Goal: Task Accomplishment & Management: Use online tool/utility

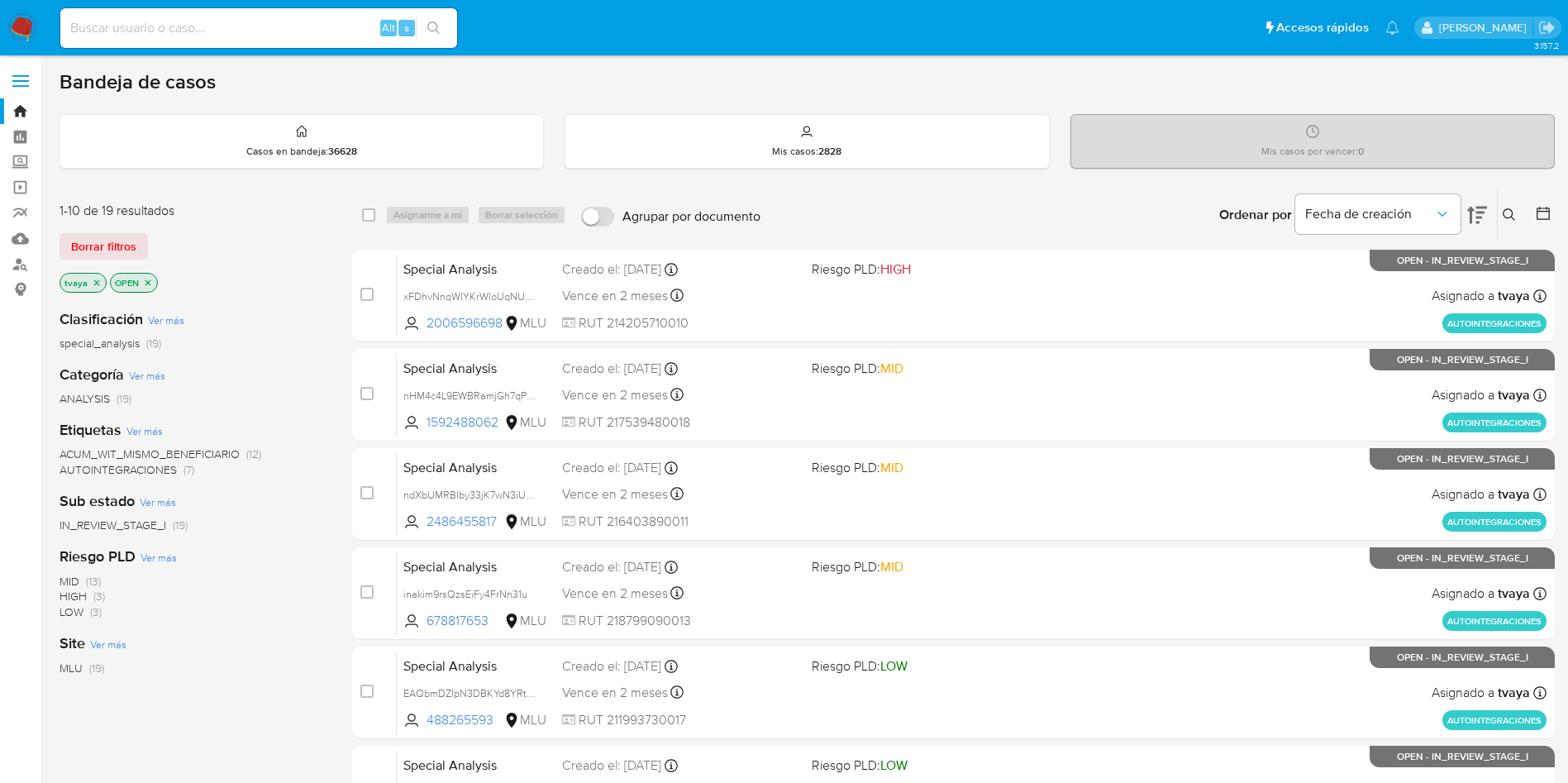
click at [279, 627] on div "Clasificación Ver más special_analysis (19) Categoría Ver más ANALYSIS (19) Eti…" at bounding box center [192, 576] width 266 height 562
click at [93, 281] on icon "close-filter" at bounding box center [96, 282] width 10 height 10
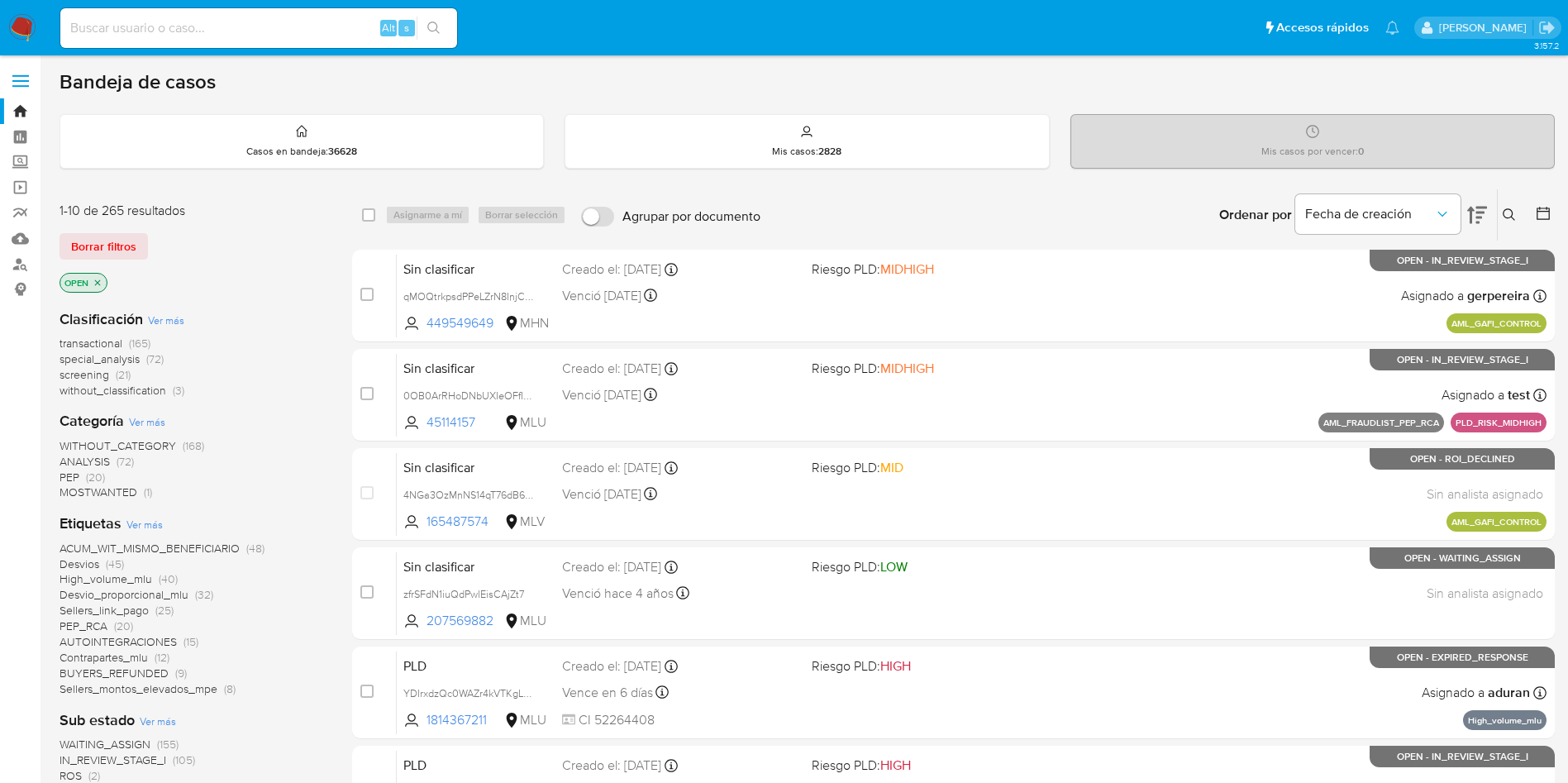
click at [106, 344] on span "transactional" at bounding box center [91, 343] width 63 height 17
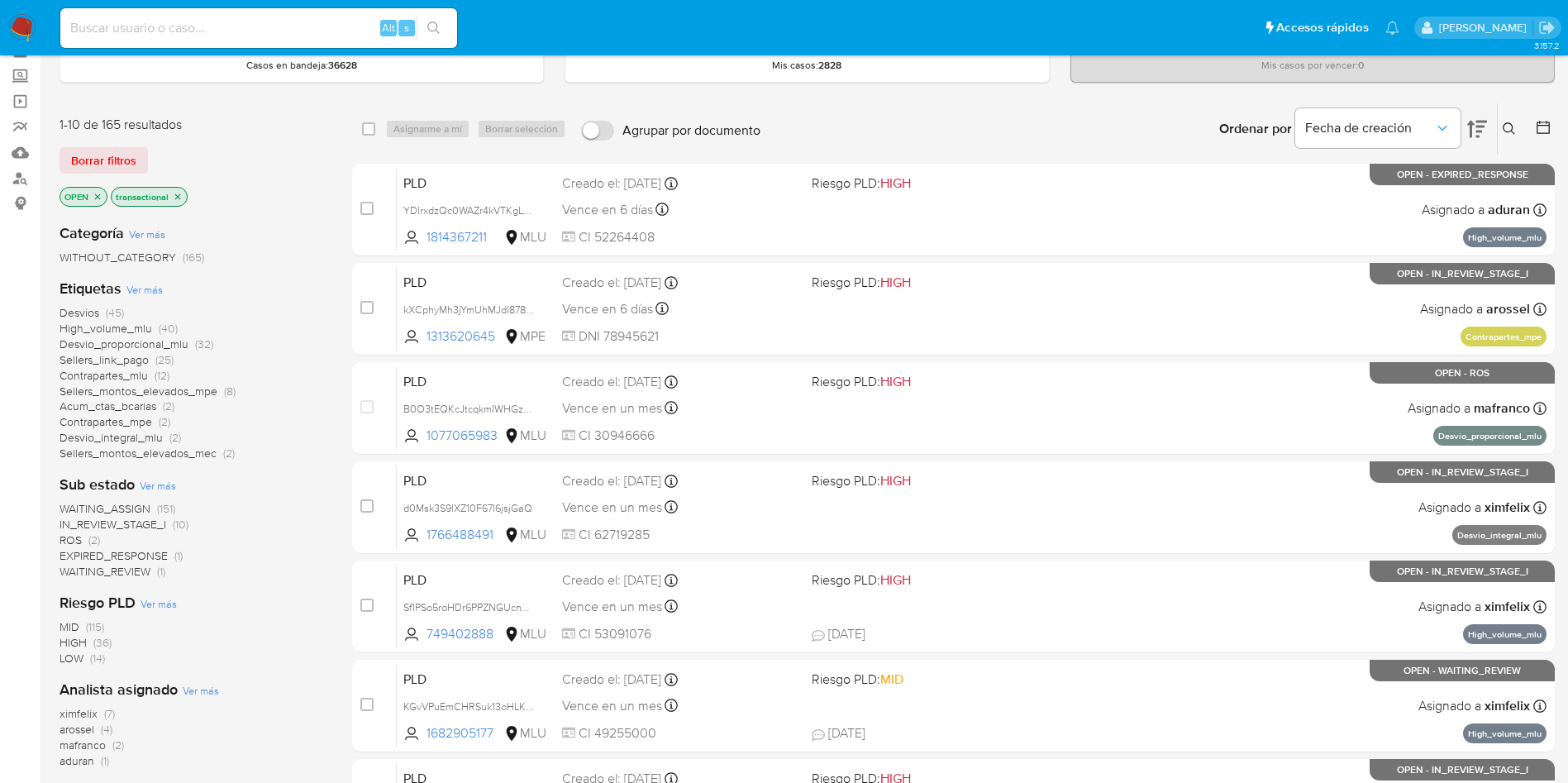
scroll to position [124, 0]
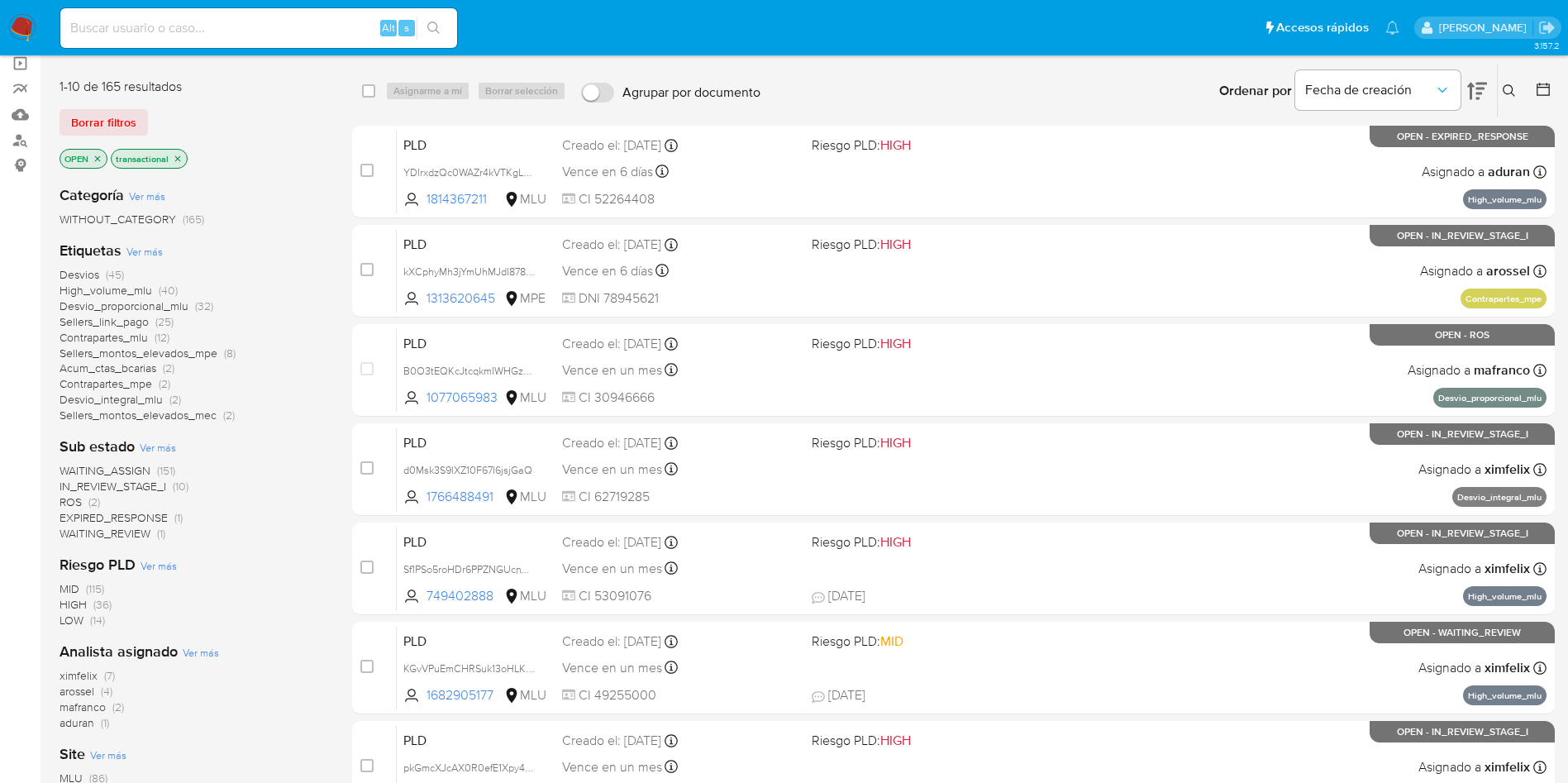
click at [117, 469] on span "WAITING_ASSIGN" at bounding box center [105, 470] width 91 height 17
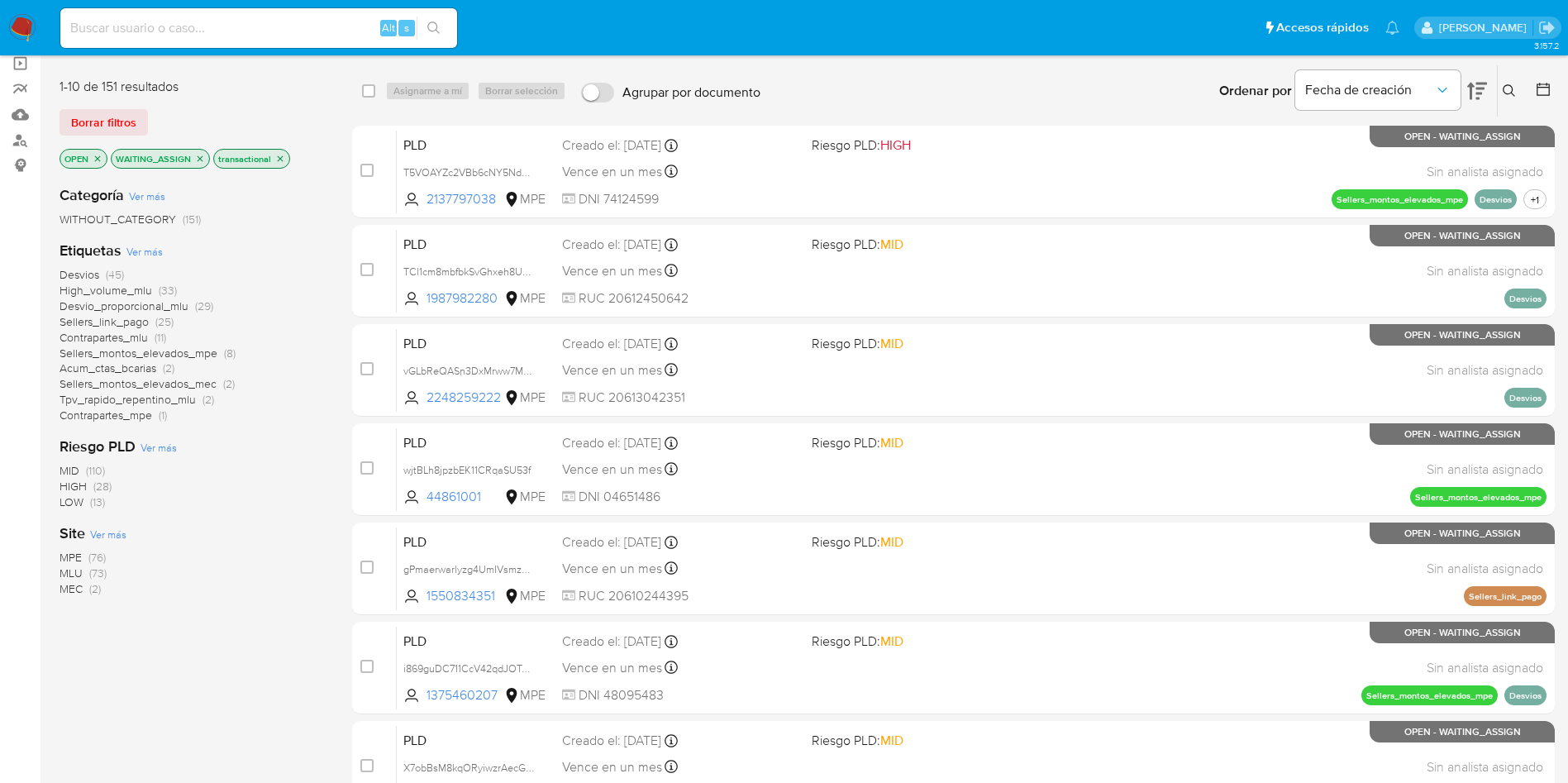
scroll to position [249, 0]
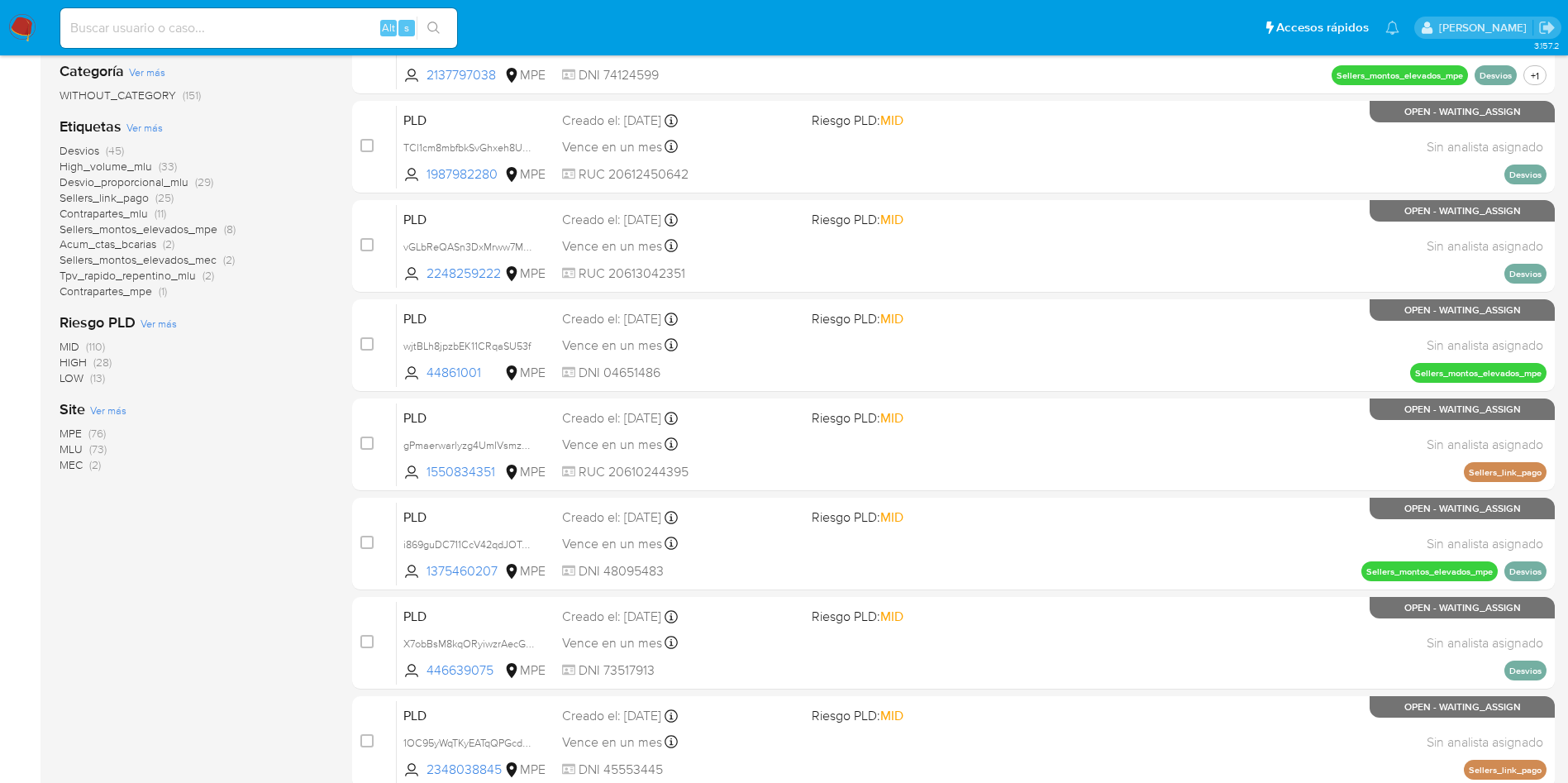
click at [68, 449] on span "MLU" at bounding box center [71, 449] width 23 height 17
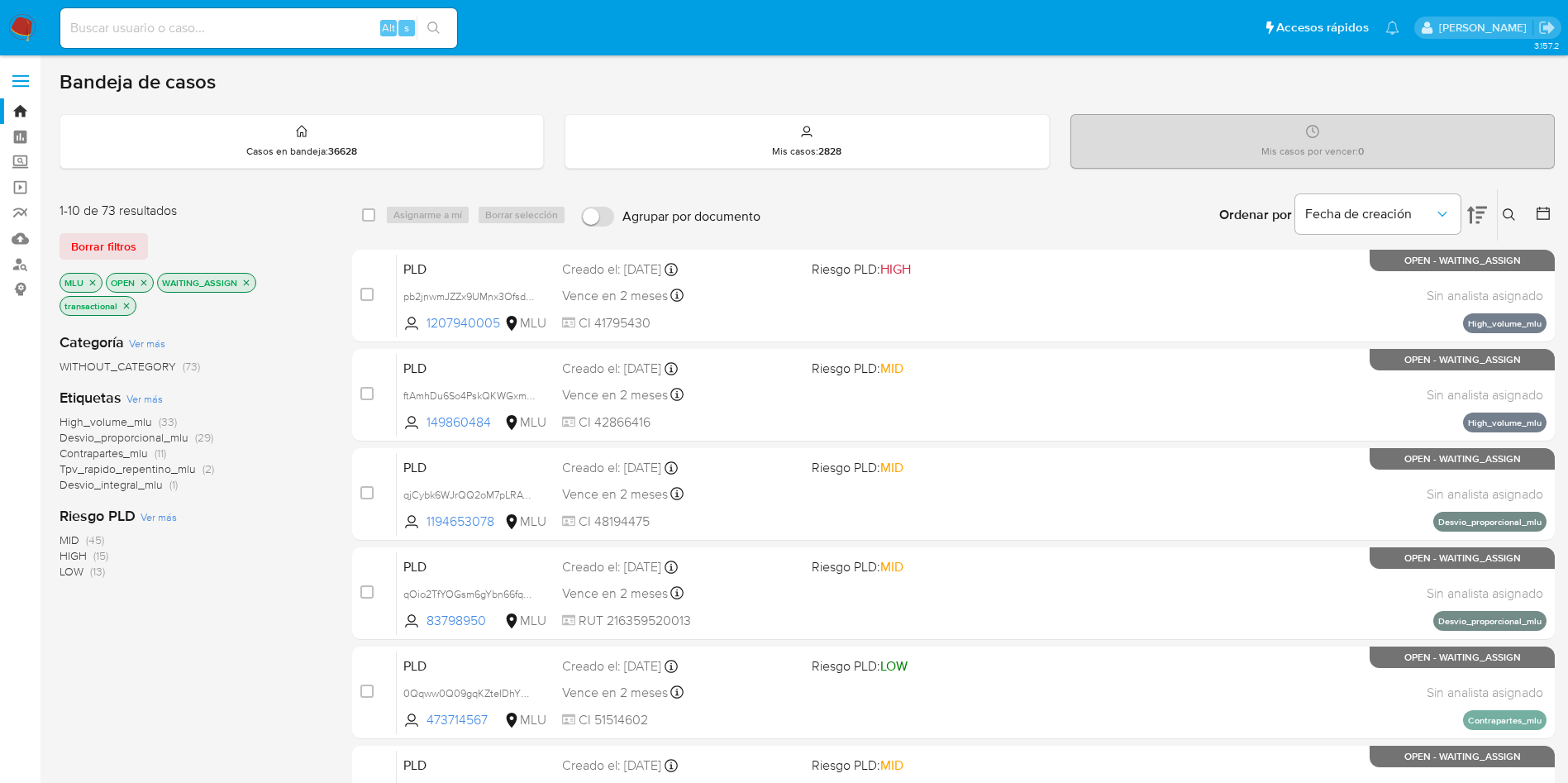
click at [1488, 211] on div "Ordenar por Fecha de creación" at bounding box center [1352, 216] width 291 height 52
click at [1476, 214] on icon at bounding box center [1477, 215] width 20 height 20
click at [1477, 216] on icon at bounding box center [1477, 215] width 20 height 17
click at [126, 302] on icon "close-filter" at bounding box center [126, 306] width 10 height 10
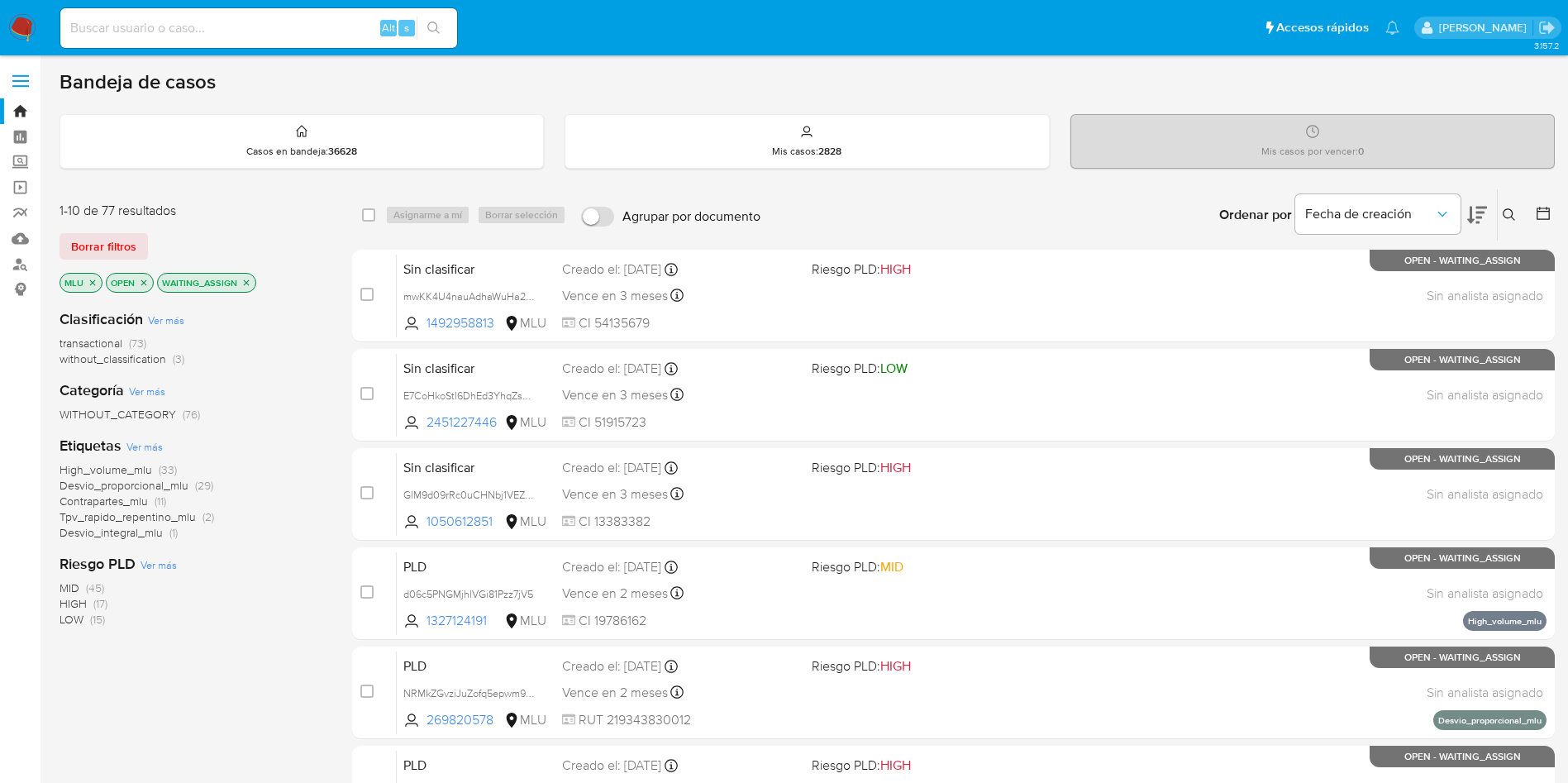
click at [1478, 217] on icon at bounding box center [1477, 215] width 20 height 17
click at [245, 280] on icon "close-filter" at bounding box center [246, 282] width 10 height 10
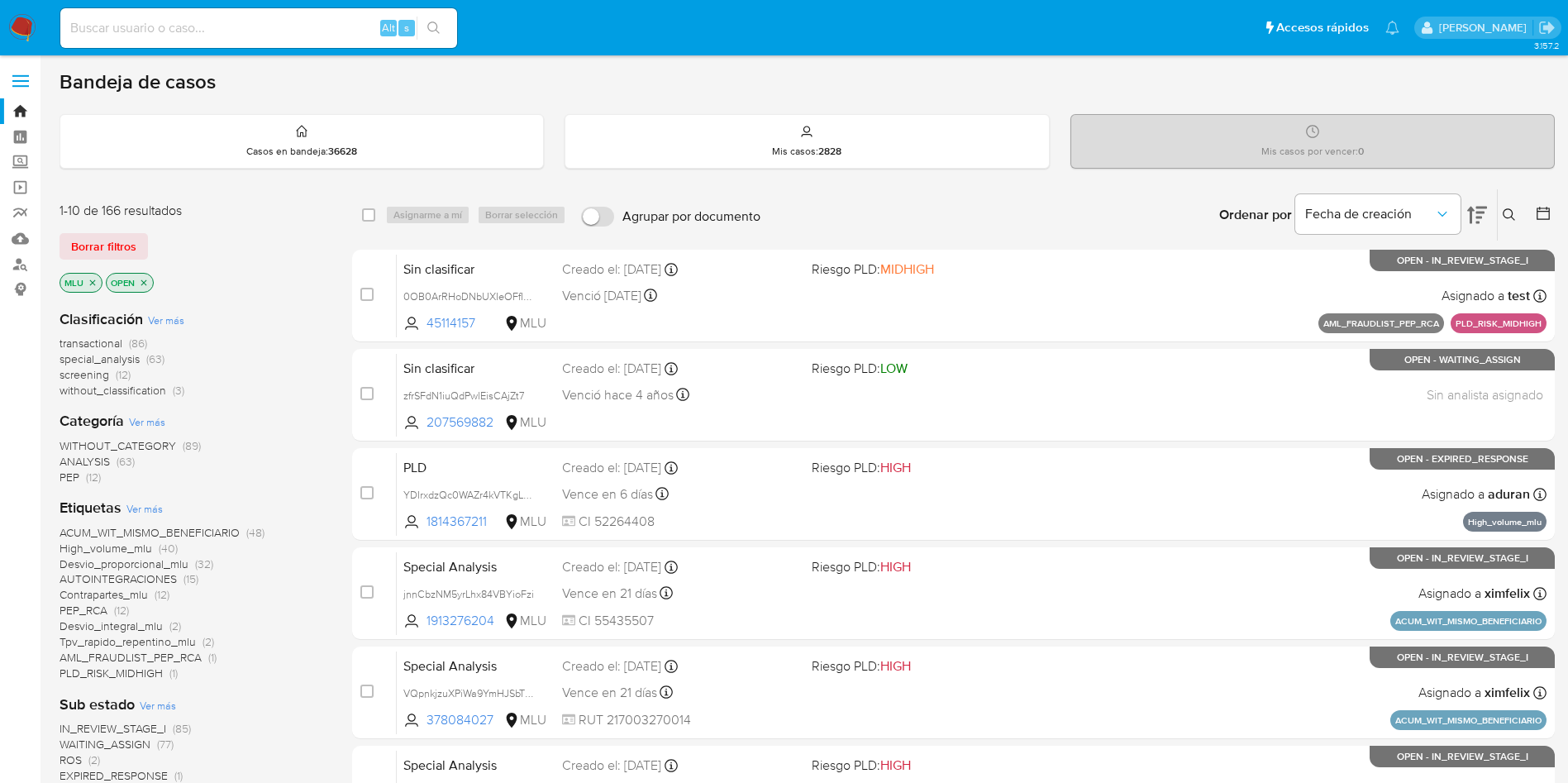
click at [147, 284] on icon "close-filter" at bounding box center [143, 282] width 10 height 10
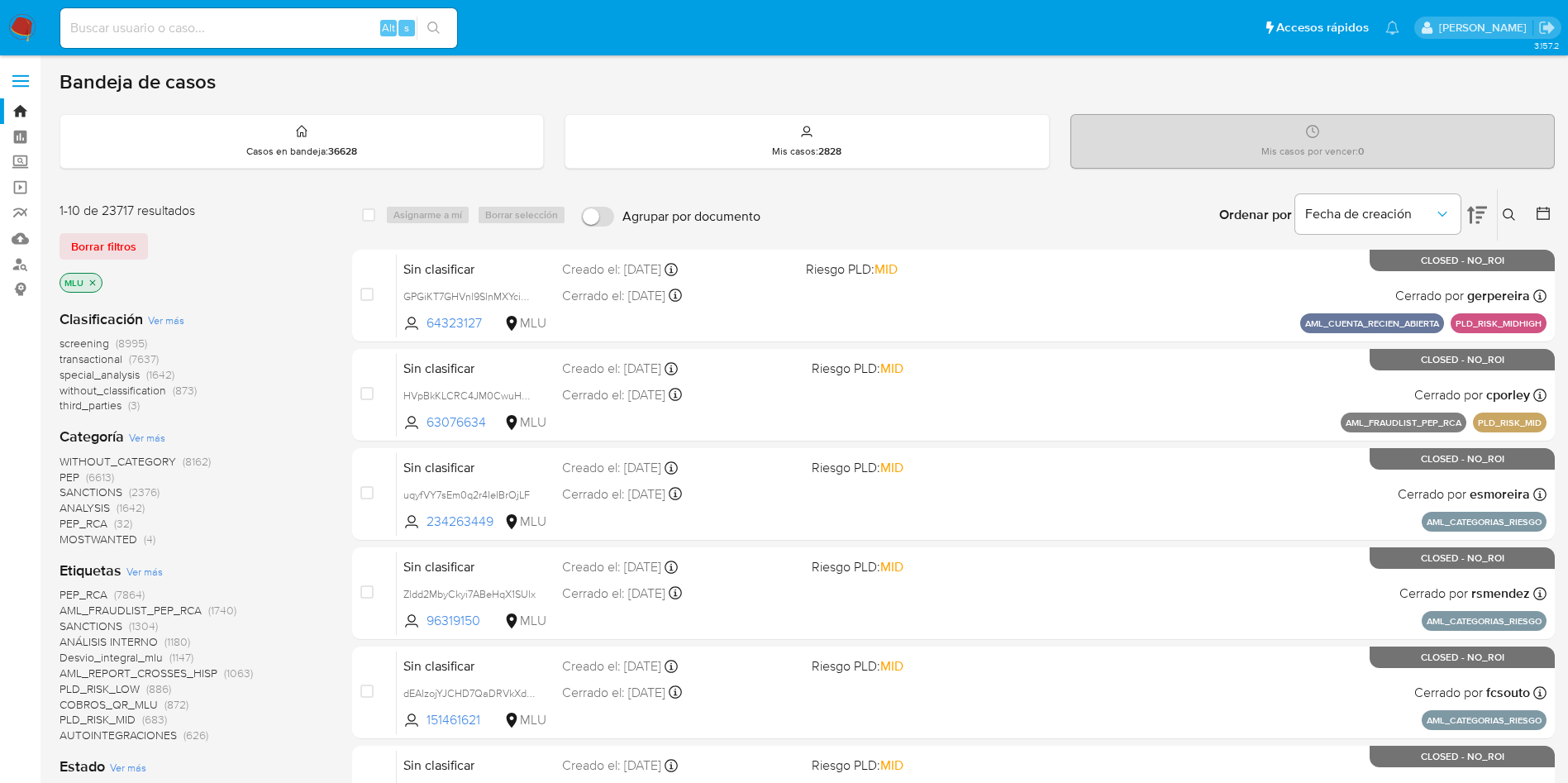
scroll to position [124, 0]
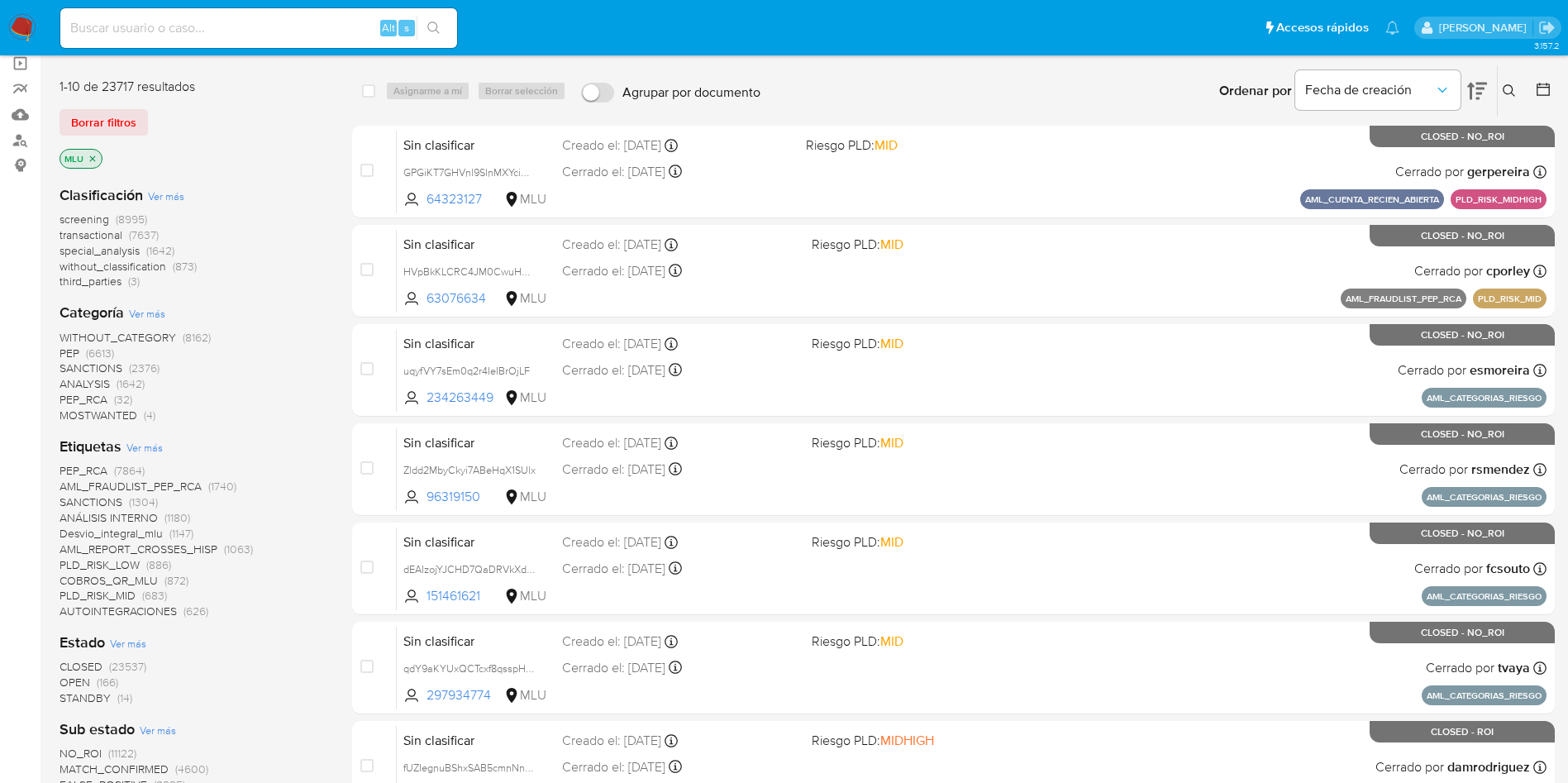
click at [77, 681] on span "OPEN" at bounding box center [75, 682] width 30 height 17
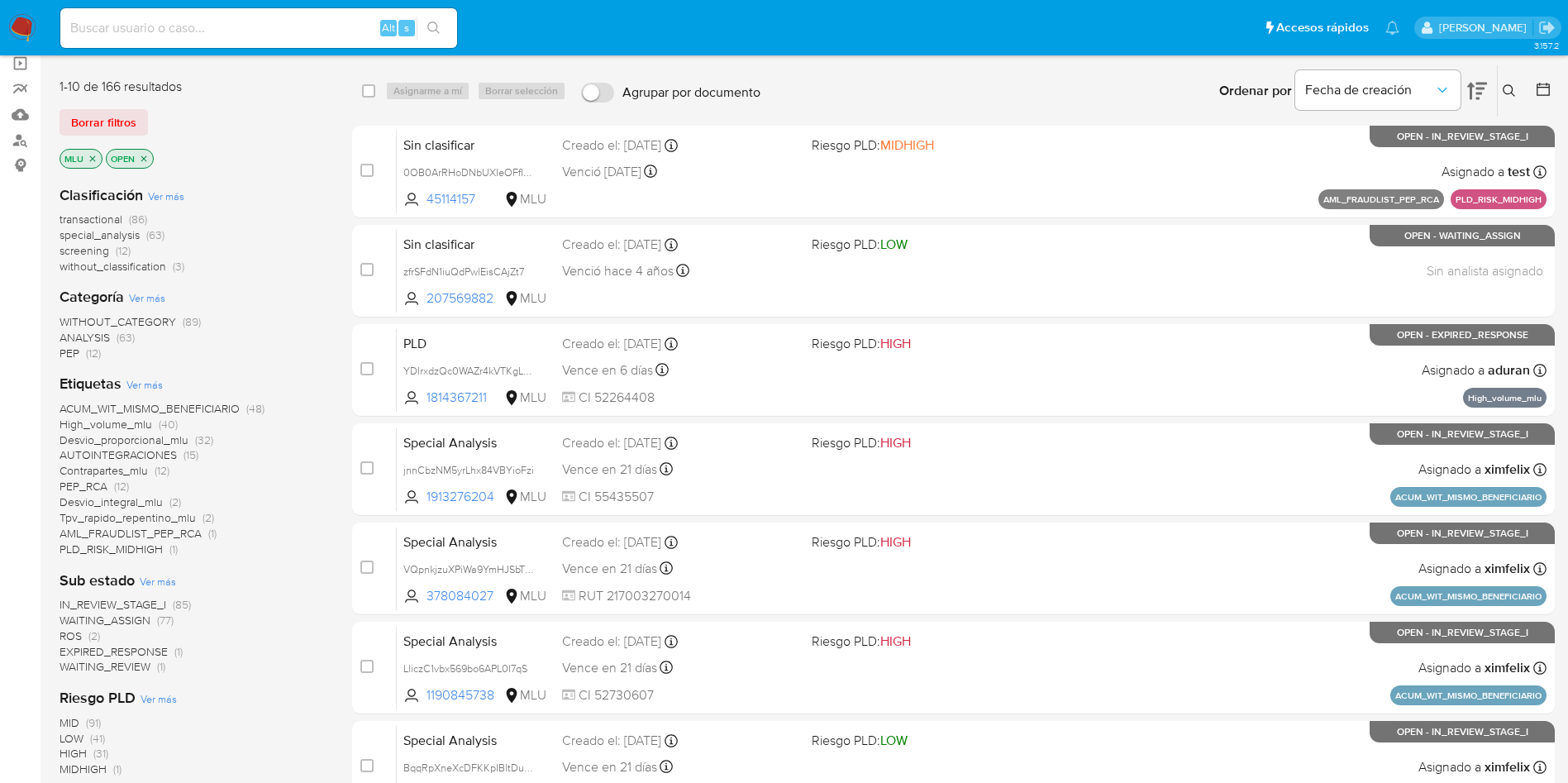
click at [1547, 93] on icon at bounding box center [1543, 89] width 17 height 17
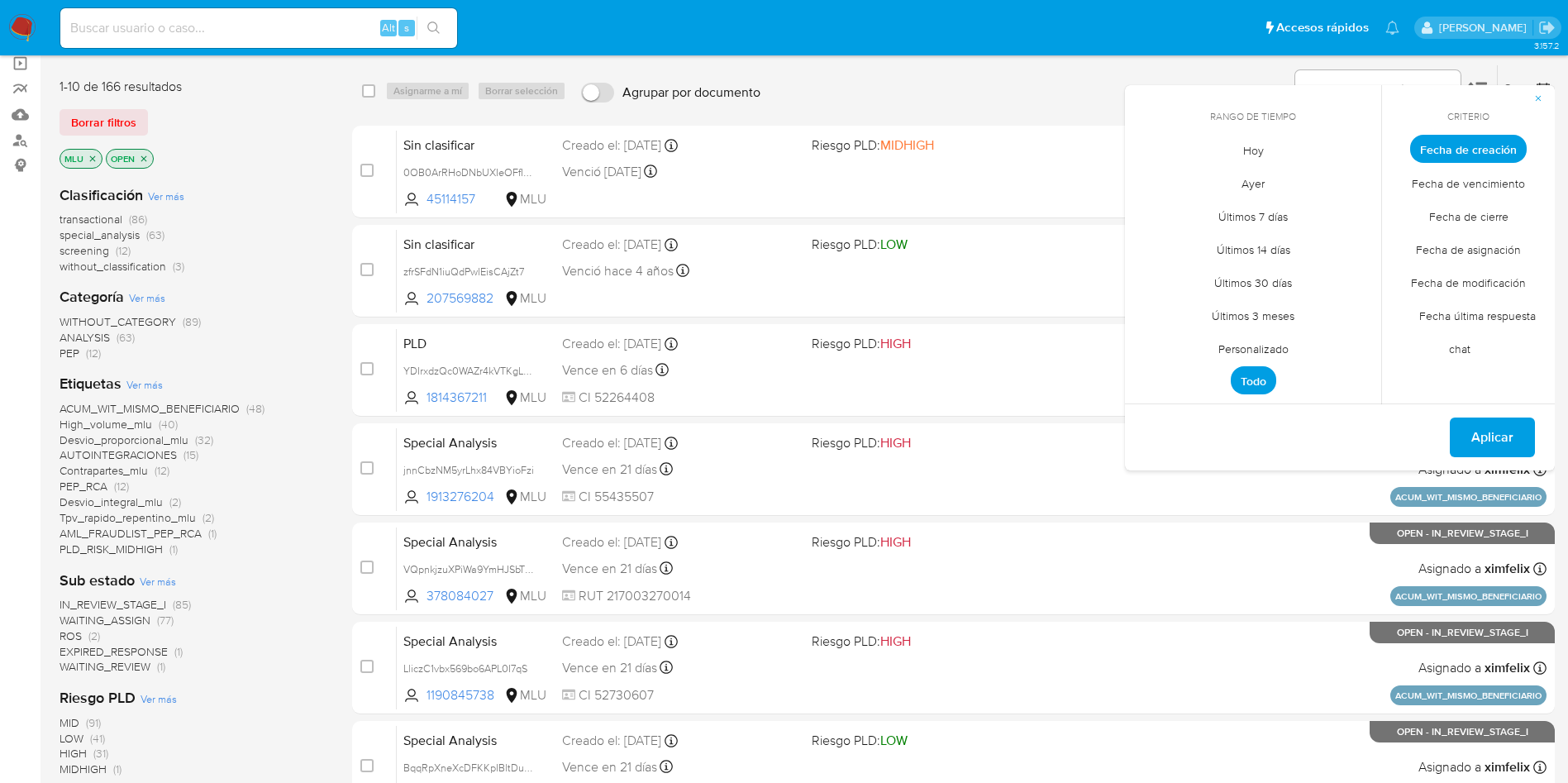
click at [1244, 350] on span "Personalizado" at bounding box center [1254, 348] width 105 height 34
click at [1153, 178] on icon "Mes anterior" at bounding box center [1150, 179] width 20 height 20
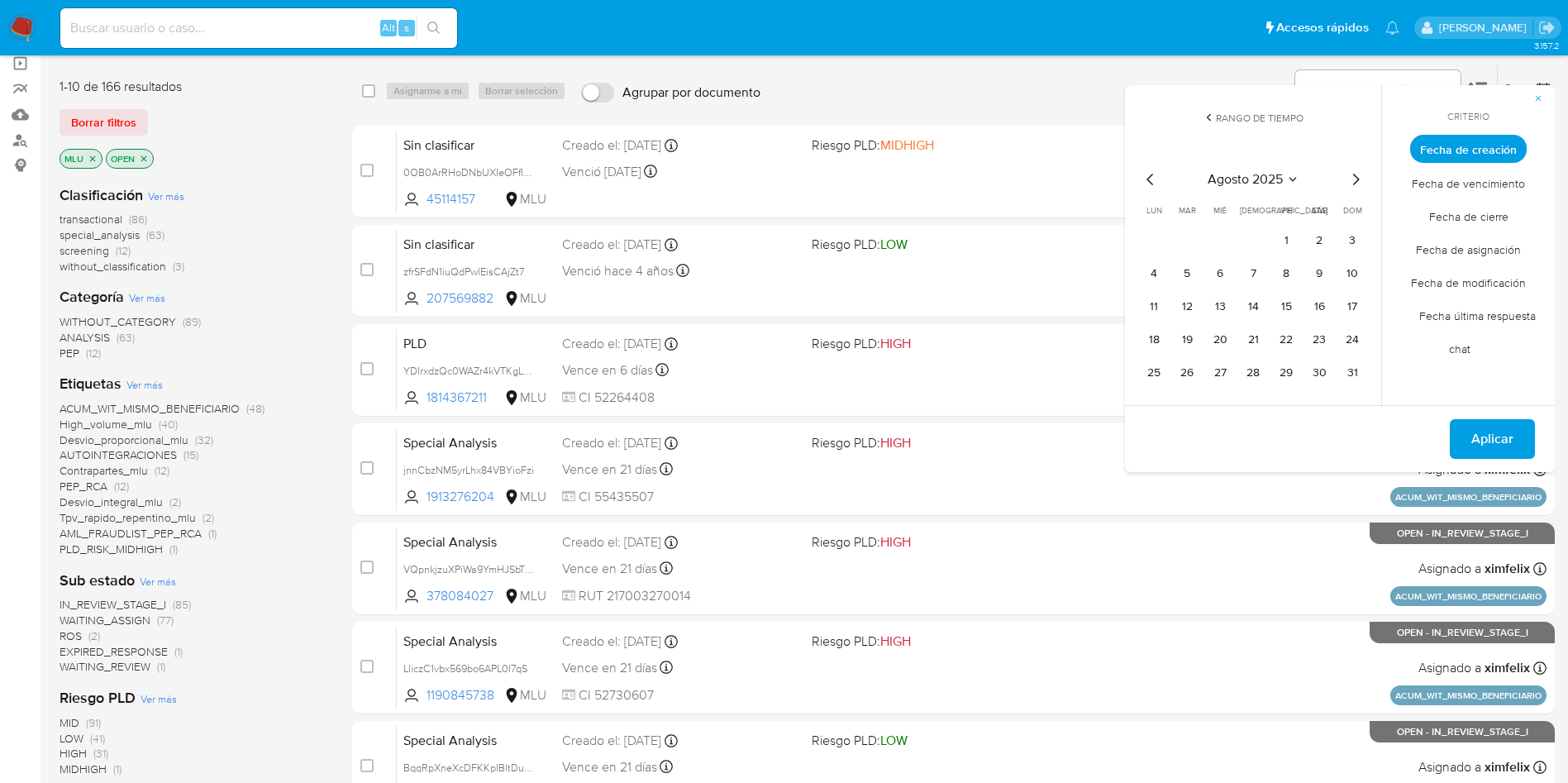
click at [1152, 178] on icon "Mes anterior" at bounding box center [1150, 179] width 20 height 20
click at [1189, 239] on button "1" at bounding box center [1188, 241] width 27 height 27
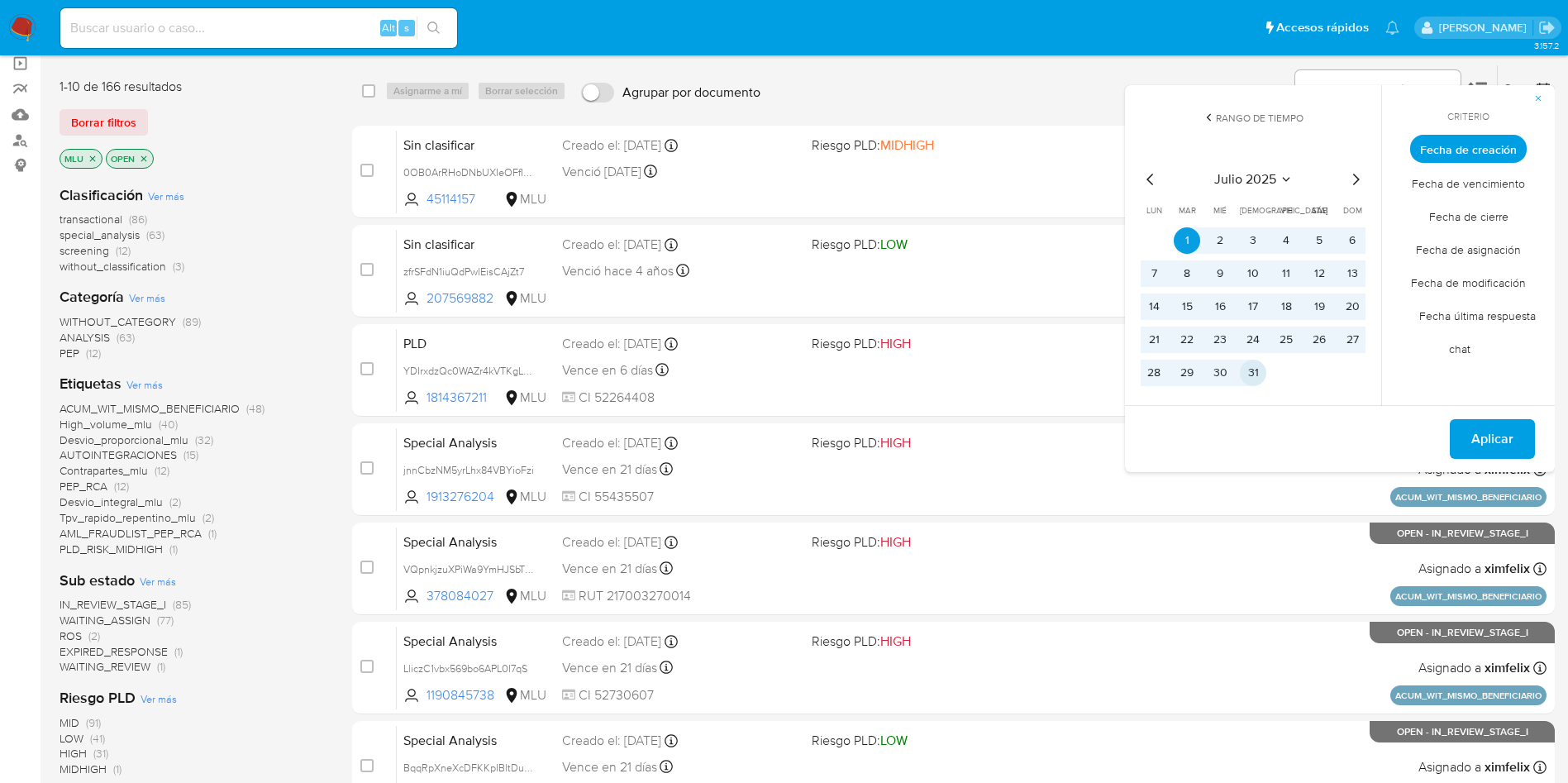
click at [1264, 385] on td "31" at bounding box center [1254, 373] width 27 height 27
click at [1261, 378] on button "31" at bounding box center [1254, 373] width 27 height 27
click at [1503, 437] on span "Aplicar" at bounding box center [1492, 439] width 42 height 37
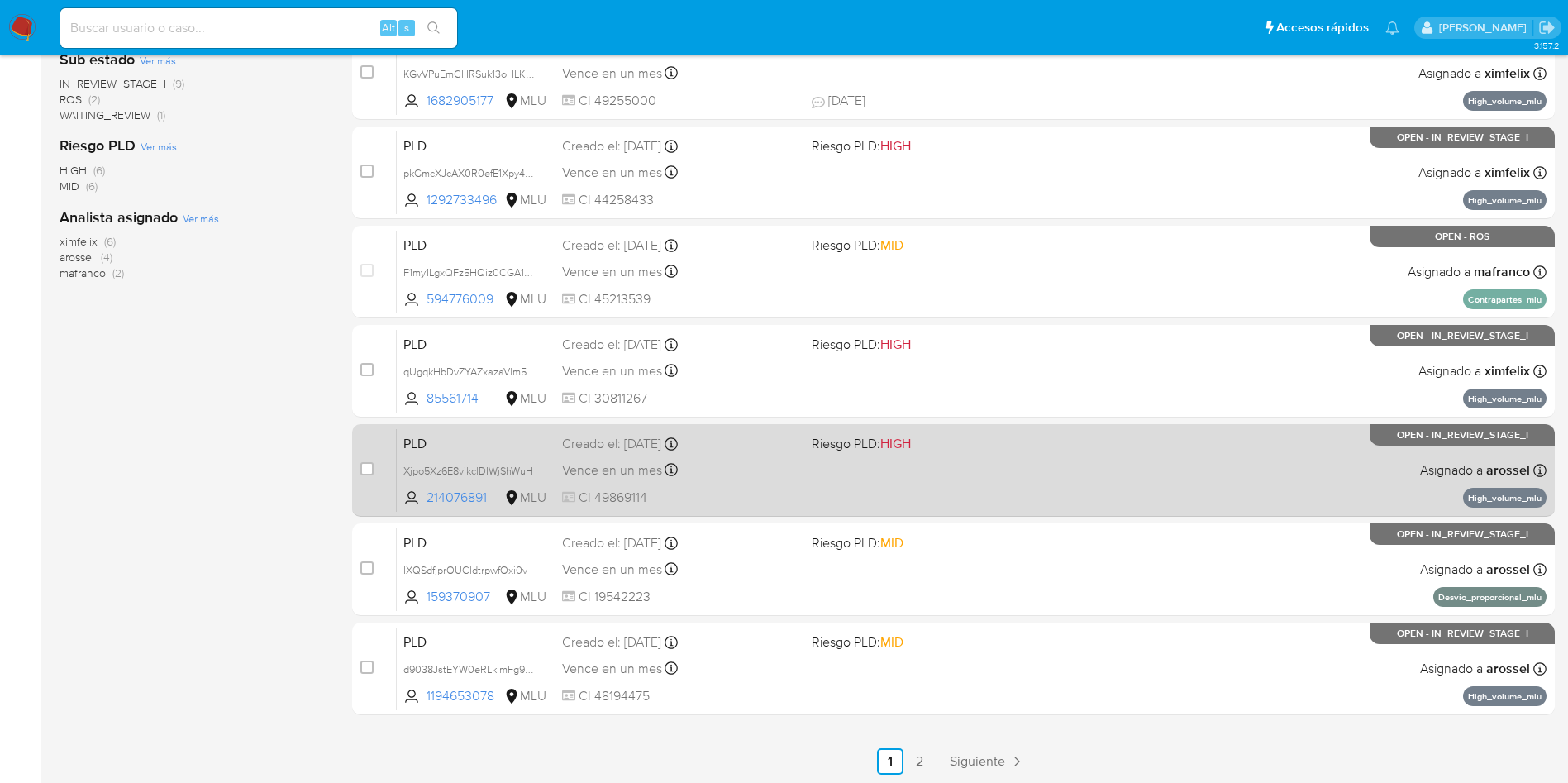
scroll to position [523, 0]
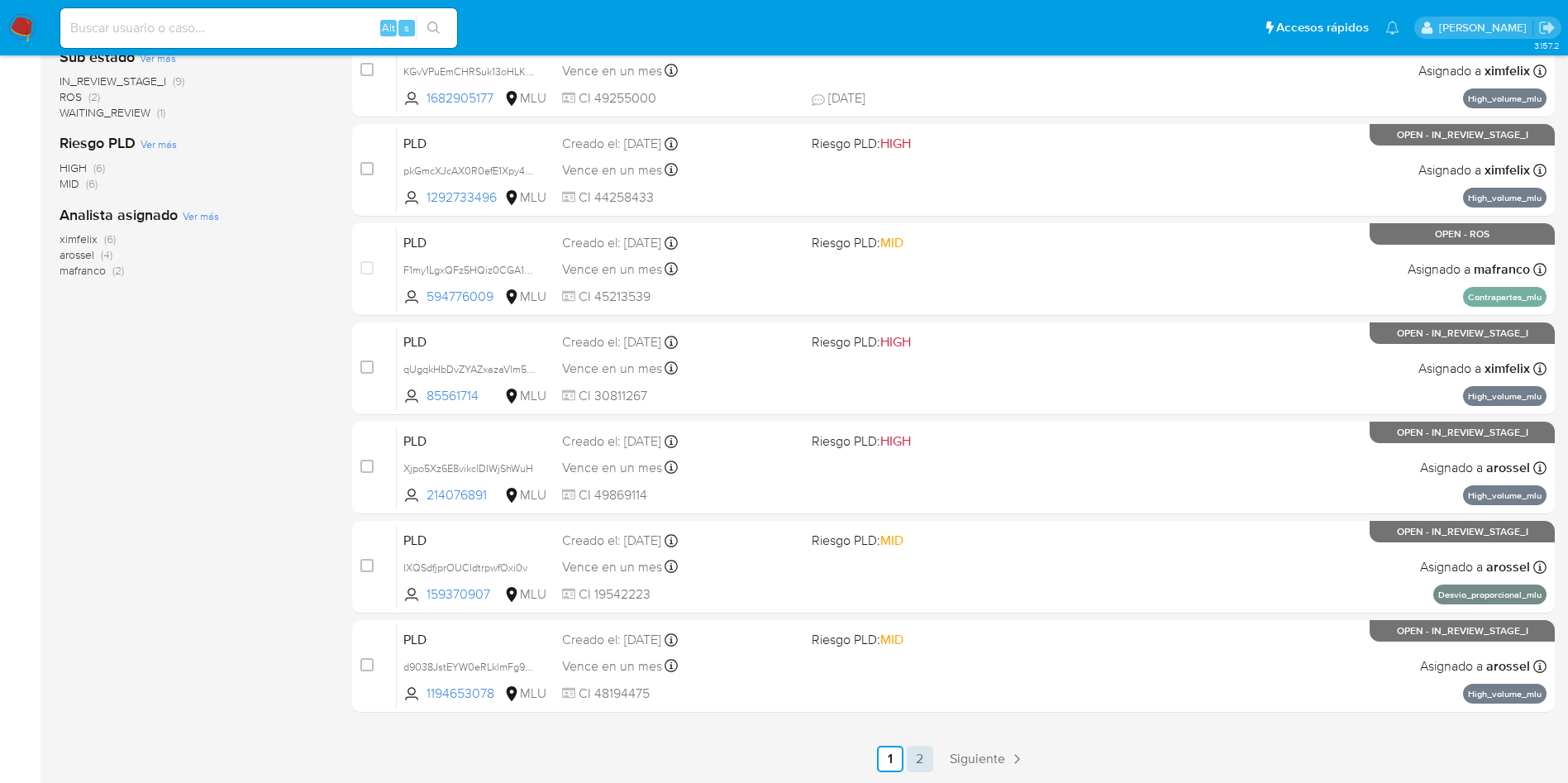
click at [917, 762] on link "2" at bounding box center [921, 760] width 27 height 27
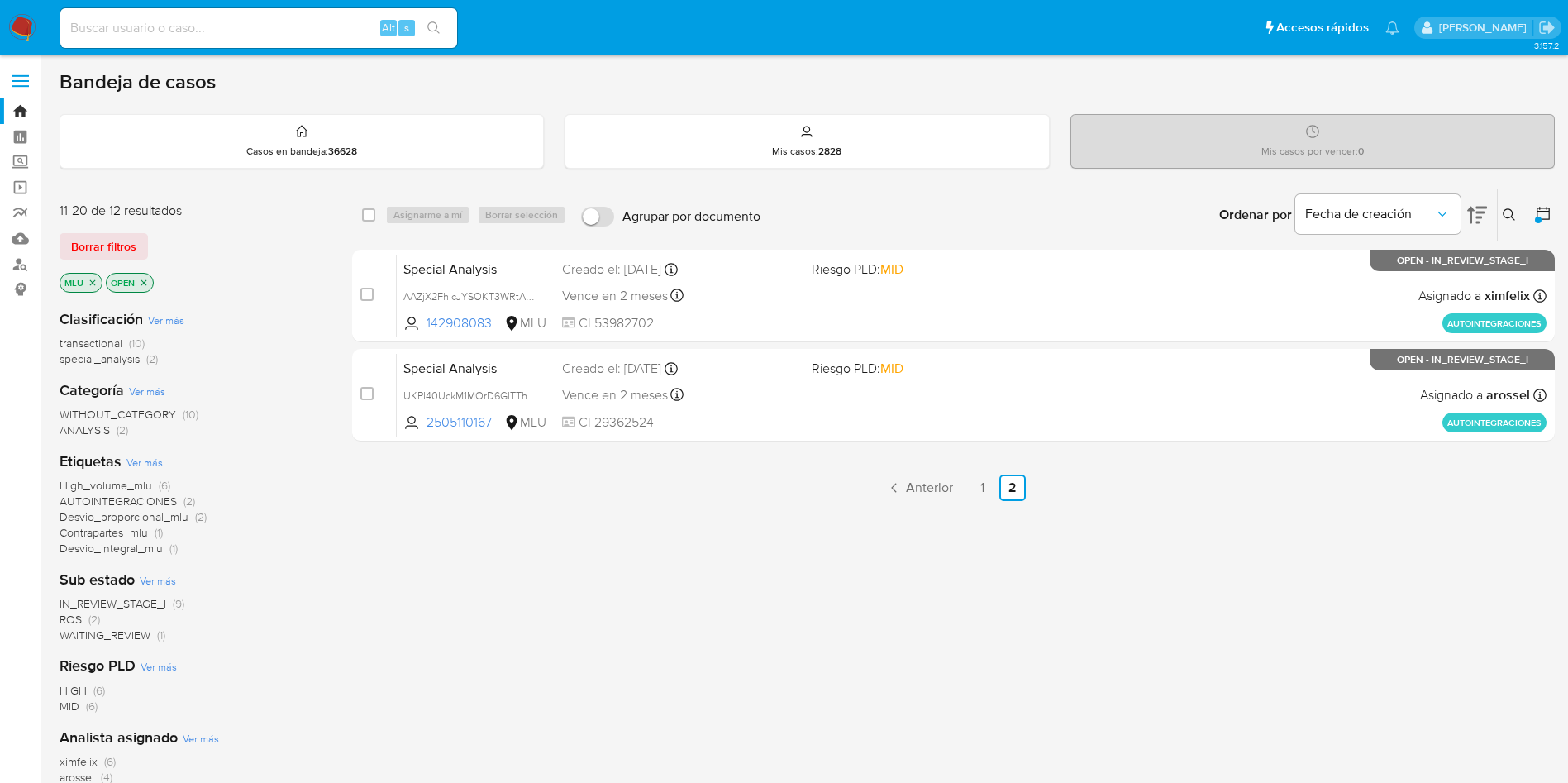
click at [1544, 214] on icon at bounding box center [1543, 213] width 17 height 17
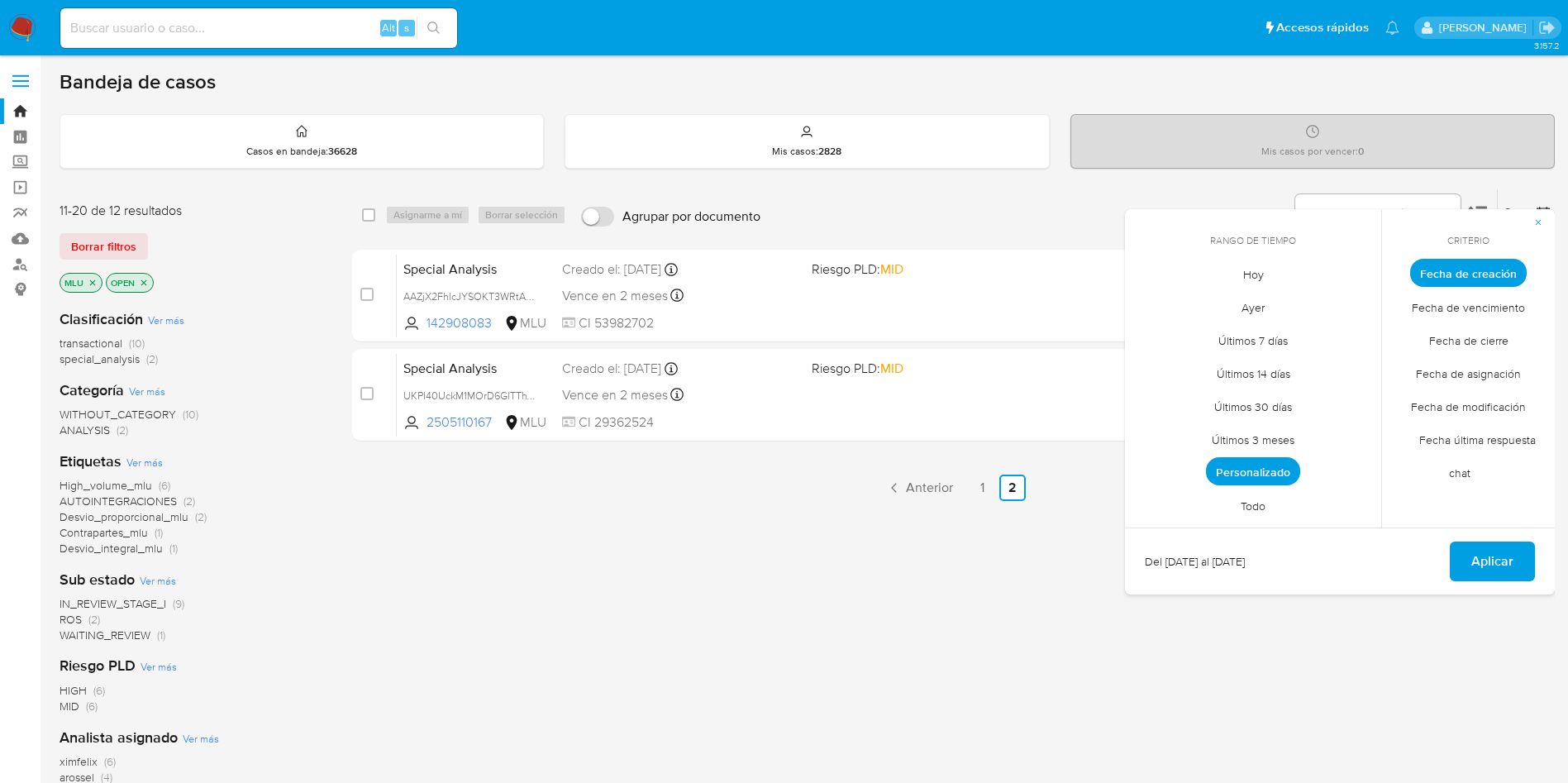
click at [1258, 469] on span "Personalizado" at bounding box center [1254, 471] width 94 height 29
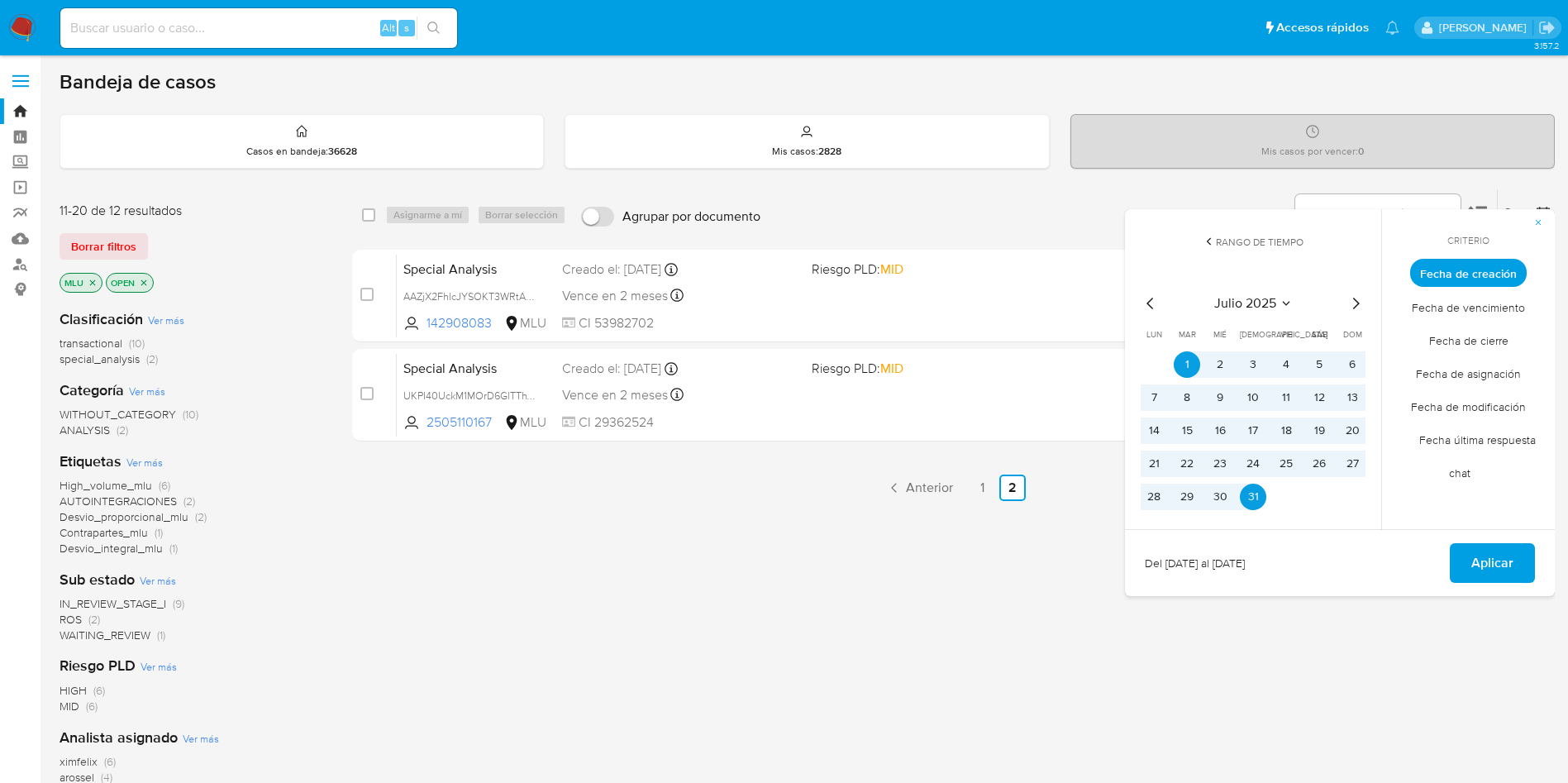
click at [1356, 305] on icon "Mes siguiente" at bounding box center [1356, 304] width 20 height 20
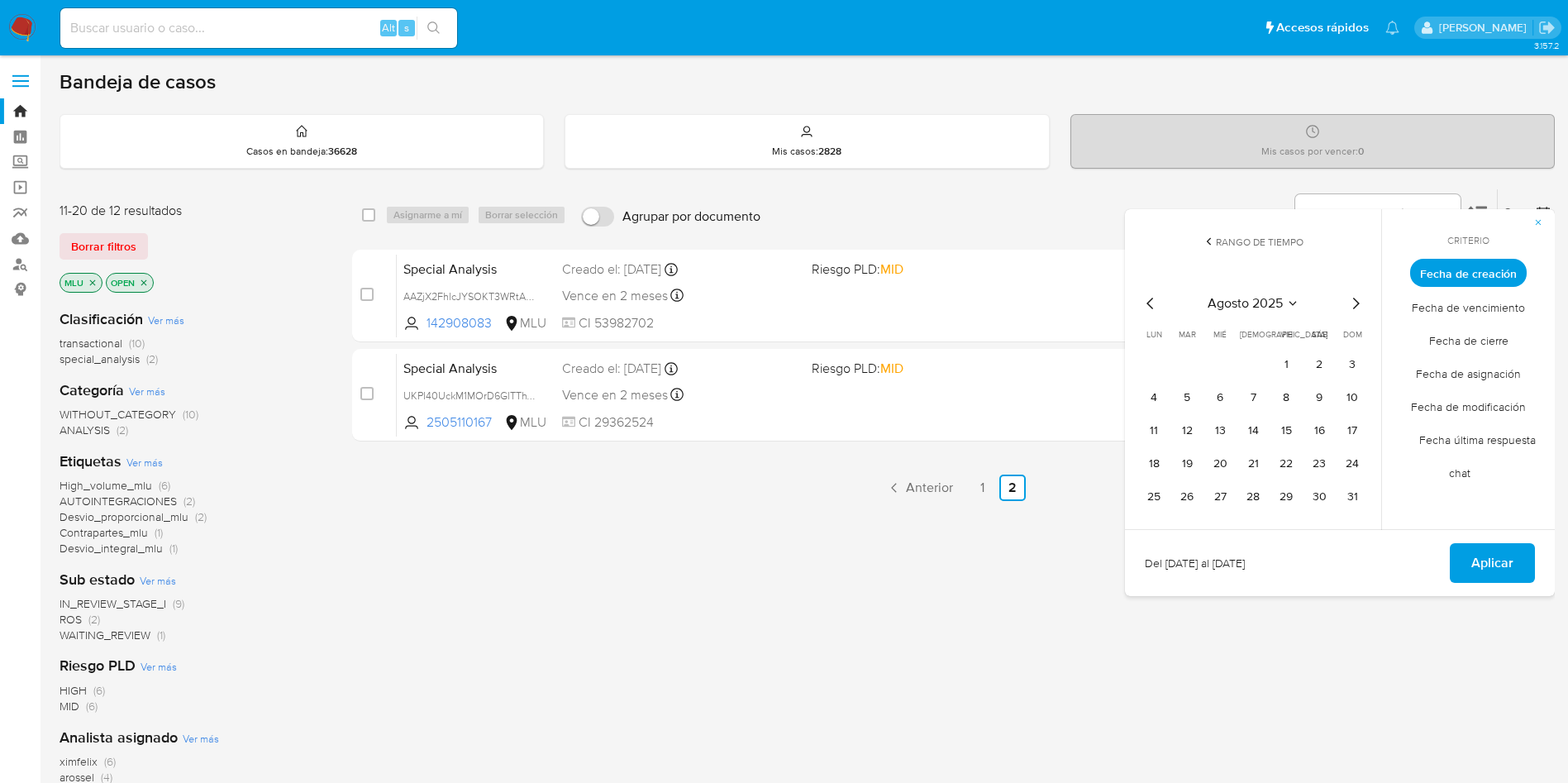
click at [1164, 295] on div "agosto 2025" at bounding box center [1253, 304] width 225 height 20
click at [1152, 306] on icon "Mes anterior" at bounding box center [1150, 304] width 20 height 20
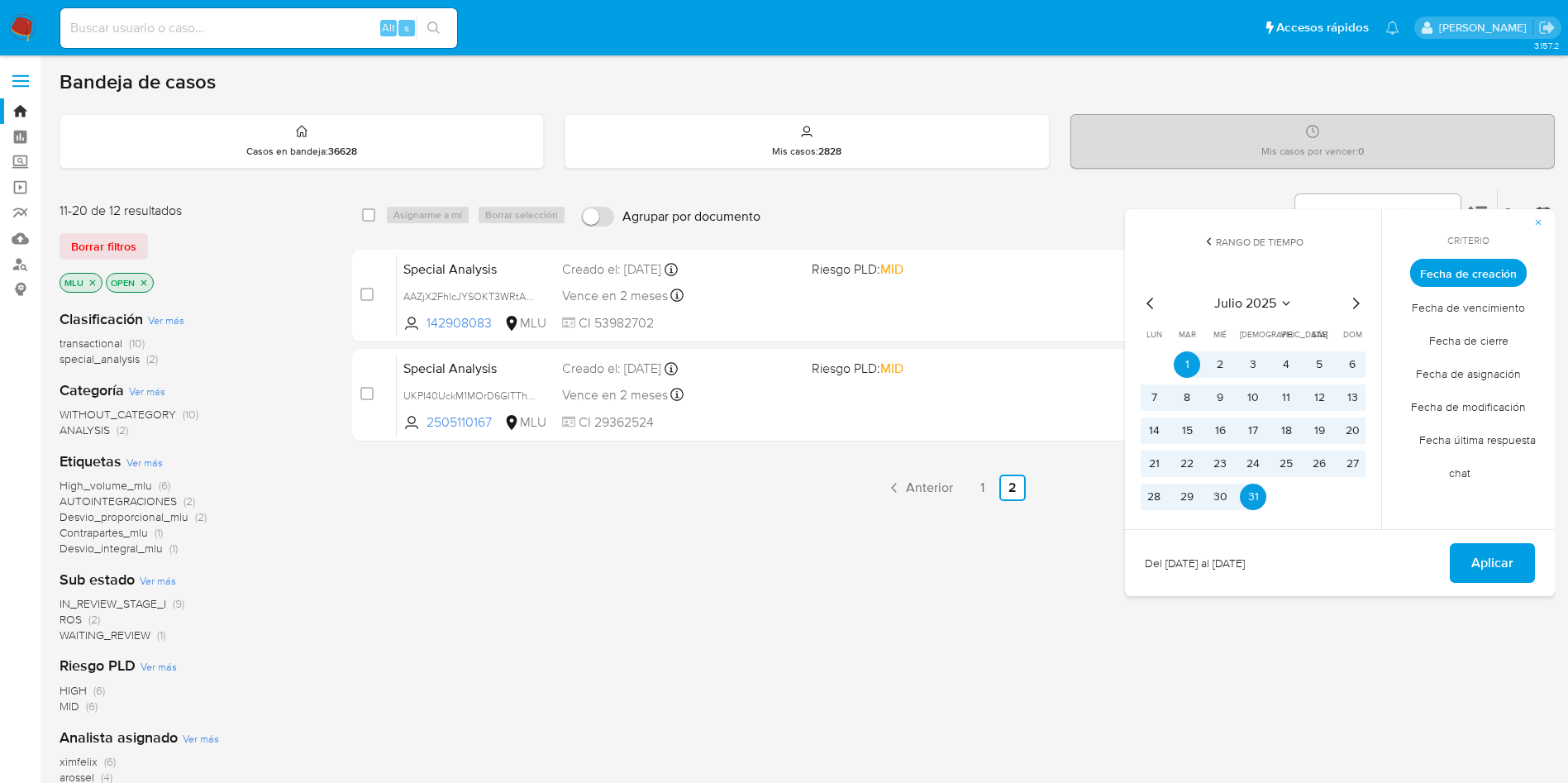
click at [385, 597] on div "select-all-cases-checkbox Asignarme a mí Borrar selección Agrupar por documento…" at bounding box center [954, 563] width 1203 height 749
click at [1293, 647] on div "select-all-cases-checkbox Asignarme a mí Borrar selección Agrupar por documento…" at bounding box center [954, 563] width 1203 height 749
click at [1474, 573] on span "Aplicar" at bounding box center [1492, 563] width 42 height 37
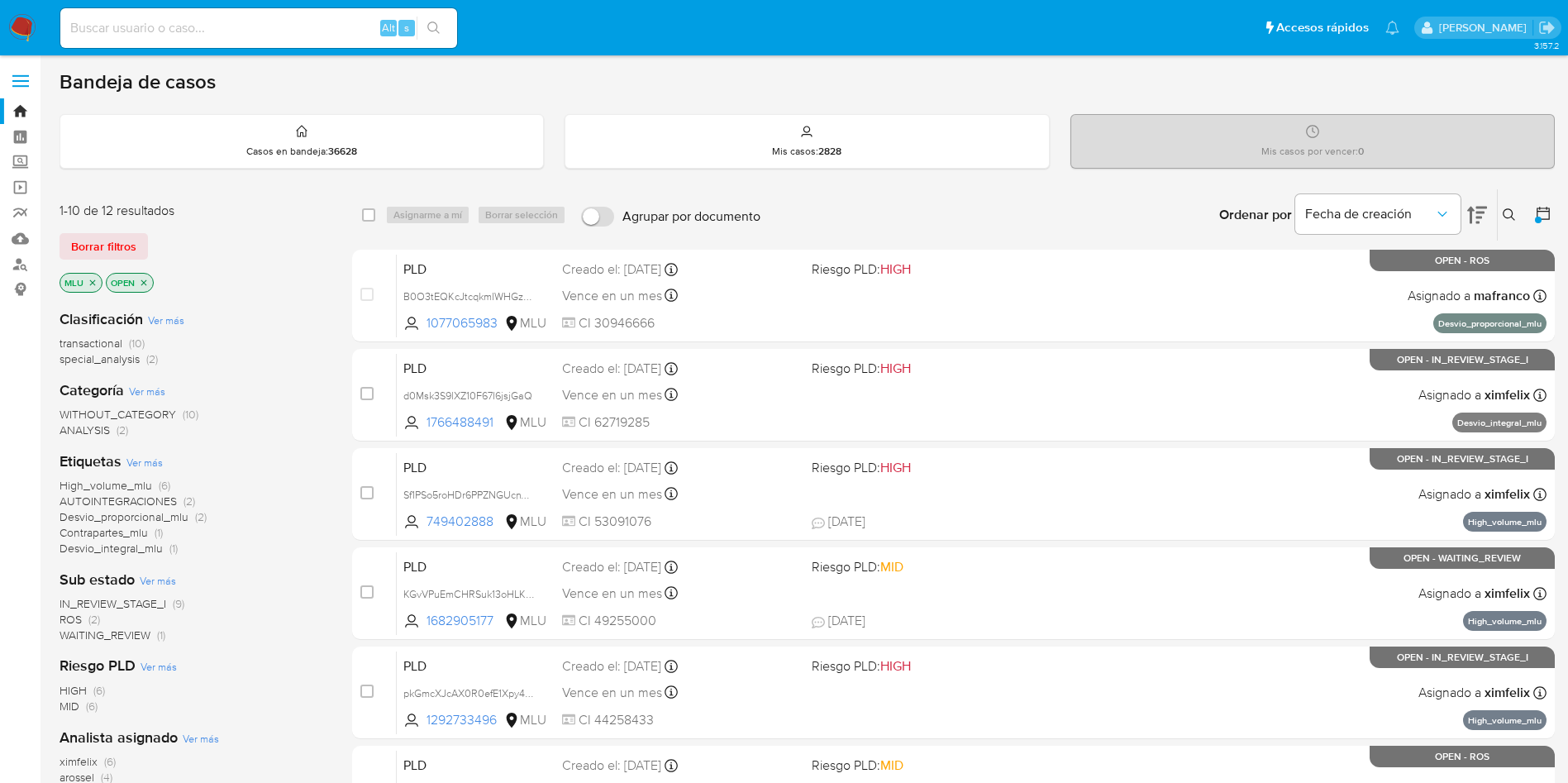
scroll to position [124, 0]
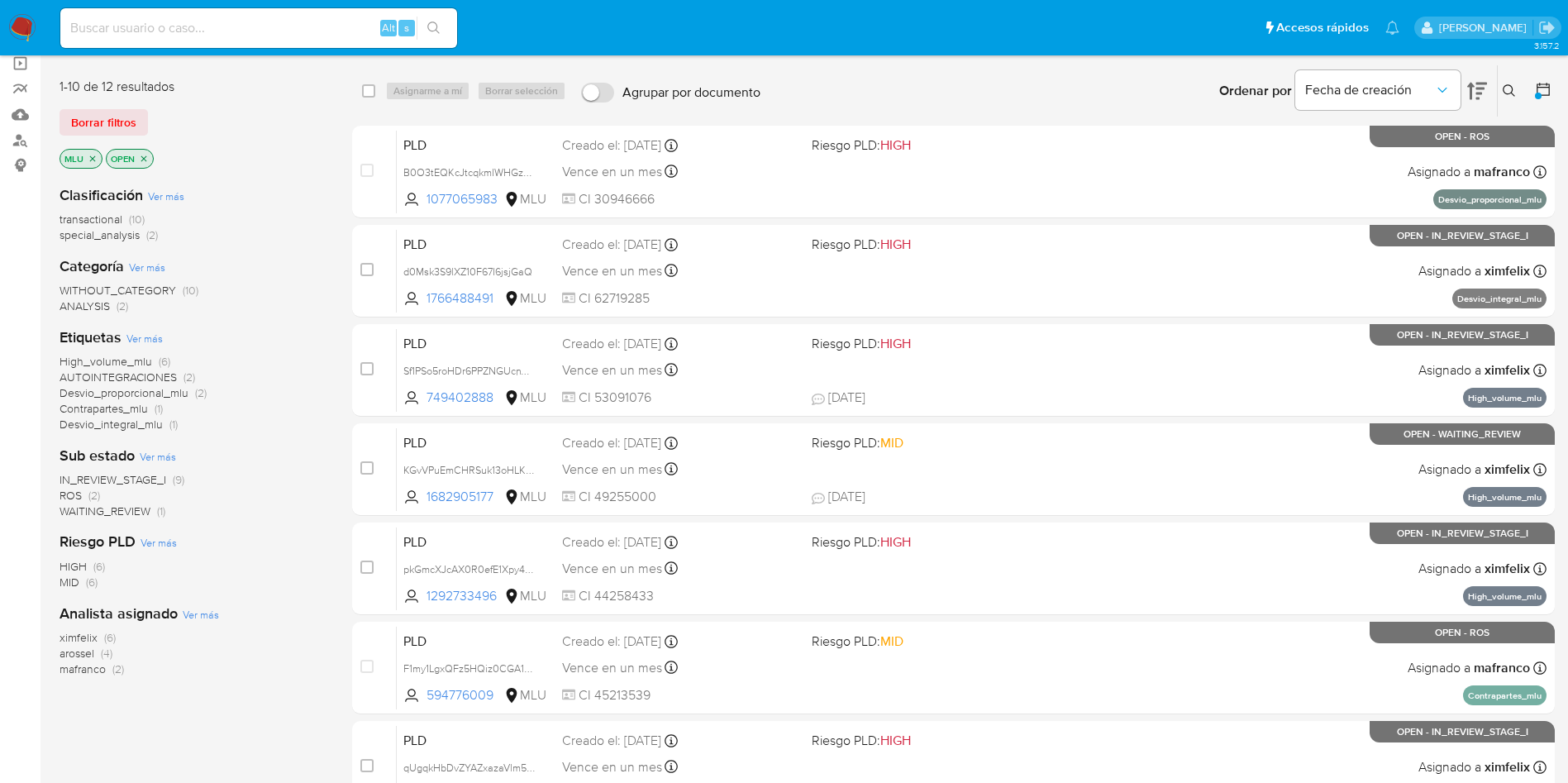
click at [17, 29] on img at bounding box center [22, 29] width 28 height 29
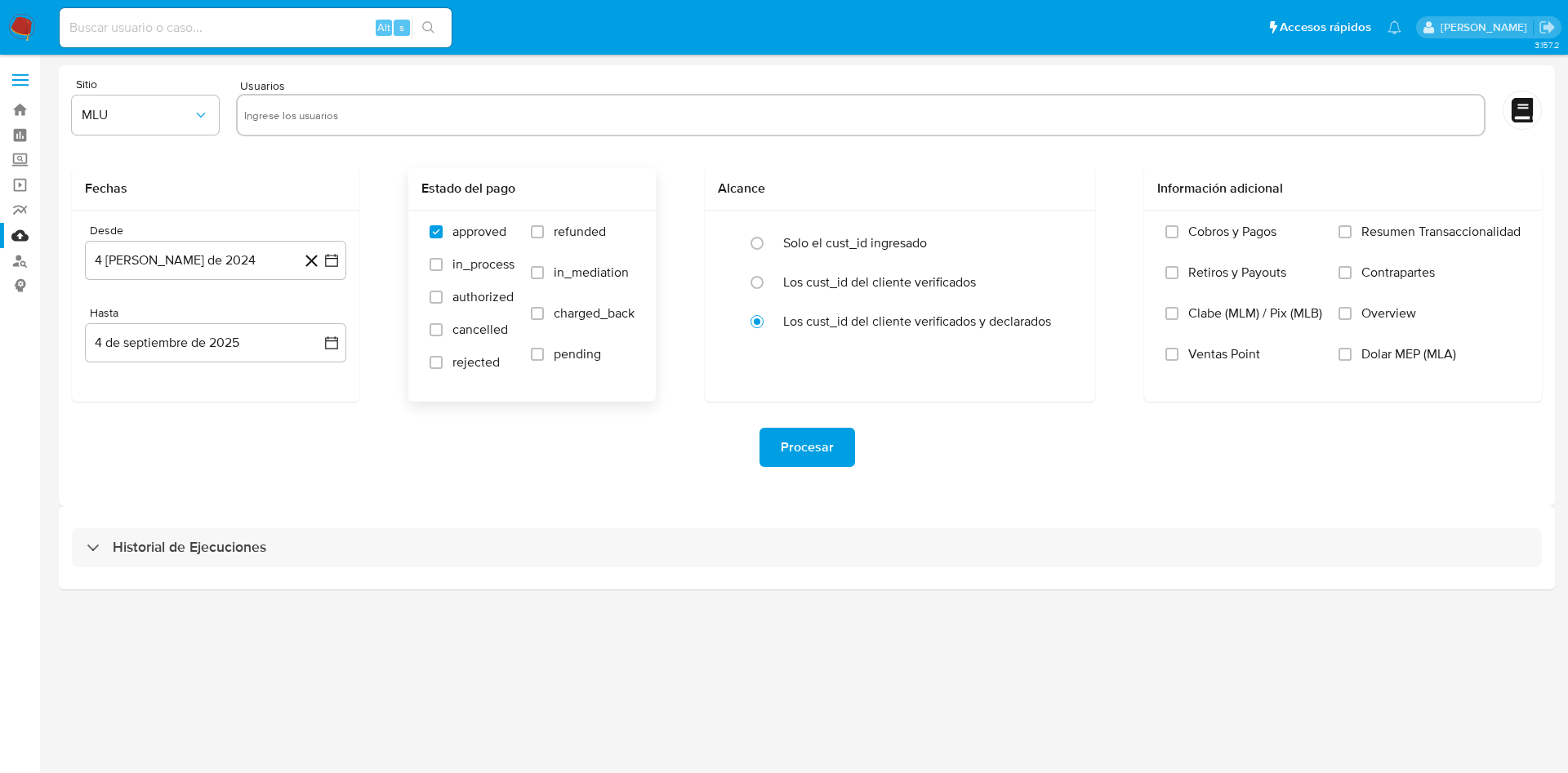
click at [584, 234] on span "refunded" at bounding box center [580, 231] width 52 height 17
click at [543, 234] on input "refunded" at bounding box center [537, 231] width 13 height 13
checkbox input "true"
click at [565, 306] on span "charged_back" at bounding box center [594, 313] width 81 height 17
click at [543, 307] on input "charged_back" at bounding box center [537, 313] width 13 height 13
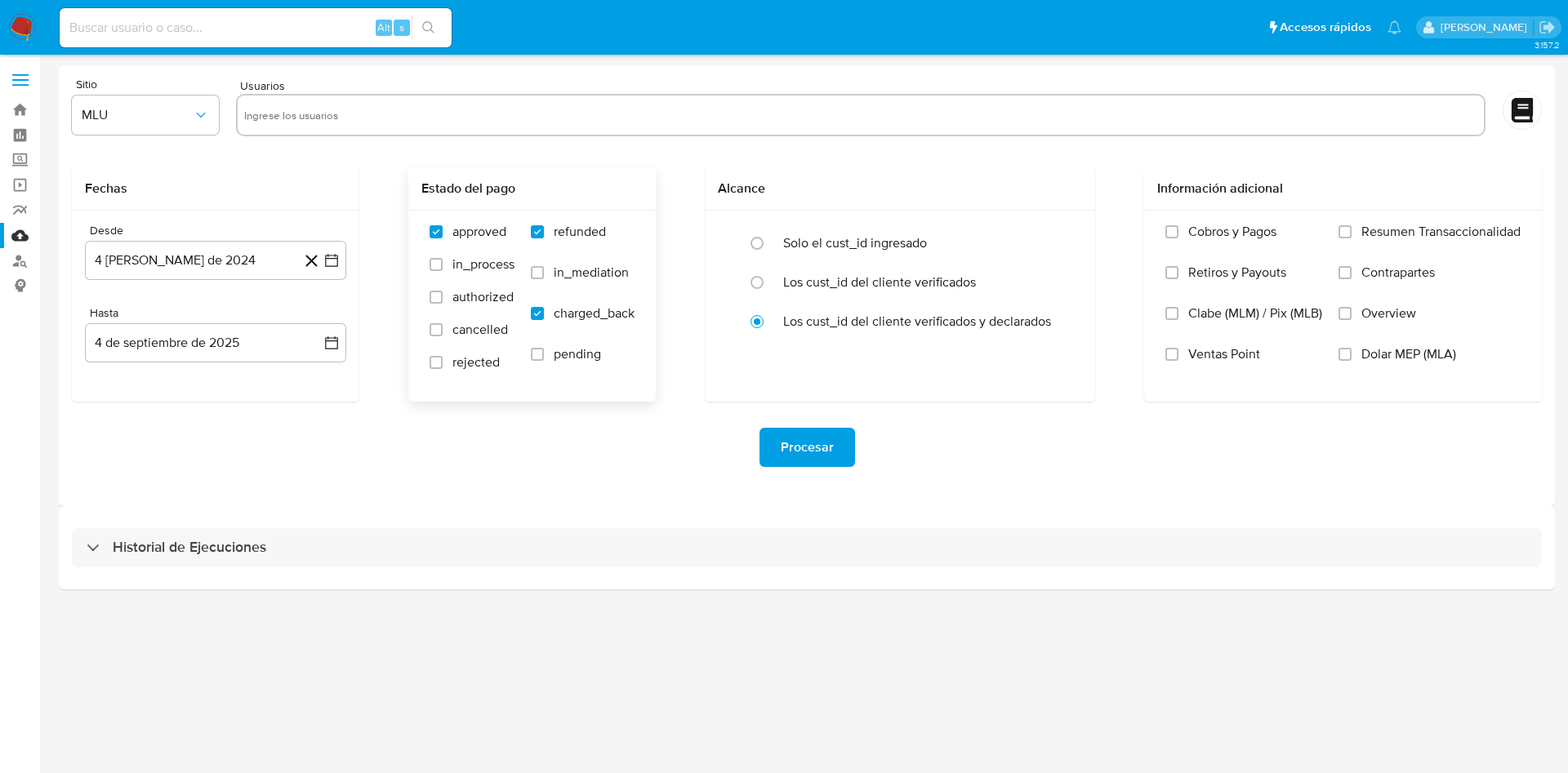
checkbox input "true"
click at [327, 264] on icon "button" at bounding box center [332, 260] width 17 height 17
click at [317, 322] on icon "Mes siguiente" at bounding box center [317, 319] width 6 height 11
click at [177, 417] on button "4" at bounding box center [183, 412] width 26 height 26
click at [362, 107] on input "text" at bounding box center [861, 115] width 1233 height 26
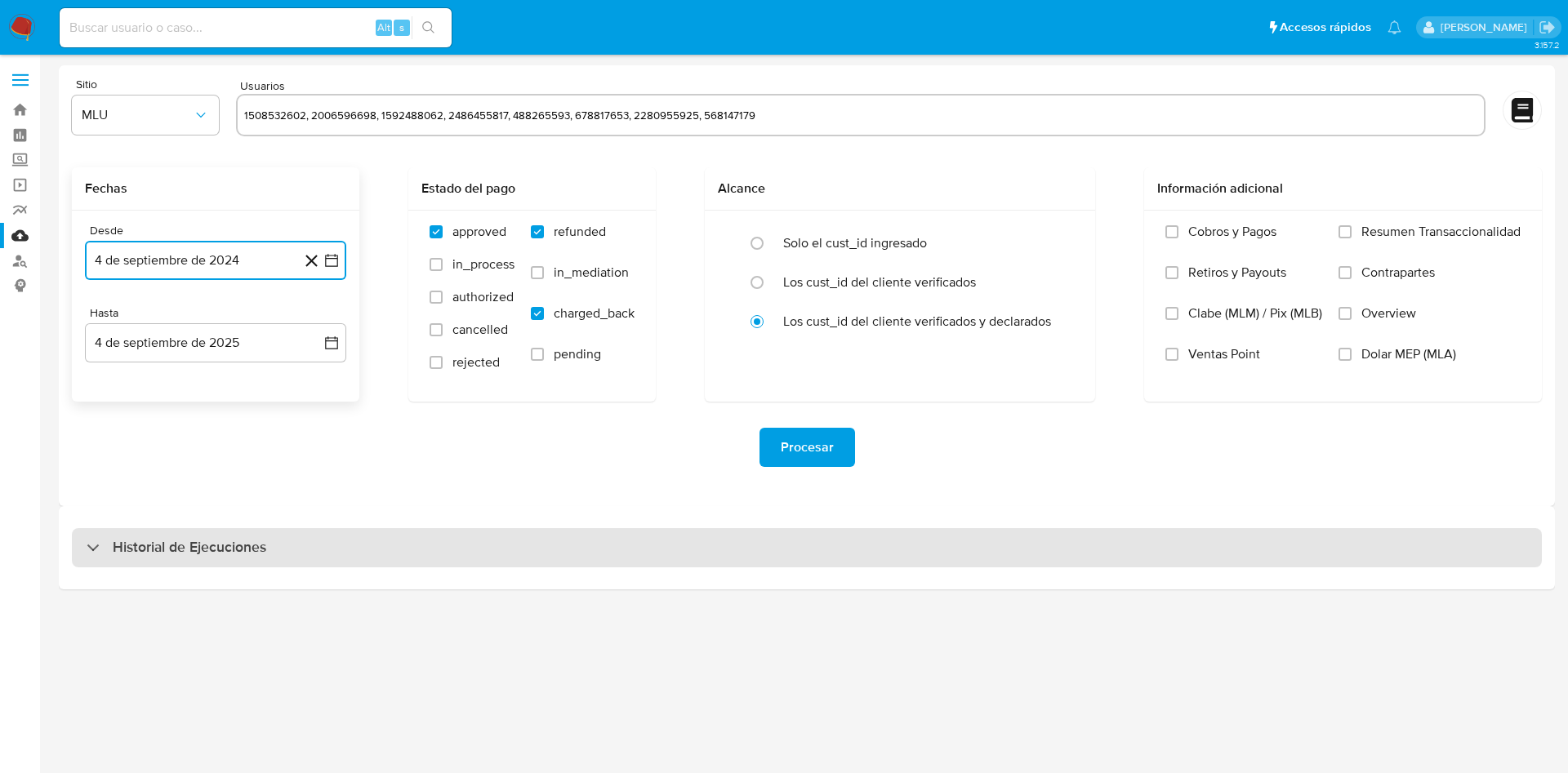
type input "1508532602, 2006596698, 1592488062, 2486455817, 488265593, 678817653, 228095592…"
click at [565, 545] on div "Historial de Ejecuciones" at bounding box center [806, 548] width 1470 height 40
select select "10"
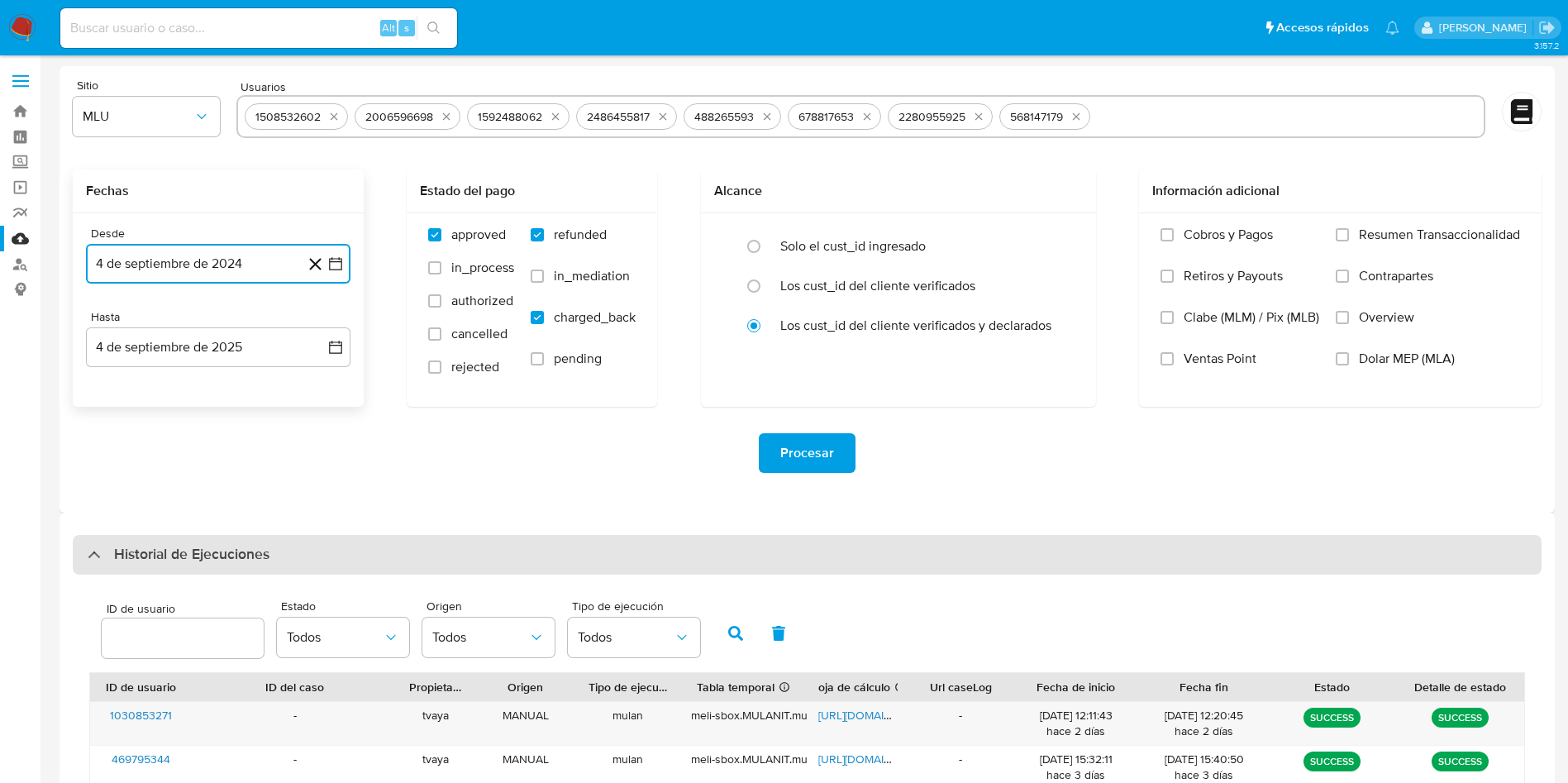
click at [516, 566] on div "Historial de Ejecuciones" at bounding box center [808, 555] width 1469 height 40
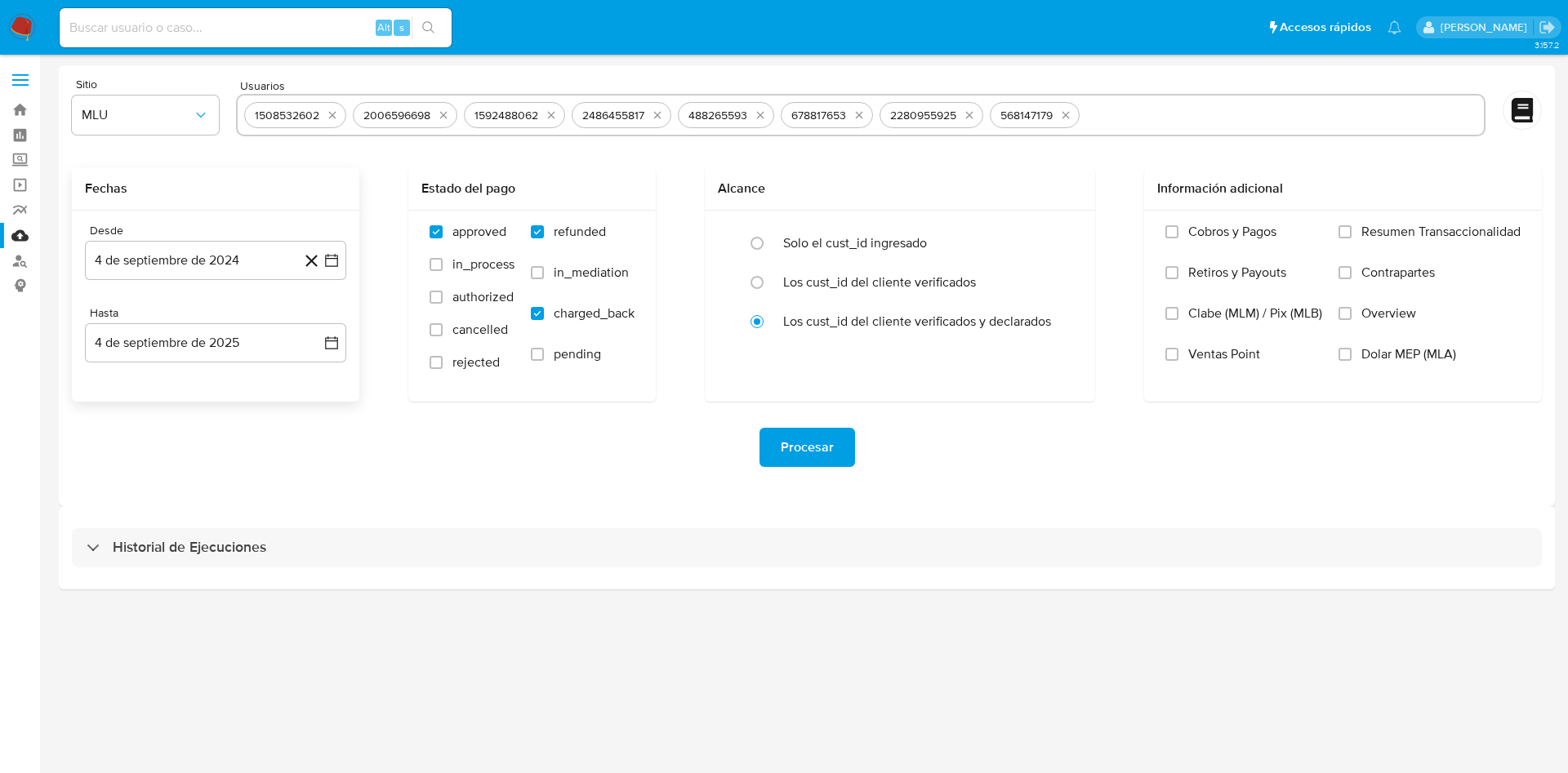
click at [352, 421] on div "Procesar" at bounding box center [806, 448] width 1470 height 91
click at [806, 442] on span "Procesar" at bounding box center [807, 447] width 53 height 36
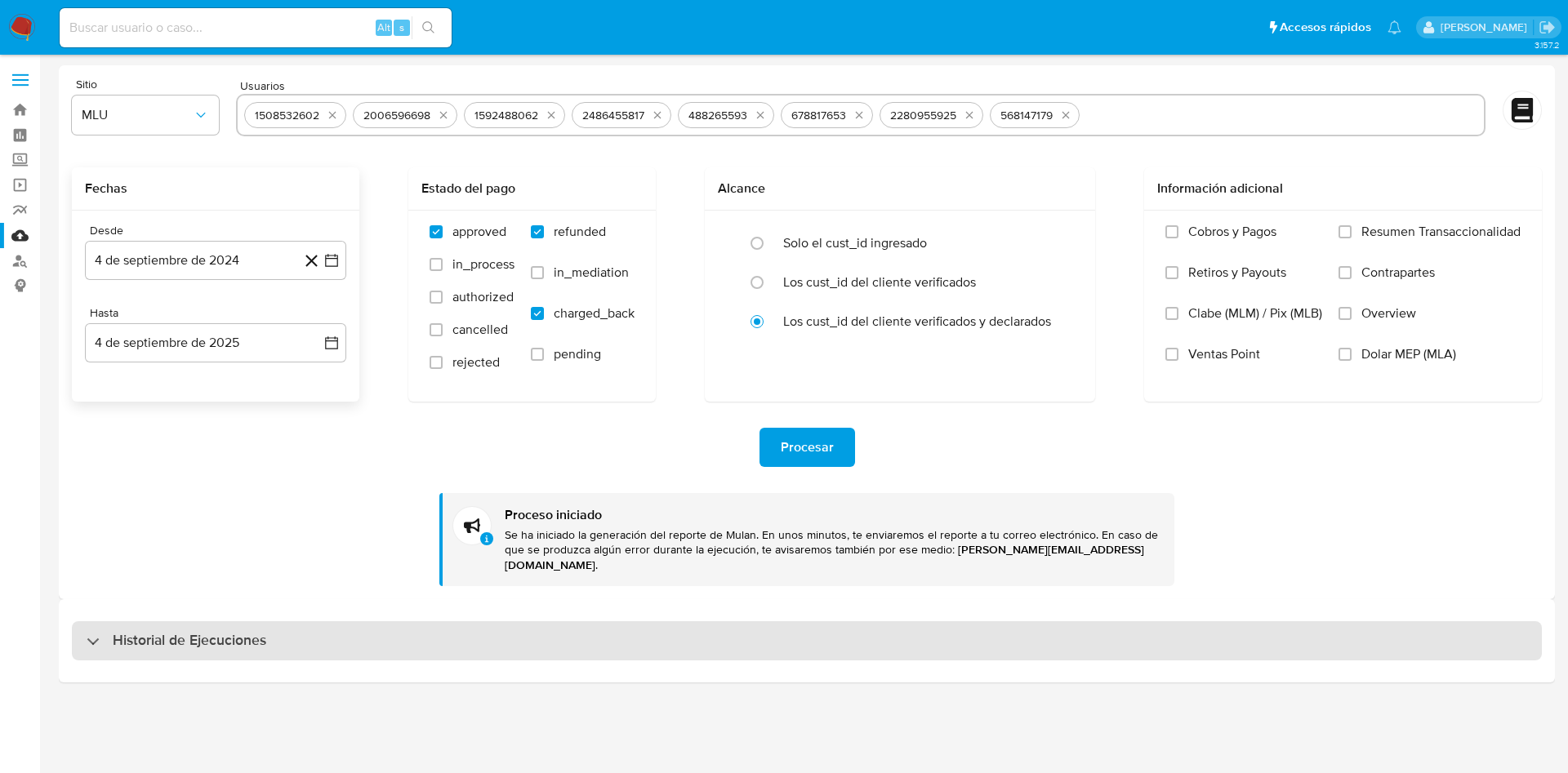
click at [273, 622] on div "Historial de Ejecuciones" at bounding box center [806, 641] width 1470 height 40
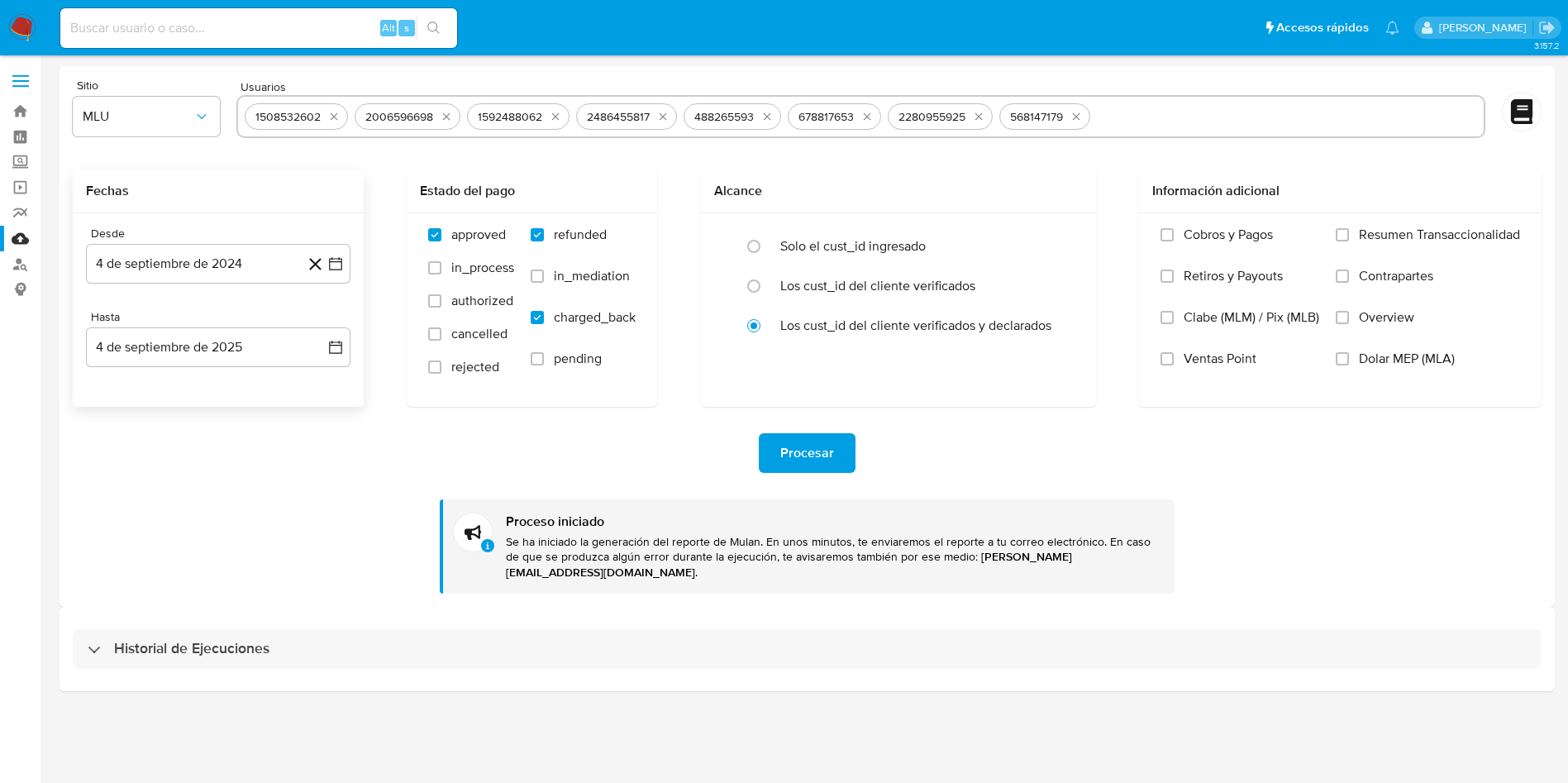
select select "10"
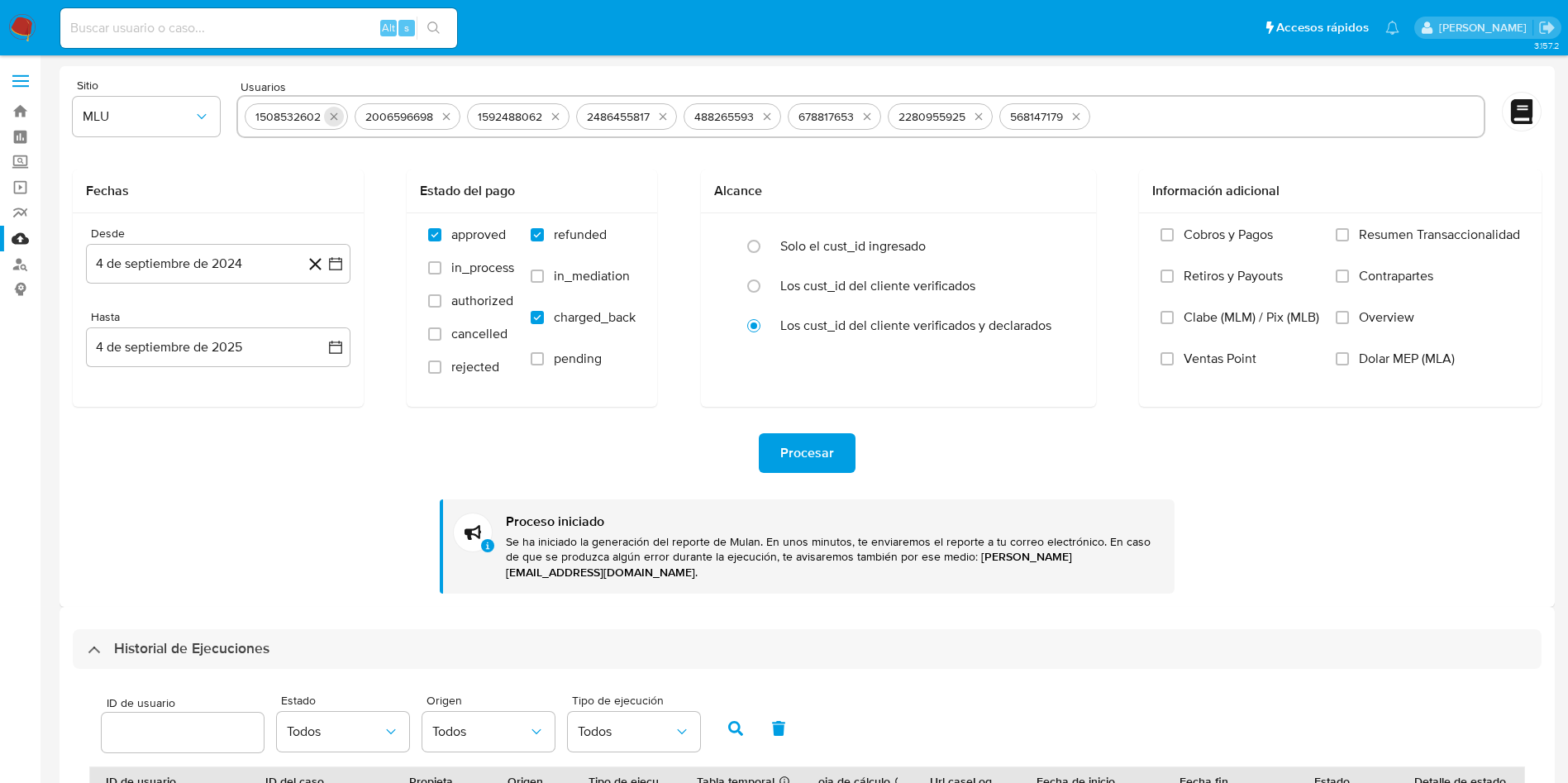
click at [336, 112] on icon "quitar 1508532602" at bounding box center [334, 116] width 13 height 13
click at [443, 110] on icon "quitar 1592488062" at bounding box center [445, 116] width 13 height 13
click at [443, 110] on icon "quitar 2486455817" at bounding box center [443, 116] width 13 height 13
click at [443, 110] on icon "quitar 488265593" at bounding box center [440, 116] width 13 height 13
click at [443, 110] on icon "quitar 678817653" at bounding box center [436, 116] width 13 height 13
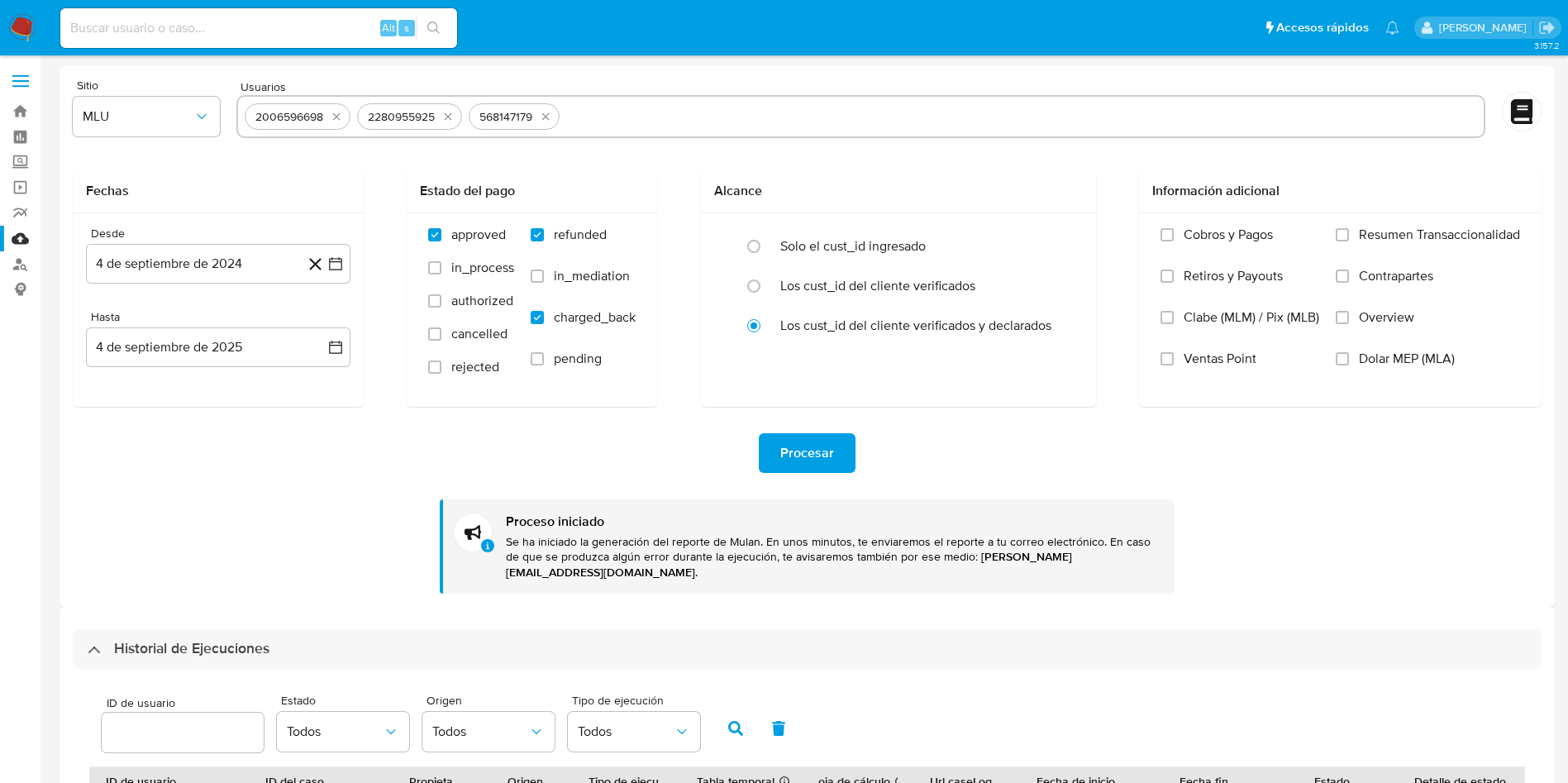
click at [443, 110] on button "quitar 2280955925" at bounding box center [448, 117] width 20 height 20
click at [443, 110] on button "quitar 568147179" at bounding box center [434, 117] width 20 height 20
click at [749, 243] on input "radio" at bounding box center [754, 247] width 27 height 27
radio input "true"
click at [792, 454] on span "Procesar" at bounding box center [808, 453] width 53 height 37
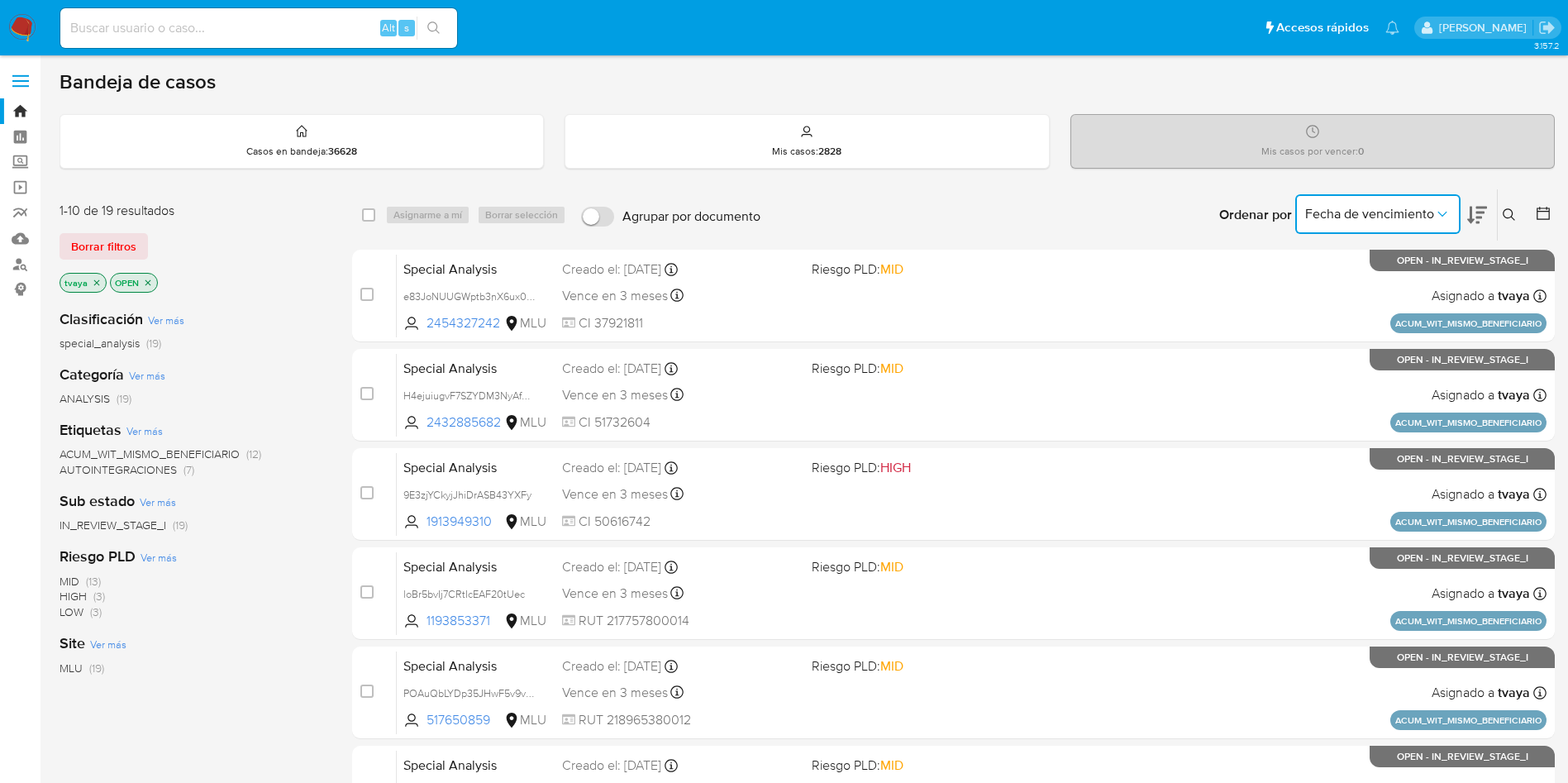
click at [1414, 214] on span "Fecha de vencimiento" at bounding box center [1369, 214] width 129 height 17
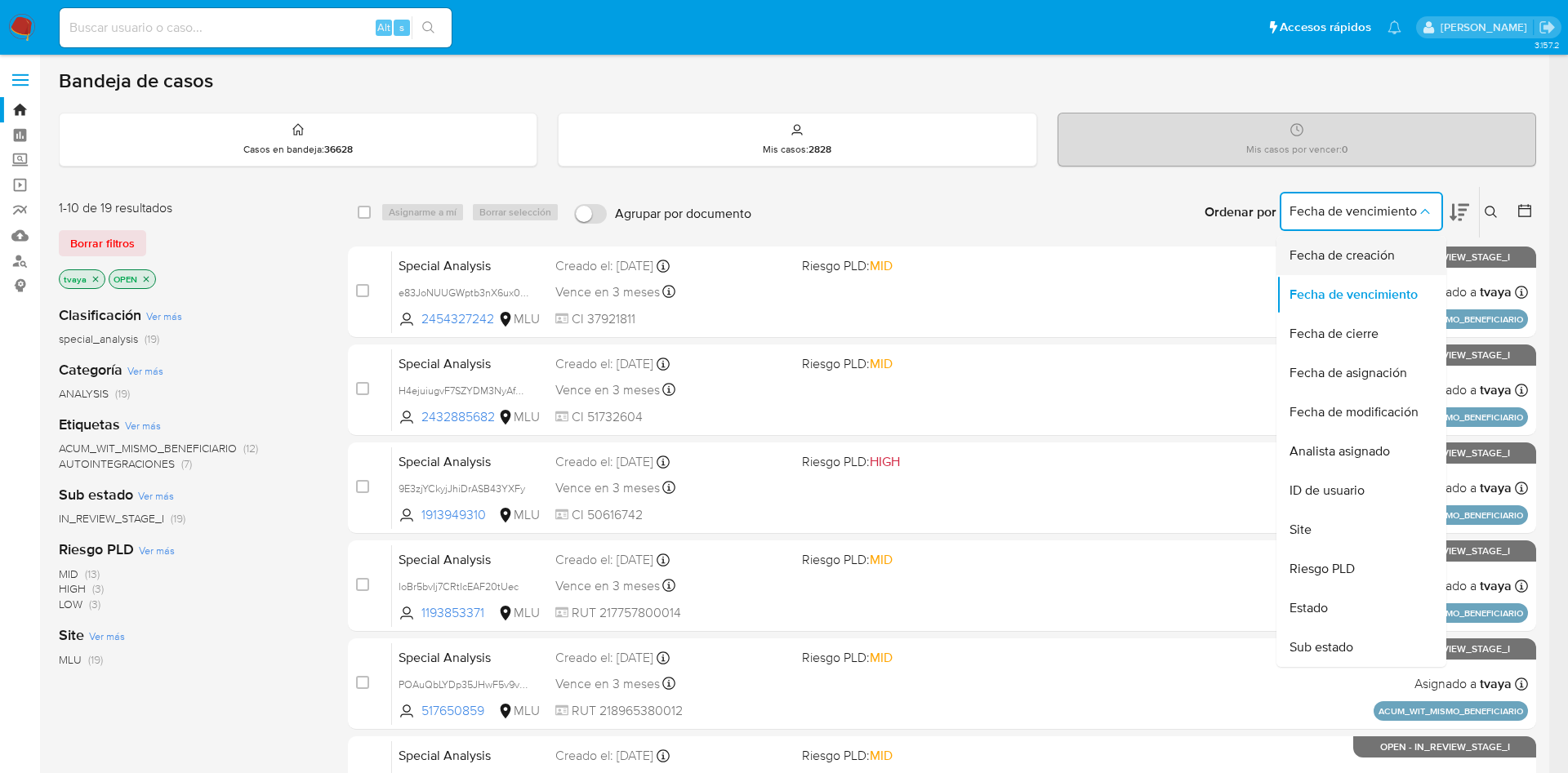
click at [1354, 249] on span "Fecha de creación" at bounding box center [1342, 255] width 106 height 17
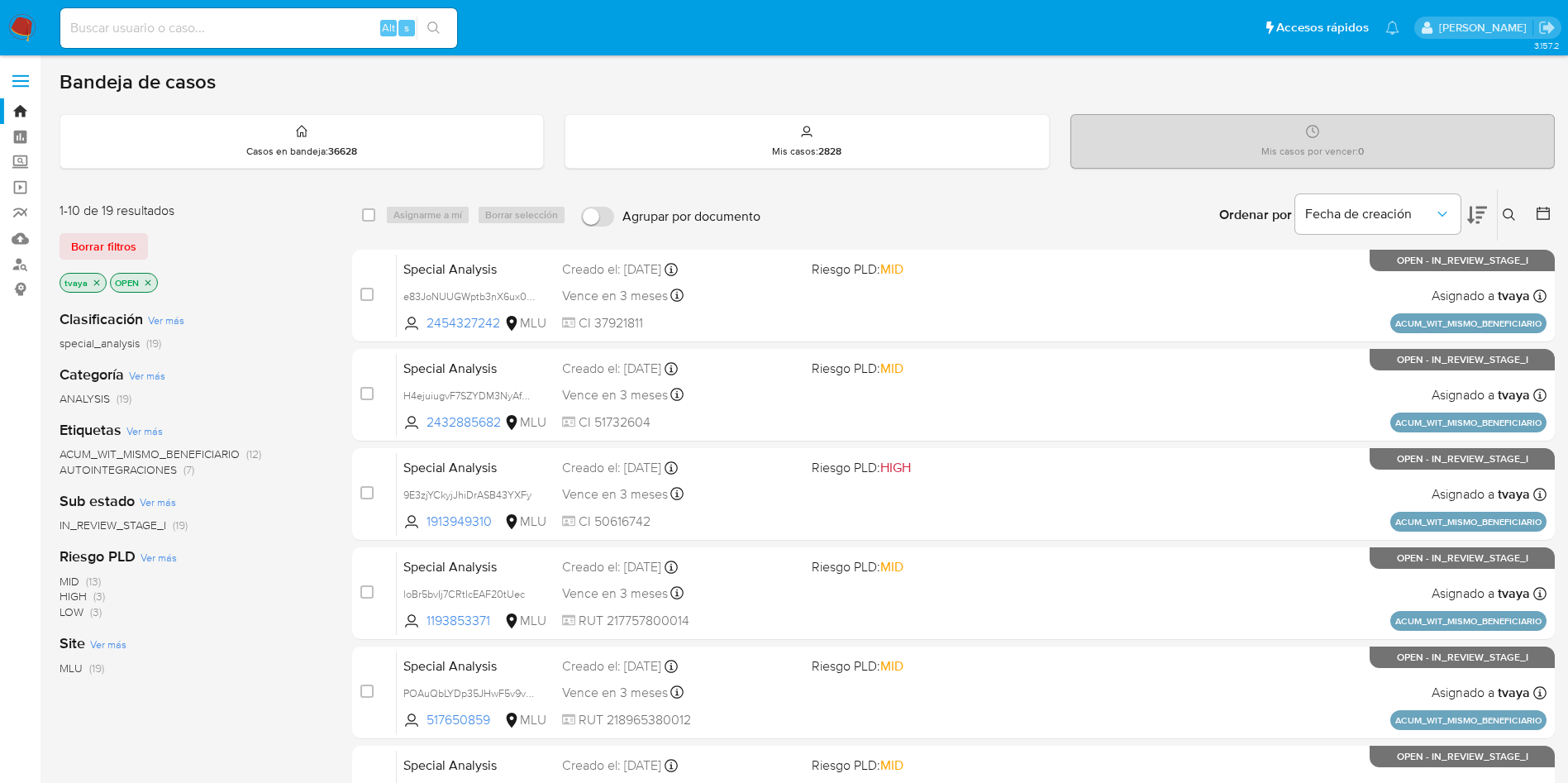
click at [1480, 208] on icon at bounding box center [1477, 215] width 20 height 17
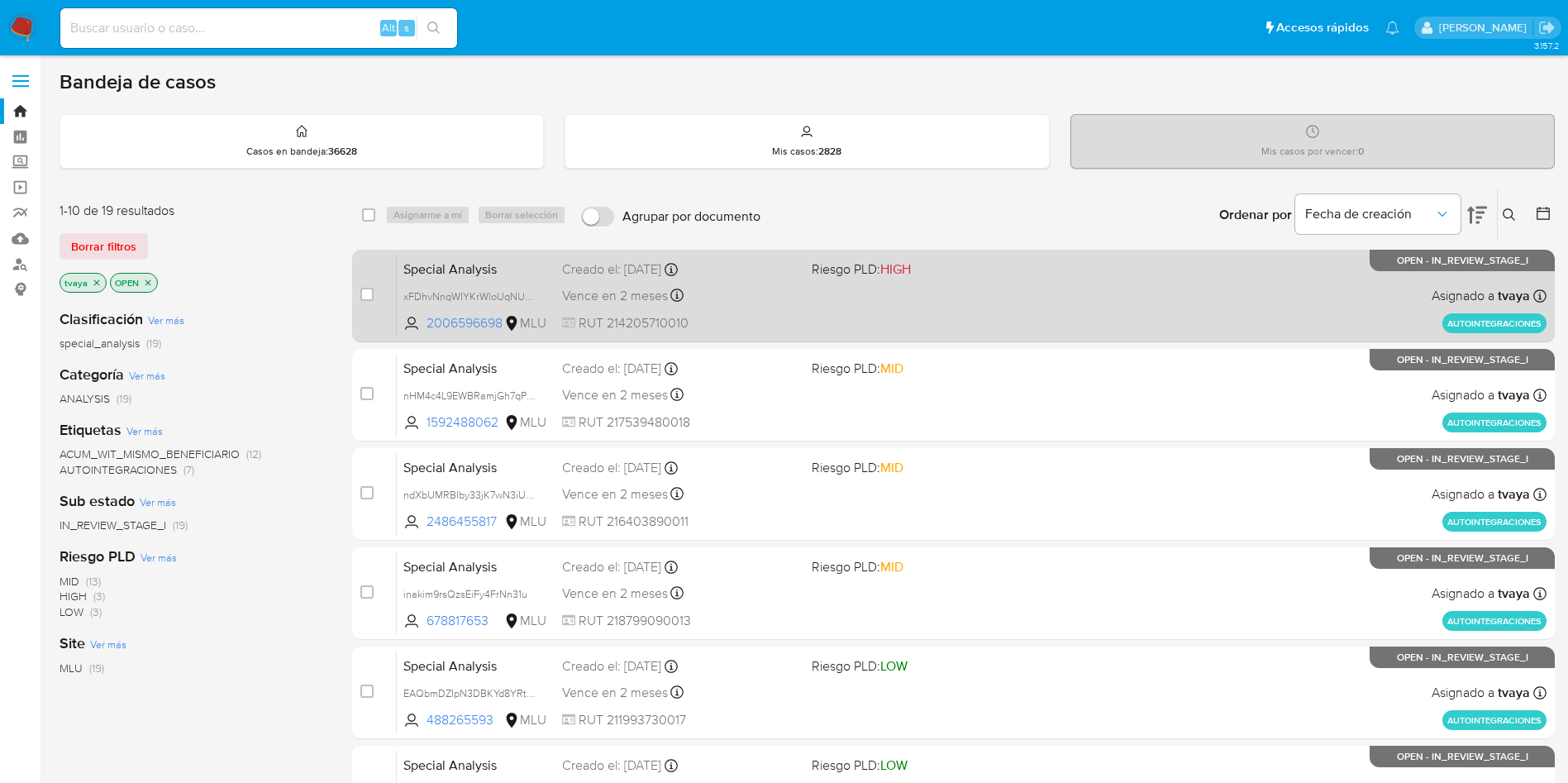
click at [1023, 302] on div "Special Analysis xFDhvNnqWIYKrWloUqNUR3pn 2006596698 MLU Riesgo PLD: HIGH Cread…" at bounding box center [972, 296] width 1150 height 84
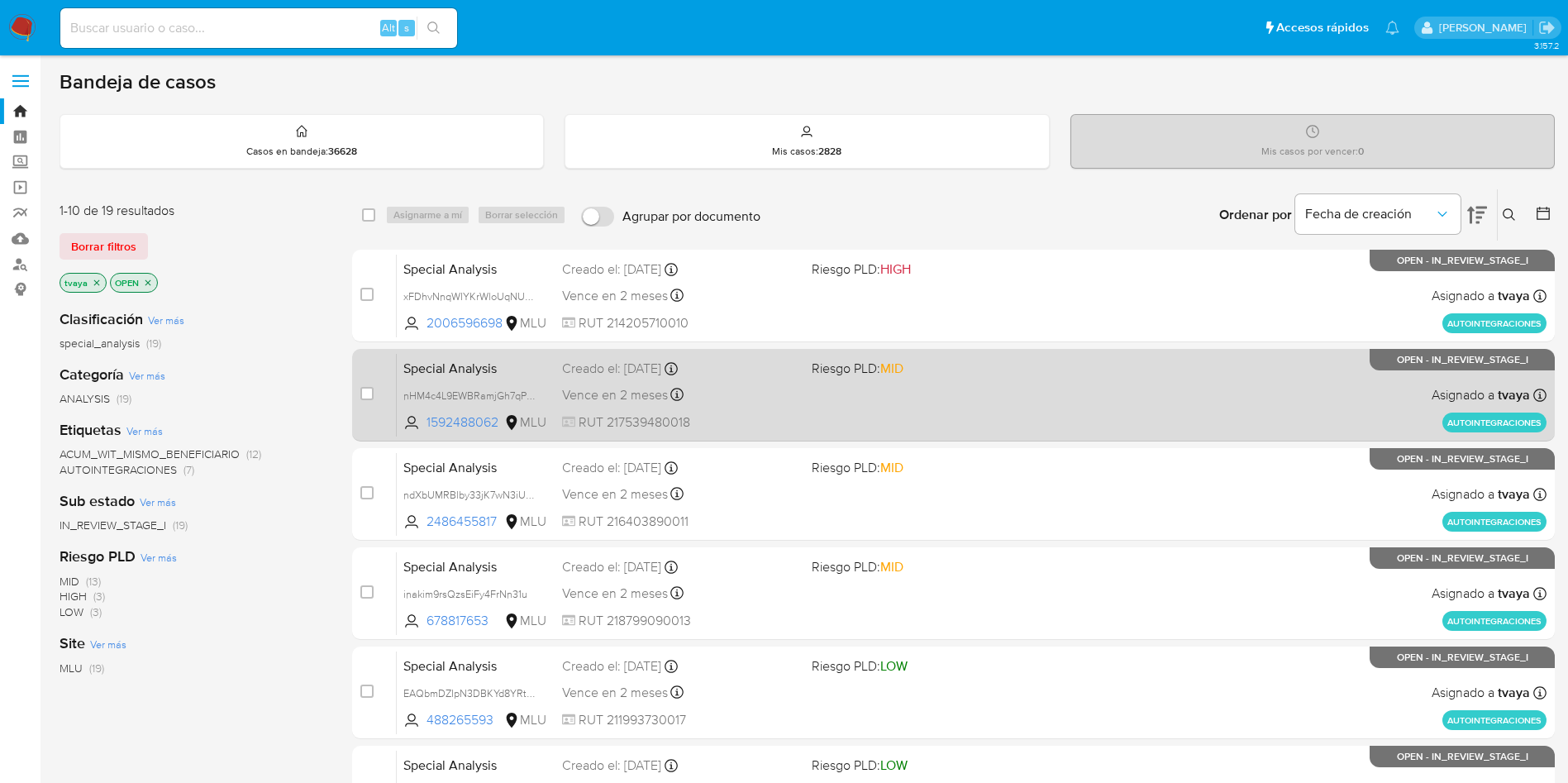
click at [958, 401] on div "Special Analysis nHM4c4L9EWBRamjGh7qPNG0h 1592488062 MLU Riesgo PLD: MID Creado…" at bounding box center [972, 395] width 1150 height 84
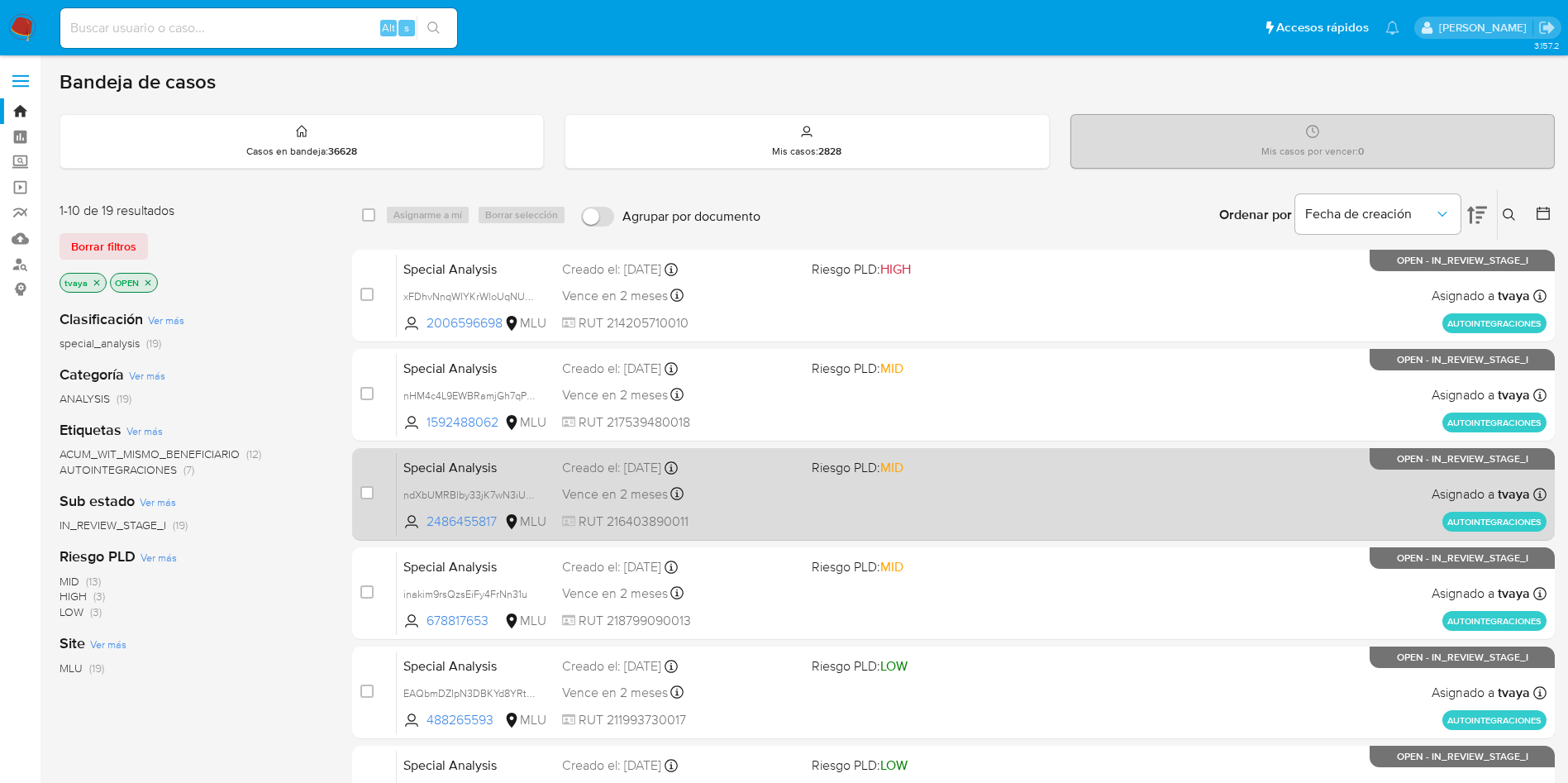
click at [923, 505] on div "Special Analysis ndXbUMRBlby33jK7wN3iUnMe 2486455817 MLU Riesgo PLD: MID Creado…" at bounding box center [972, 494] width 1150 height 84
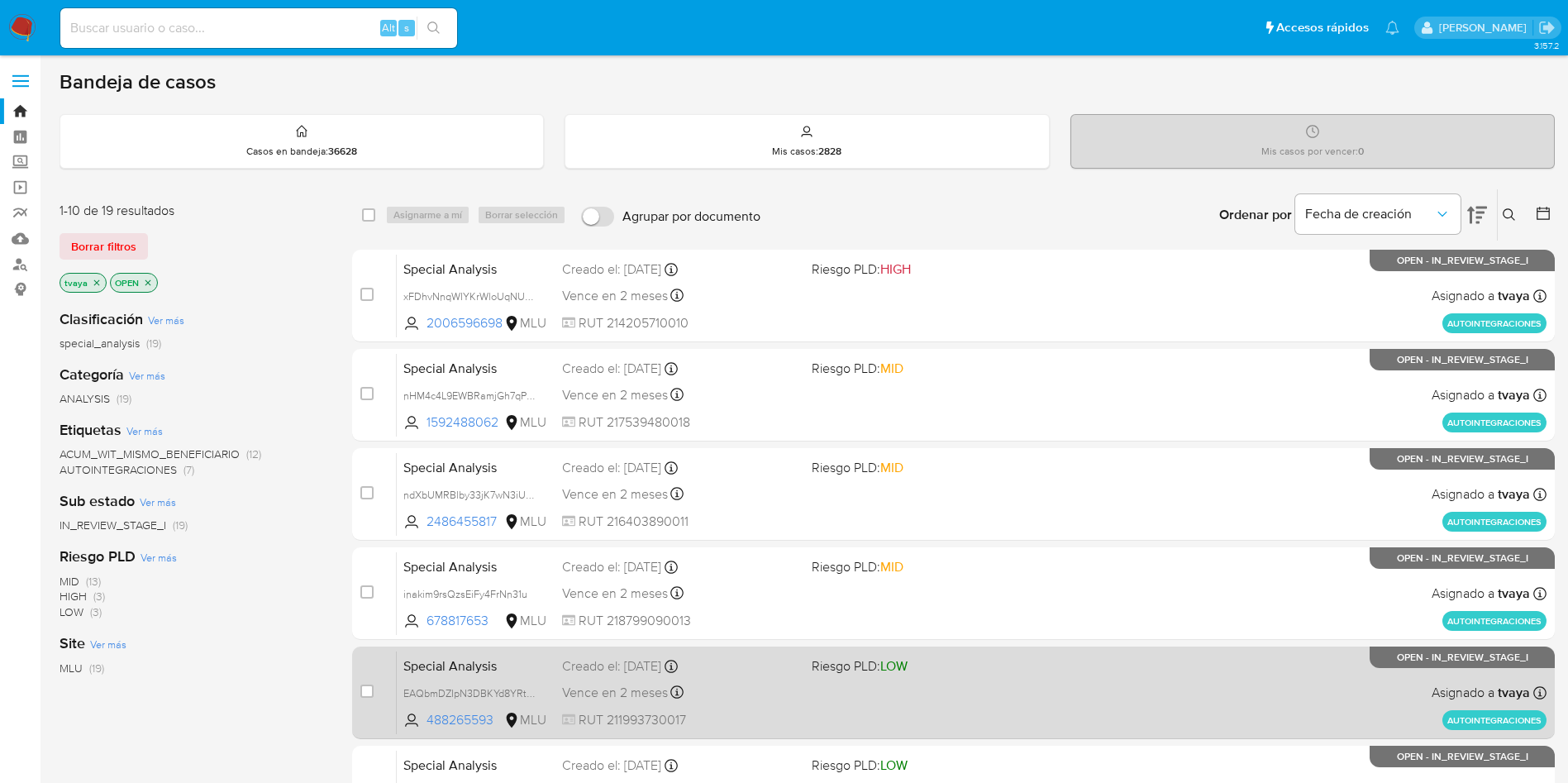
click at [898, 651] on div "Special Analysis EAQbmDZIpN3DBKYd8YRtX61r 488265593 MLU Riesgo PLD: LOW Creado …" at bounding box center [972, 693] width 1150 height 84
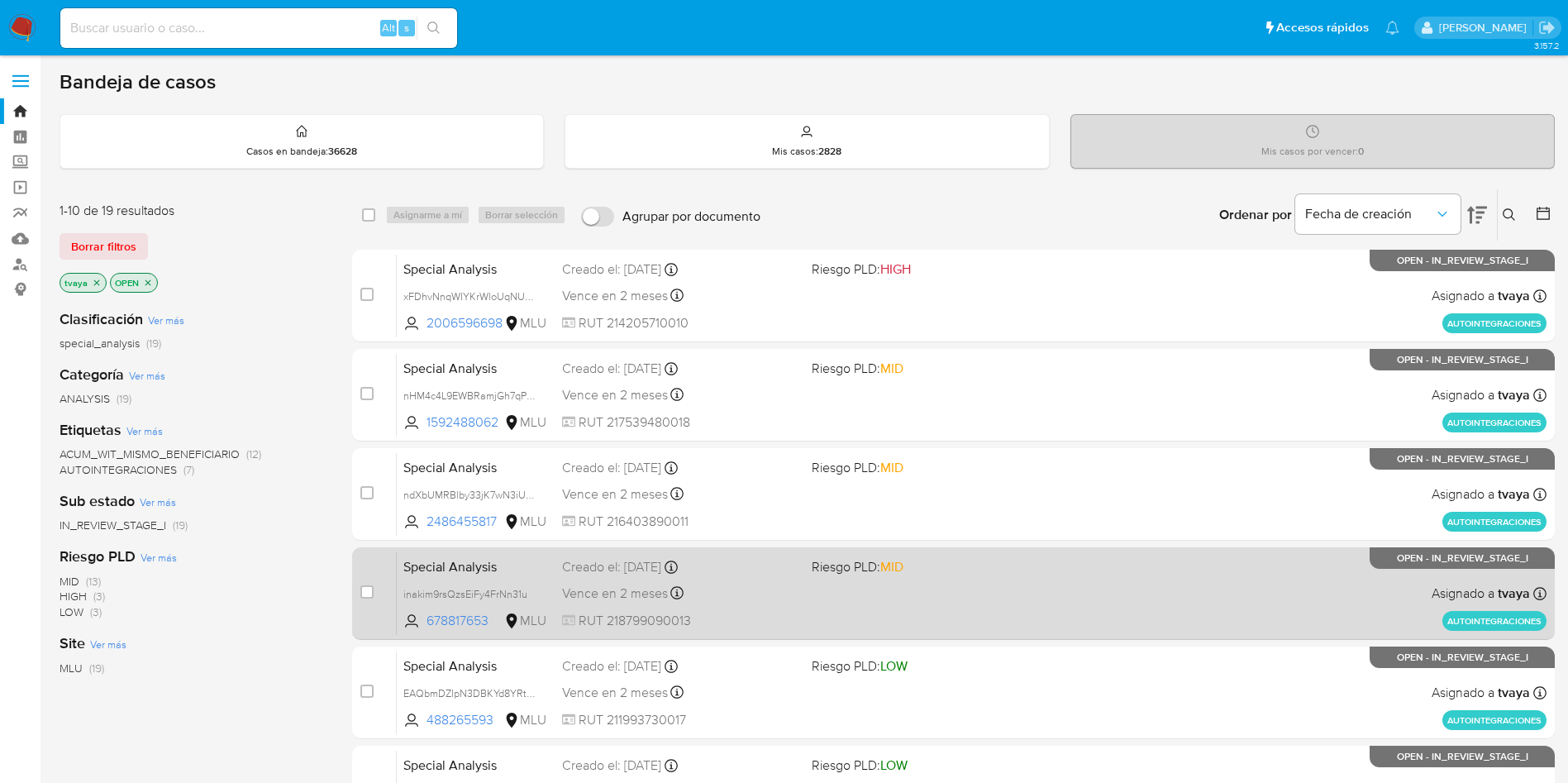
click at [908, 623] on div "Special Analysis inakim9rsQzsEiFy4FrNn31u 678817653 MLU Riesgo PLD: MID Creado …" at bounding box center [972, 593] width 1150 height 84
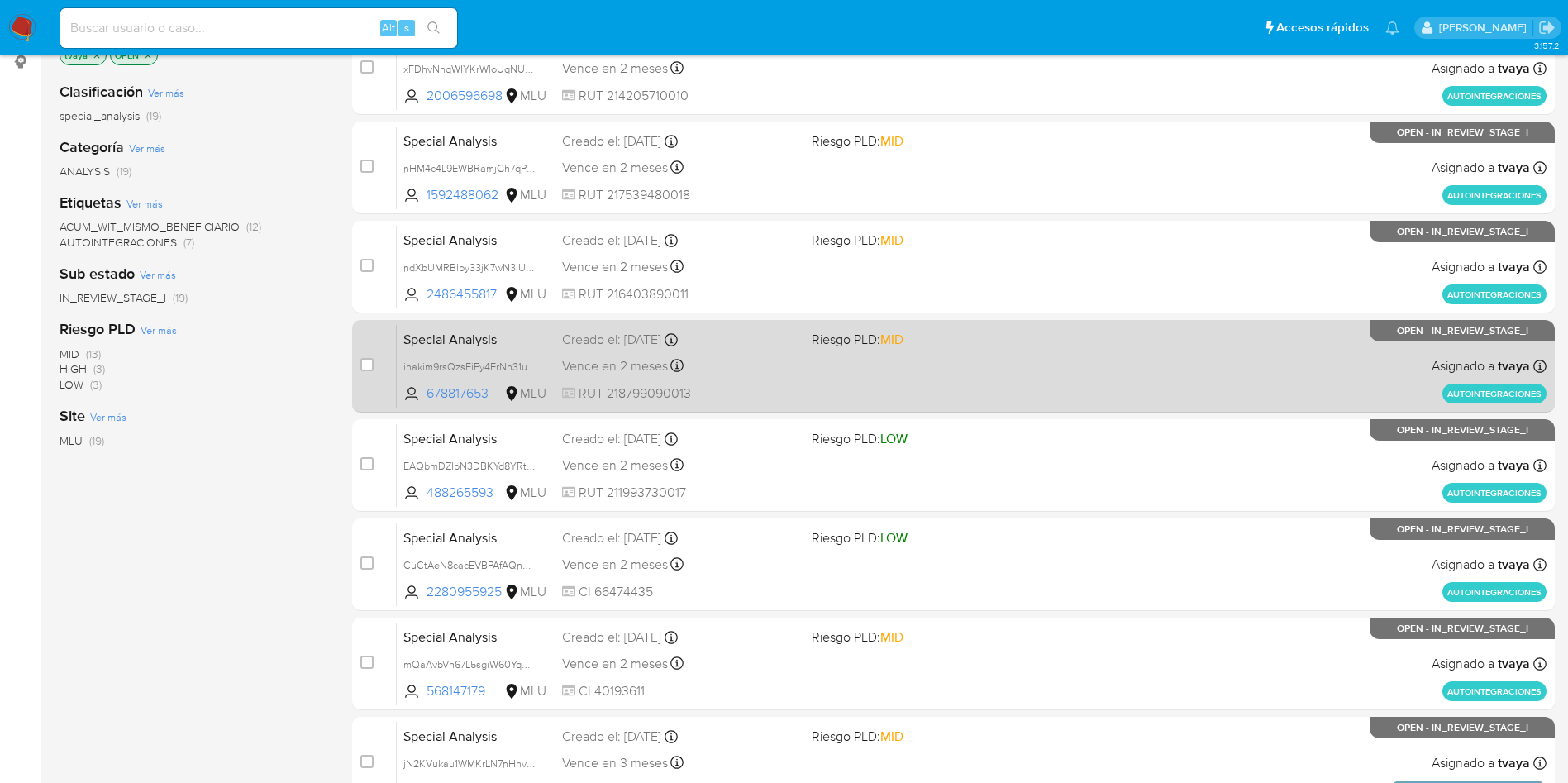
scroll to position [249, 0]
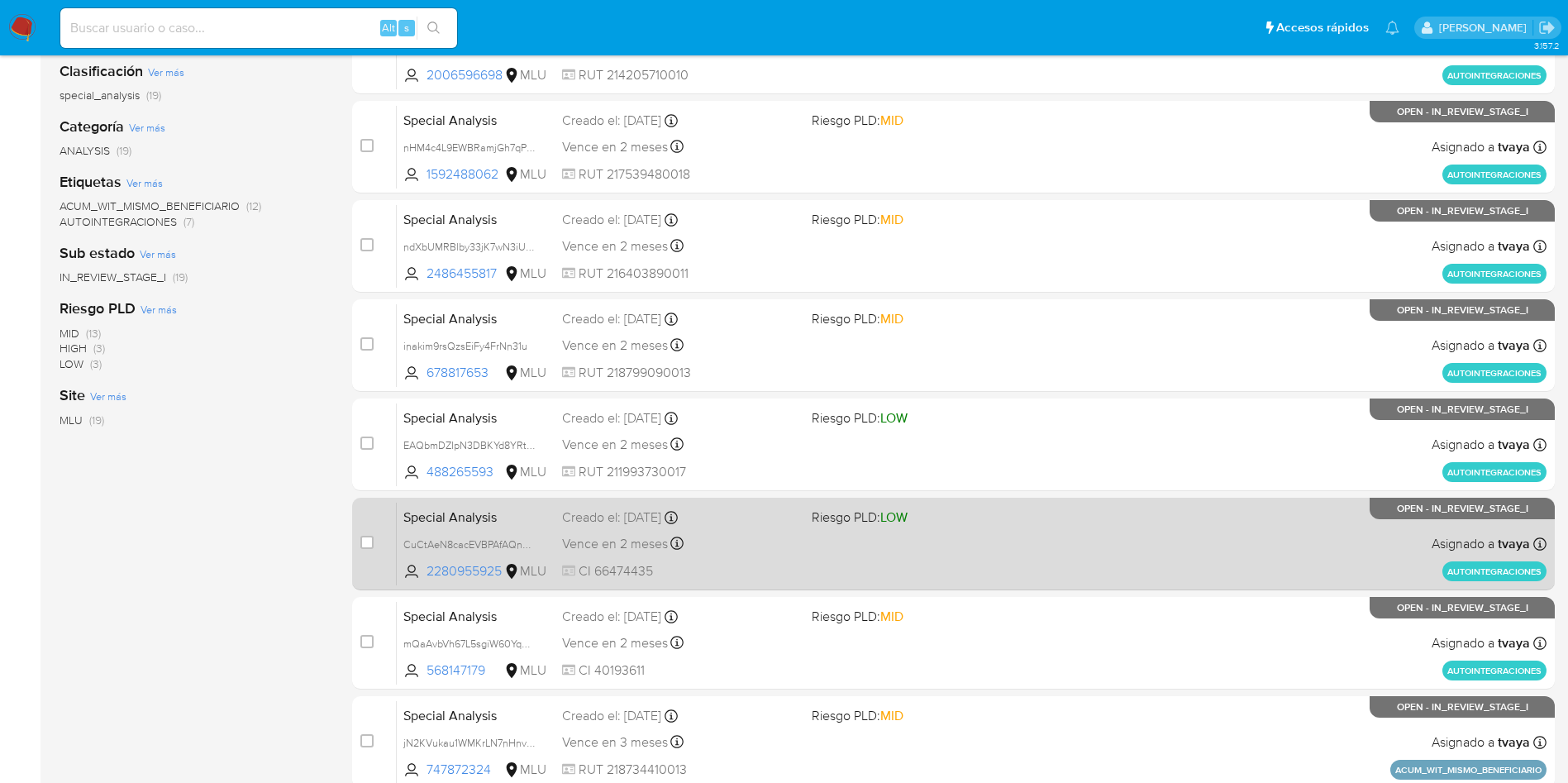
click at [875, 548] on div "Special Analysis CuCtAeN8cacEVBPAfAQno83A 2280955925 MLU Riesgo PLD: LOW Creado…" at bounding box center [972, 544] width 1150 height 84
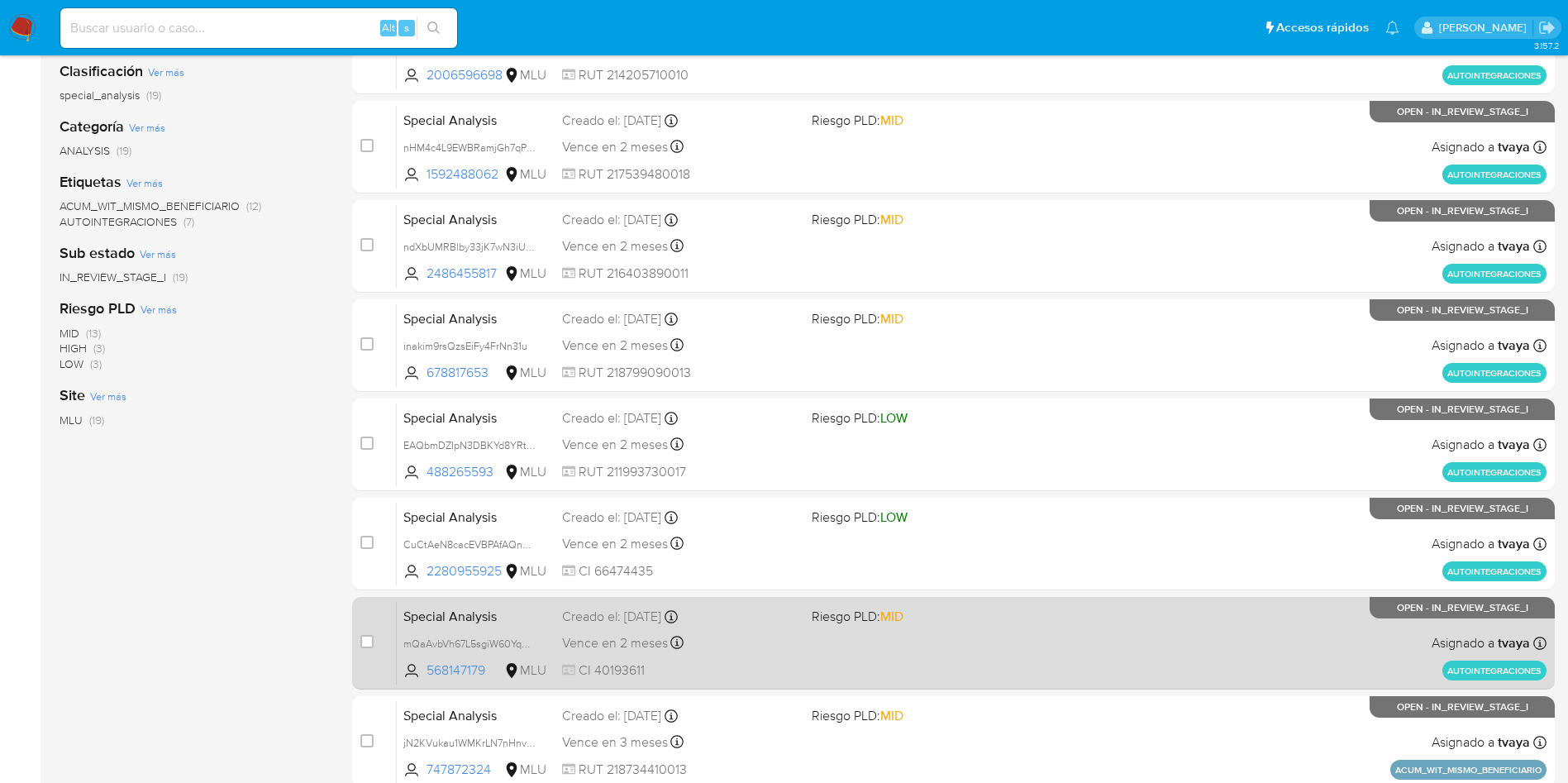
click at [846, 643] on div "Special Analysis mQaAvbVh67L5sgiW60YqMANa 568147179 MLU Riesgo PLD: MID Creado …" at bounding box center [972, 643] width 1150 height 84
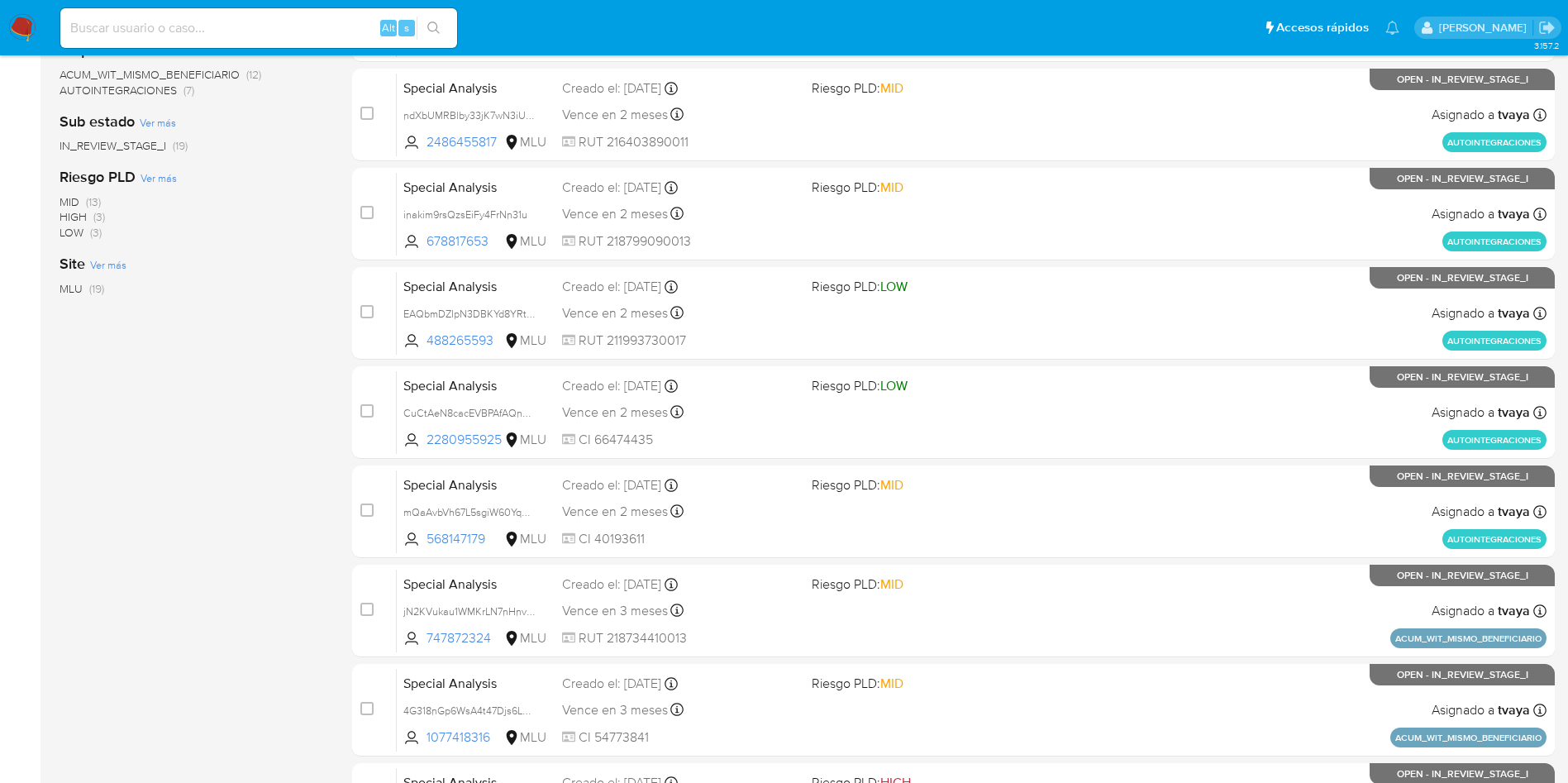
scroll to position [0, 0]
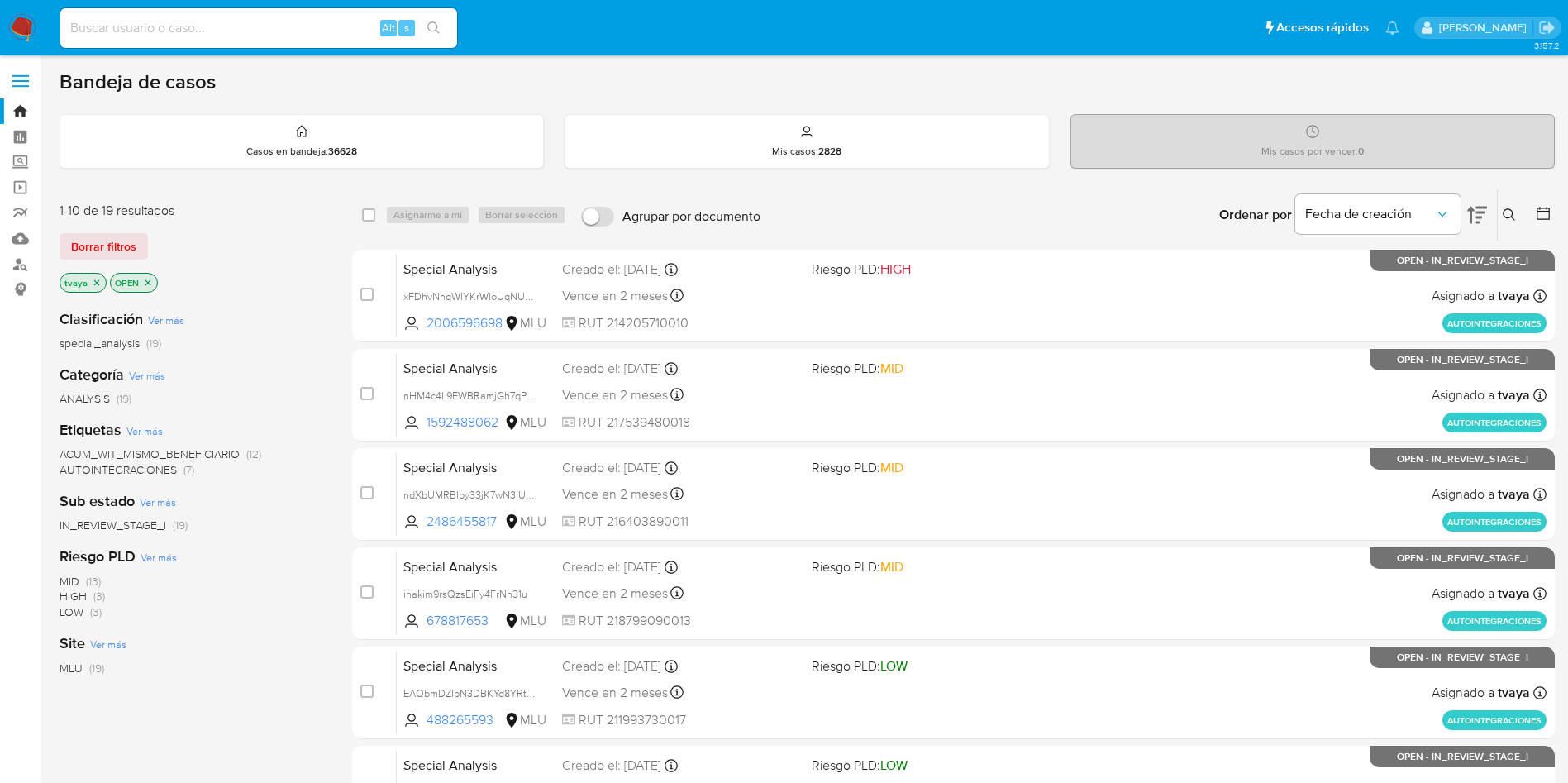
click at [93, 283] on icon "close-filter" at bounding box center [96, 282] width 10 height 10
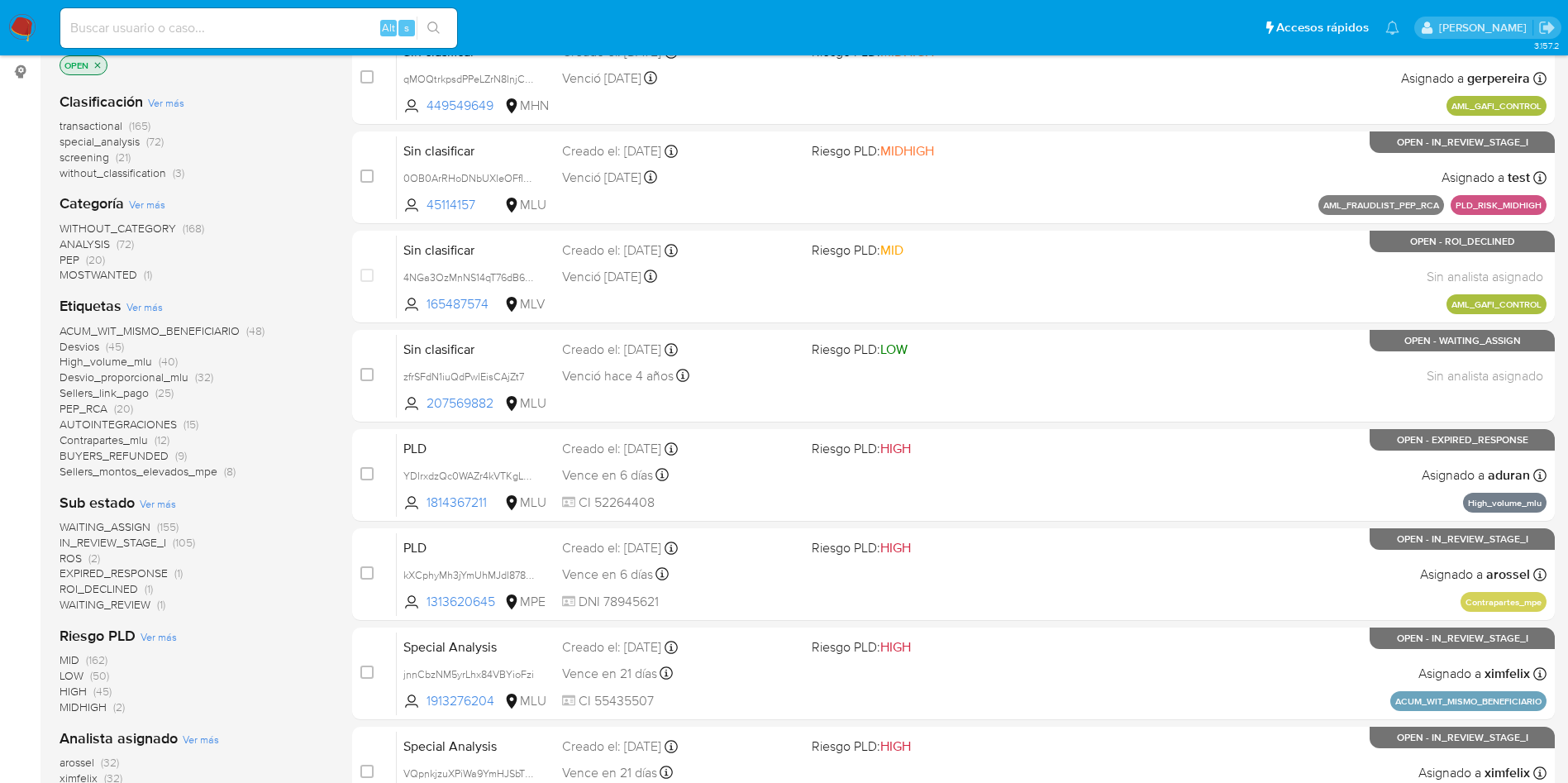
scroll to position [372, 0]
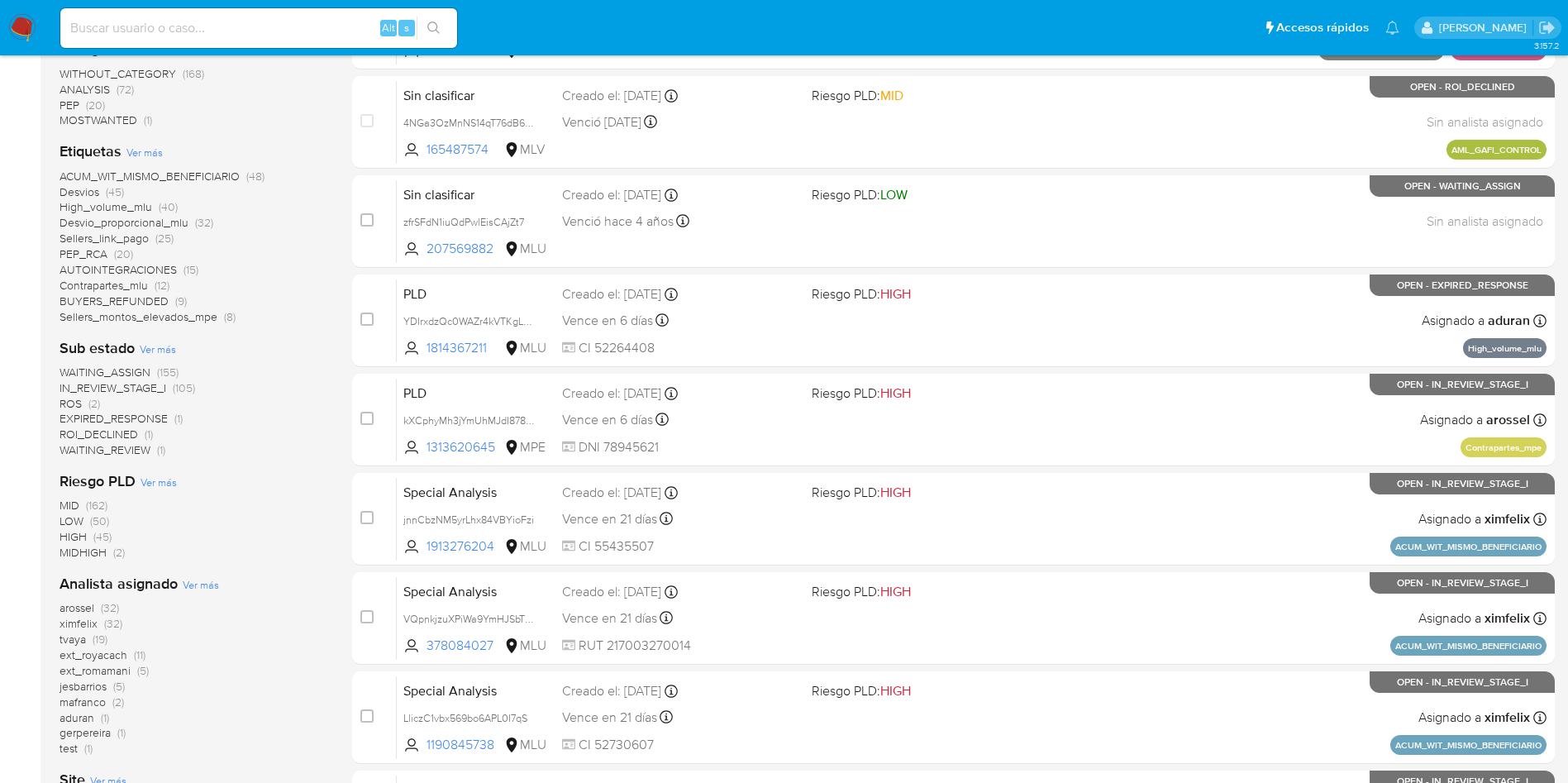
drag, startPoint x: 111, startPoint y: 447, endPoint x: 266, endPoint y: 287, distance: 222.8
click at [266, 287] on div "Clasificación Ver más transactional (165) special_analysis (72) screening (21) …" at bounding box center [192, 400] width 266 height 951
click at [123, 367] on span "WAITING_ASSIGN" at bounding box center [105, 372] width 91 height 17
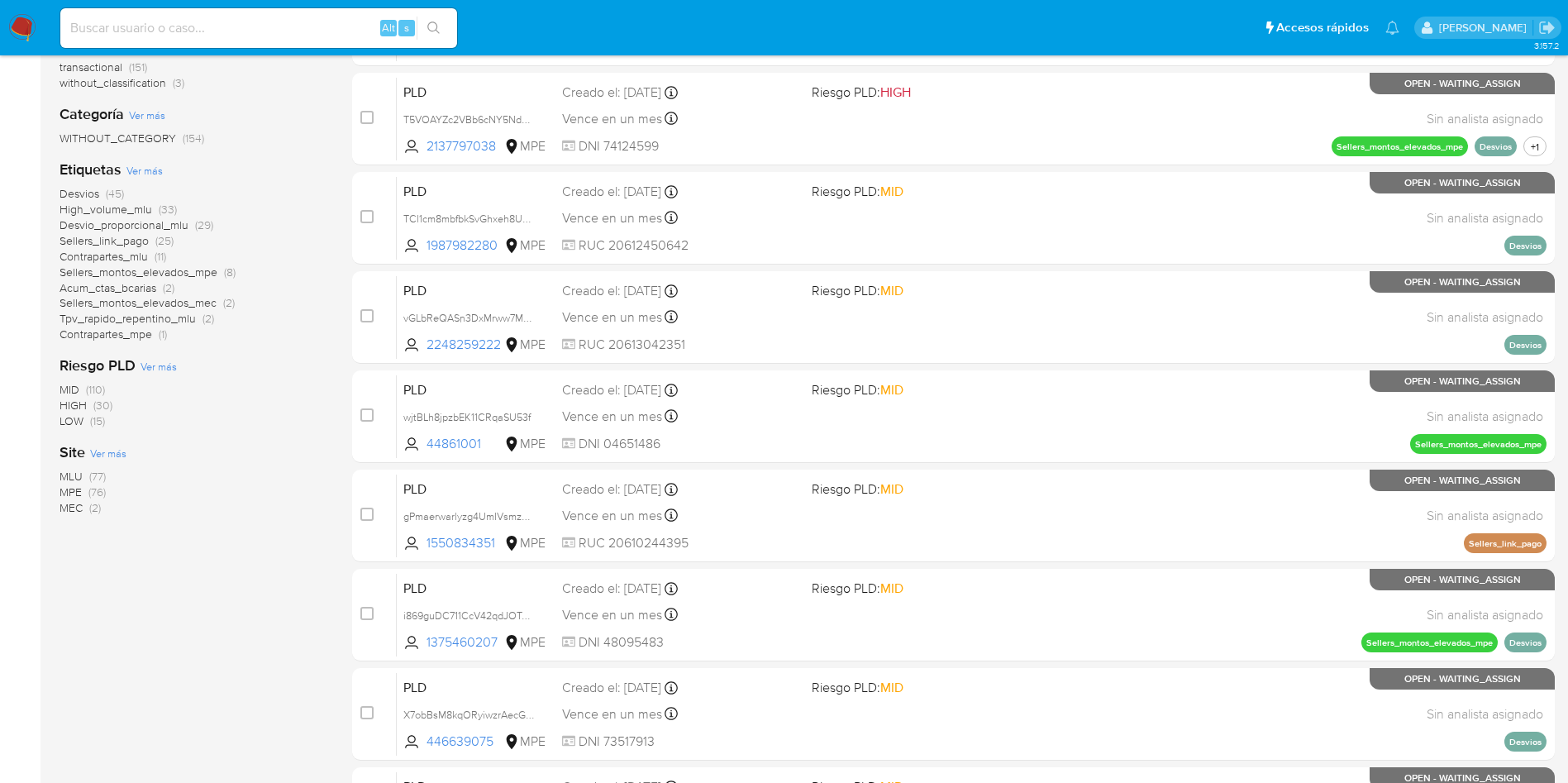
scroll to position [124, 0]
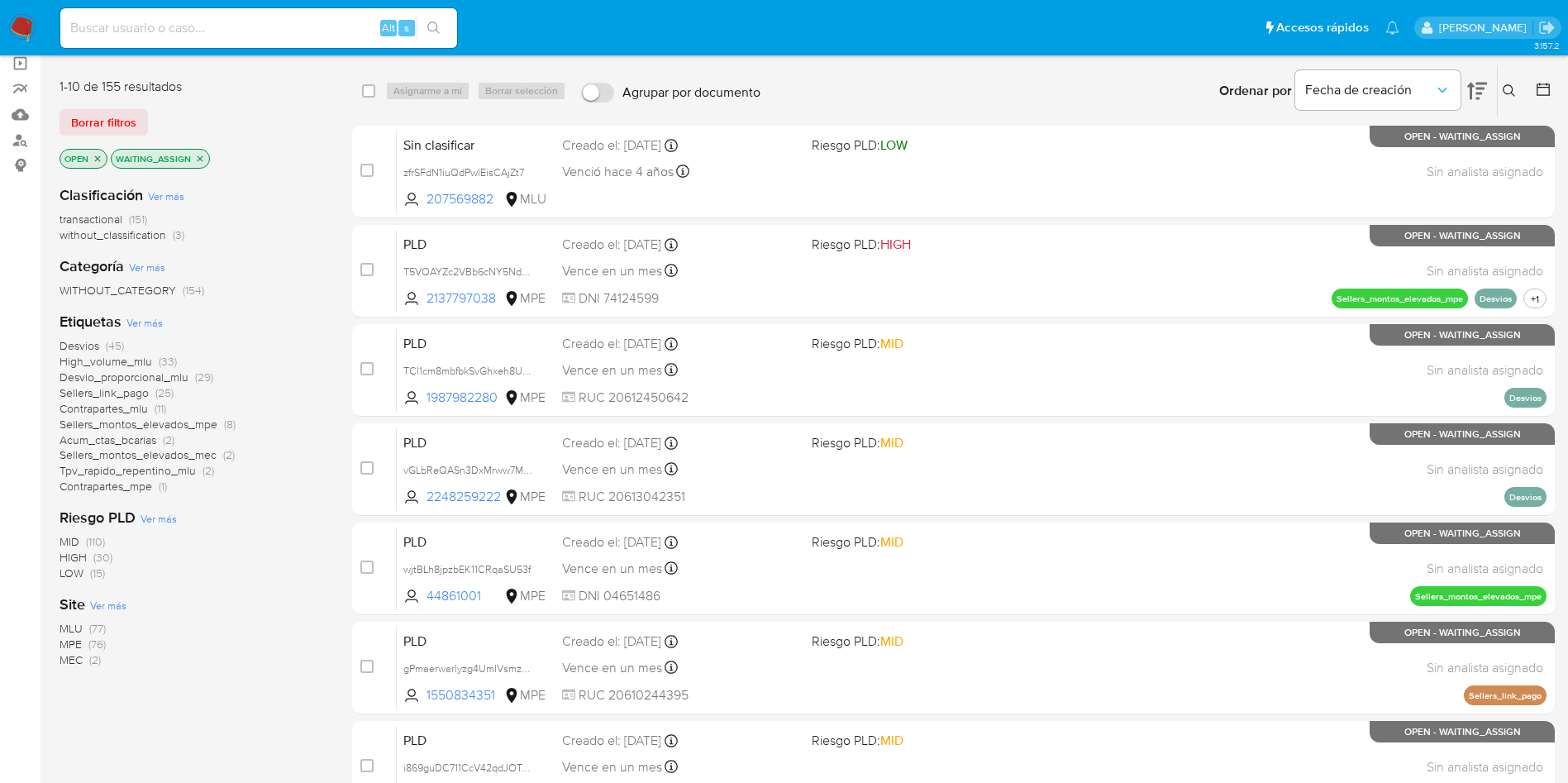
click at [70, 622] on span "MLU" at bounding box center [71, 628] width 23 height 17
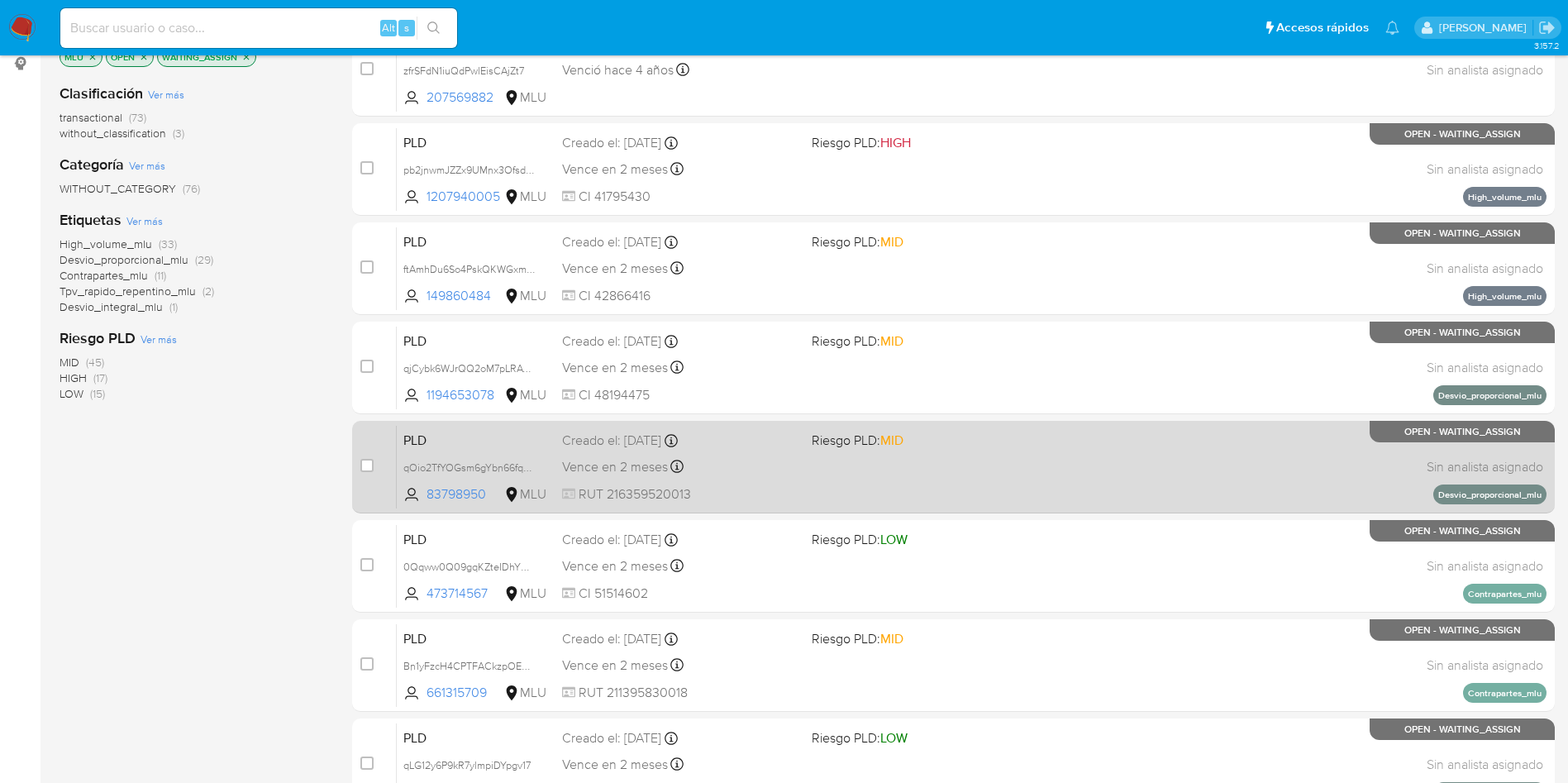
scroll to position [249, 0]
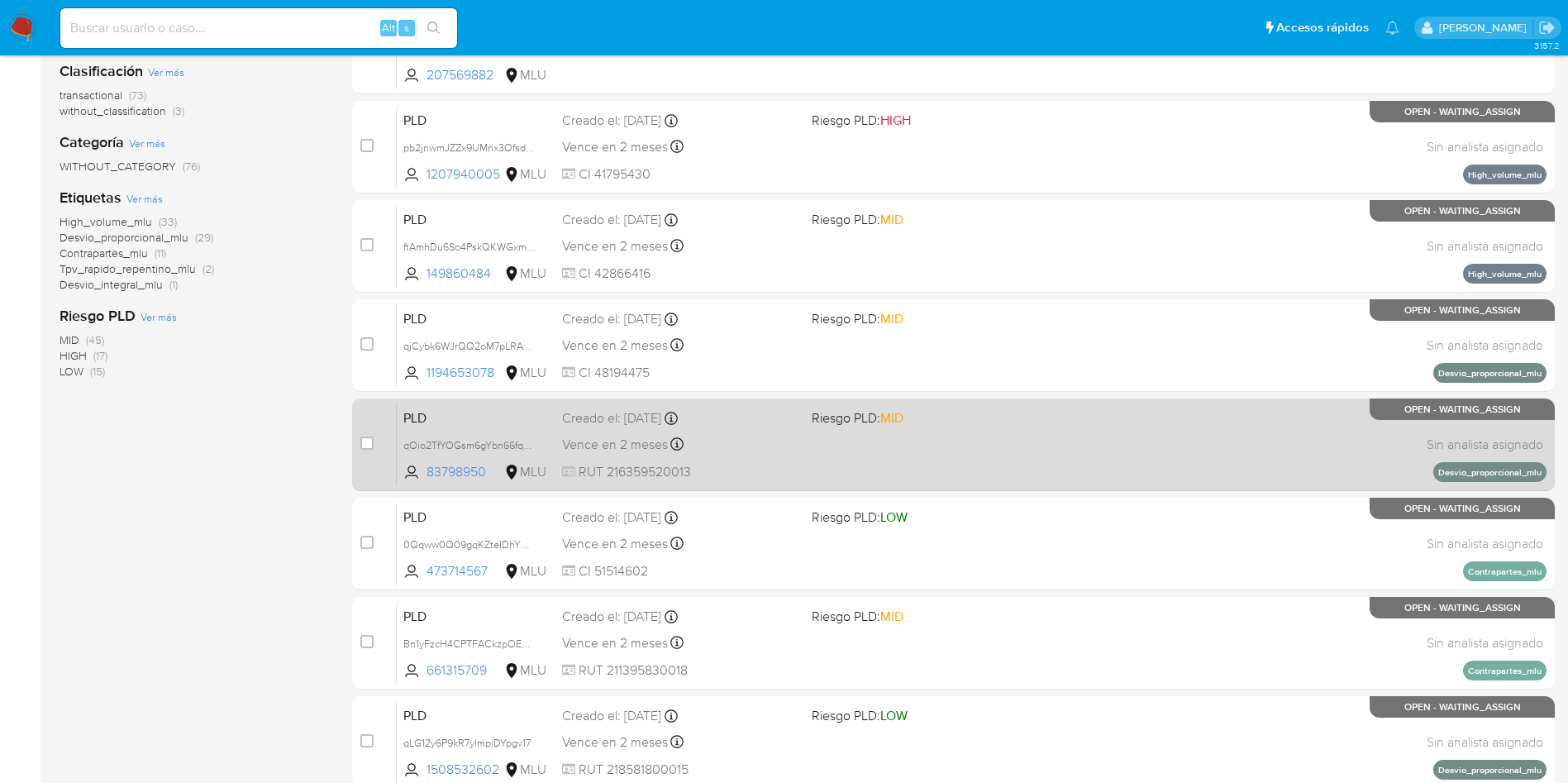
click at [943, 469] on div "PLD qOio2TfYOGsm6gYbn66fq9Ur 83798950 MLU Riesgo PLD: MID Creado el: 12/08/2025…" at bounding box center [972, 445] width 1150 height 84
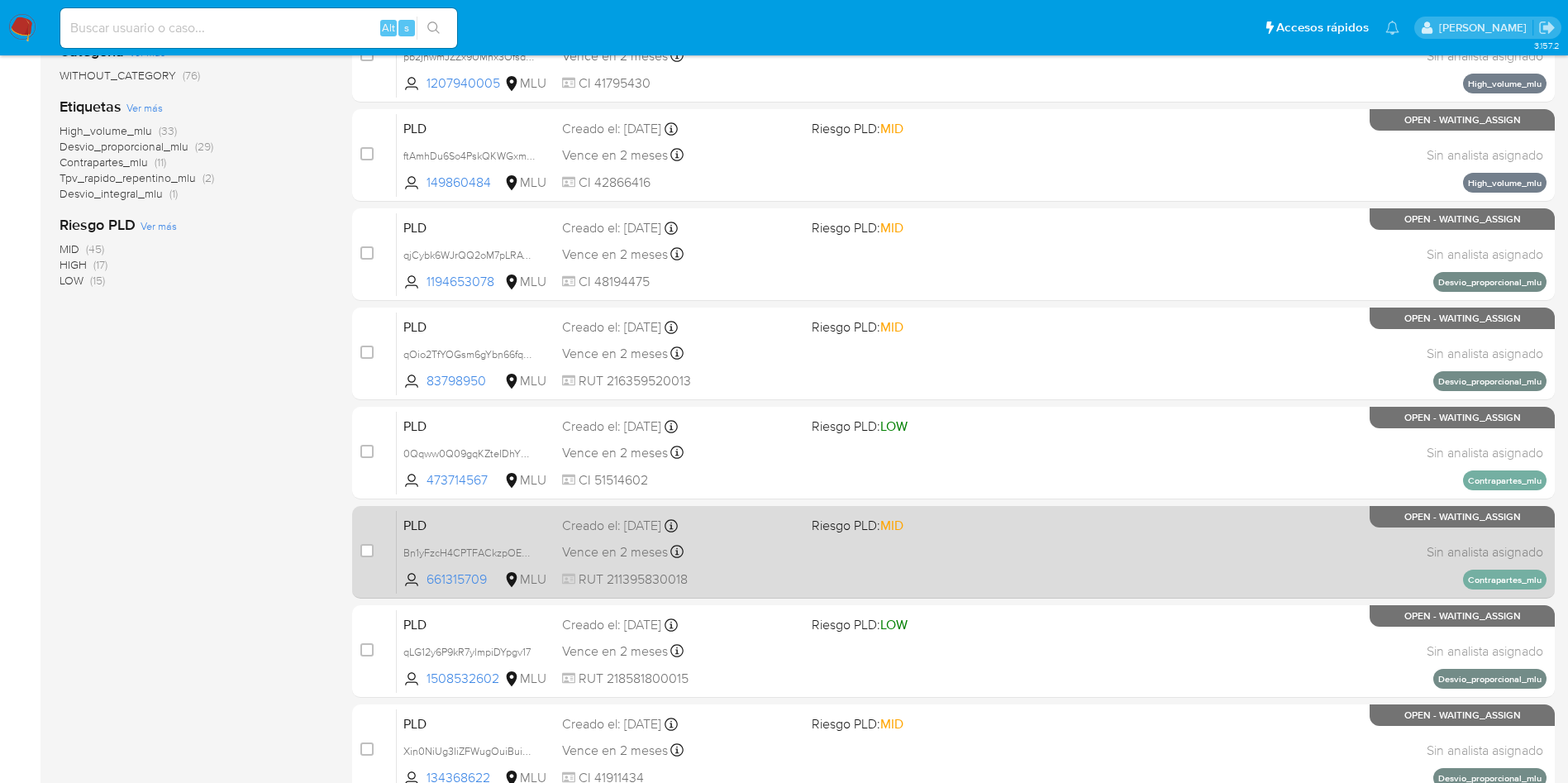
scroll to position [372, 0]
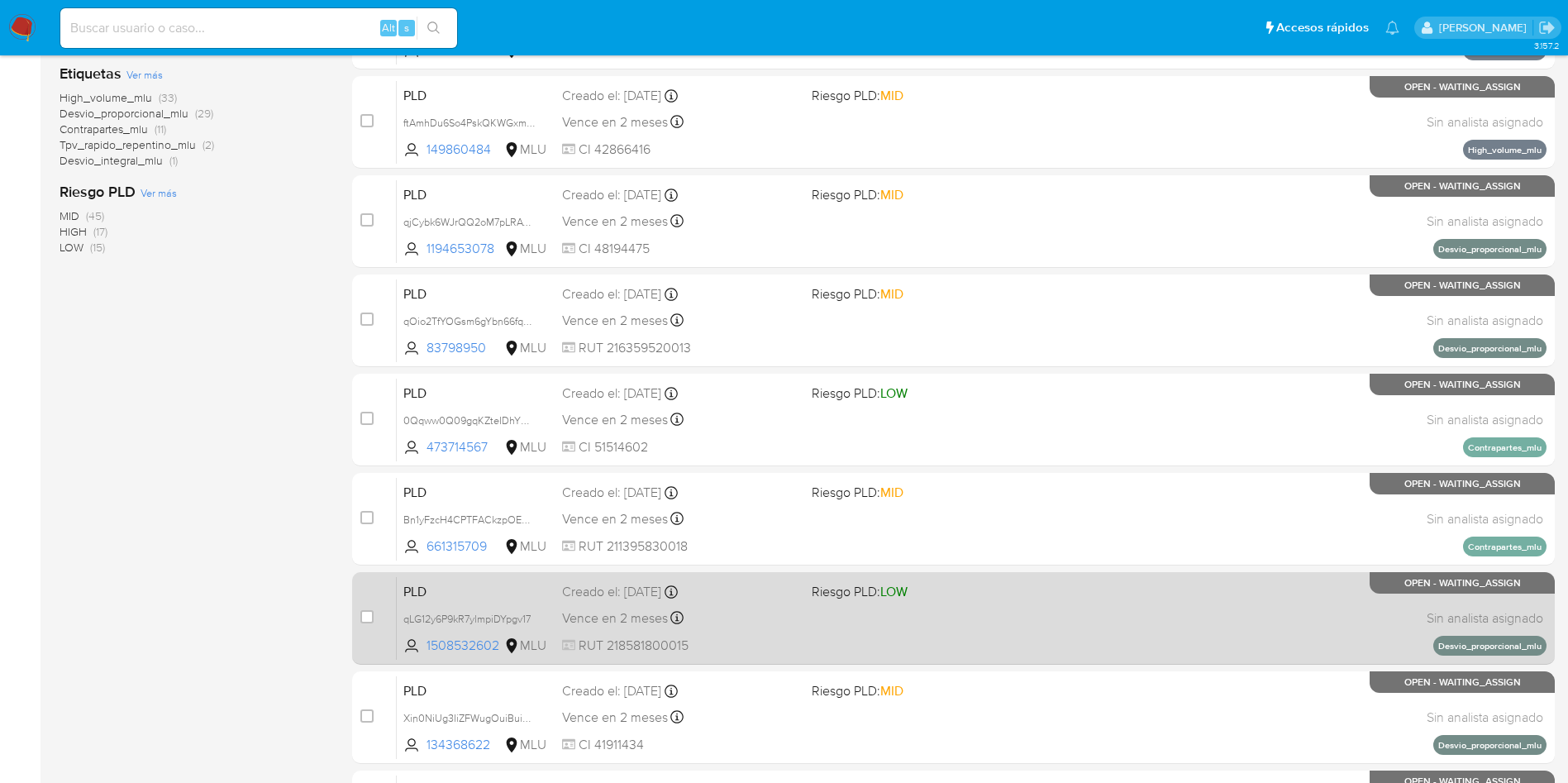
click at [964, 631] on div "PLD qLG12y6P9kR7ylmpiDYpgv17 1508532602 MLU Riesgo PLD: LOW Creado el: 12/08/20…" at bounding box center [972, 618] width 1150 height 84
click at [367, 621] on input "checkbox" at bounding box center [367, 616] width 13 height 13
checkbox input "true"
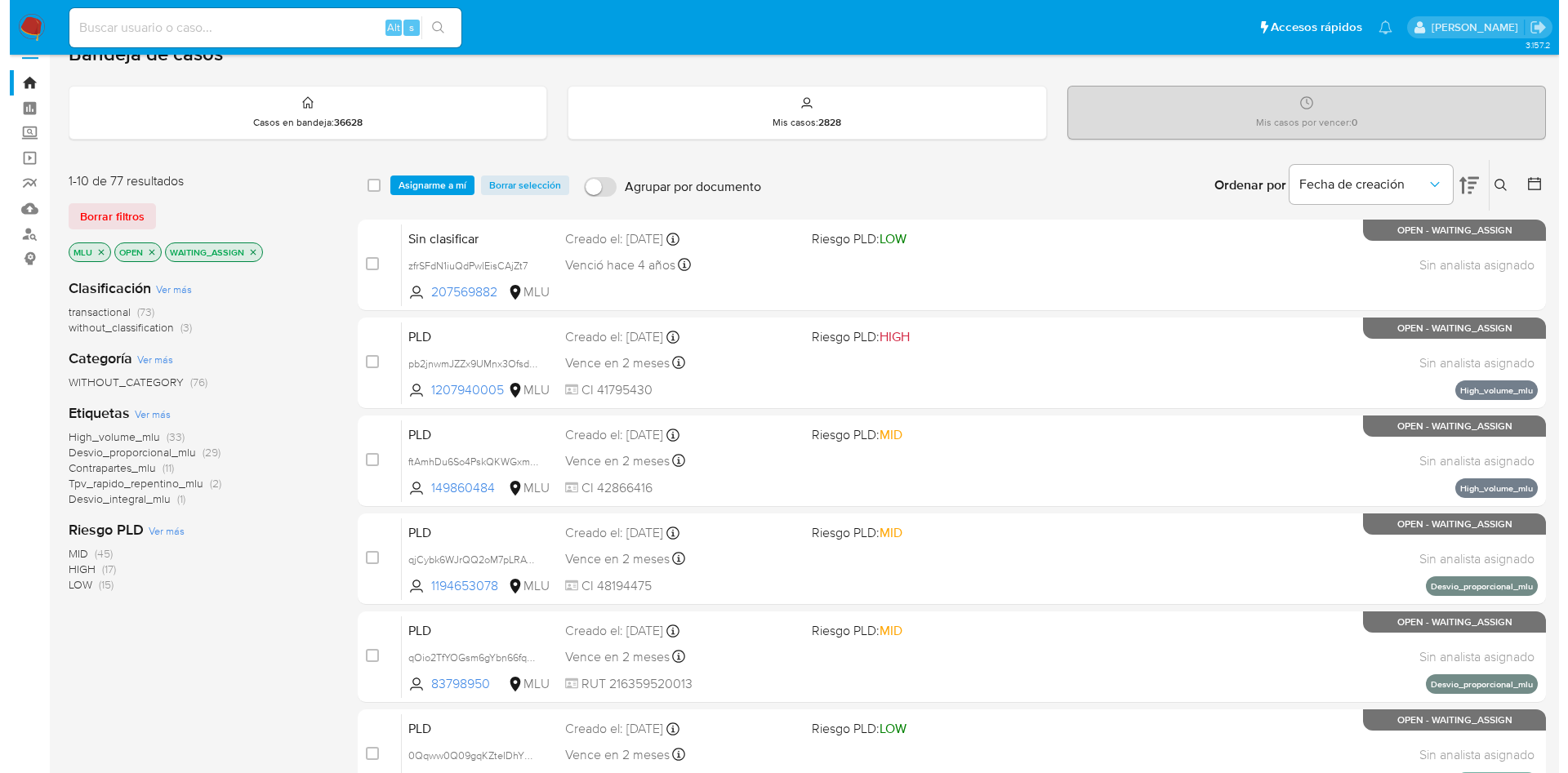
scroll to position [0, 0]
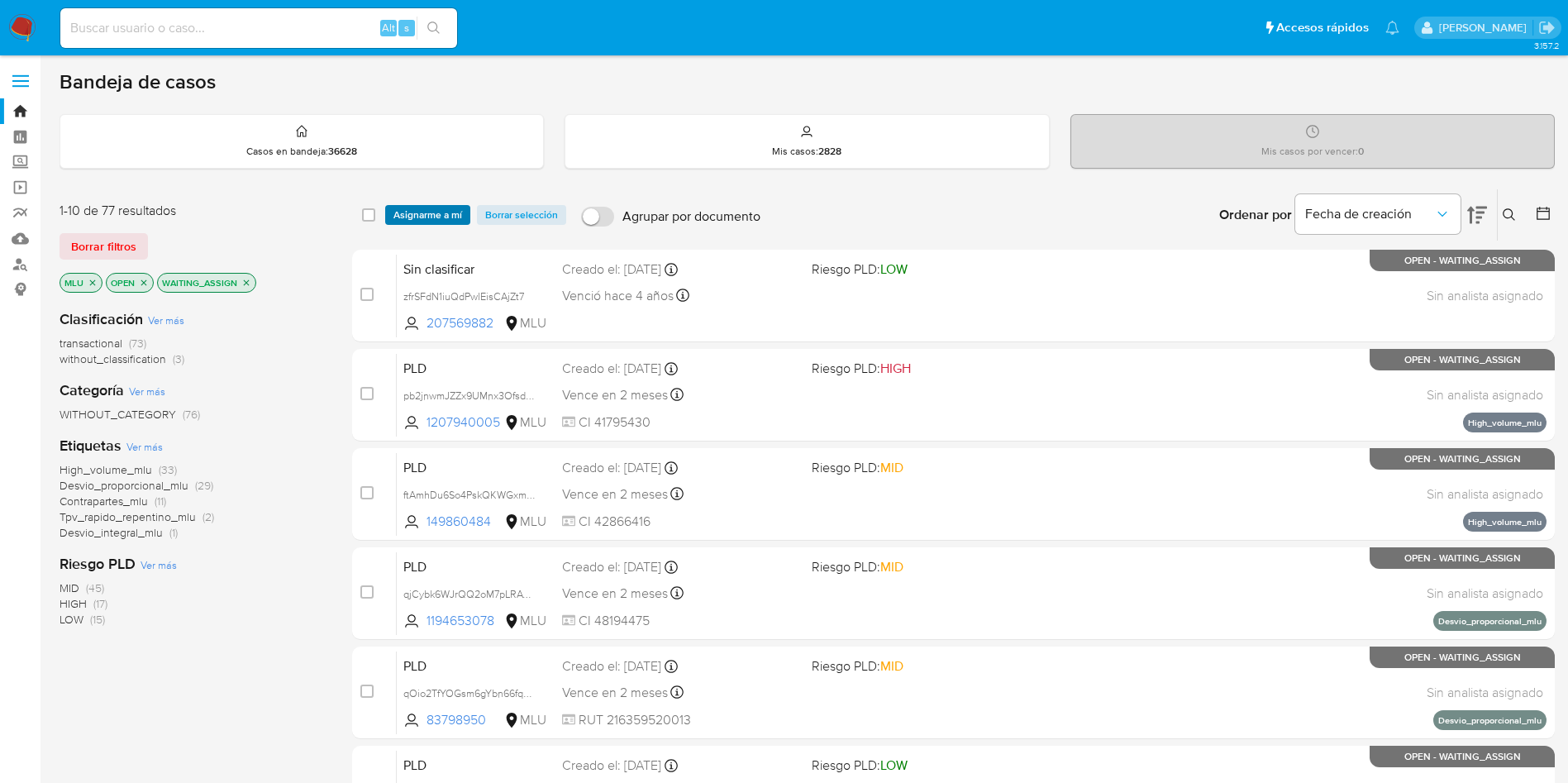
click at [436, 216] on span "Asignarme a mí" at bounding box center [427, 215] width 69 height 17
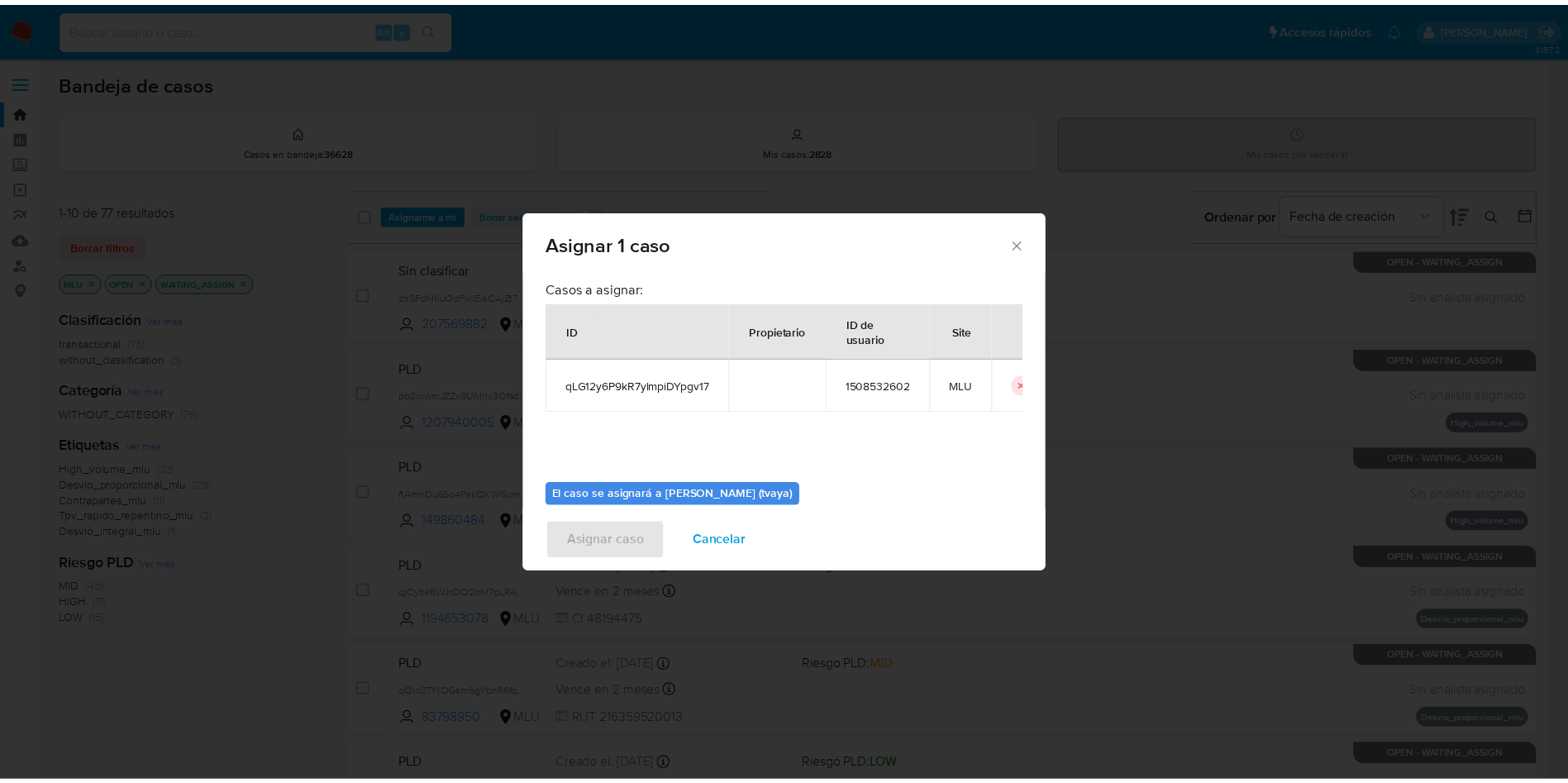
scroll to position [86, 0]
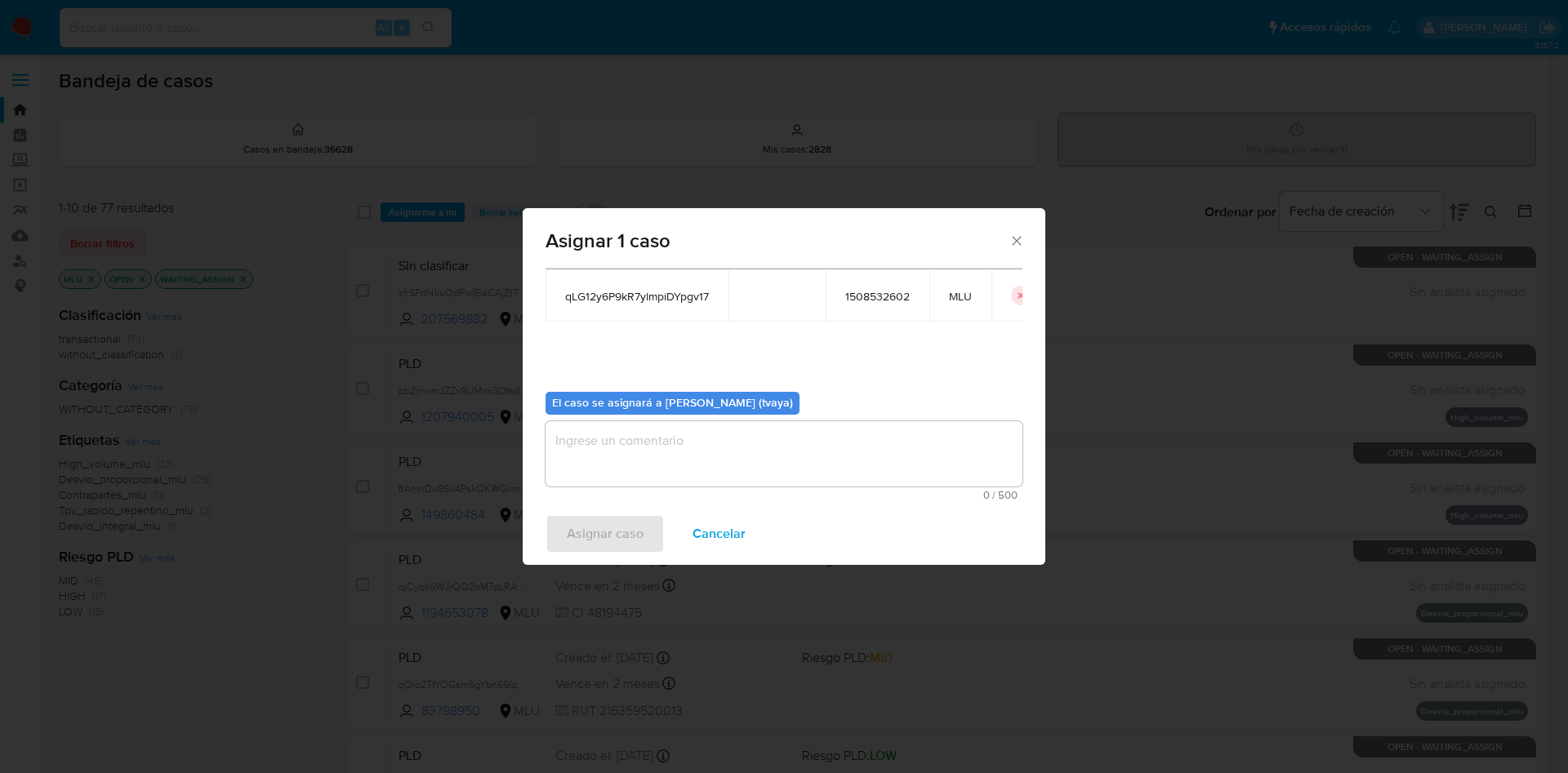
click at [709, 461] on textarea "assign-modal" at bounding box center [784, 454] width 477 height 65
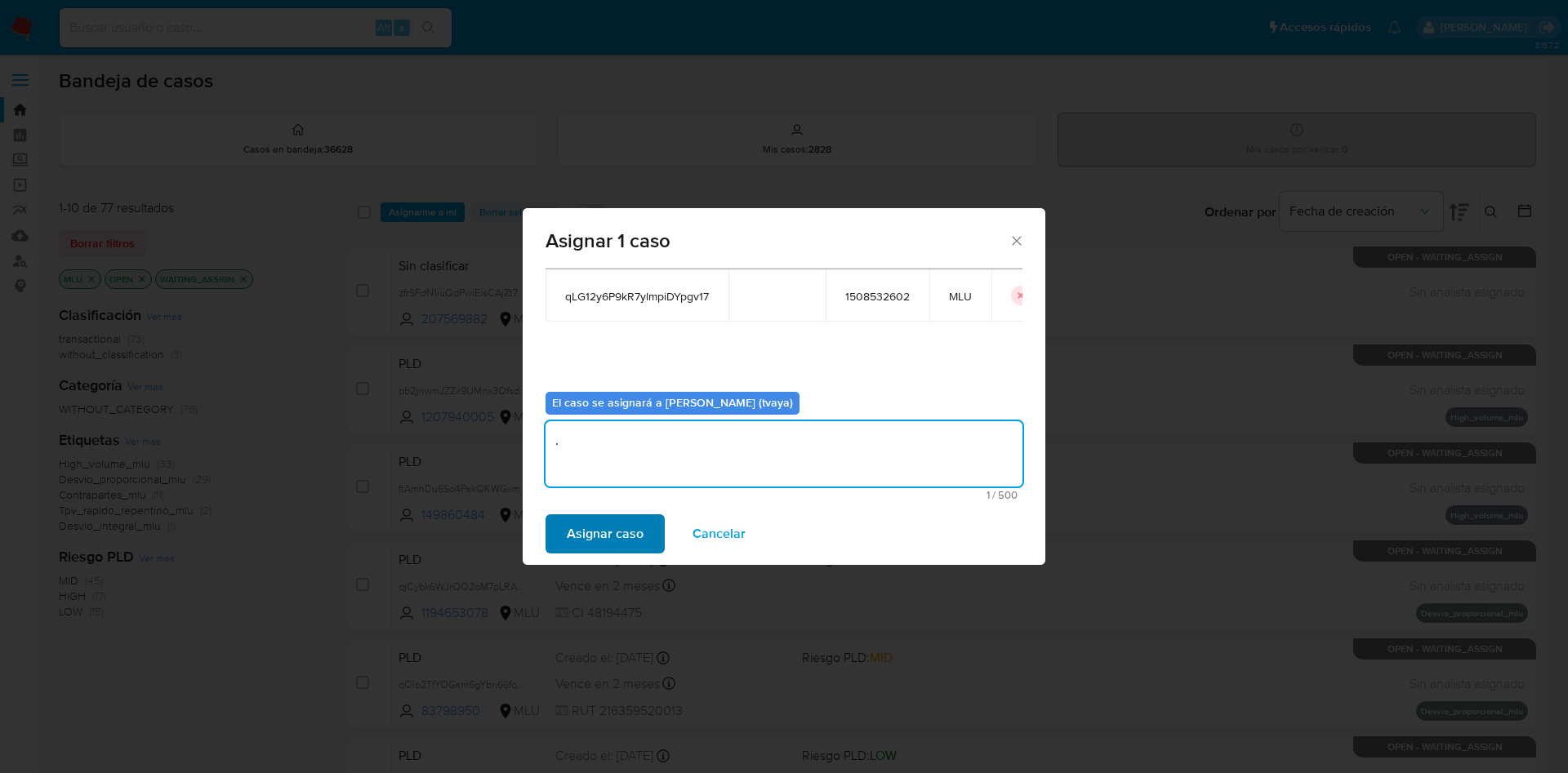
type textarea "."
click at [627, 531] on span "Asignar caso" at bounding box center [604, 534] width 77 height 36
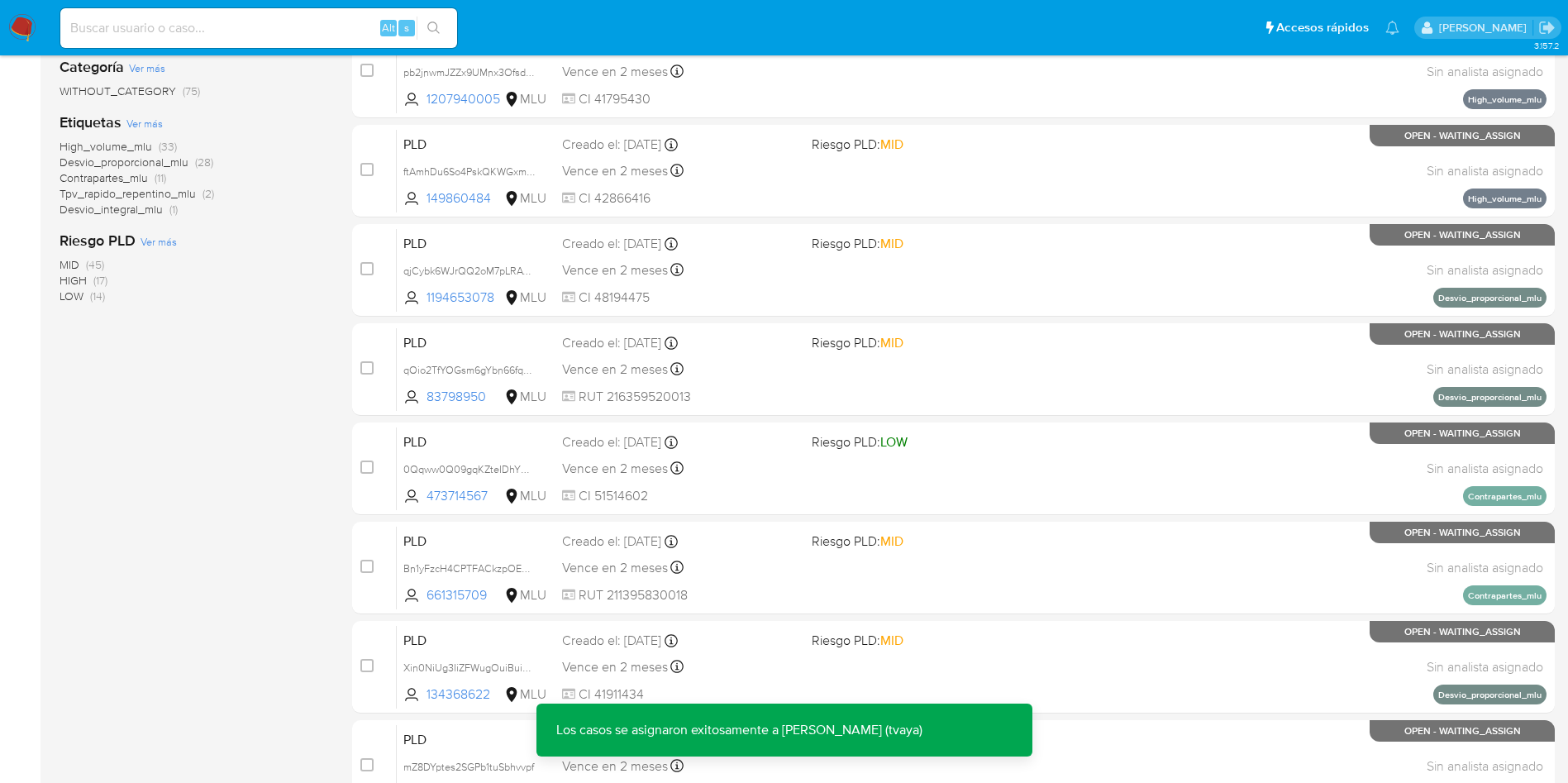
scroll to position [523, 0]
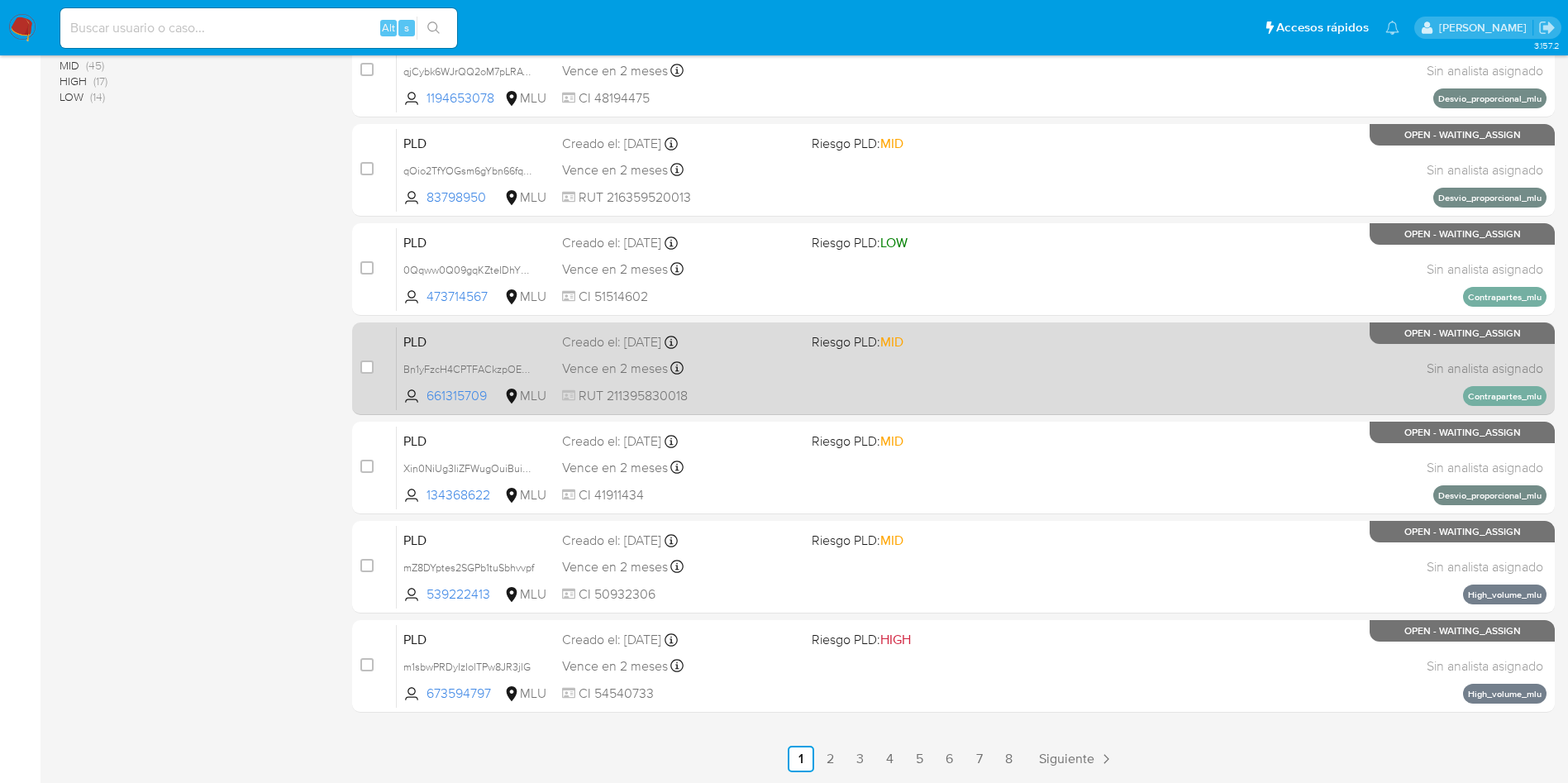
click at [818, 372] on div "PLD Bn1yFzcH4CPTFACkzpOEXsCl 661315709 MLU Riesgo PLD: MID Creado el: 12/08/202…" at bounding box center [972, 369] width 1150 height 84
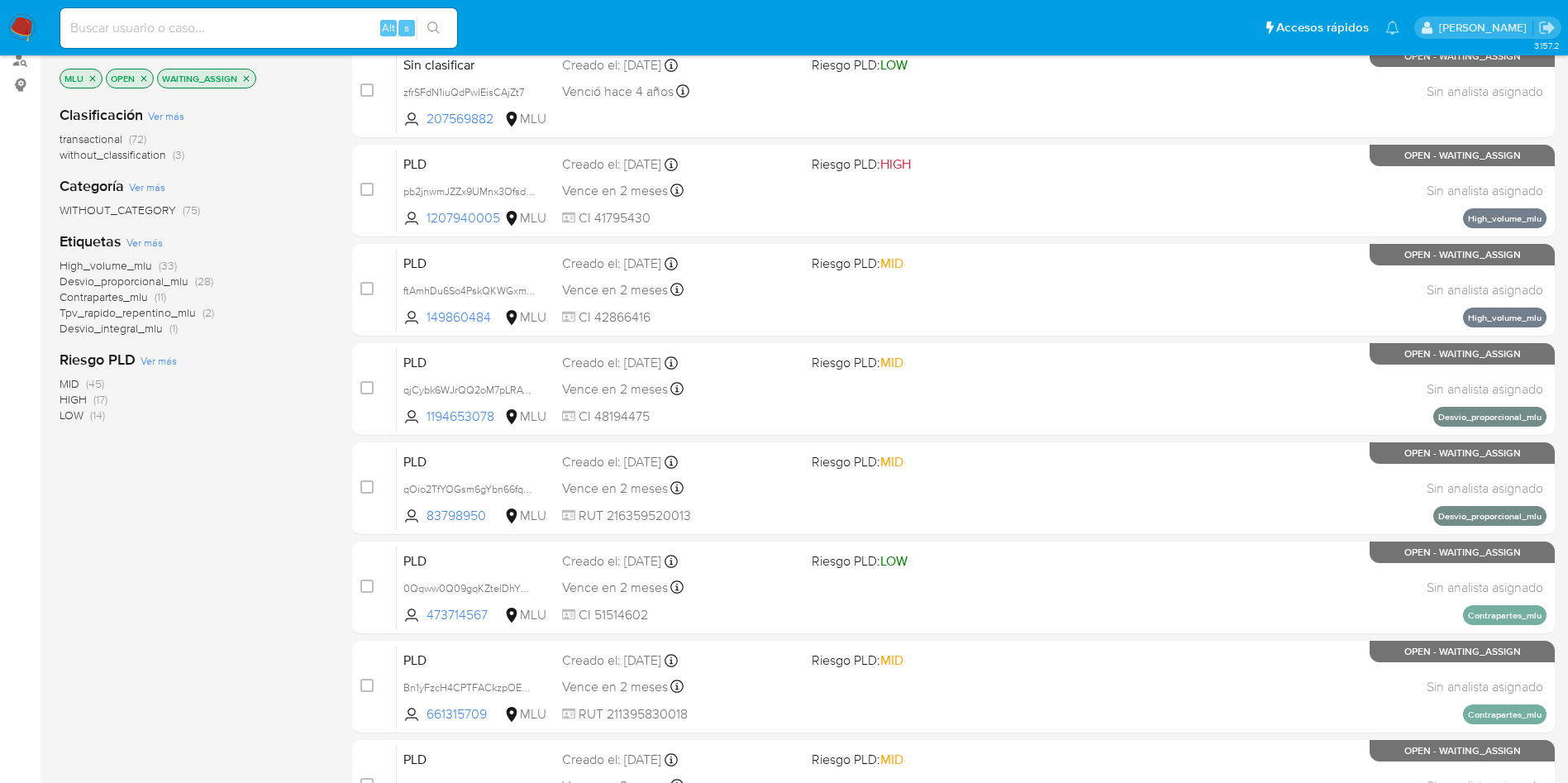
scroll to position [27, 0]
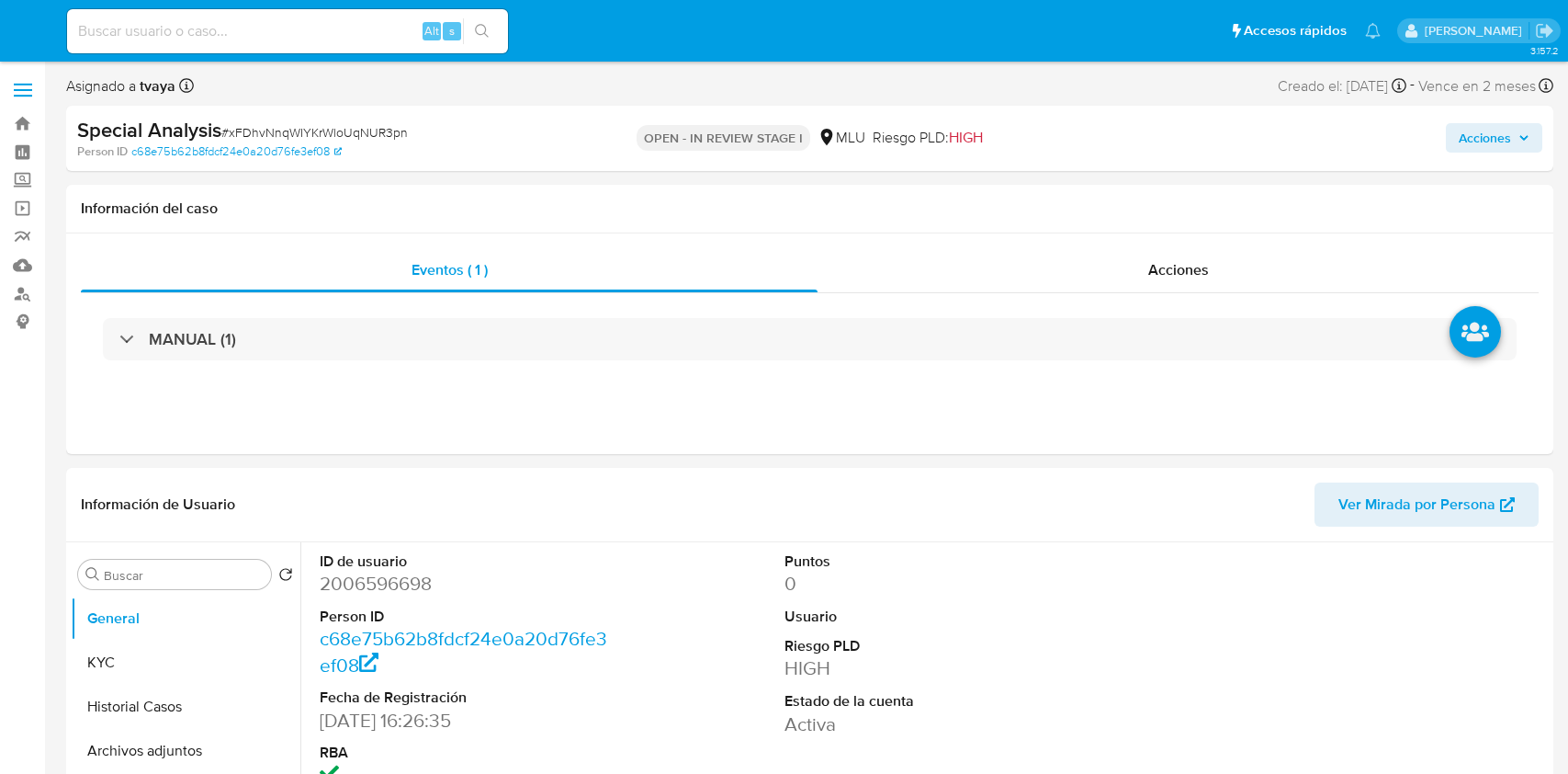
select select "10"
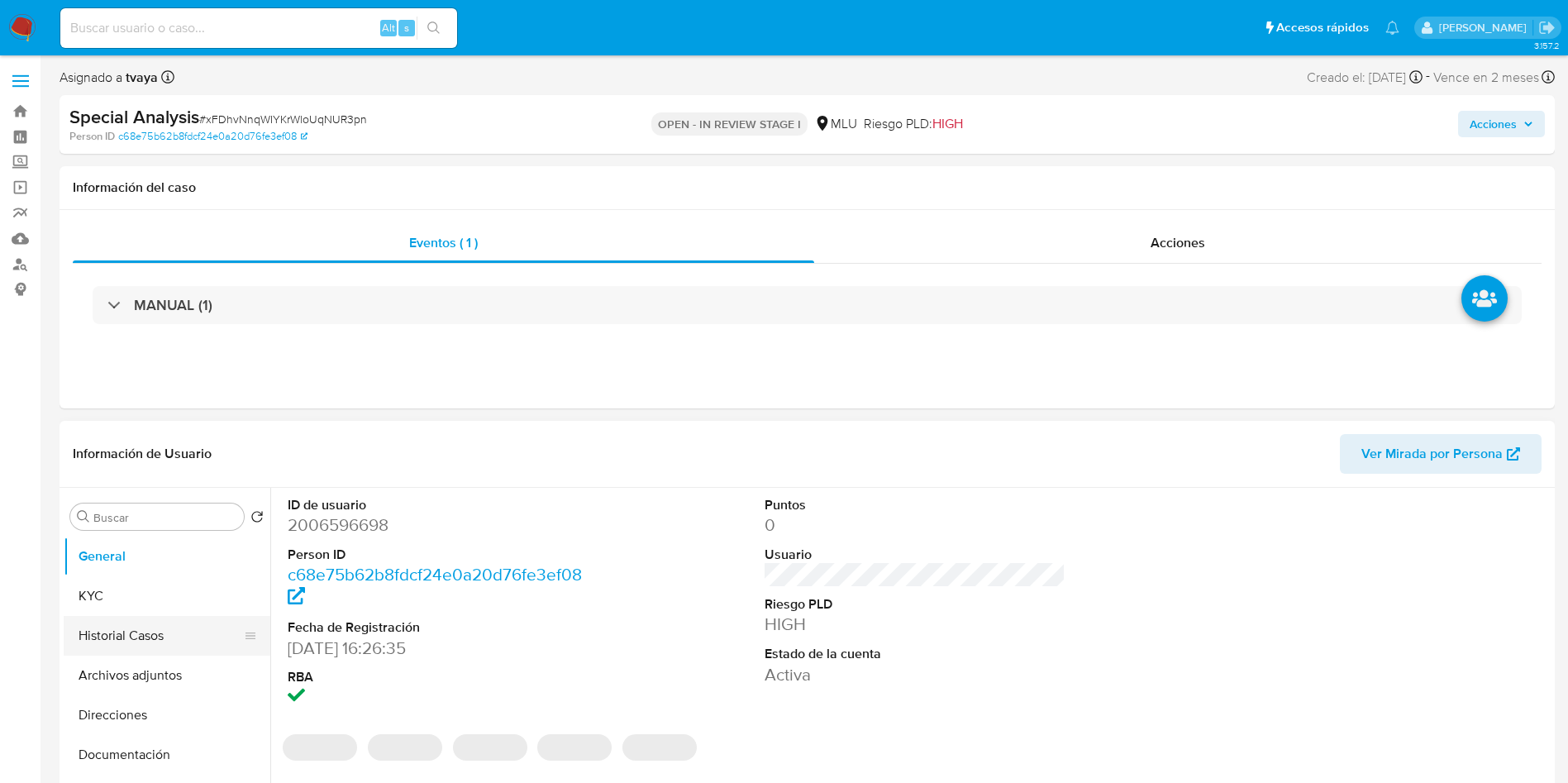
click at [127, 632] on button "Historial Casos" at bounding box center [159, 636] width 193 height 40
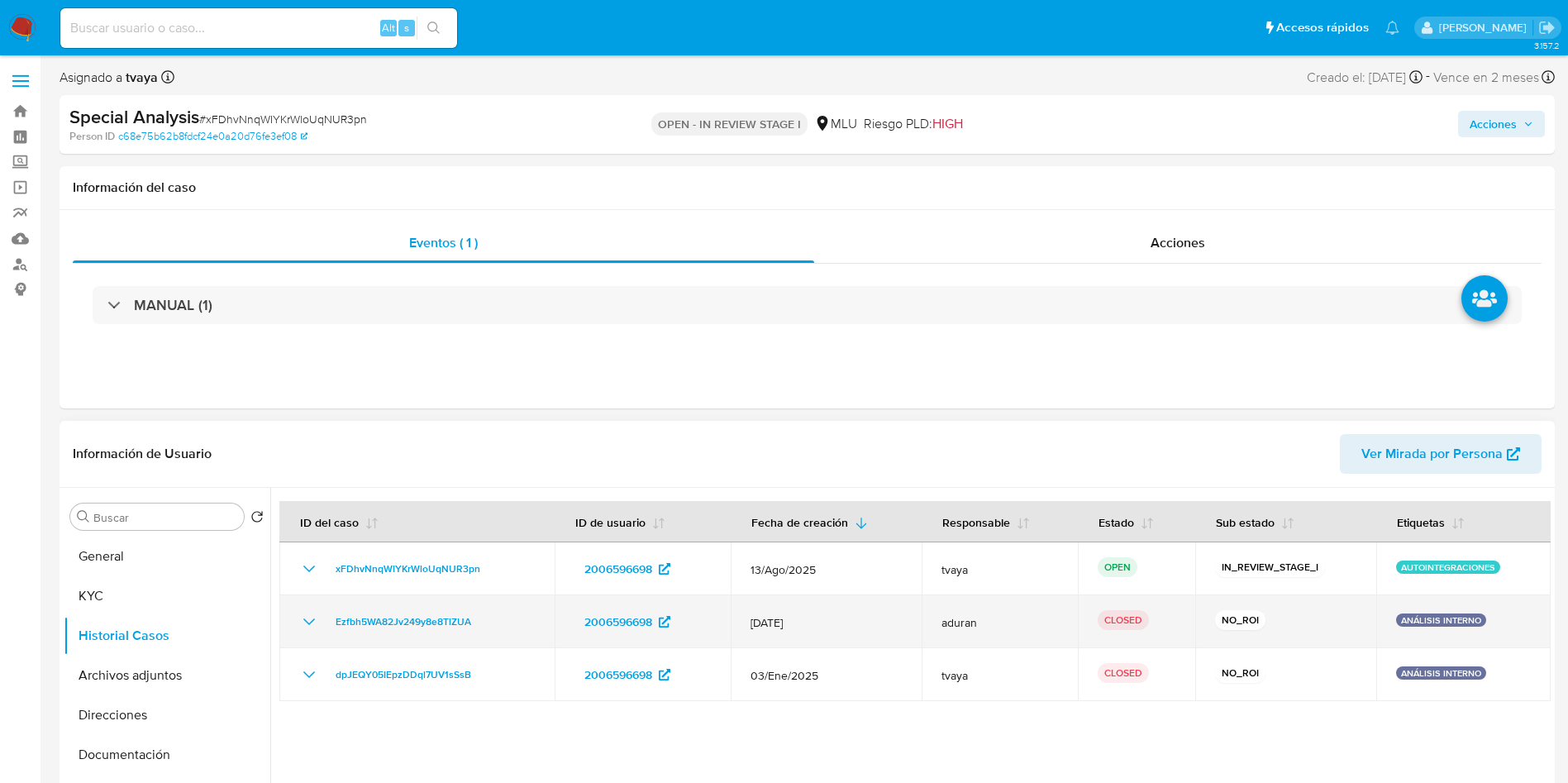
click at [307, 618] on icon "Mostrar/Ocultar" at bounding box center [309, 622] width 20 height 20
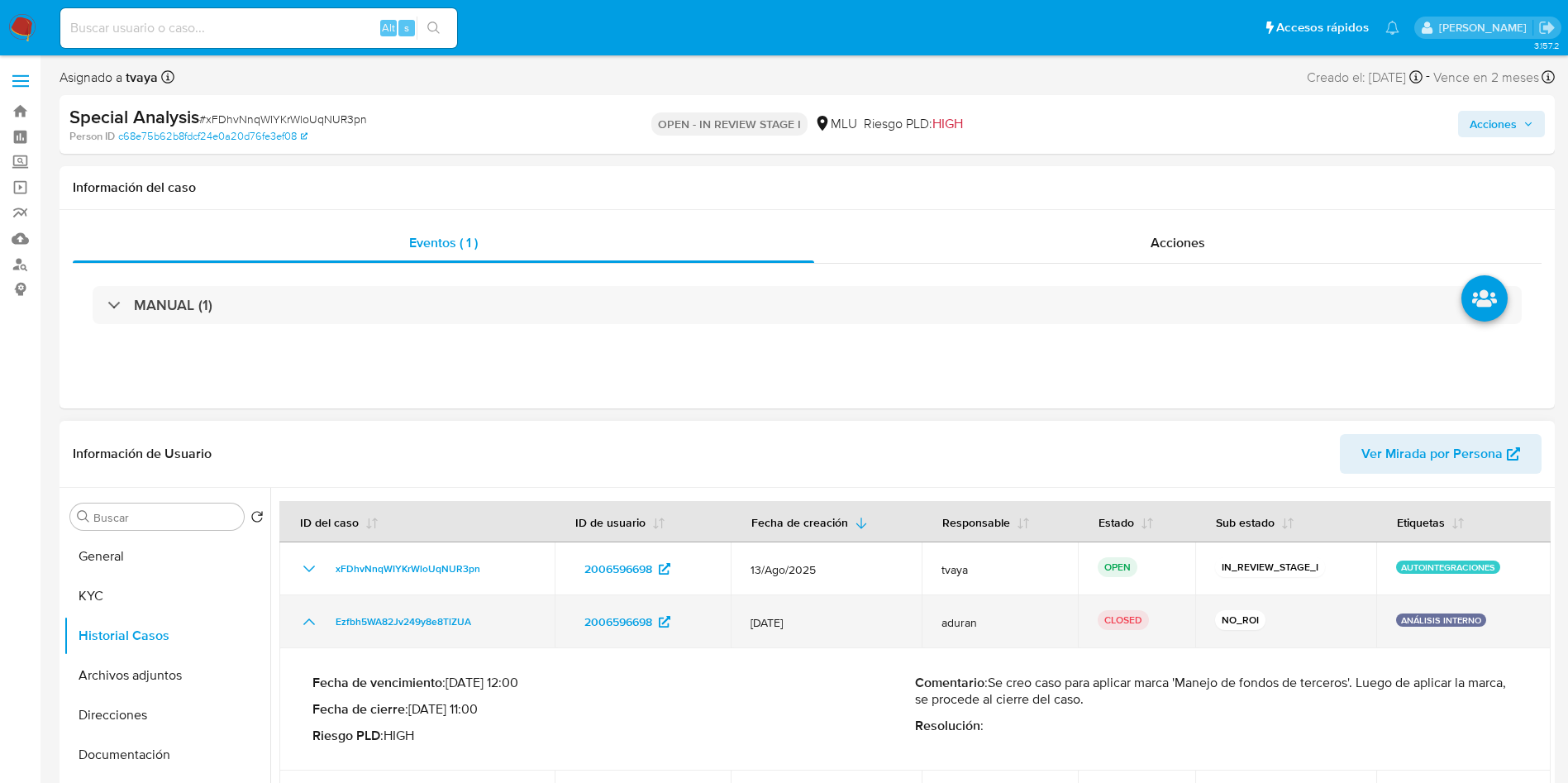
click at [307, 618] on icon "Mostrar/Ocultar" at bounding box center [309, 622] width 20 height 20
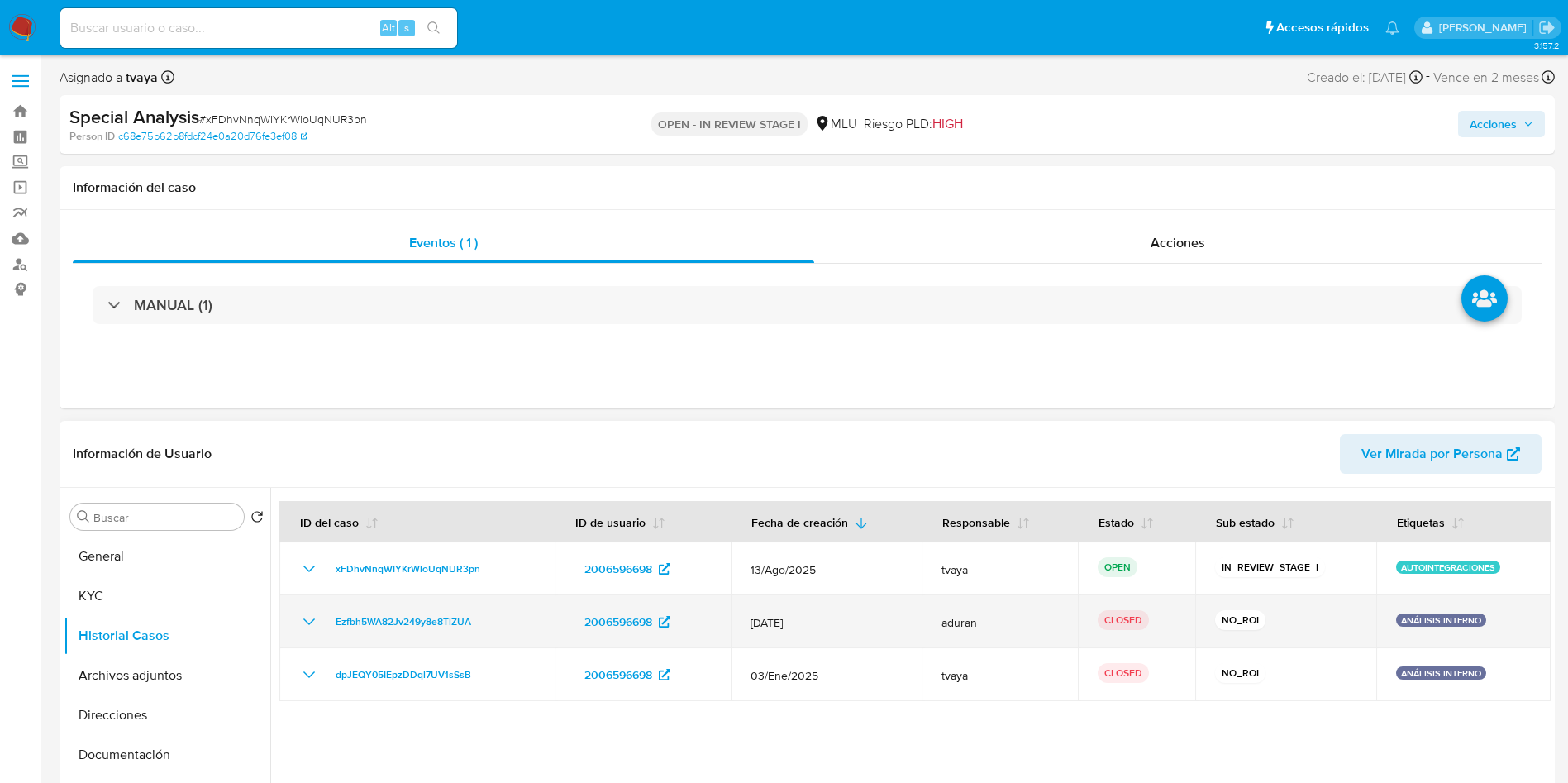
click at [310, 631] on icon "Mostrar/Ocultar" at bounding box center [309, 622] width 20 height 20
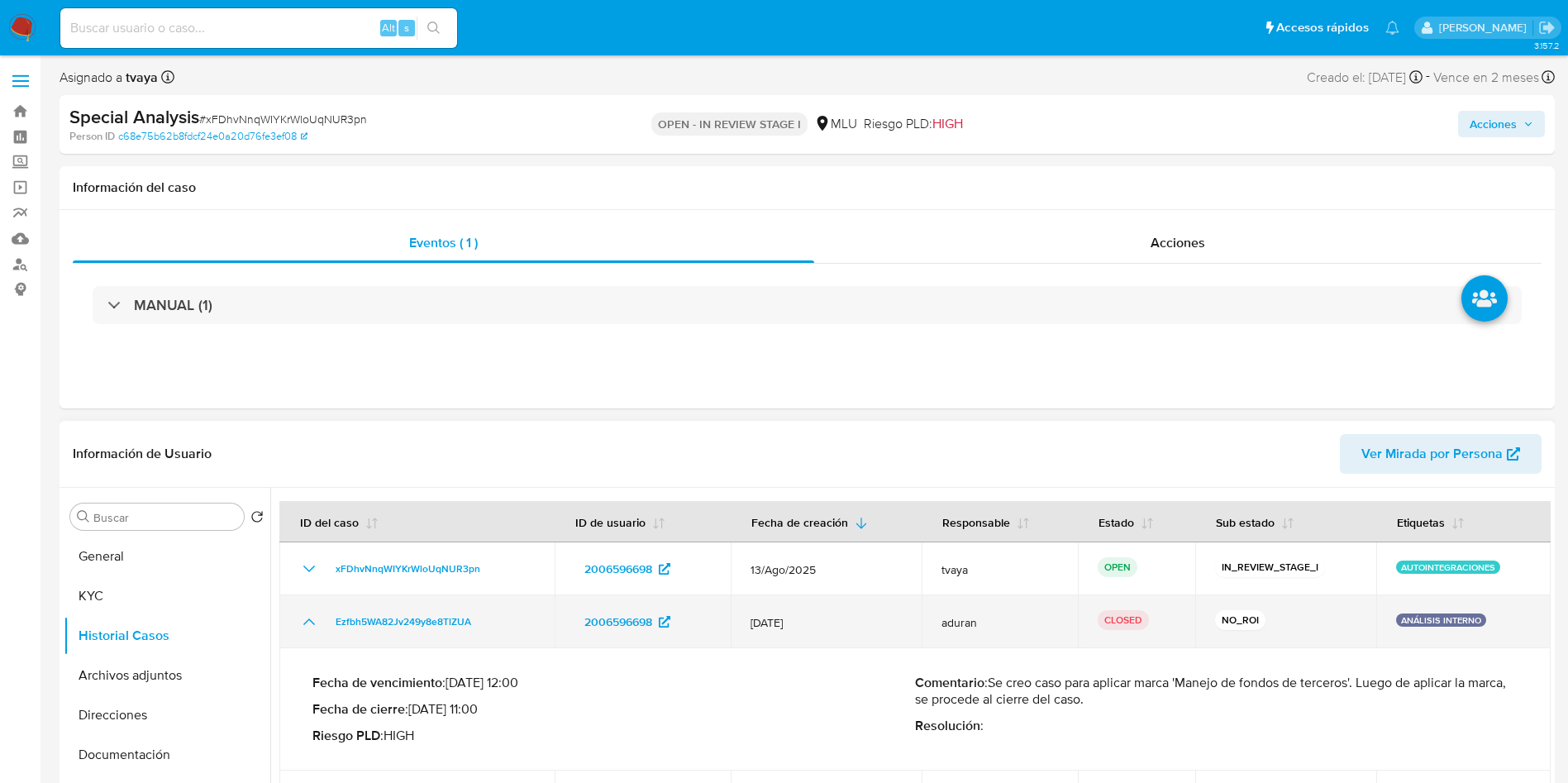
click at [310, 631] on icon "Mostrar/Ocultar" at bounding box center [309, 622] width 20 height 20
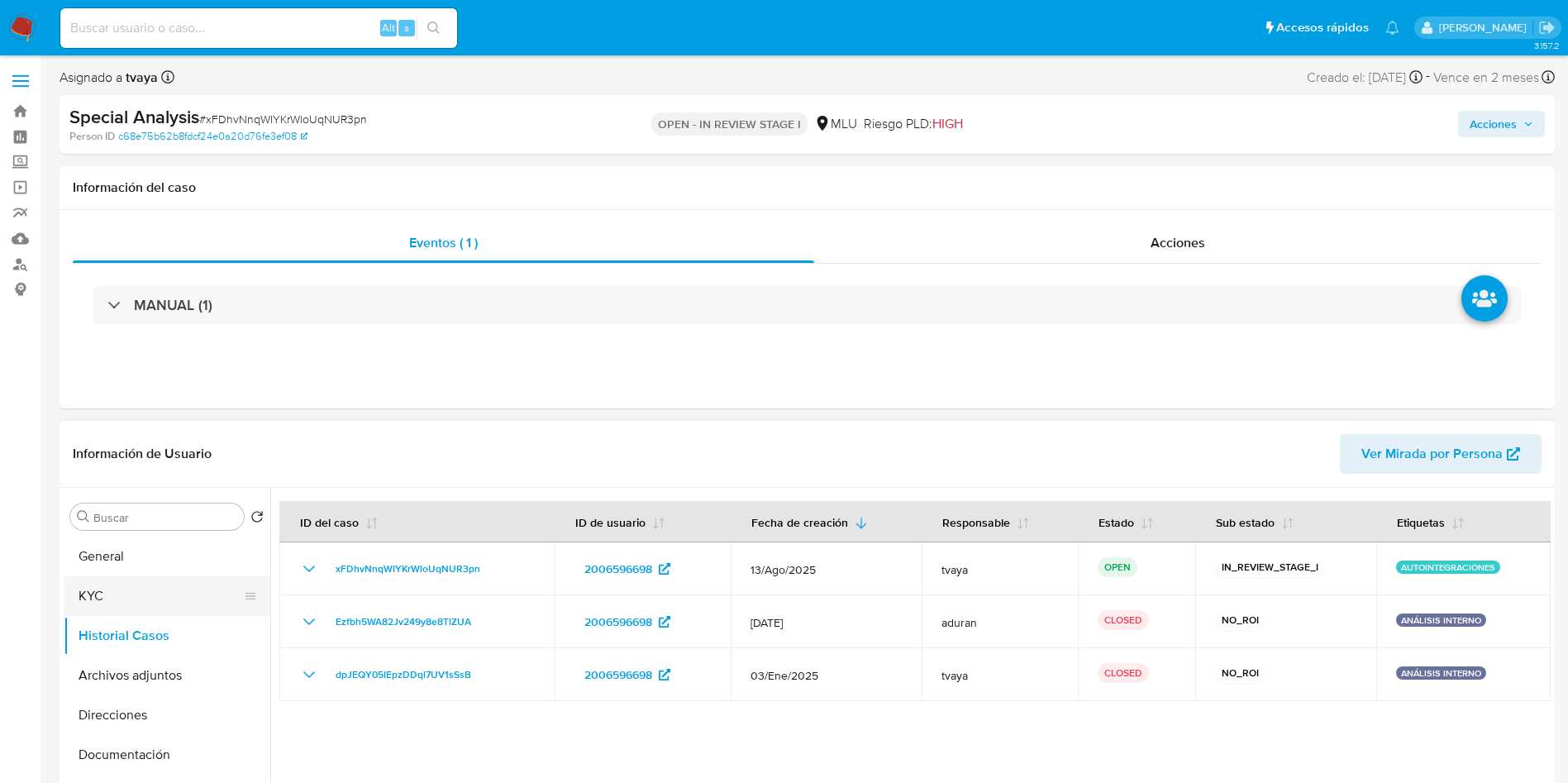
click at [148, 612] on button "KYC" at bounding box center [159, 596] width 193 height 40
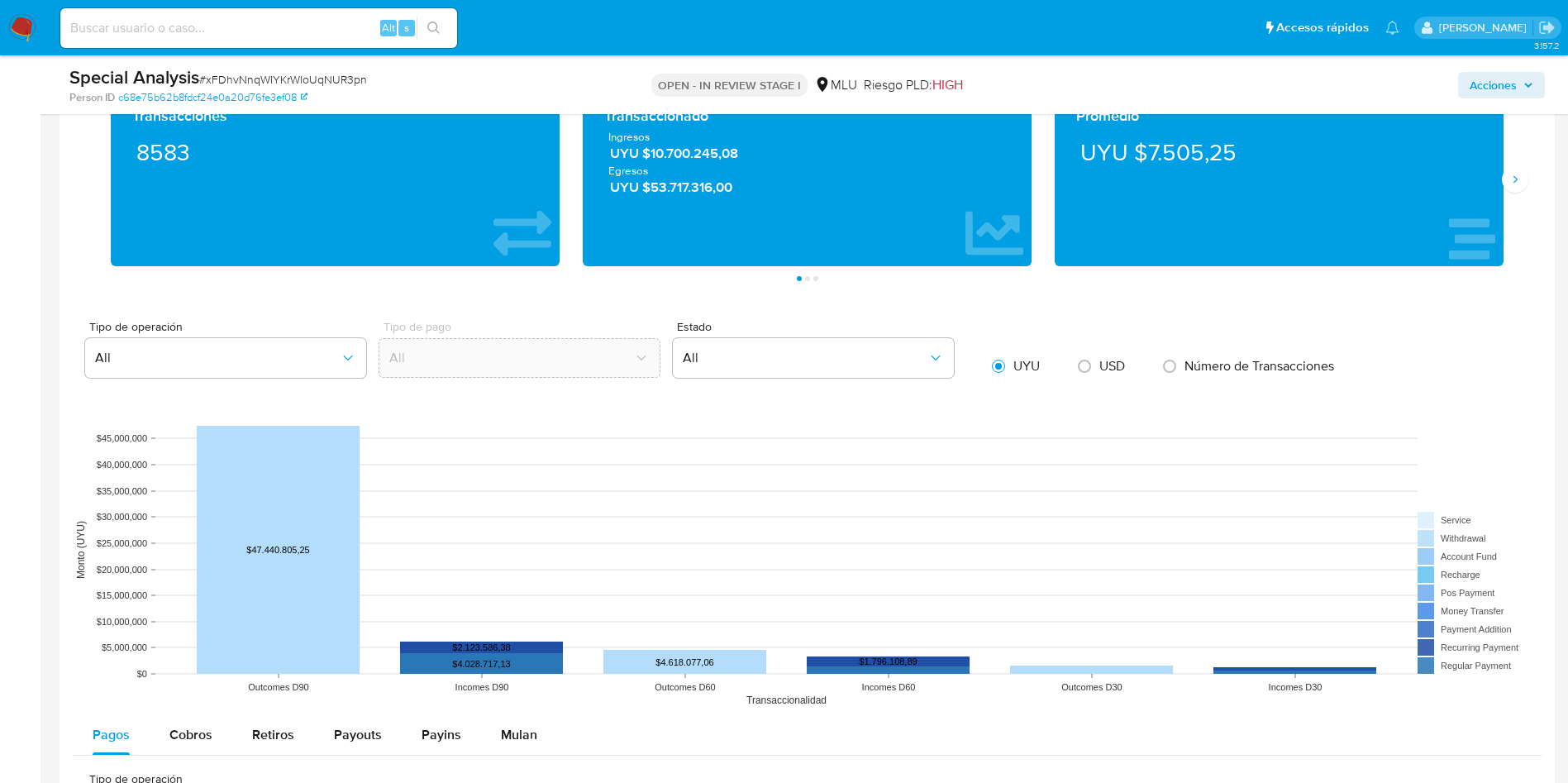
scroll to position [1613, 0]
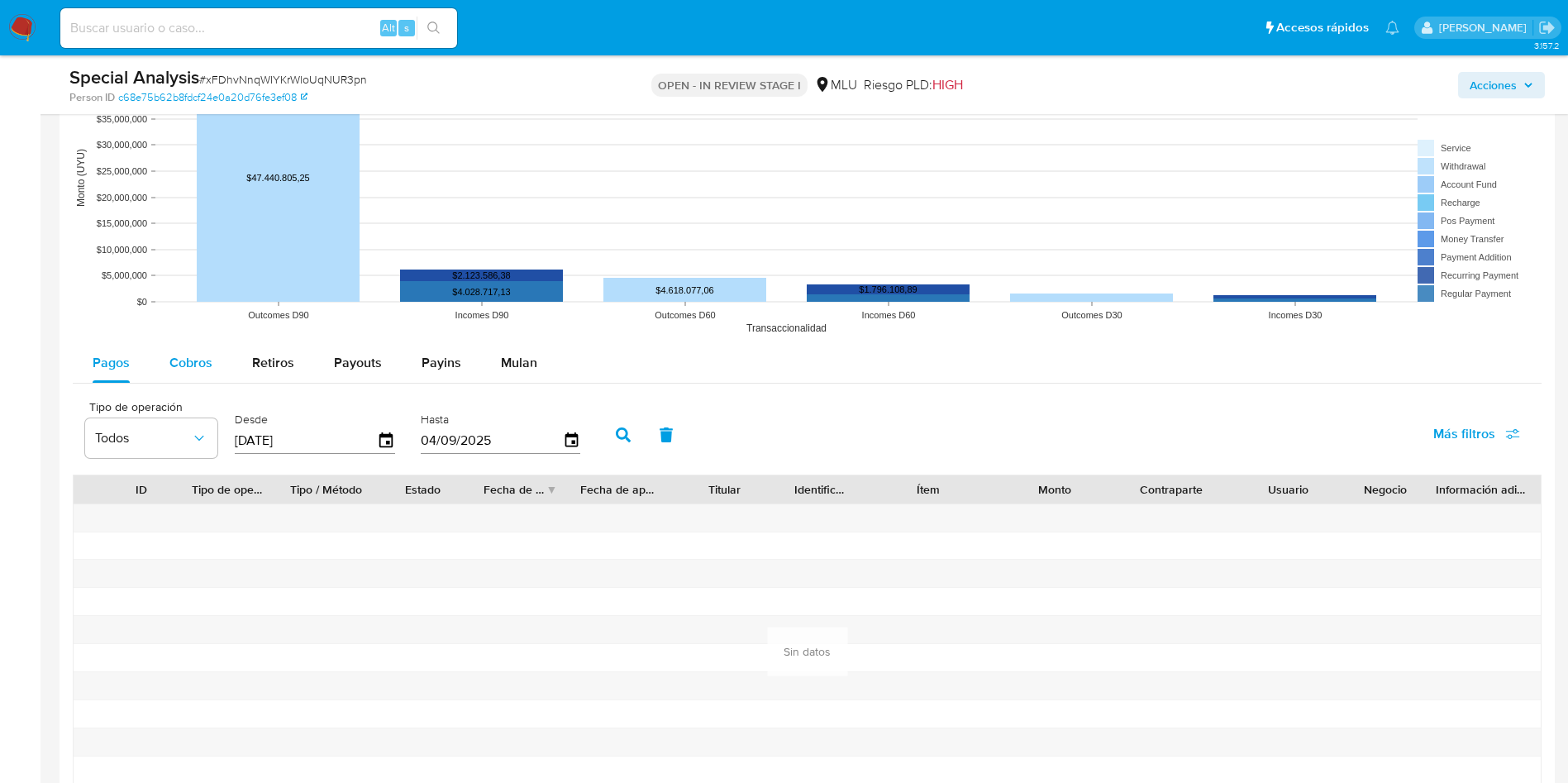
click at [180, 357] on span "Cobros" at bounding box center [191, 362] width 43 height 19
select select "10"
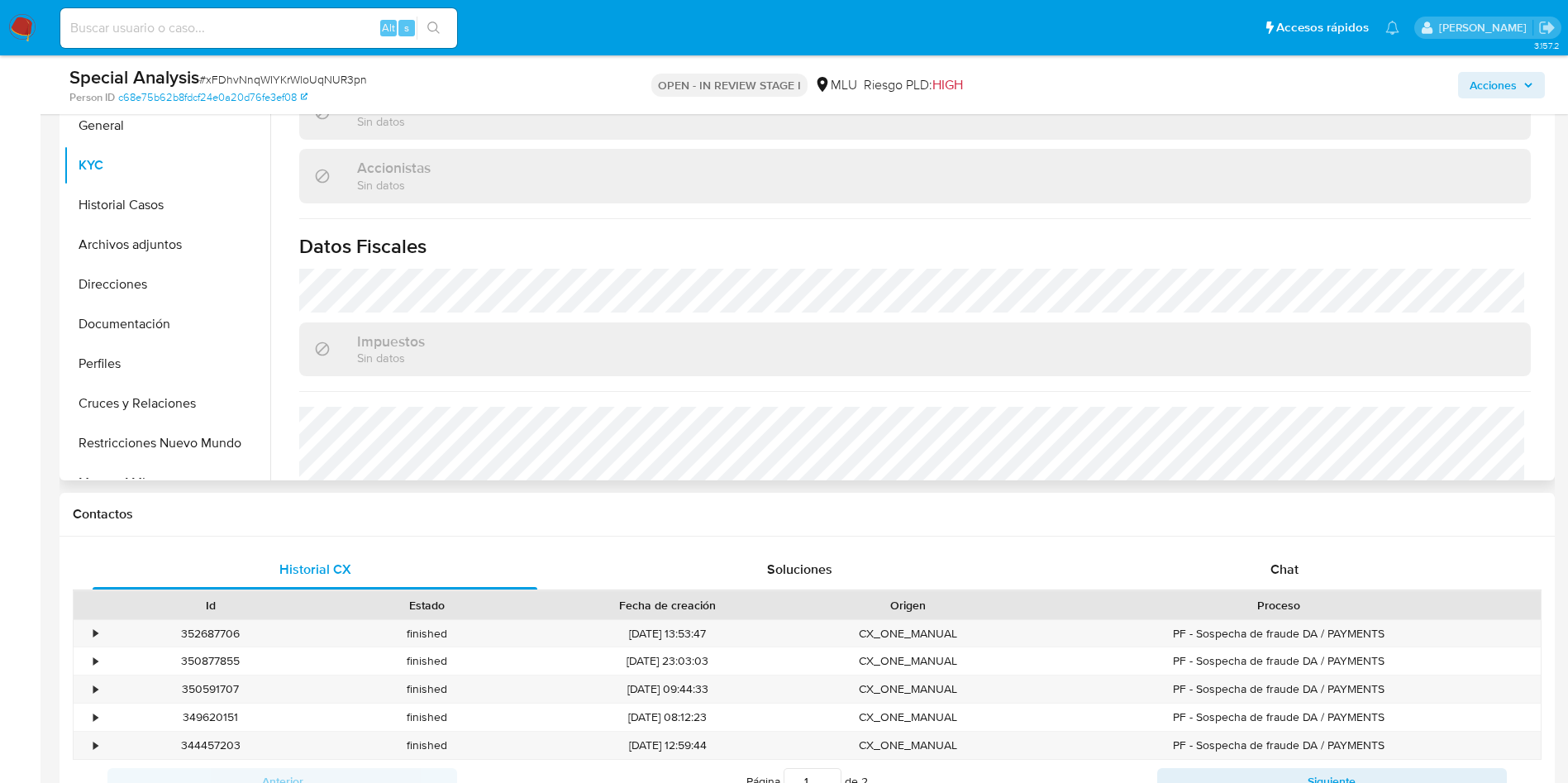
scroll to position [124, 0]
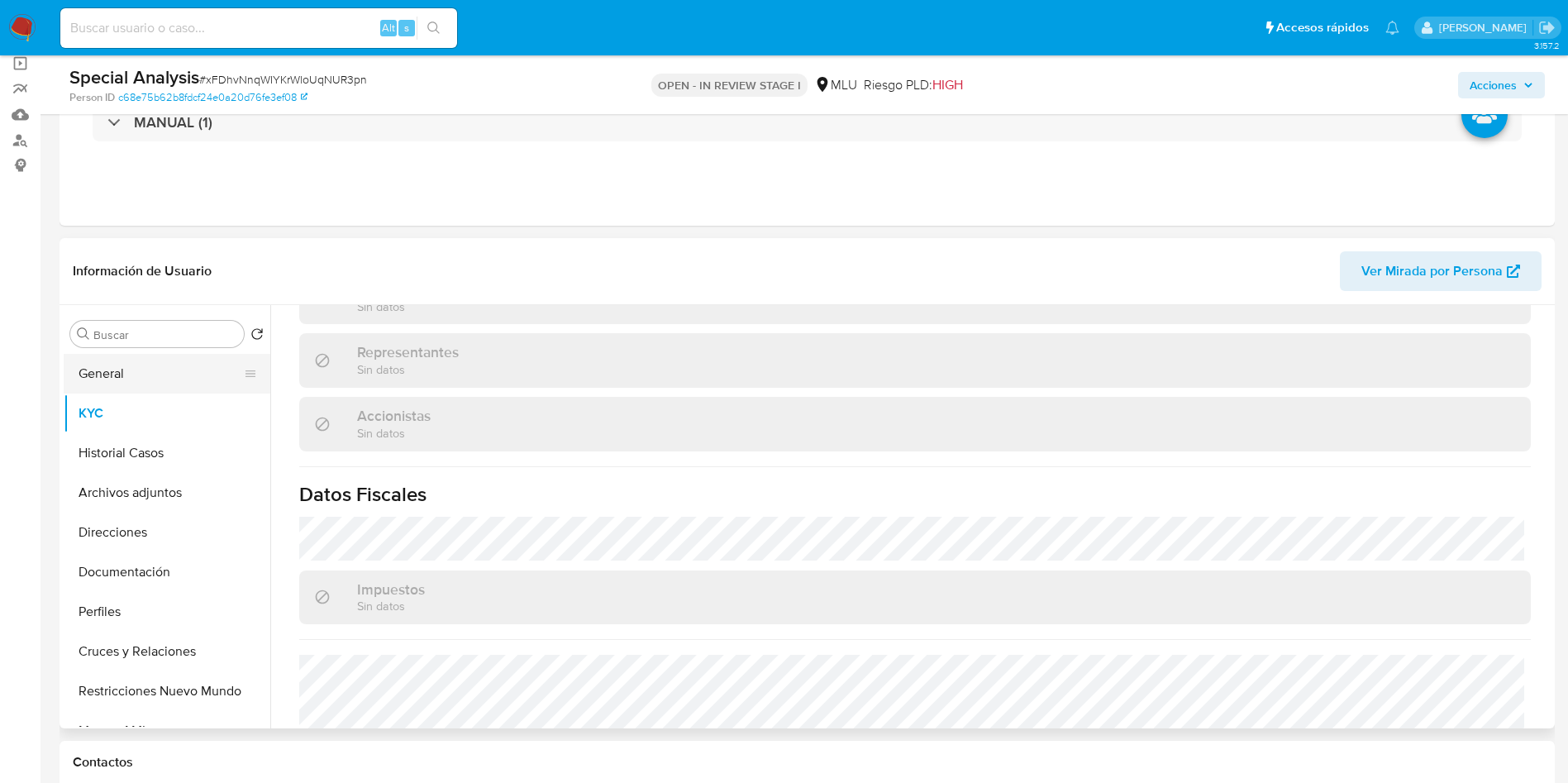
click at [119, 376] on button "General" at bounding box center [159, 373] width 193 height 40
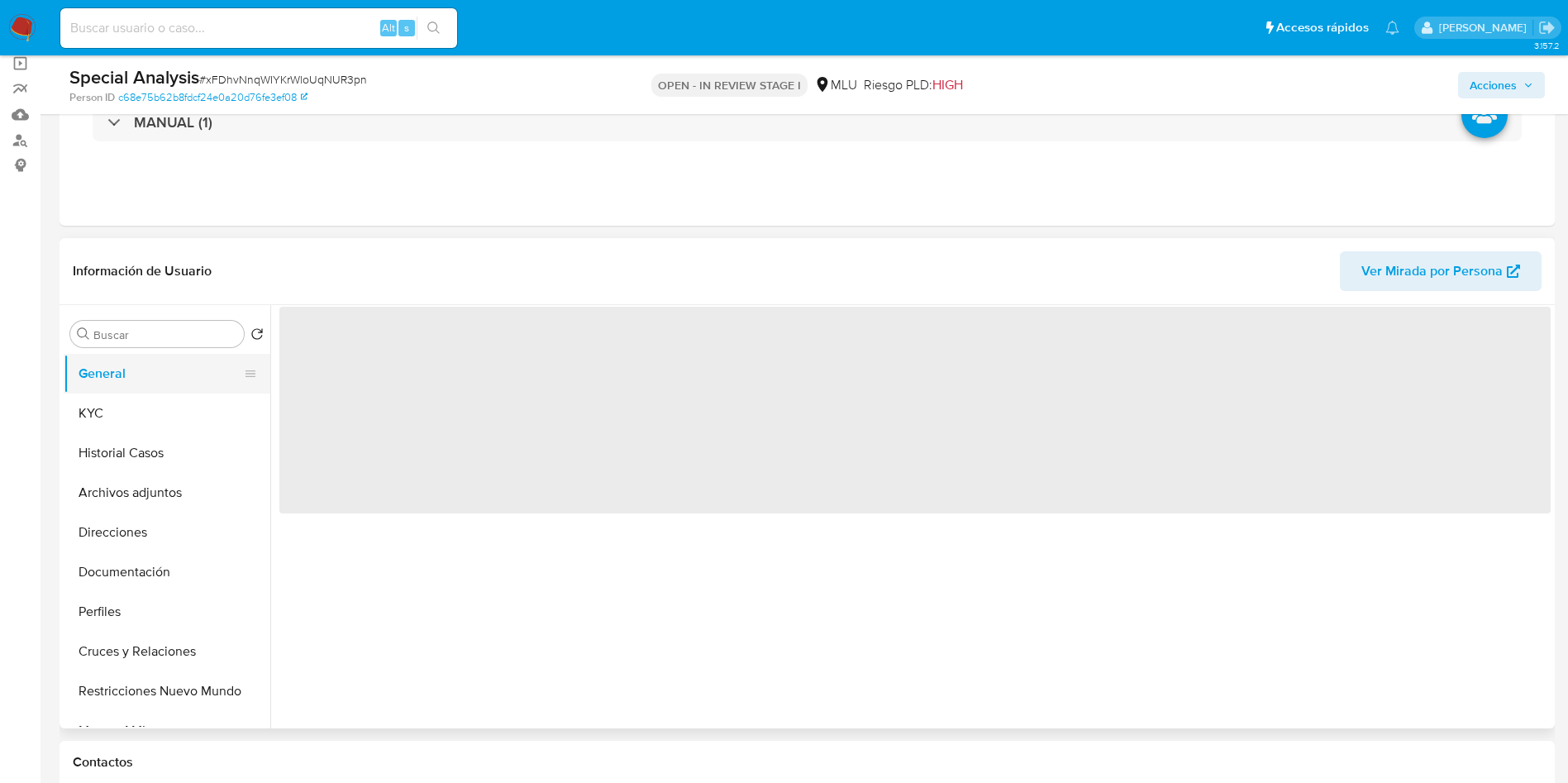
scroll to position [0, 0]
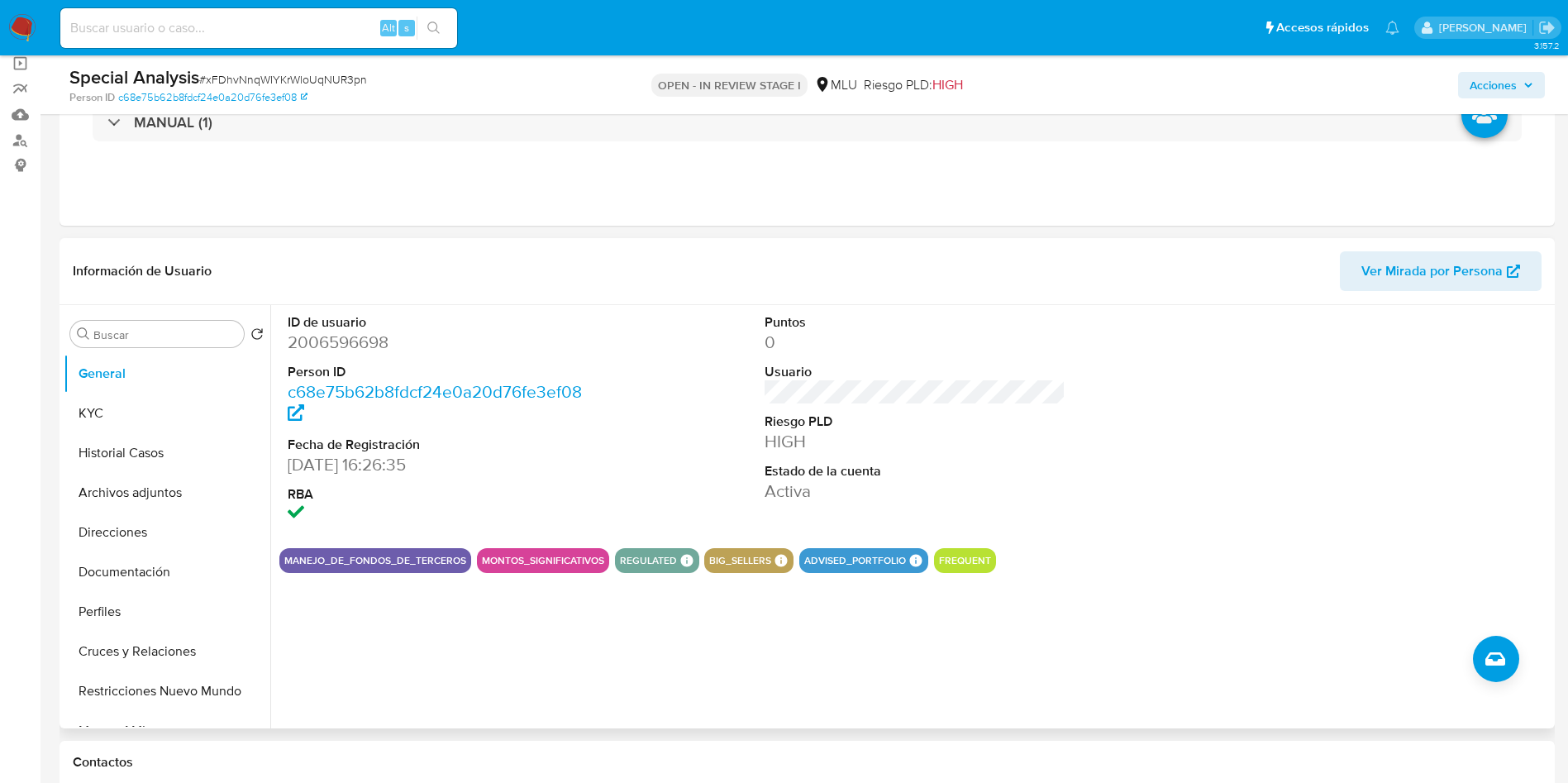
click at [343, 333] on dd "2006596698" at bounding box center [438, 342] width 302 height 23
copy dd "2006596698"
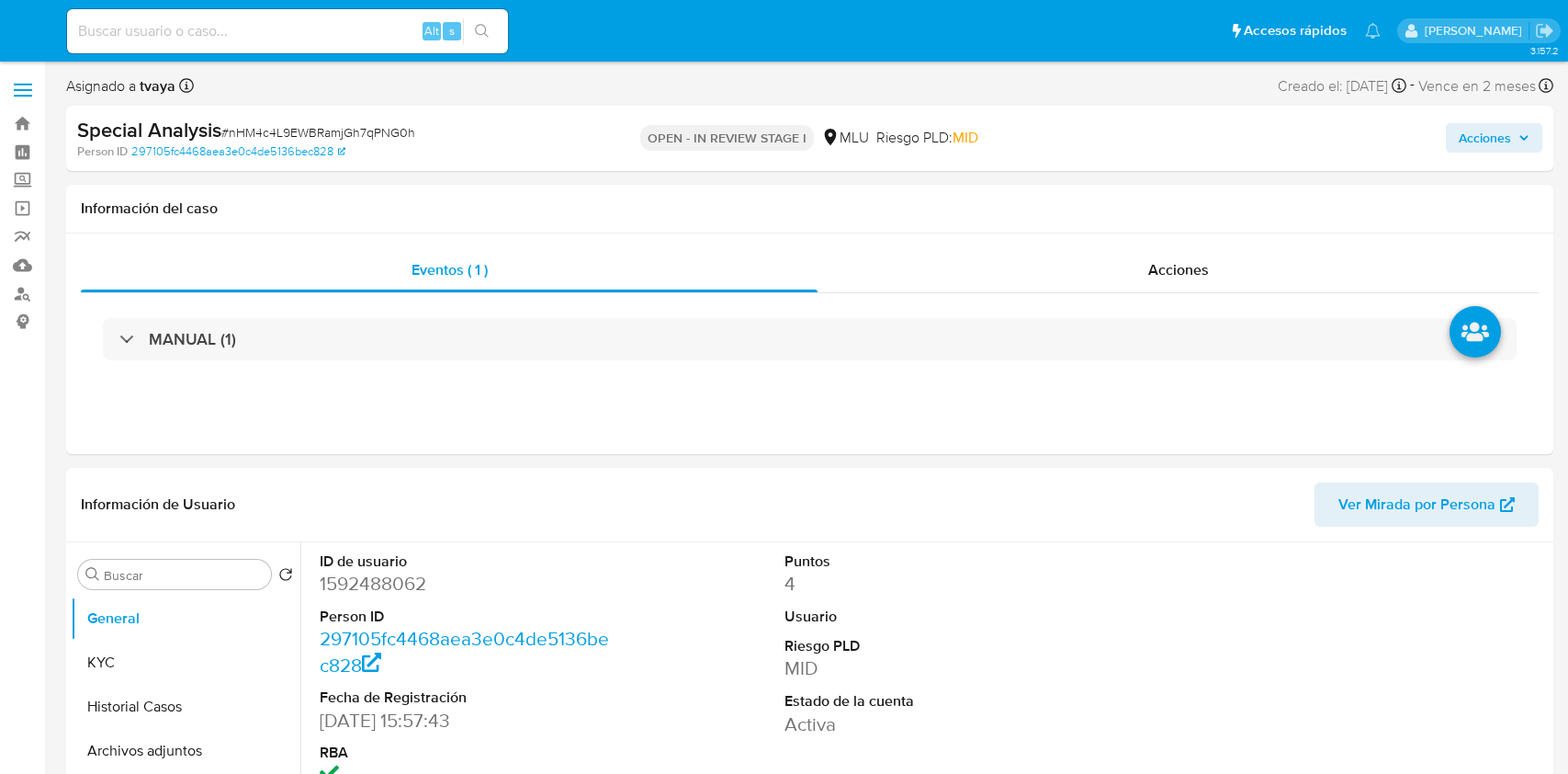
select select "10"
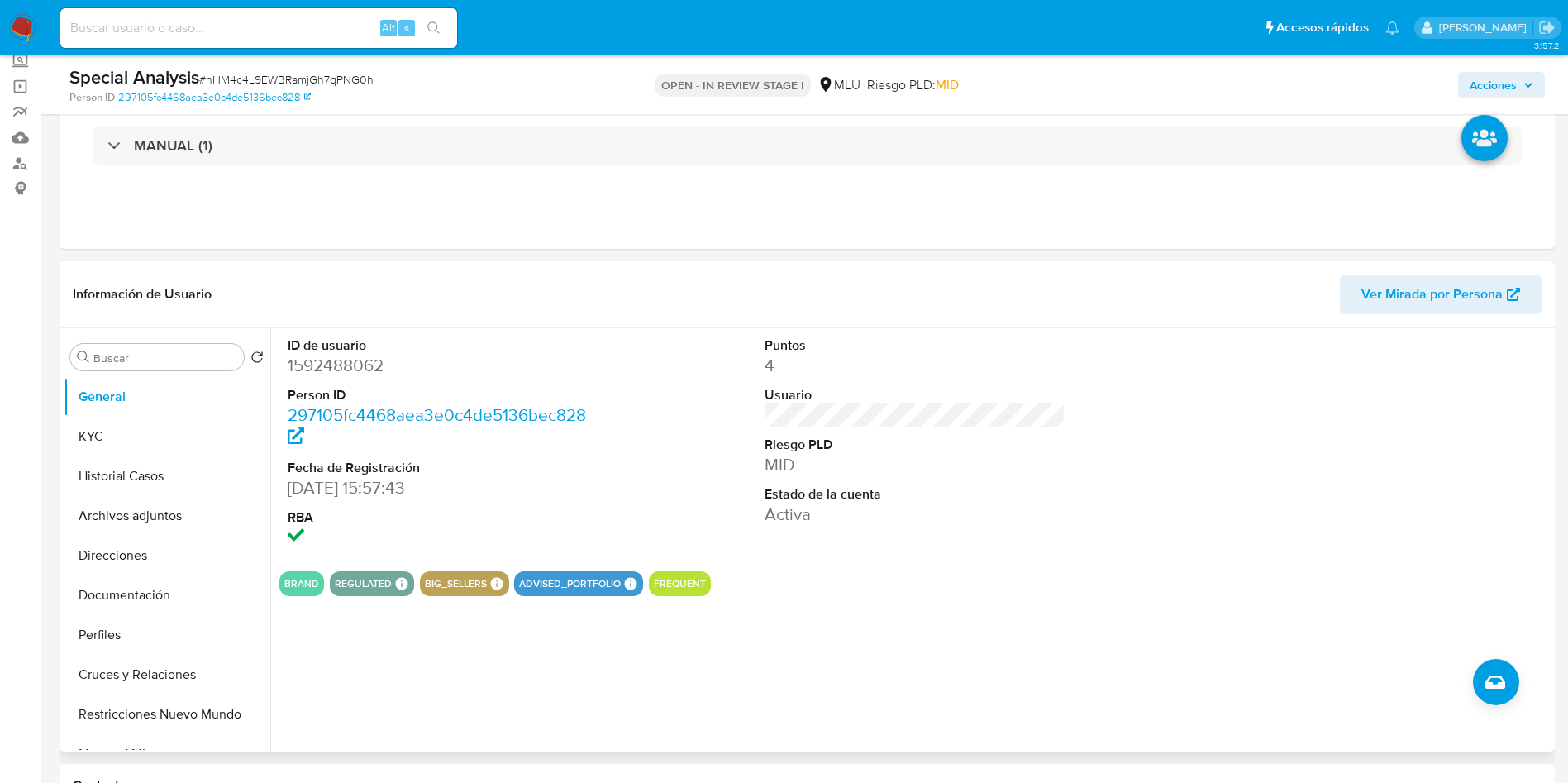
scroll to position [124, 0]
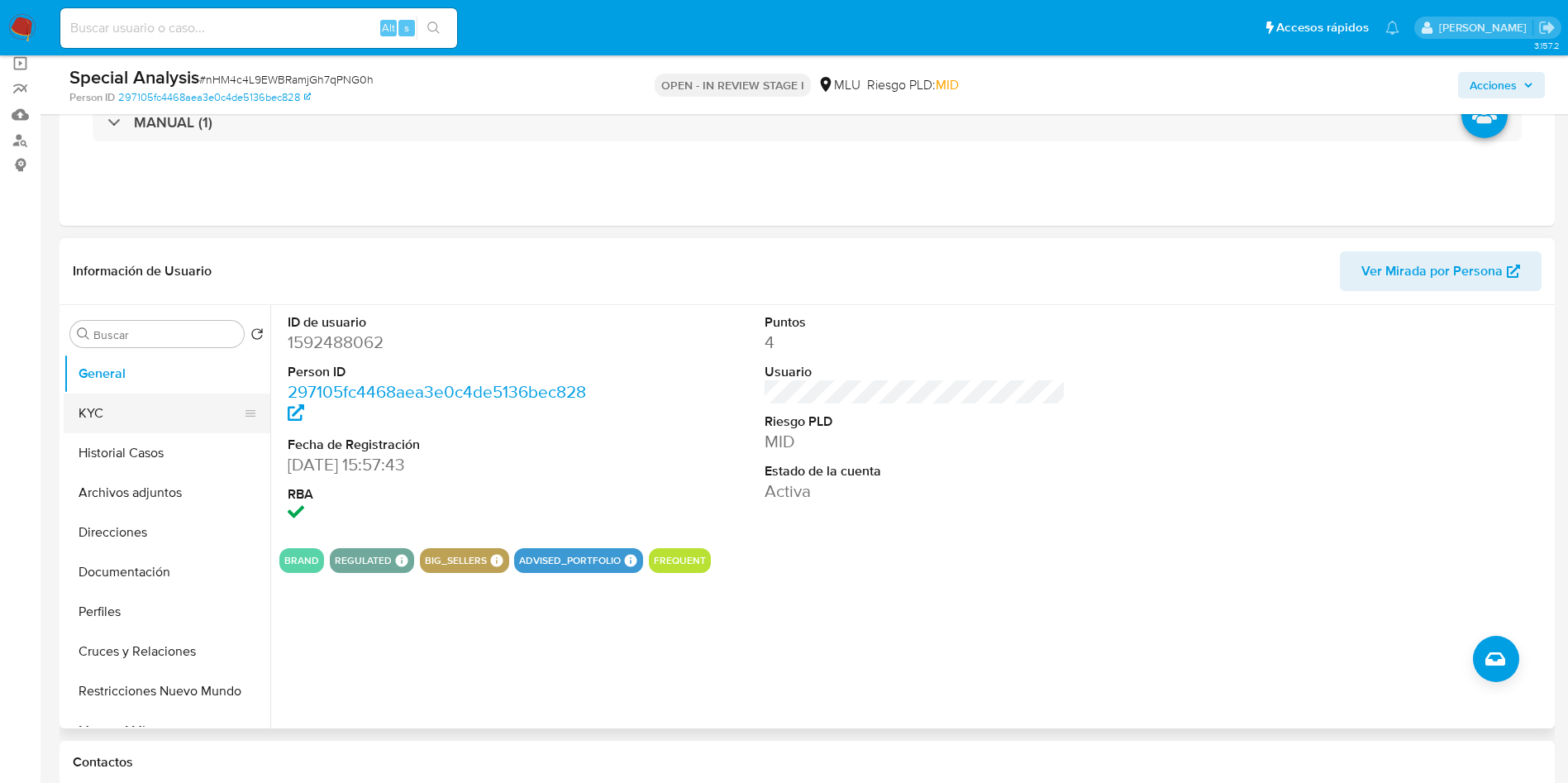
click at [120, 404] on button "KYC" at bounding box center [159, 413] width 193 height 40
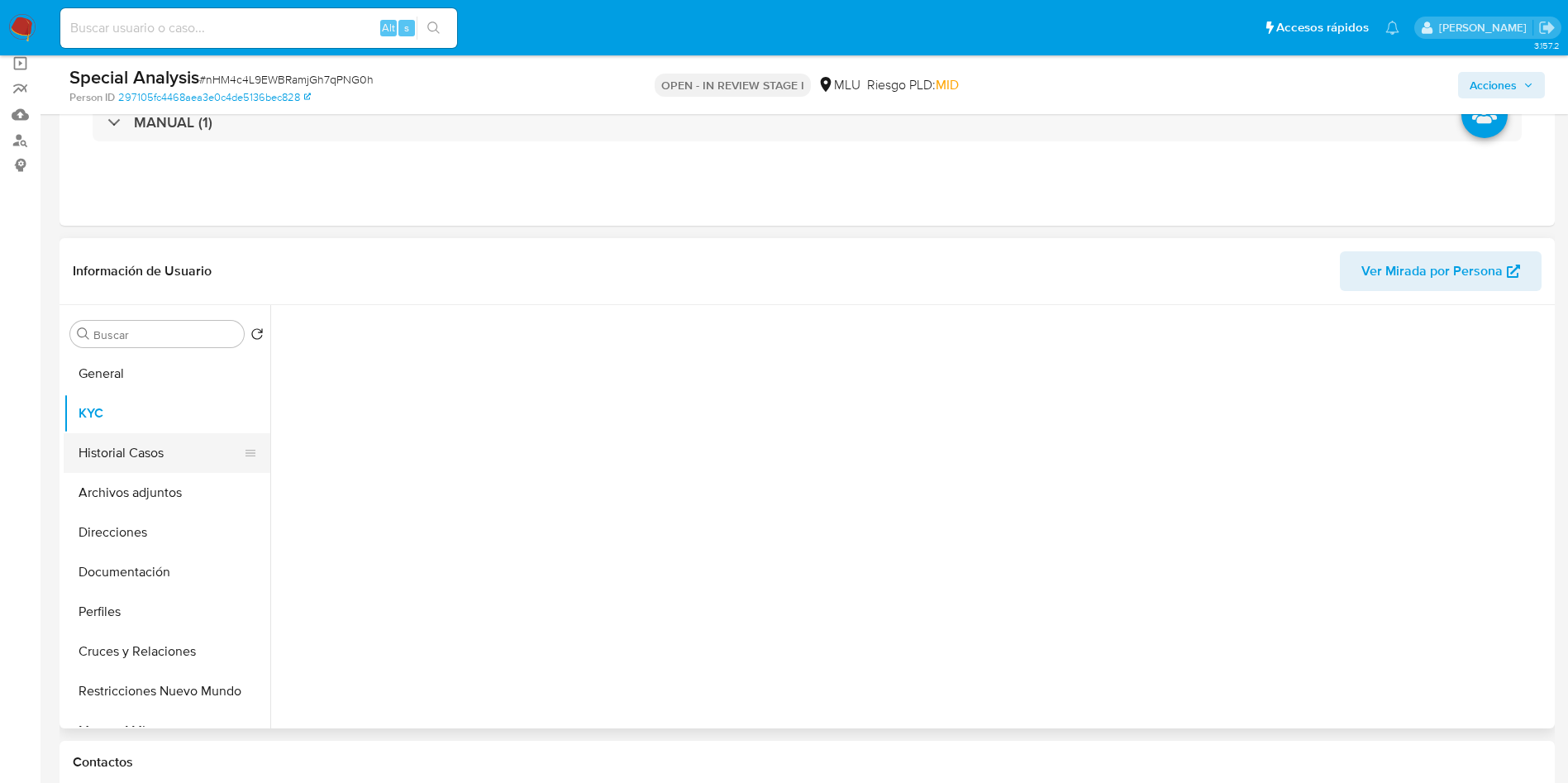
click at [119, 446] on button "Historial Casos" at bounding box center [159, 453] width 193 height 40
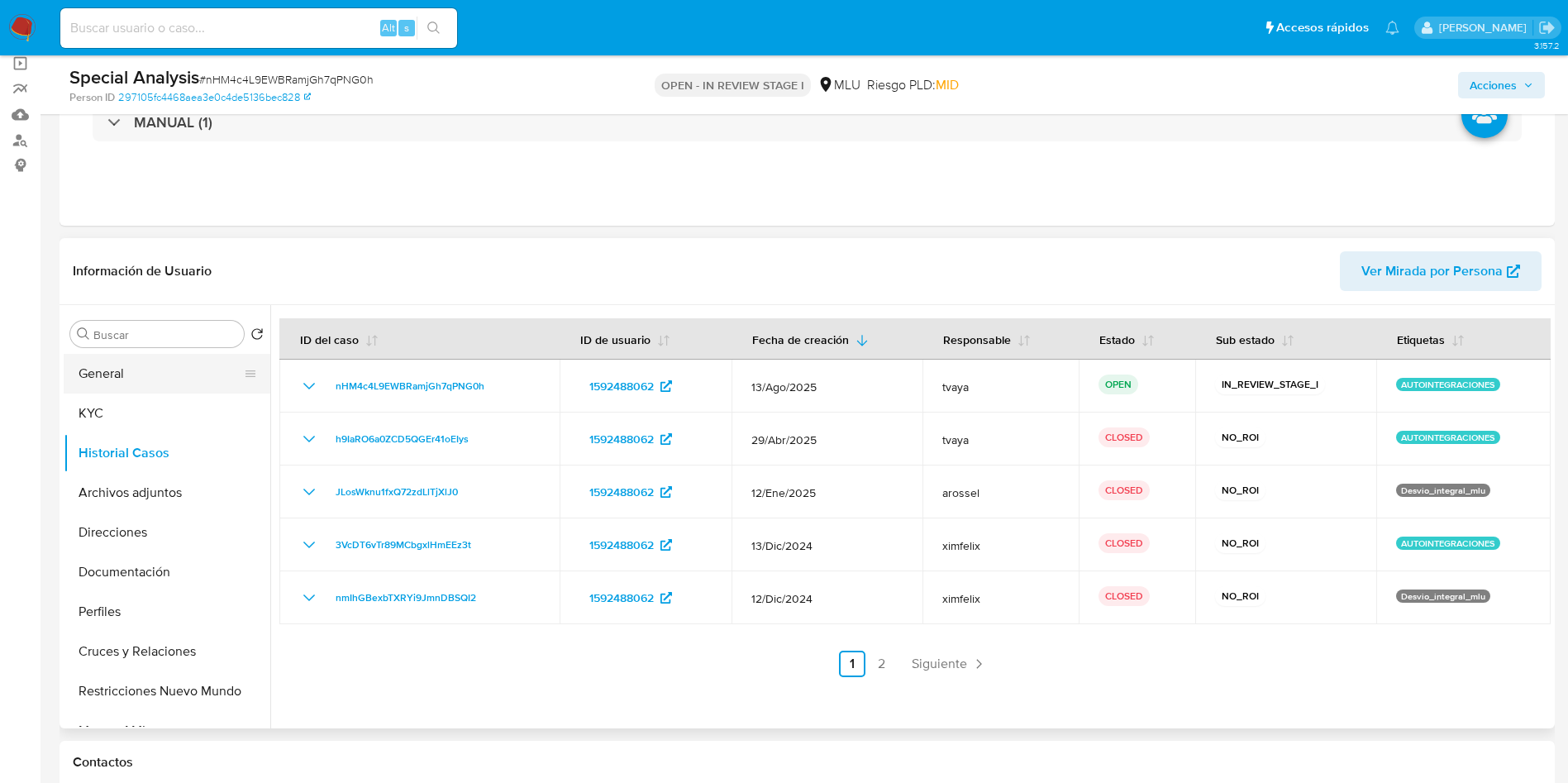
click at [150, 363] on button "General" at bounding box center [159, 373] width 193 height 40
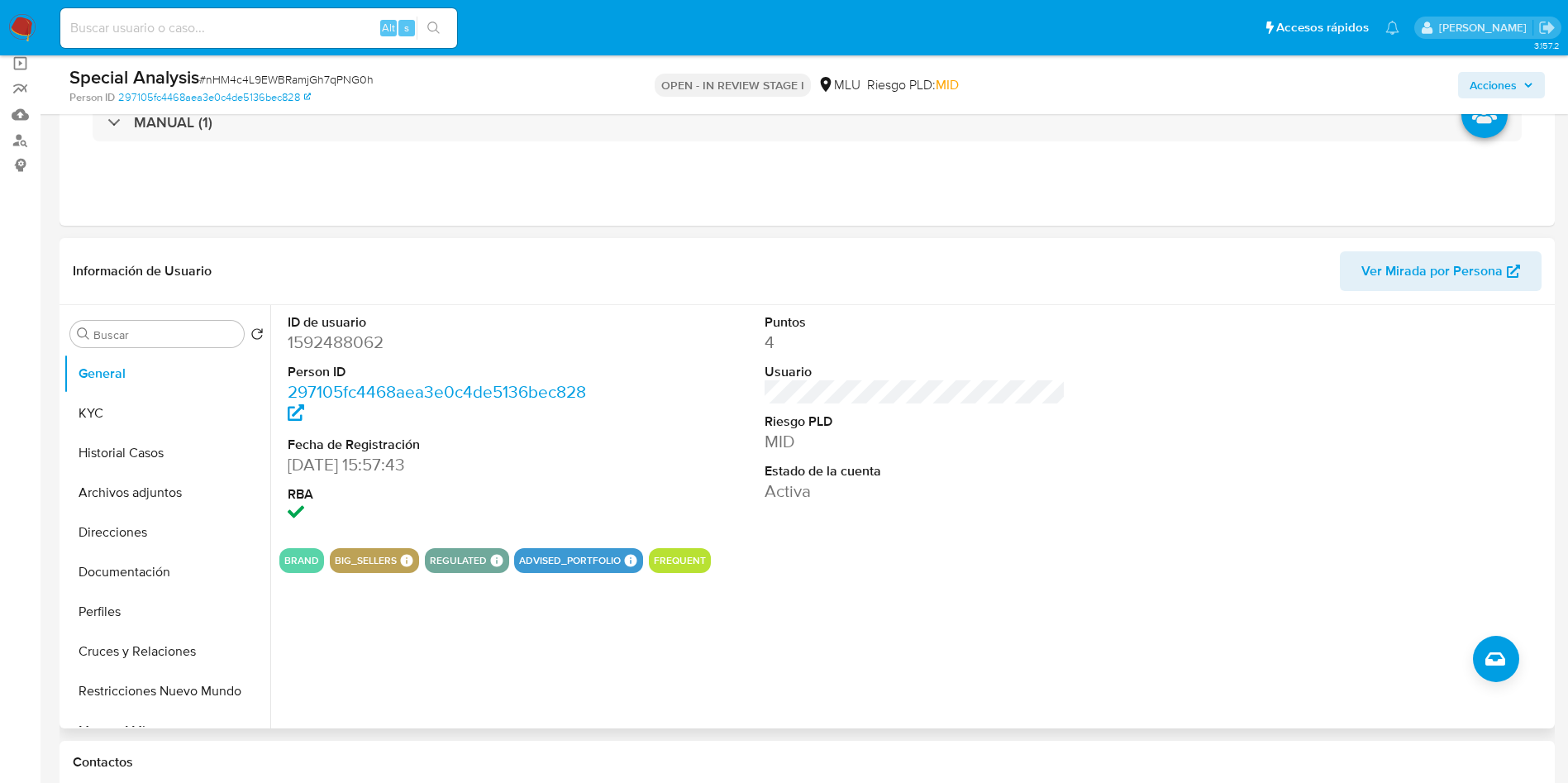
click at [347, 344] on dd "1592488062" at bounding box center [438, 342] width 302 height 23
copy dd "1592488062"
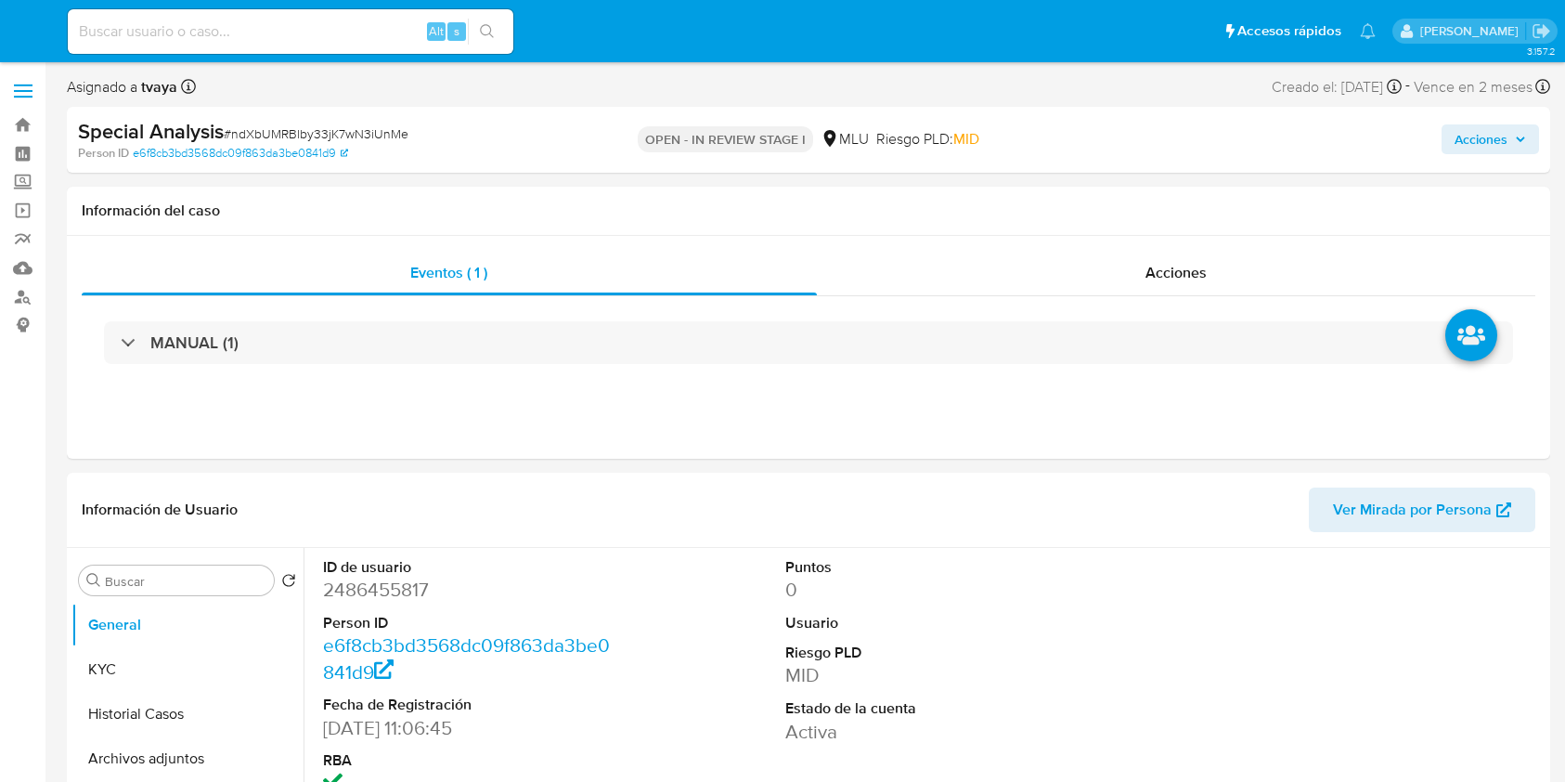
select select "10"
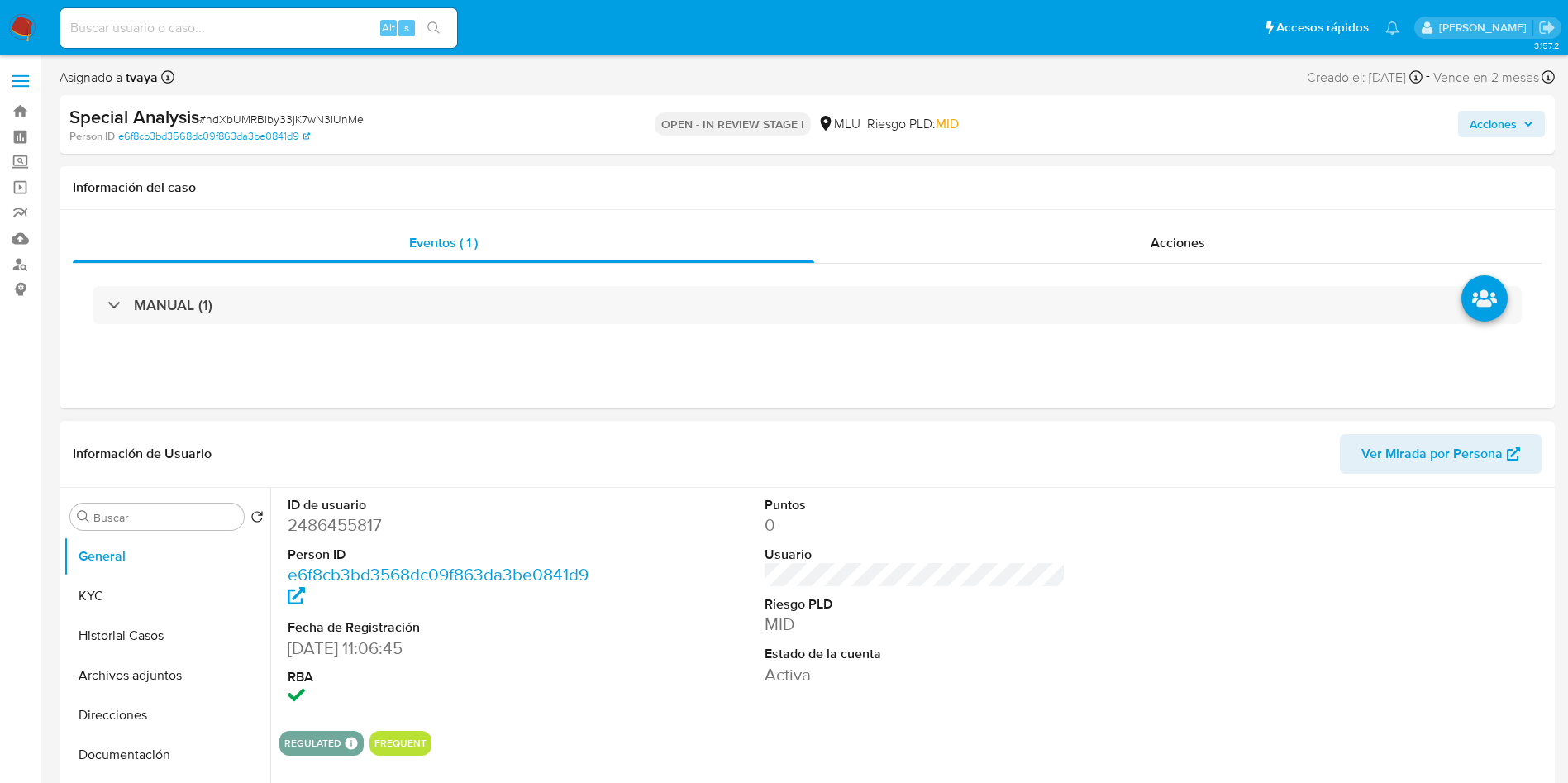
click at [330, 521] on dd "2486455817" at bounding box center [438, 526] width 302 height 23
copy dd "2486455817"
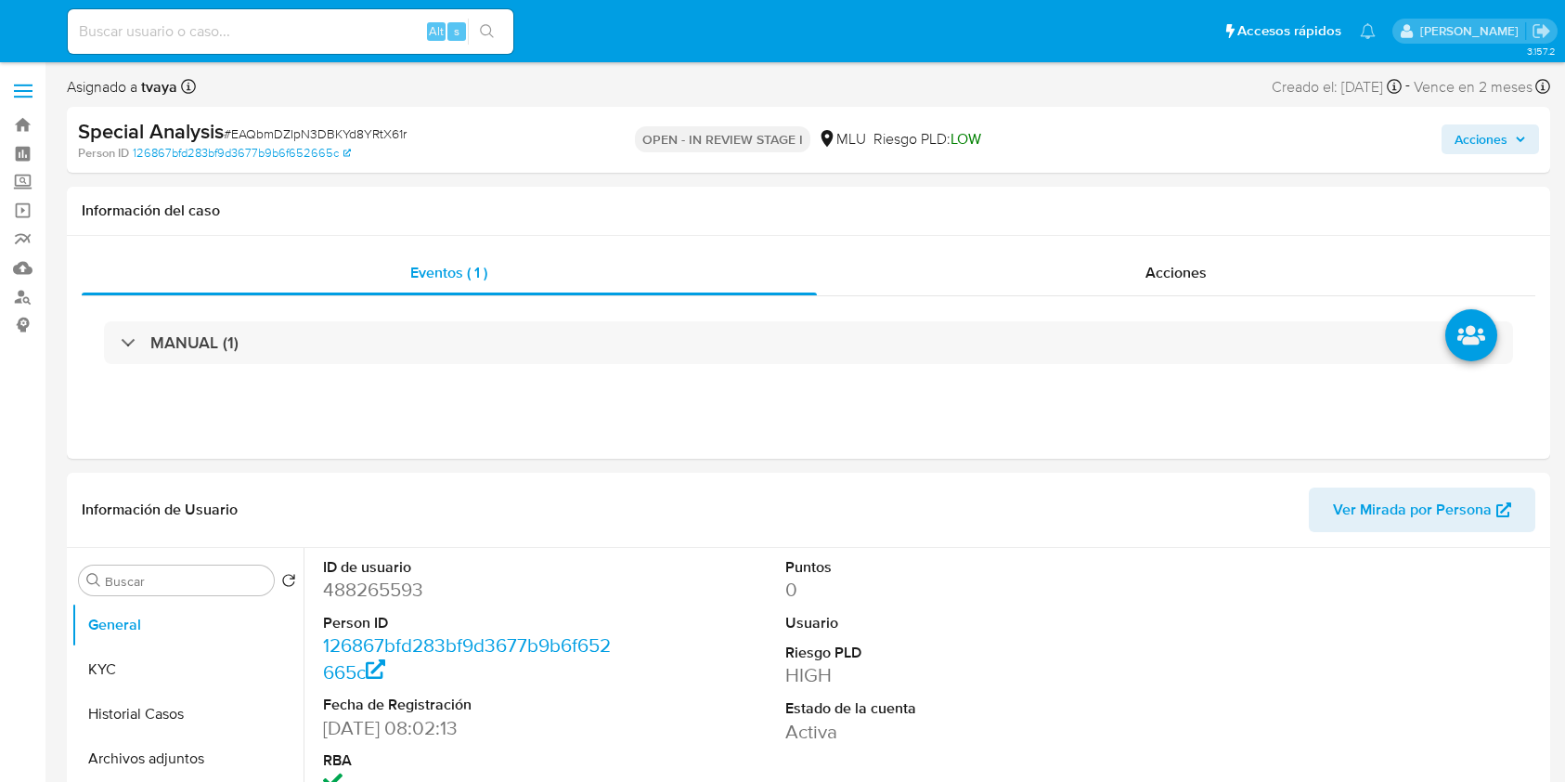
select select "10"
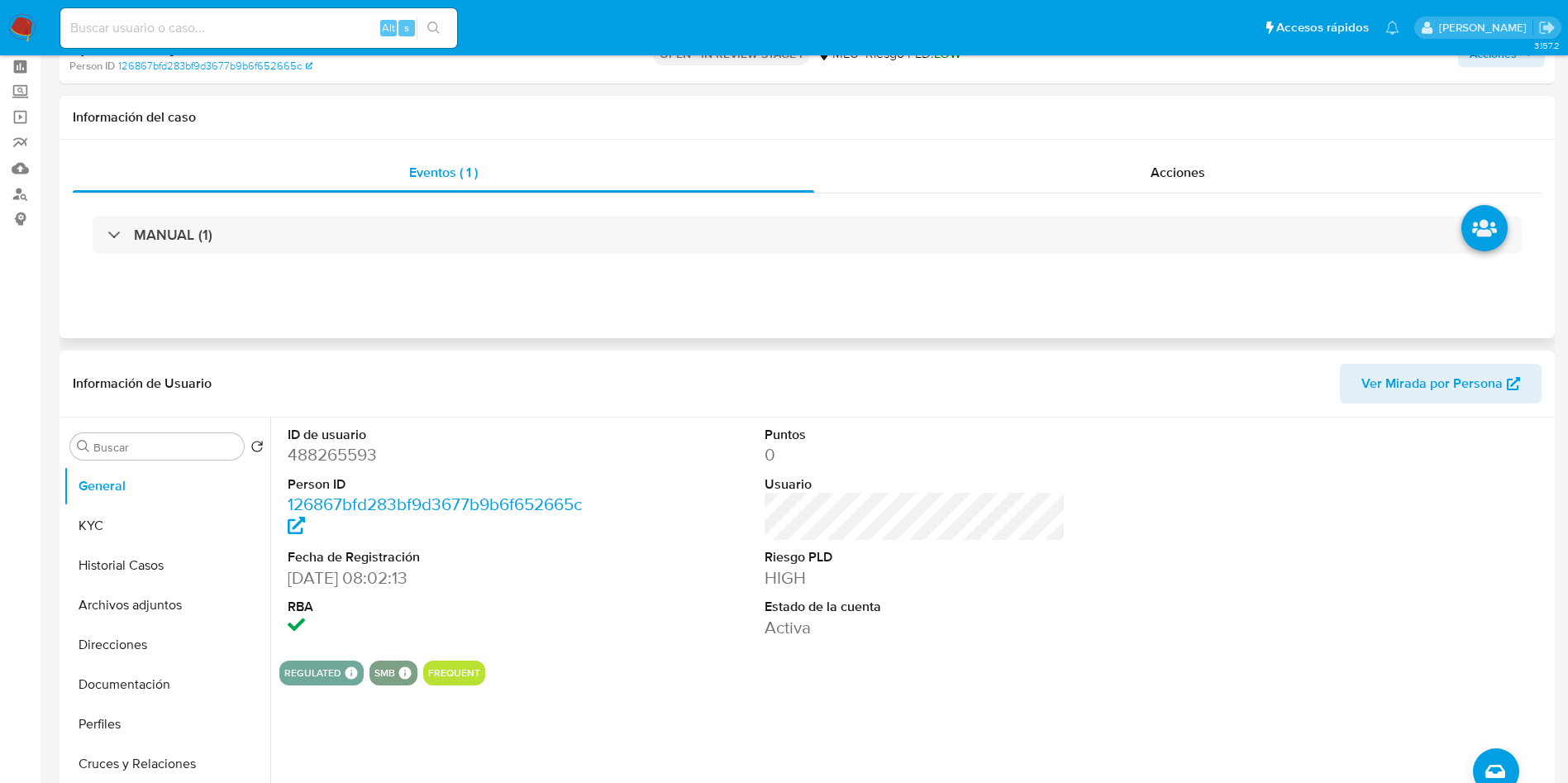
scroll to position [124, 0]
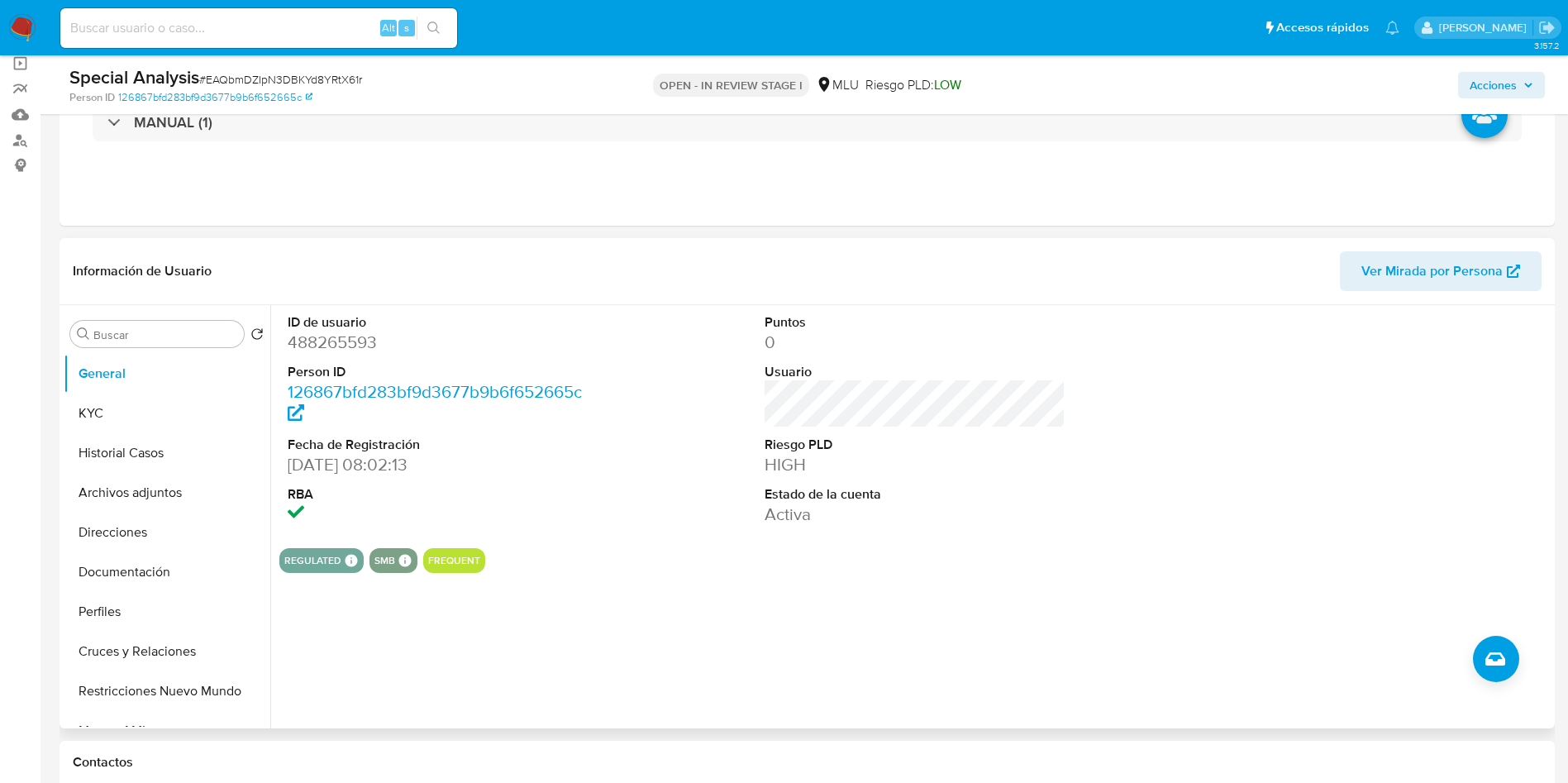
click at [361, 332] on dd "488265593" at bounding box center [438, 342] width 302 height 23
copy dd "488265593"
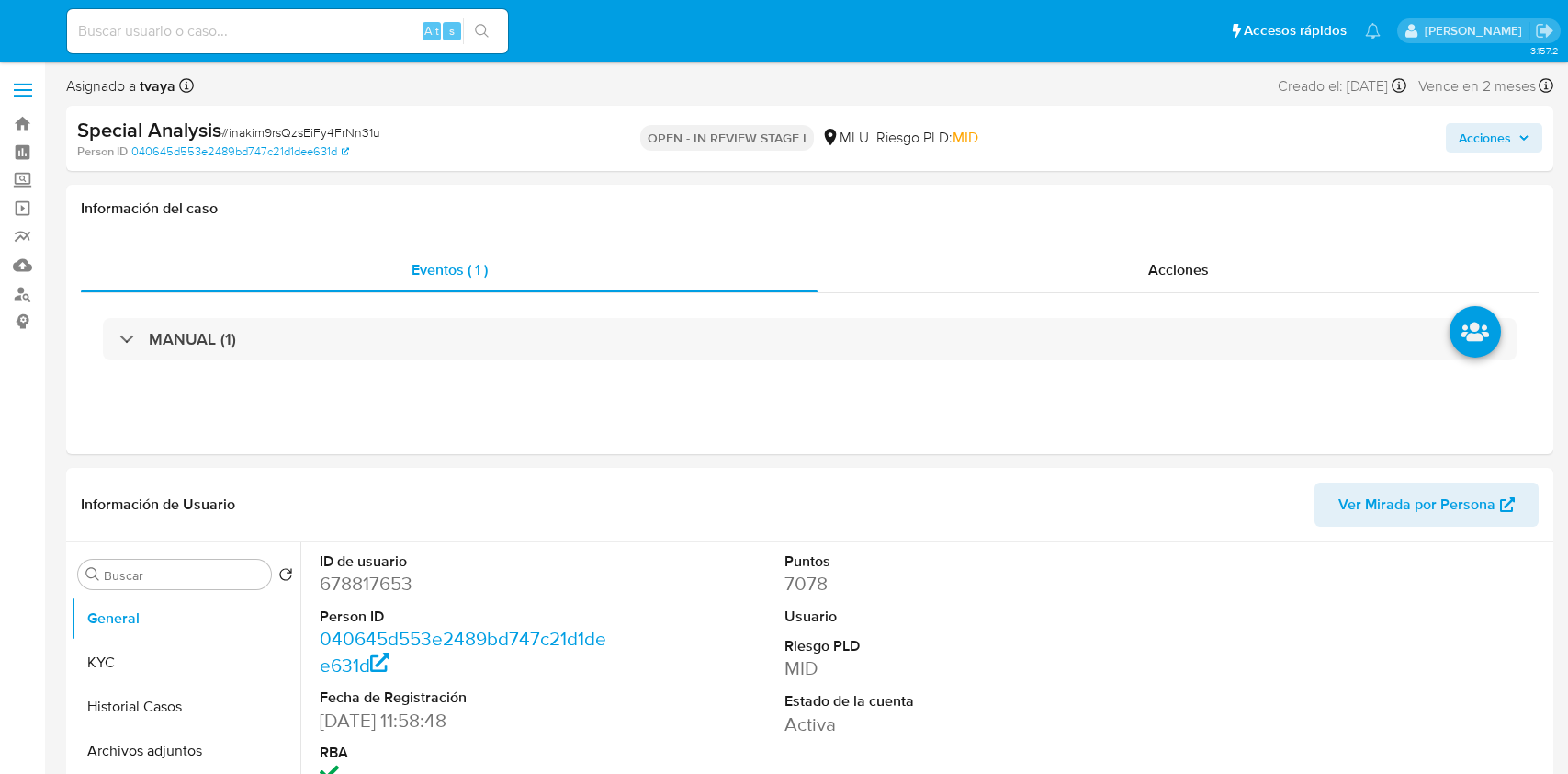
select select "10"
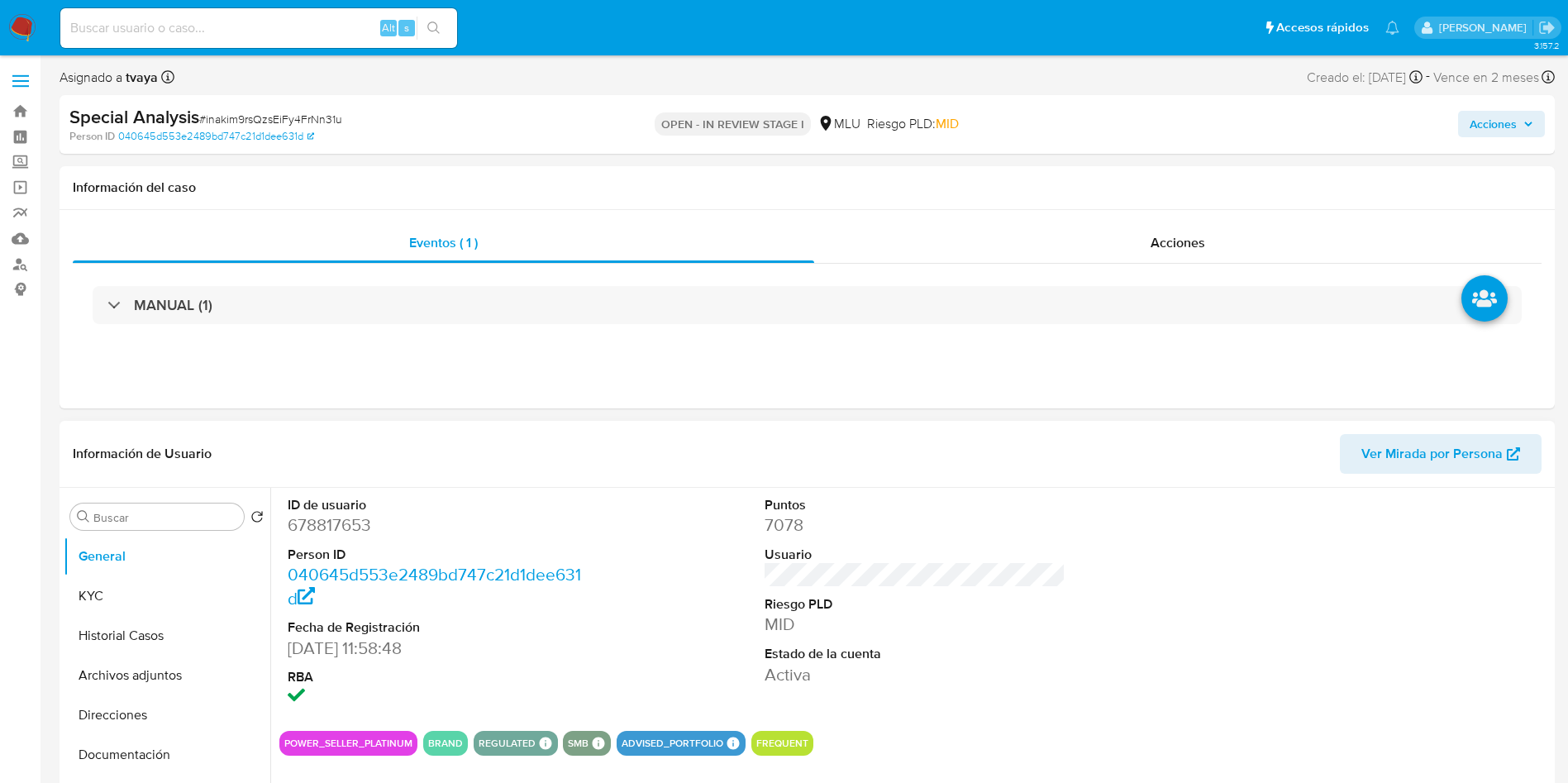
click at [317, 526] on dd "678817653" at bounding box center [438, 526] width 302 height 23
copy dd "678817653"
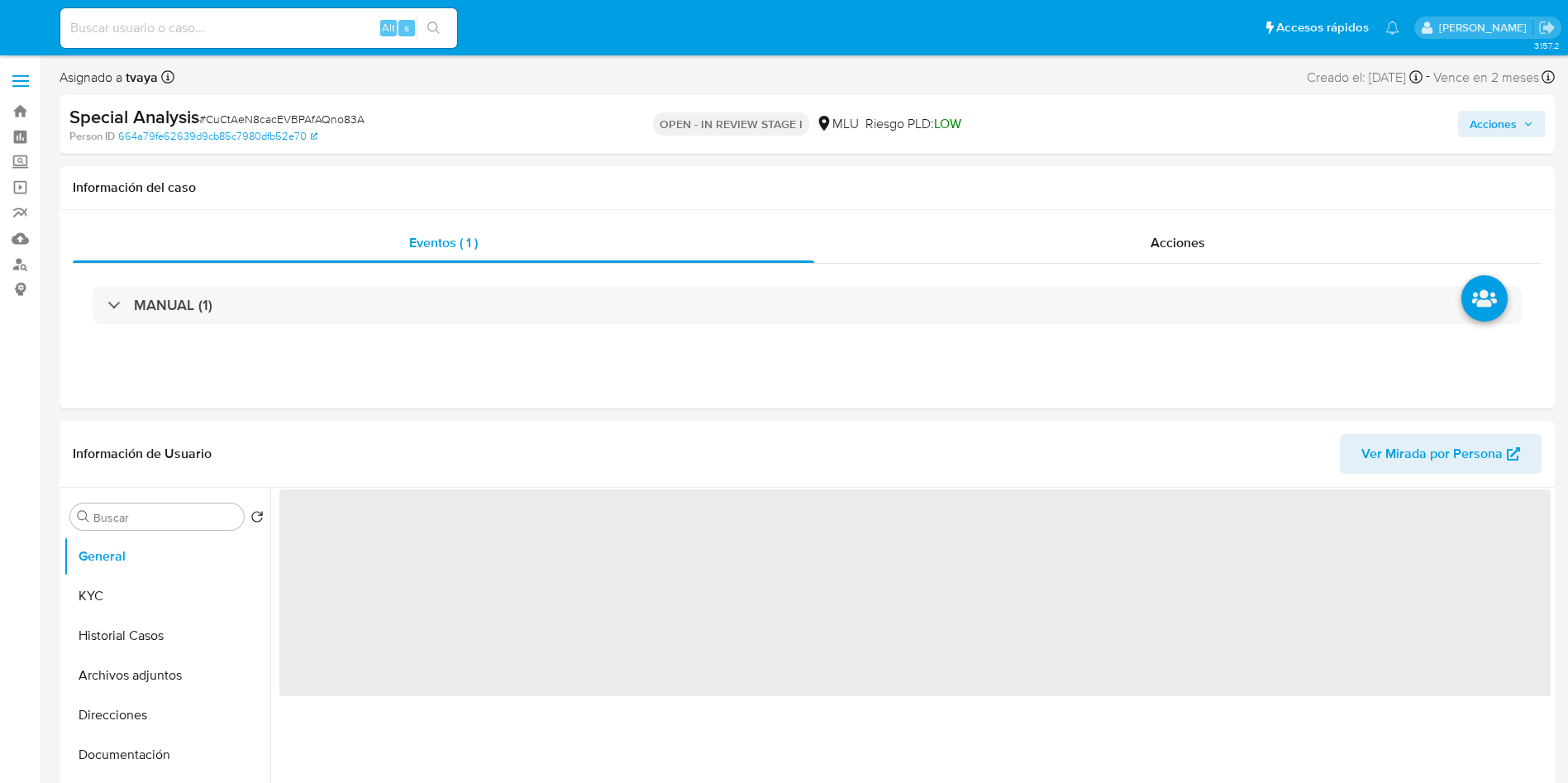
select select "10"
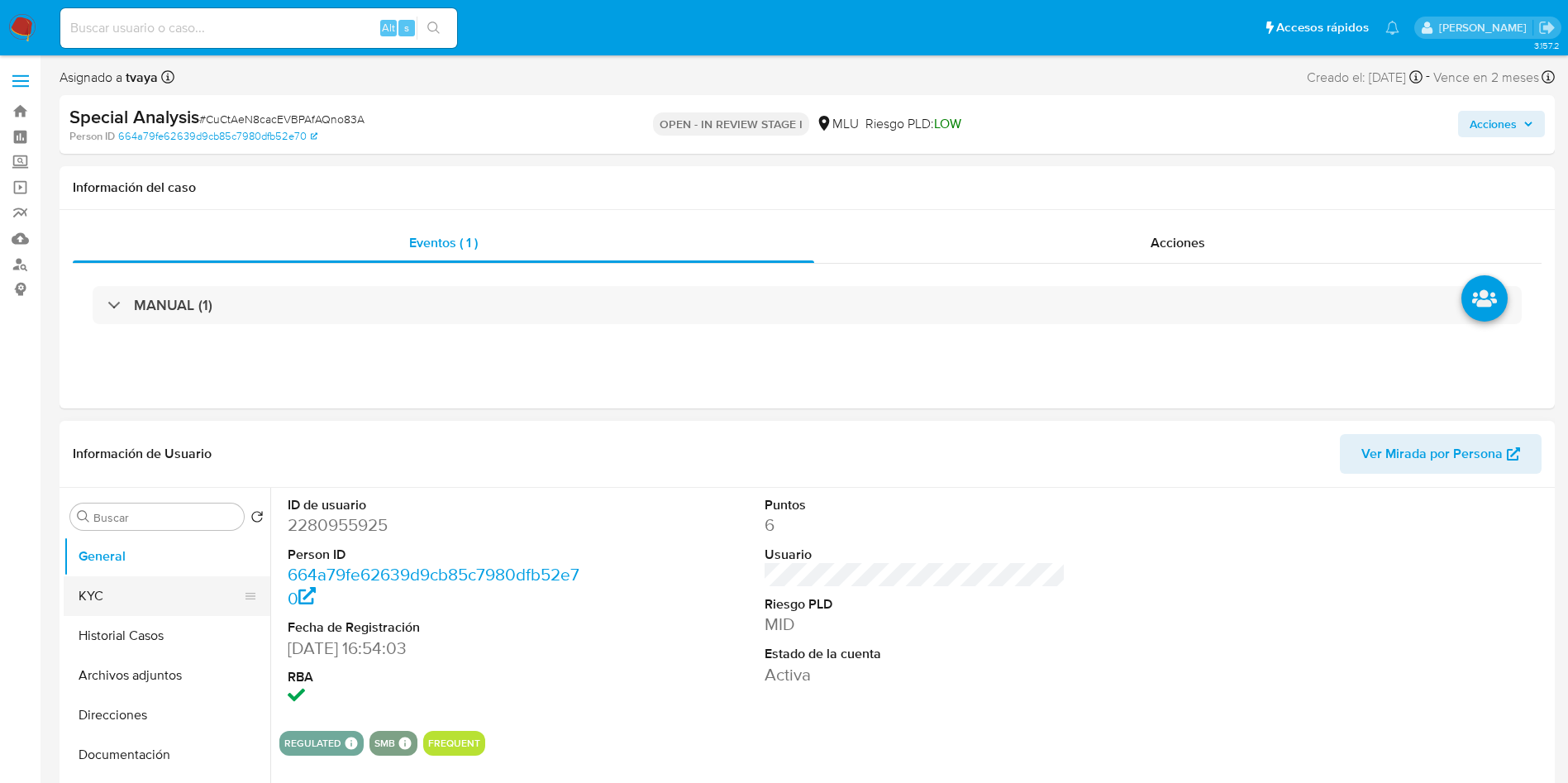
click at [116, 594] on button "KYC" at bounding box center [159, 596] width 193 height 40
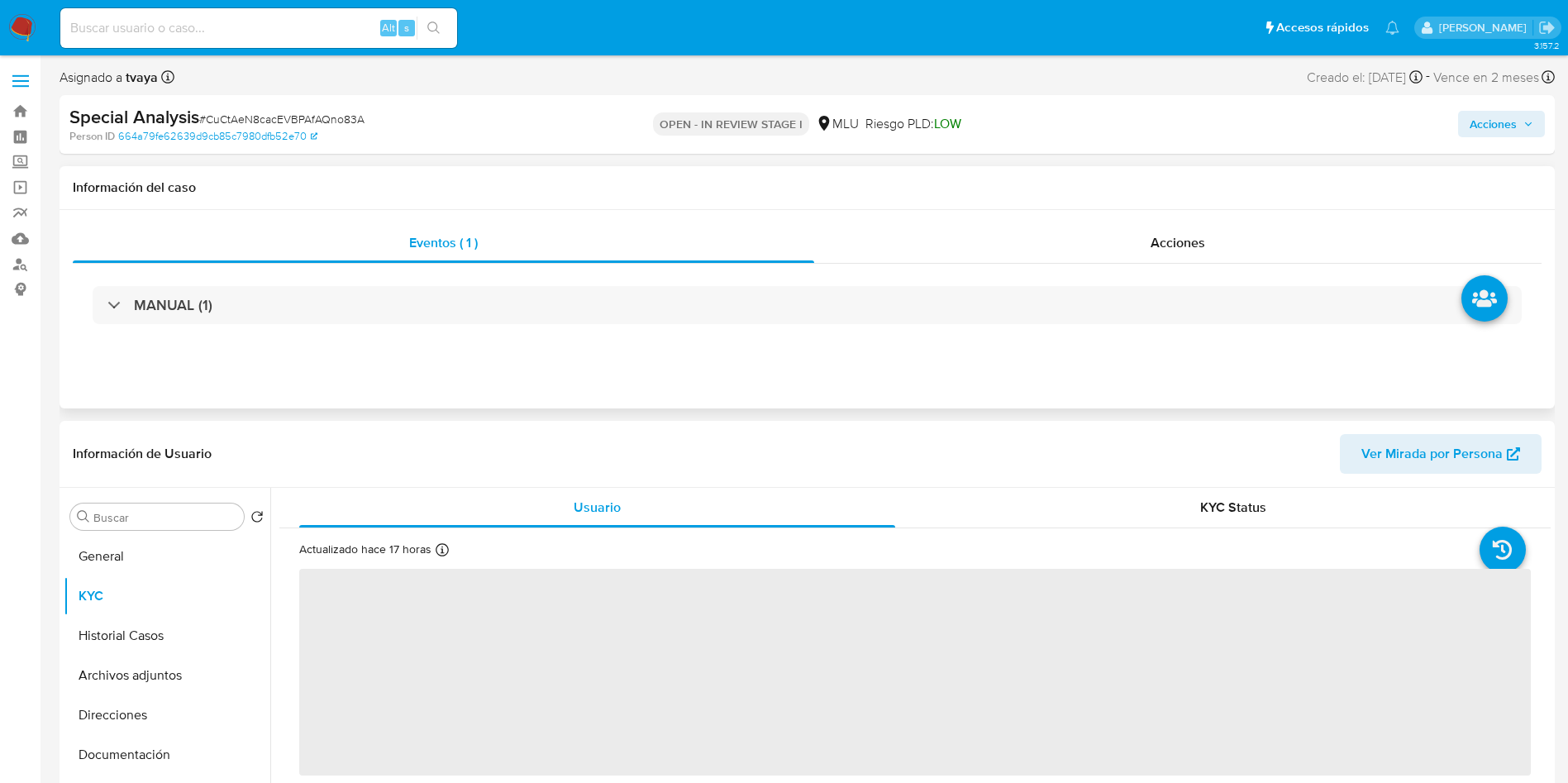
scroll to position [124, 0]
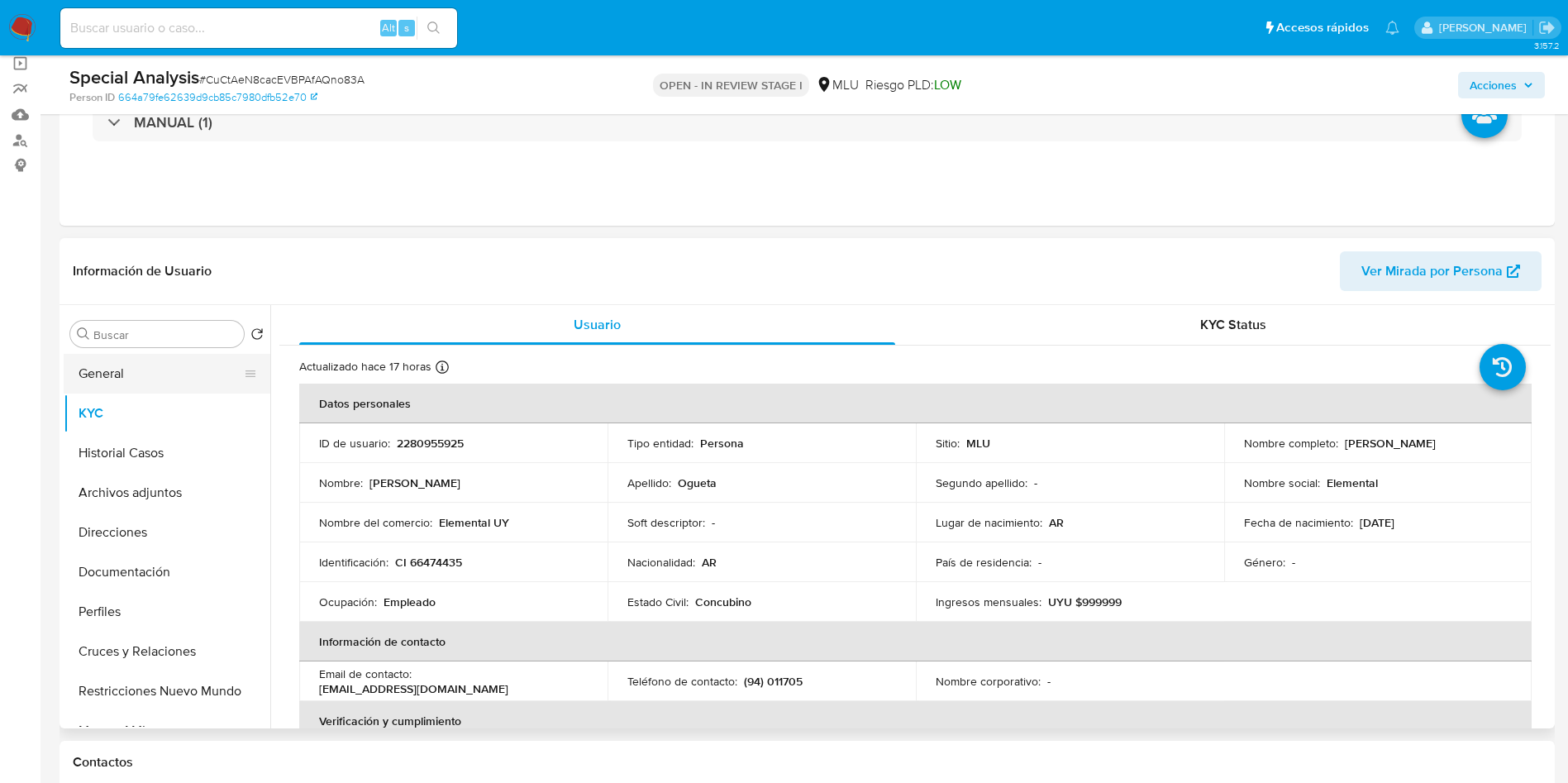
click at [144, 385] on button "General" at bounding box center [159, 373] width 193 height 40
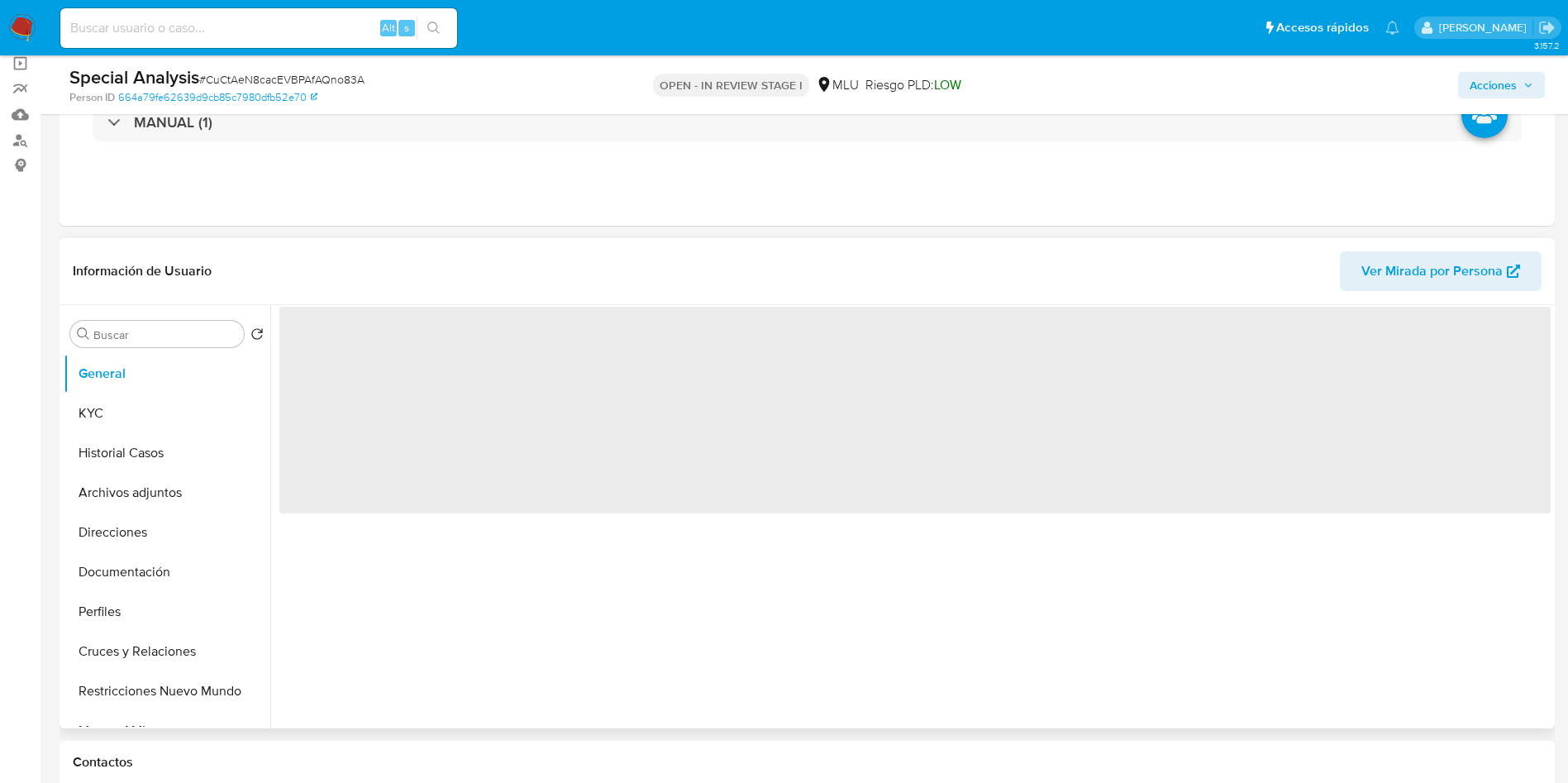
click at [346, 355] on span "‌" at bounding box center [915, 410] width 1271 height 207
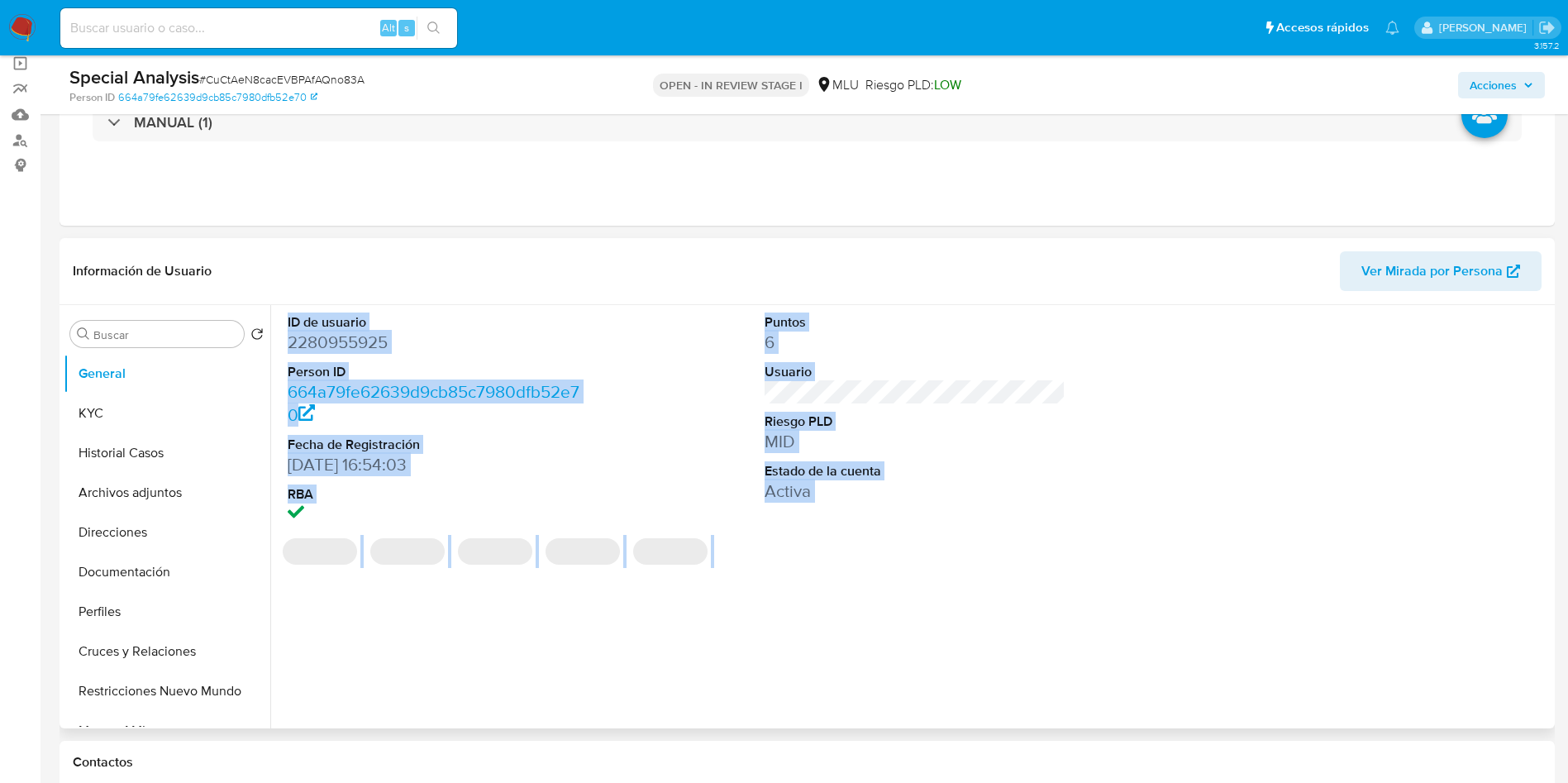
click at [337, 345] on dd "2280955925" at bounding box center [438, 342] width 302 height 23
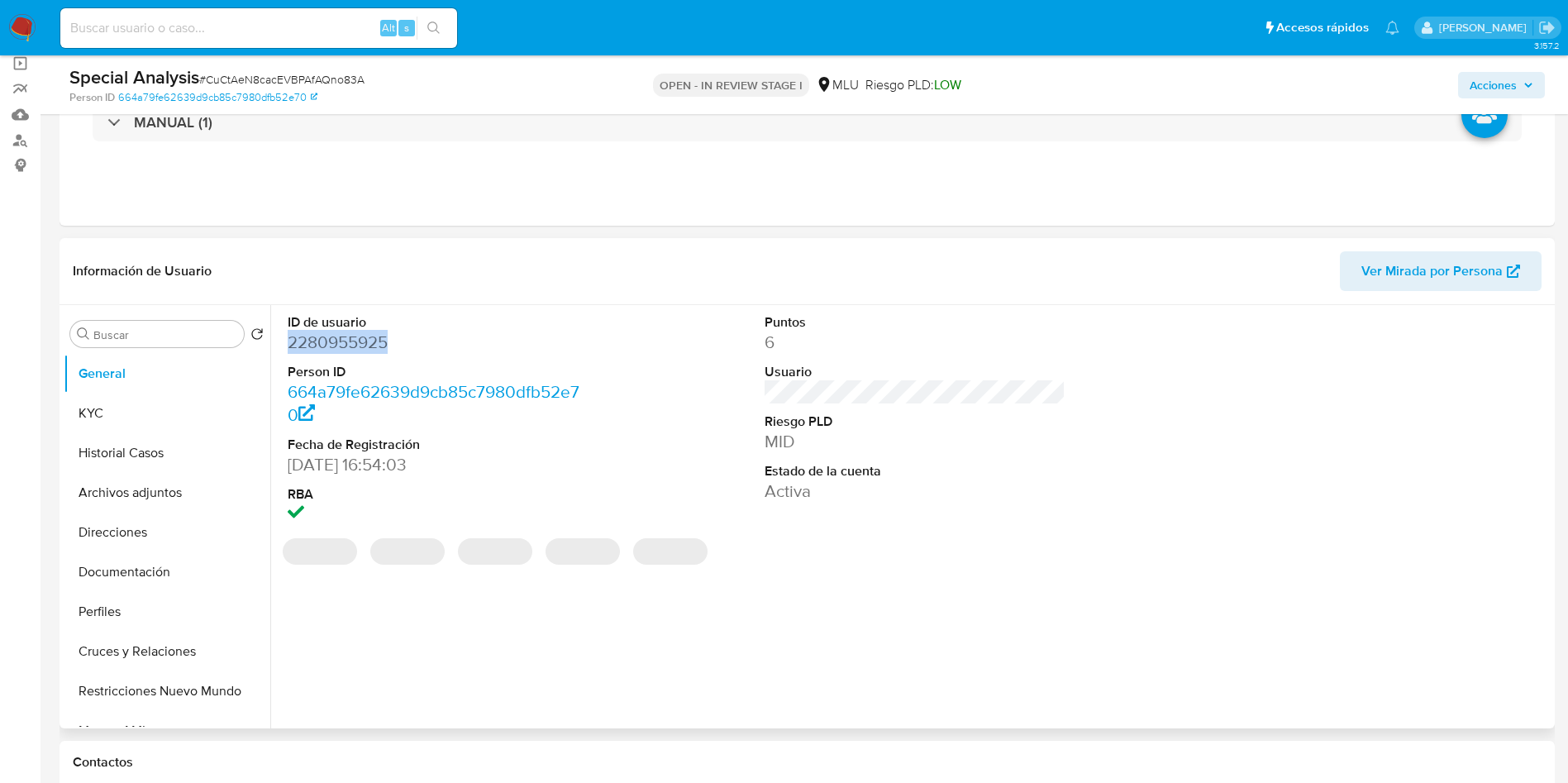
click at [337, 345] on dd "2280955925" at bounding box center [438, 342] width 302 height 23
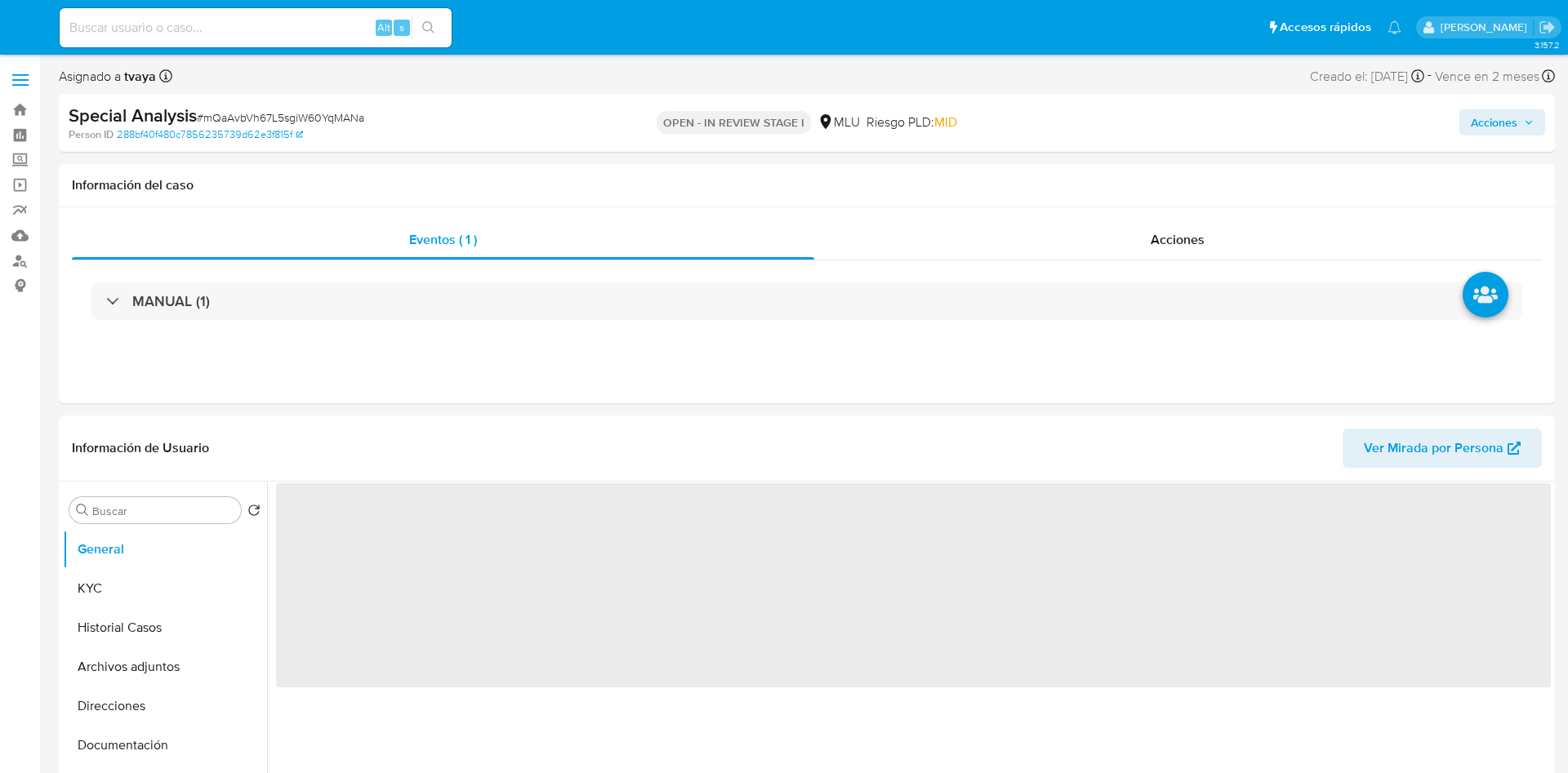
select select "10"
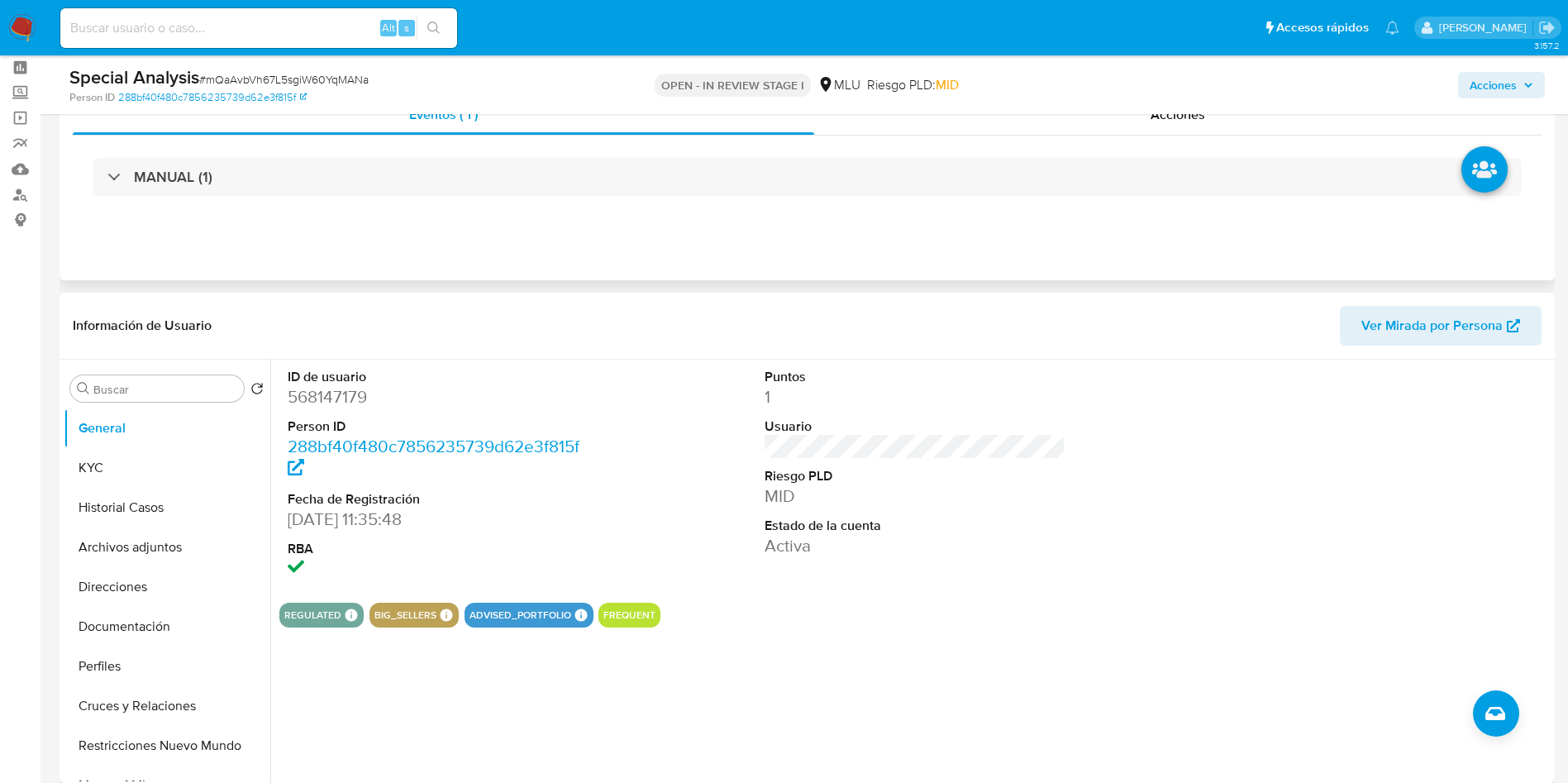
scroll to position [124, 0]
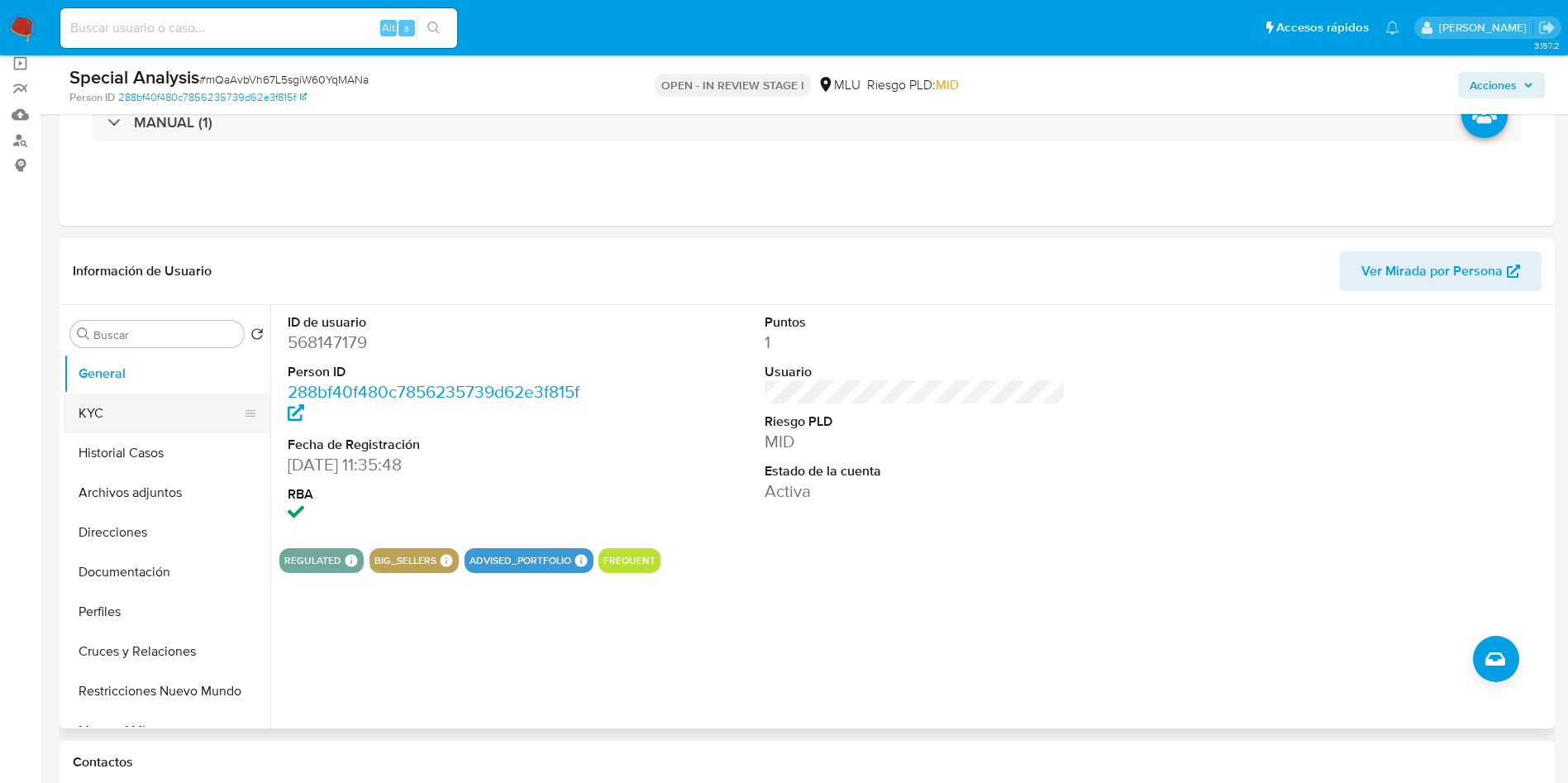
click at [131, 416] on button "KYC" at bounding box center [159, 413] width 193 height 40
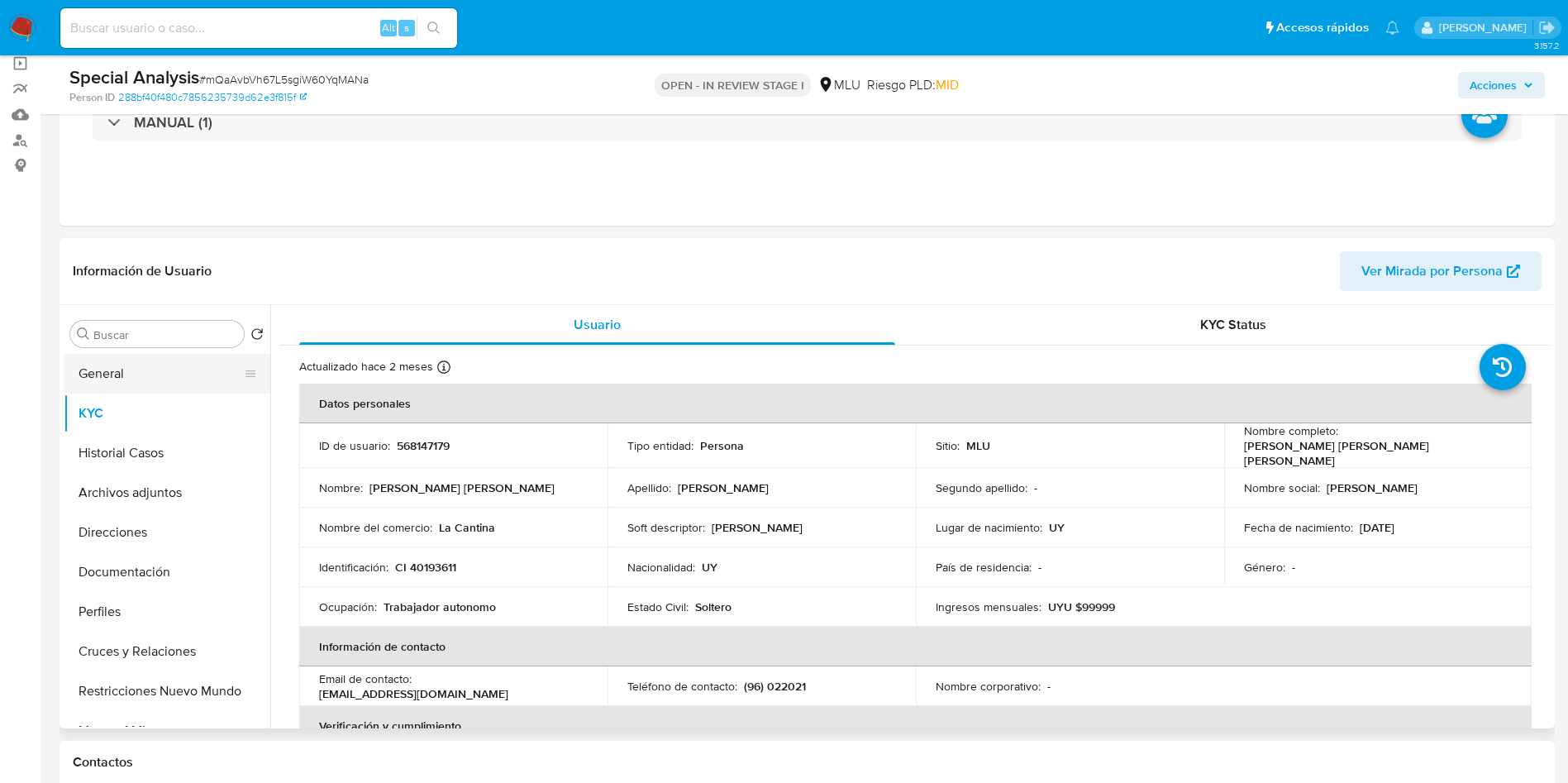
click at [166, 387] on button "General" at bounding box center [159, 373] width 193 height 40
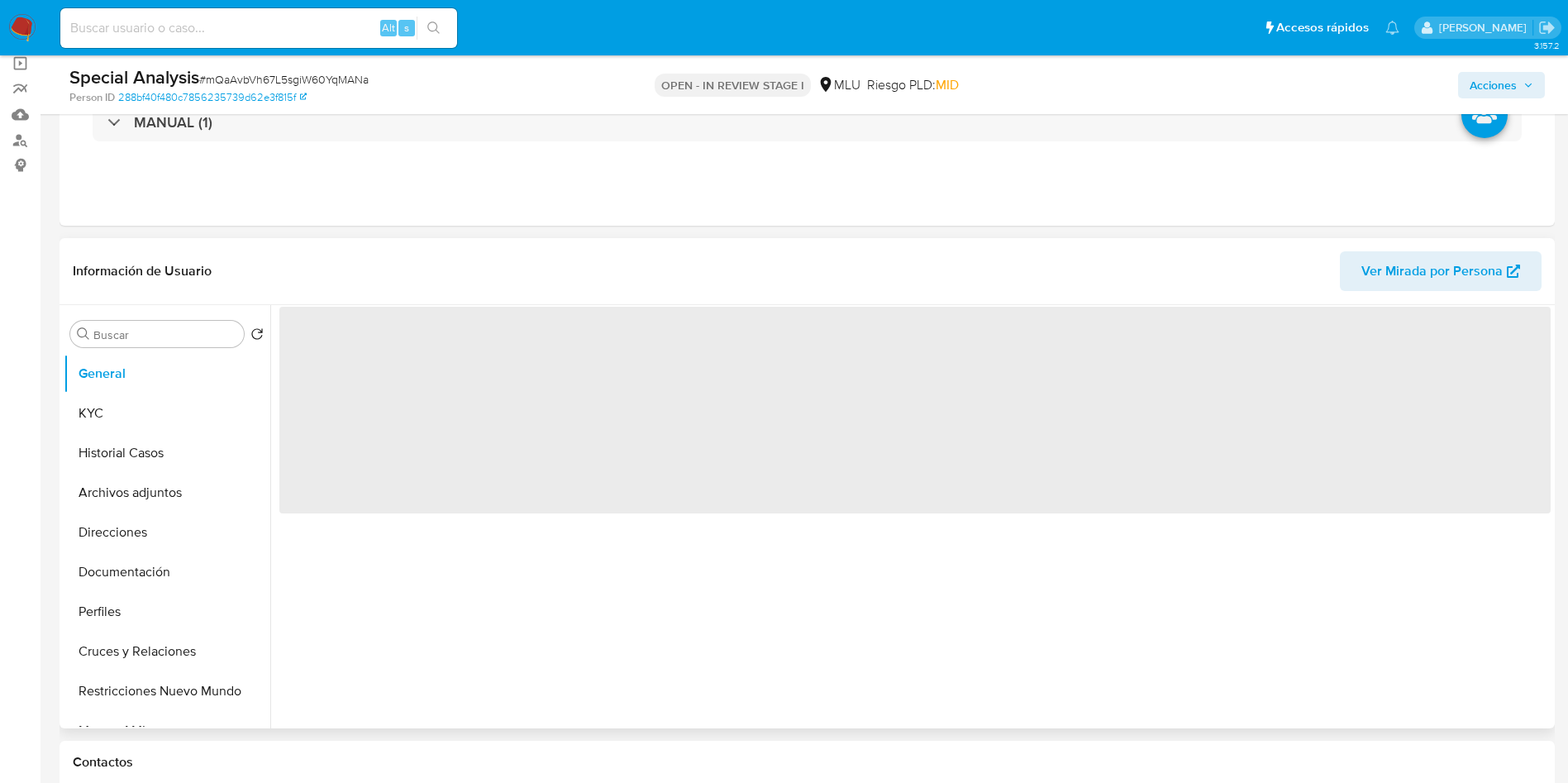
click at [352, 339] on span "‌" at bounding box center [915, 410] width 1271 height 207
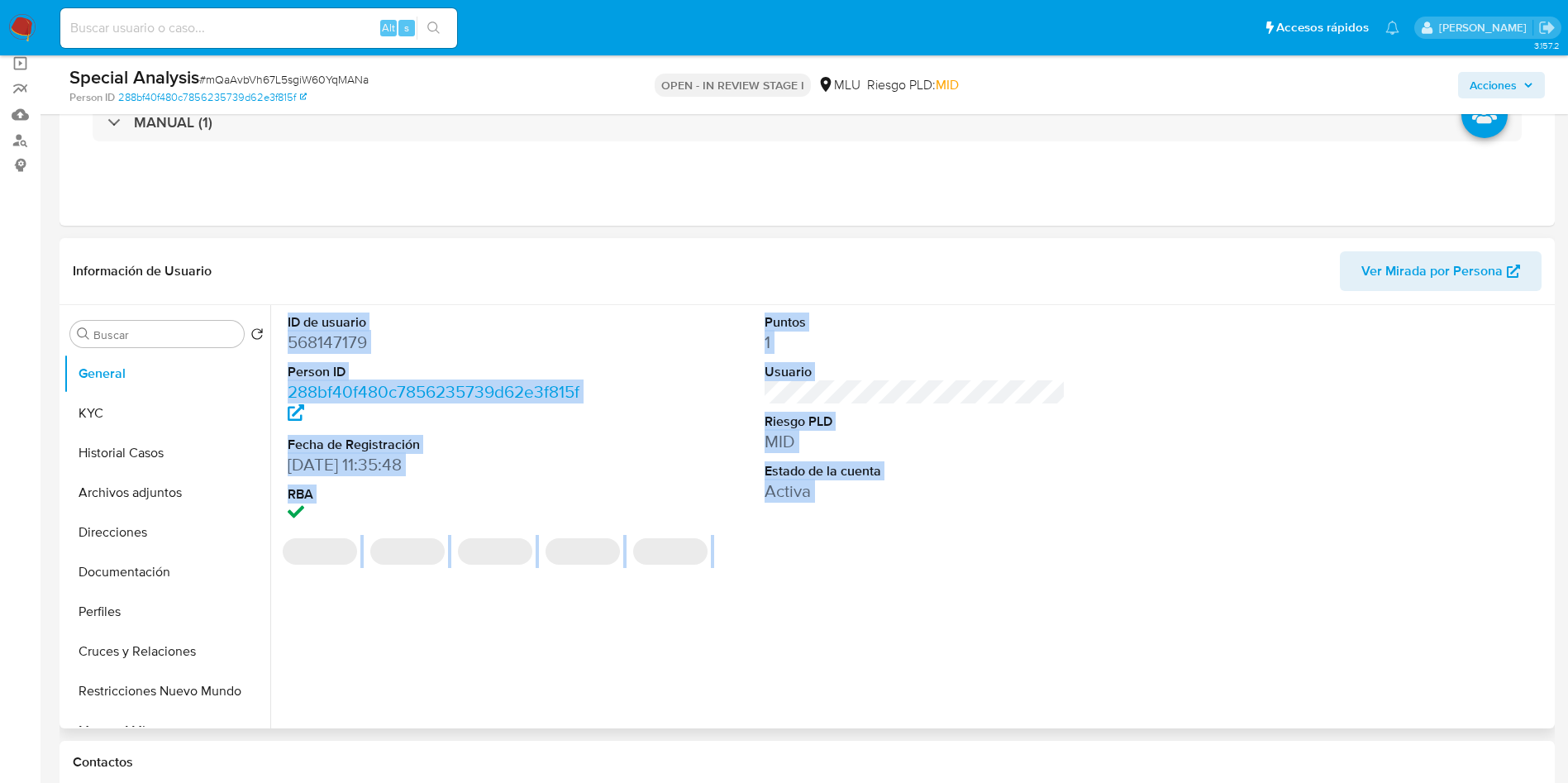
click at [364, 344] on dd "568147179" at bounding box center [438, 342] width 302 height 23
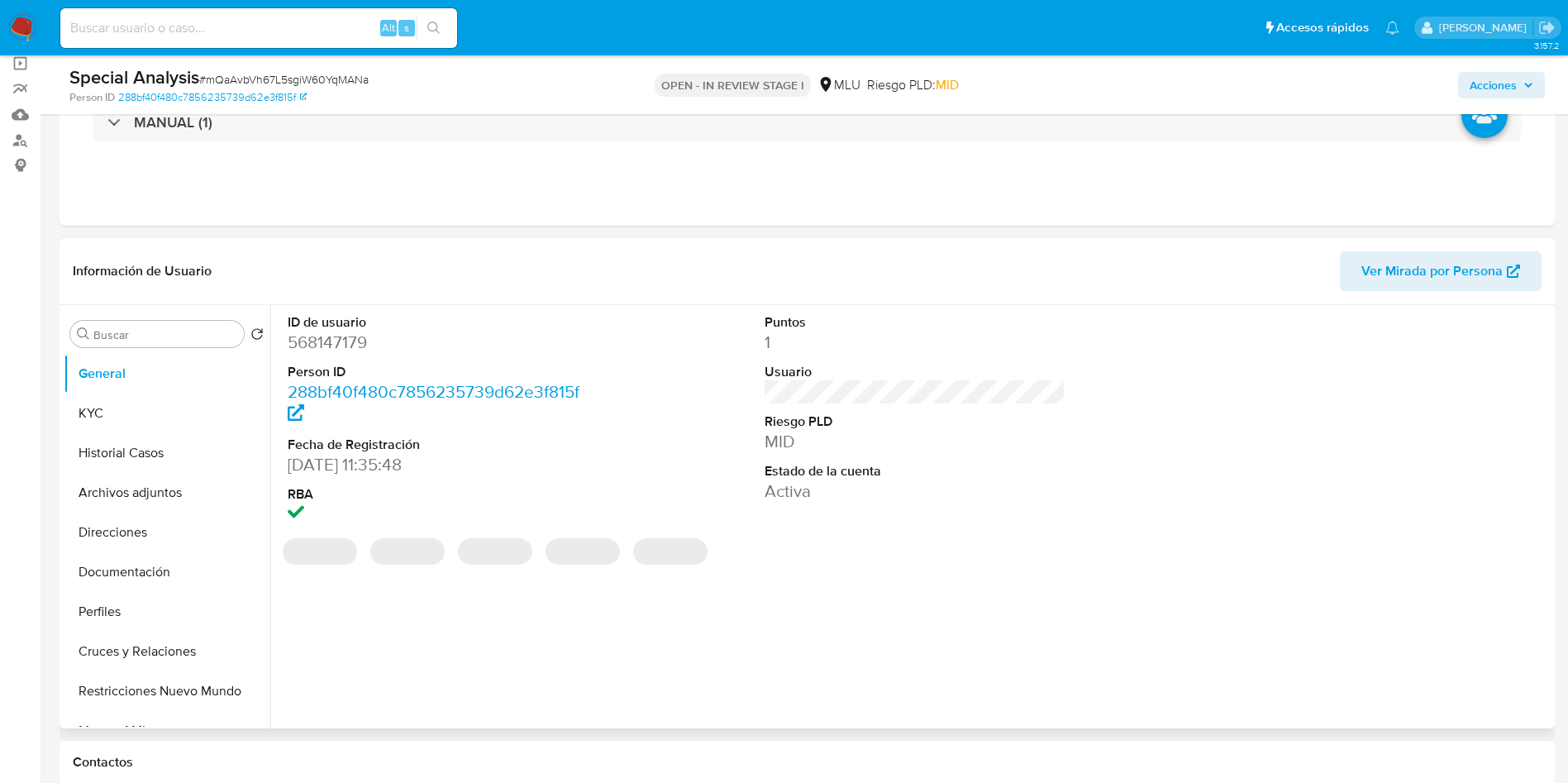
click at [362, 348] on dd "568147179" at bounding box center [438, 342] width 302 height 23
click at [337, 346] on dd "568147179" at bounding box center [438, 342] width 302 height 23
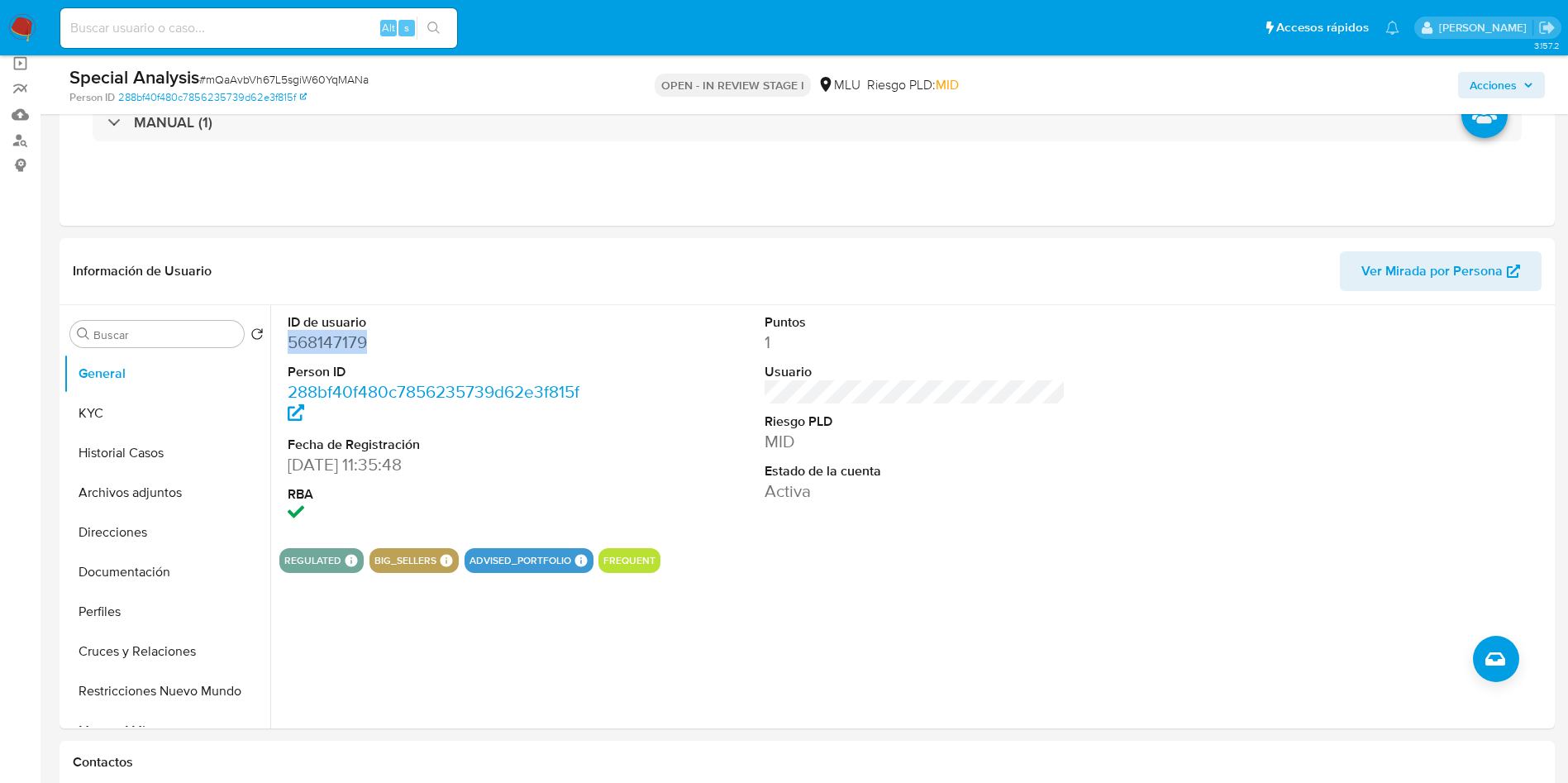
copy dd "568147179"
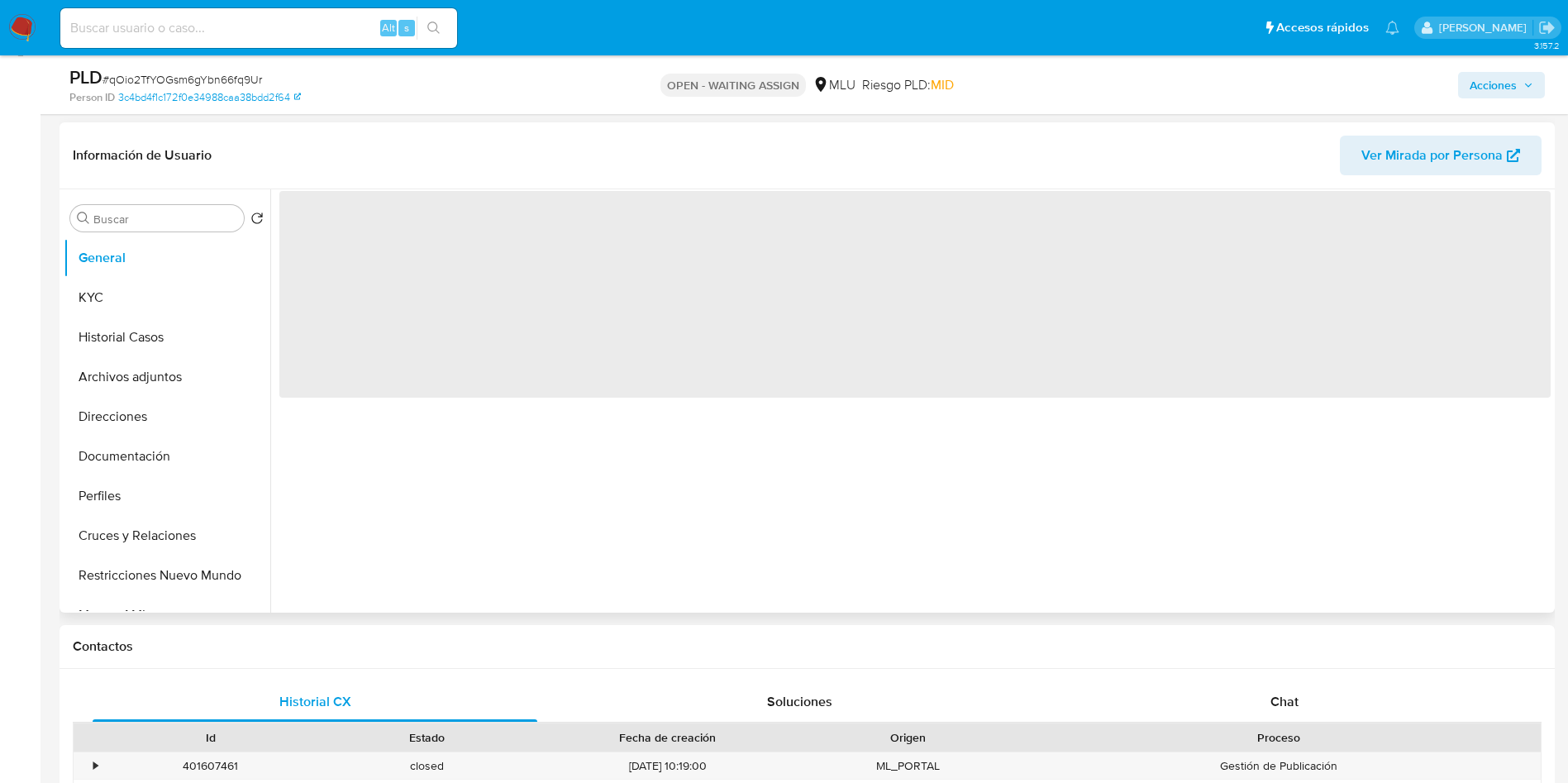
scroll to position [249, 0]
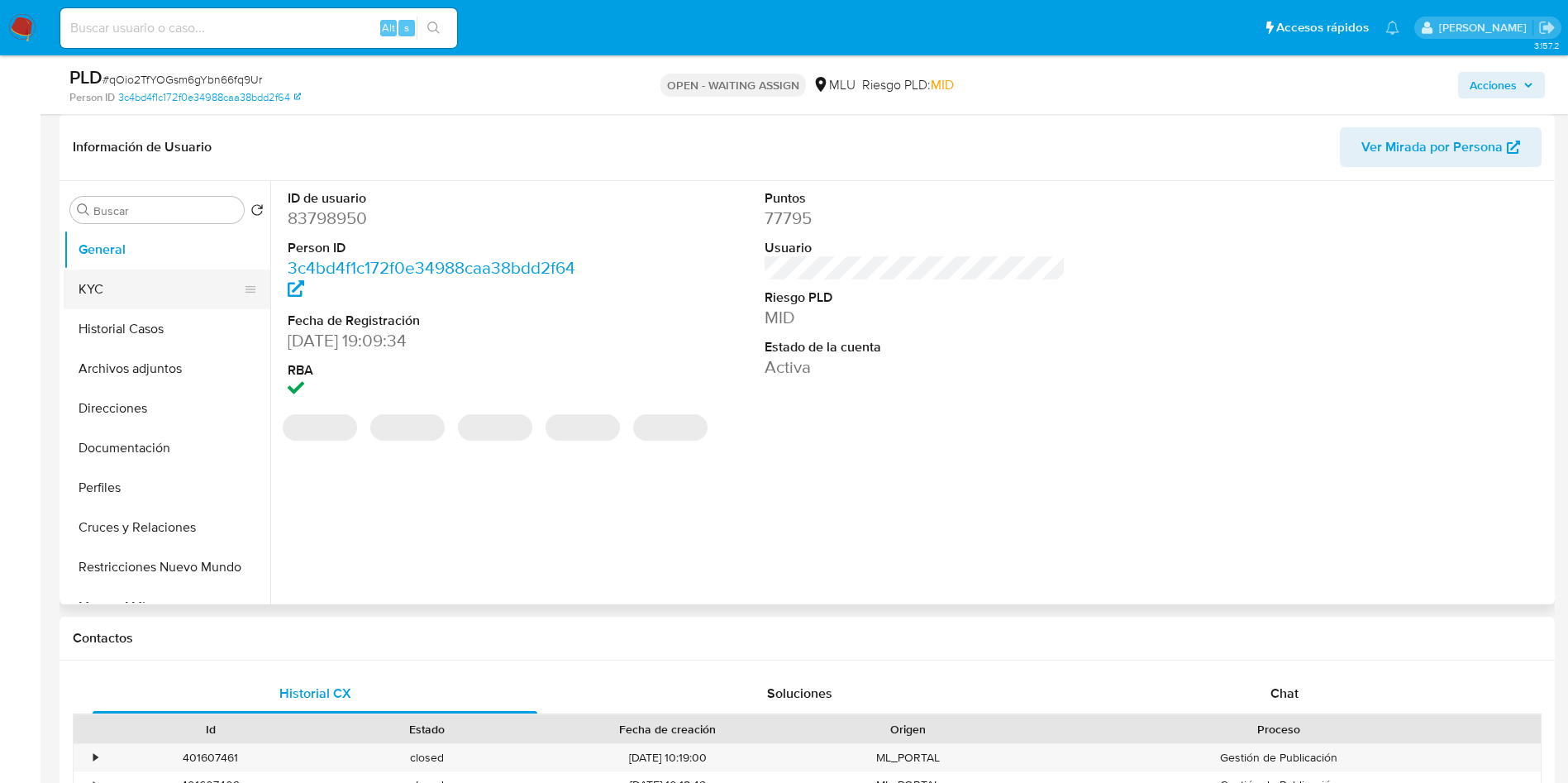
select select "10"
click at [135, 306] on button "KYC" at bounding box center [159, 290] width 193 height 40
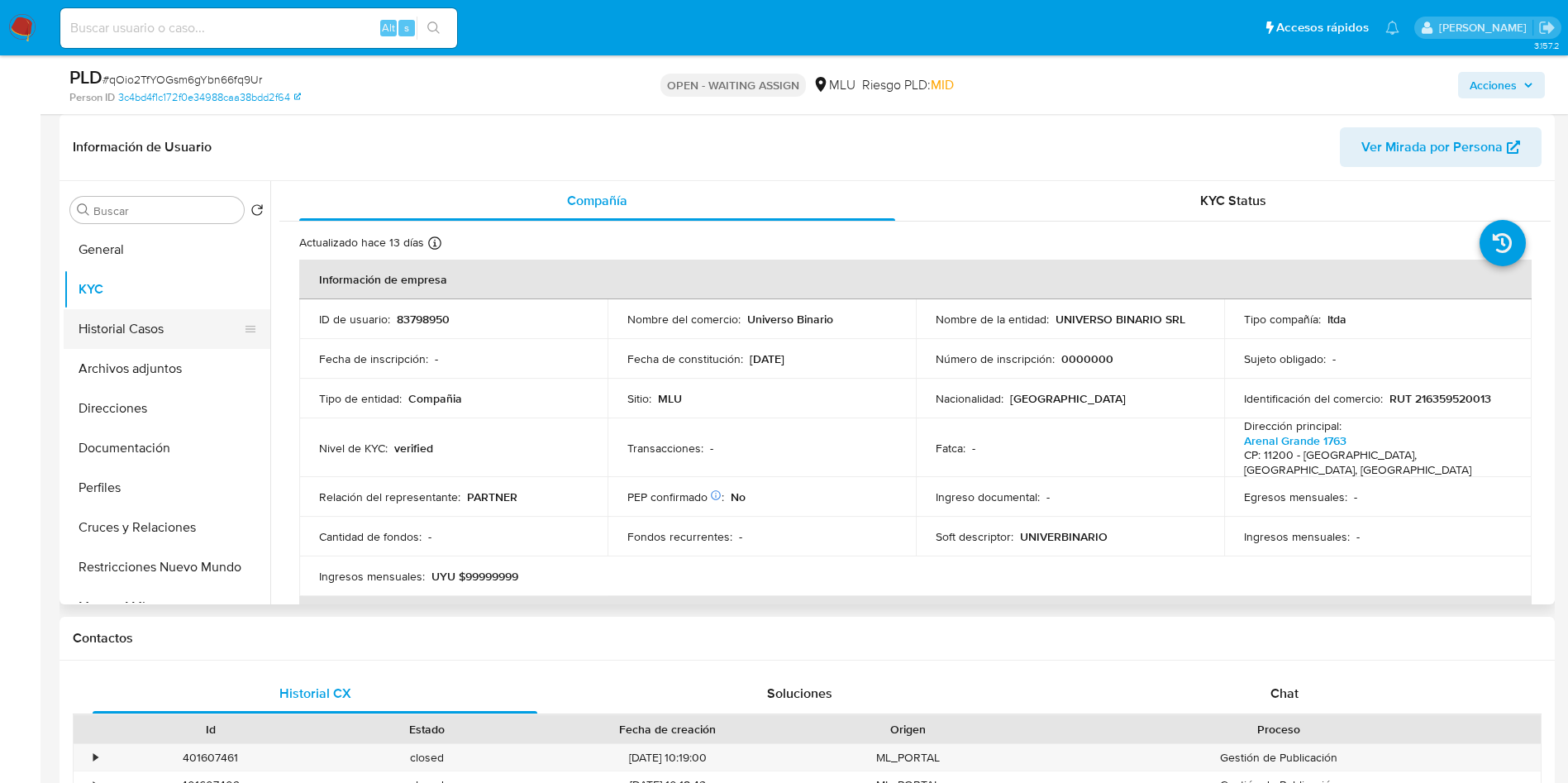
click at [126, 338] on button "Historial Casos" at bounding box center [159, 329] width 193 height 40
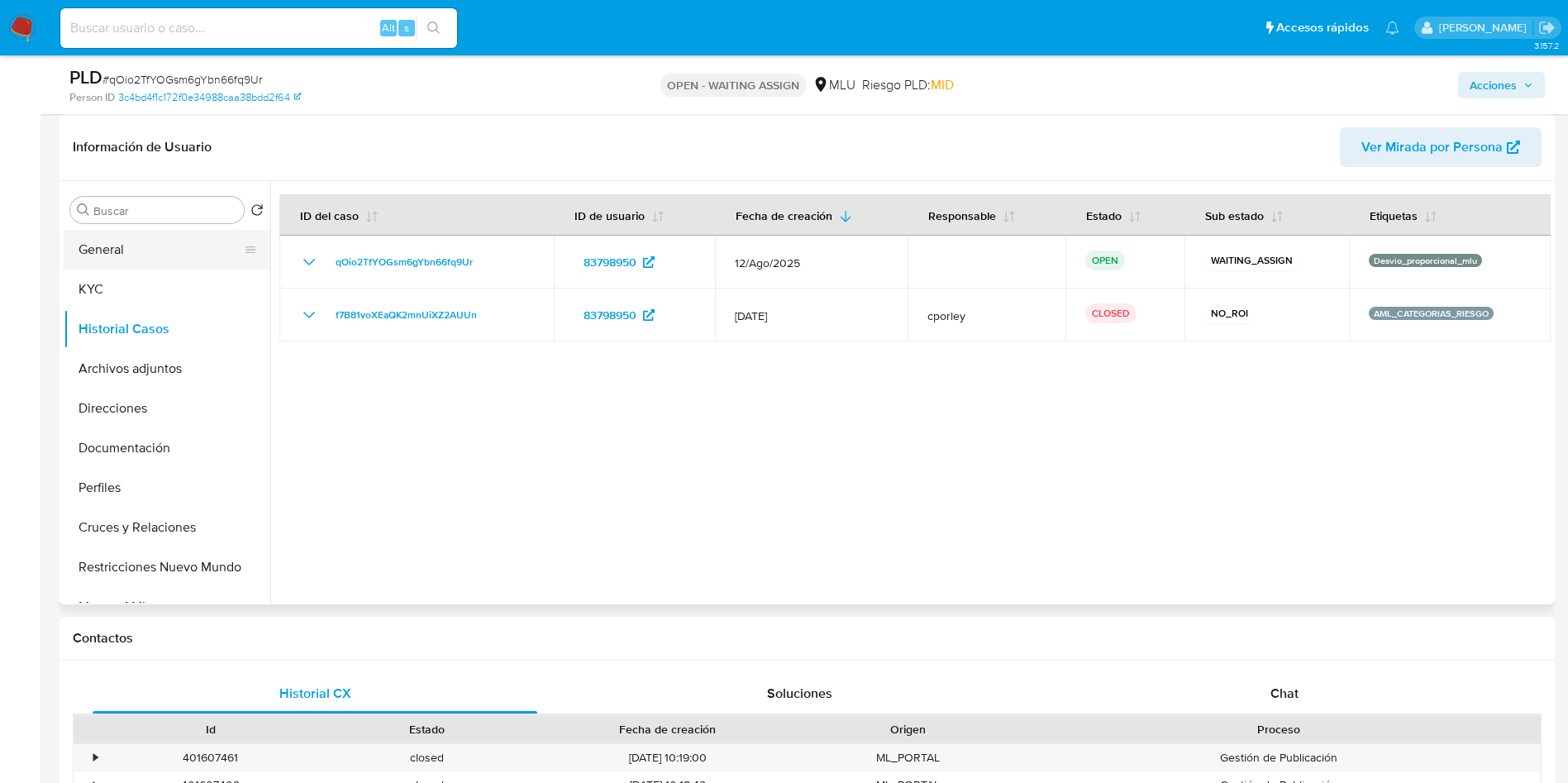
click at [106, 249] on button "General" at bounding box center [159, 249] width 193 height 40
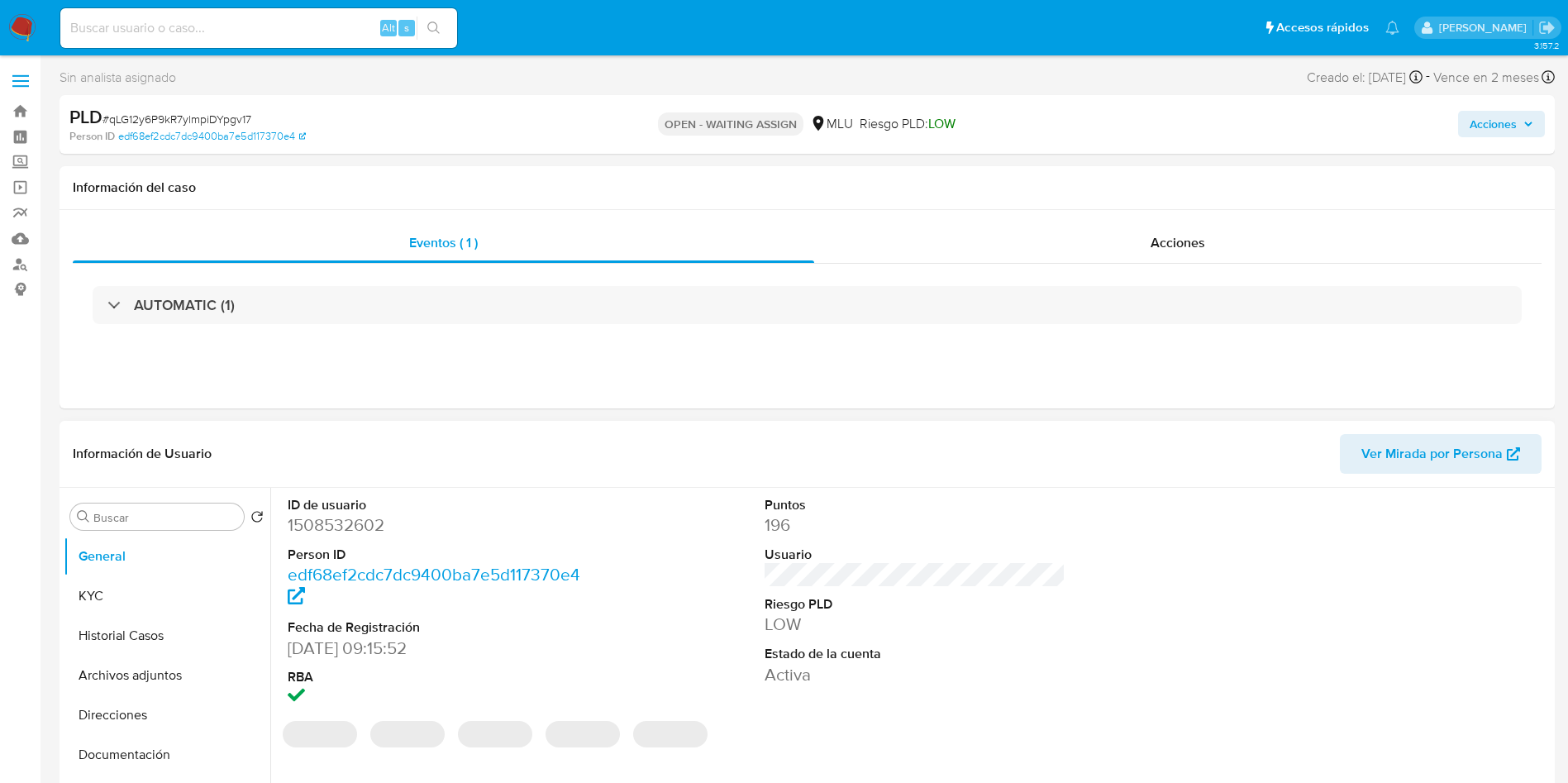
scroll to position [124, 0]
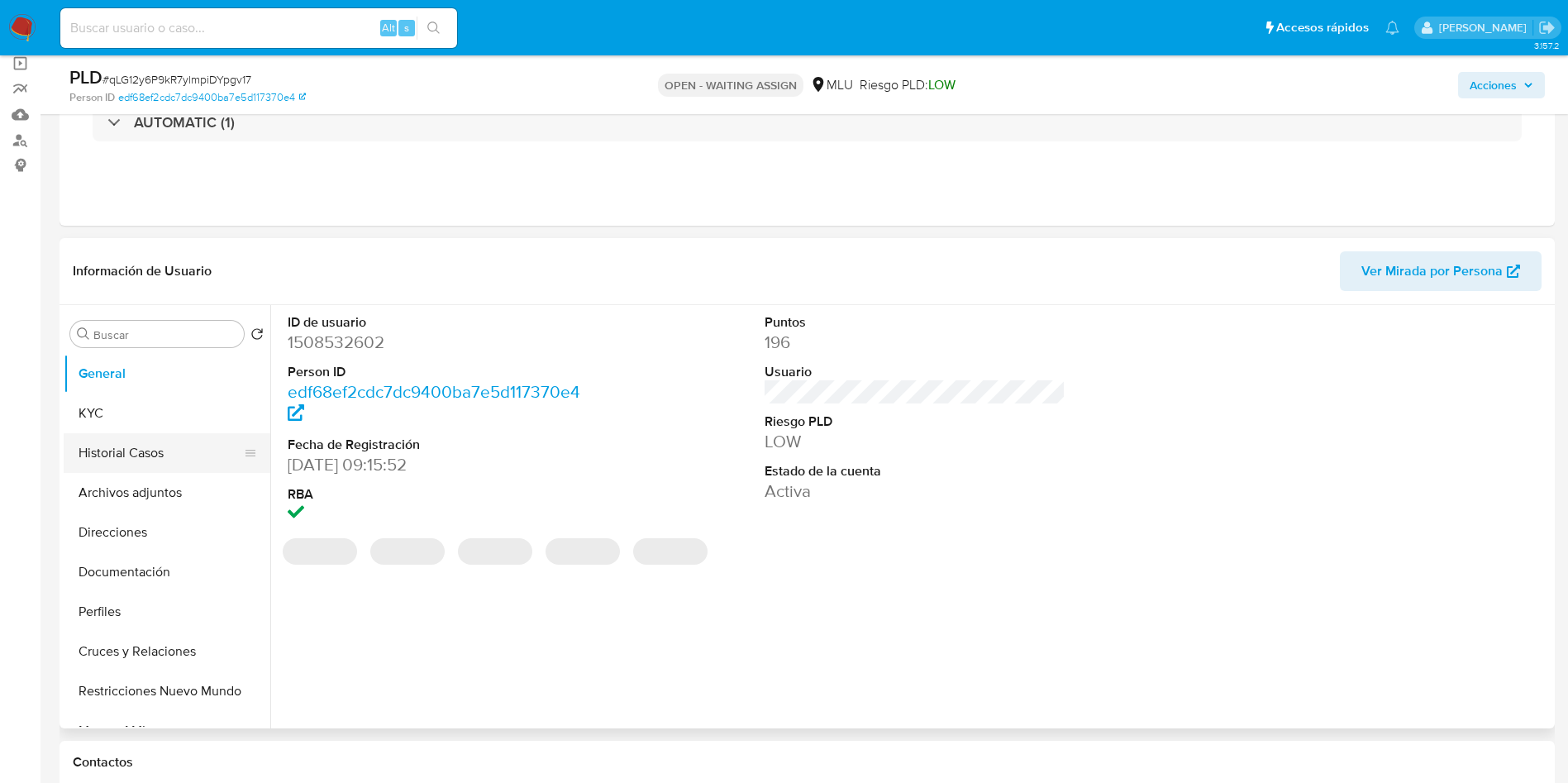
select select "10"
click at [144, 466] on button "Historial Casos" at bounding box center [159, 453] width 193 height 40
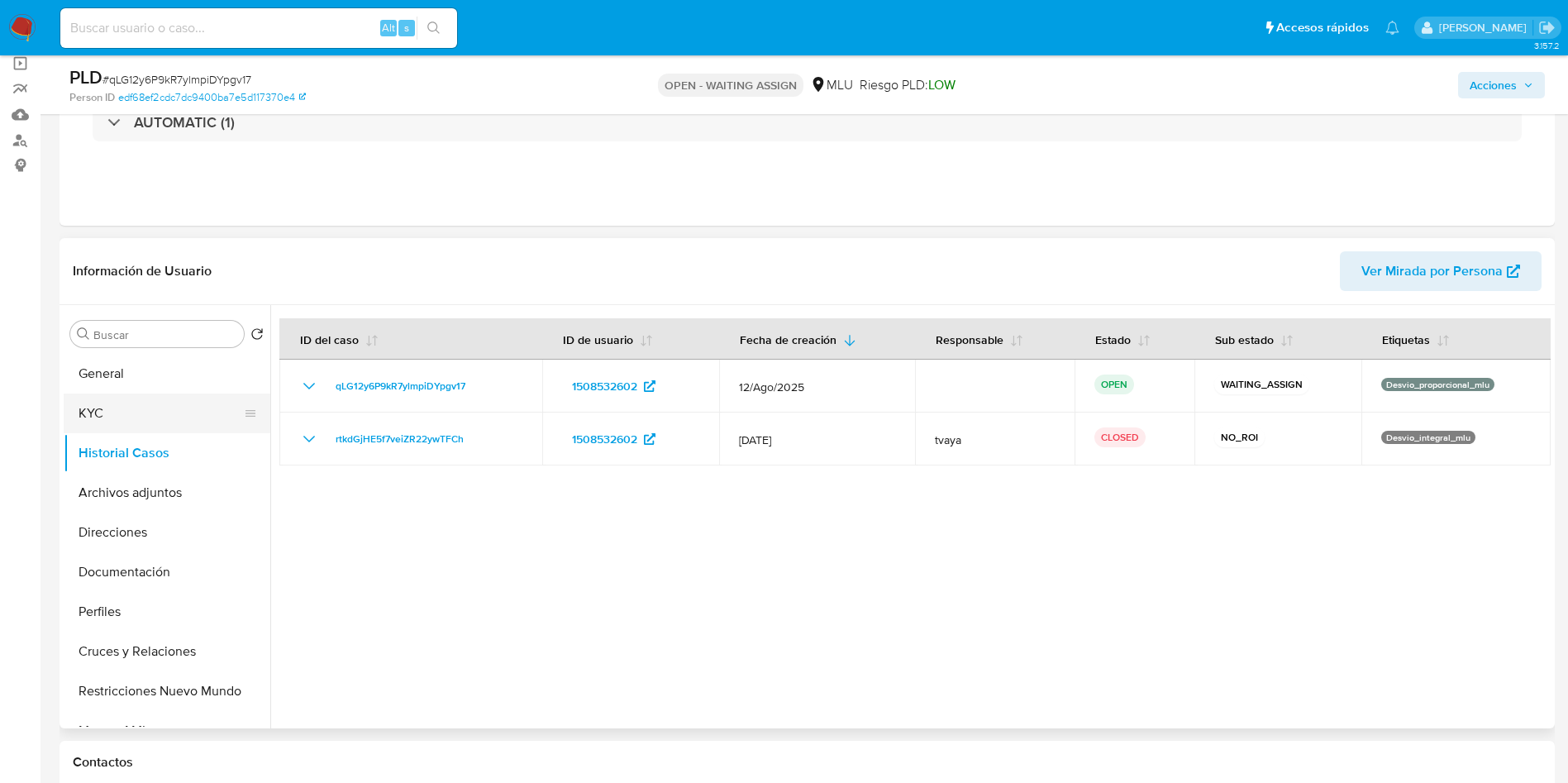
click at [119, 412] on button "KYC" at bounding box center [159, 413] width 193 height 40
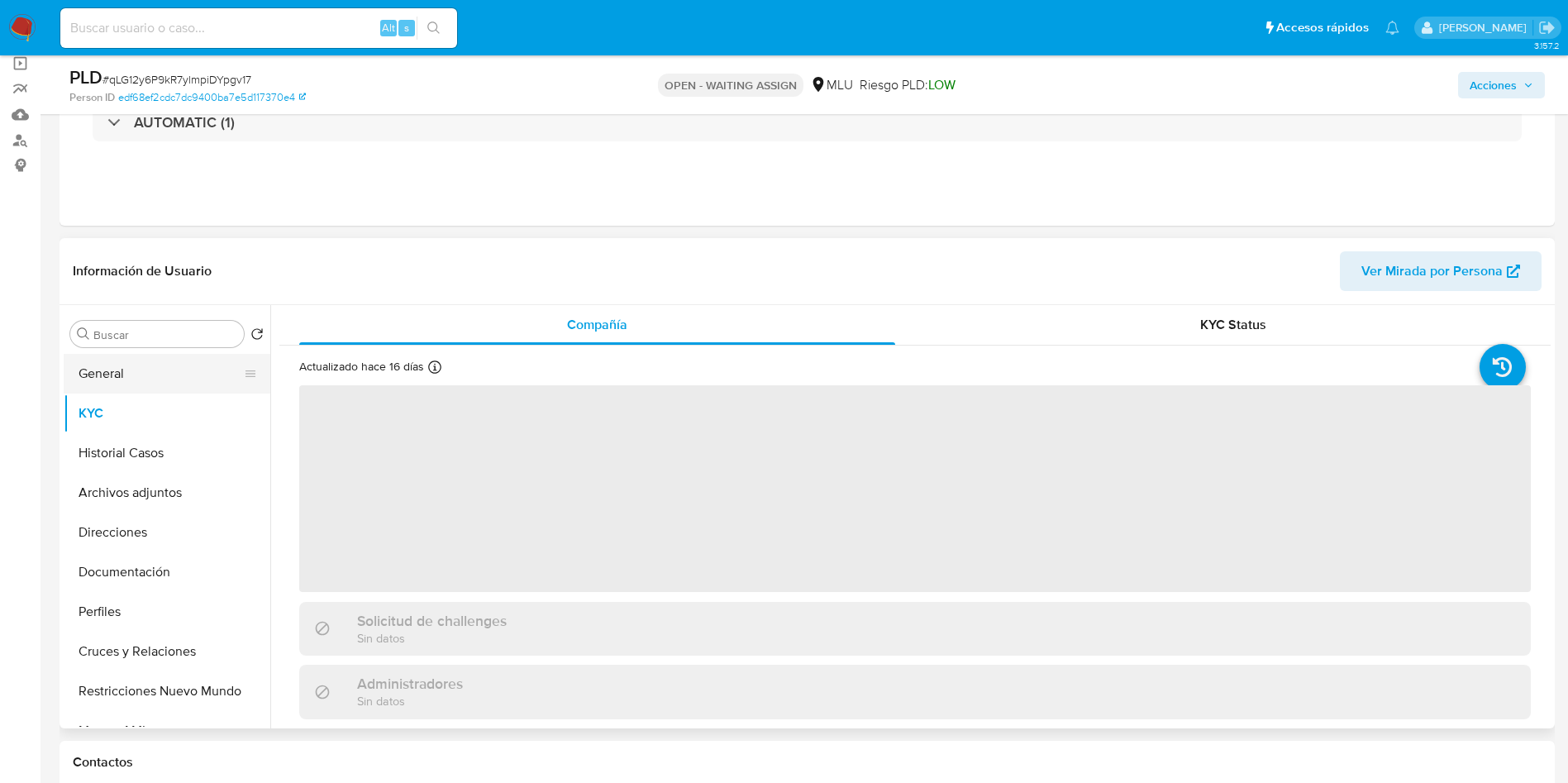
click at [144, 379] on button "General" at bounding box center [159, 373] width 193 height 40
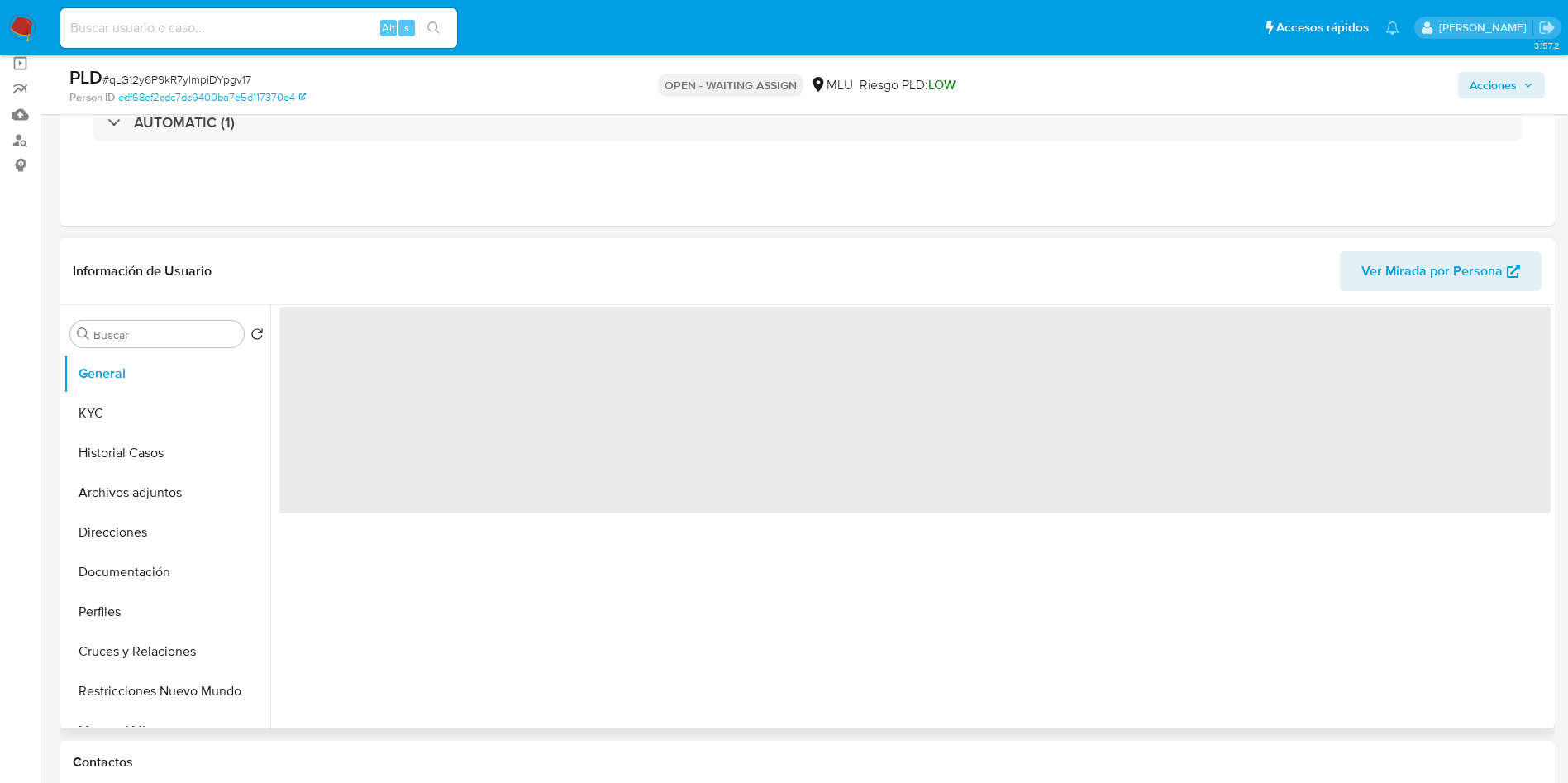
click at [359, 346] on span "‌" at bounding box center [915, 410] width 1271 height 207
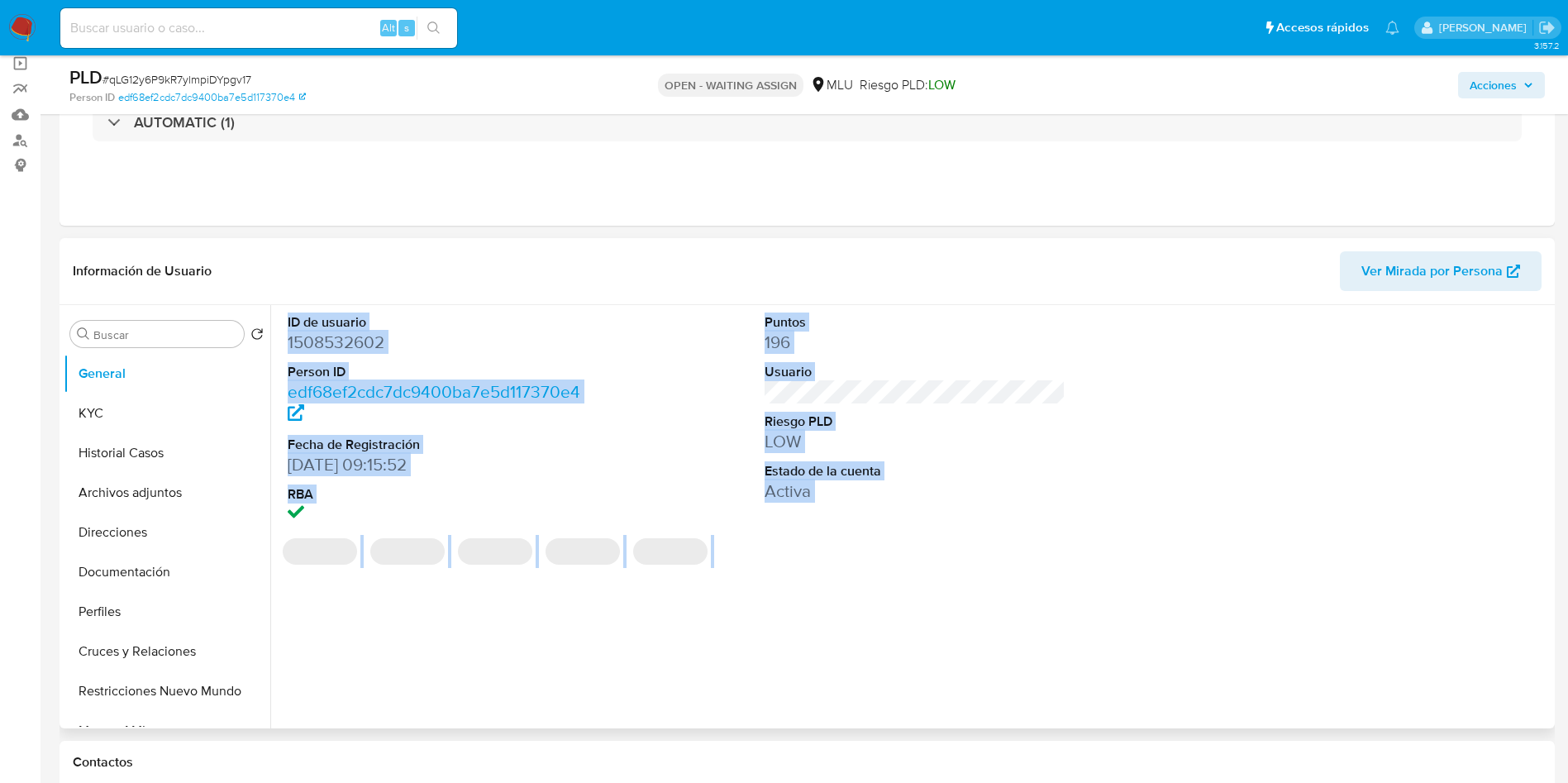
click at [359, 346] on dd "1508532602" at bounding box center [438, 342] width 302 height 23
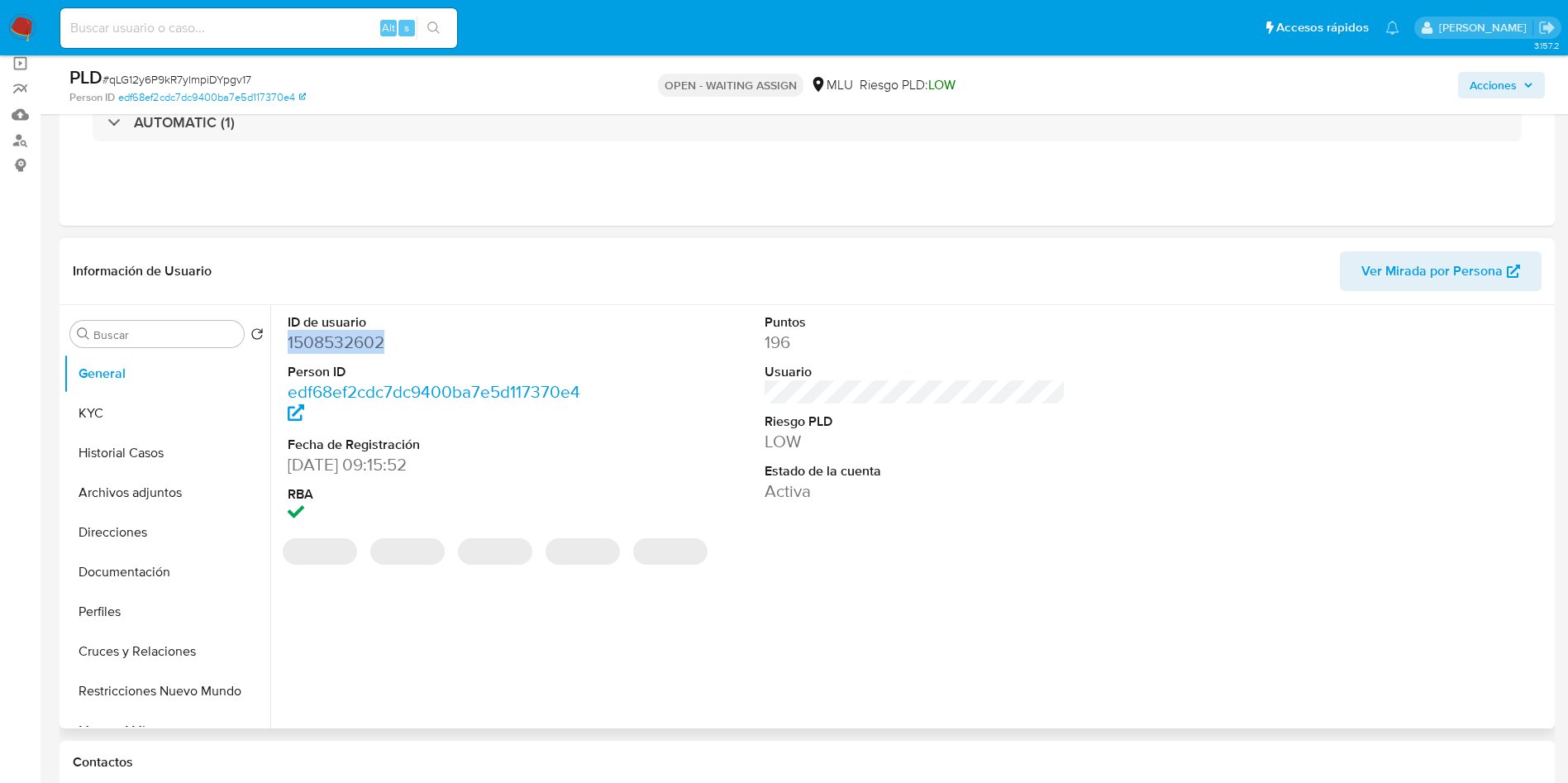
click at [359, 346] on dd "1508532602" at bounding box center [438, 342] width 302 height 23
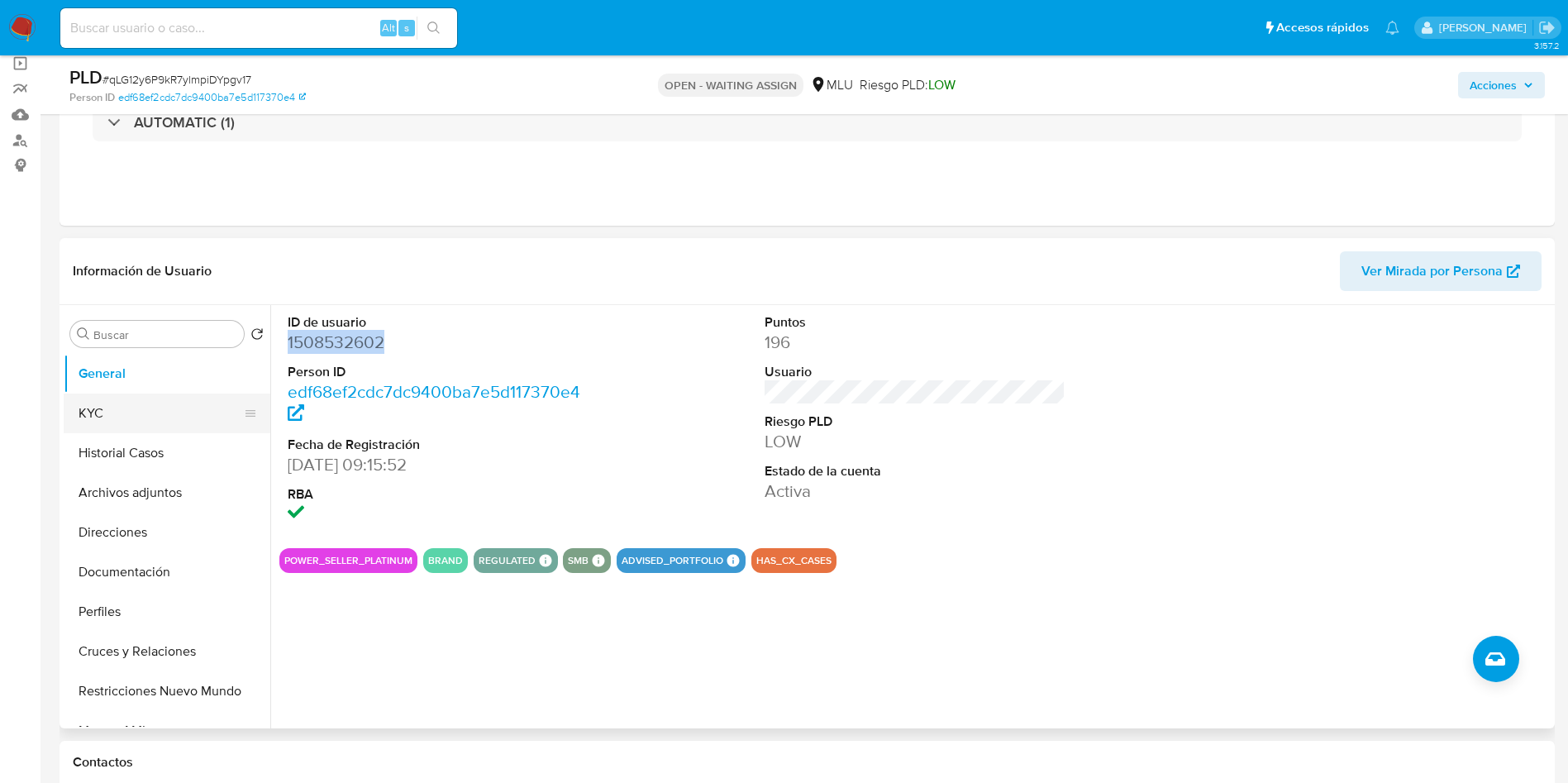
click at [128, 430] on button "KYC" at bounding box center [159, 413] width 193 height 40
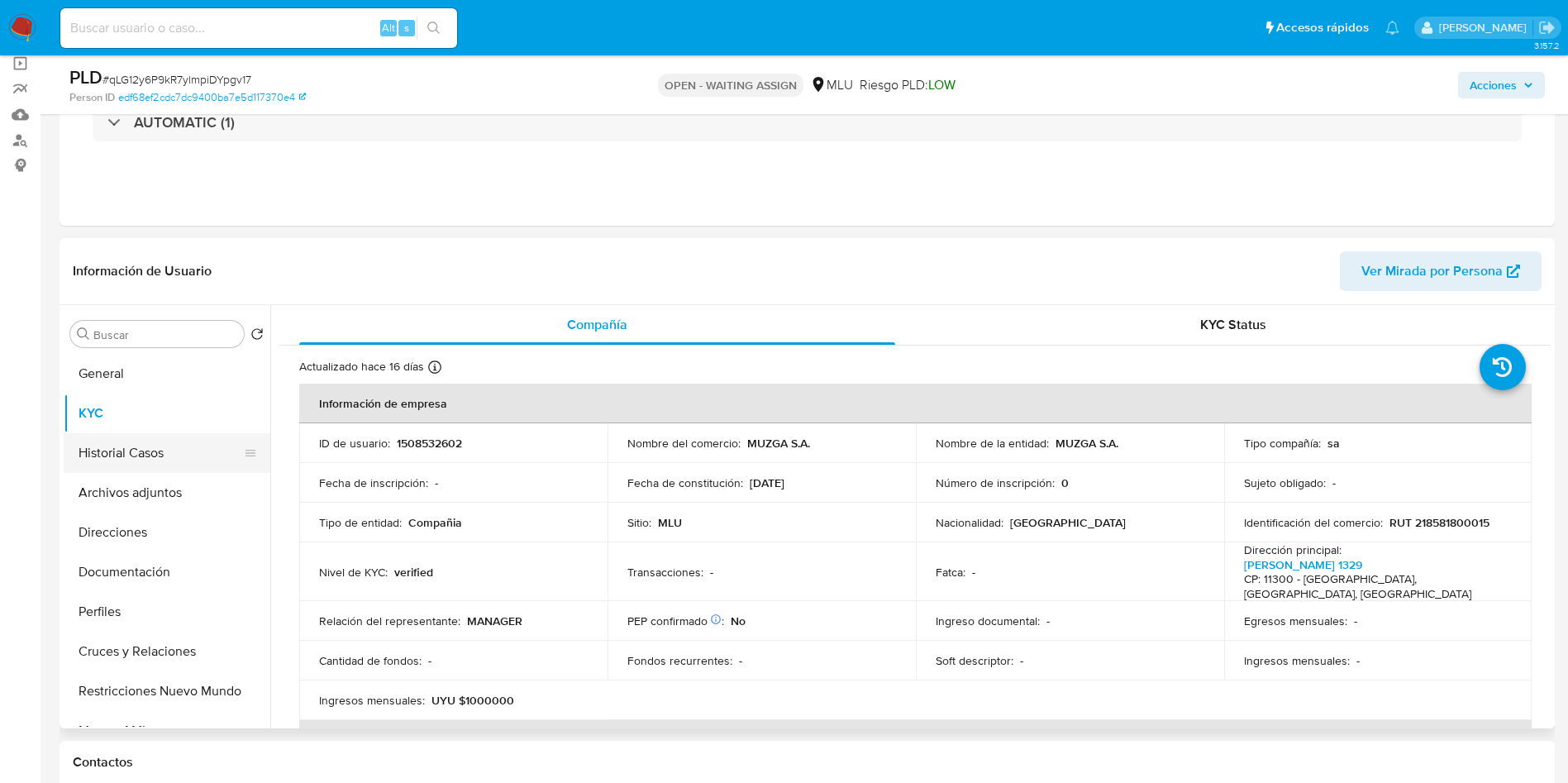
click at [134, 461] on button "Historial Casos" at bounding box center [159, 453] width 193 height 40
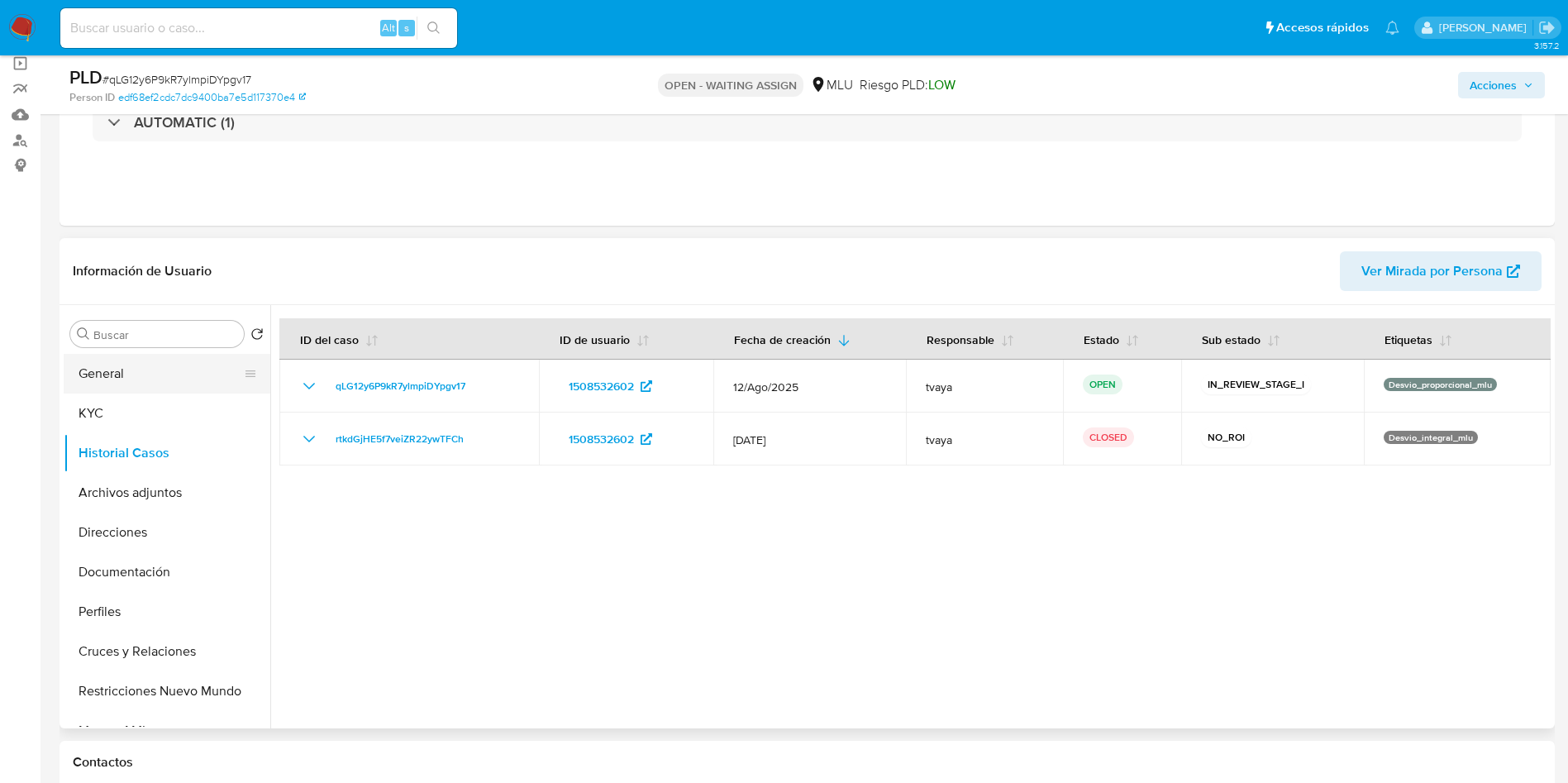
click at [115, 373] on button "General" at bounding box center [159, 373] width 193 height 40
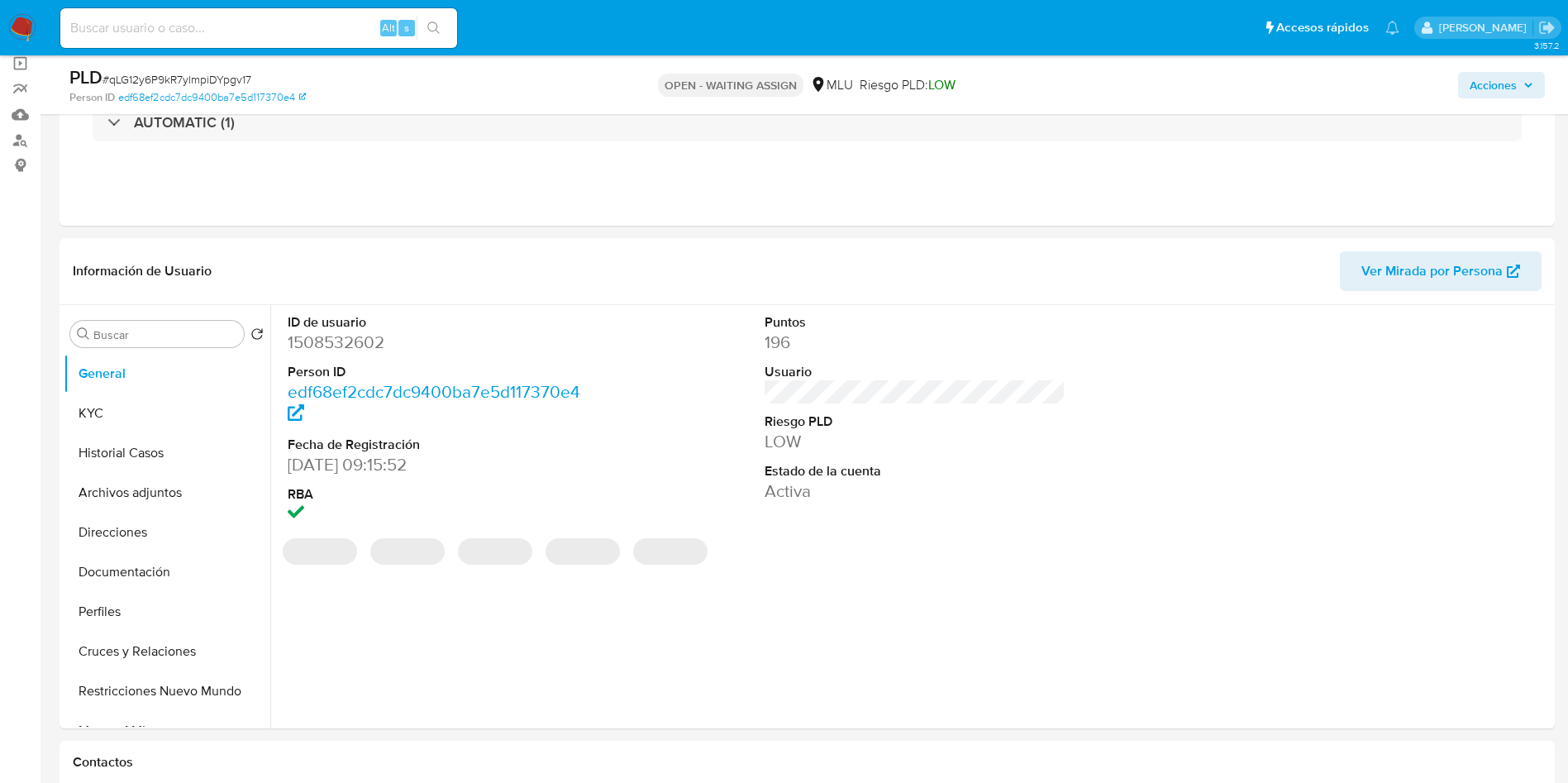
click at [331, 347] on dd "1508532602" at bounding box center [438, 342] width 302 height 23
copy dd "1508532602"
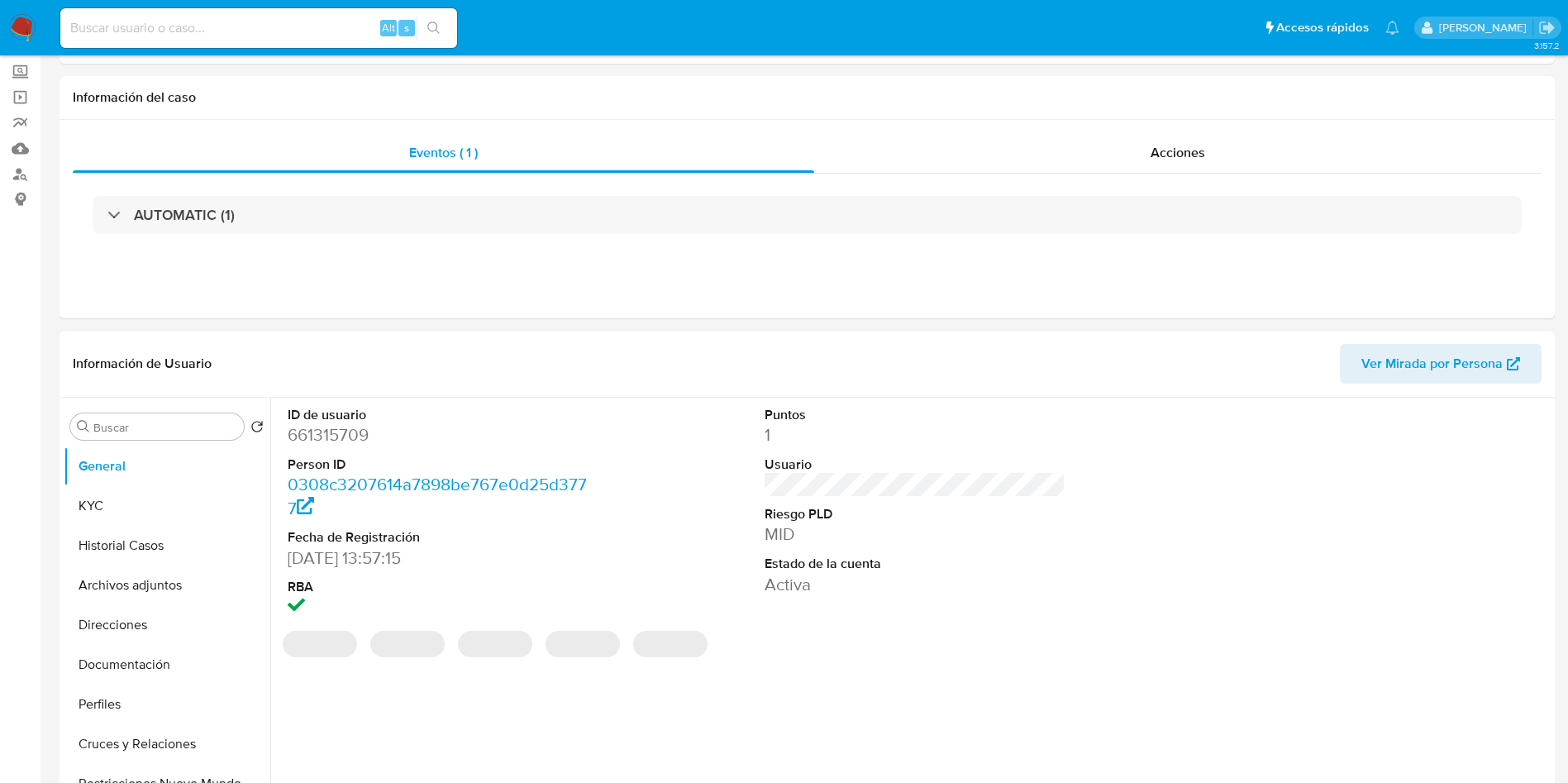
select select "10"
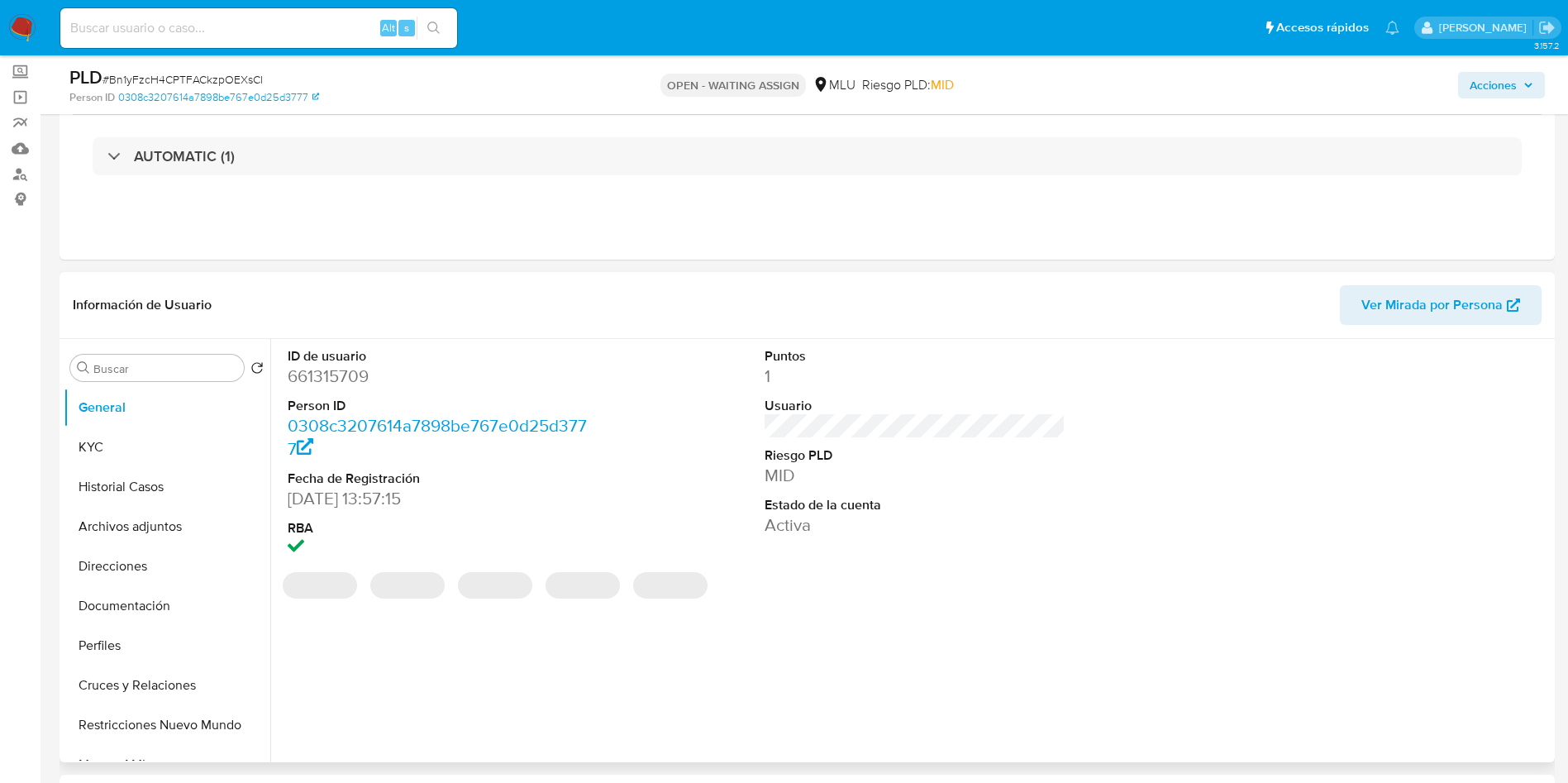
scroll to position [124, 0]
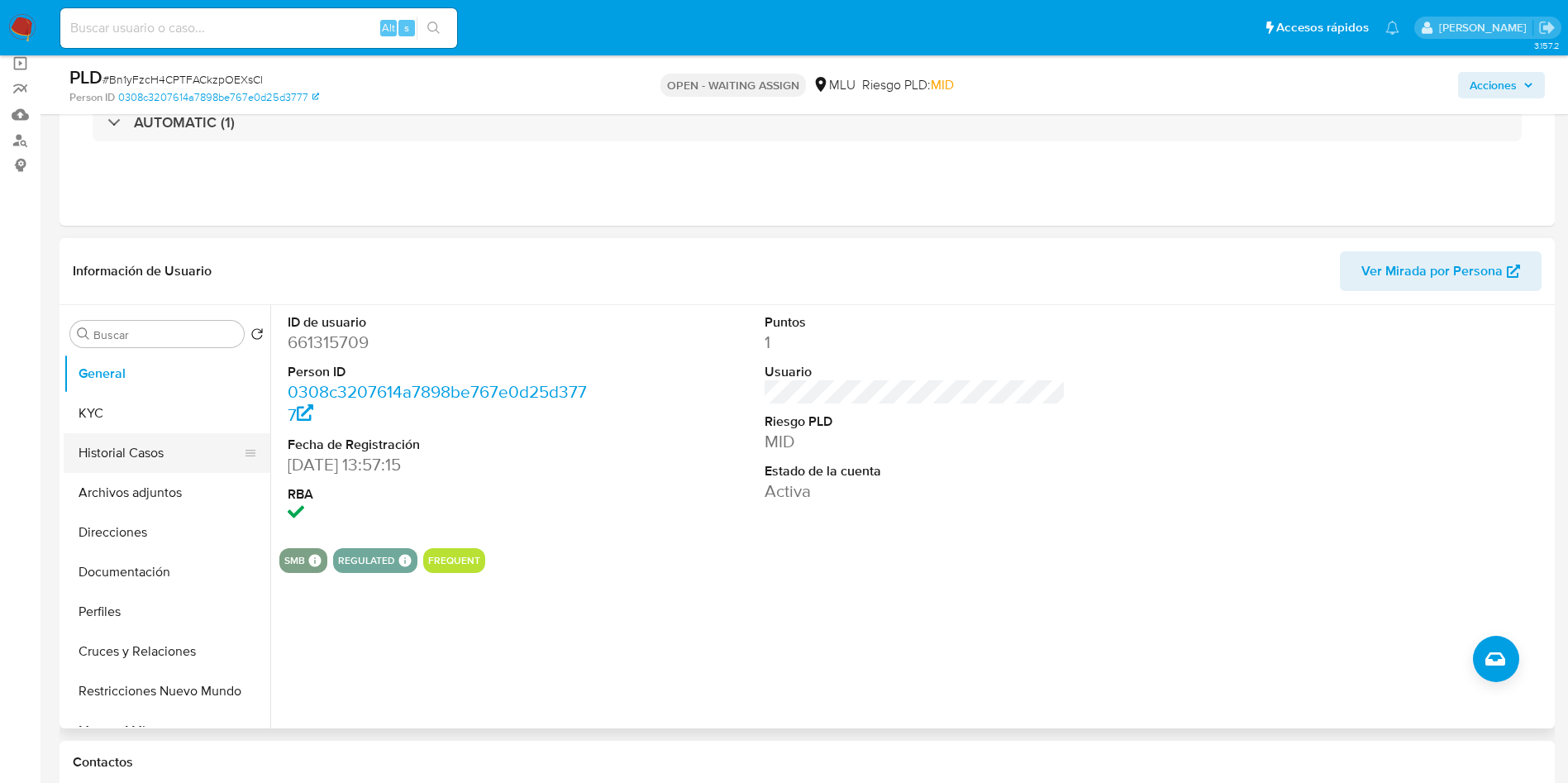
click at [118, 458] on button "Historial Casos" at bounding box center [159, 453] width 193 height 40
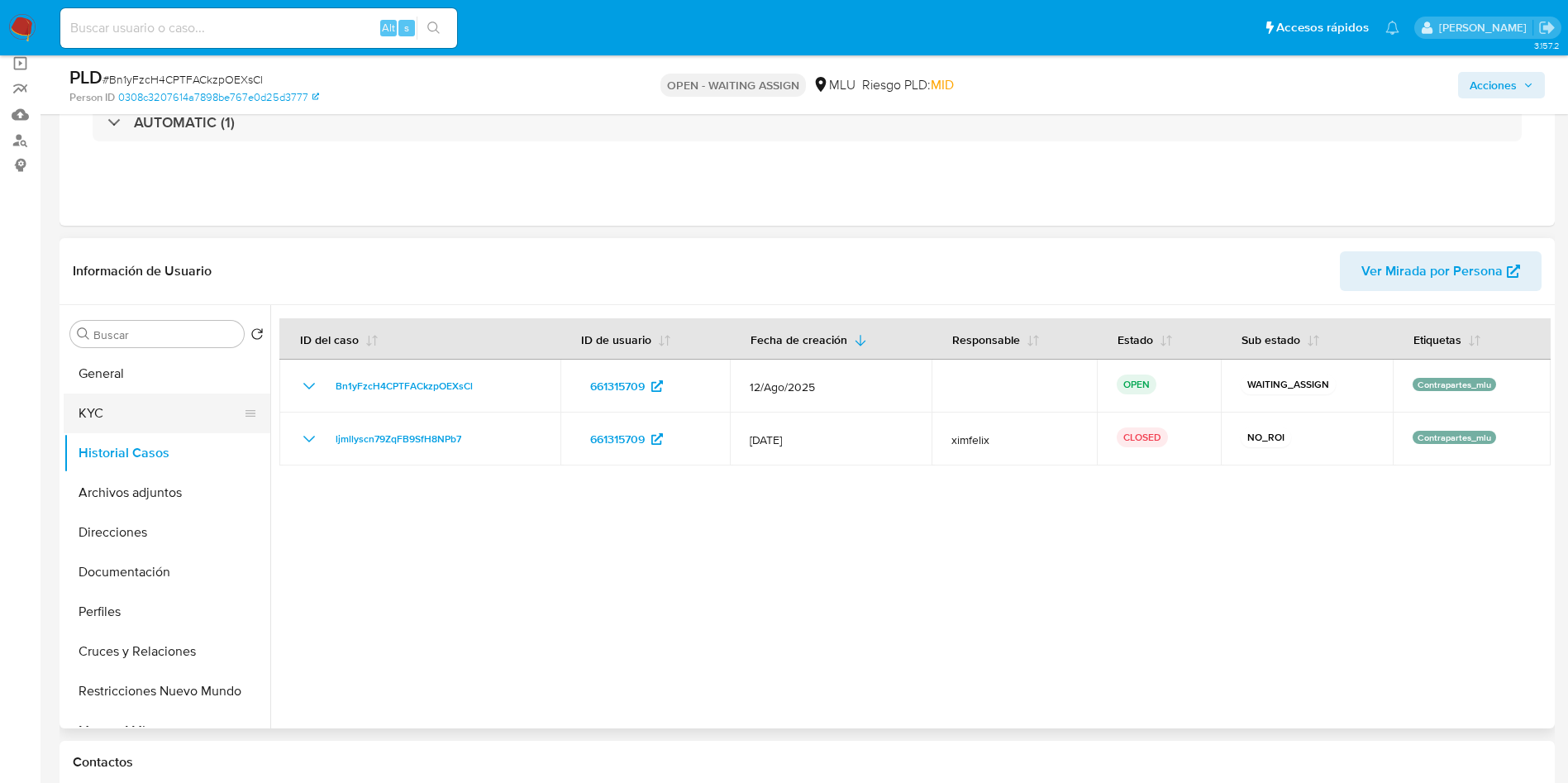
click at [91, 412] on button "KYC" at bounding box center [159, 413] width 193 height 40
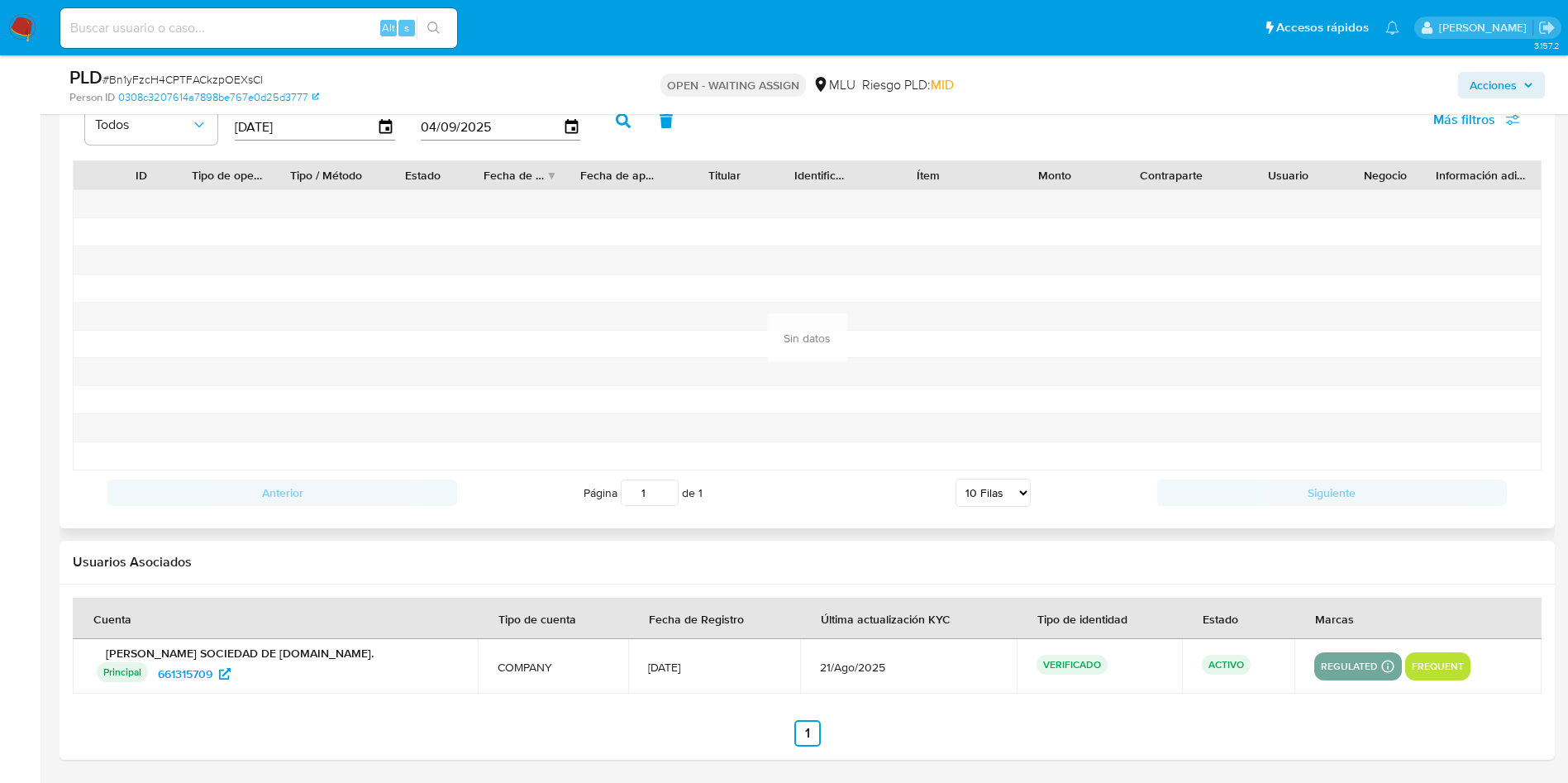
scroll to position [1403, 0]
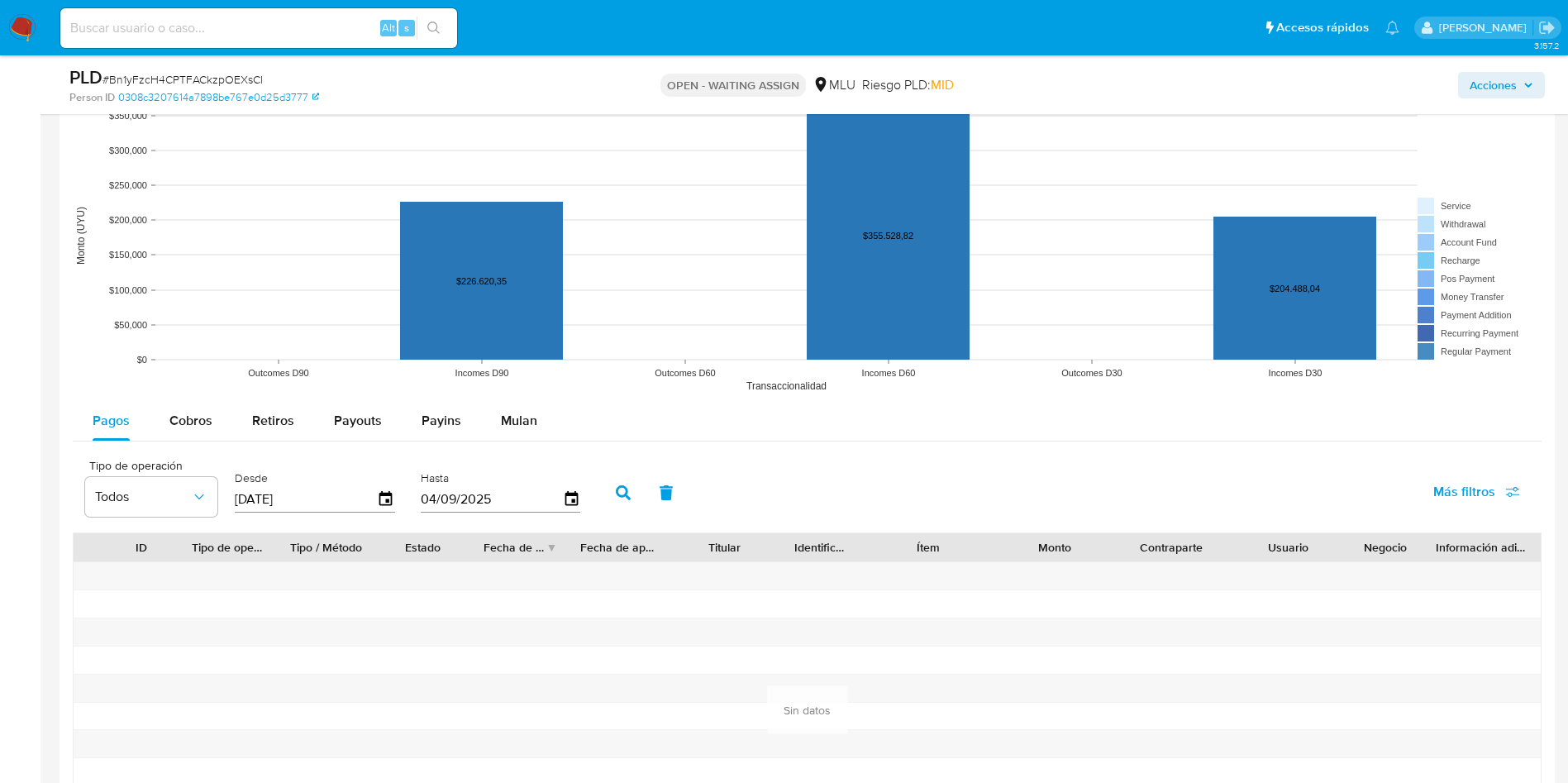
click at [198, 447] on div "Pagos Cobros Retiros Payouts Payins Mulan Tipo de operación Todos Desde 07/06/2…" at bounding box center [808, 644] width 1469 height 486
click at [198, 429] on span "Cobros" at bounding box center [191, 420] width 43 height 19
select select "10"
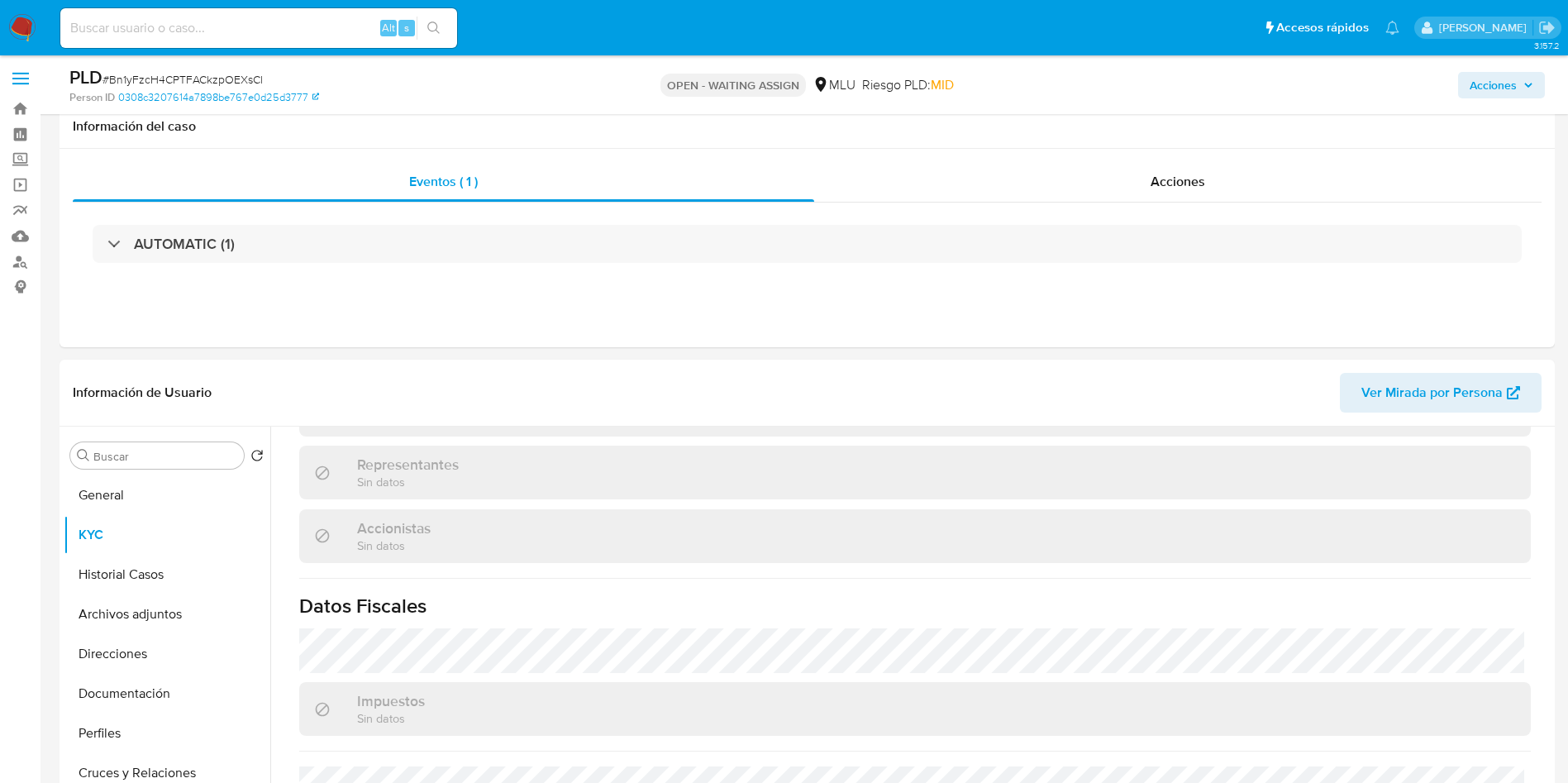
scroll to position [0, 0]
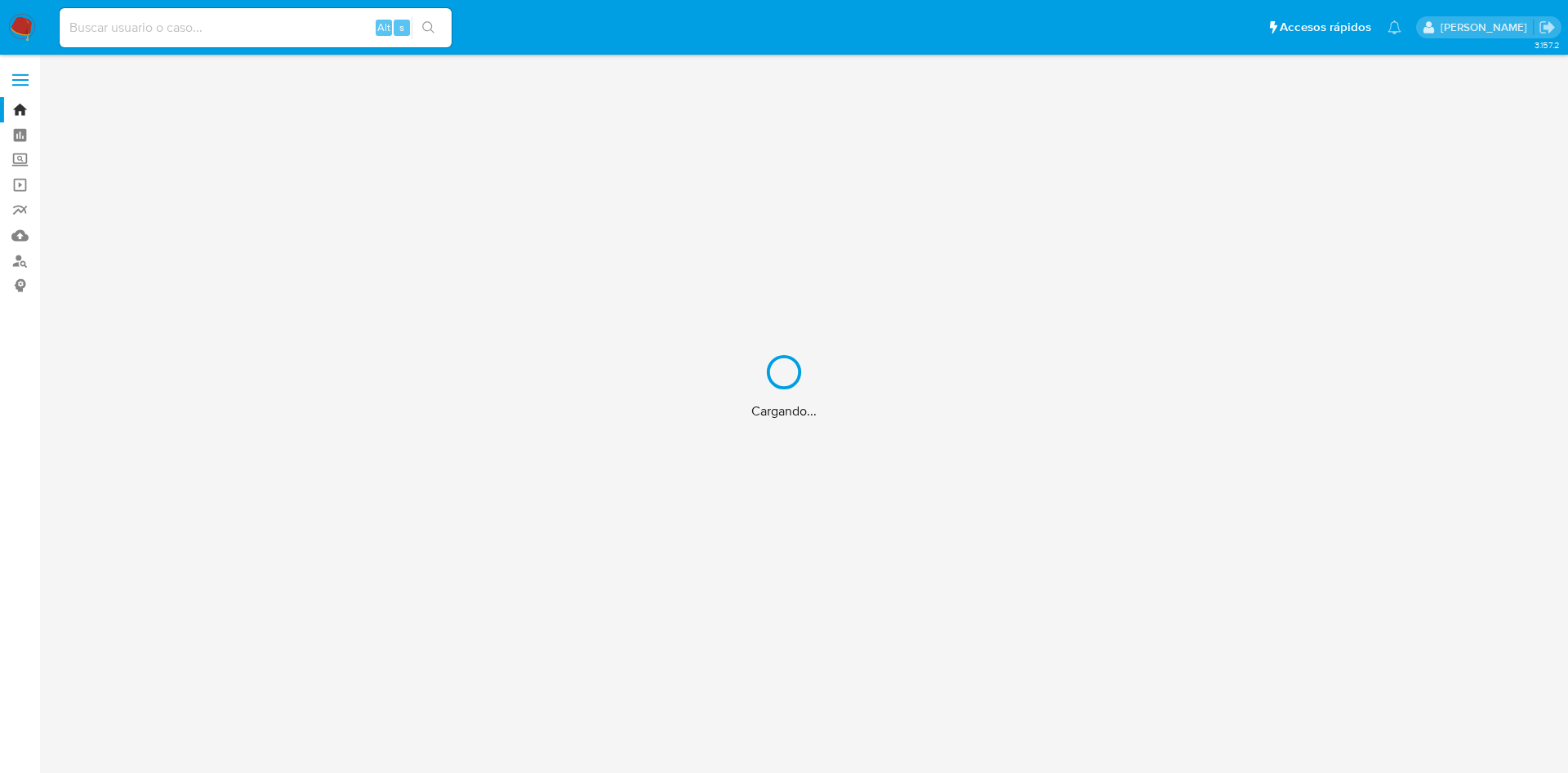
click at [301, 18] on div "Cargando..." at bounding box center [784, 386] width 1568 height 773
click at [247, 28] on div "Cargando..." at bounding box center [784, 386] width 1568 height 773
click at [205, 34] on input at bounding box center [256, 27] width 392 height 21
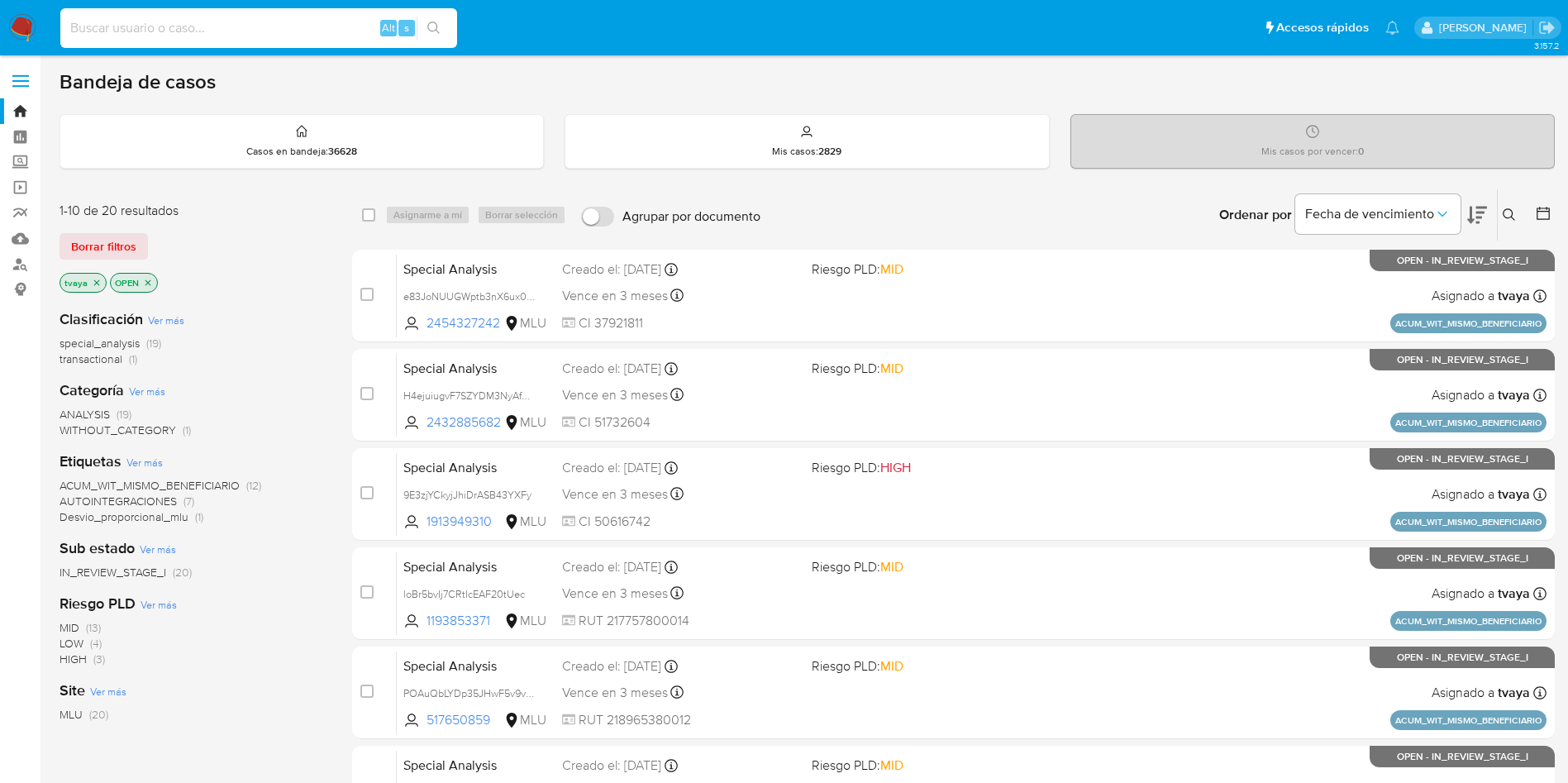
paste input "1508532602"
type input "1508532602"
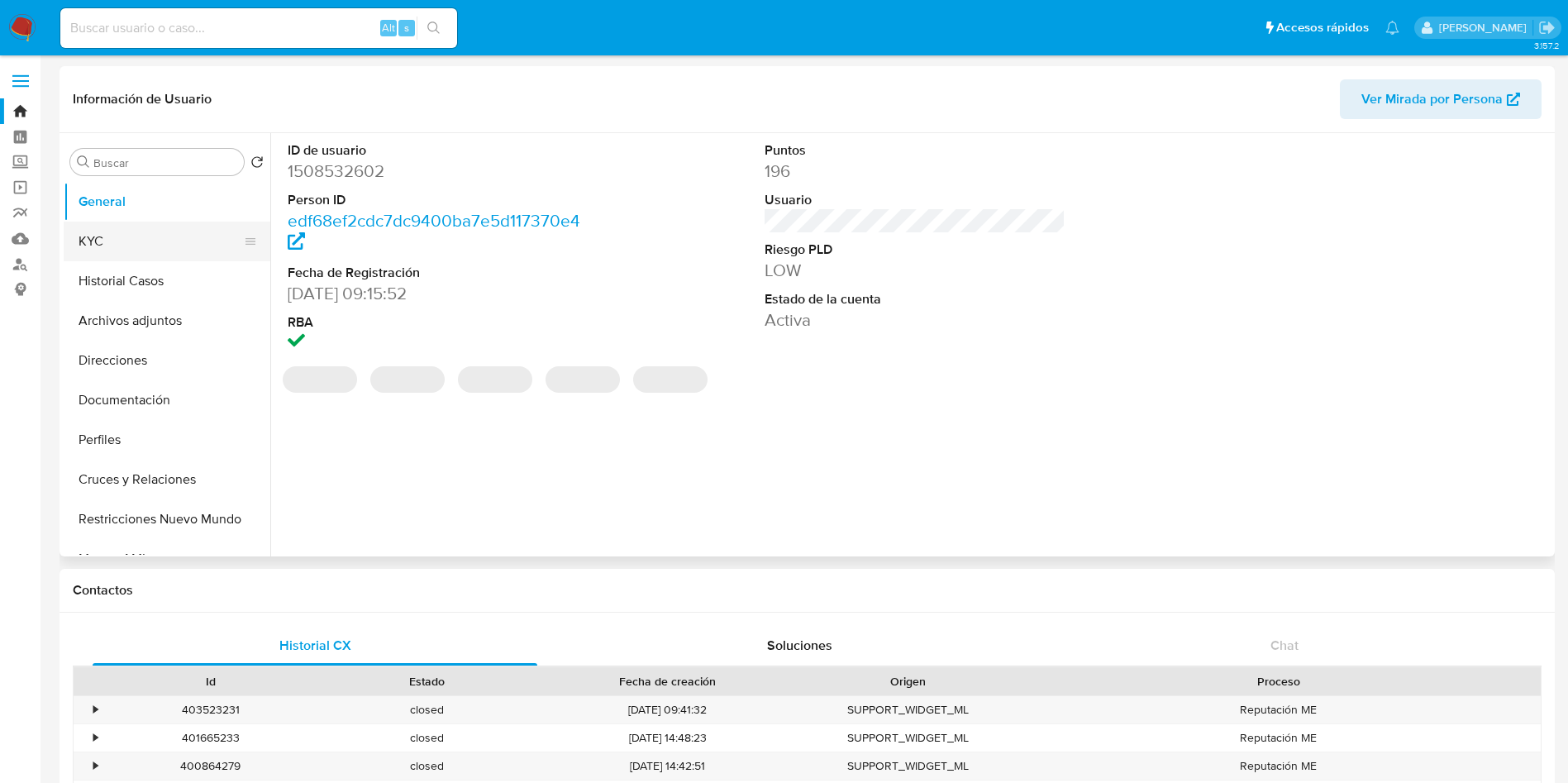
select select "10"
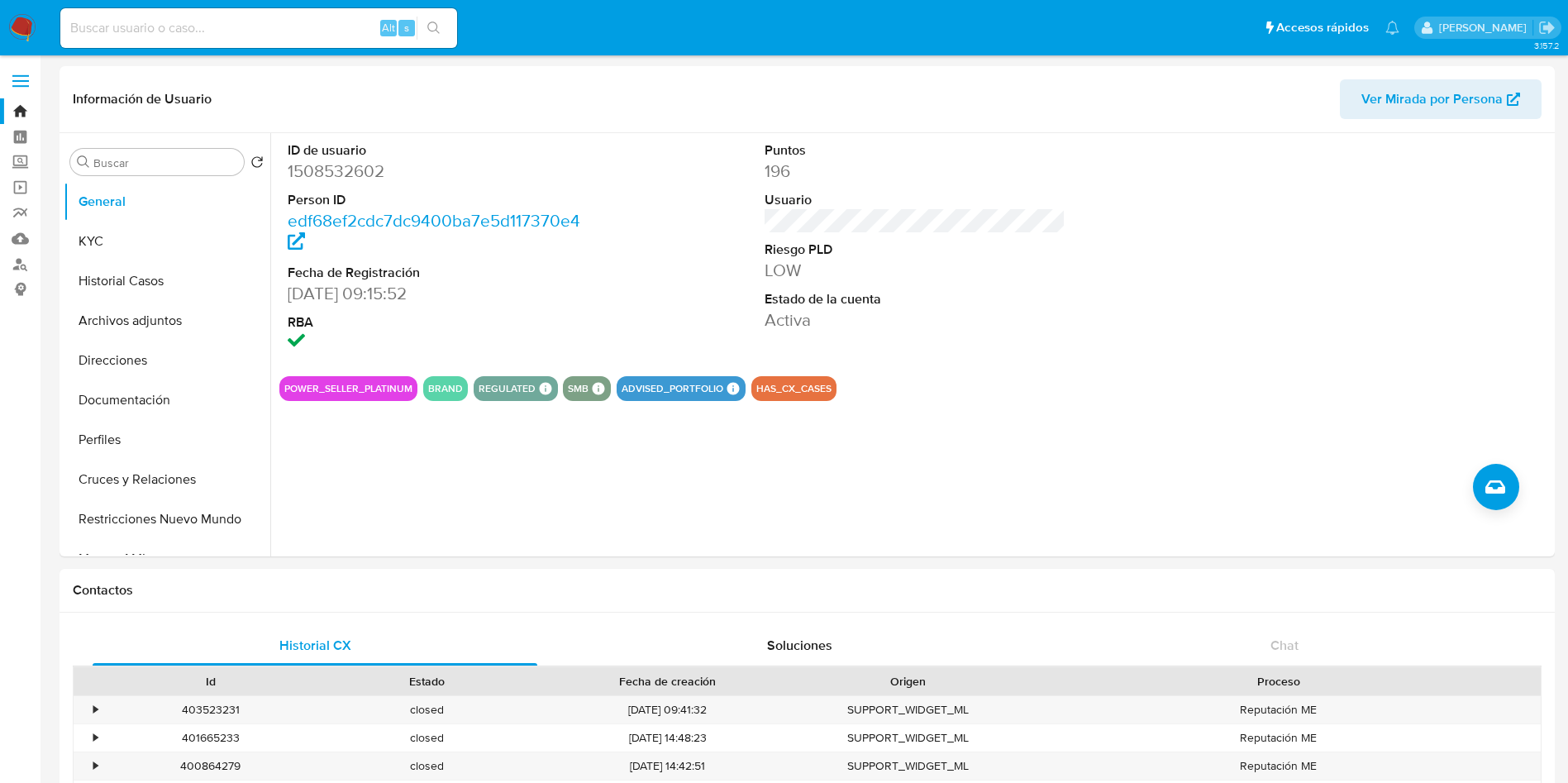
click at [295, 29] on input at bounding box center [259, 28] width 397 height 21
paste input "2006596698"
type input "2006596698"
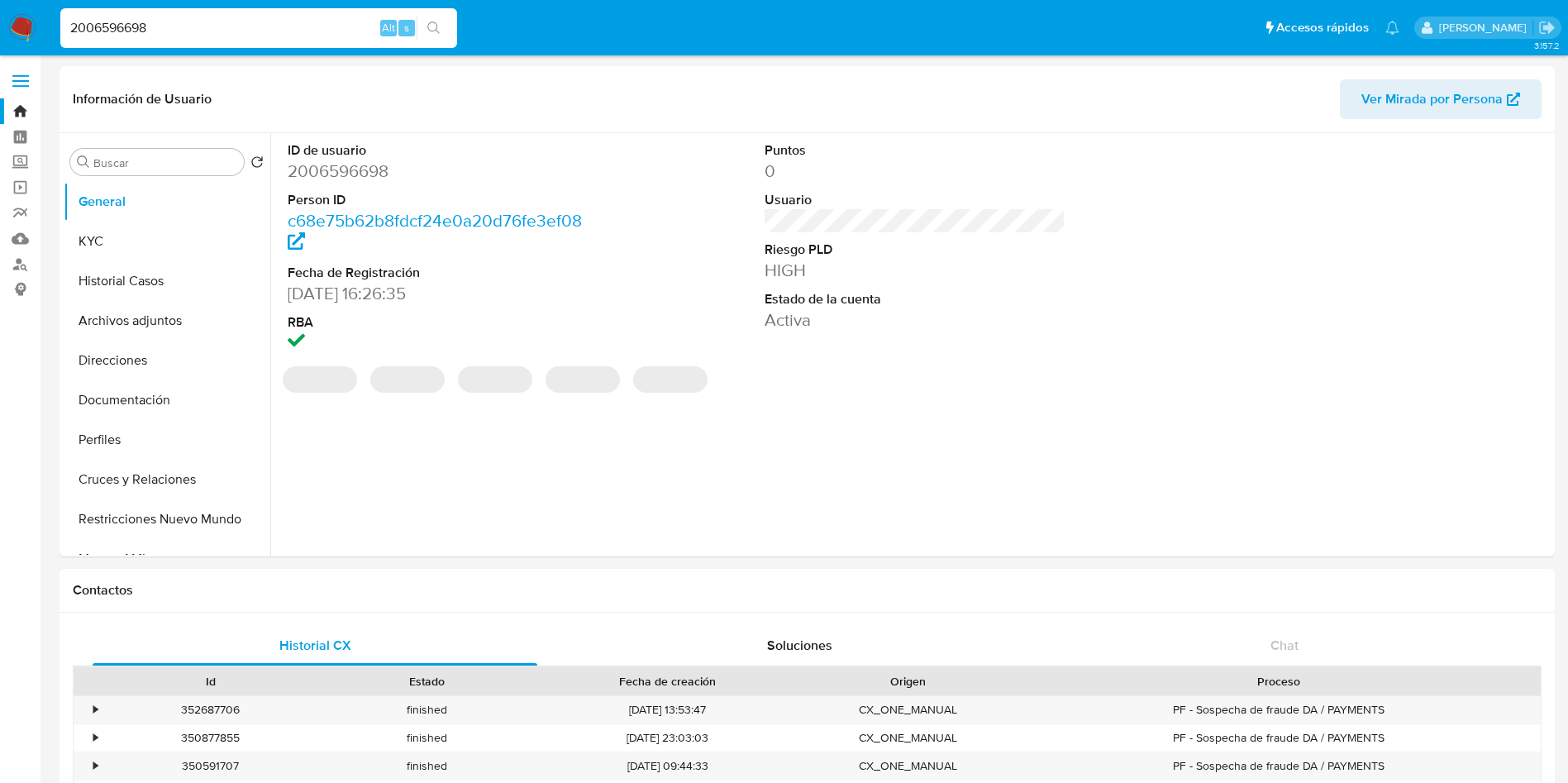
select select "10"
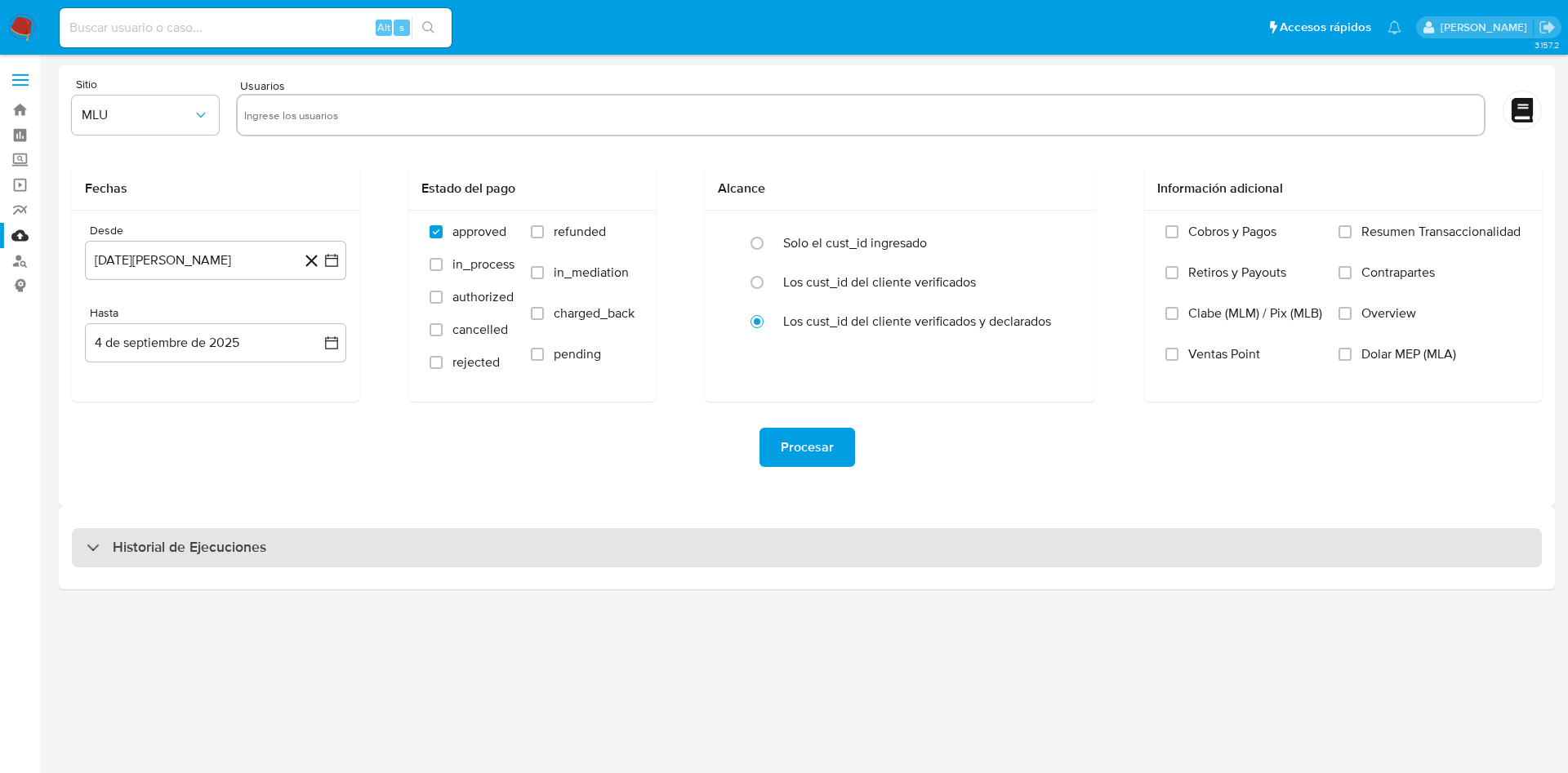
click at [333, 543] on div "Historial de Ejecuciones" at bounding box center [806, 548] width 1470 height 40
select select "10"
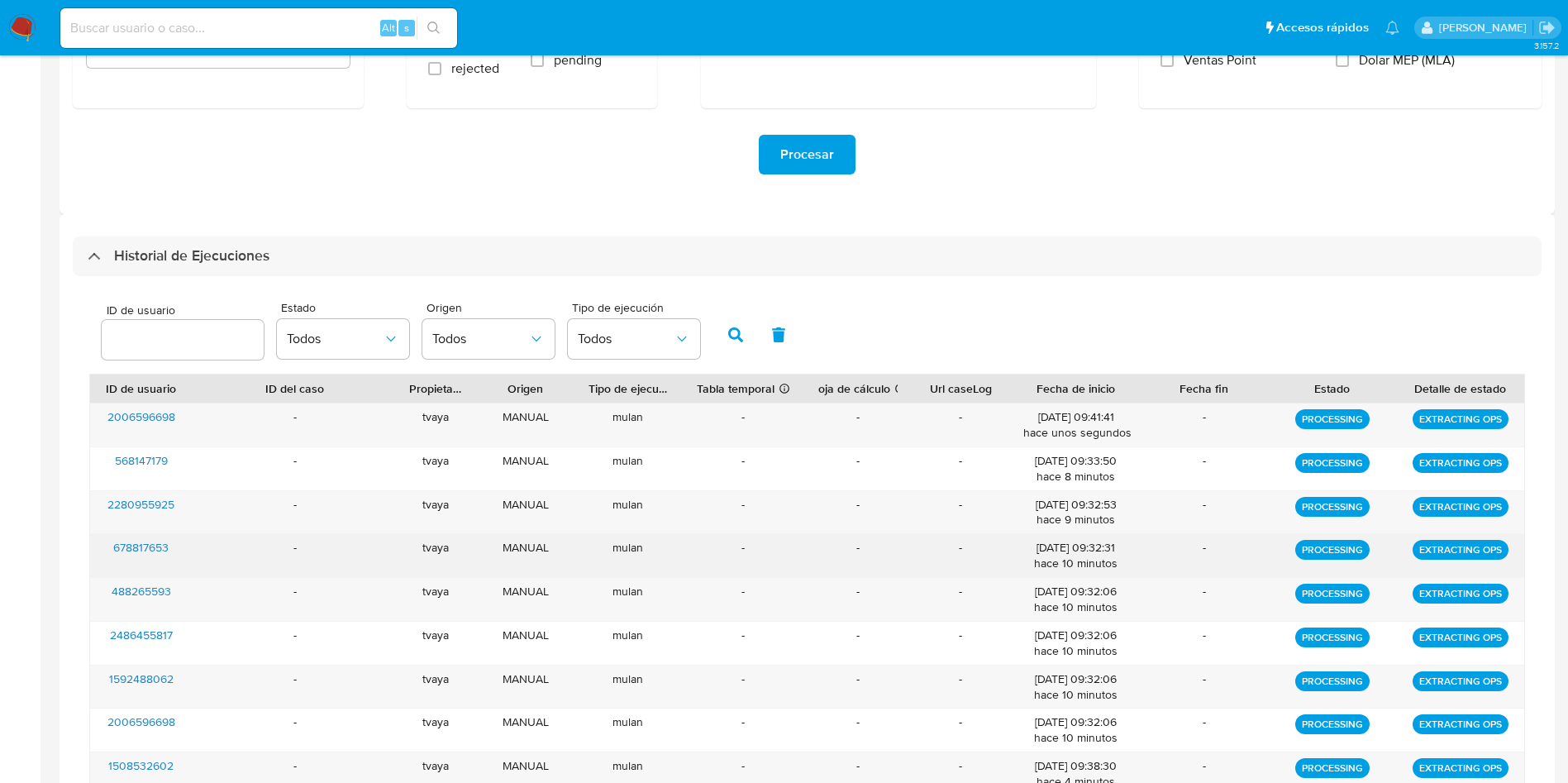
scroll to position [372, 0]
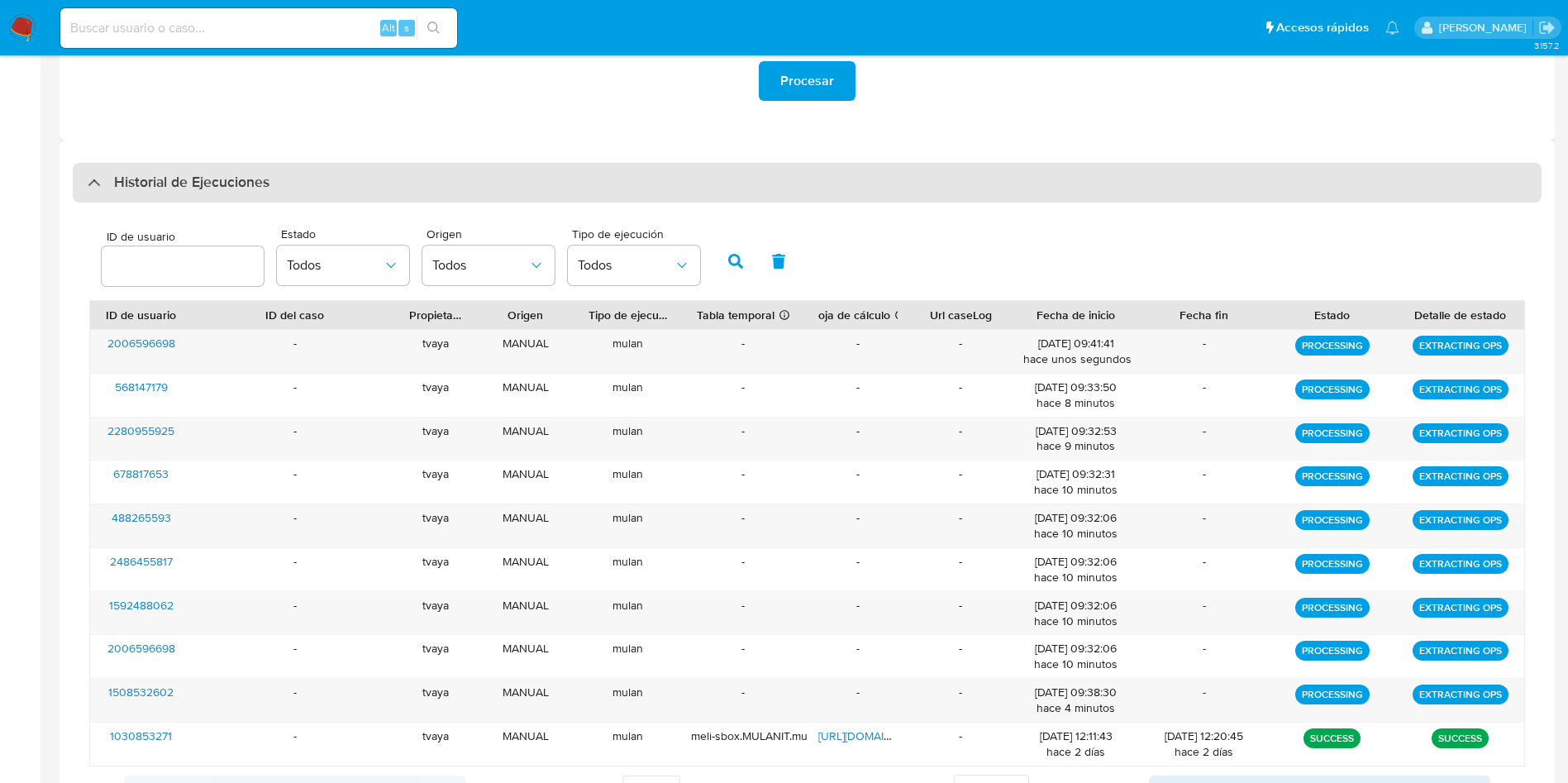
click at [478, 175] on div "Historial de Ejecuciones" at bounding box center [808, 183] width 1469 height 40
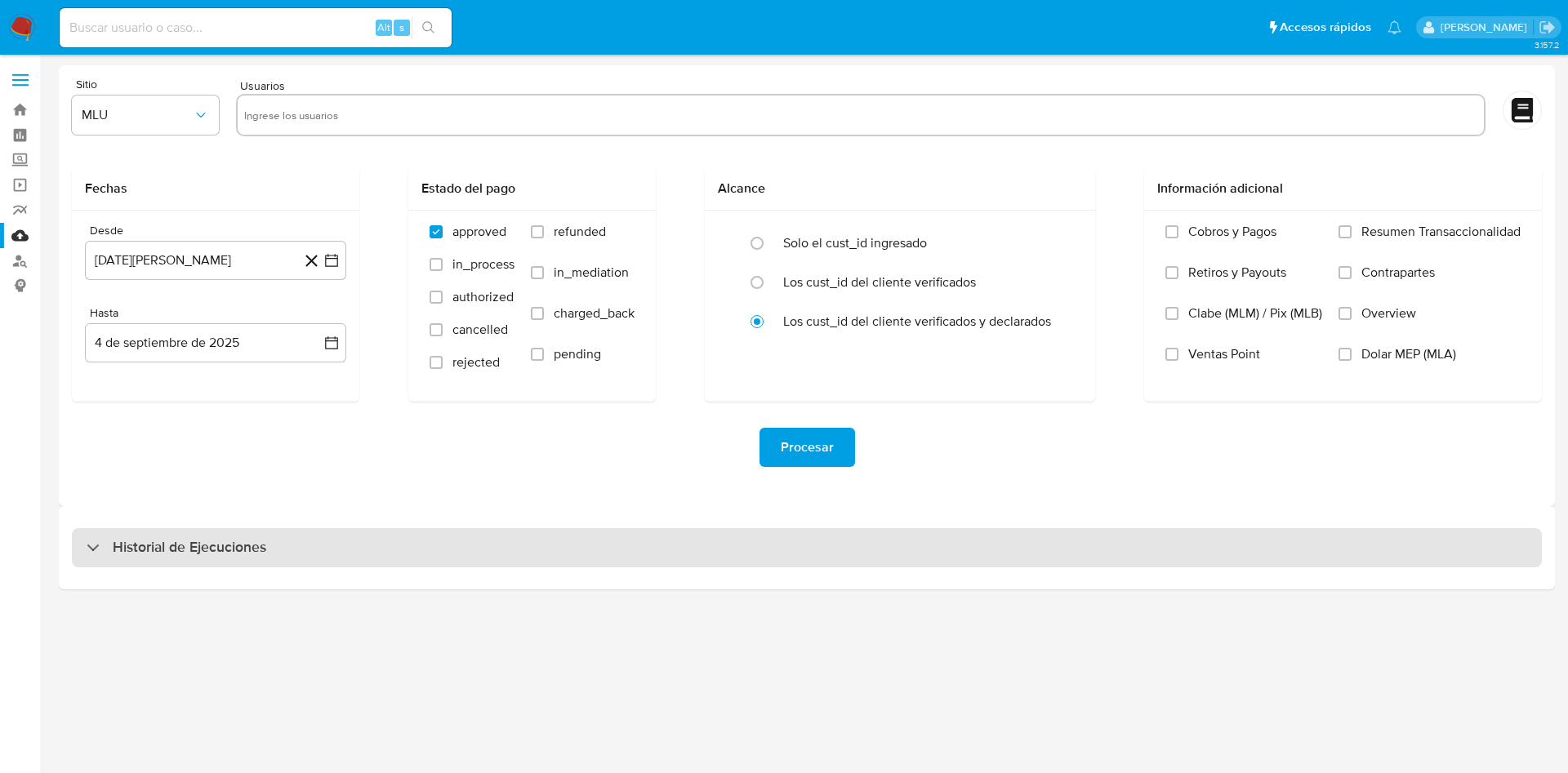
click at [360, 545] on div "Historial de Ejecuciones" at bounding box center [806, 548] width 1470 height 40
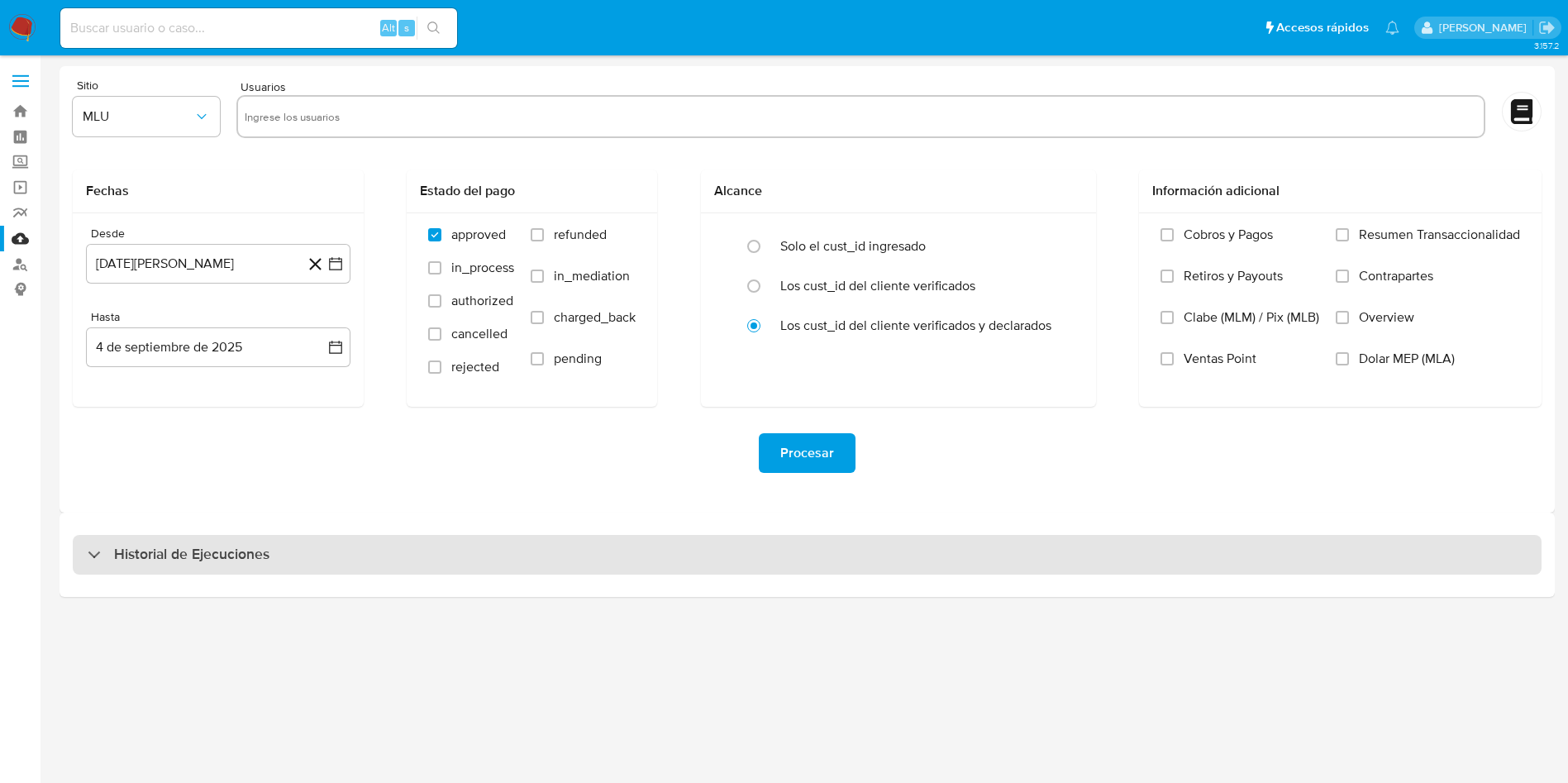
select select "10"
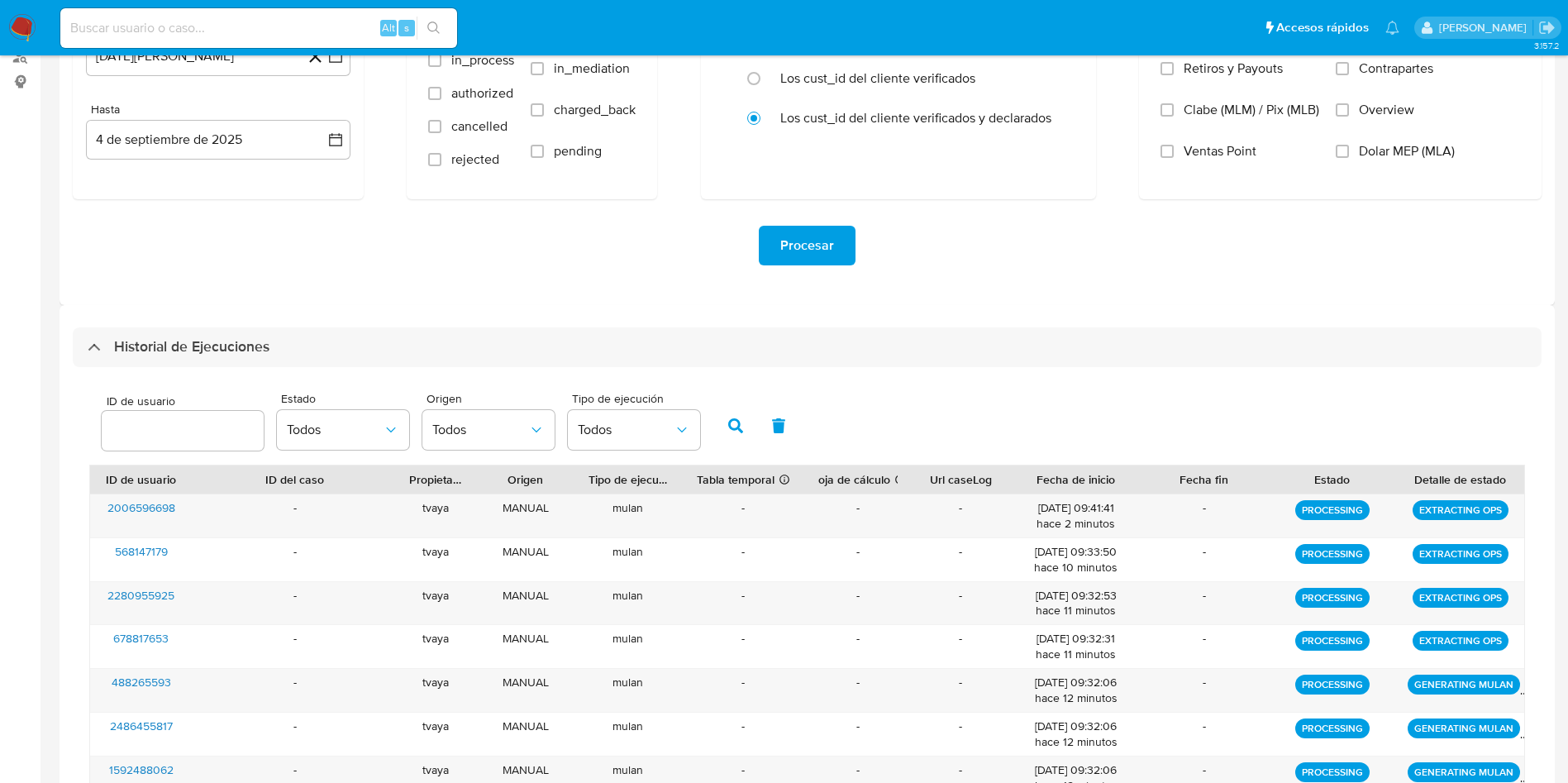
scroll to position [169, 0]
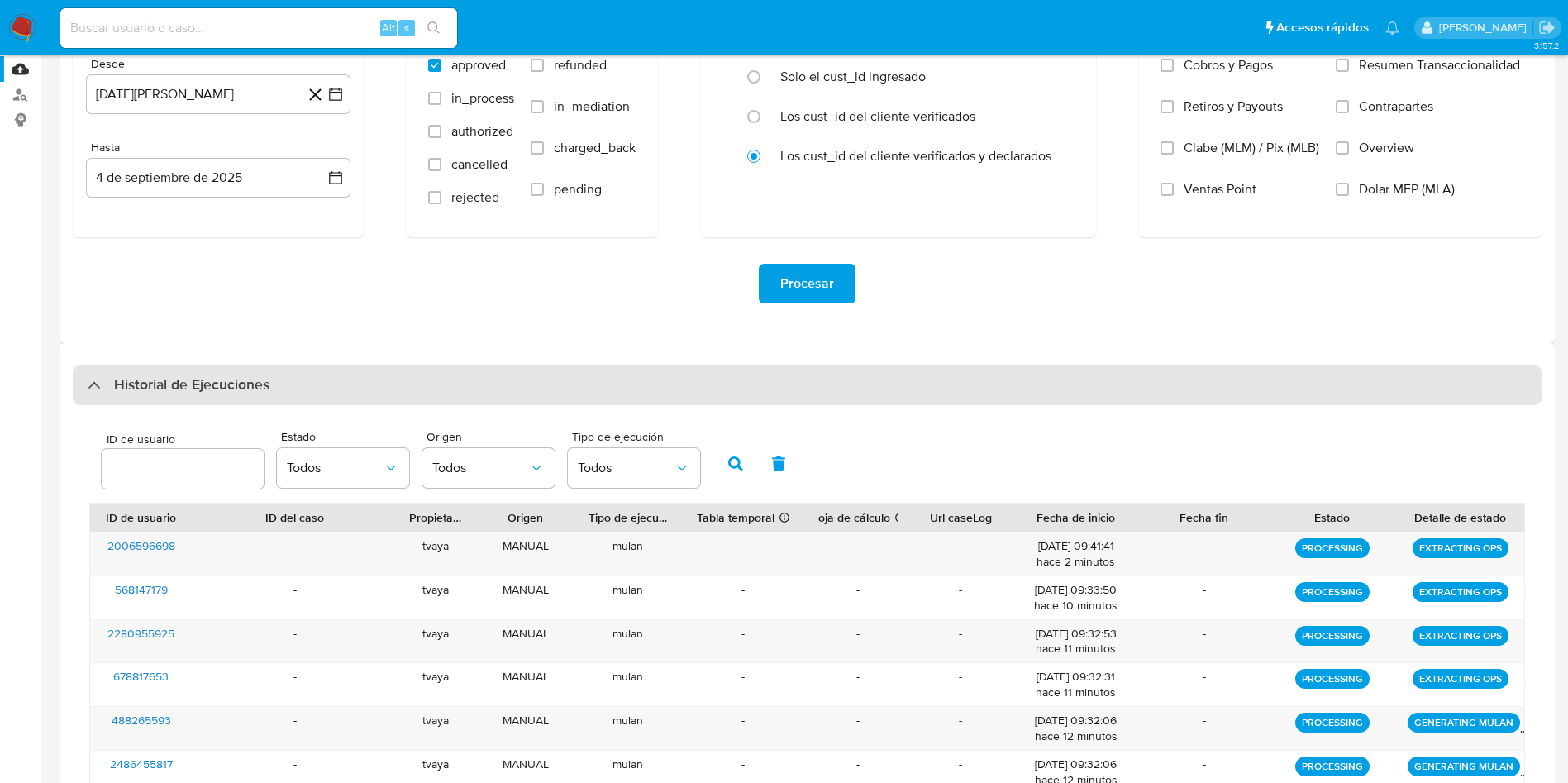
click at [833, 394] on div "Historial de Ejecuciones" at bounding box center [808, 385] width 1469 height 40
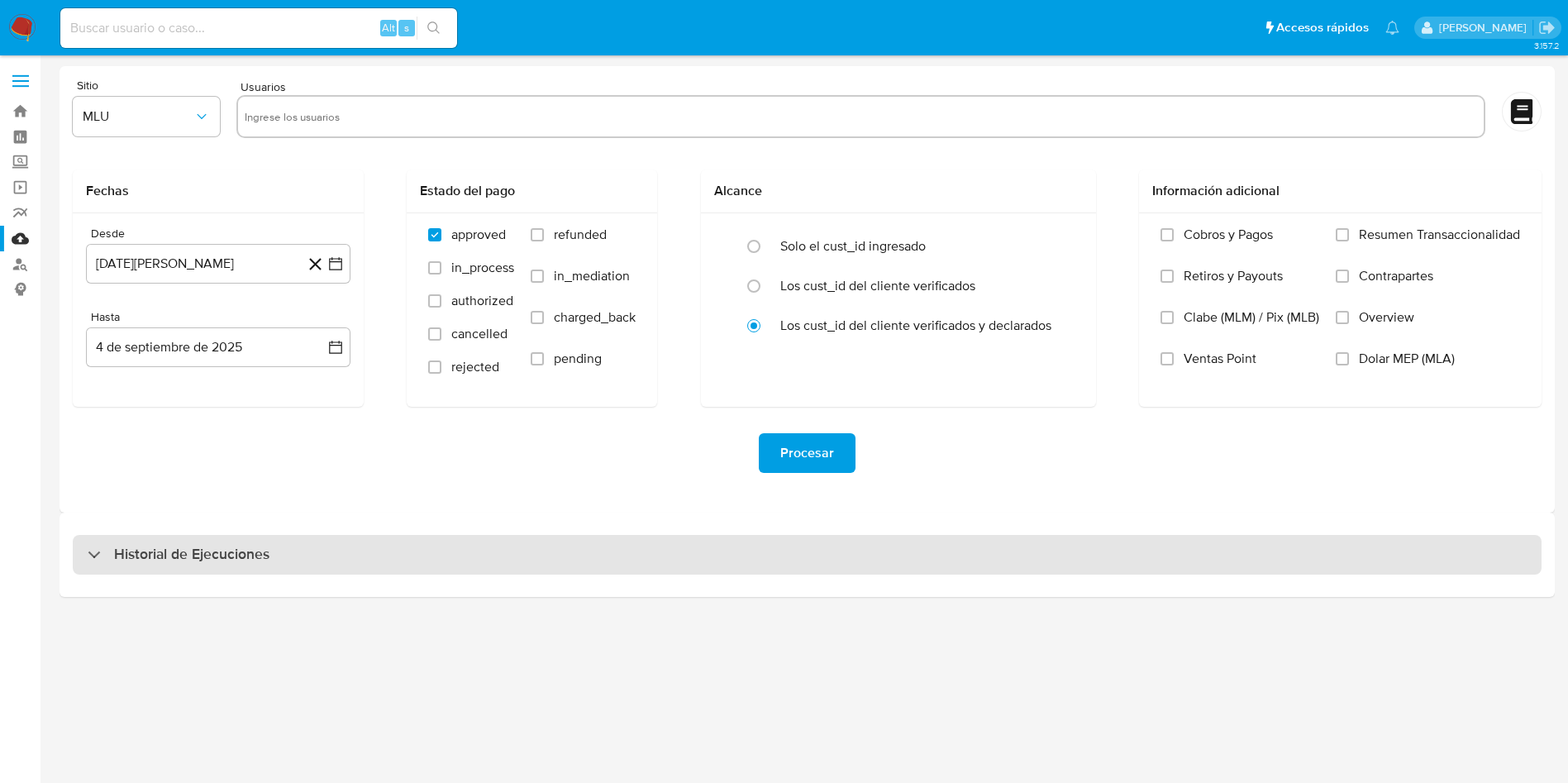
scroll to position [0, 0]
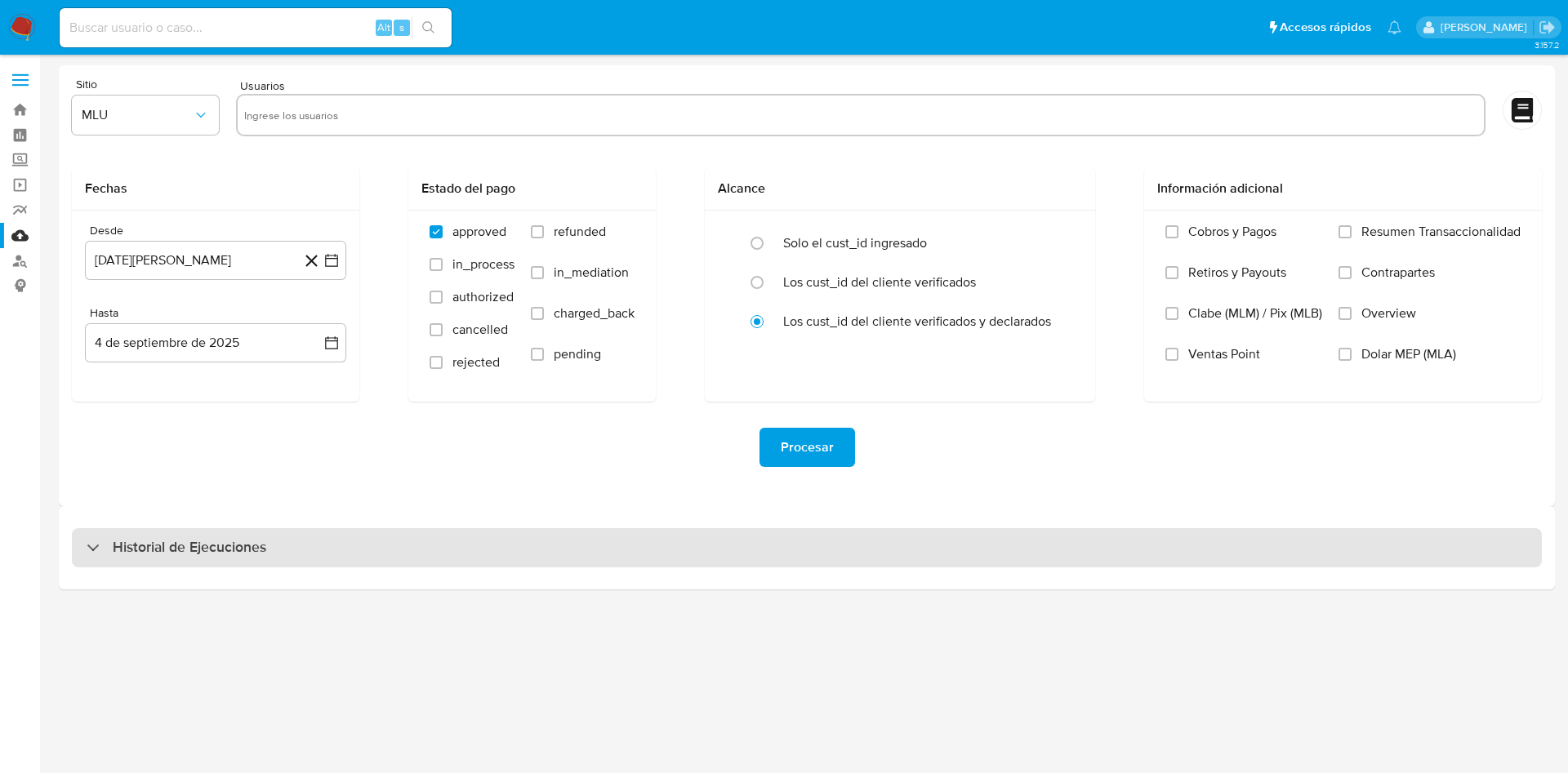
click at [390, 544] on div "Historial de Ejecuciones" at bounding box center [806, 548] width 1470 height 40
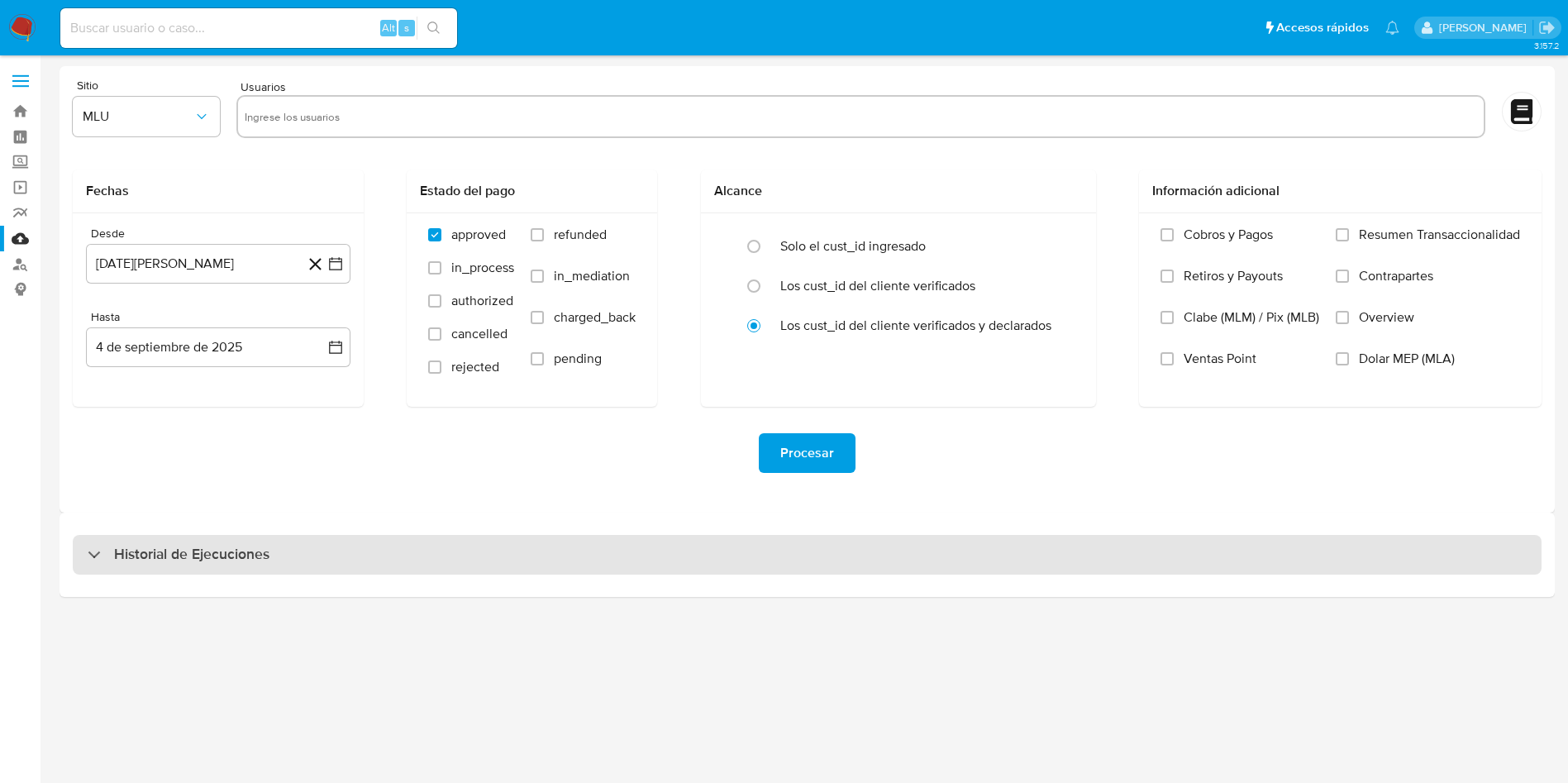
select select "10"
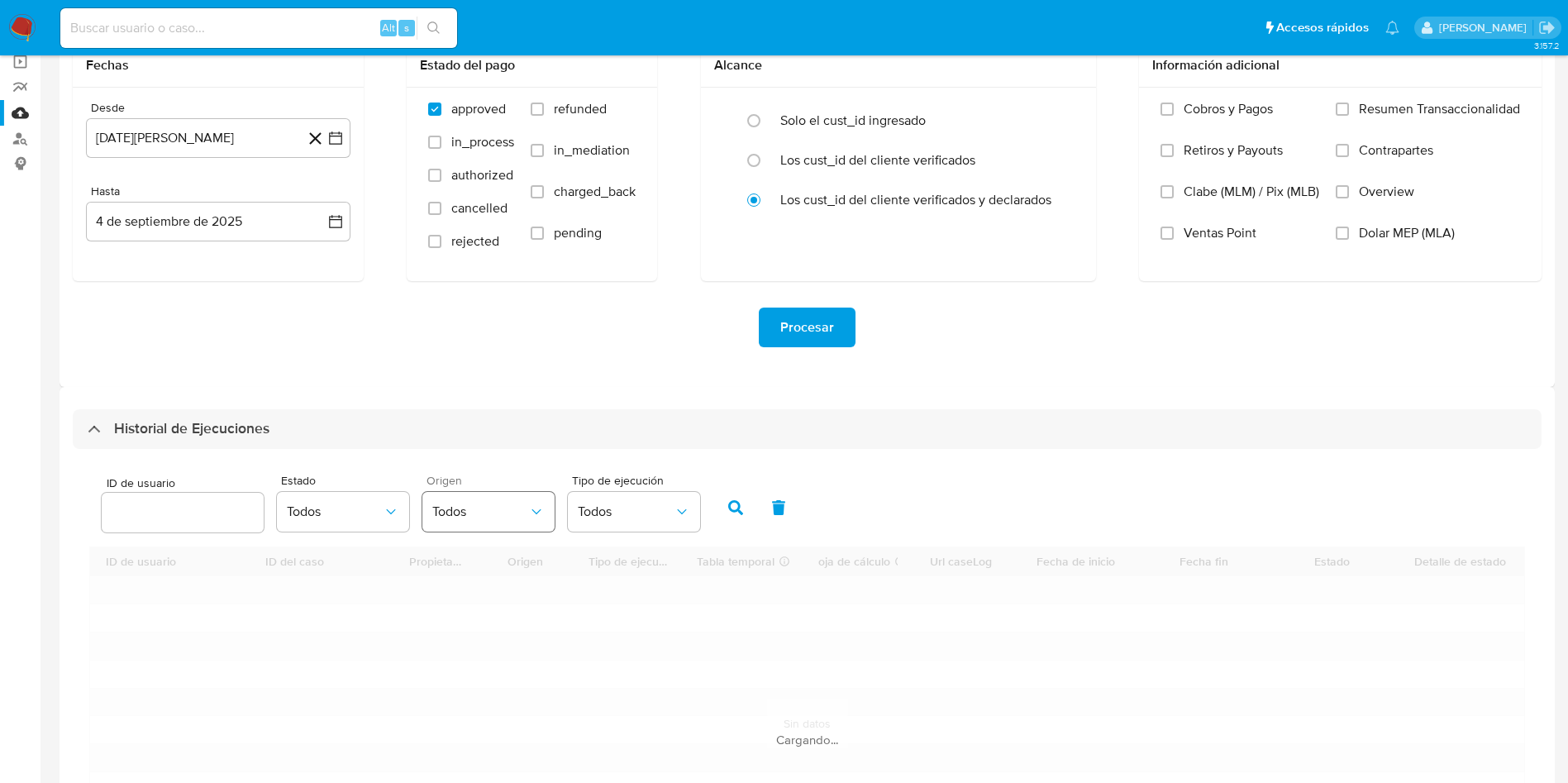
scroll to position [249, 0]
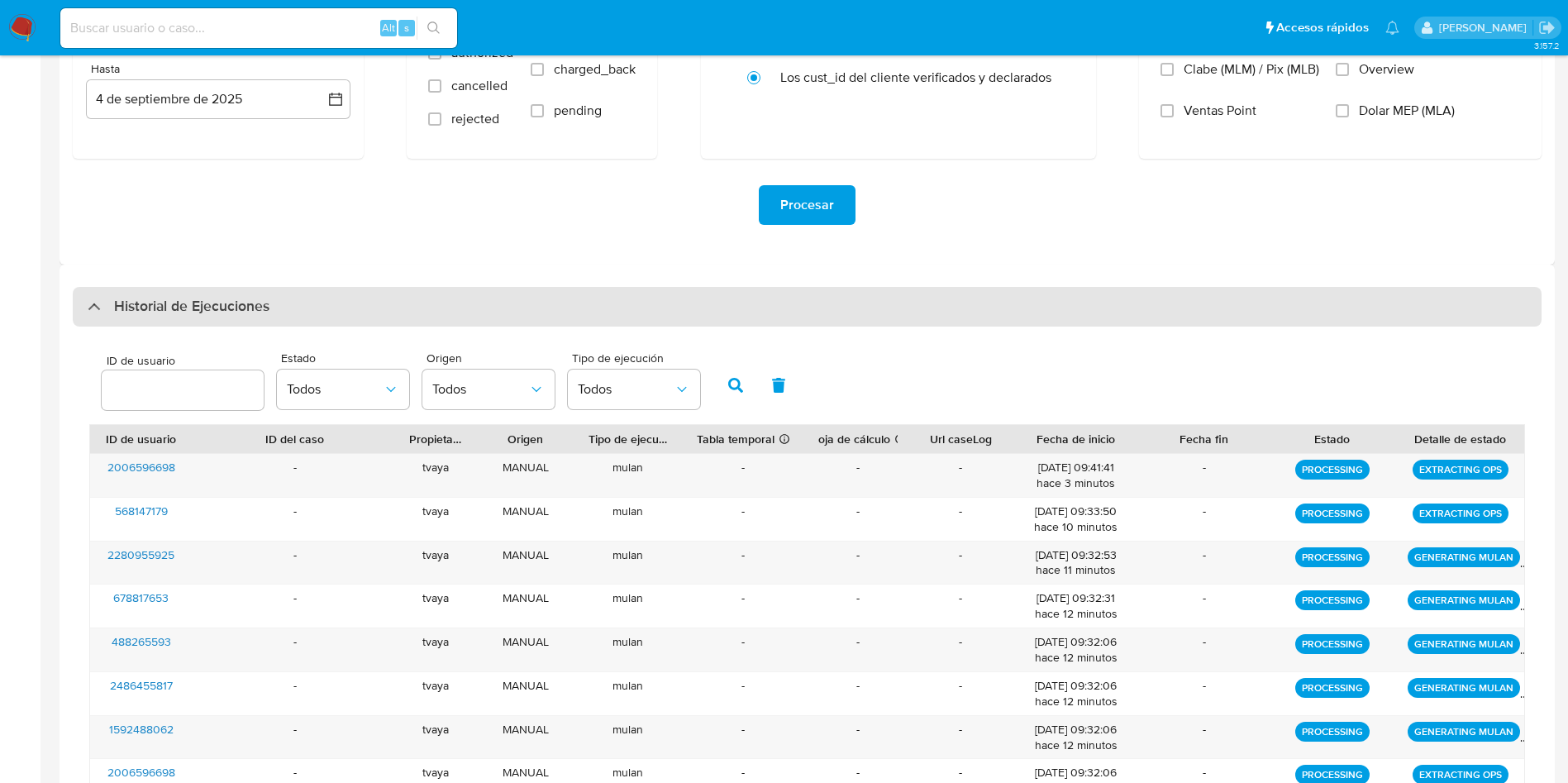
click at [507, 306] on div "Historial de Ejecuciones" at bounding box center [808, 306] width 1469 height 40
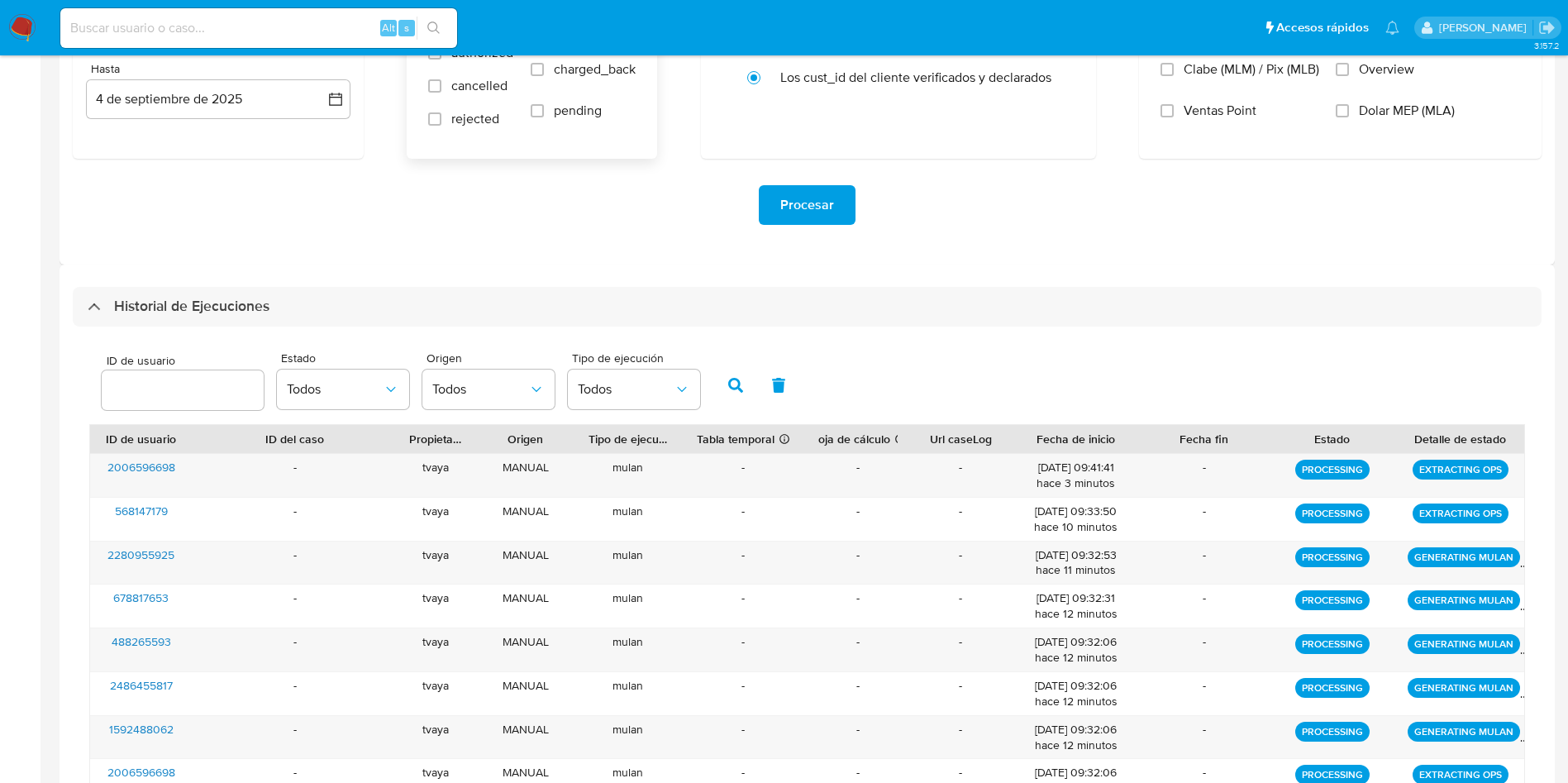
scroll to position [0, 0]
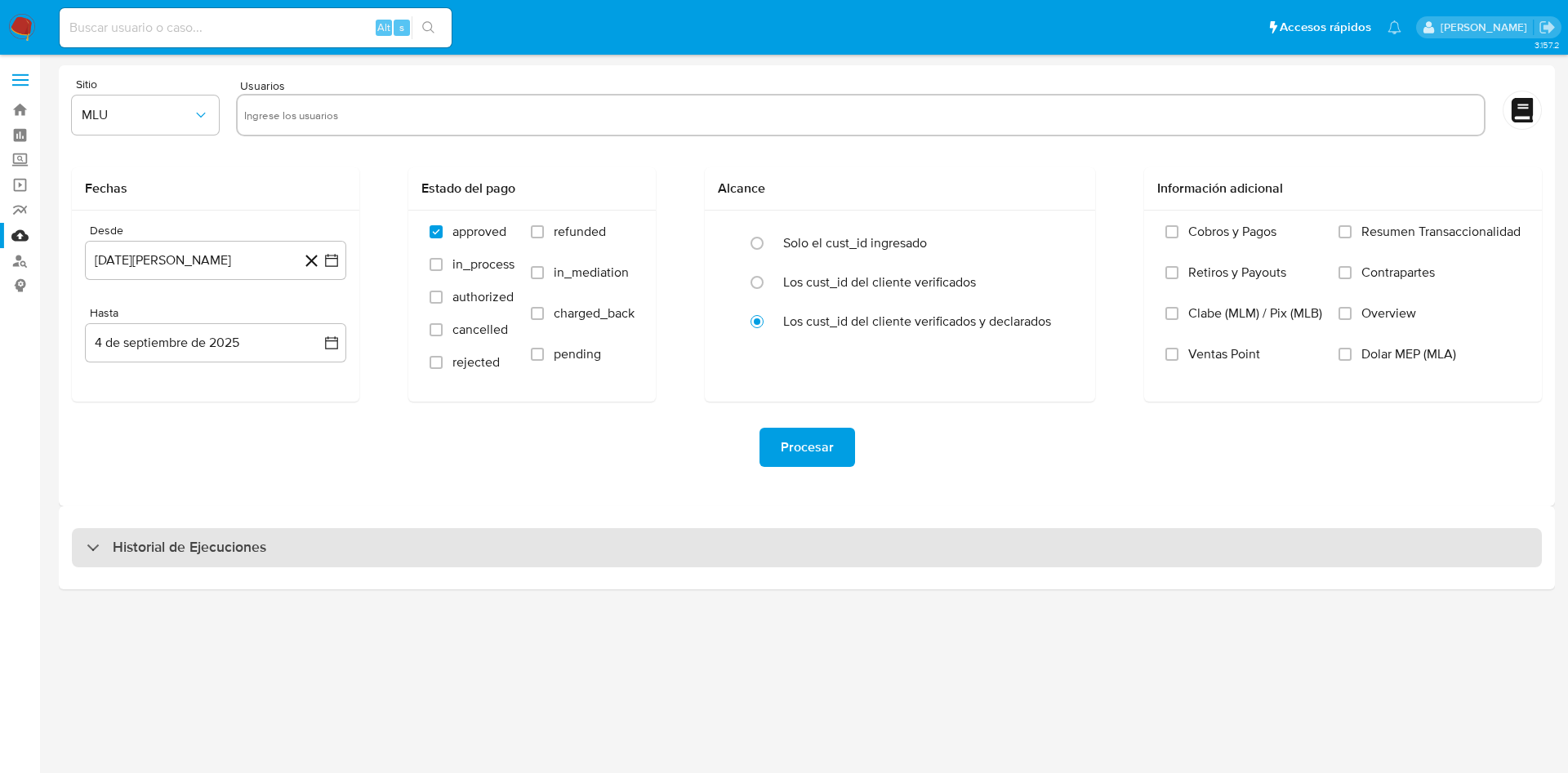
click at [392, 543] on div "Historial de Ejecuciones" at bounding box center [806, 548] width 1470 height 40
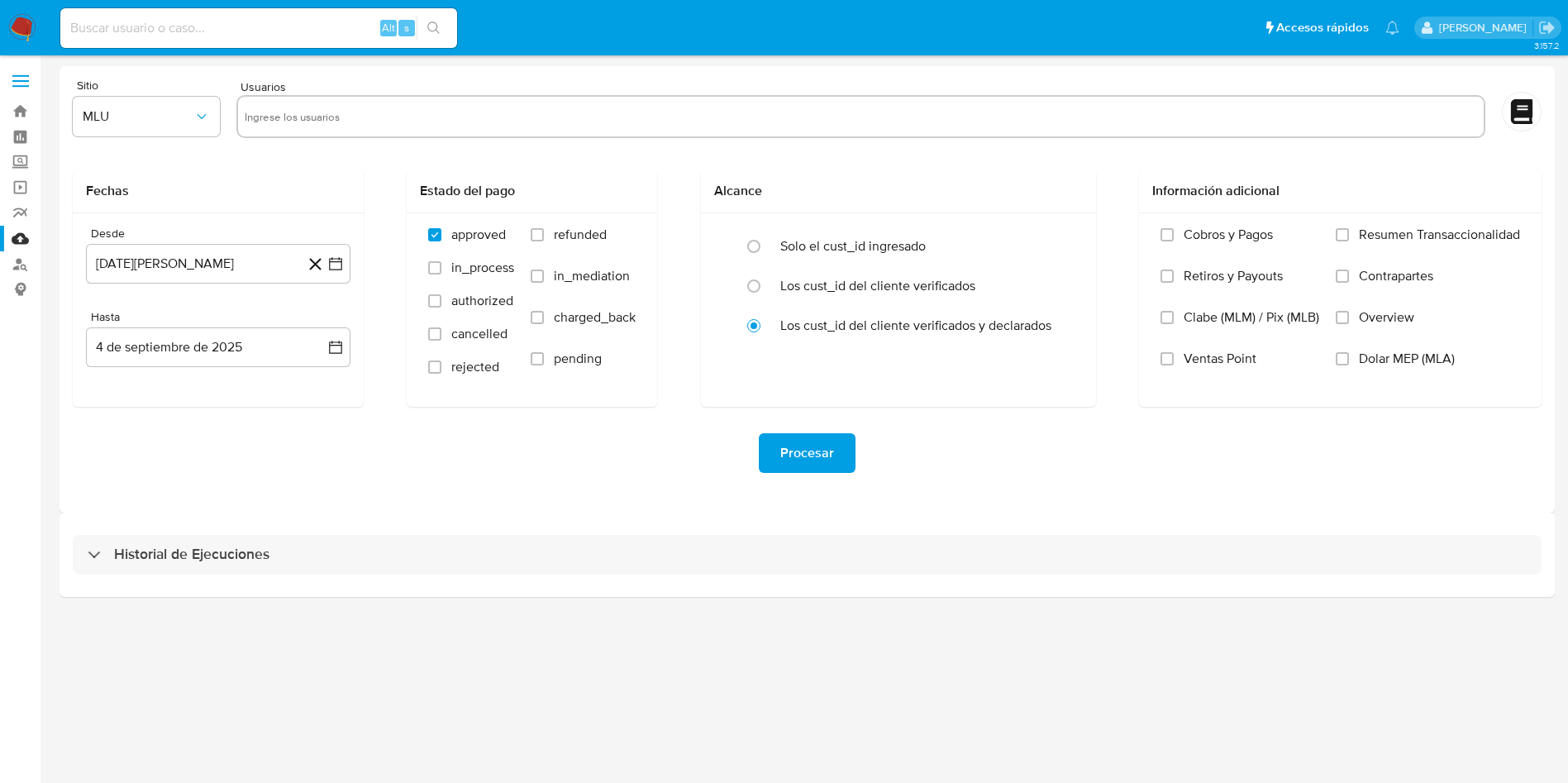
select select "10"
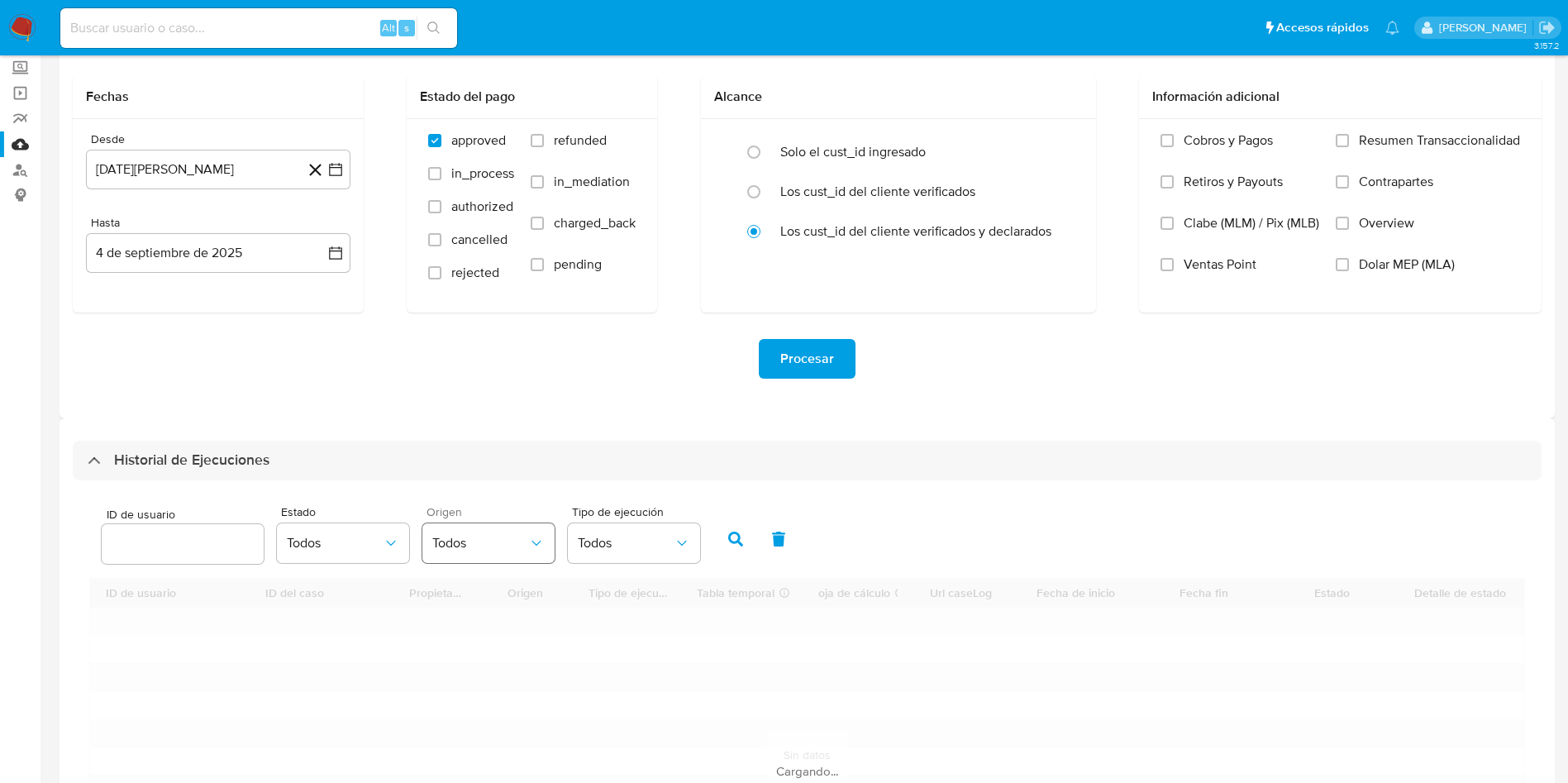
scroll to position [249, 0]
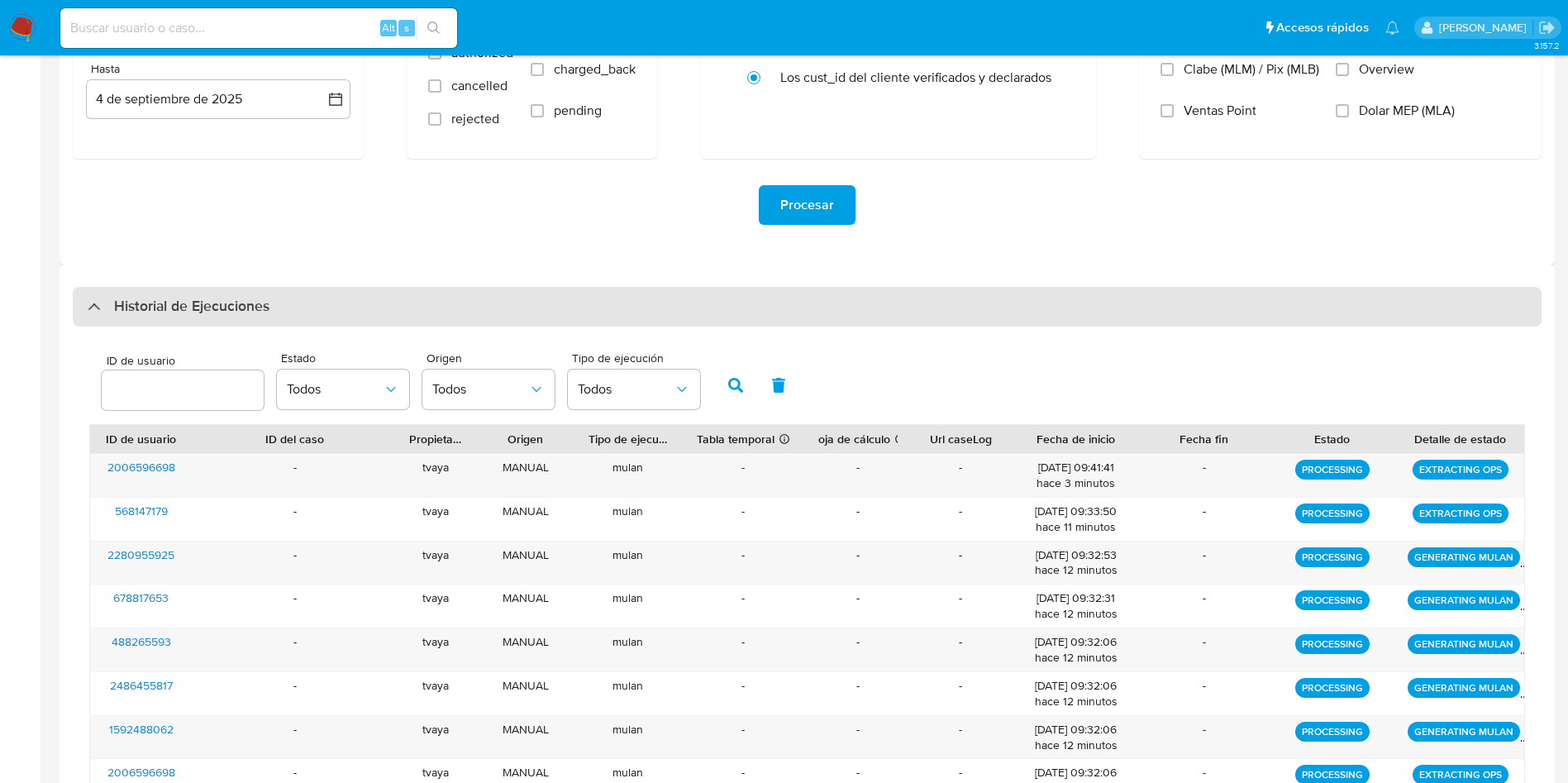
click at [321, 303] on div "Historial de Ejecuciones" at bounding box center [808, 306] width 1469 height 40
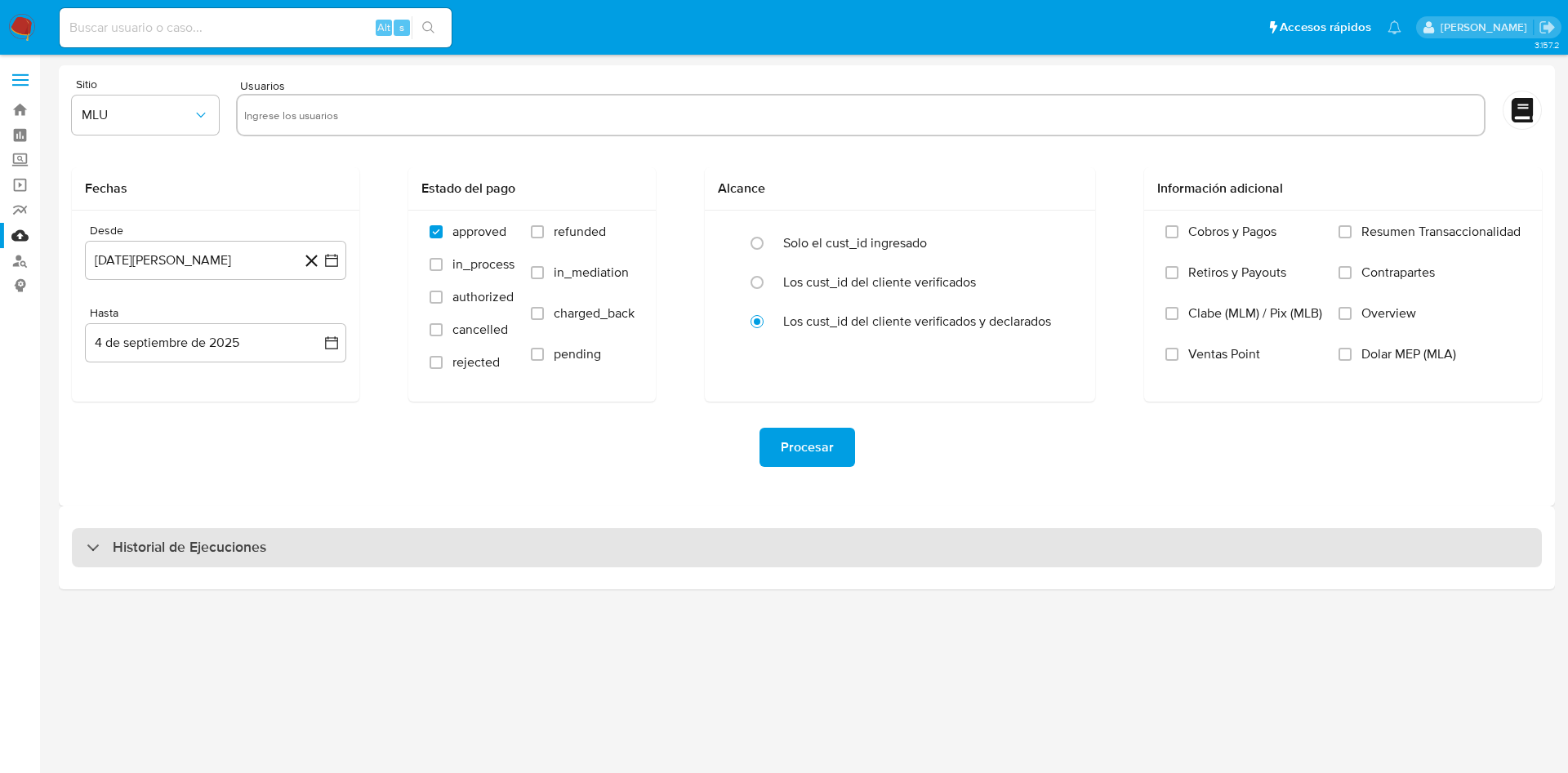
click at [307, 536] on div "Historial de Ejecuciones" at bounding box center [806, 548] width 1470 height 40
select select "10"
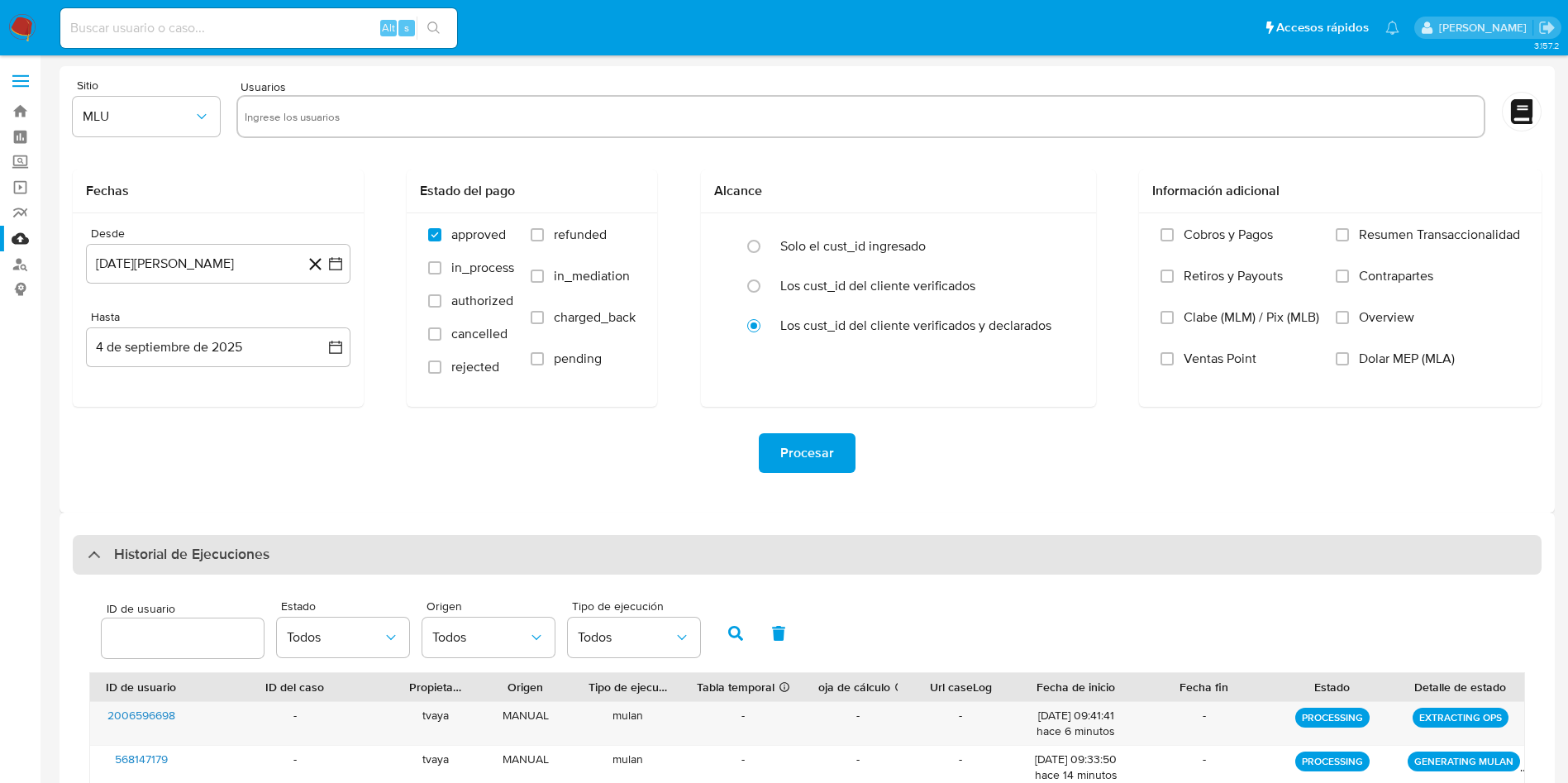
click at [336, 571] on div "Historial de Ejecuciones" at bounding box center [808, 555] width 1469 height 40
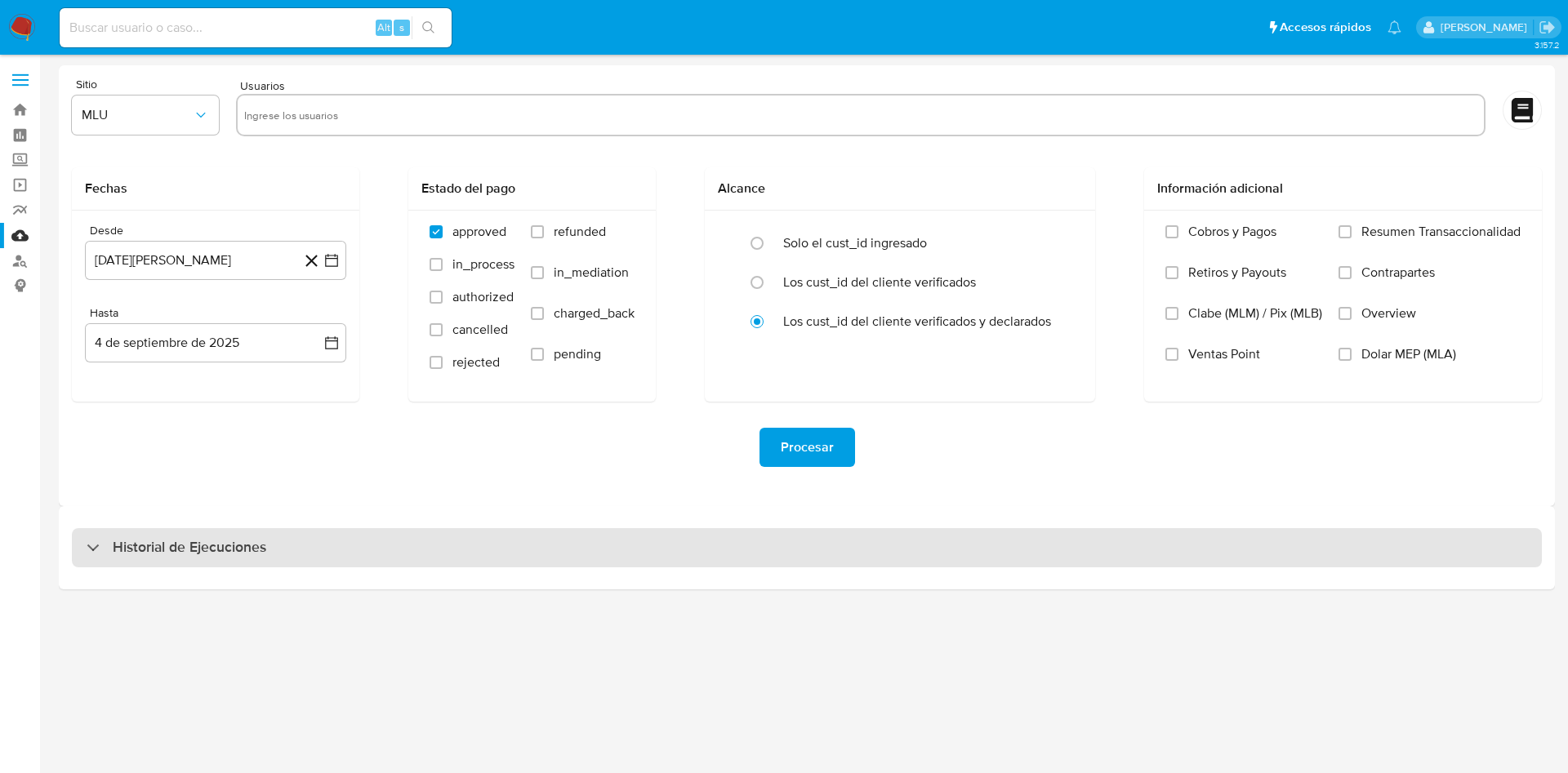
click at [332, 555] on div "Historial de Ejecuciones" at bounding box center [806, 548] width 1470 height 40
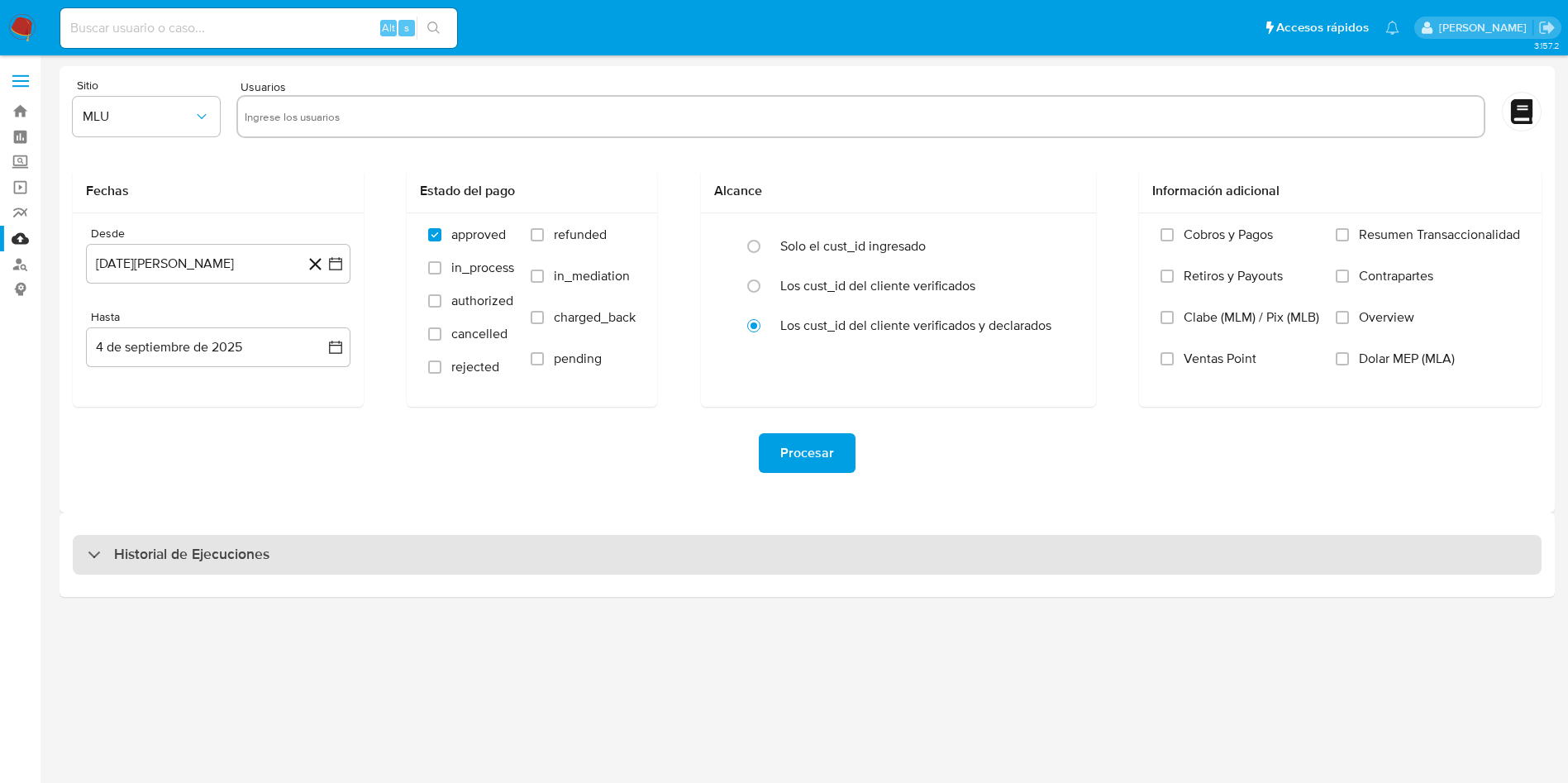
select select "10"
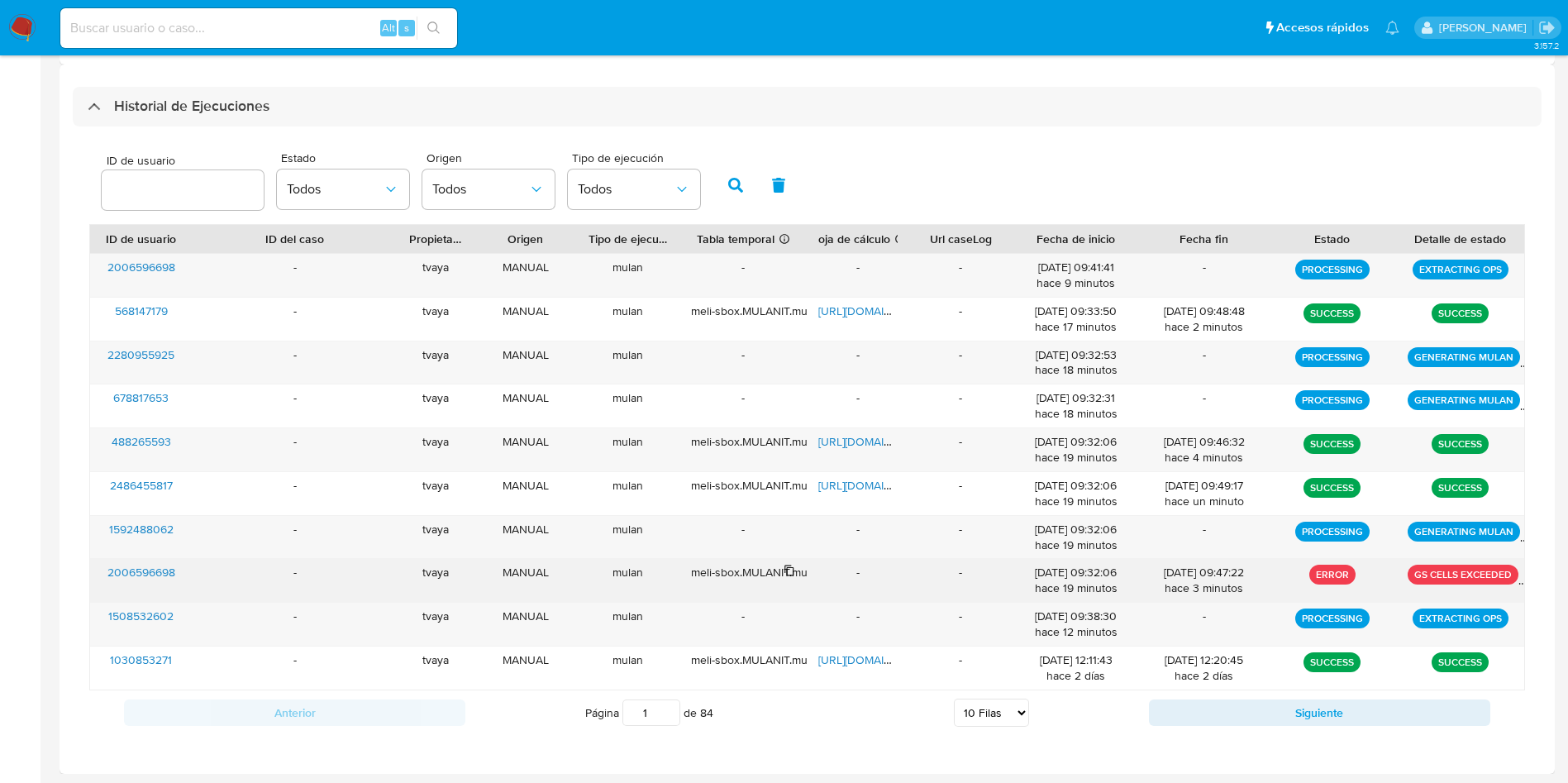
scroll to position [450, 0]
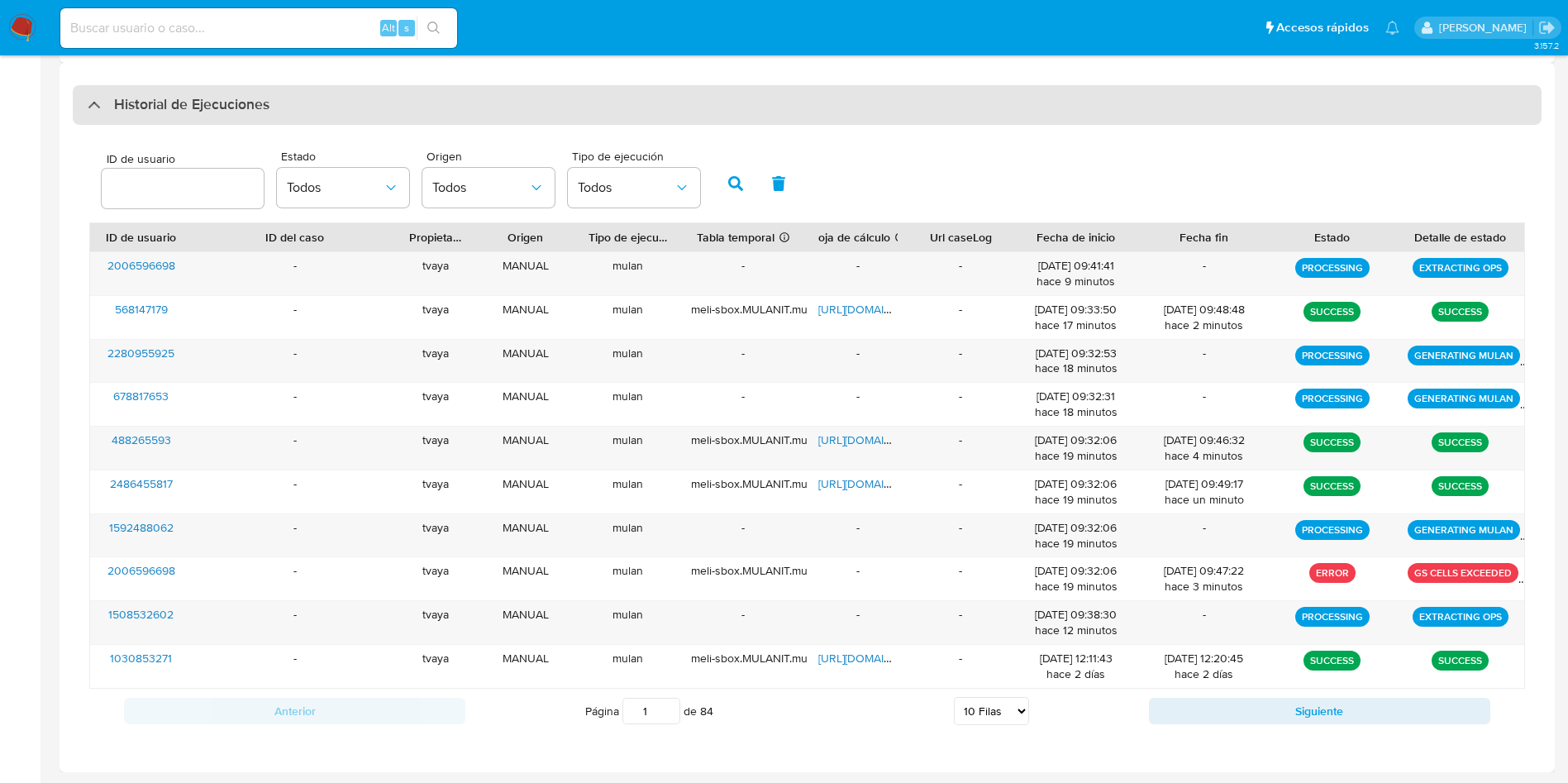
click at [172, 114] on h3 "Historial de Ejecuciones" at bounding box center [191, 105] width 156 height 20
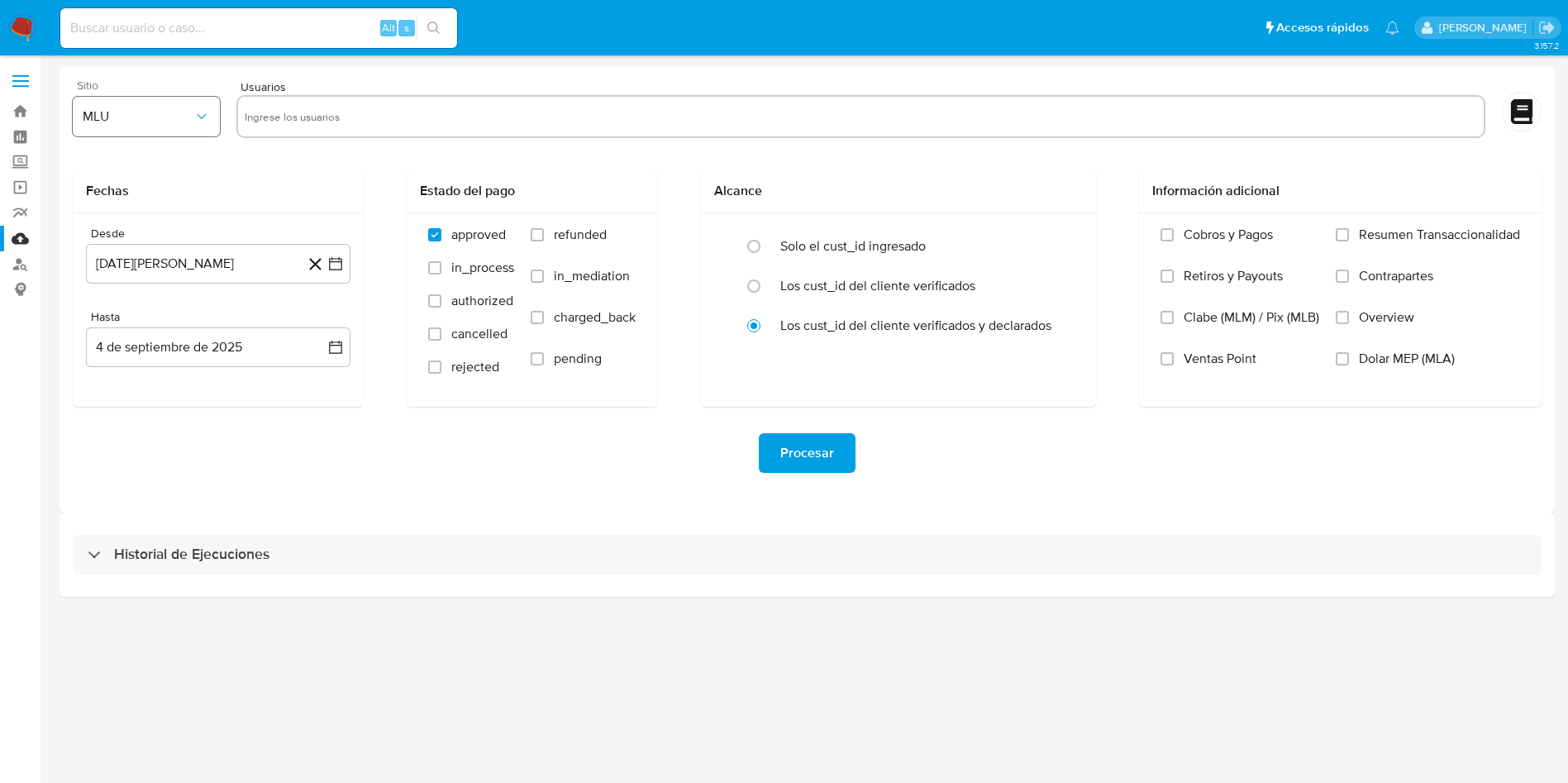
scroll to position [0, 0]
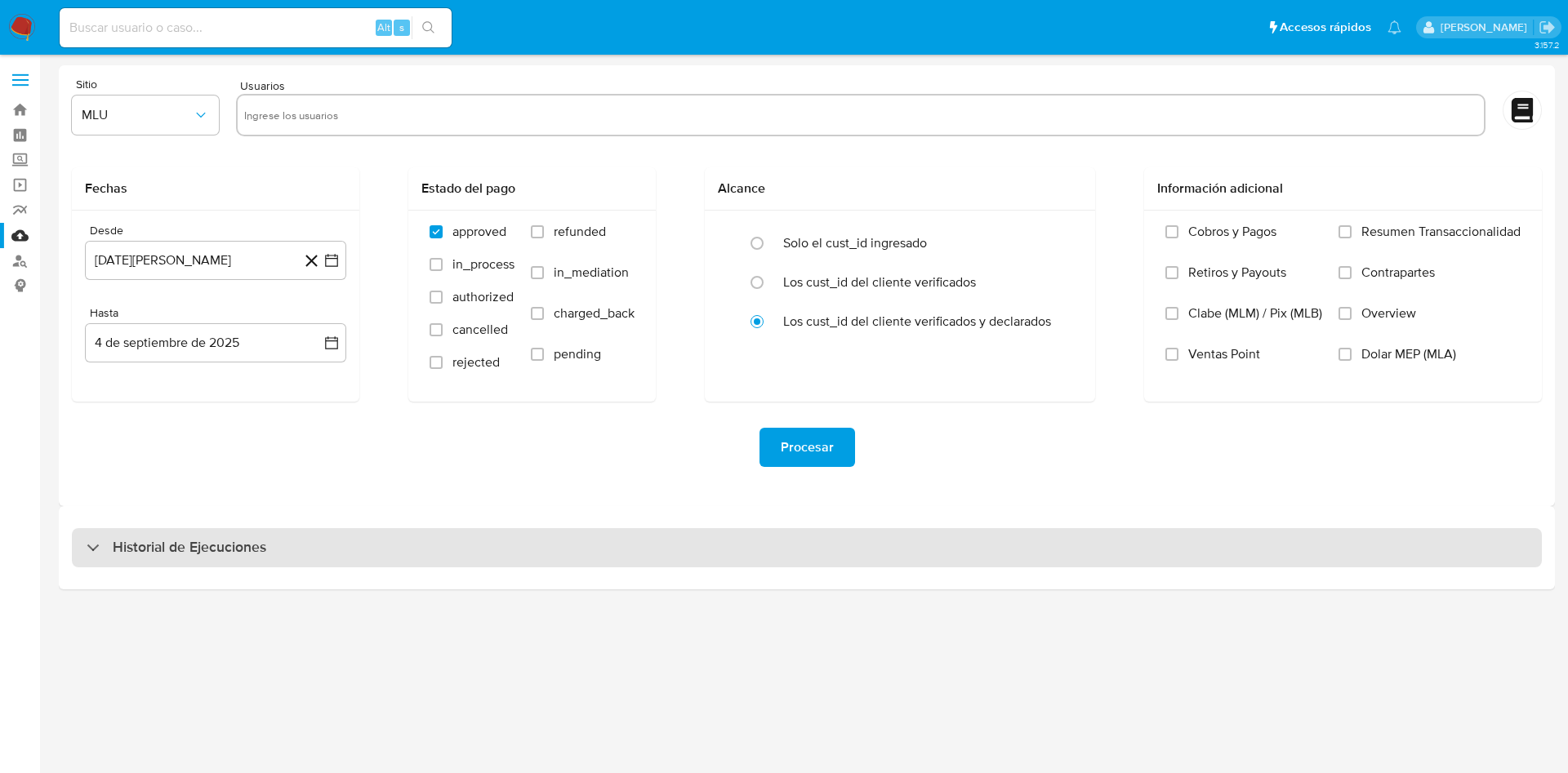
click at [315, 529] on div "Historial de Ejecuciones" at bounding box center [806, 548] width 1470 height 40
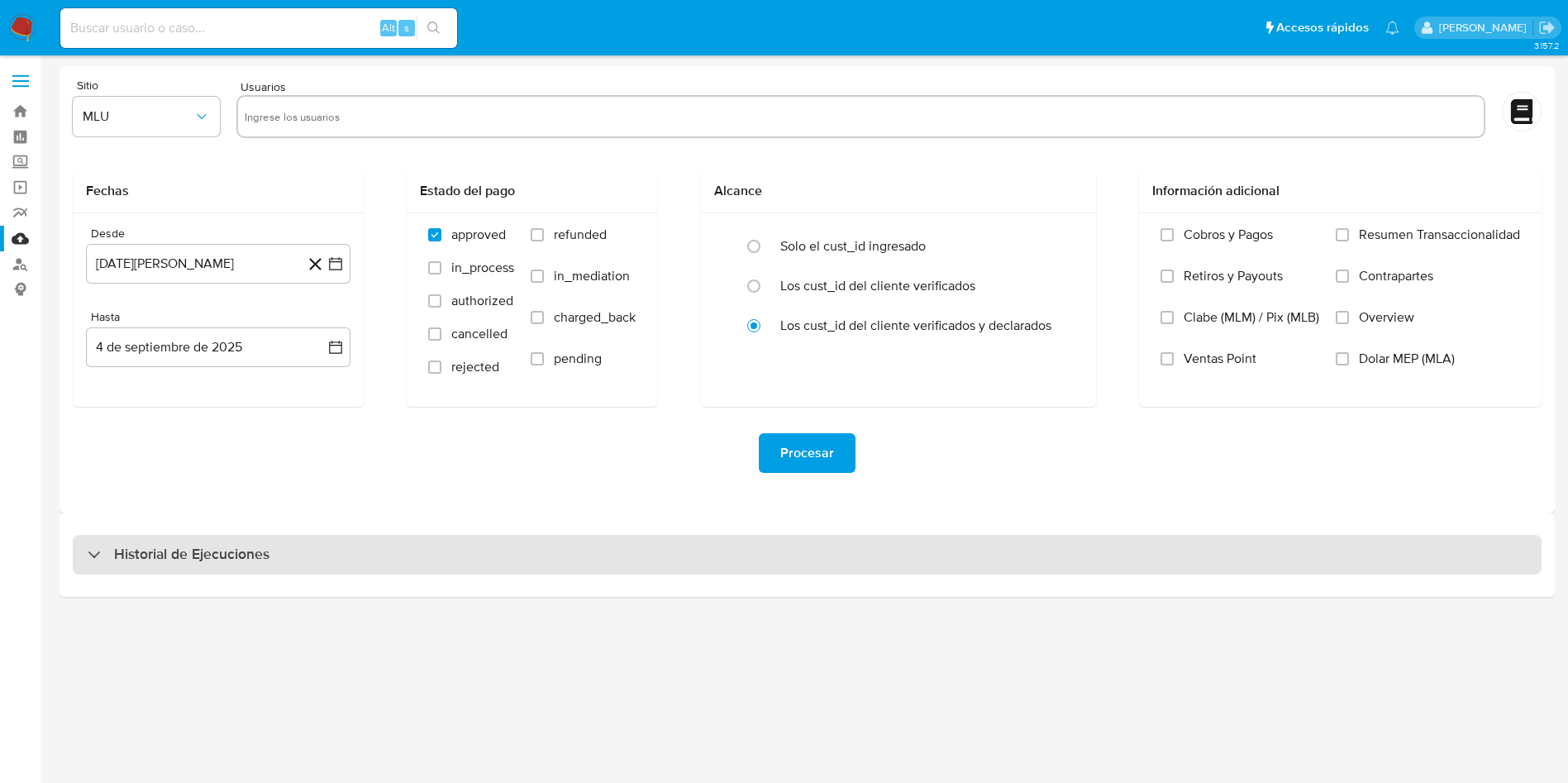
select select "10"
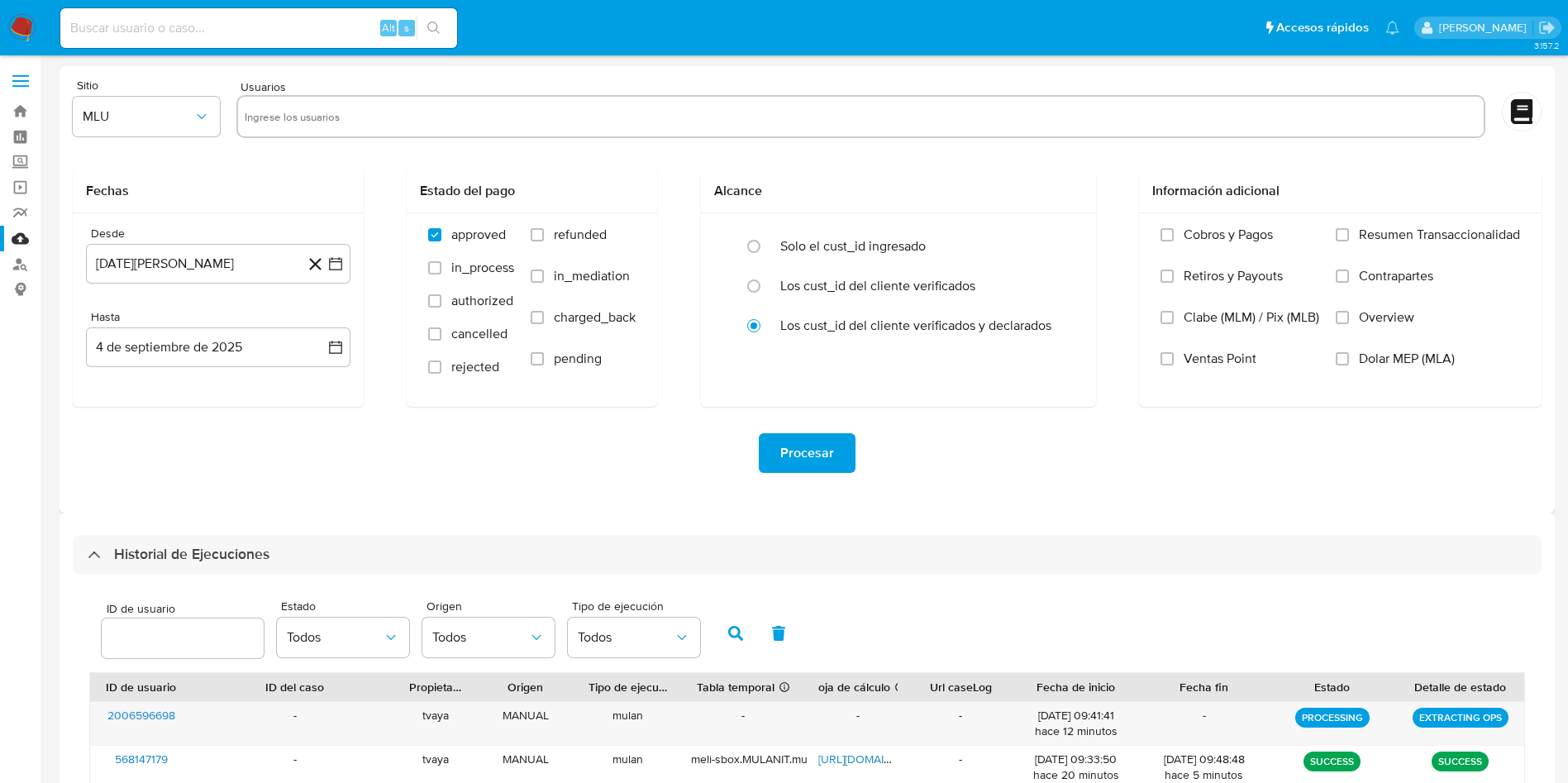
scroll to position [450, 0]
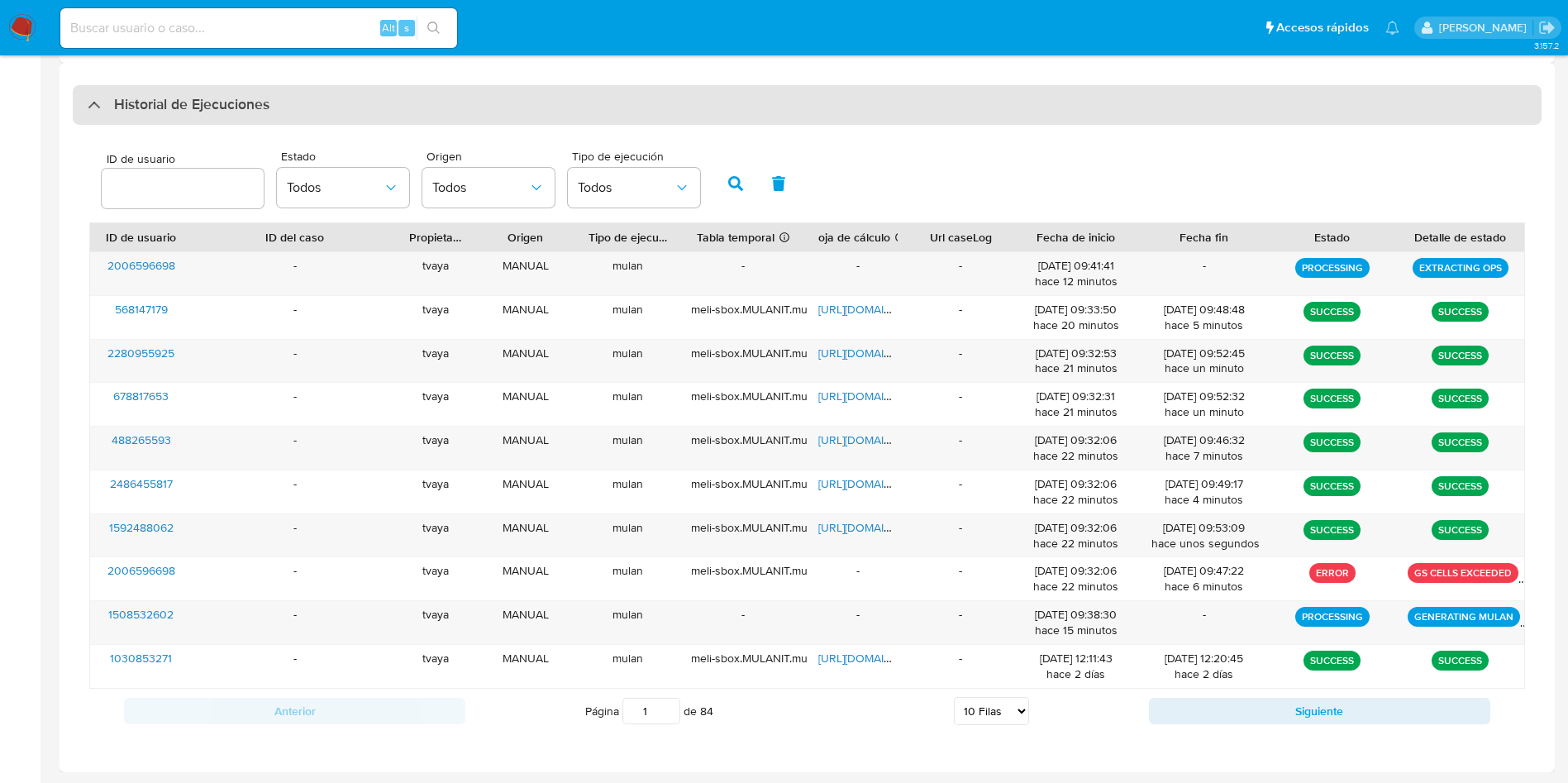
click at [251, 100] on h3 "Historial de Ejecuciones" at bounding box center [191, 105] width 156 height 20
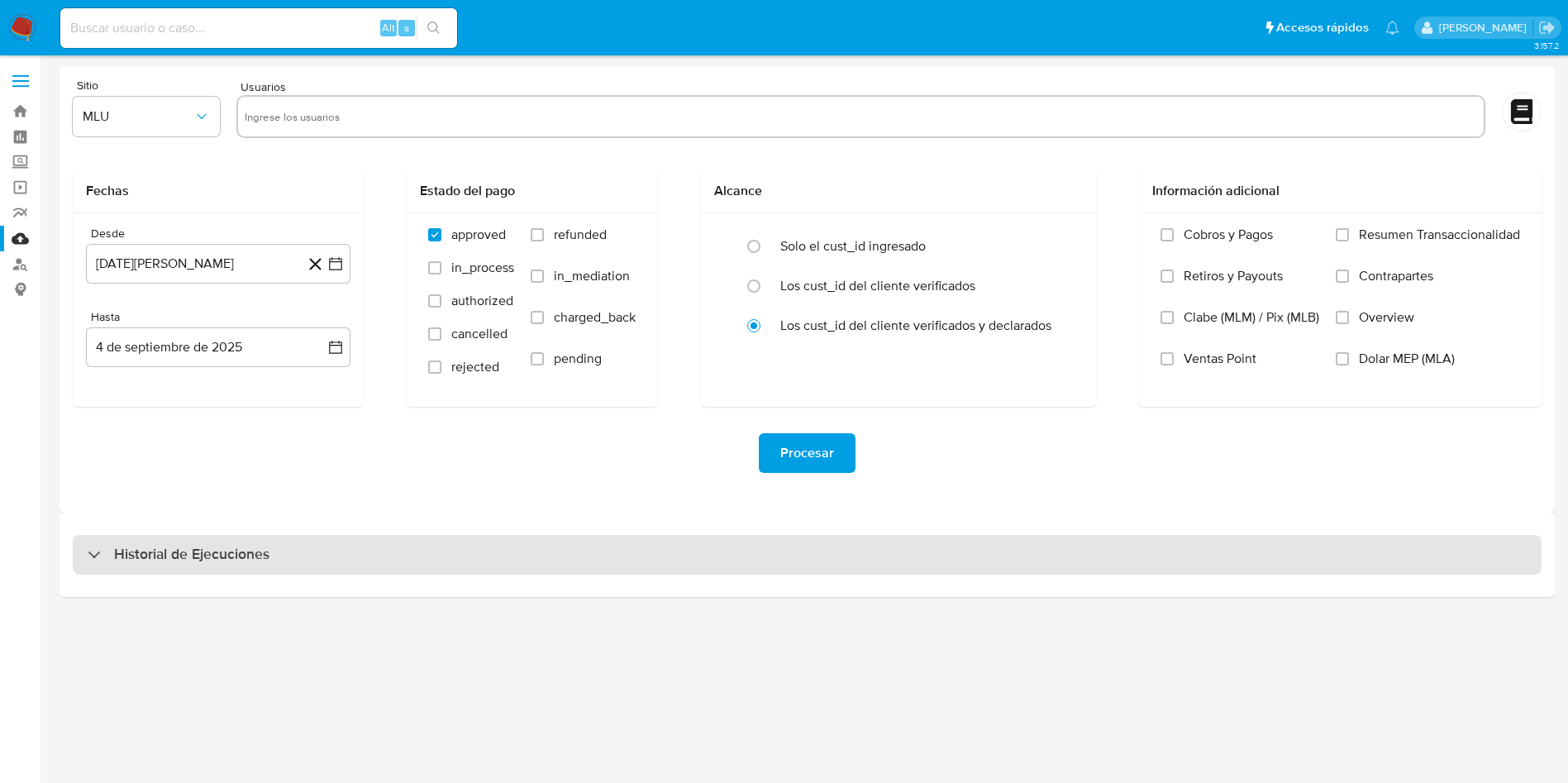
scroll to position [0, 0]
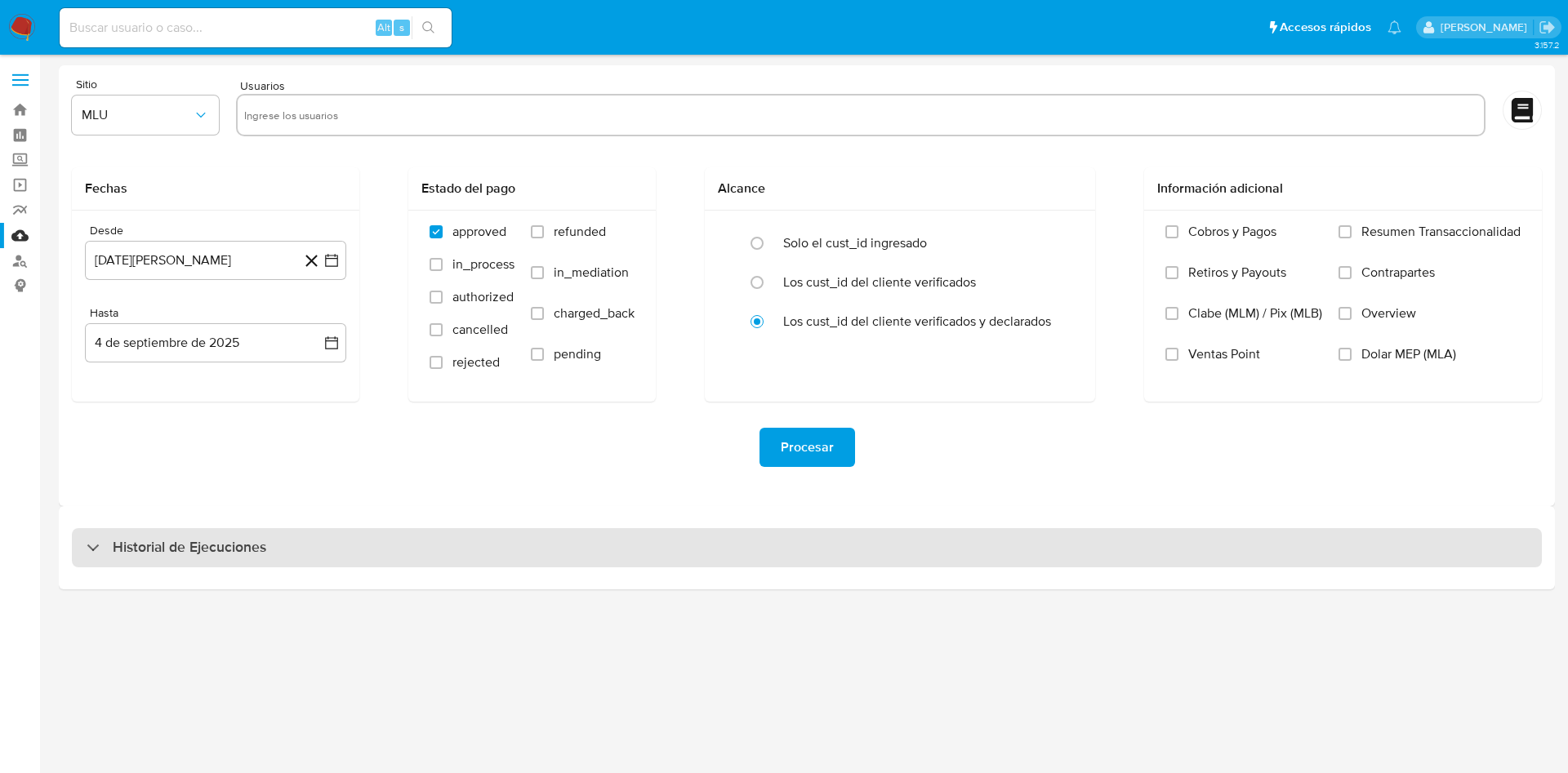
click at [244, 549] on h3 "Historial de Ejecuciones" at bounding box center [189, 548] width 154 height 19
select select "10"
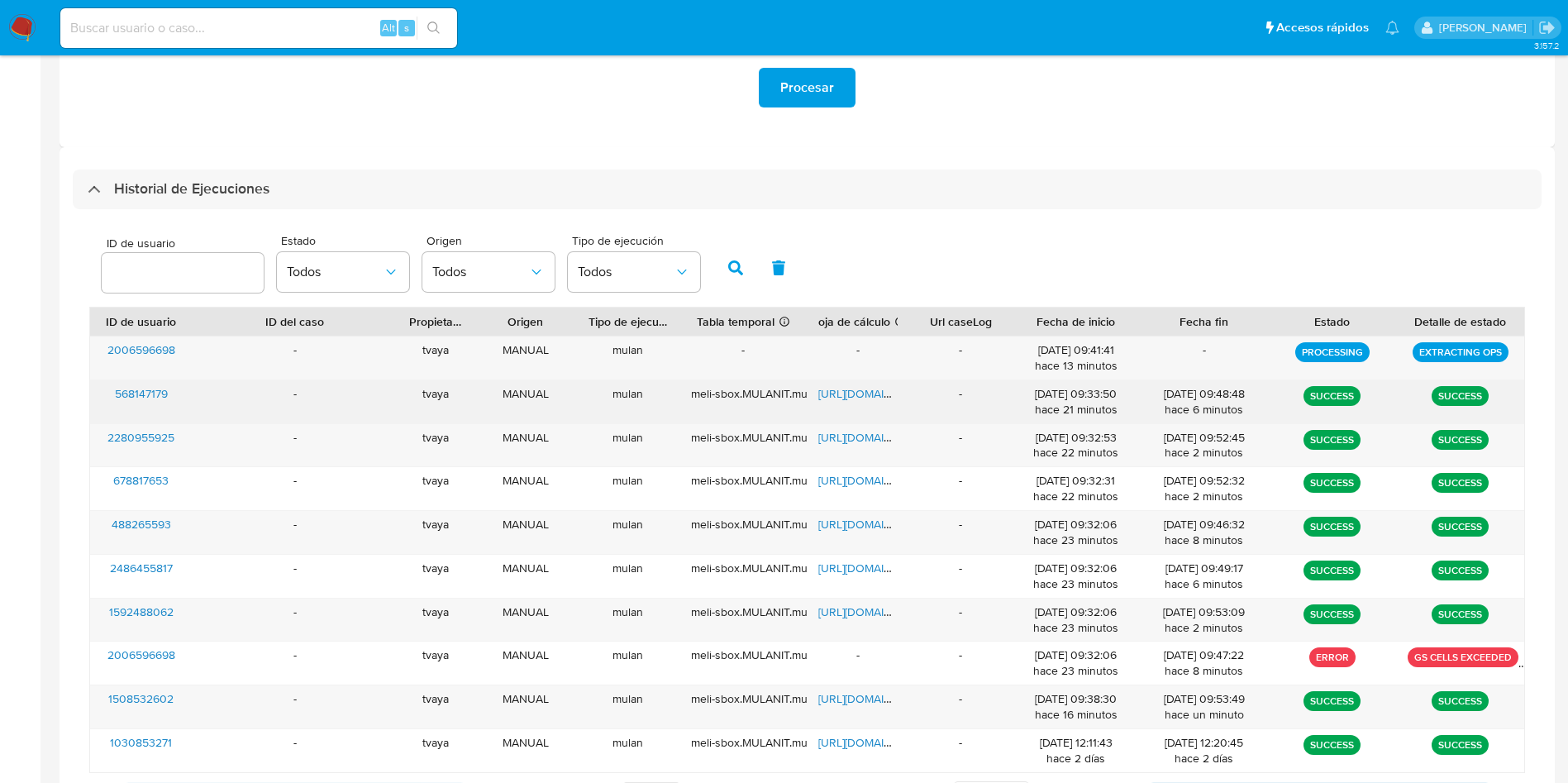
scroll to position [418, 0]
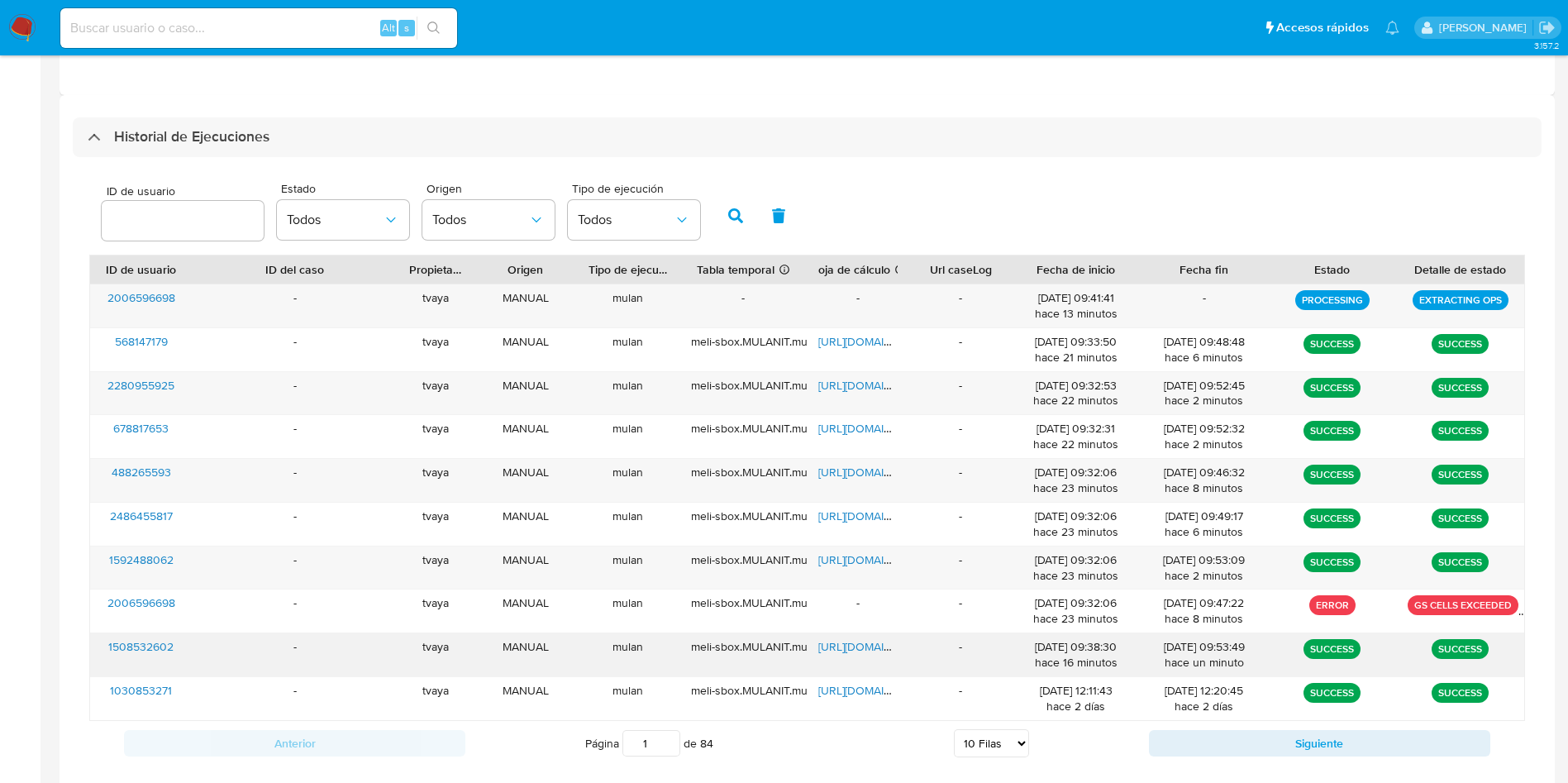
click at [873, 654] on span "https://docs.google.com/spreadsheets/d/1L9mxU3NY-oSYGQpbYzCVbUDvScYte9OlPTYHBum…" at bounding box center [875, 647] width 114 height 17
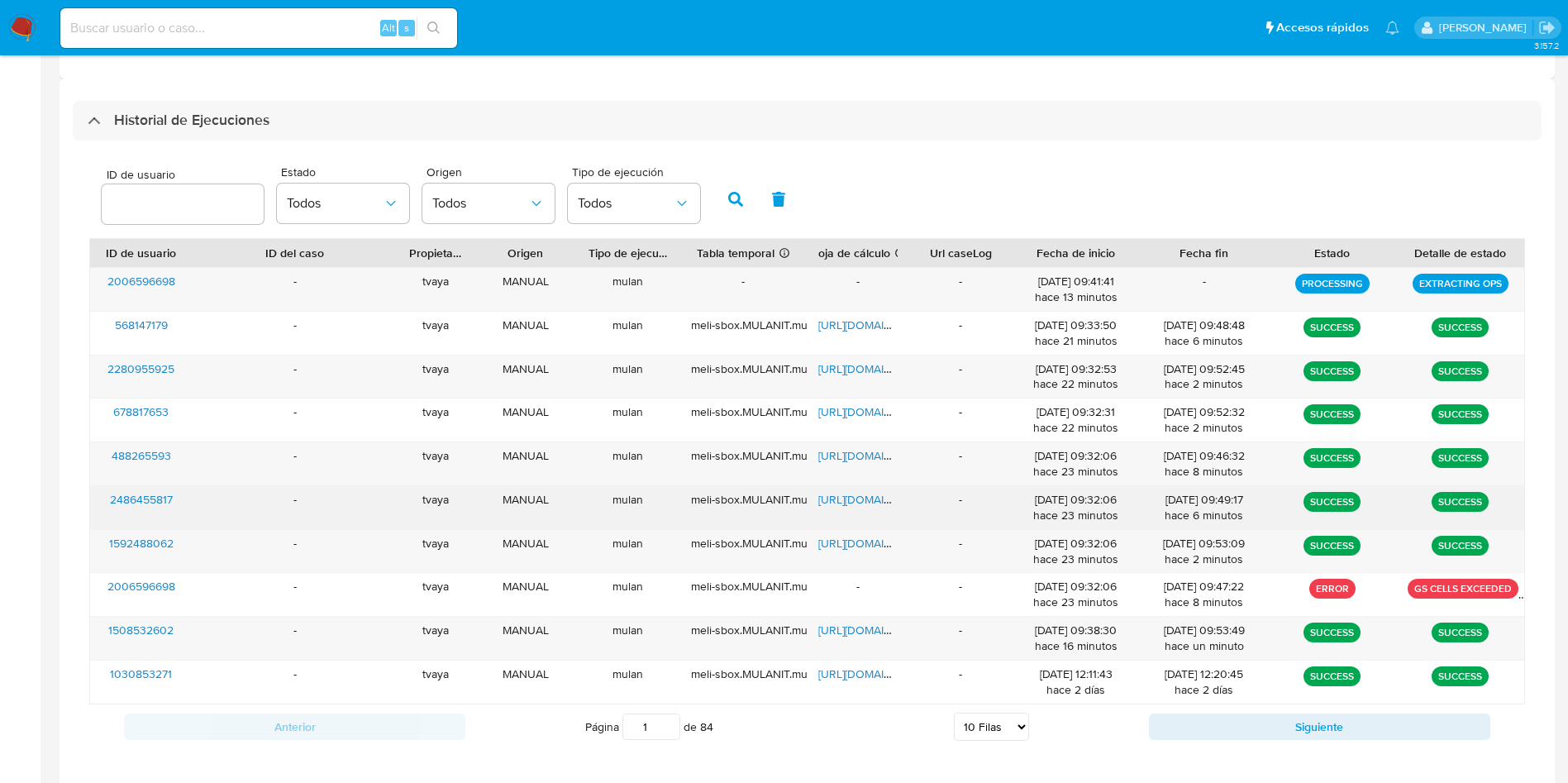
scroll to position [450, 0]
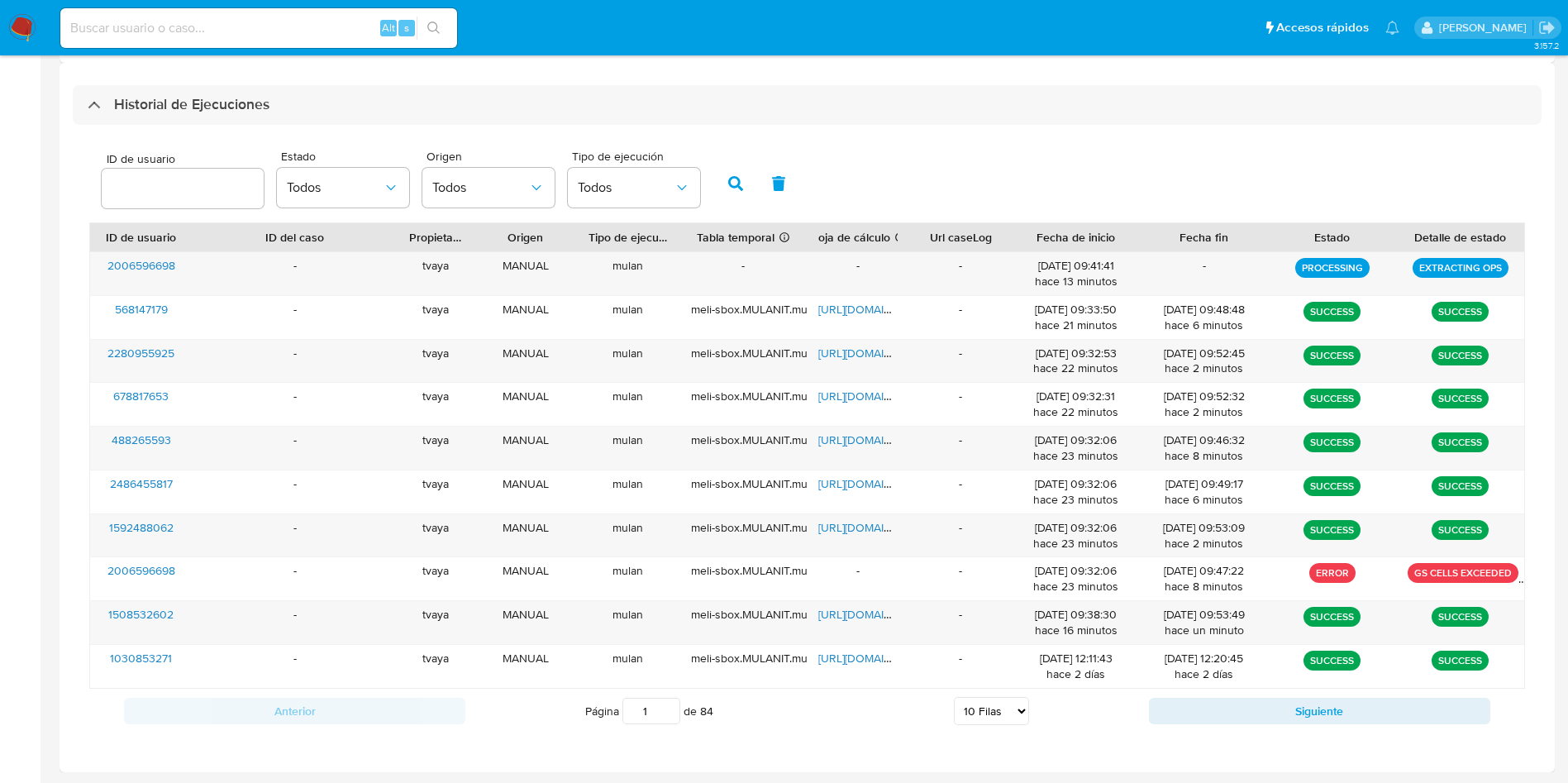
click at [274, 125] on div "ID de usuario Estado Todos Origen Todos Tipo de ejecución Todos ID de usuario I…" at bounding box center [808, 437] width 1469 height 625
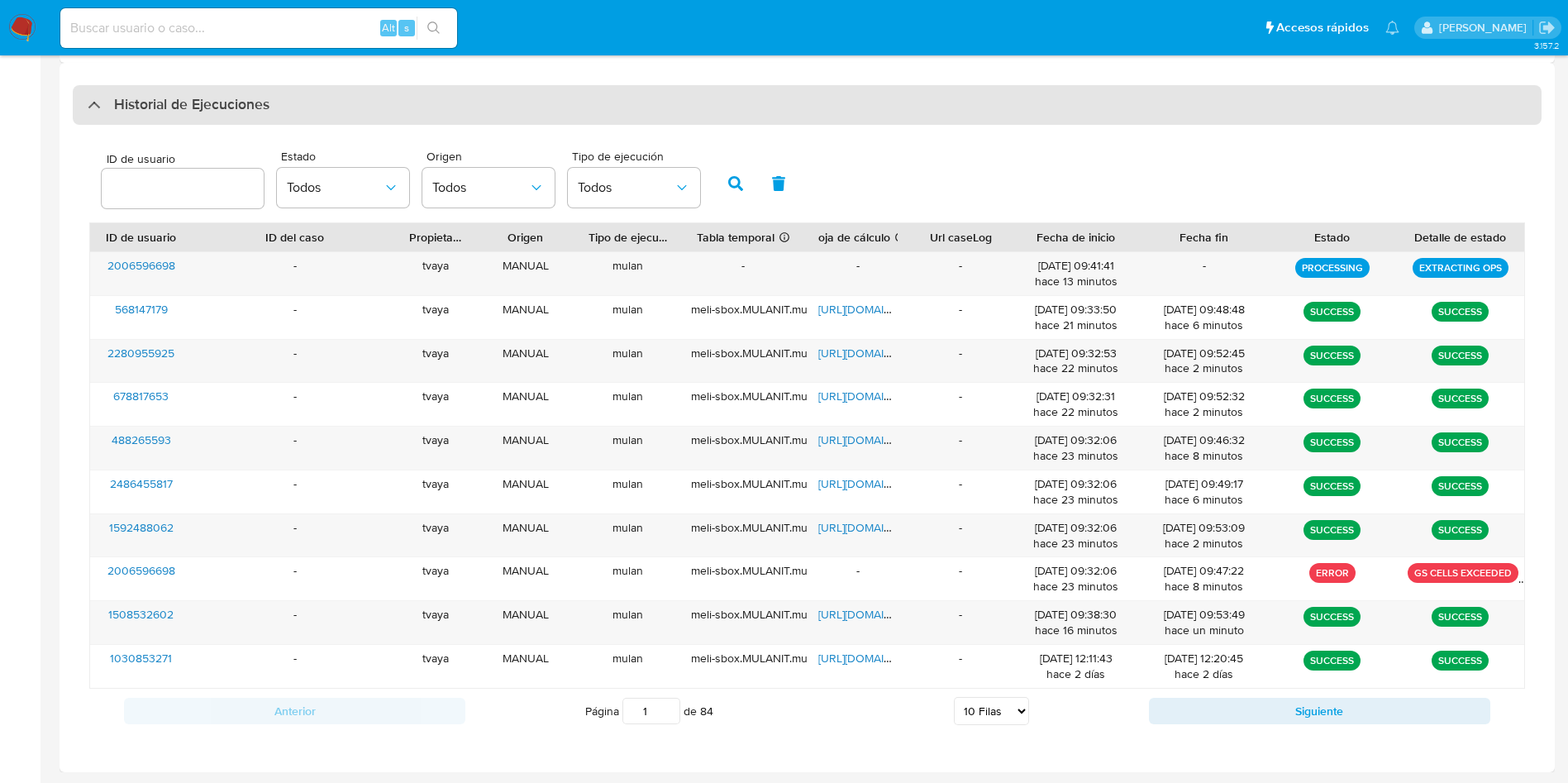
click at [274, 120] on div "Historial de Ejecuciones" at bounding box center [808, 105] width 1469 height 40
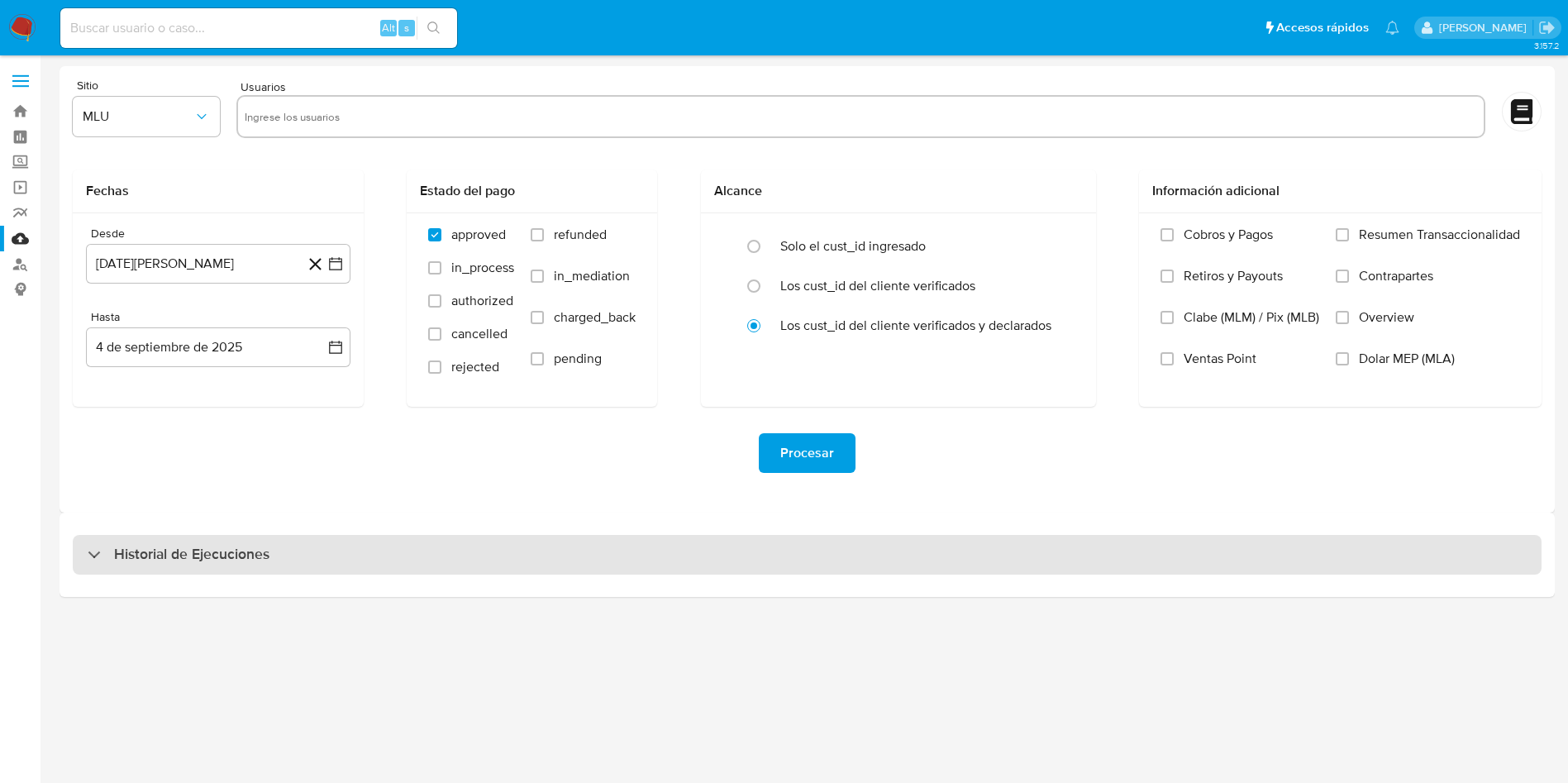
scroll to position [0, 0]
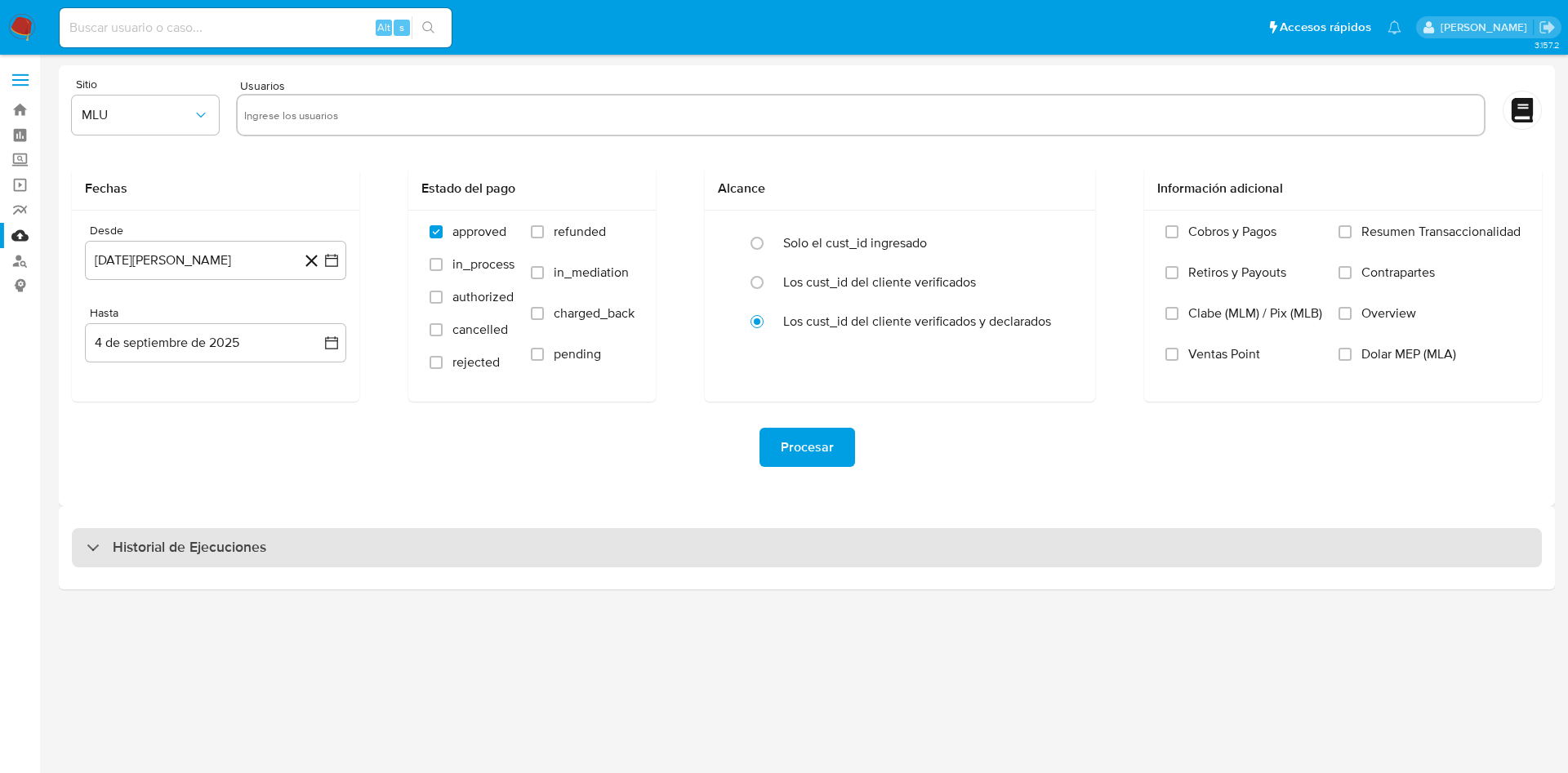
click at [248, 556] on h3 "Historial de Ejecuciones" at bounding box center [189, 548] width 154 height 19
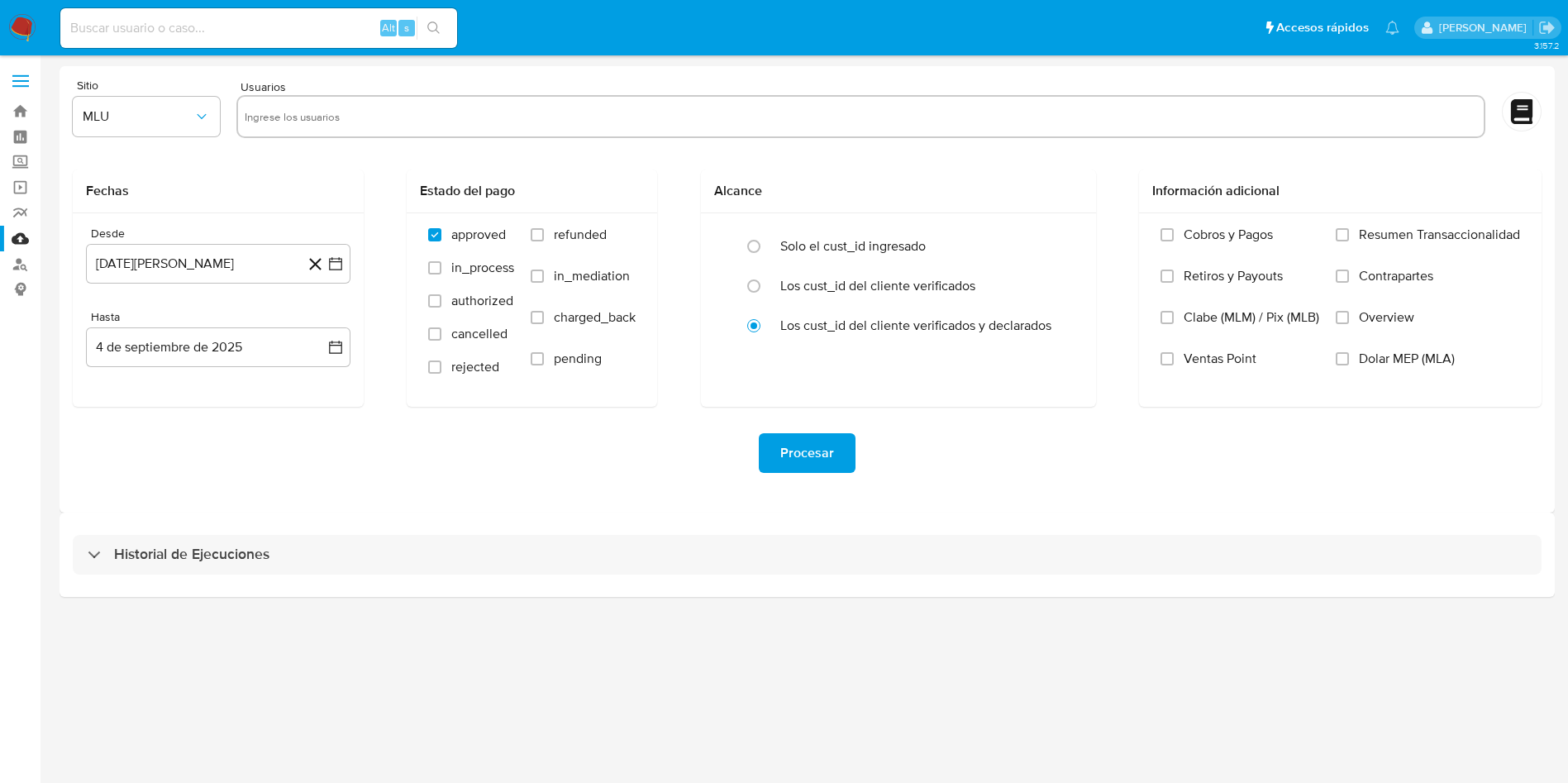
select select "10"
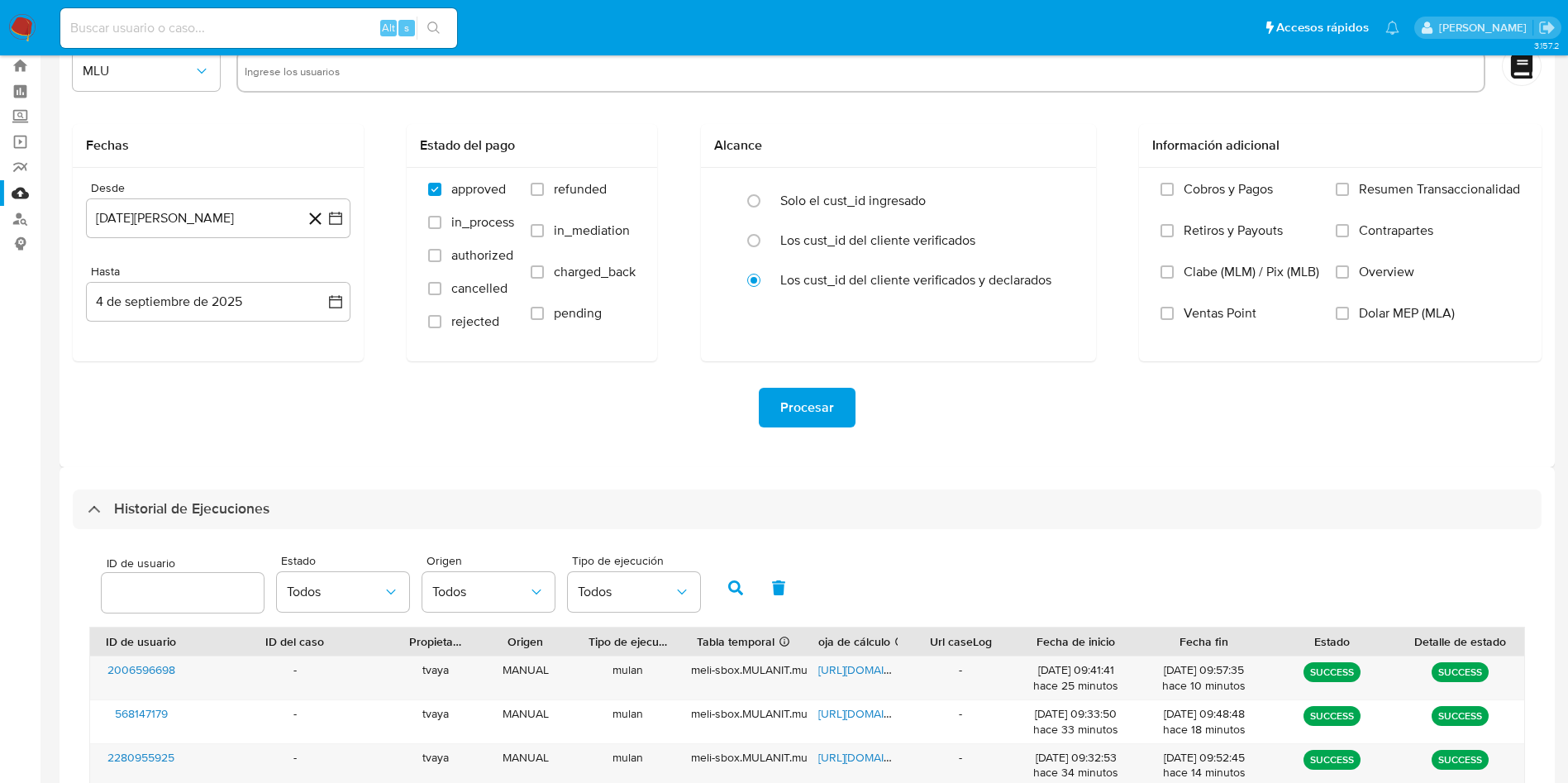
scroll to position [450, 0]
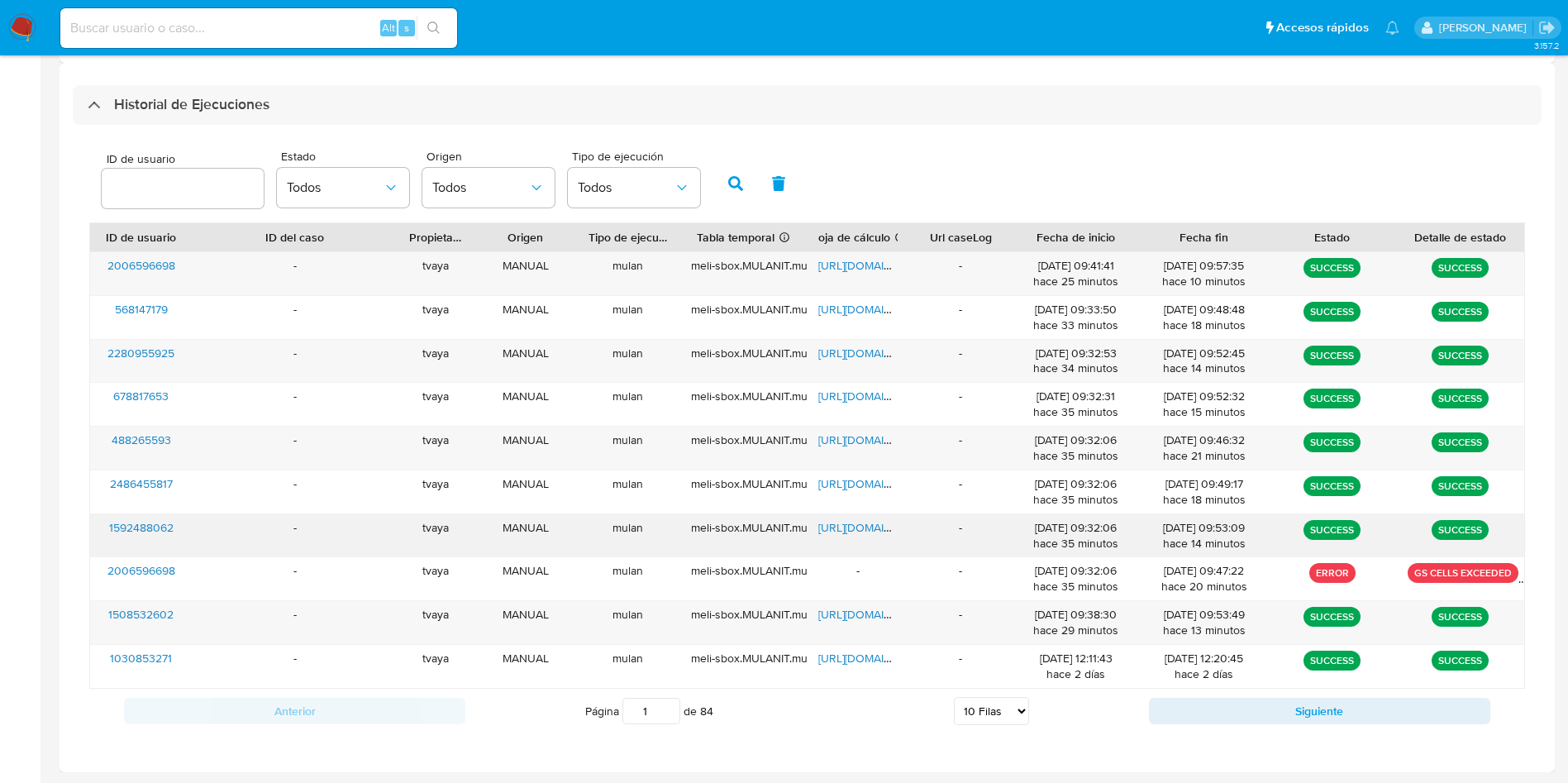
click at [869, 524] on span "https://docs.google.com/spreadsheets/d/1e_DlyPoumsGy4g-QAInN9olafn9wodoZEx8lPIA…" at bounding box center [875, 527] width 114 height 17
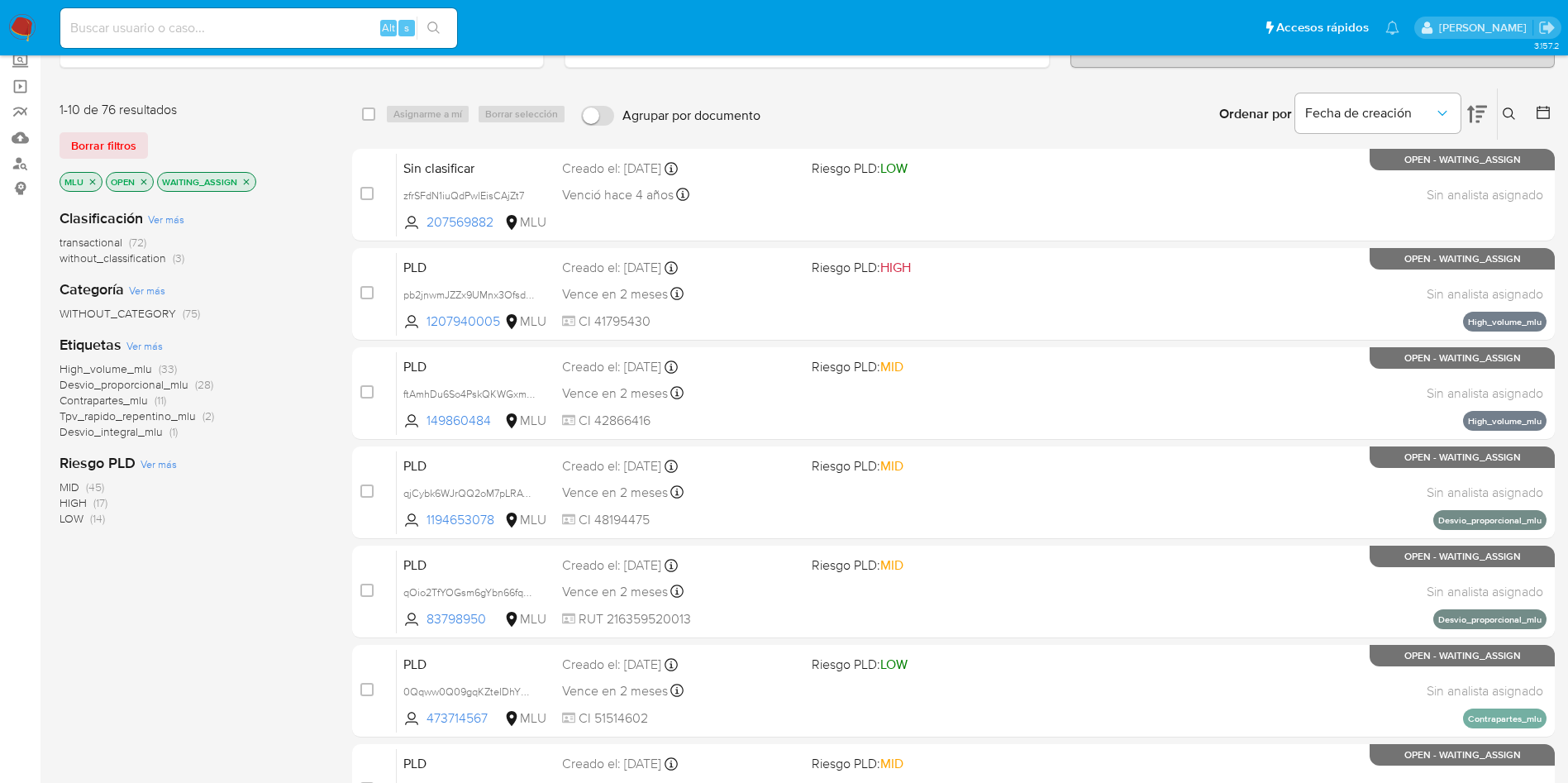
scroll to position [124, 0]
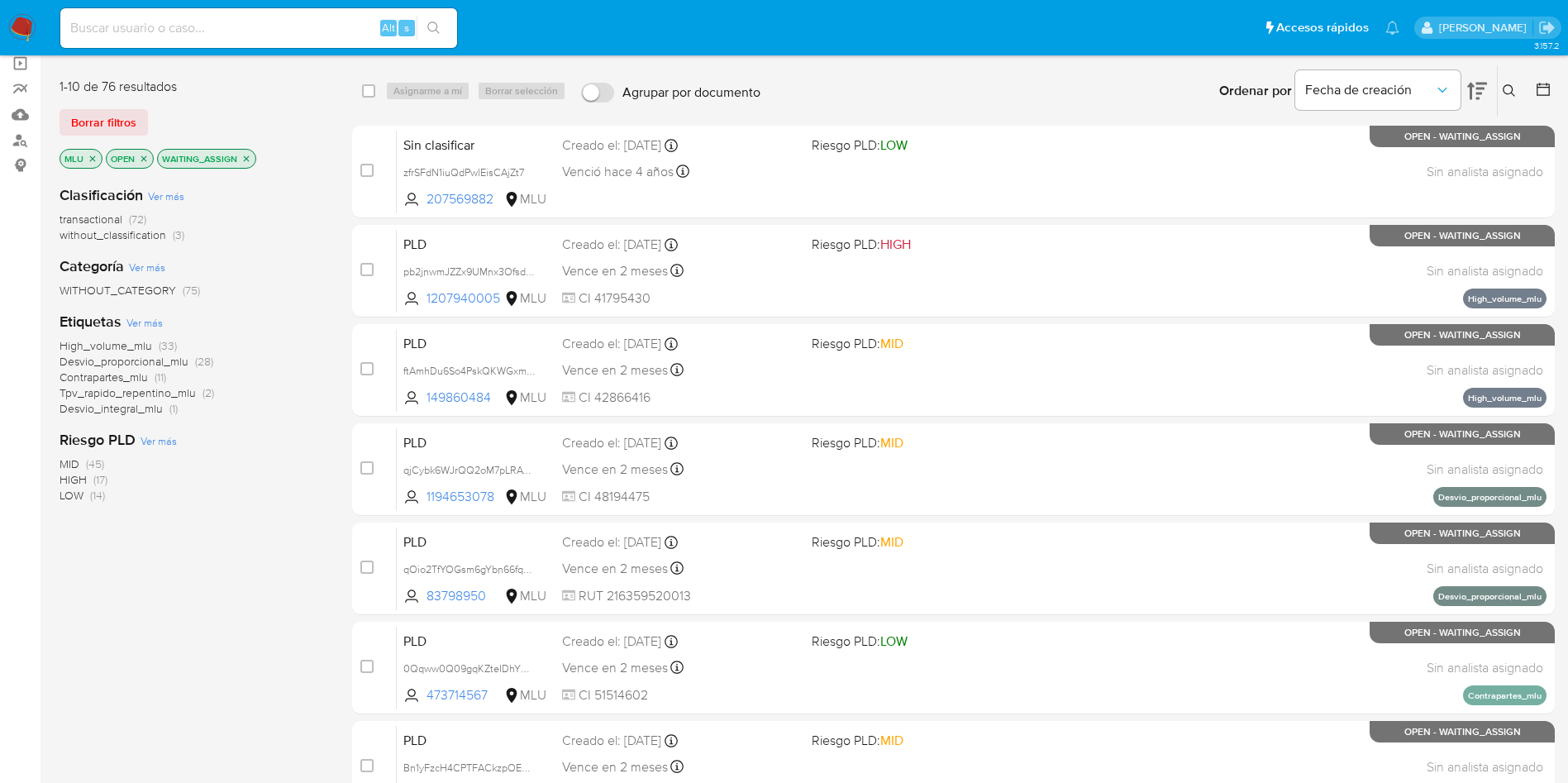
click at [249, 161] on icon "close-filter" at bounding box center [246, 159] width 10 height 10
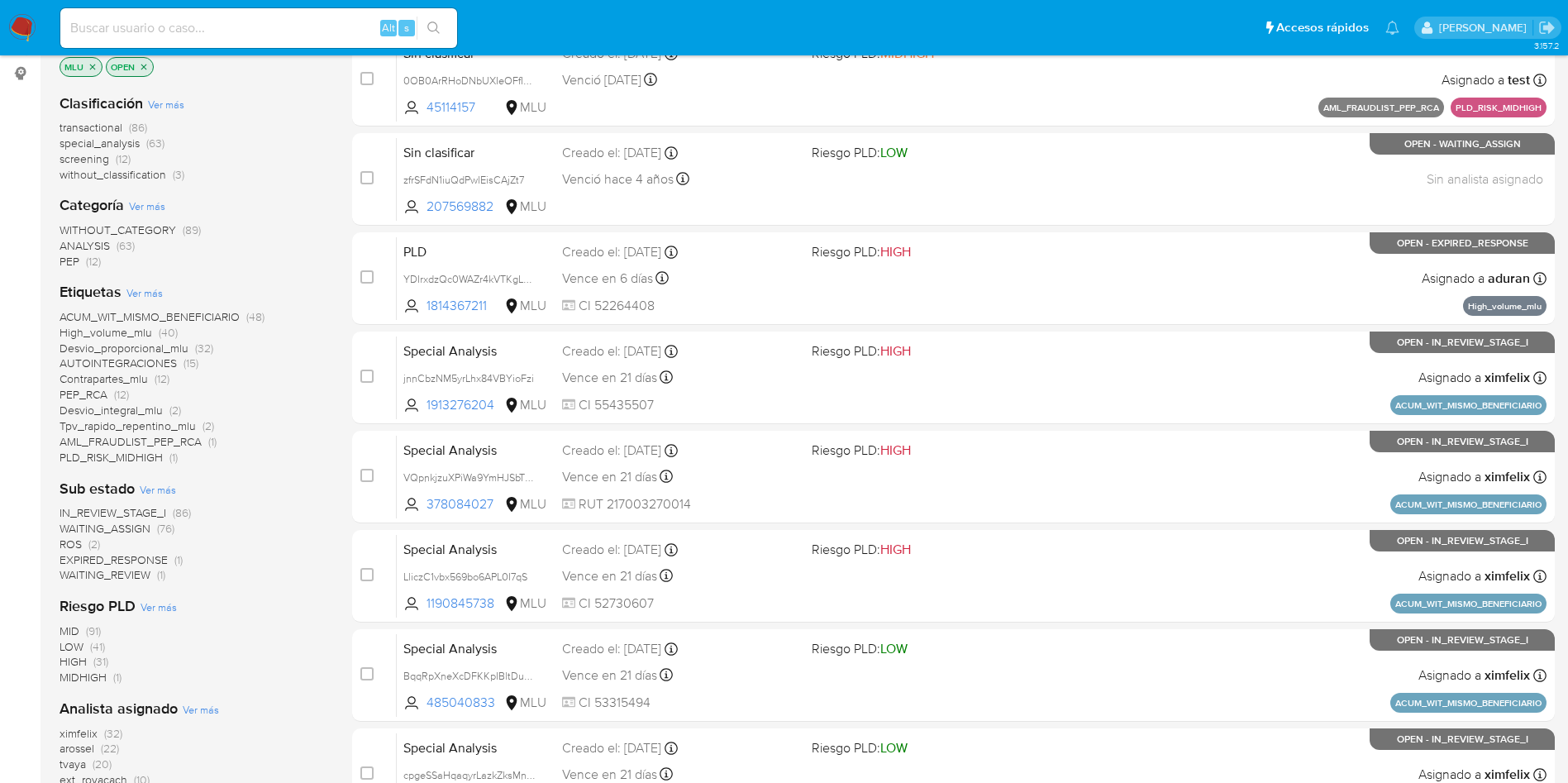
scroll to position [249, 0]
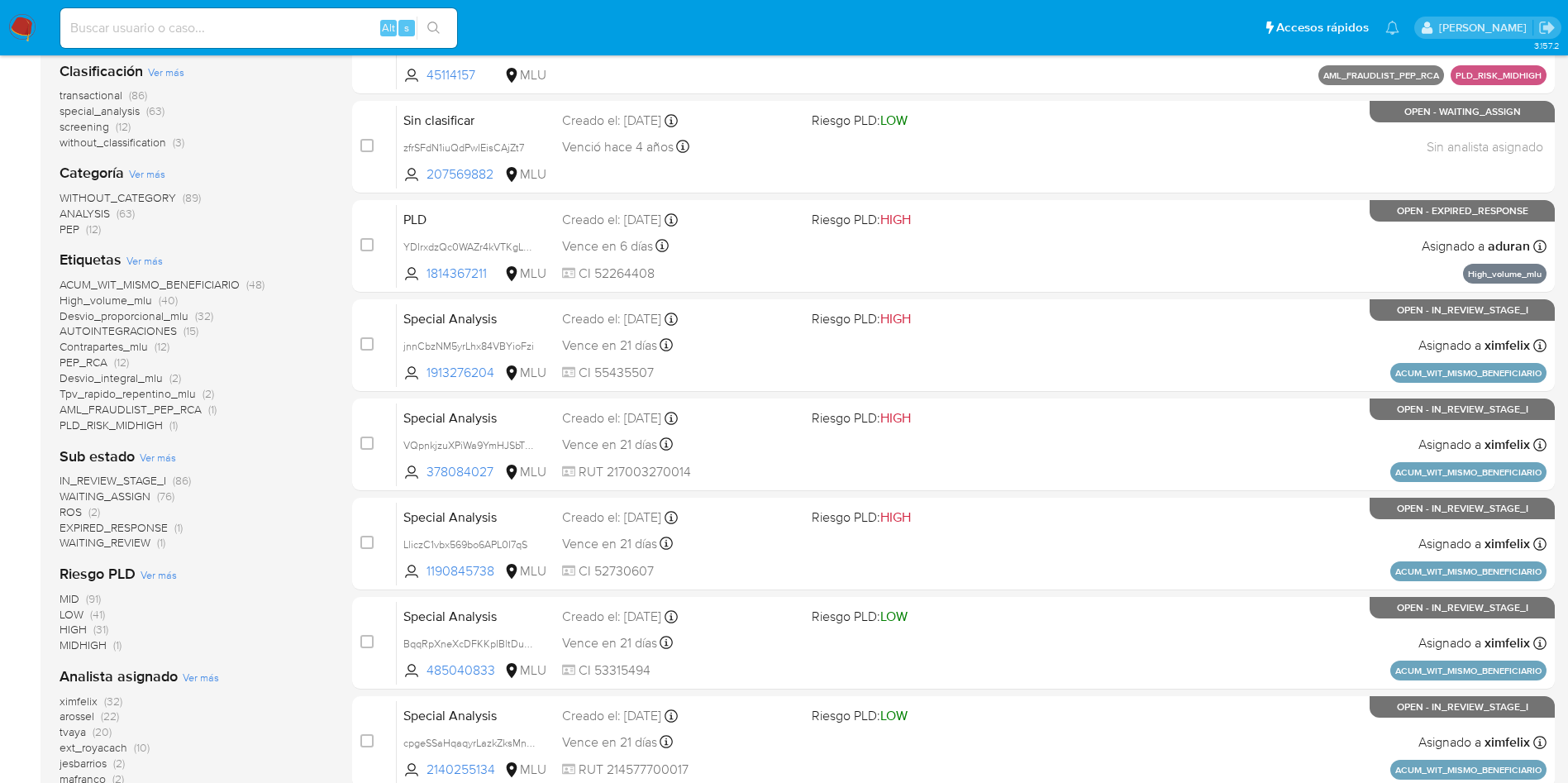
click at [19, 31] on img at bounding box center [22, 29] width 28 height 29
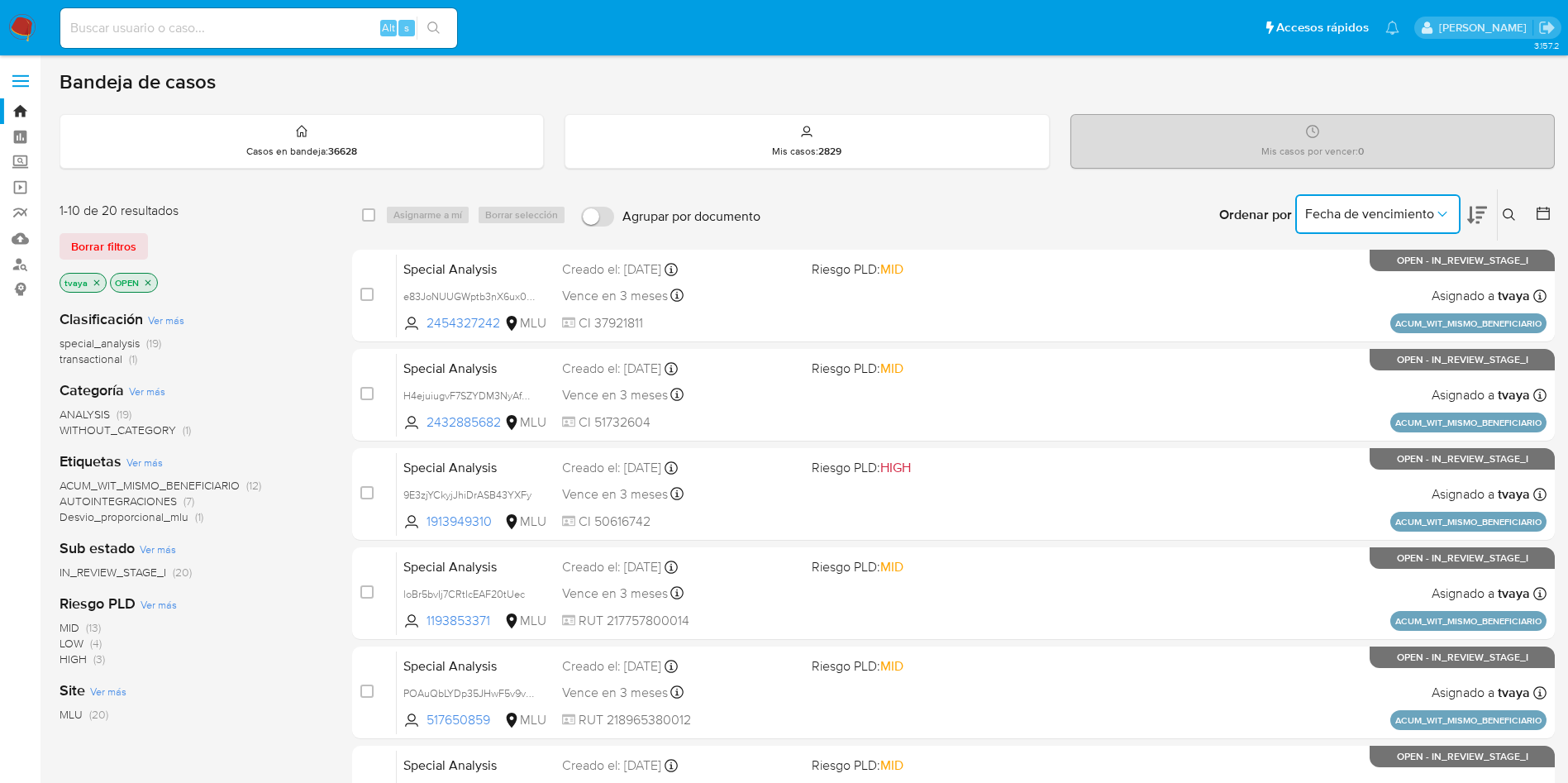
click at [1444, 216] on icon "Ordenar por" at bounding box center [1442, 214] width 17 height 17
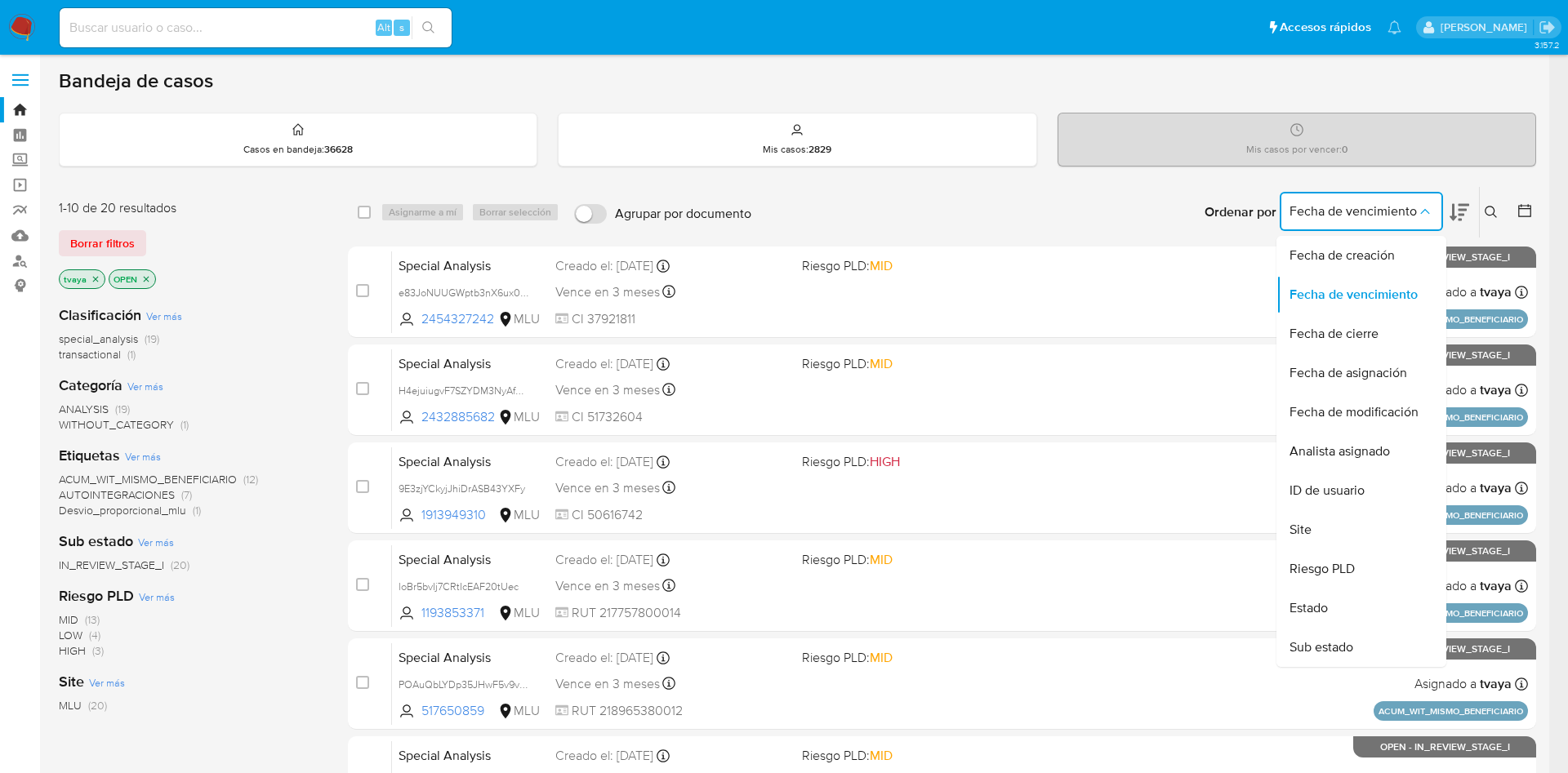
click at [1425, 211] on icon "Ordenar por" at bounding box center [1425, 211] width 17 height 17
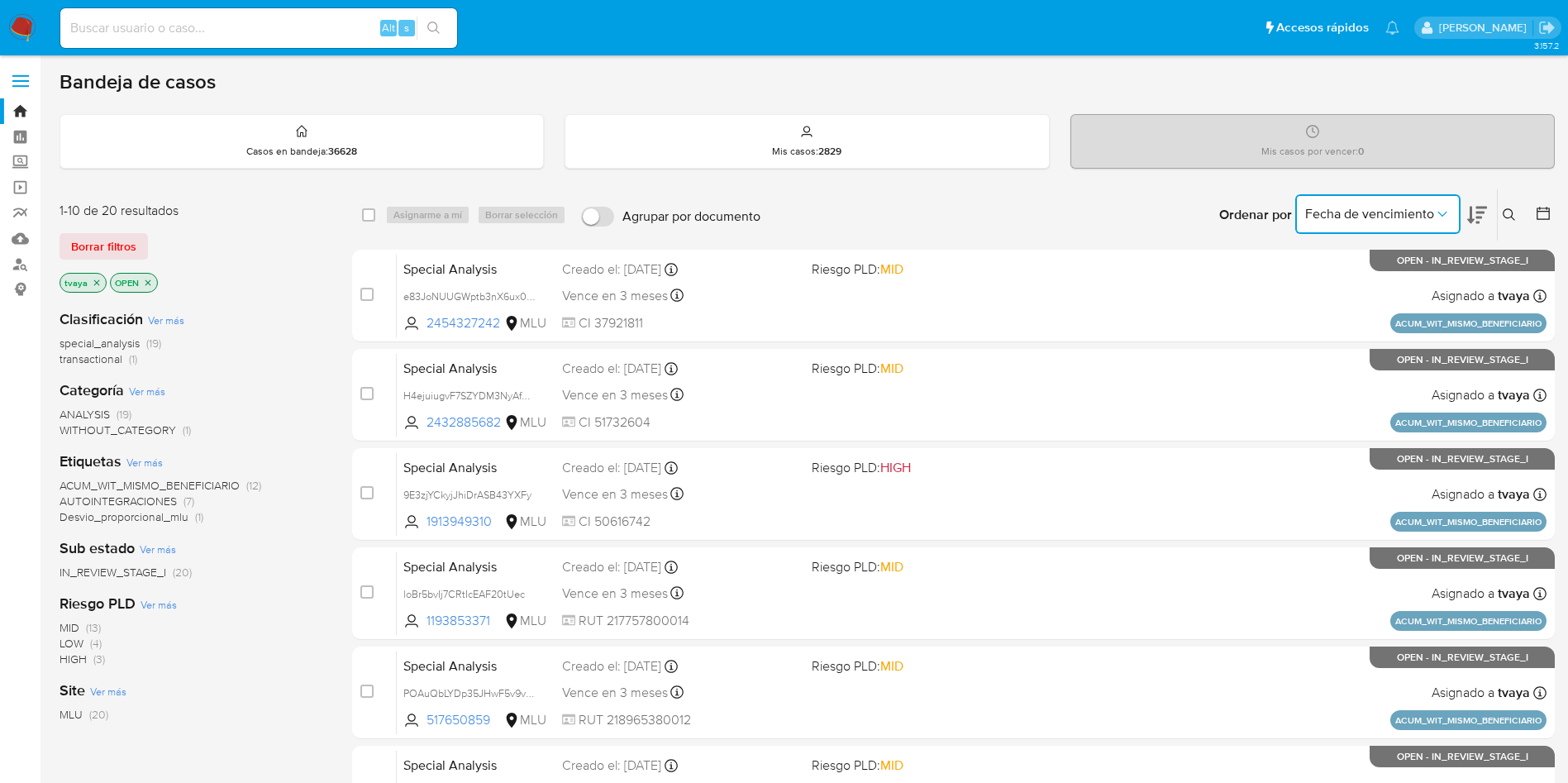
click at [1474, 210] on icon at bounding box center [1477, 215] width 20 height 20
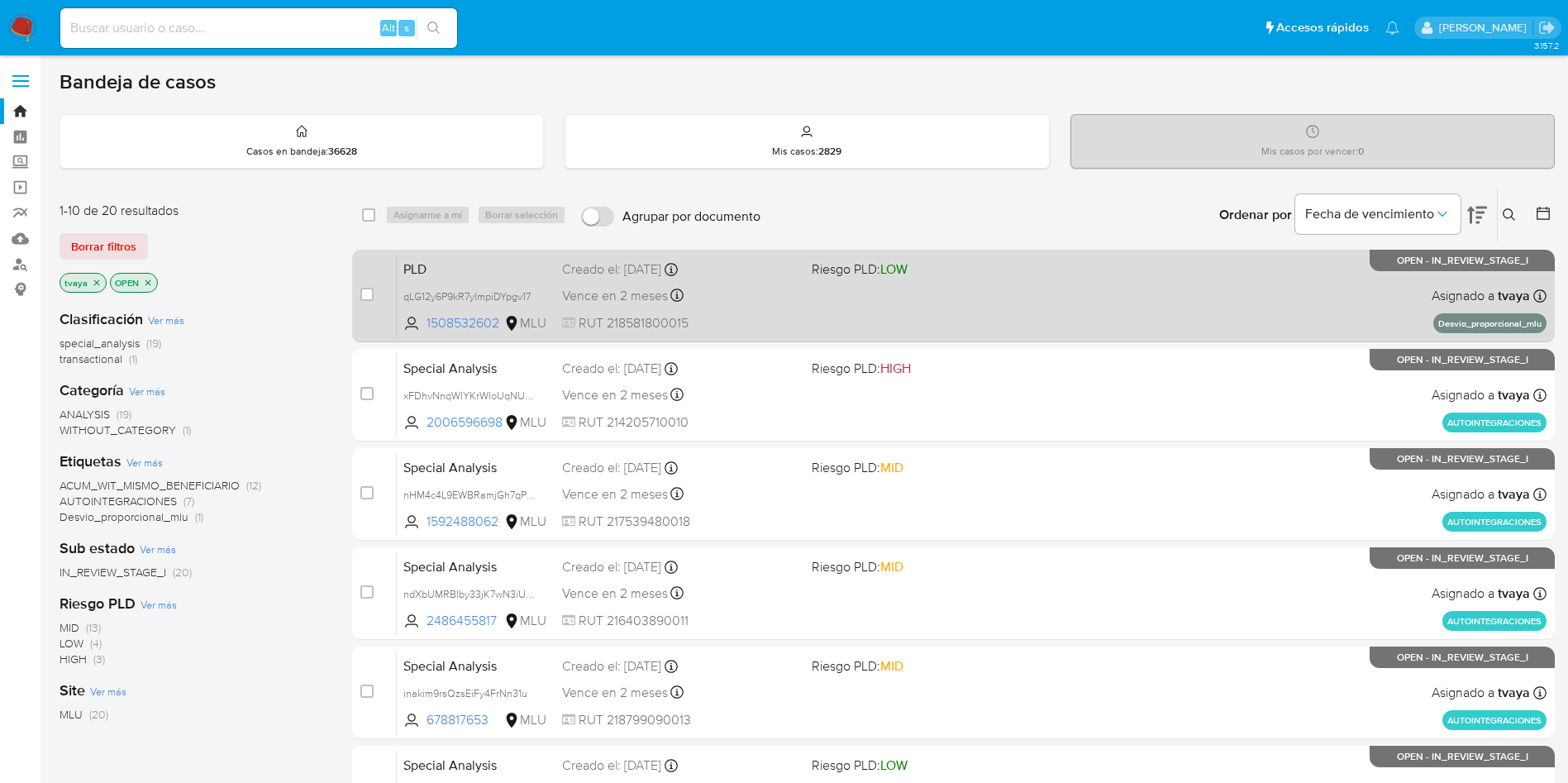
click at [918, 288] on div "PLD qLG12y6P9kR7ylmpiDYpgv17 1508532602 MLU Riesgo PLD: LOW Creado el: 12/08/20…" at bounding box center [972, 296] width 1150 height 84
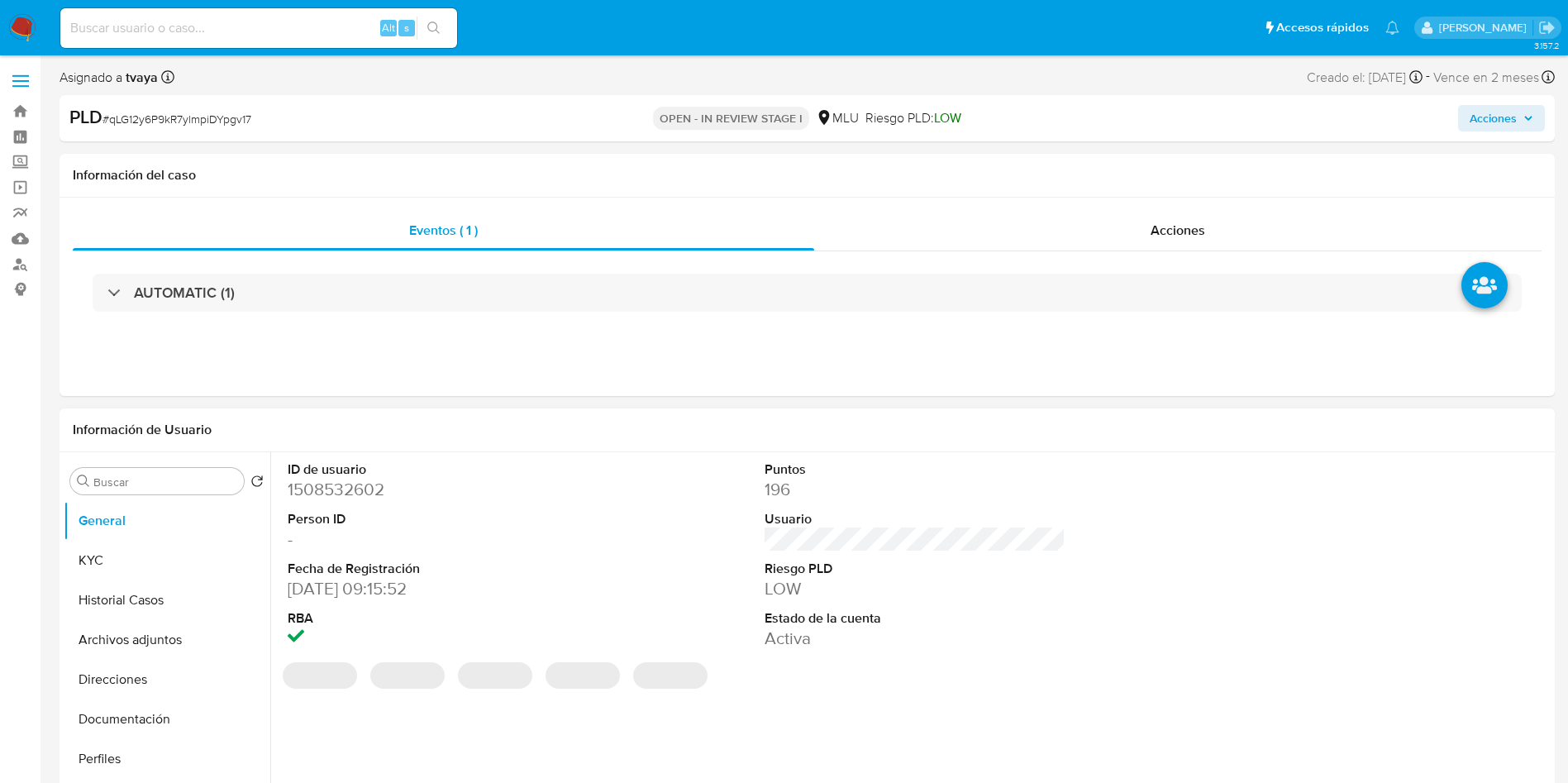
select select "10"
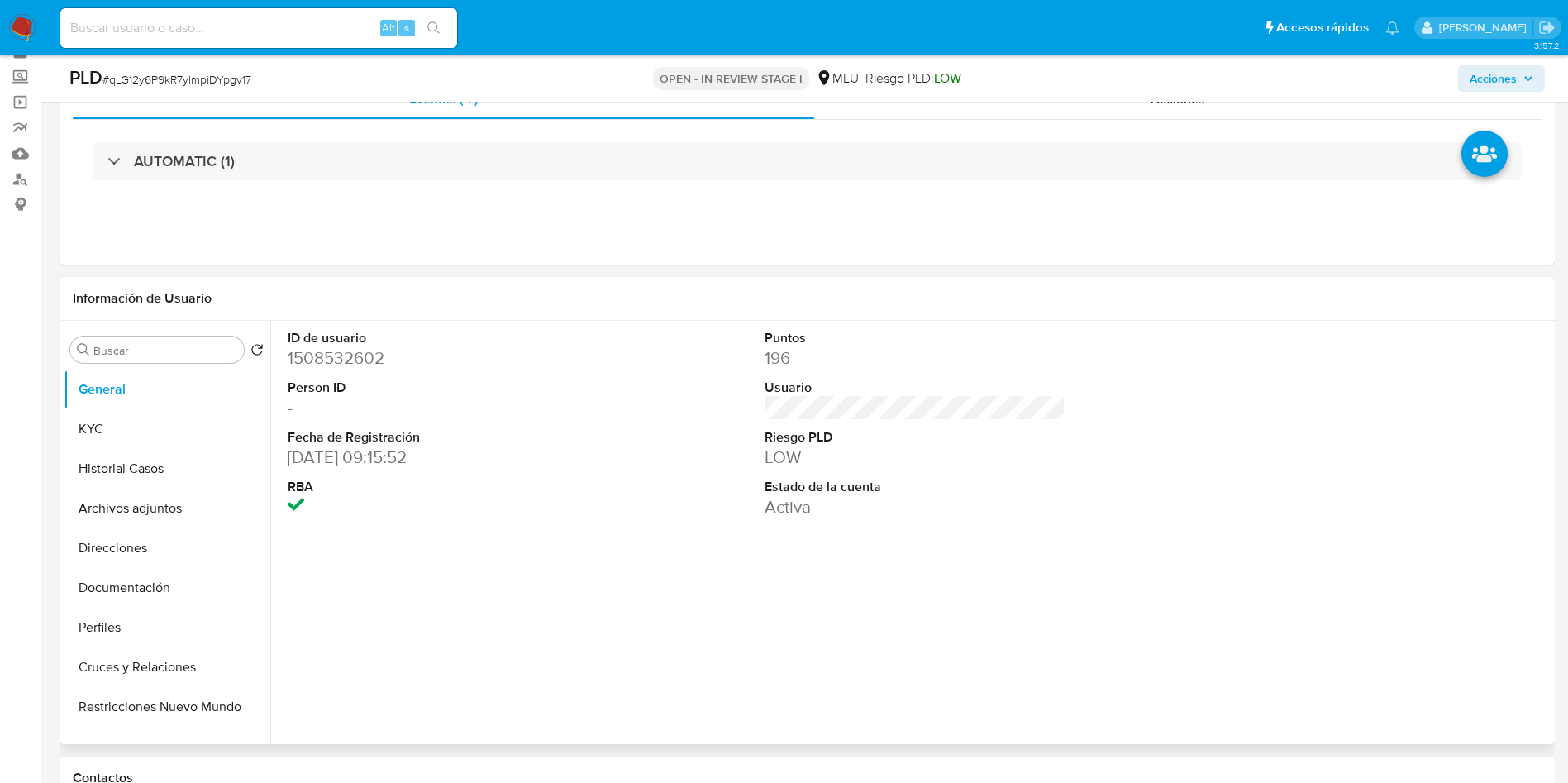
scroll to position [124, 0]
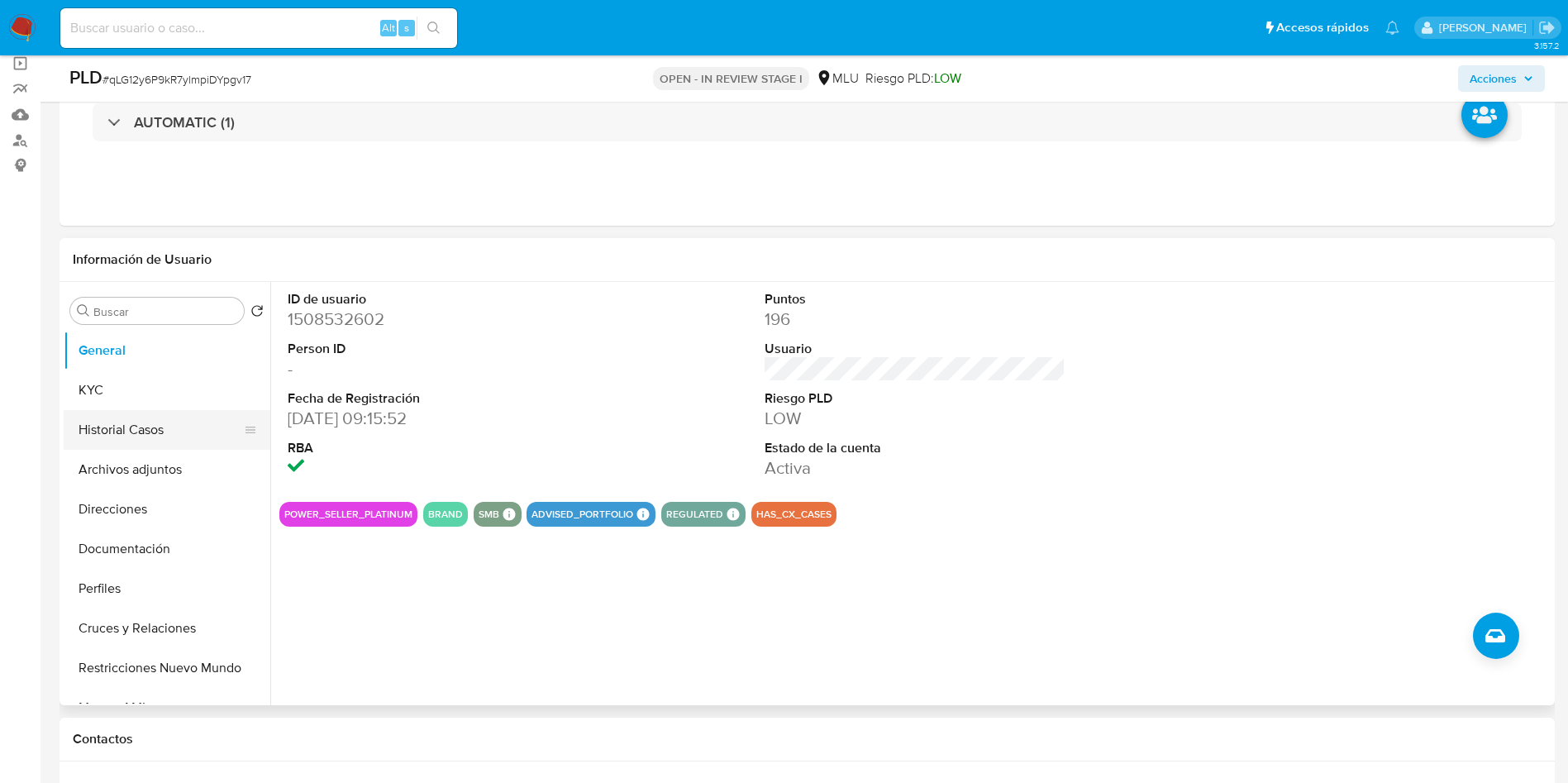
click at [142, 422] on button "Historial Casos" at bounding box center [159, 430] width 193 height 40
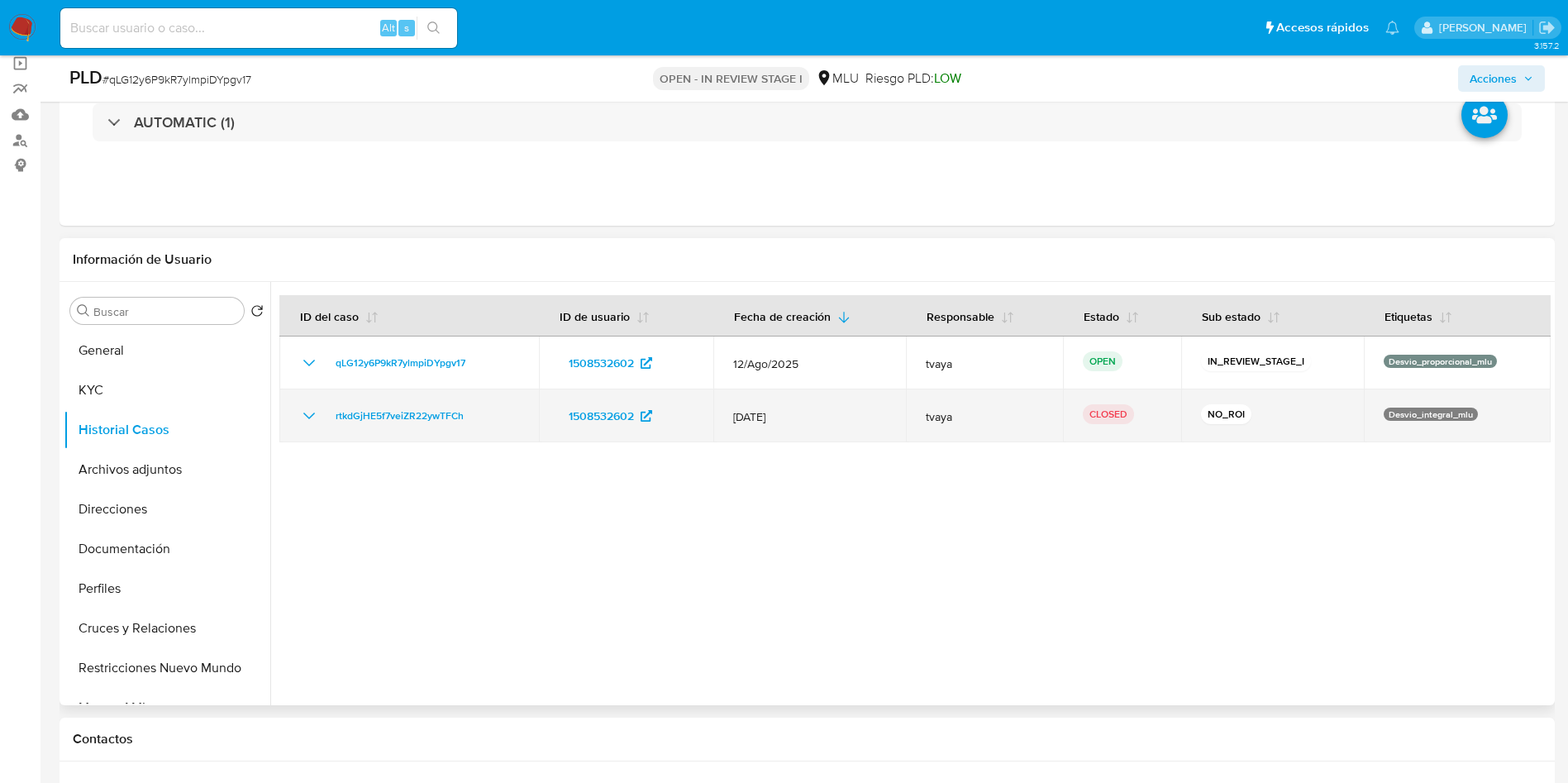
click at [305, 409] on icon "Mostrar/Ocultar" at bounding box center [309, 416] width 20 height 20
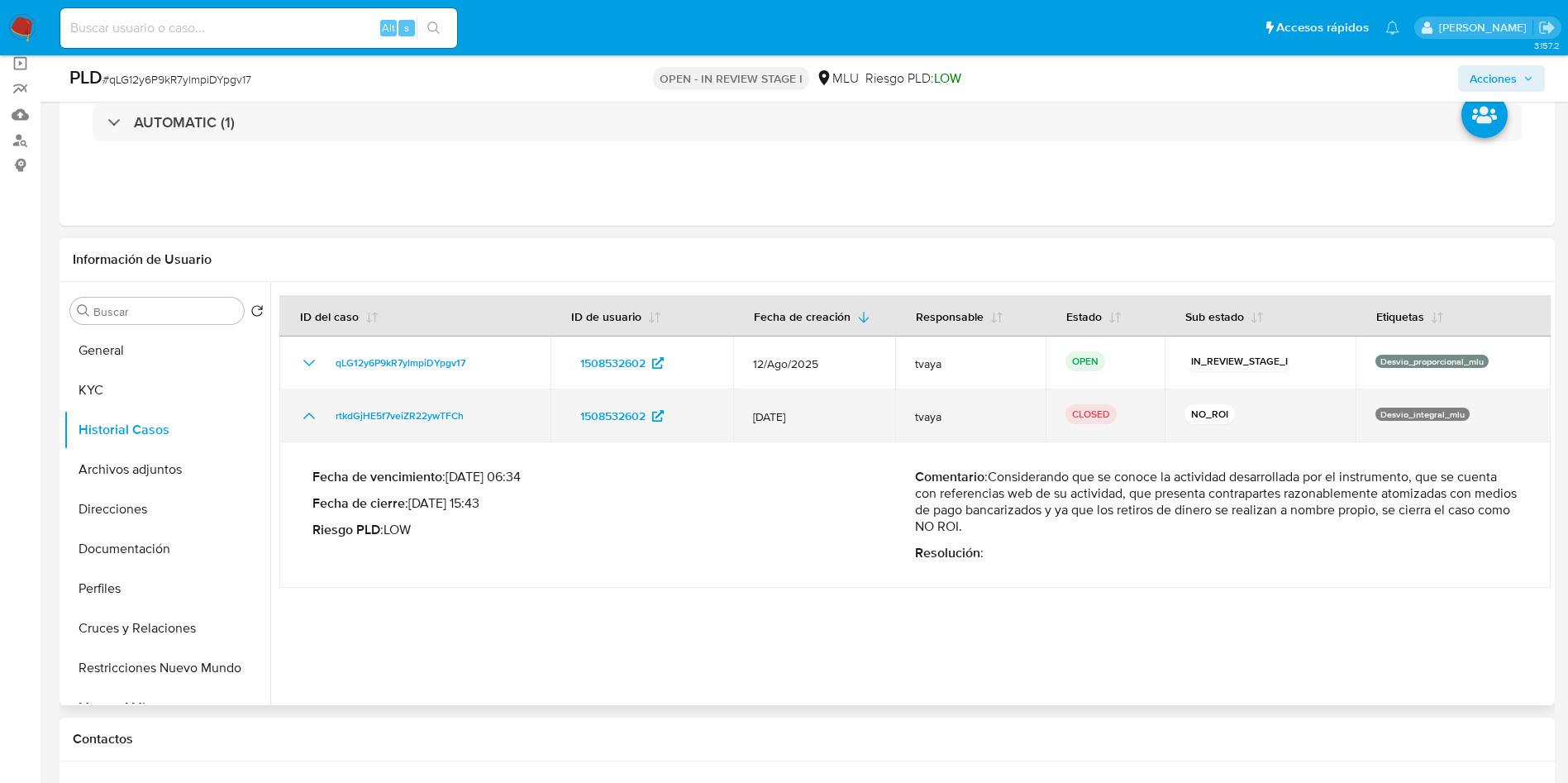
drag, startPoint x: 303, startPoint y: 410, endPoint x: 419, endPoint y: 394, distance: 117.1
click at [303, 410] on icon "Mostrar/Ocultar" at bounding box center [309, 416] width 20 height 20
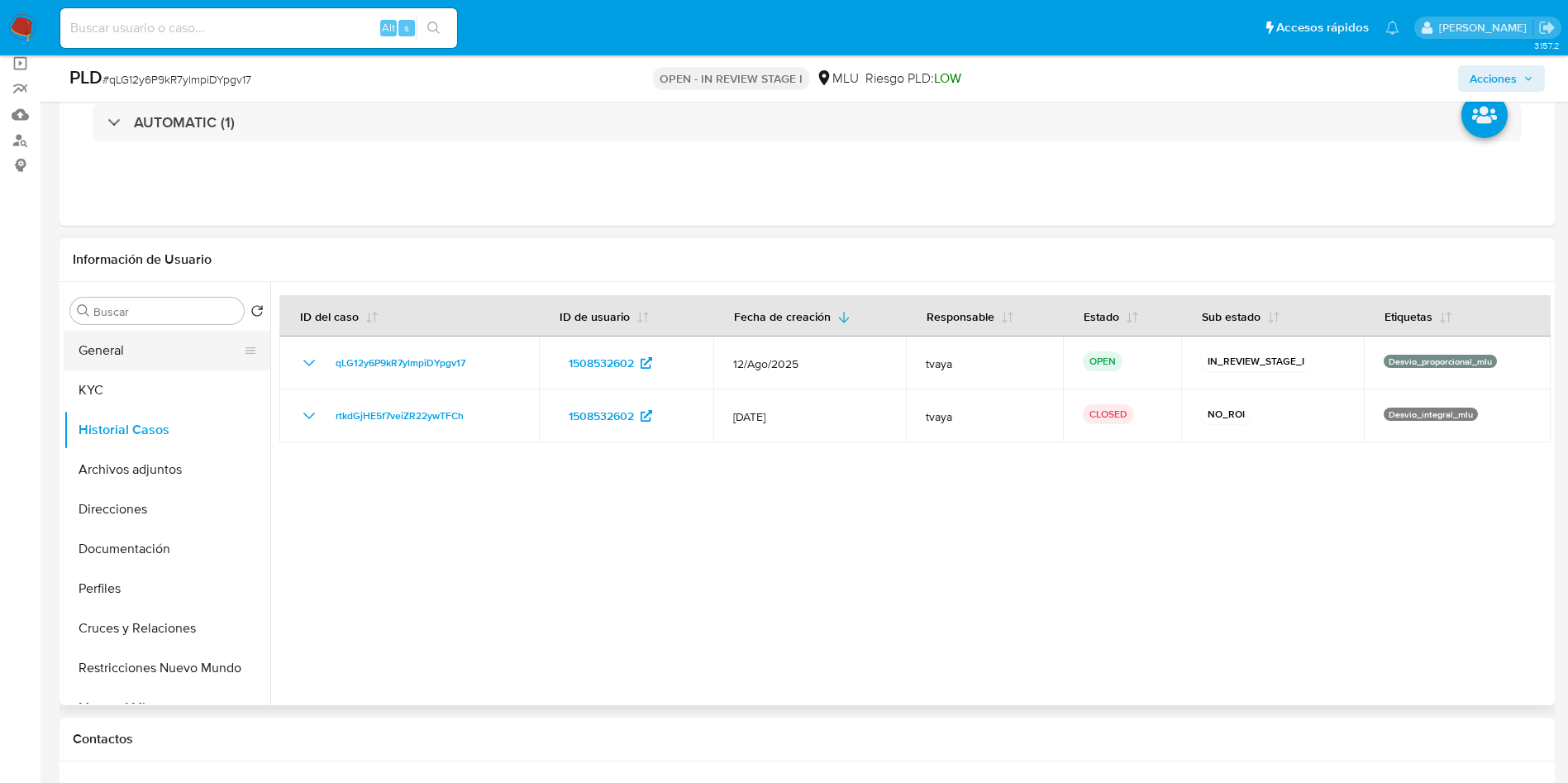
click at [138, 362] on button "General" at bounding box center [159, 350] width 193 height 40
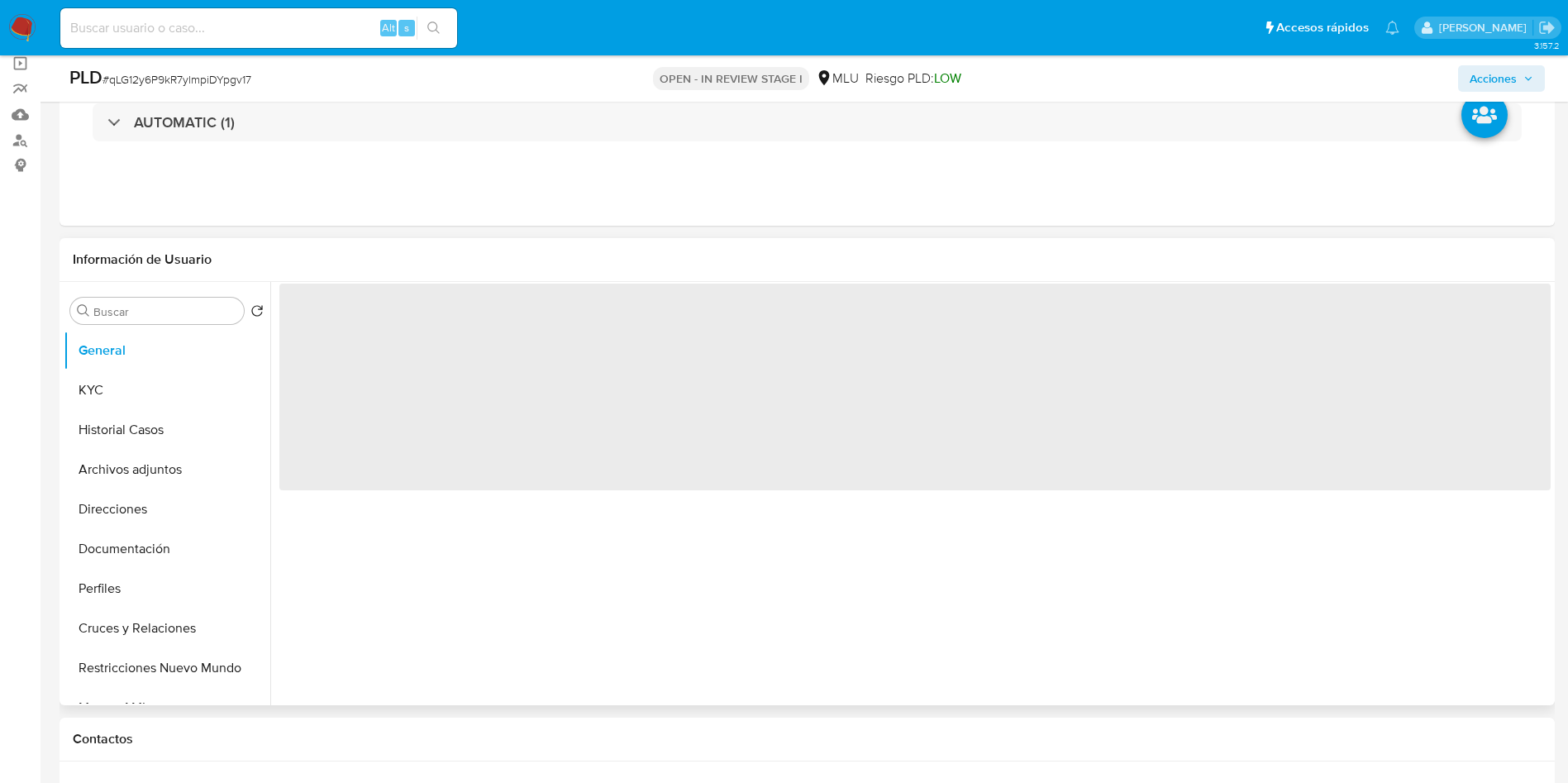
click at [332, 326] on span "‌" at bounding box center [915, 387] width 1271 height 207
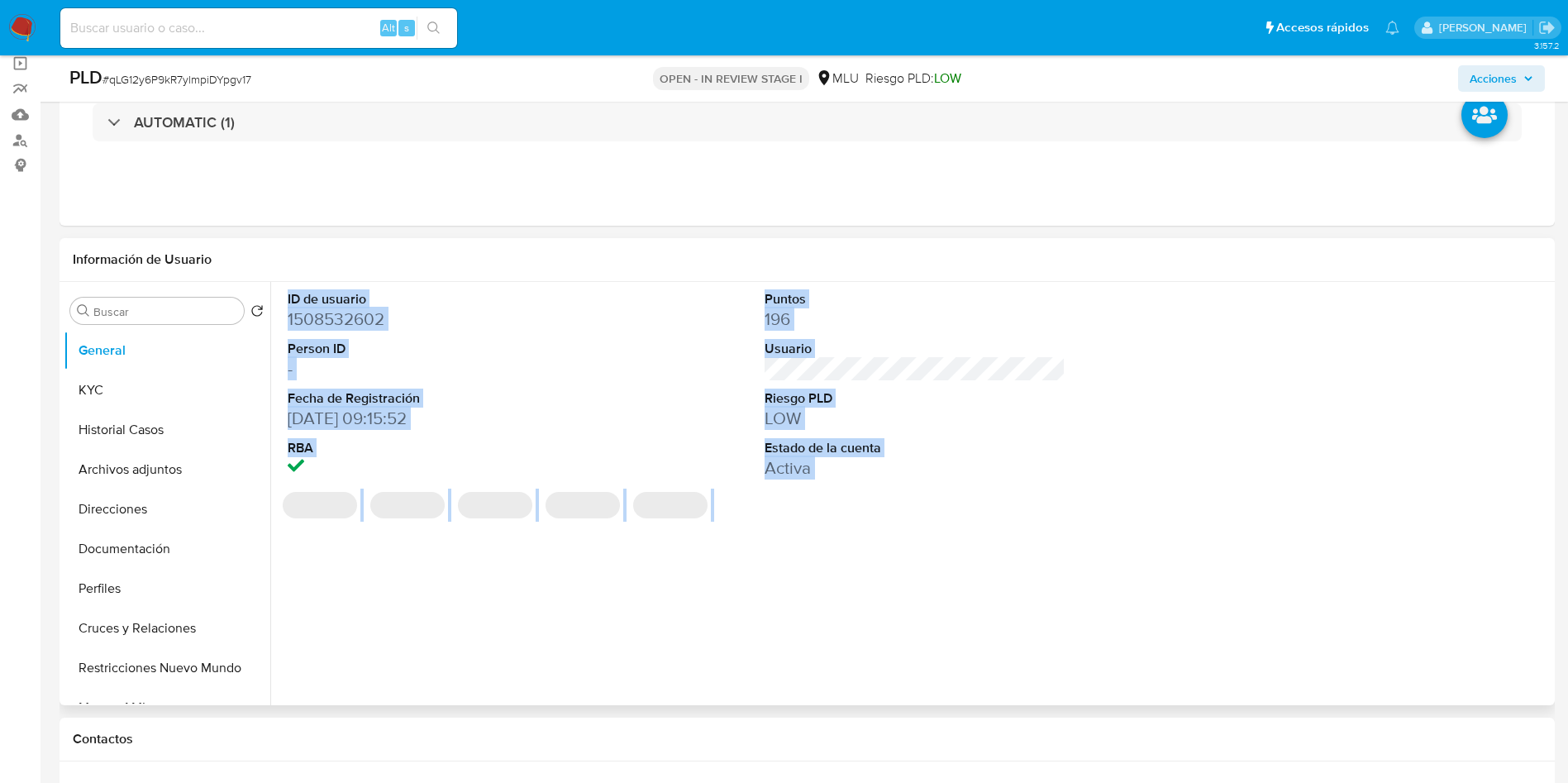
click at [350, 318] on dd "1508532602" at bounding box center [438, 319] width 302 height 23
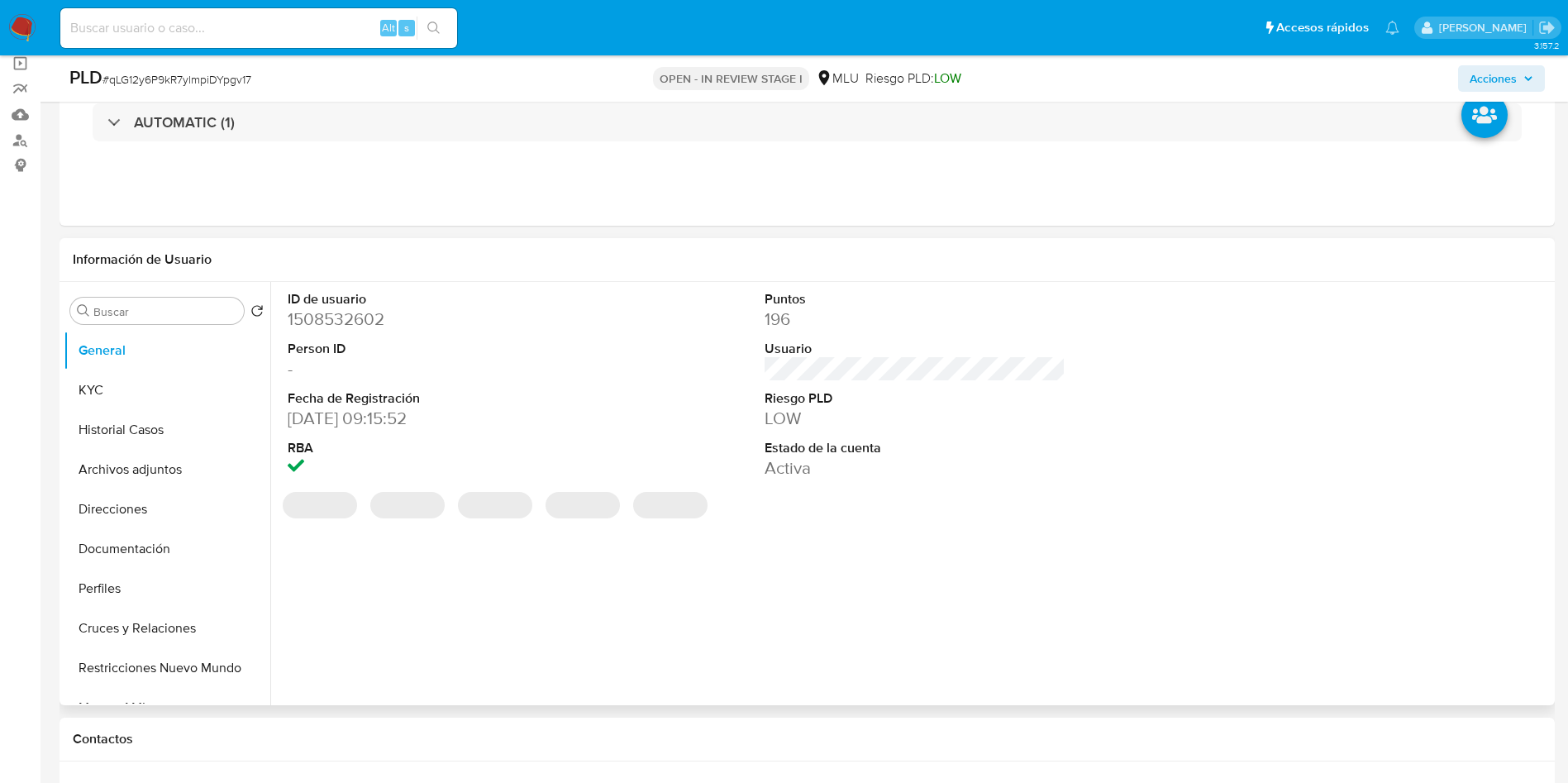
click at [350, 318] on dd "1508532602" at bounding box center [438, 319] width 302 height 23
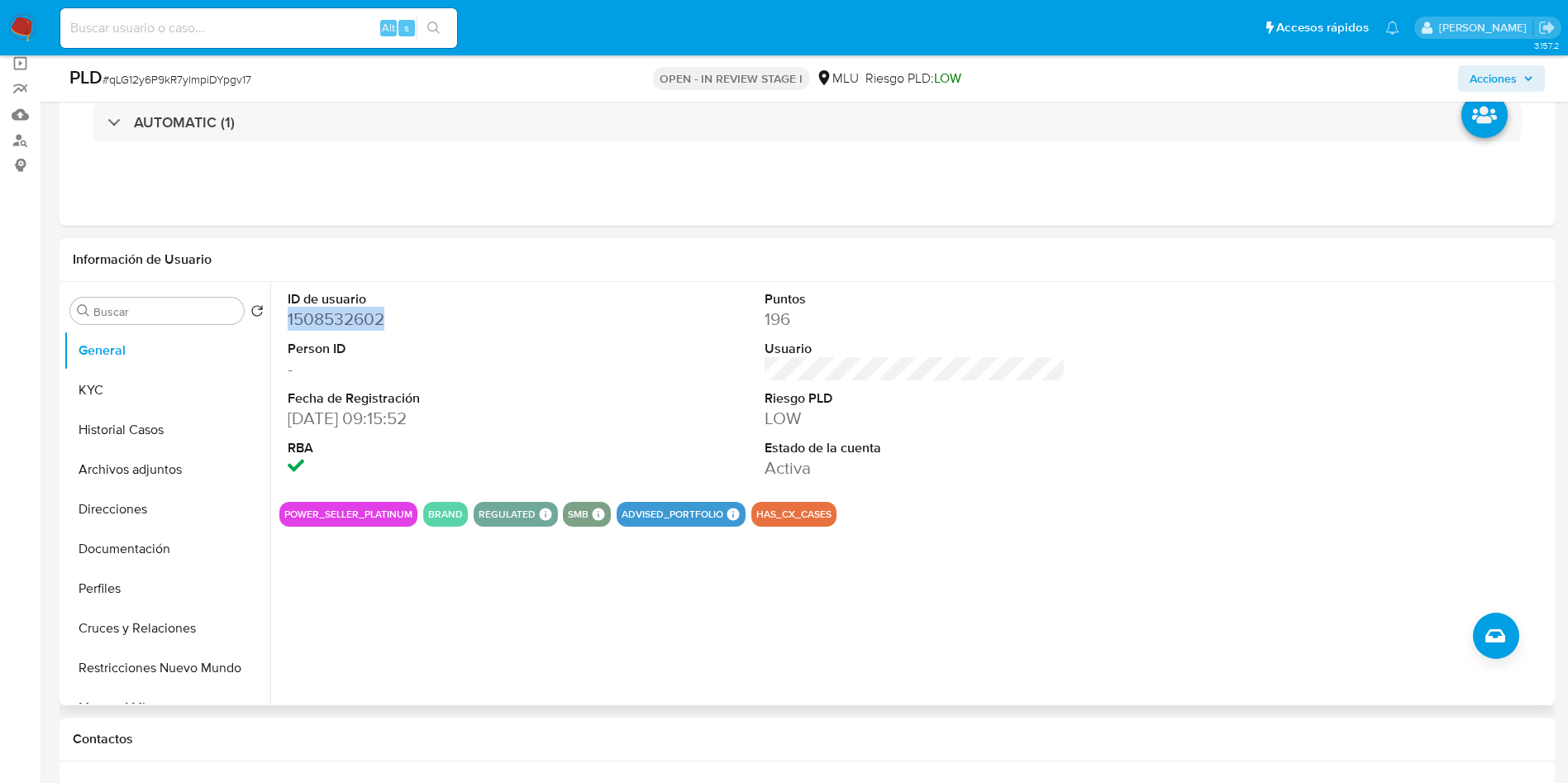
click at [360, 318] on dd "1508532602" at bounding box center [438, 319] width 302 height 23
click at [370, 327] on dd "1508532602" at bounding box center [438, 319] width 302 height 23
click at [324, 326] on dd "1508532602" at bounding box center [438, 319] width 302 height 23
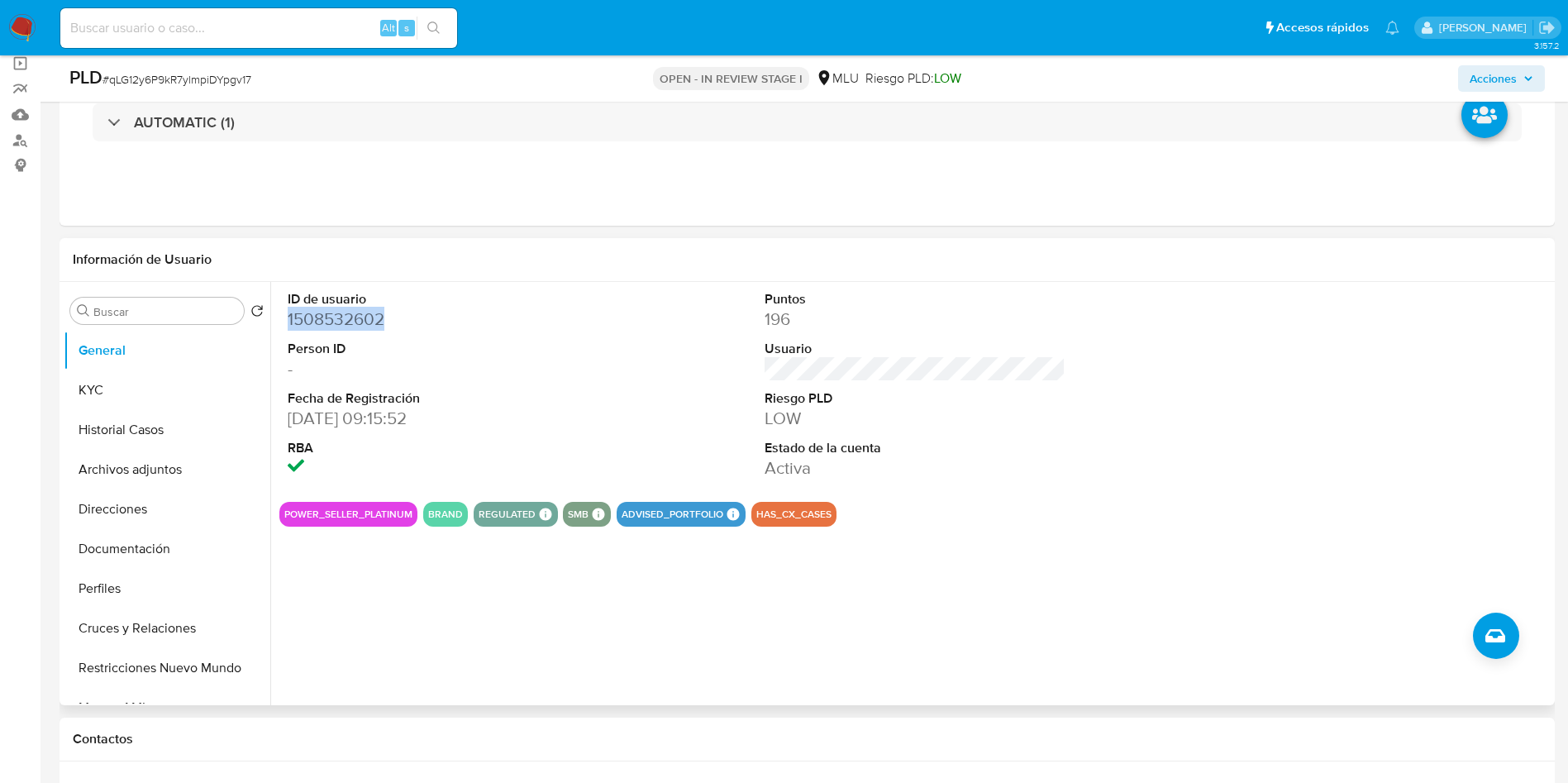
click at [324, 326] on dd "1508532602" at bounding box center [438, 319] width 302 height 23
click at [132, 435] on button "Historial Casos" at bounding box center [159, 430] width 193 height 40
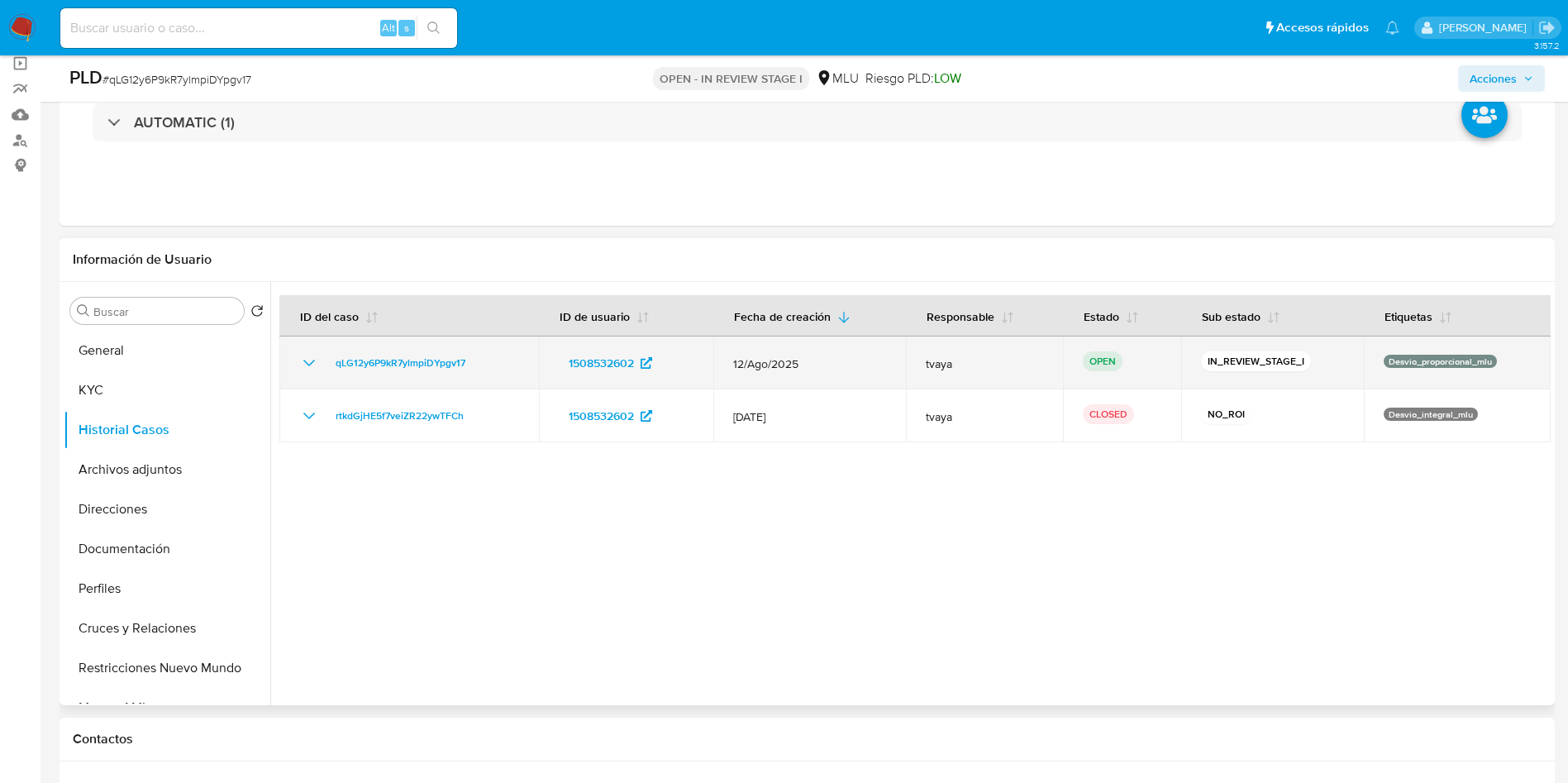
drag, startPoint x: 492, startPoint y: 367, endPoint x: 305, endPoint y: 372, distance: 187.1
click at [305, 372] on div "qLG12y6P9kR7ylmpiDYpgv17" at bounding box center [409, 363] width 220 height 20
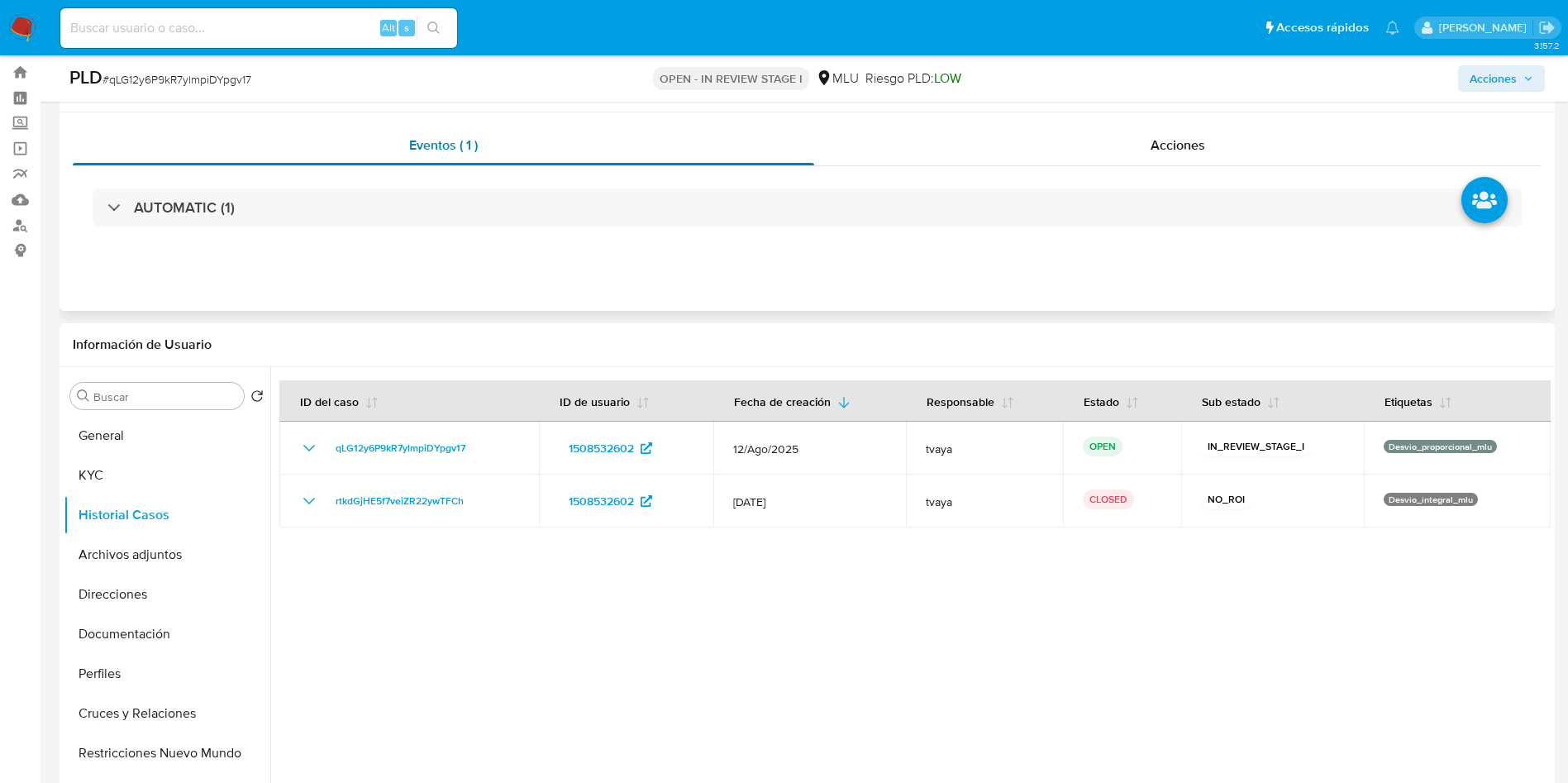
scroll to position [0, 0]
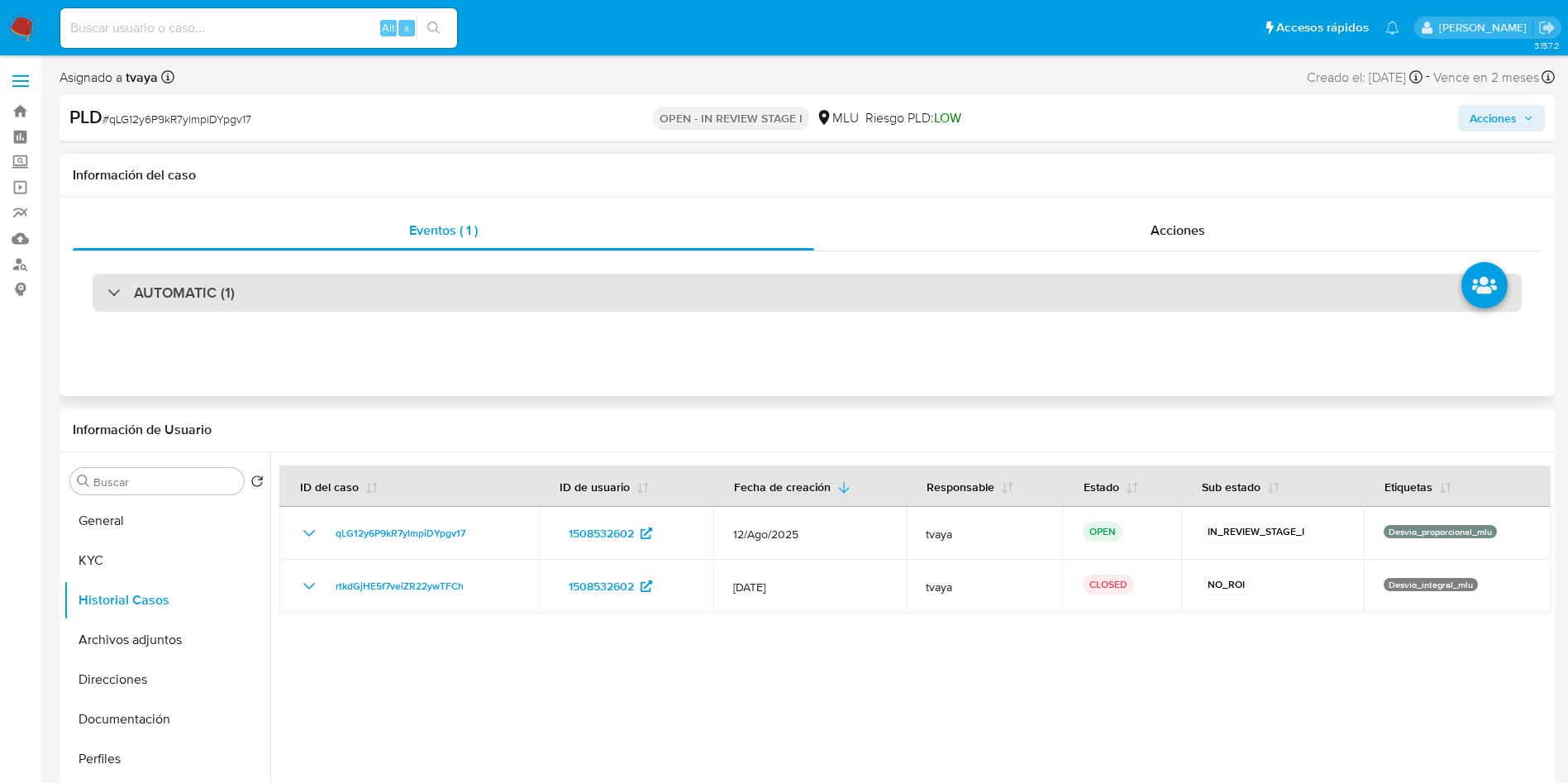
click at [292, 290] on div "AUTOMATIC (1)" at bounding box center [807, 292] width 1429 height 38
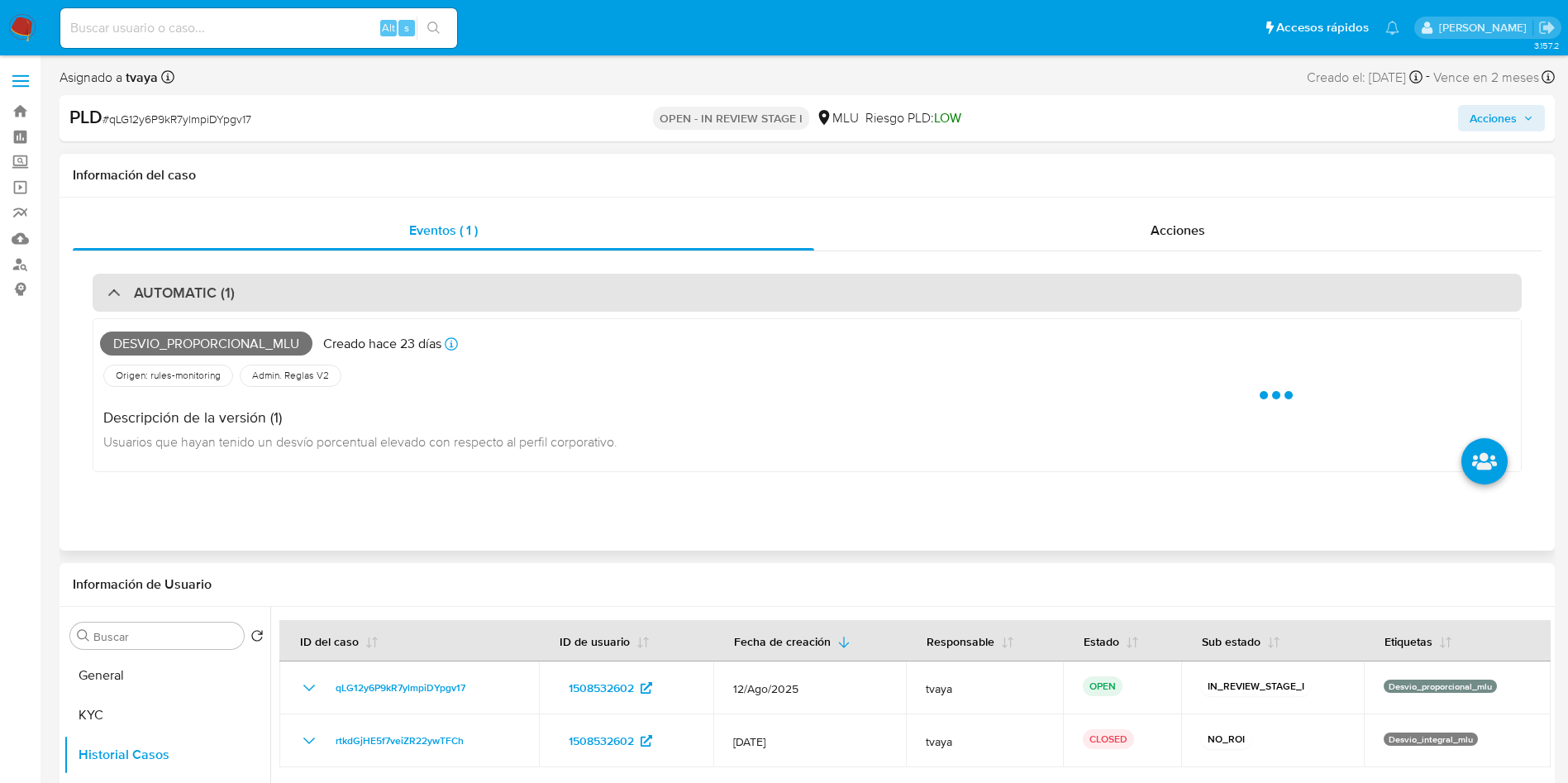
click at [311, 294] on div "AUTOMATIC (1)" at bounding box center [807, 292] width 1429 height 38
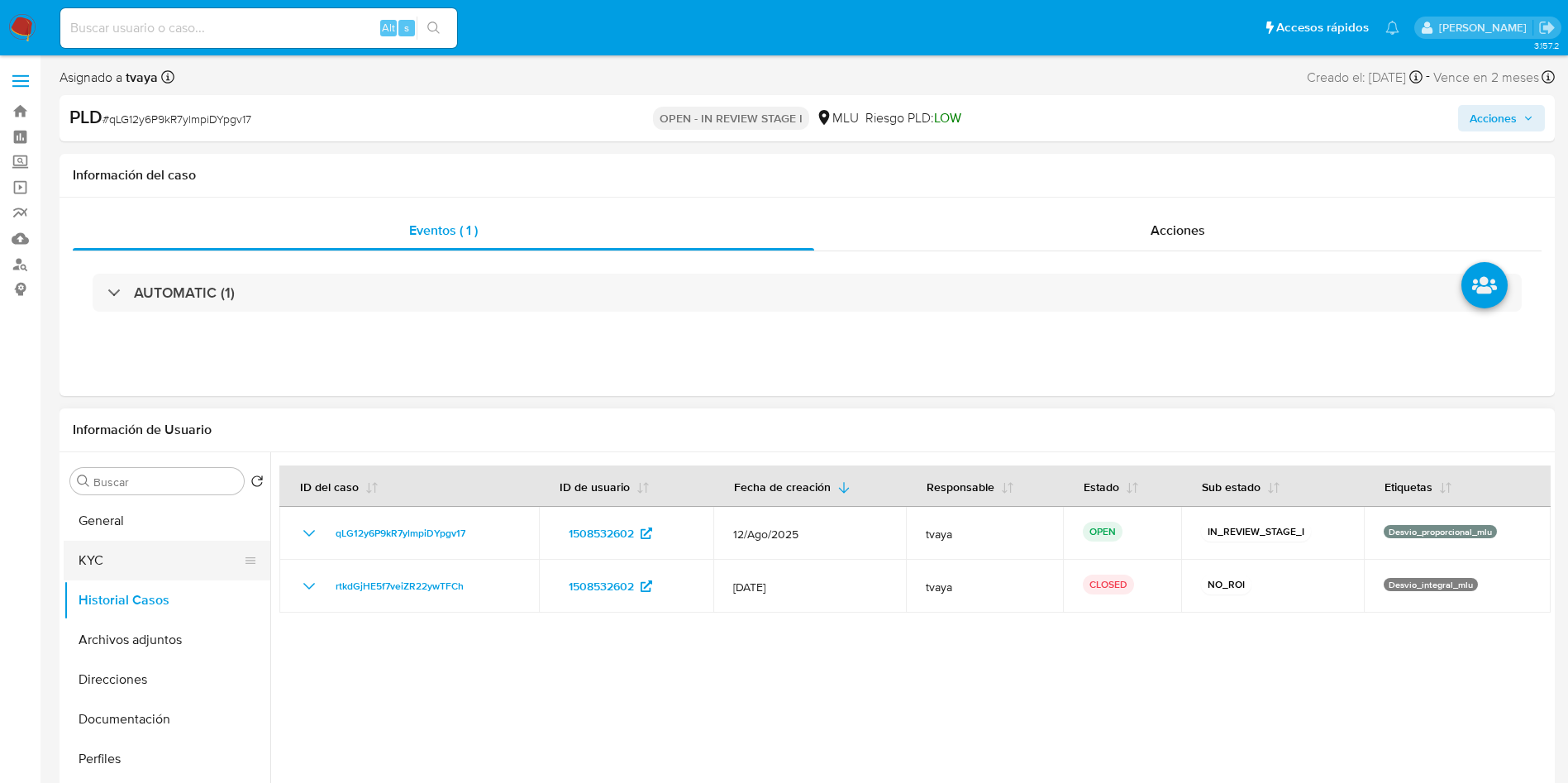
click at [121, 553] on button "KYC" at bounding box center [159, 560] width 193 height 40
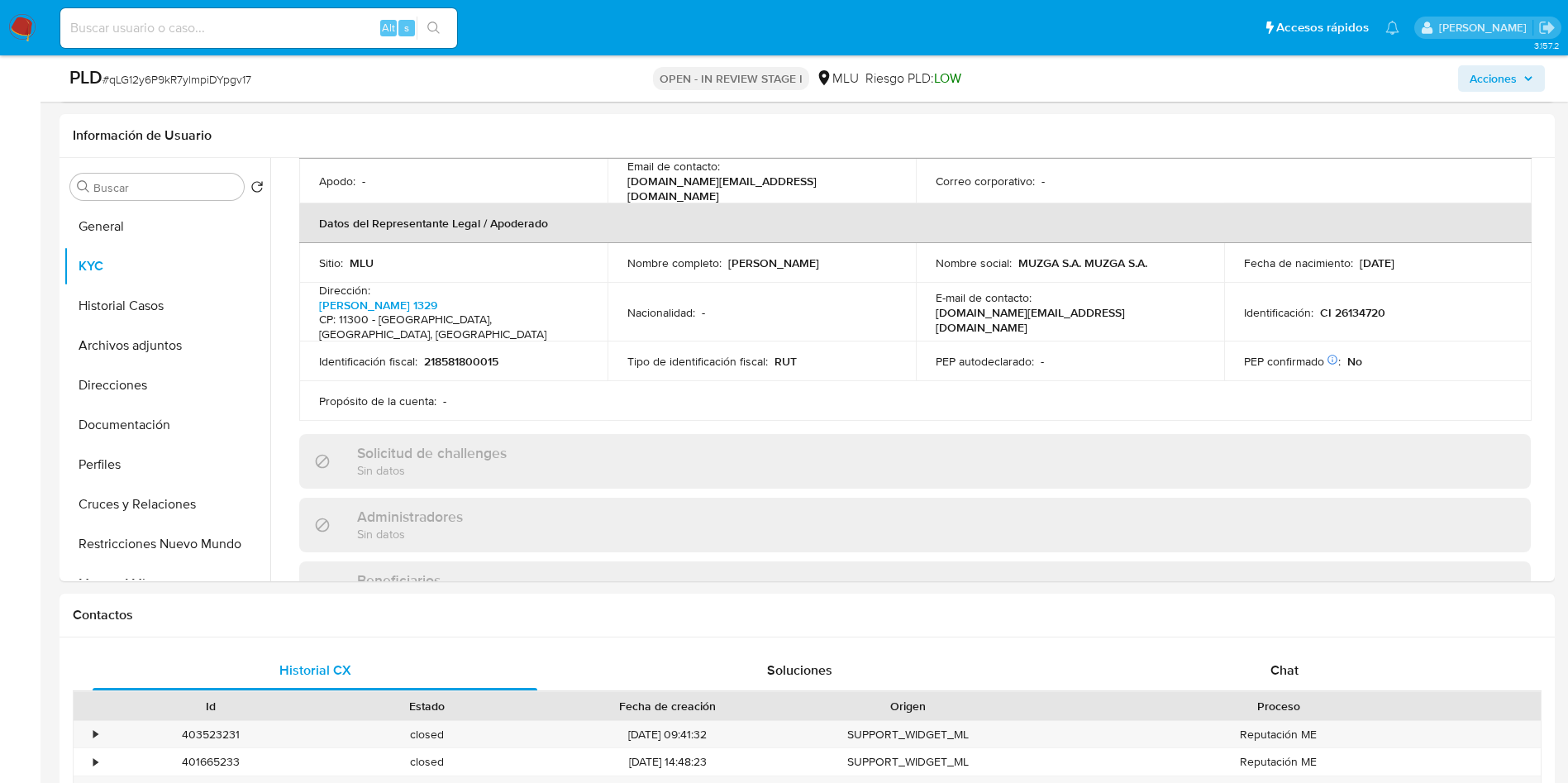
scroll to position [330, 0]
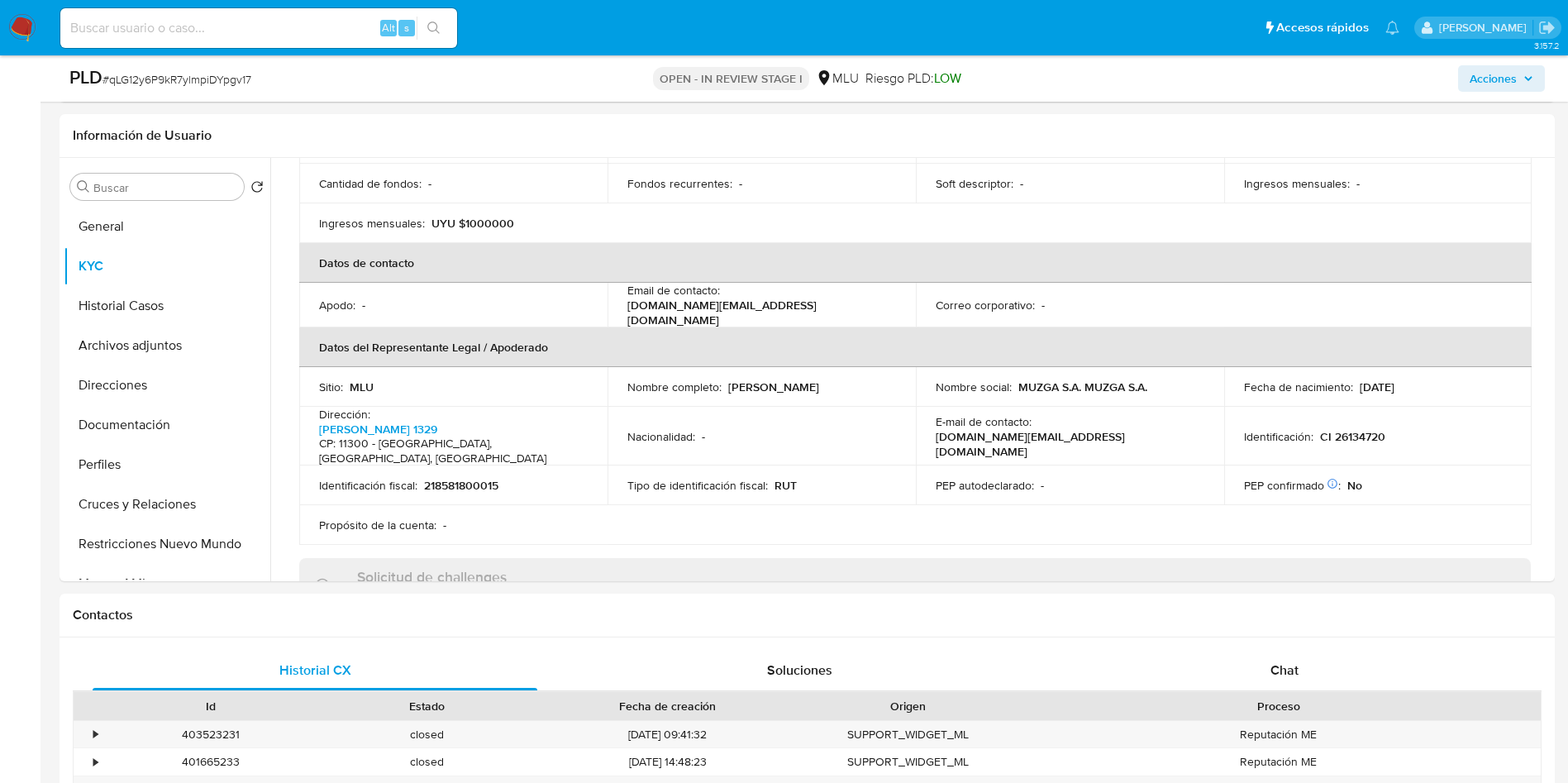
click at [476, 216] on p "UYU $1000000" at bounding box center [473, 223] width 83 height 15
copy p "1000000"
click at [144, 417] on button "Documentación" at bounding box center [159, 425] width 193 height 40
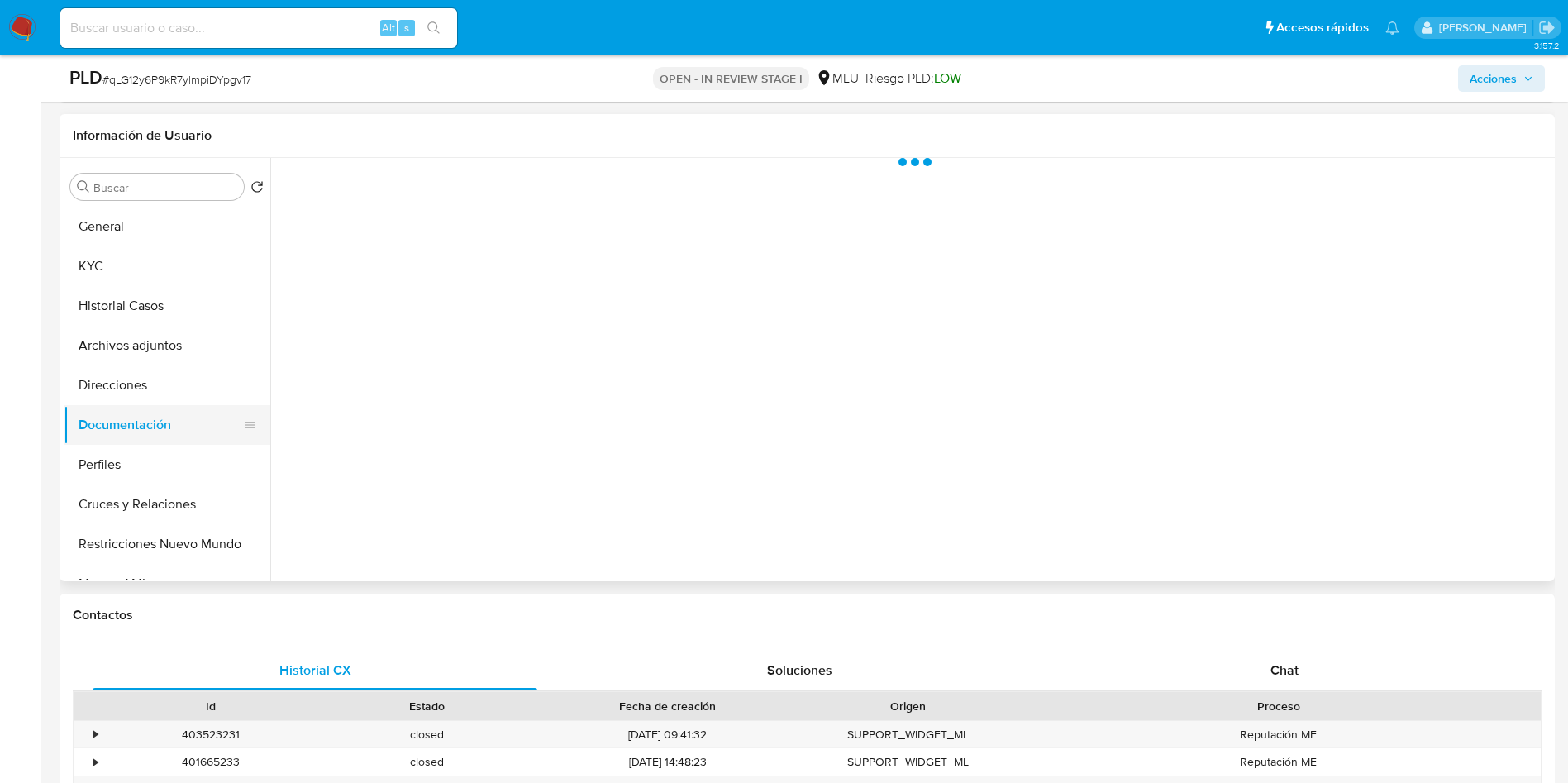
scroll to position [0, 0]
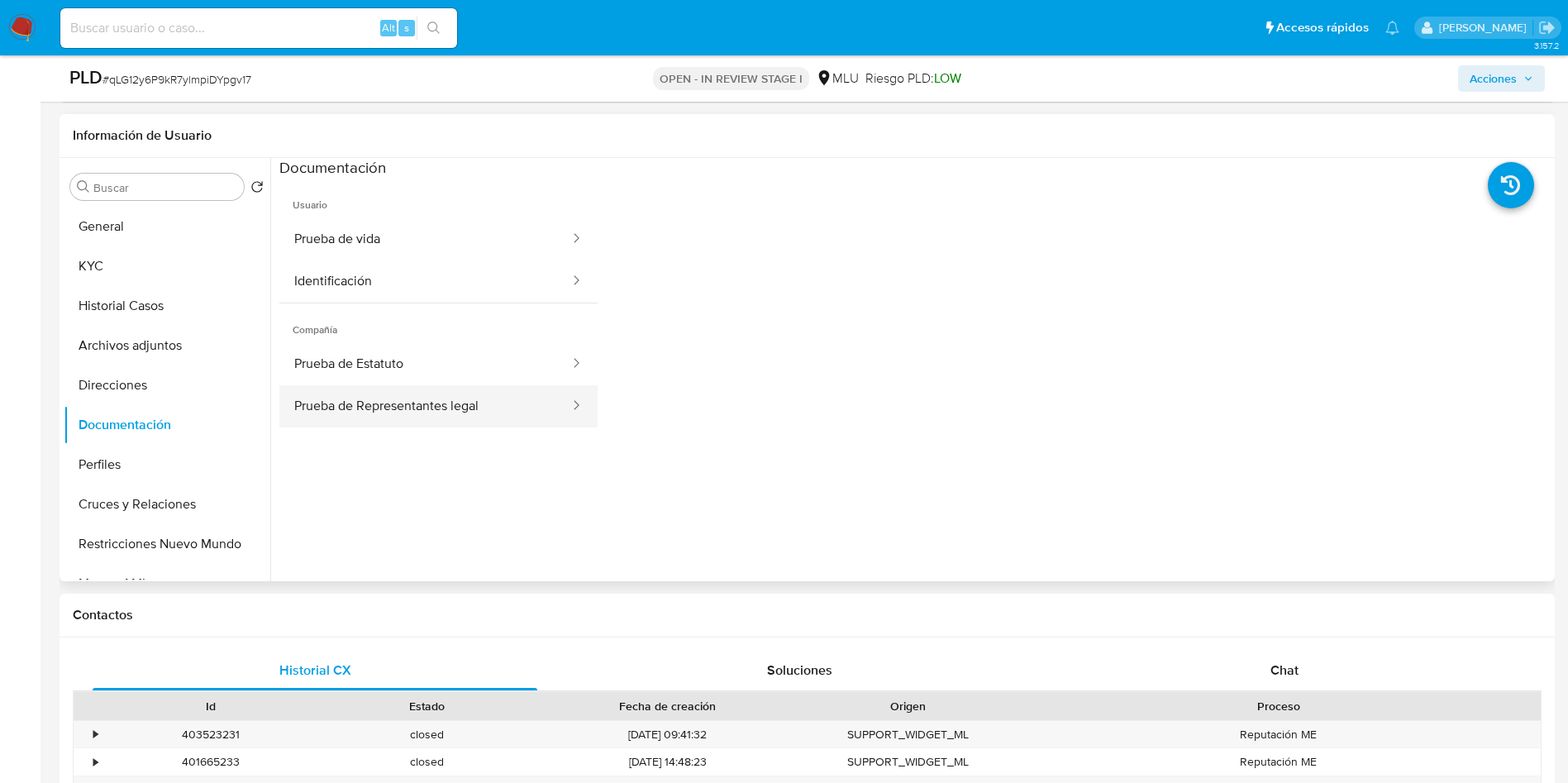
click at [464, 397] on button "Prueba de Representantes legal" at bounding box center [426, 406] width 292 height 42
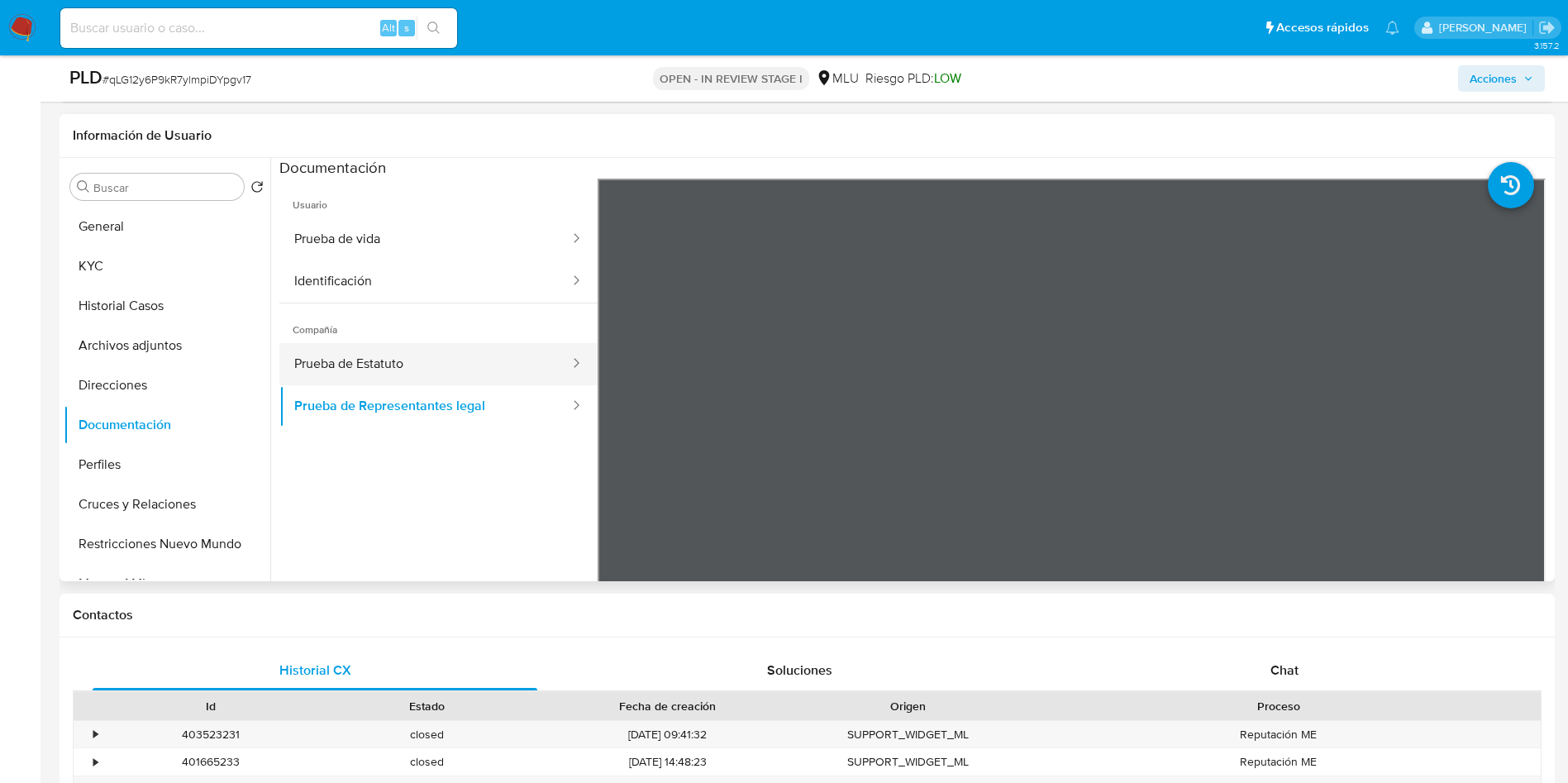
click at [460, 379] on button "Prueba de Estatuto" at bounding box center [426, 363] width 292 height 42
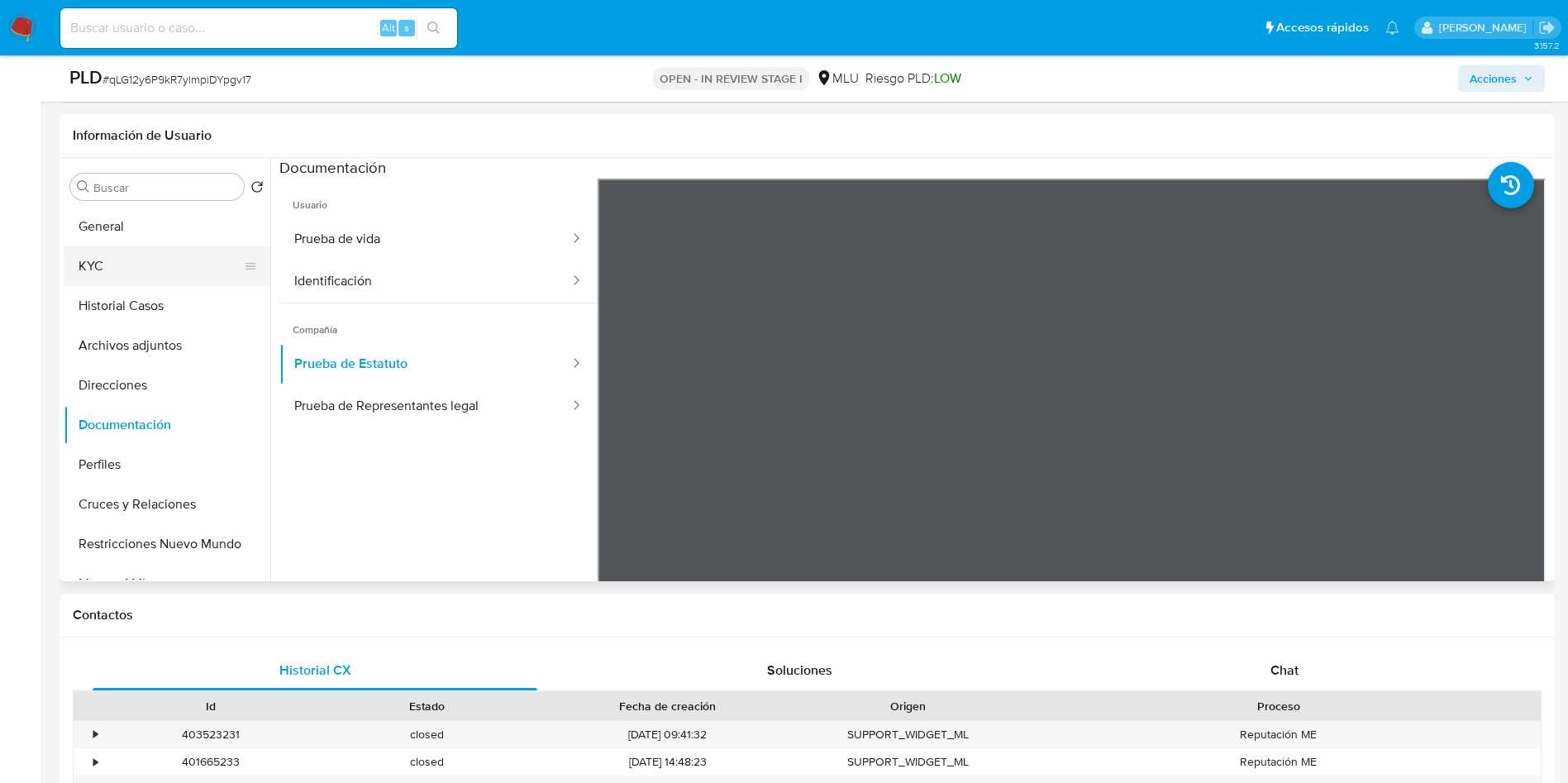
click at [158, 247] on button "KYC" at bounding box center [159, 266] width 193 height 40
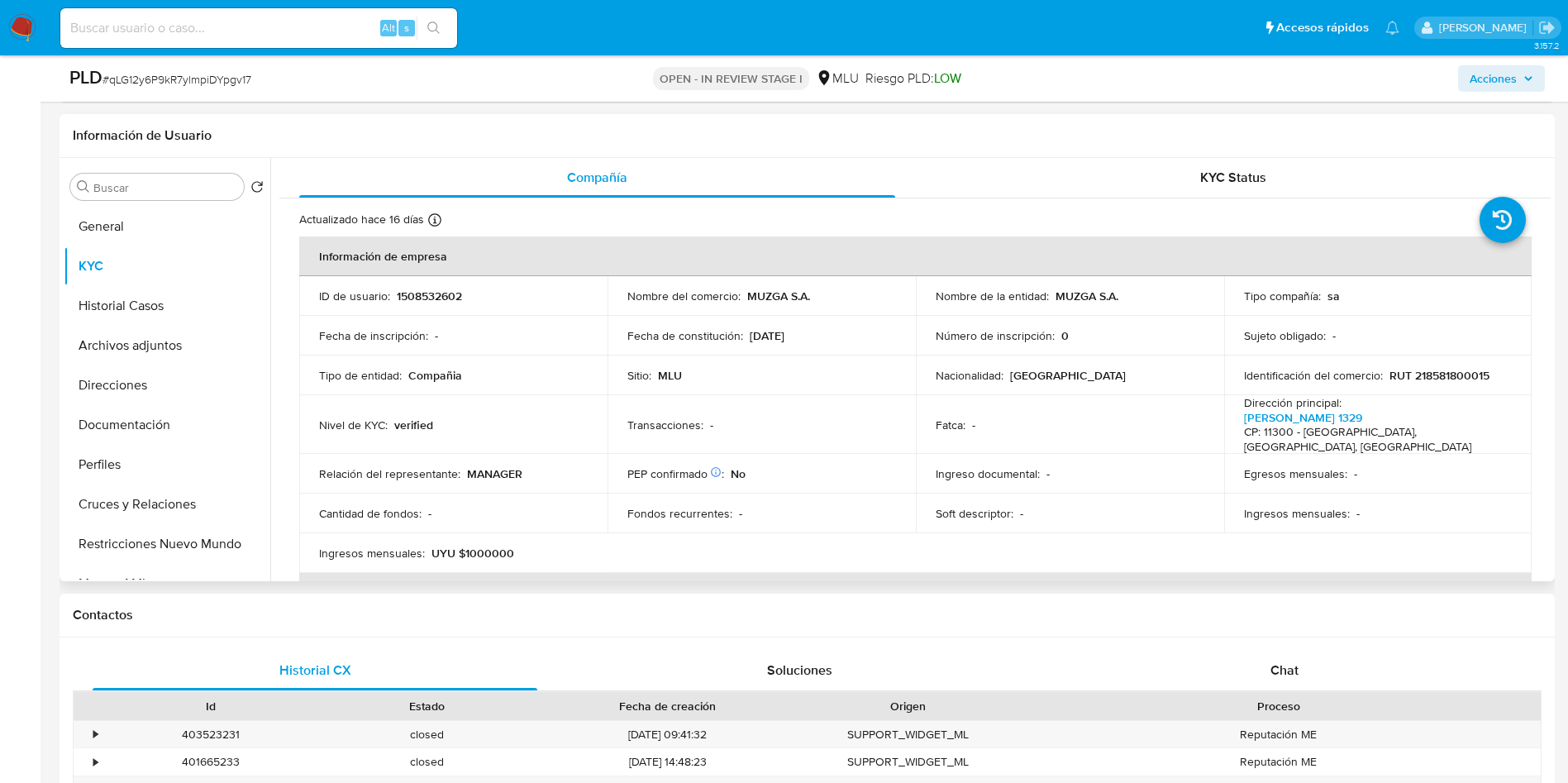
drag, startPoint x: 1551, startPoint y: 261, endPoint x: 1550, endPoint y: 275, distance: 14.0
click at [1551, 274] on div "Buscar Volver al orden por defecto General KYC Historial Casos Archivos adjunto…" at bounding box center [808, 369] width 1496 height 423
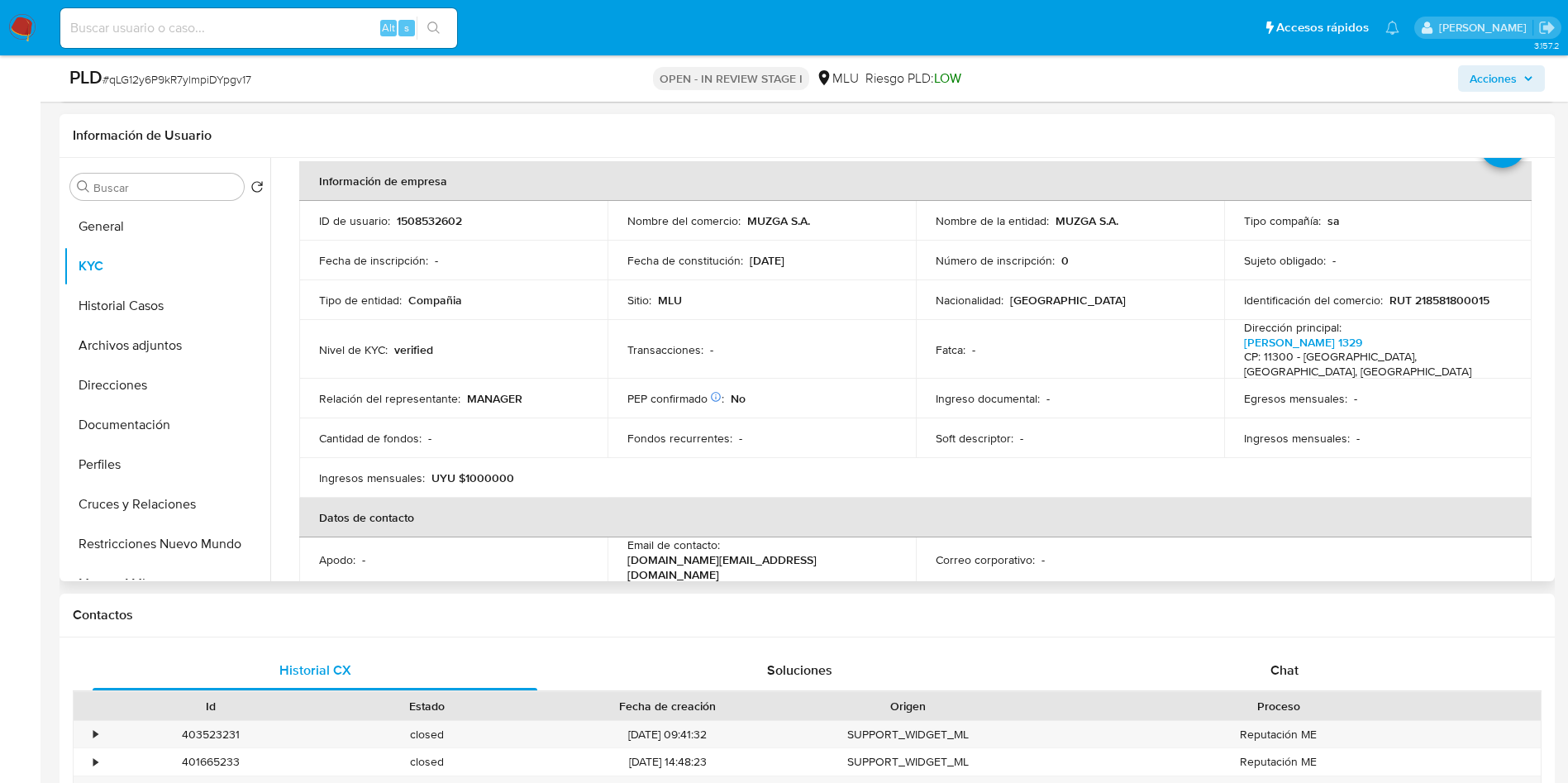
scroll to position [84, 0]
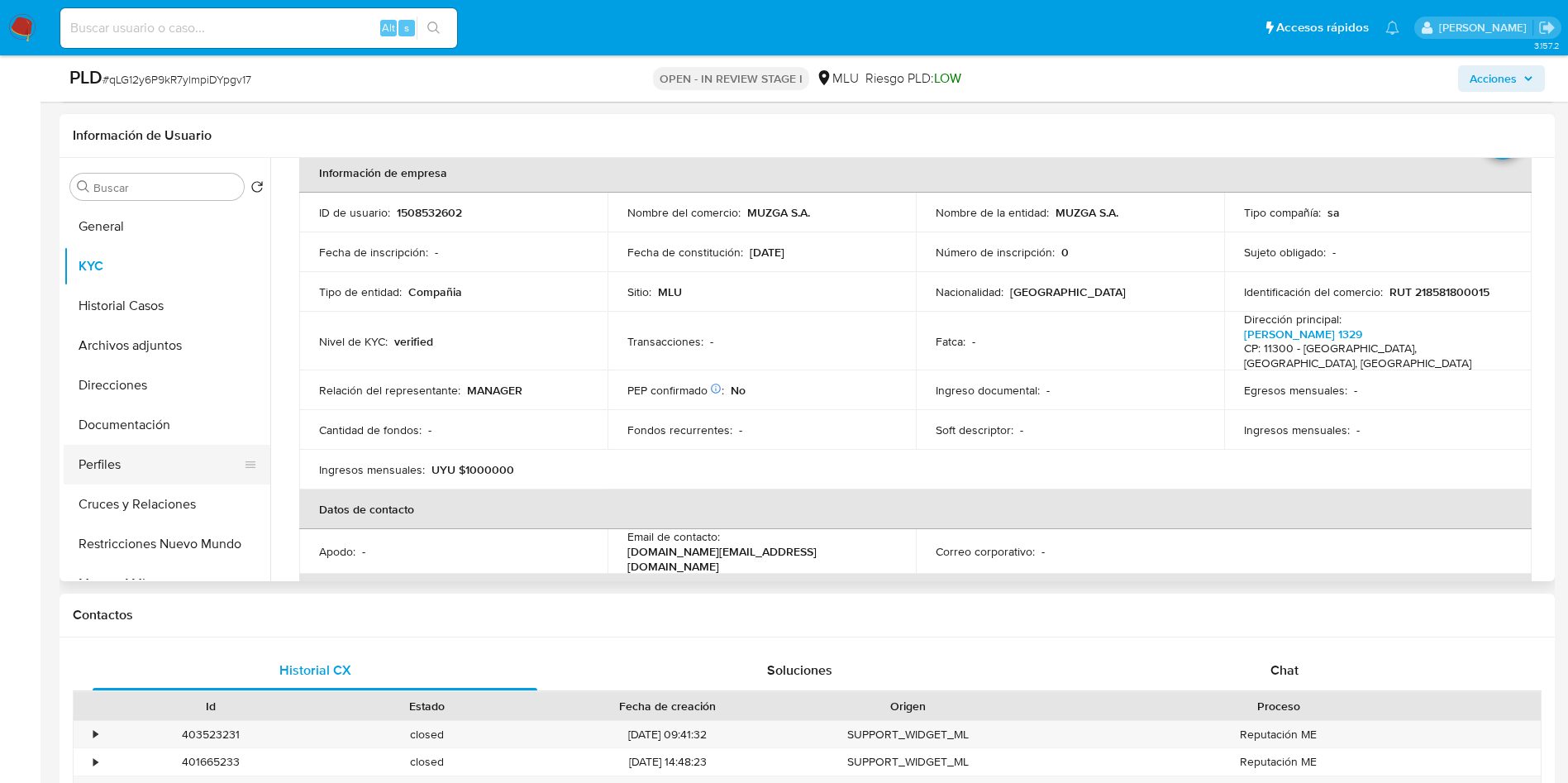
click at [119, 477] on button "Perfiles" at bounding box center [159, 465] width 193 height 40
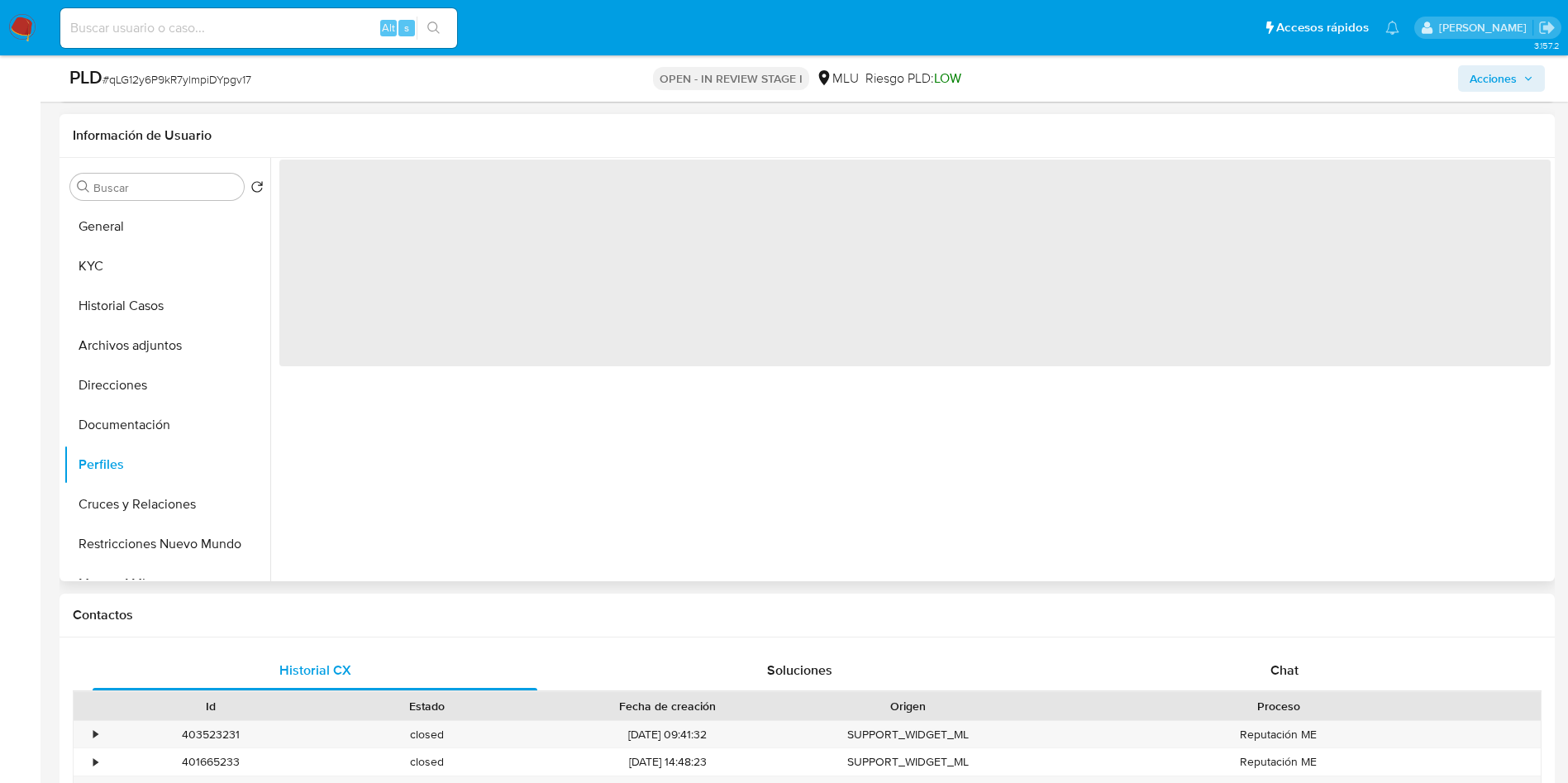
scroll to position [0, 0]
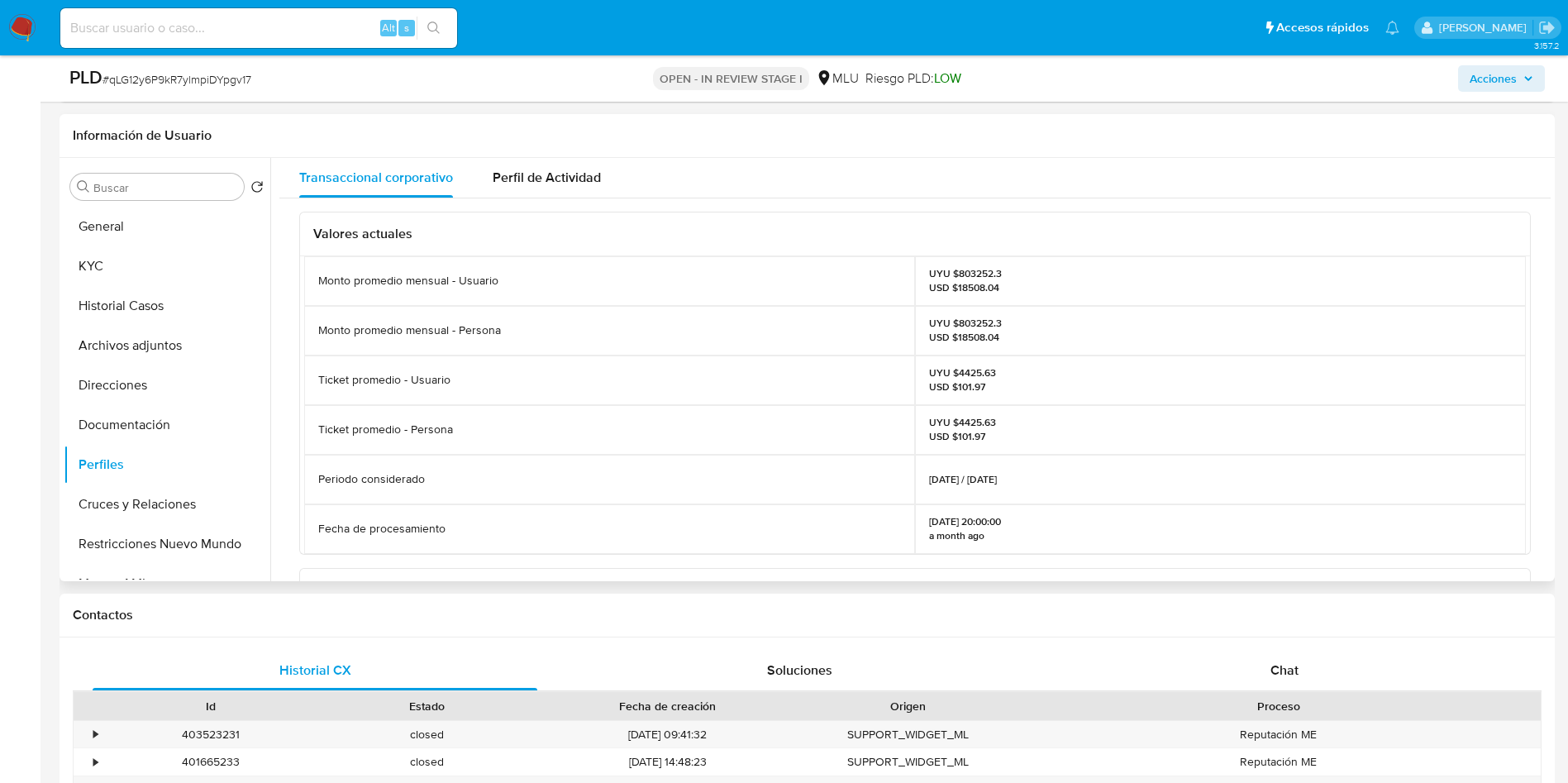
click at [974, 273] on p "UYU $803252.3 USD $18508.04" at bounding box center [966, 281] width 73 height 27
copy p "803252.3"
click at [1323, 282] on div "UYU $803252.3 USD $18508.04" at bounding box center [1221, 281] width 611 height 50
click at [1302, 411] on div "UYU $4425.63 USD $101.97" at bounding box center [1221, 430] width 611 height 50
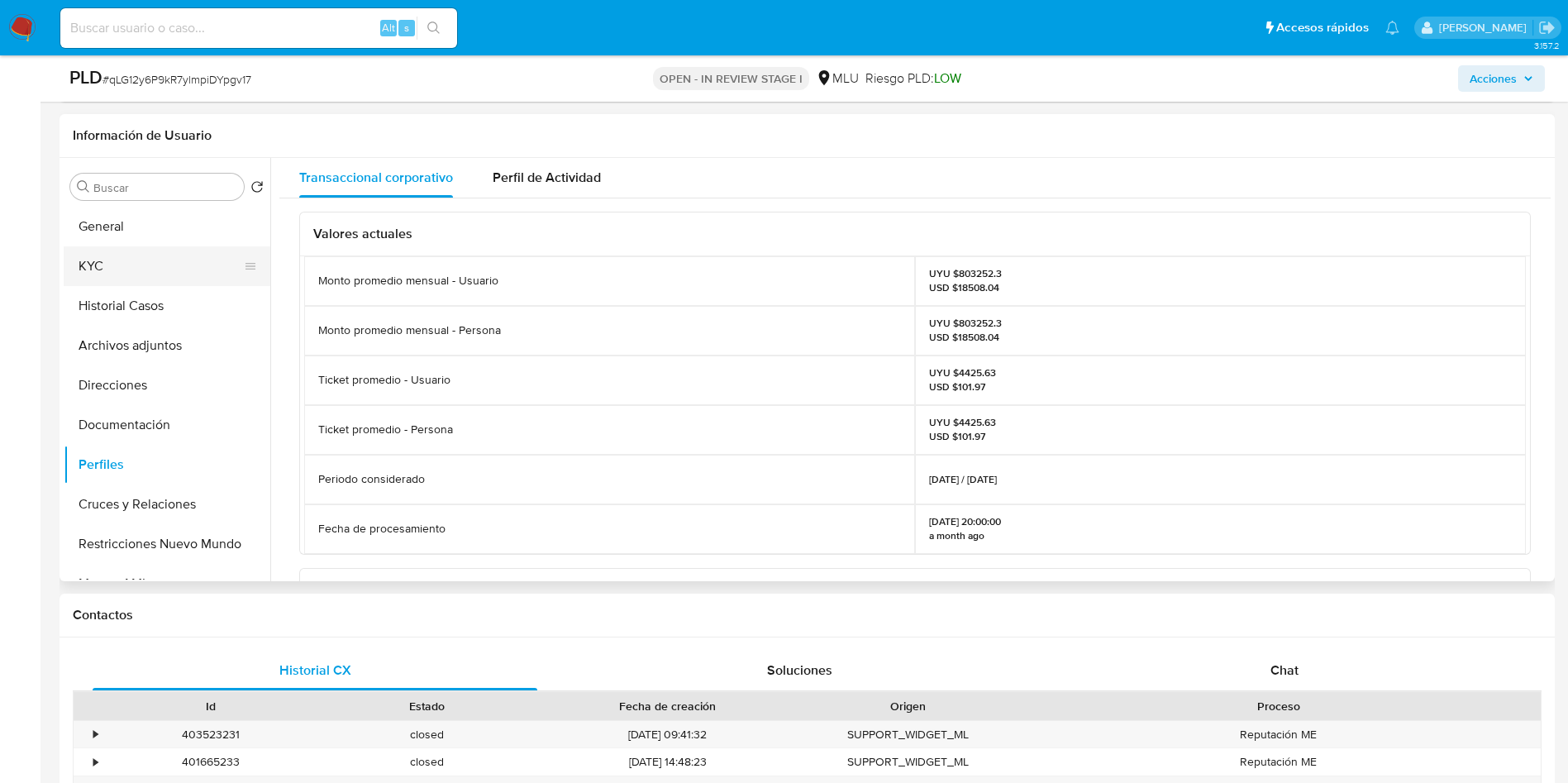
click at [97, 248] on button "KYC" at bounding box center [159, 266] width 193 height 40
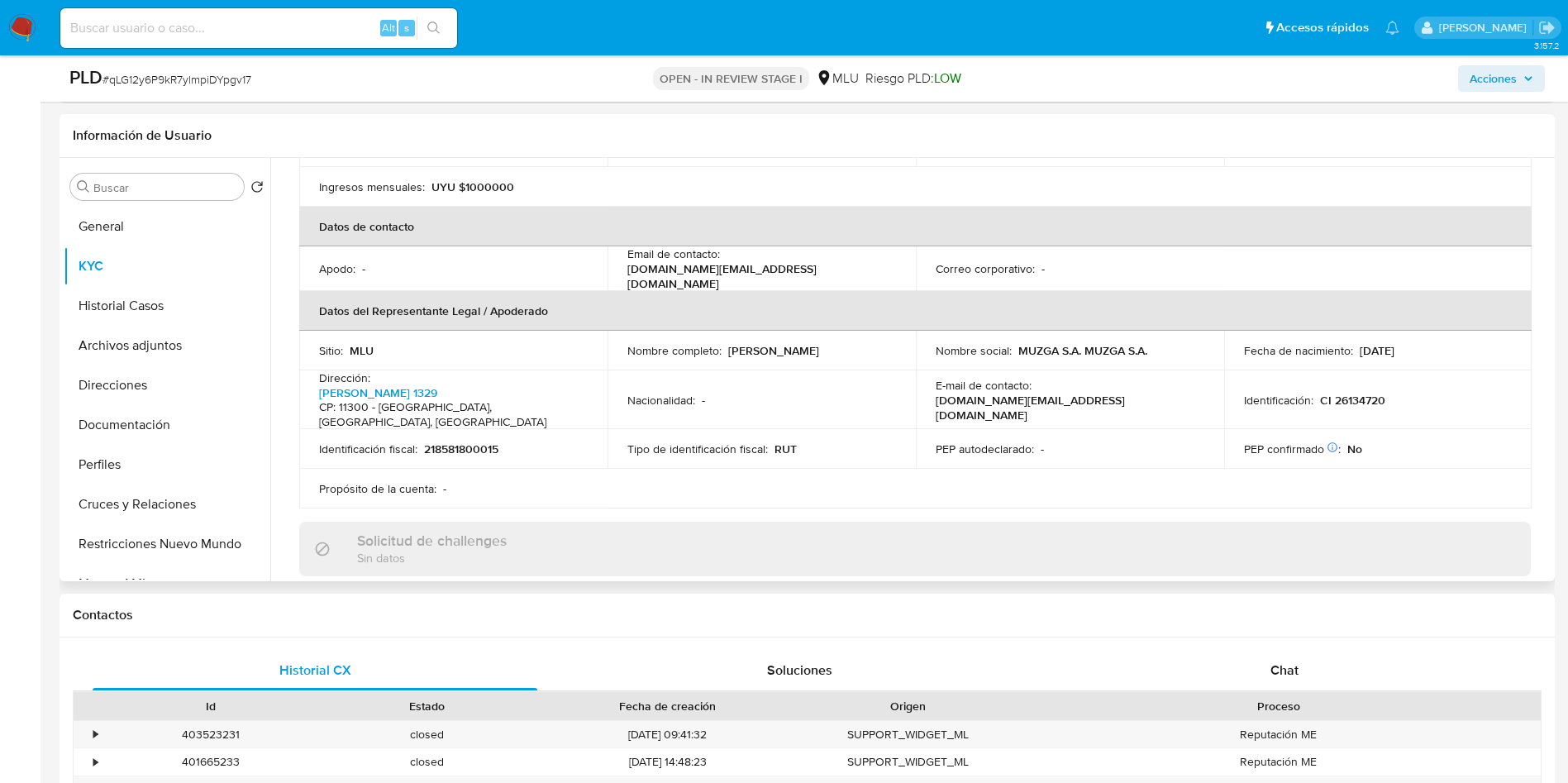
scroll to position [329, 0]
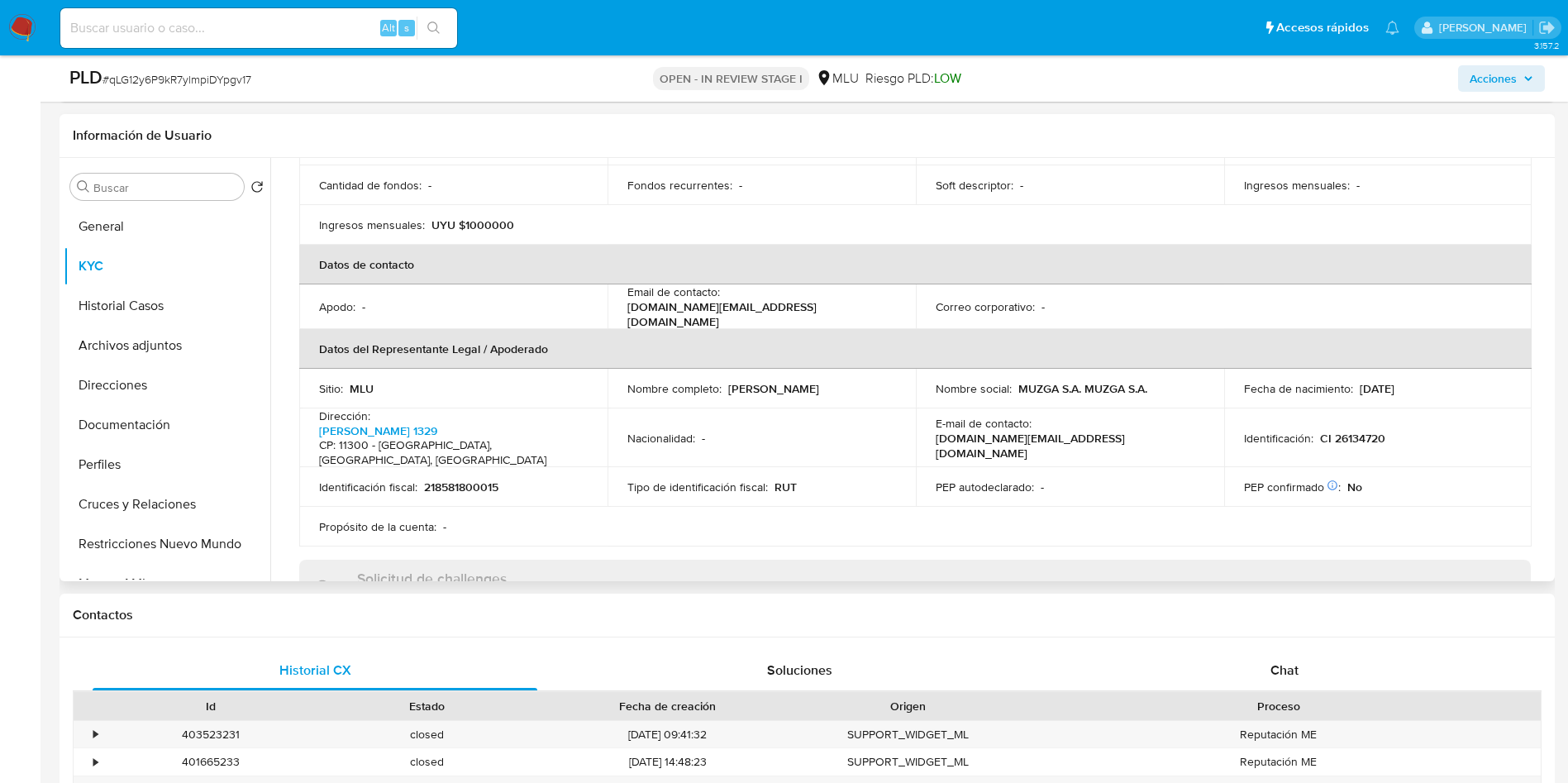
drag, startPoint x: 1368, startPoint y: 518, endPoint x: 1368, endPoint y: 497, distance: 21.0
click at [1368, 518] on div "Información de empresa ID de usuario : 1508532602 Nombre del comercio : MUZGA S…" at bounding box center [915, 566] width 1232 height 1315
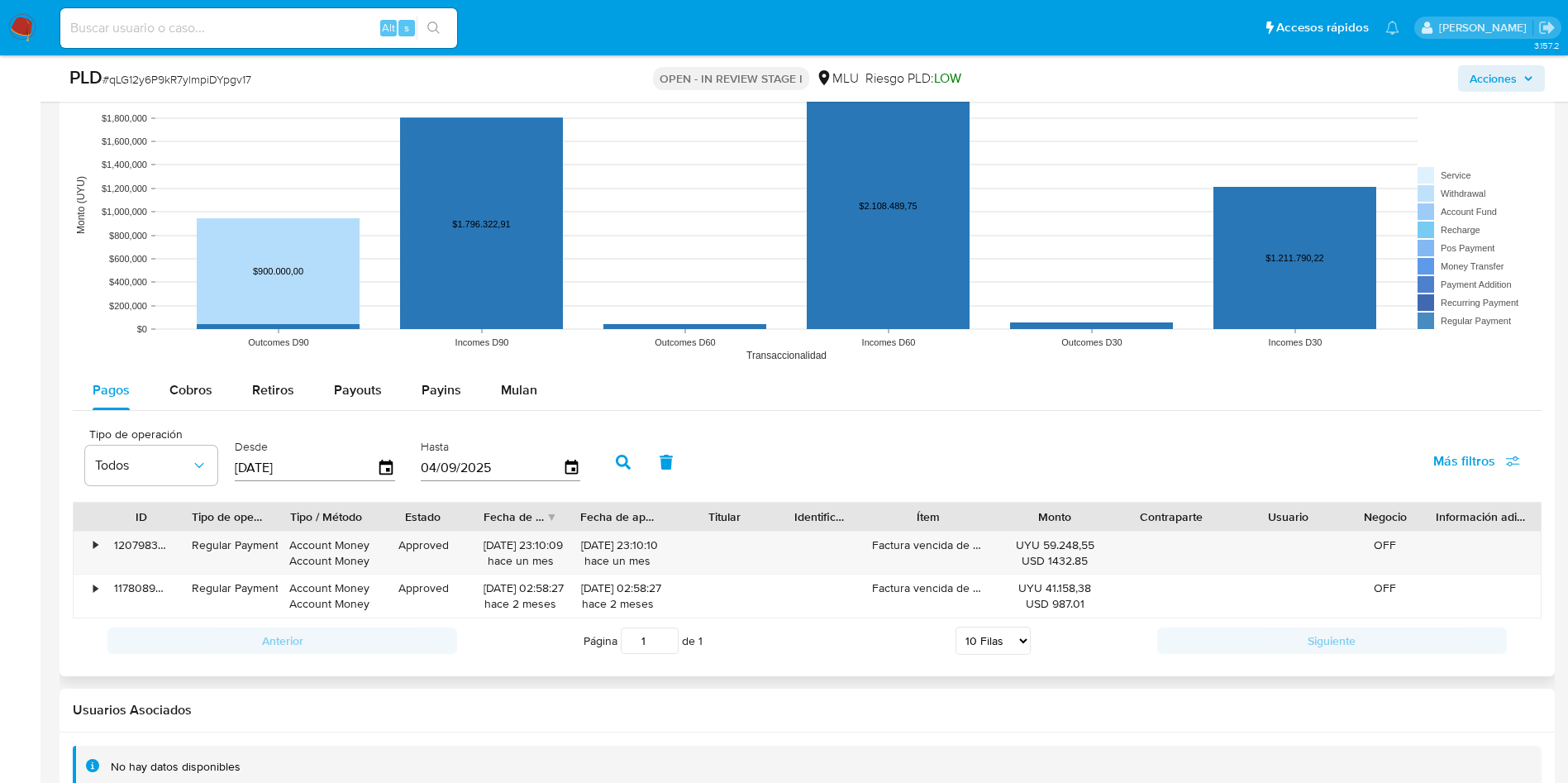
scroll to position [1737, 0]
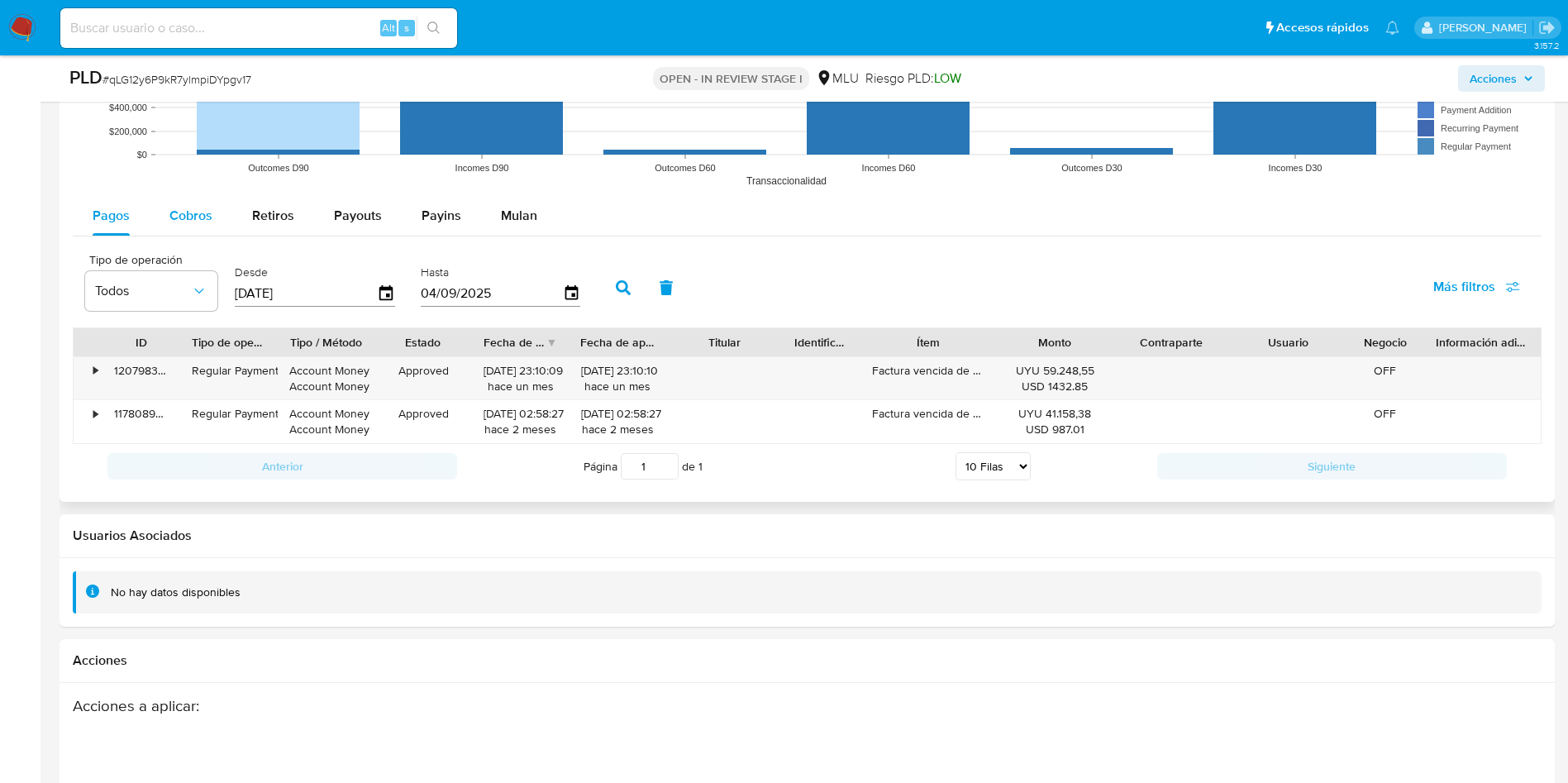
click at [162, 216] on button "Cobros" at bounding box center [191, 216] width 83 height 40
select select "10"
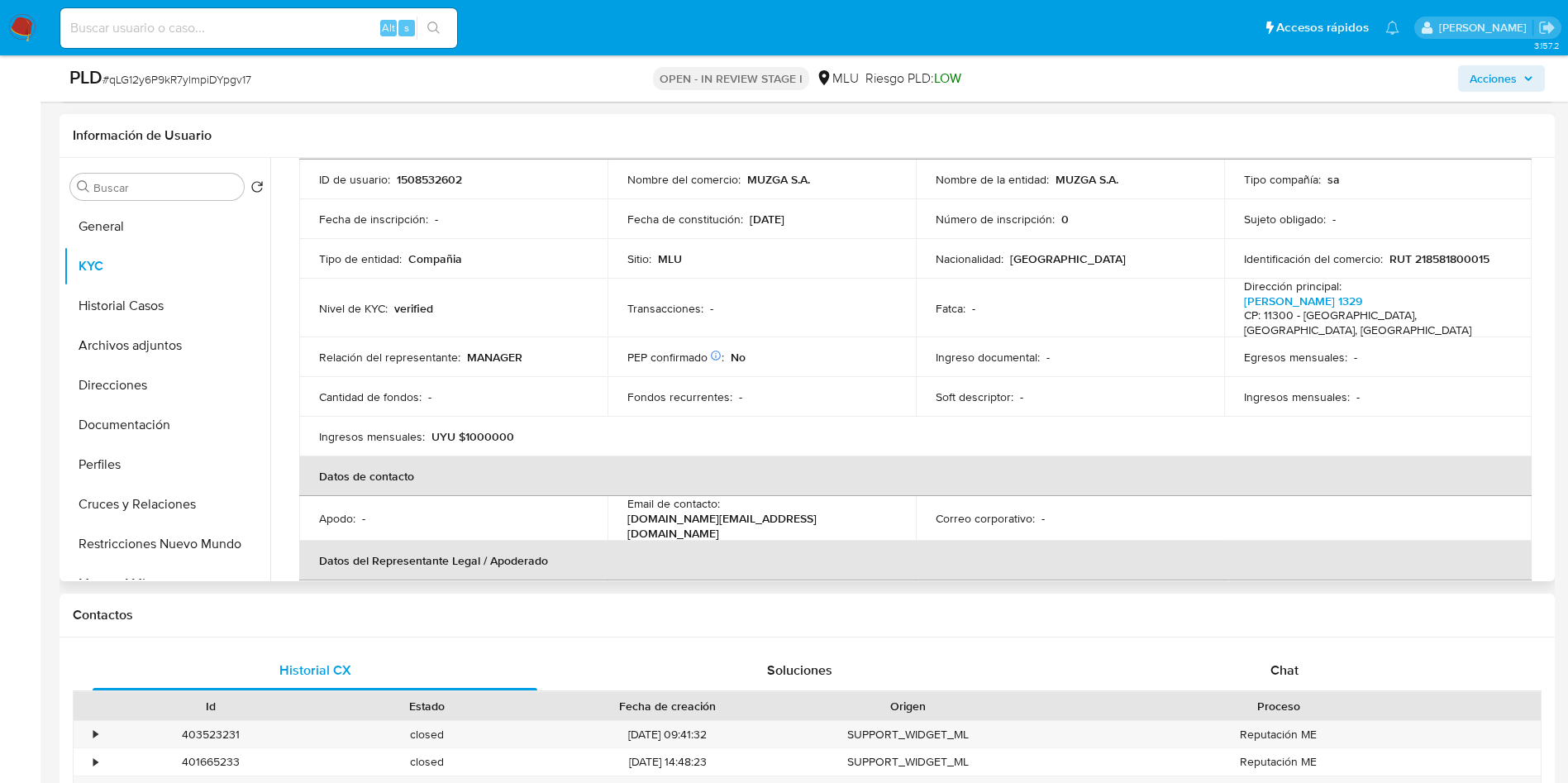
scroll to position [0, 0]
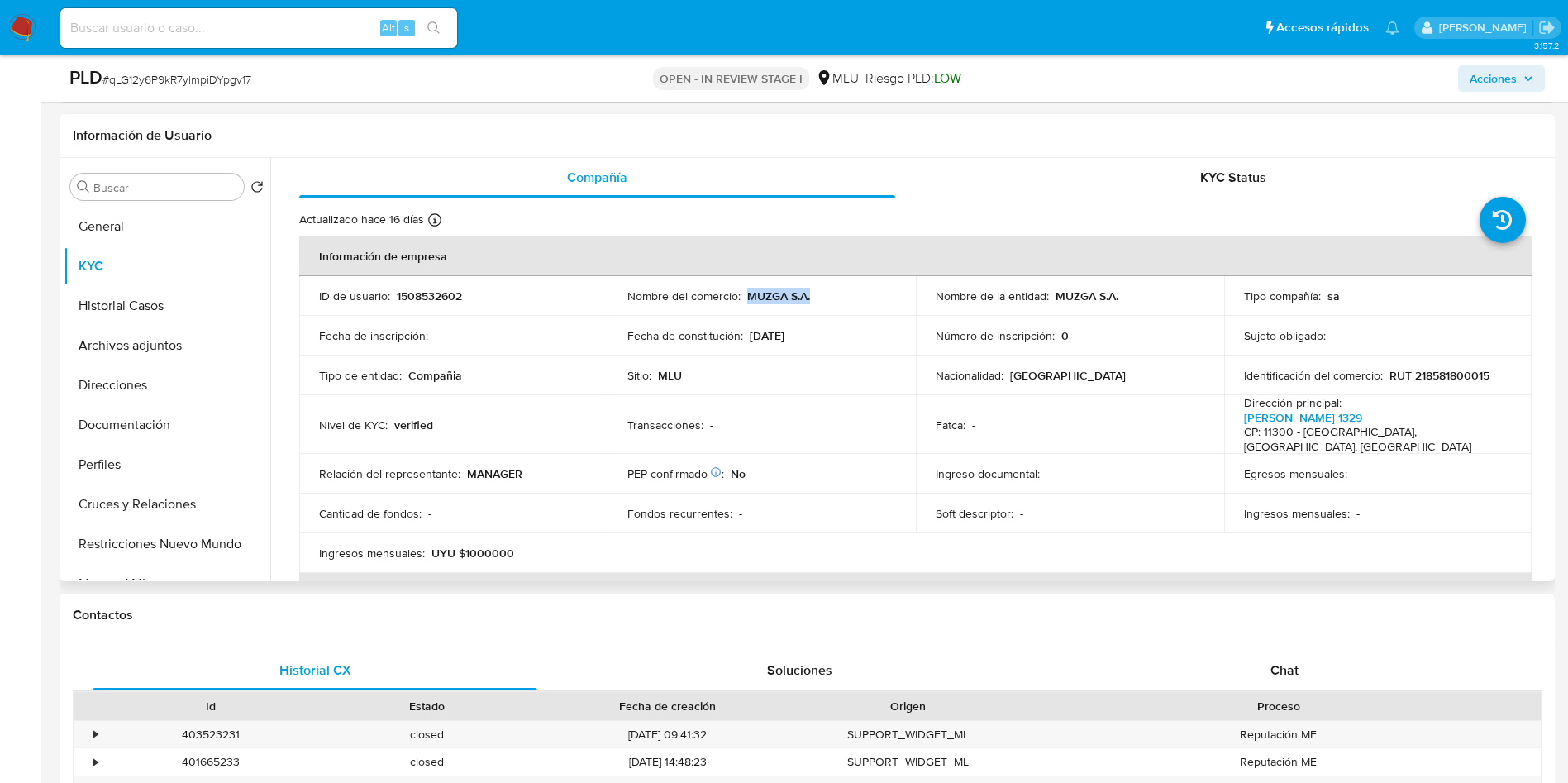
drag, startPoint x: 829, startPoint y: 297, endPoint x: 748, endPoint y: 290, distance: 81.3
click at [748, 290] on div "Nombre del comercio : MUZGA S.A." at bounding box center [762, 296] width 269 height 15
copy p "MUZGA S.A."
click at [110, 216] on button "General" at bounding box center [159, 226] width 193 height 40
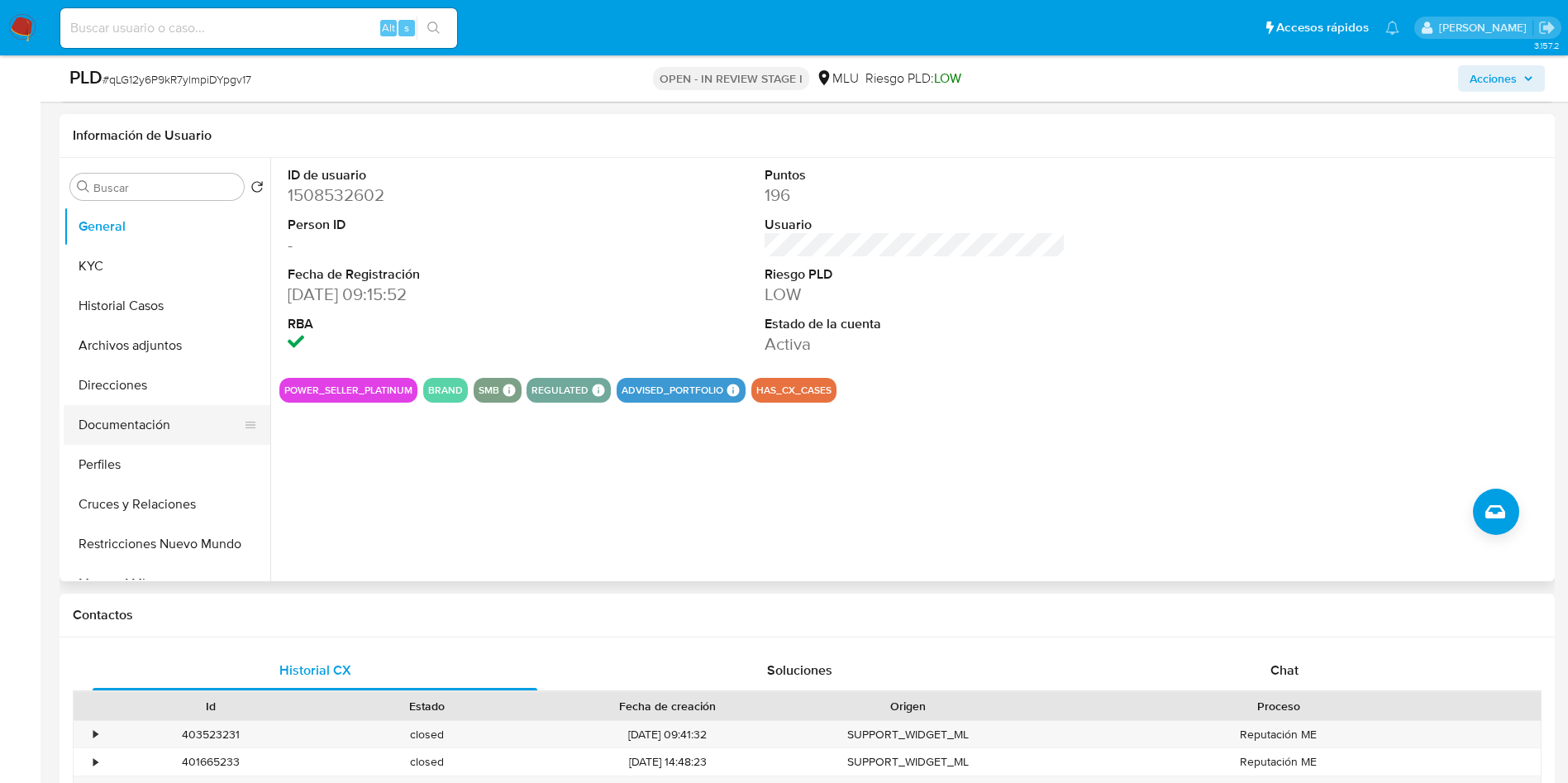
click at [147, 412] on button "Documentación" at bounding box center [159, 425] width 193 height 40
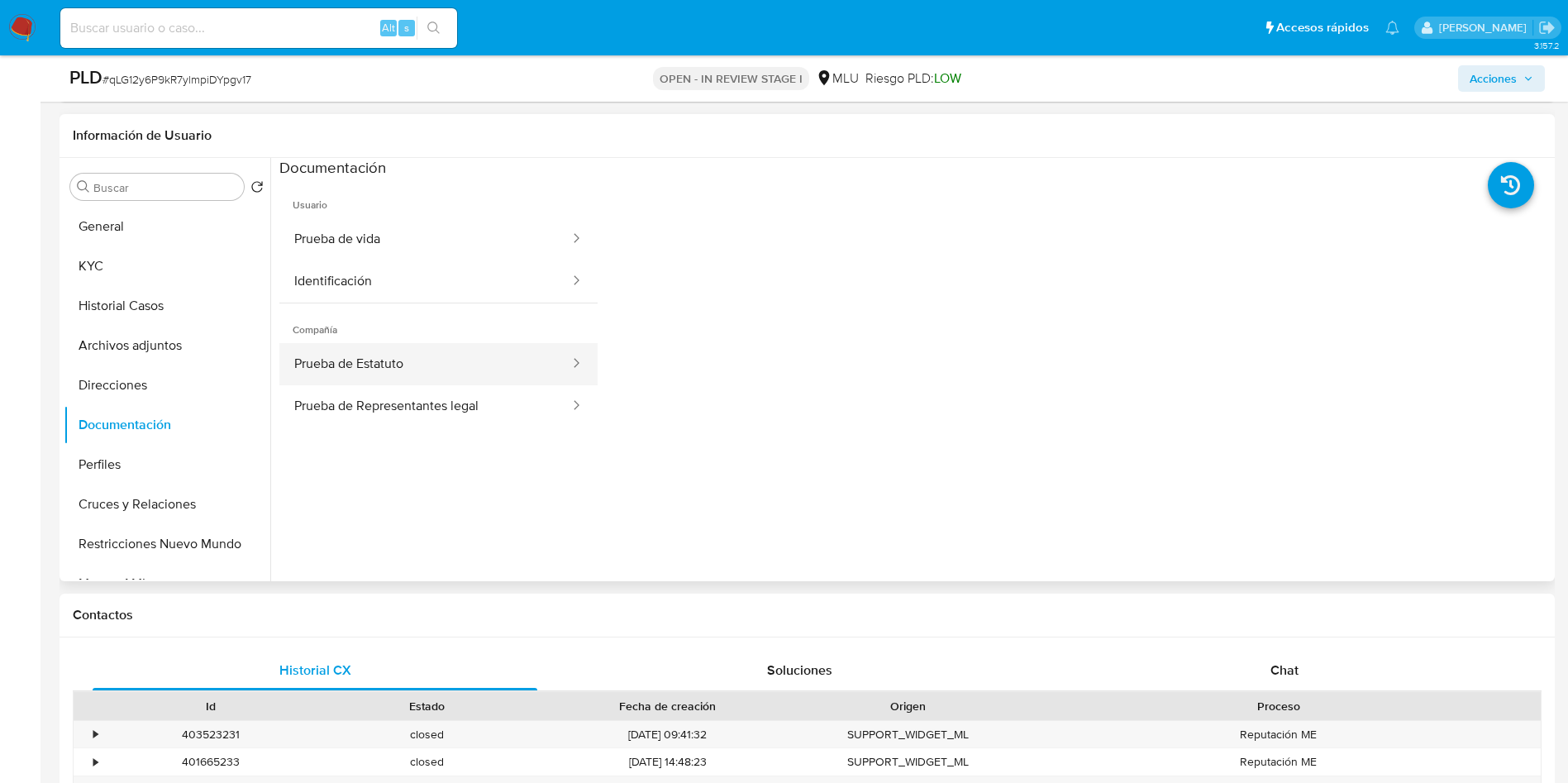
click at [510, 370] on button "Prueba de Estatuto" at bounding box center [426, 363] width 292 height 42
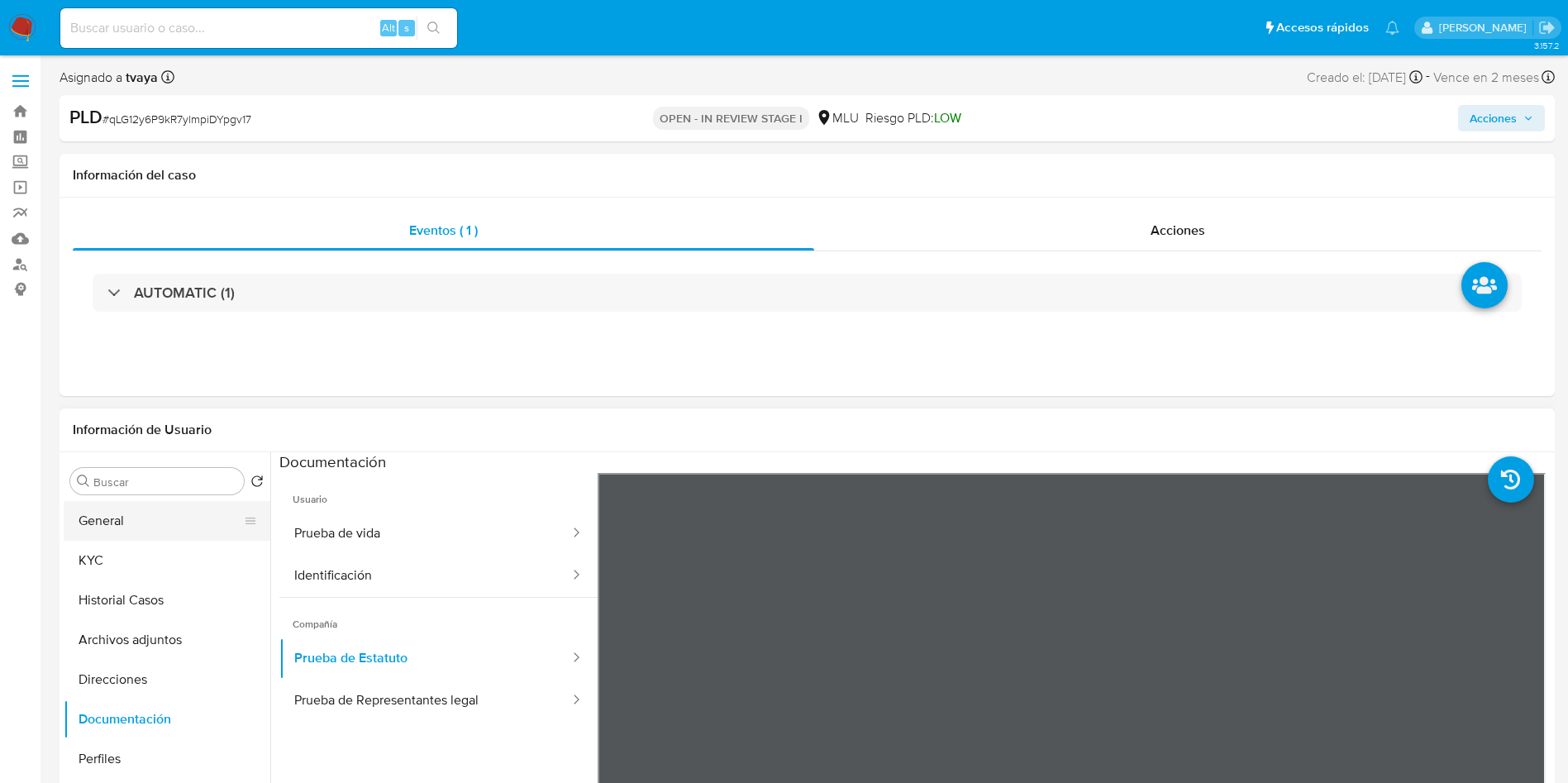
click at [88, 520] on button "General" at bounding box center [159, 521] width 193 height 40
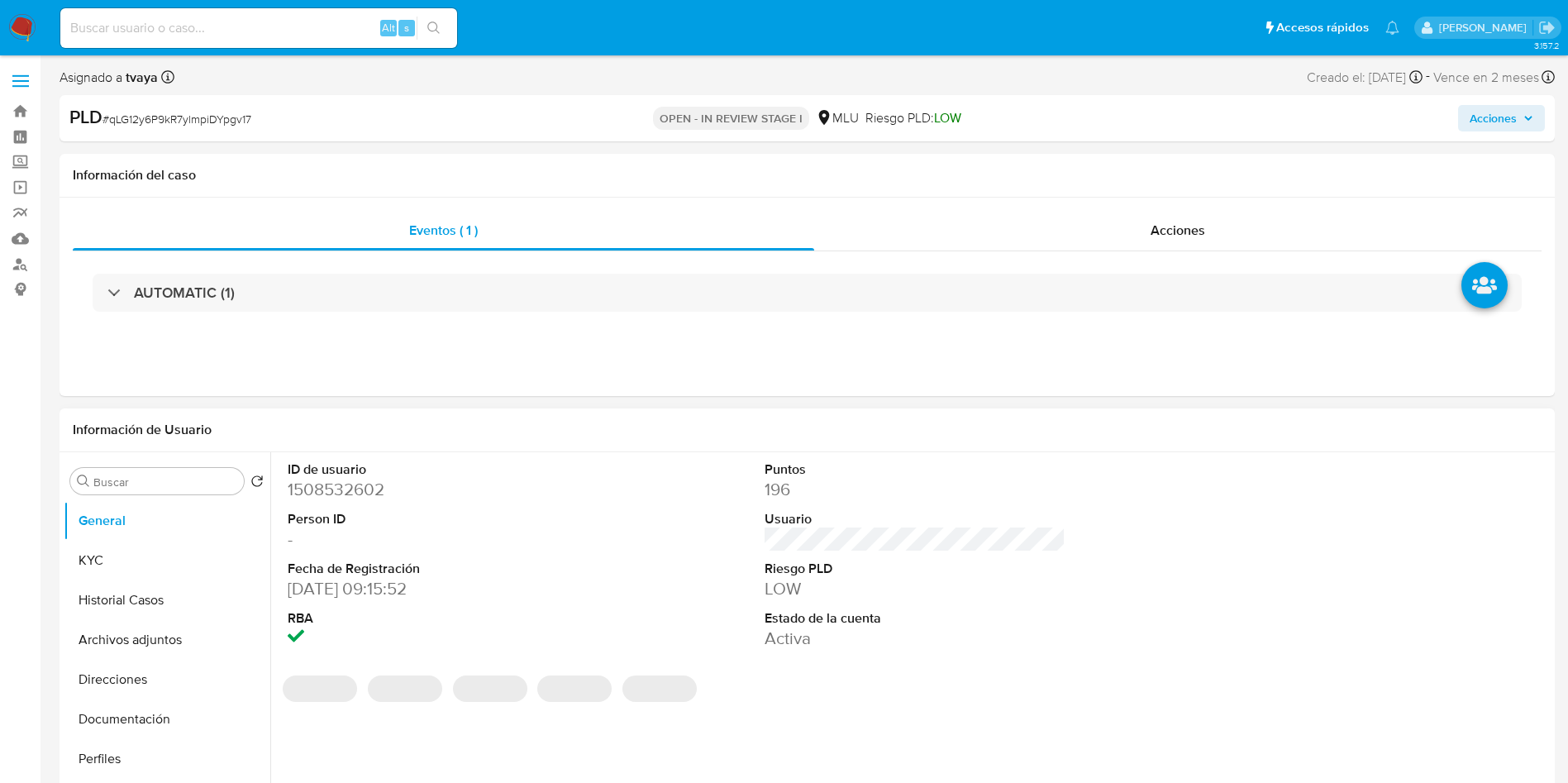
scroll to position [124, 0]
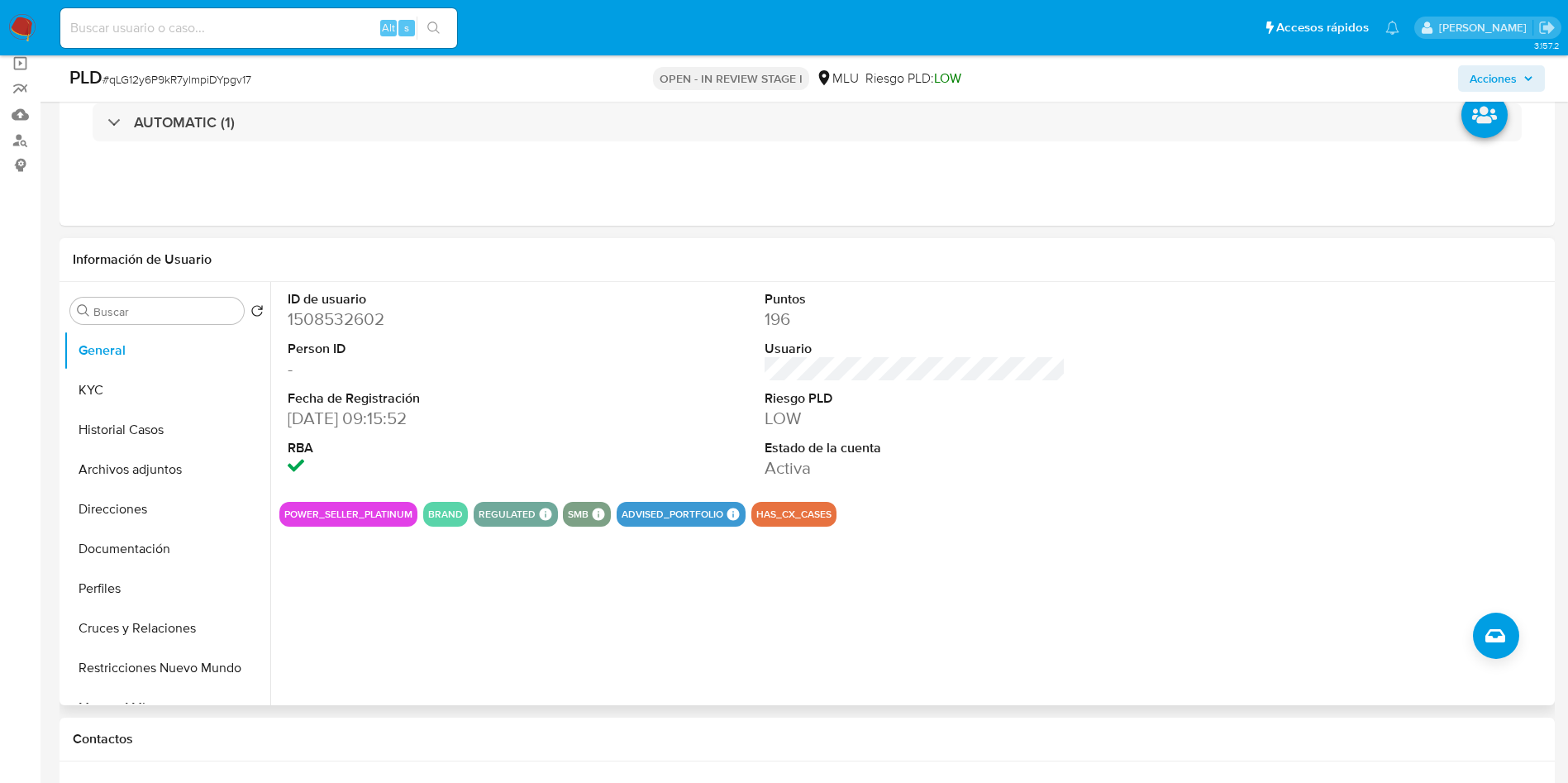
click at [291, 367] on dd "-" at bounding box center [438, 369] width 302 height 23
click at [132, 378] on button "KYC" at bounding box center [159, 390] width 193 height 40
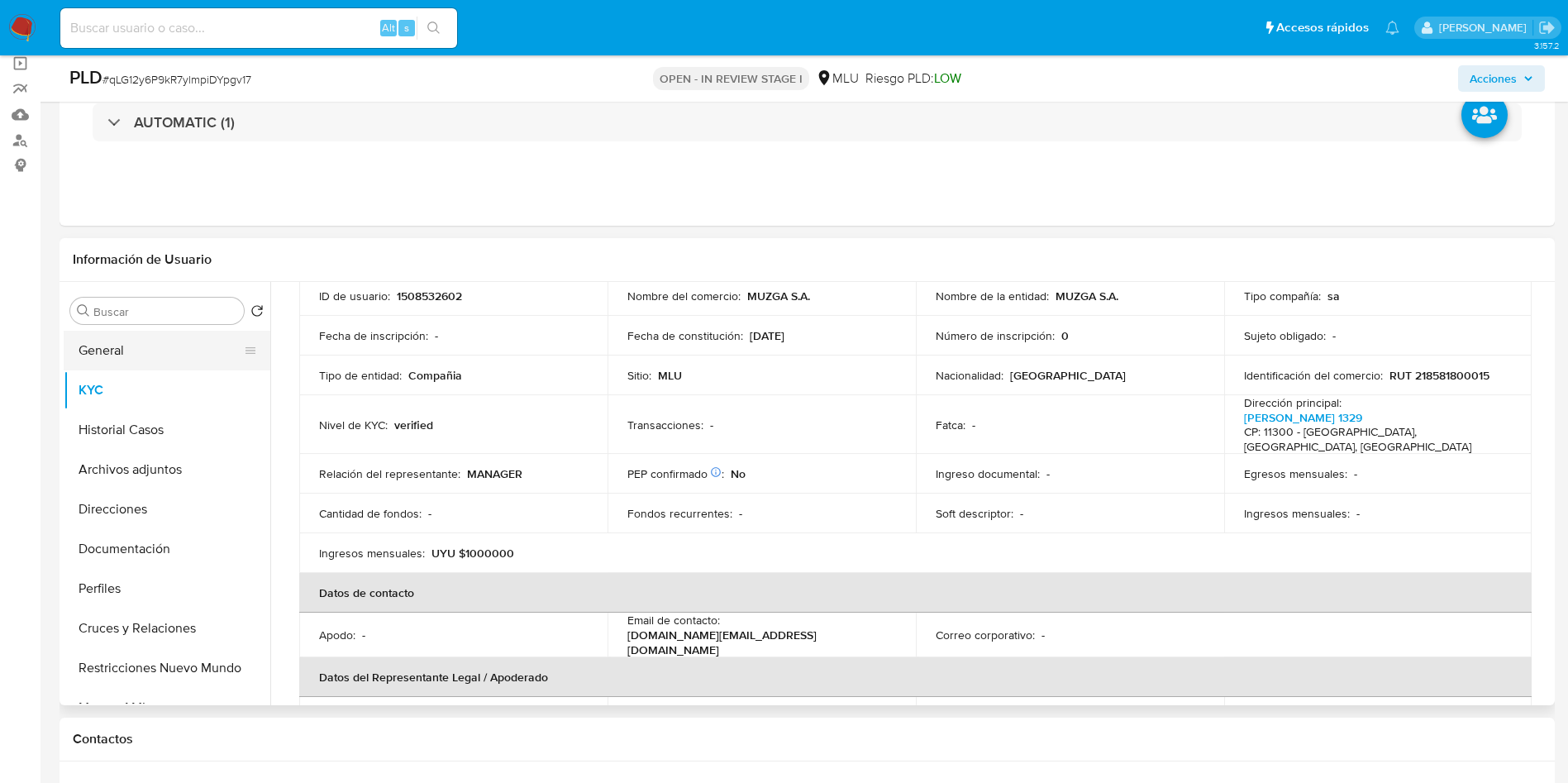
click at [112, 353] on button "General" at bounding box center [159, 350] width 193 height 40
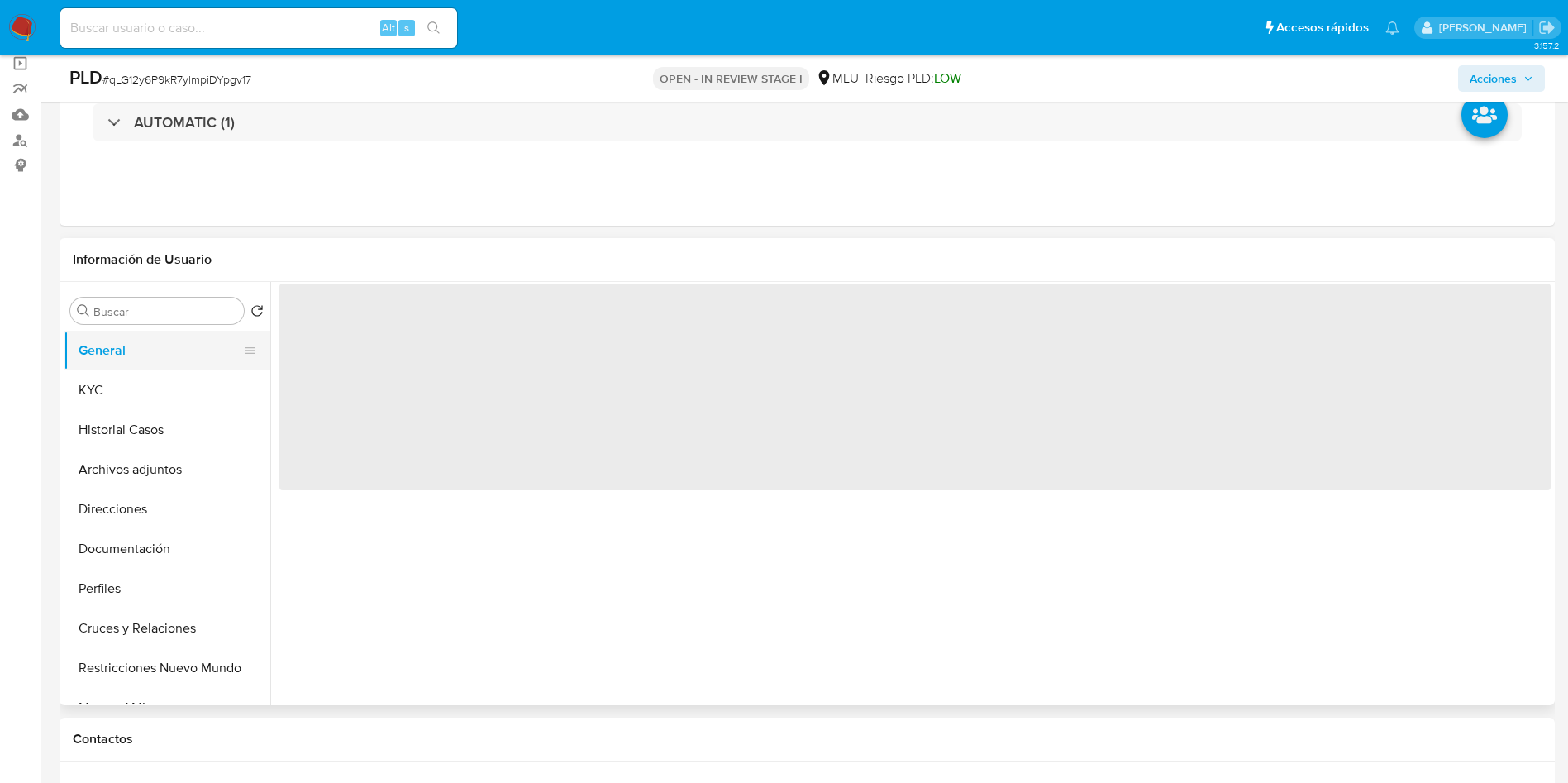
scroll to position [0, 0]
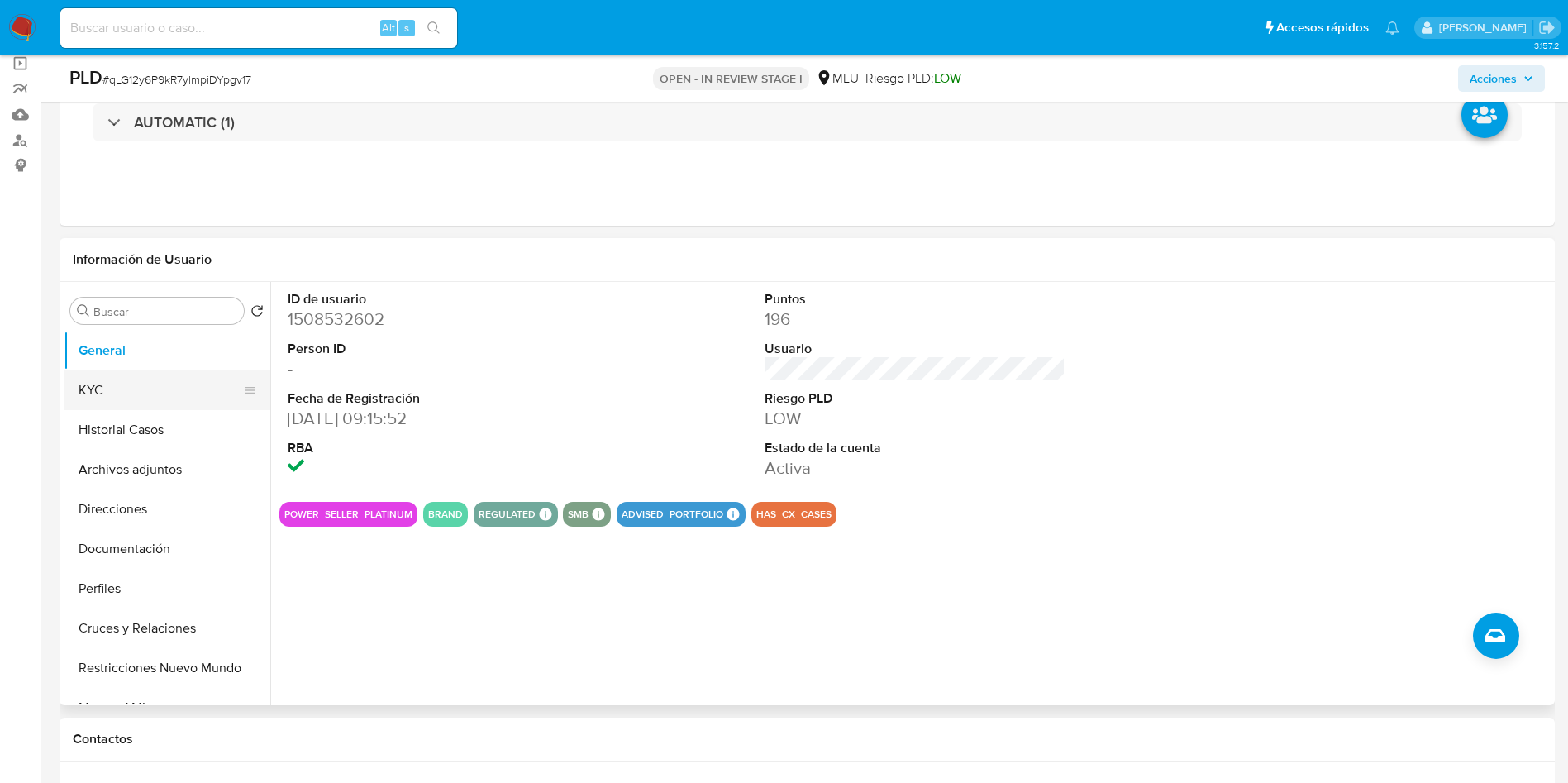
click at [170, 397] on button "KYC" at bounding box center [159, 390] width 193 height 40
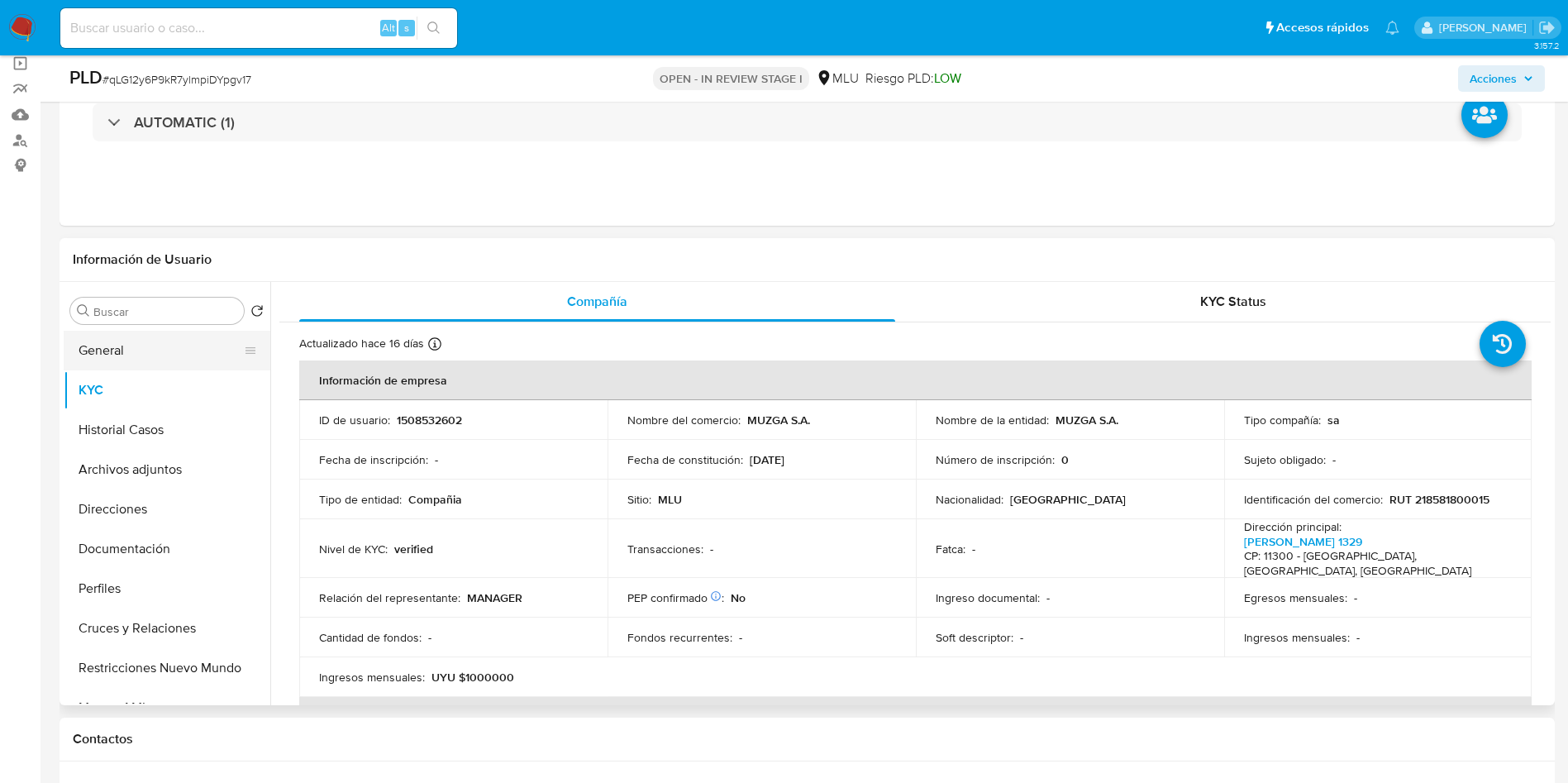
click at [163, 359] on button "General" at bounding box center [159, 350] width 193 height 40
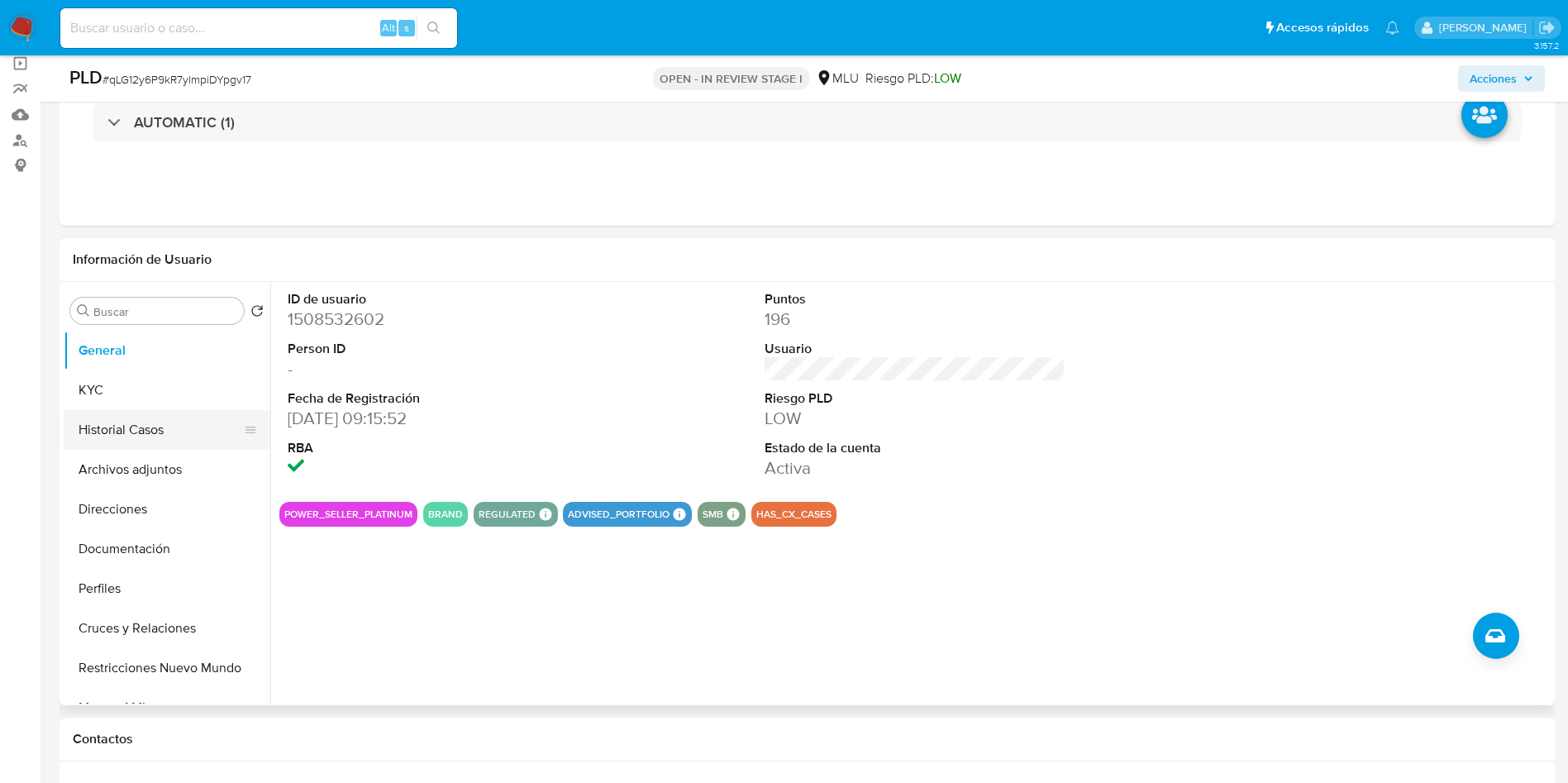
click at [173, 435] on button "Historial Casos" at bounding box center [159, 430] width 193 height 40
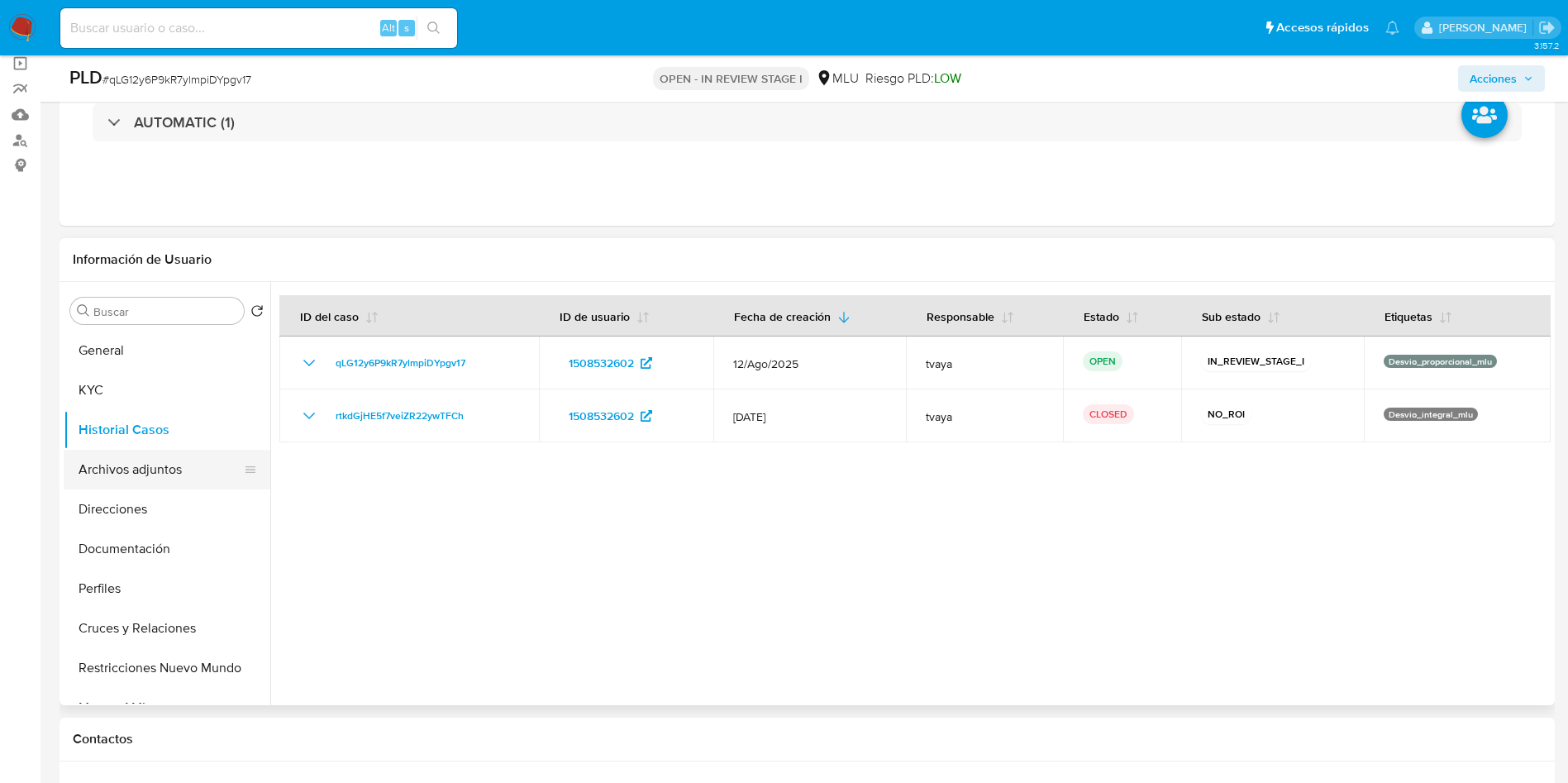
click at [150, 464] on button "Archivos adjuntos" at bounding box center [159, 469] width 193 height 40
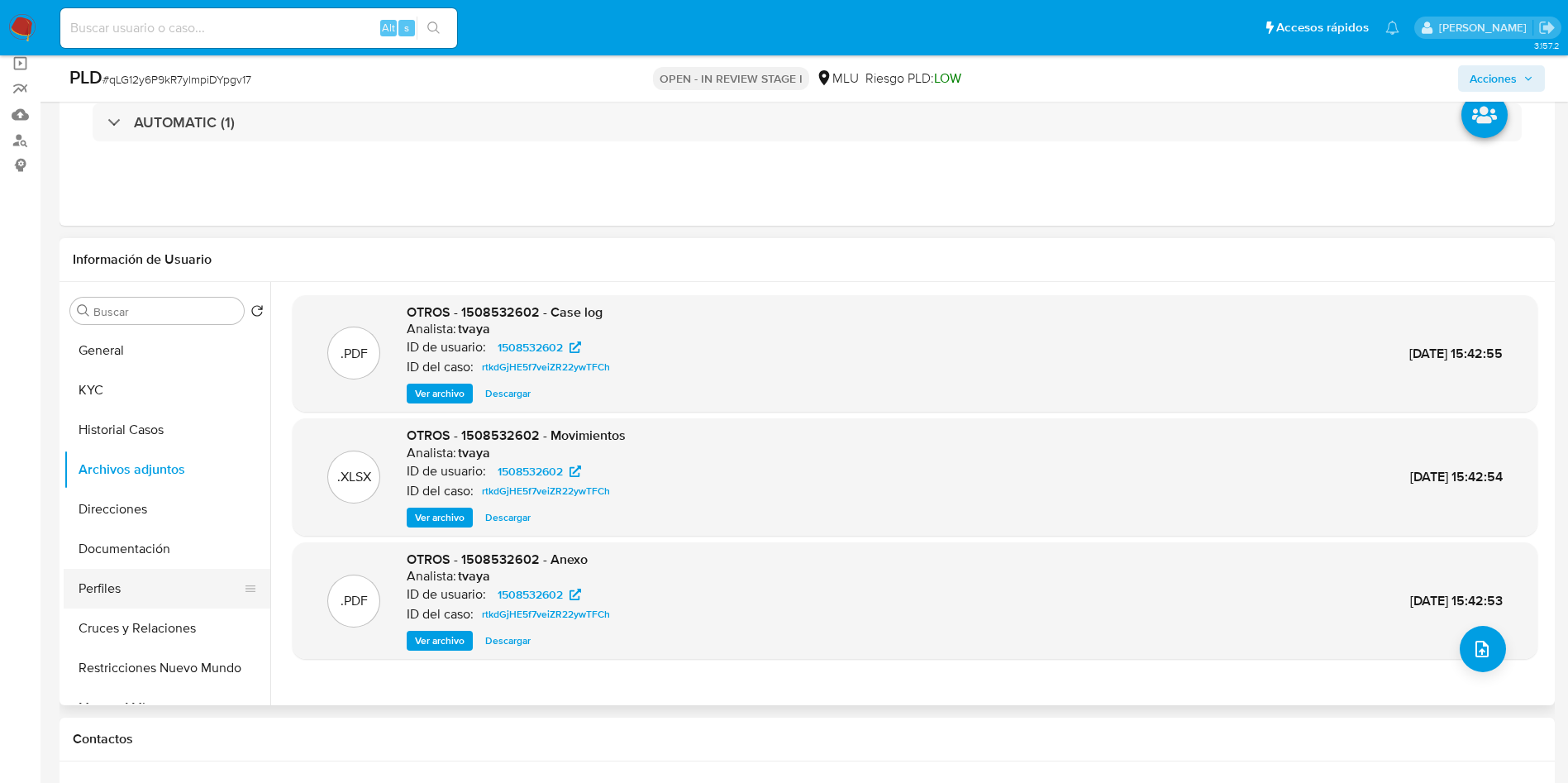
click at [133, 584] on button "Perfiles" at bounding box center [159, 589] width 193 height 40
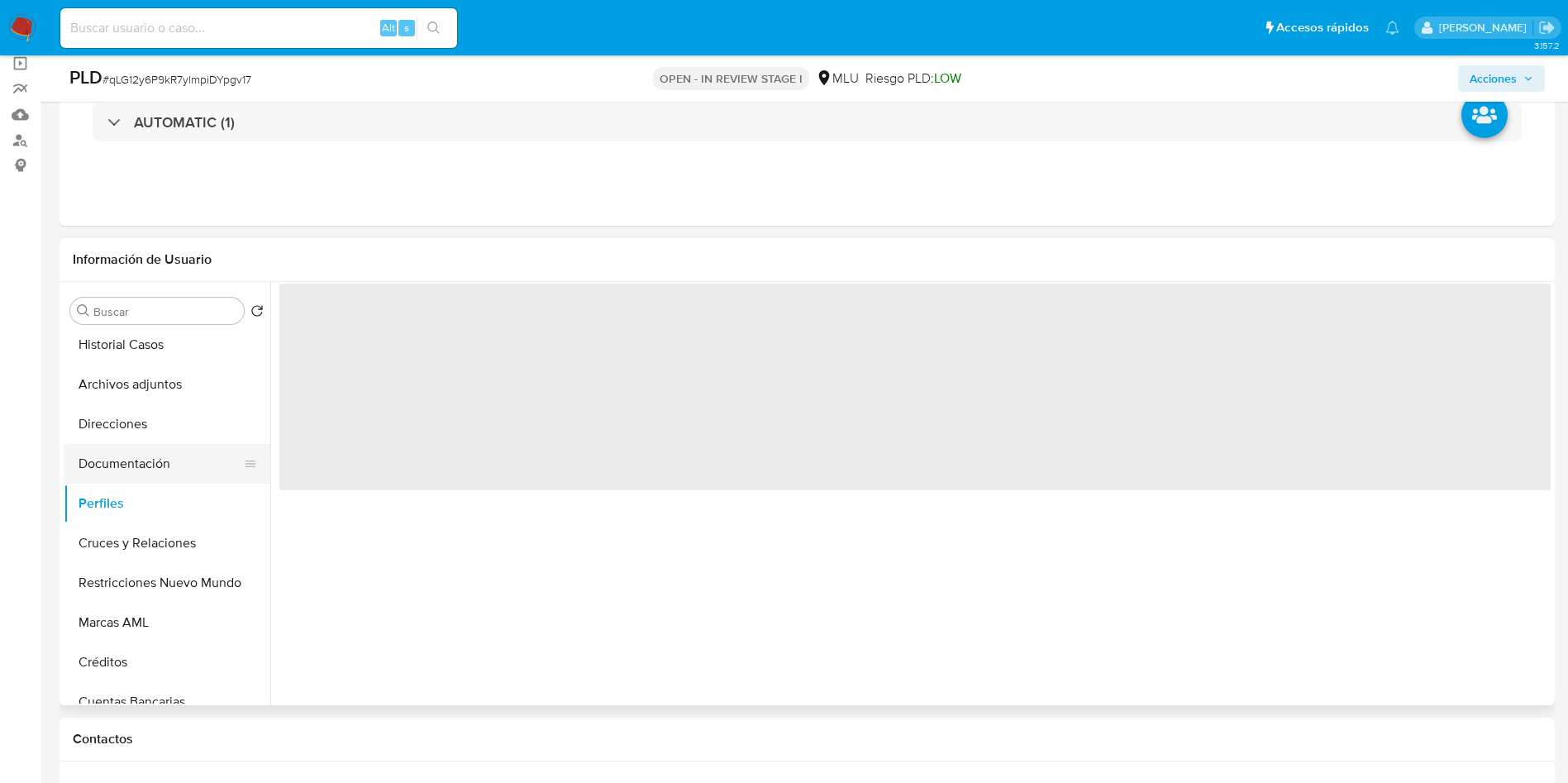
scroll to position [124, 0]
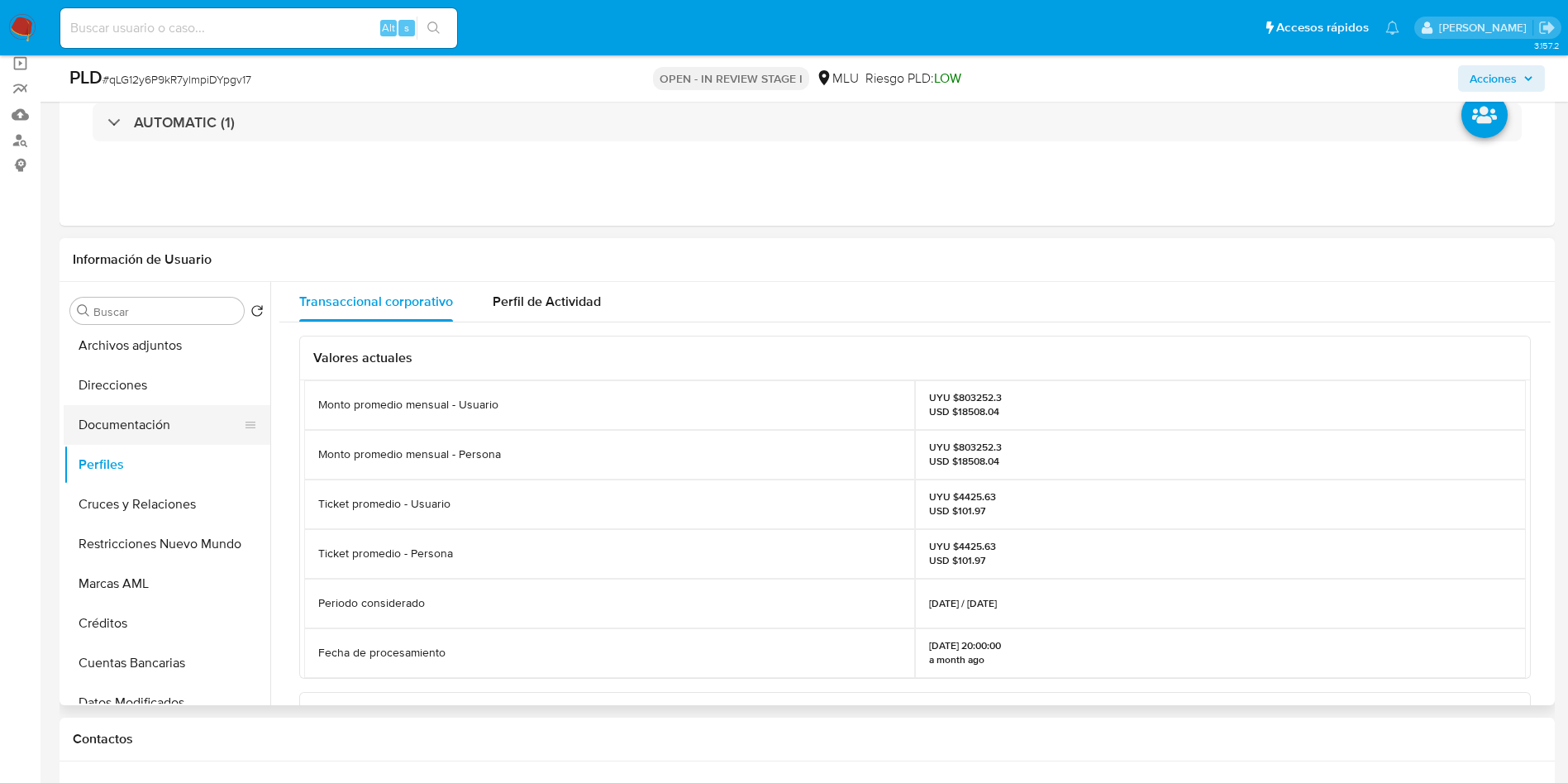
click at [155, 419] on button "Documentación" at bounding box center [159, 425] width 193 height 40
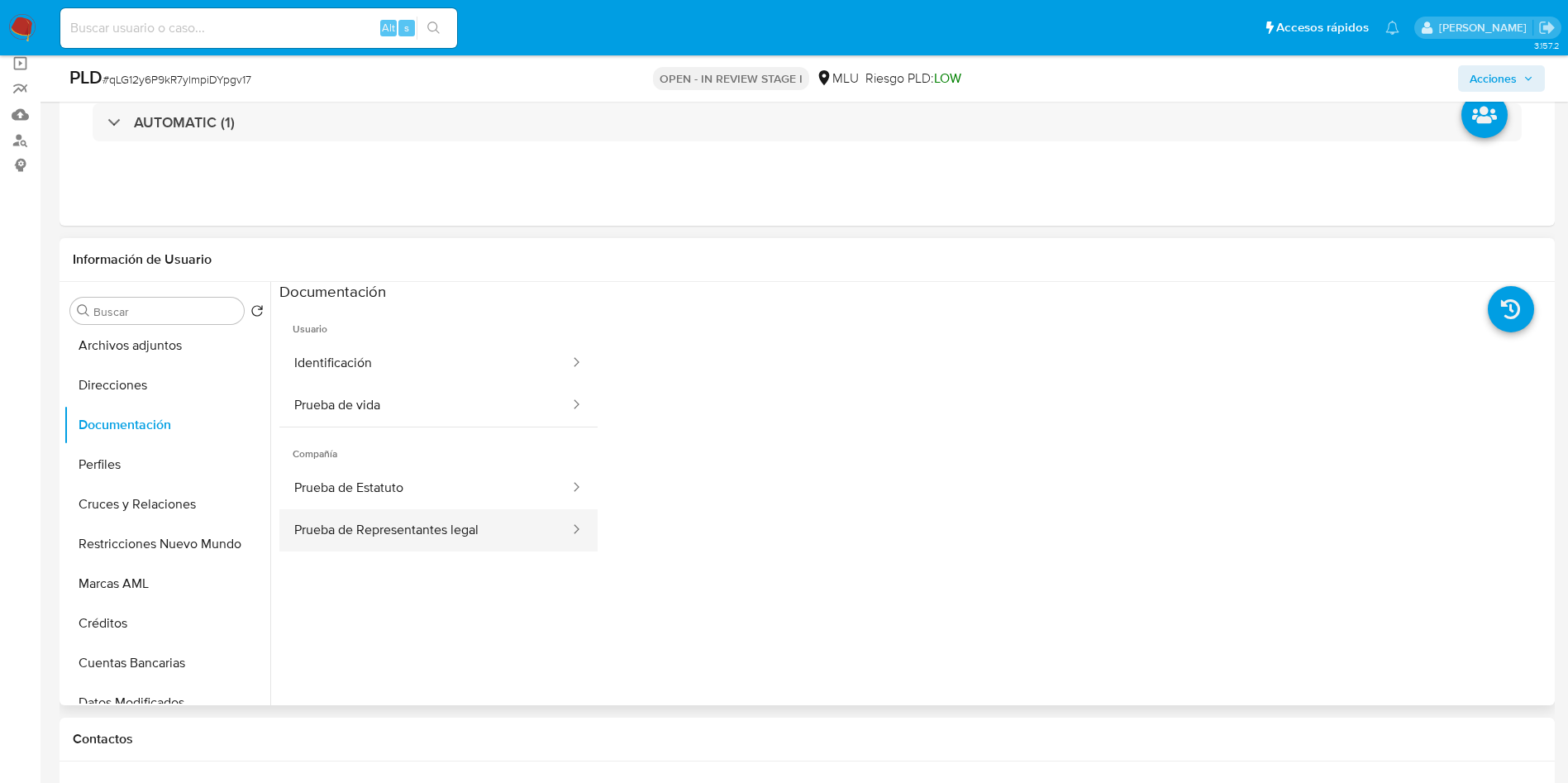
click at [485, 526] on button "Prueba de Representantes legal" at bounding box center [426, 530] width 292 height 42
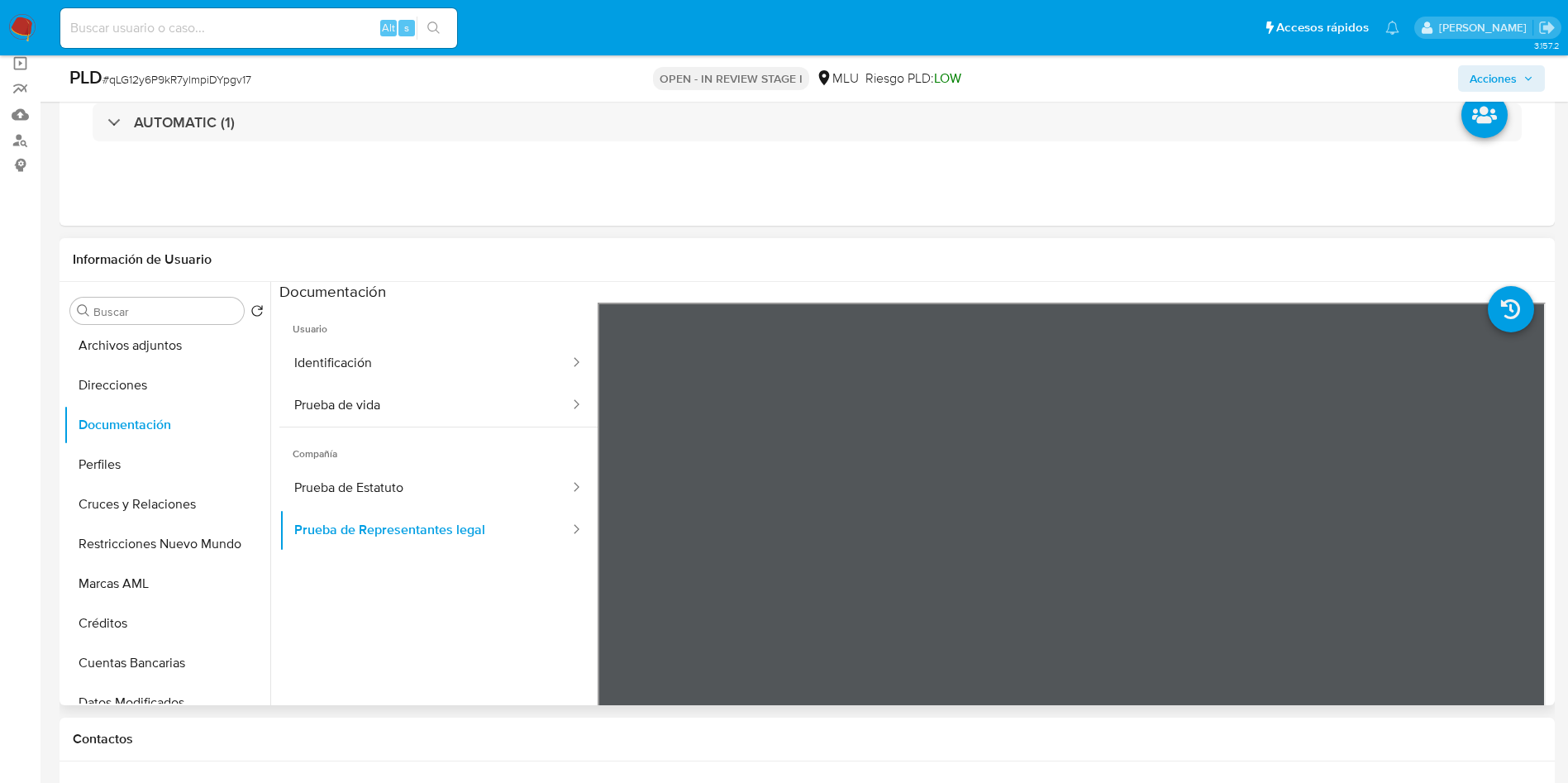
scroll to position [144, 0]
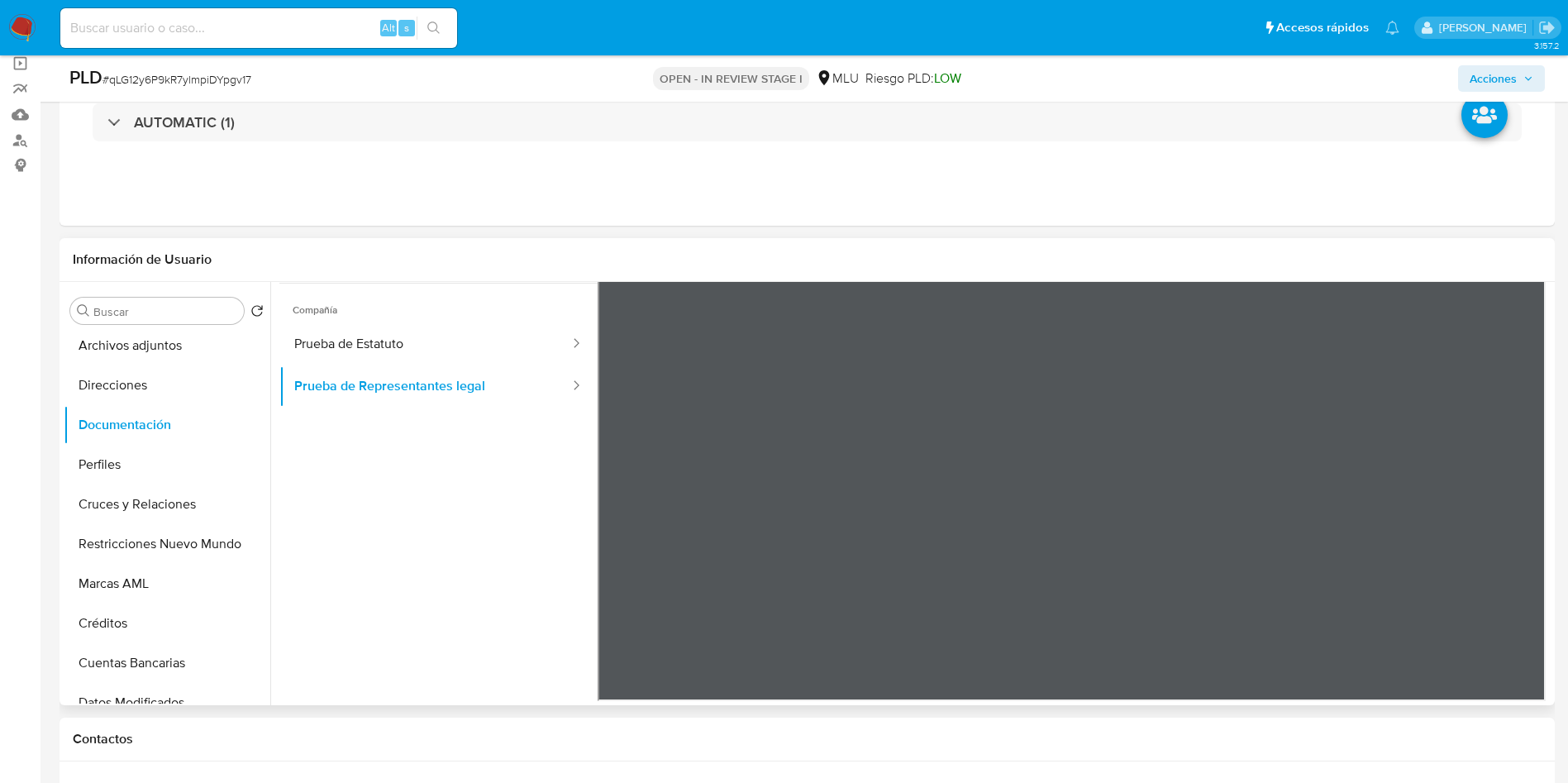
click at [386, 511] on ul "Usuario Identificación Prueba de vida Compañía Prueba de Estatuto Prueba de Rep…" at bounding box center [438, 396] width 318 height 477
click at [825, 179] on div "Eventos ( 1 ) Acciones AUTOMATIC (1)" at bounding box center [808, 126] width 1496 height 199
click at [447, 654] on div "Usuario Identificación Prueba de vida Compañía Prueba de Estatuto Prueba de Rep…" at bounding box center [438, 423] width 318 height 529
click at [428, 492] on ul "Usuario Identificación Prueba de vida Compañía Prueba de Estatuto Prueba de Rep…" at bounding box center [438, 396] width 318 height 477
click at [141, 448] on button "Perfiles" at bounding box center [159, 465] width 193 height 40
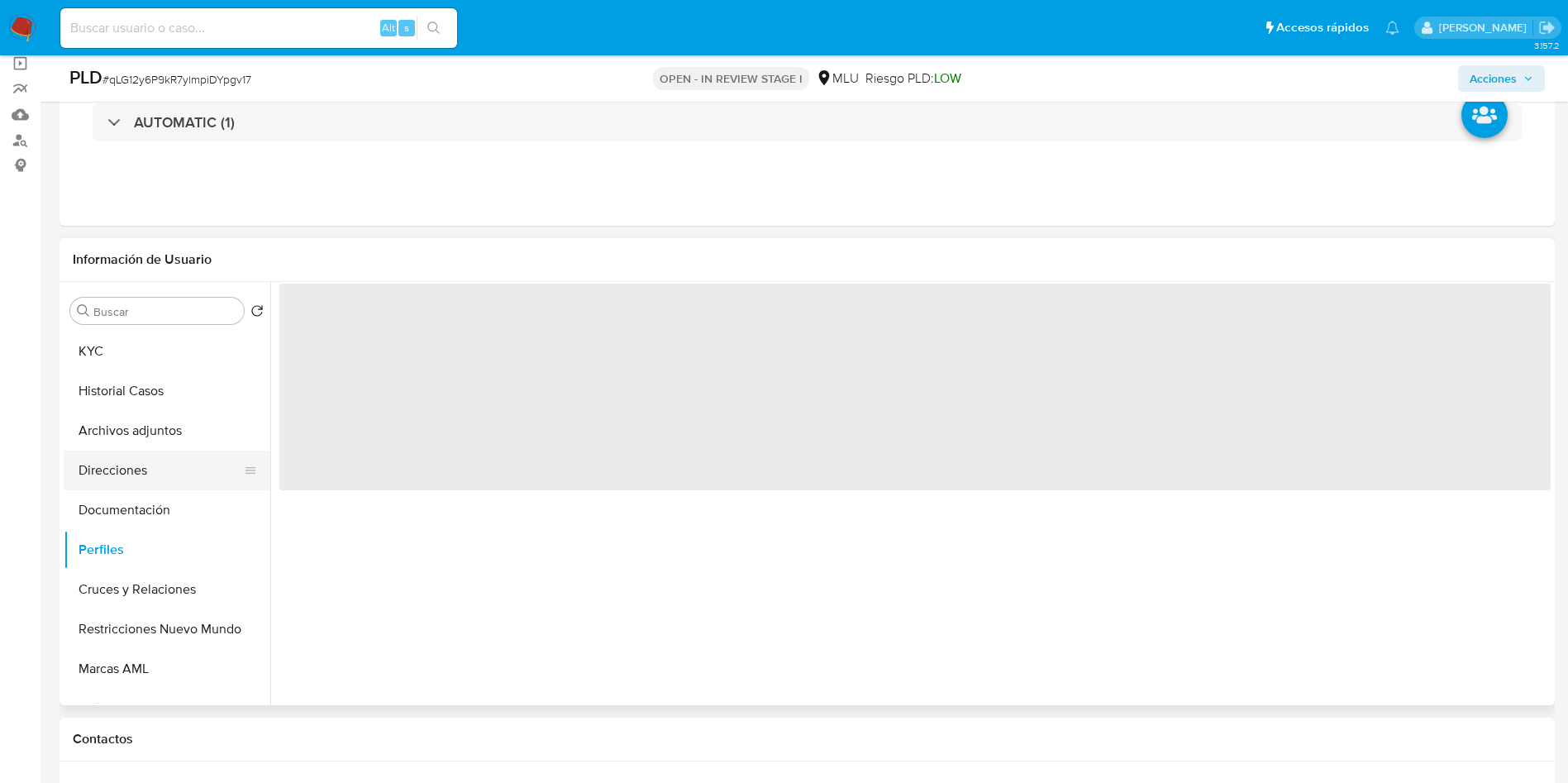
scroll to position [0, 0]
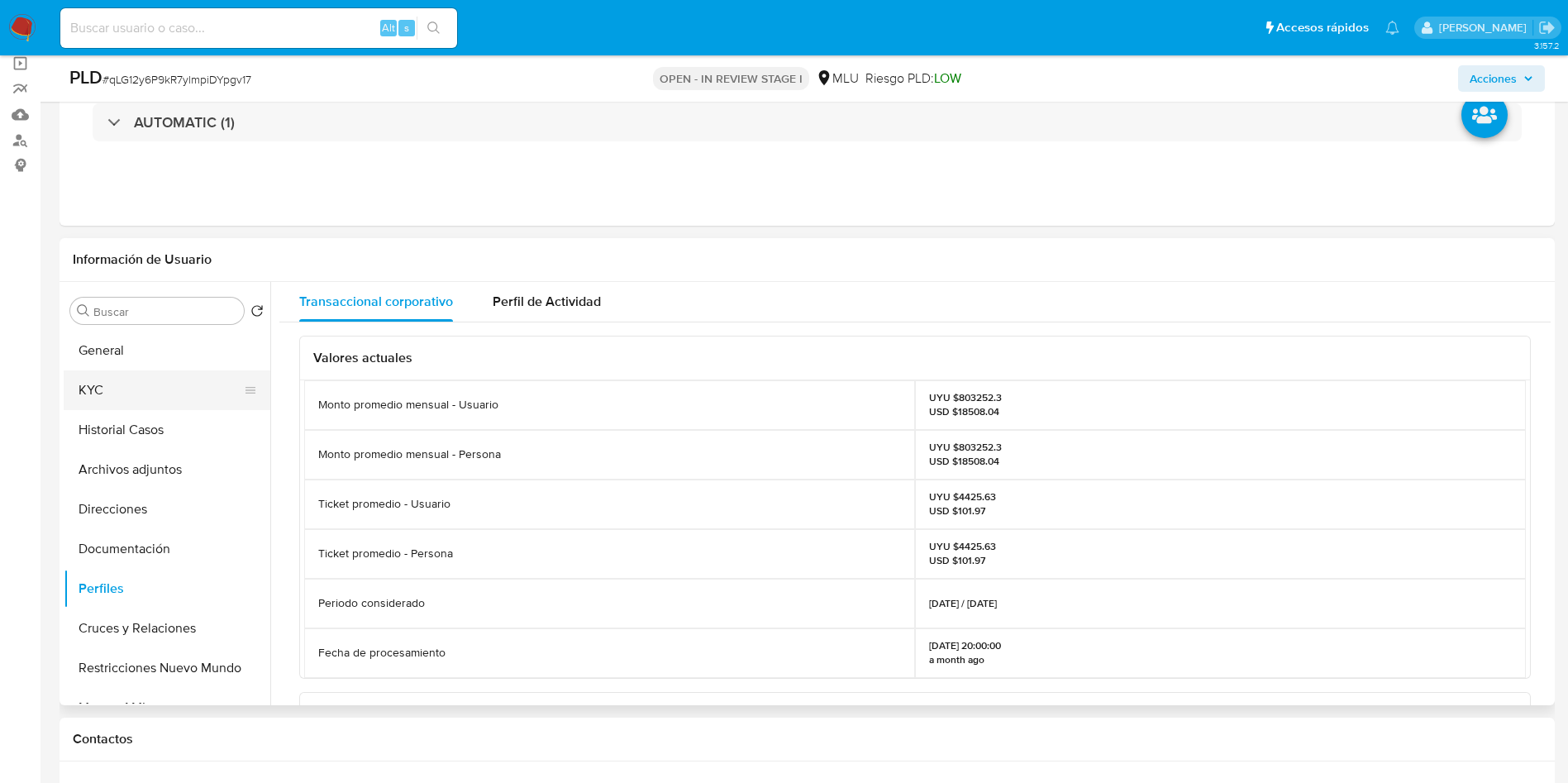
click at [144, 392] on button "KYC" at bounding box center [159, 390] width 193 height 40
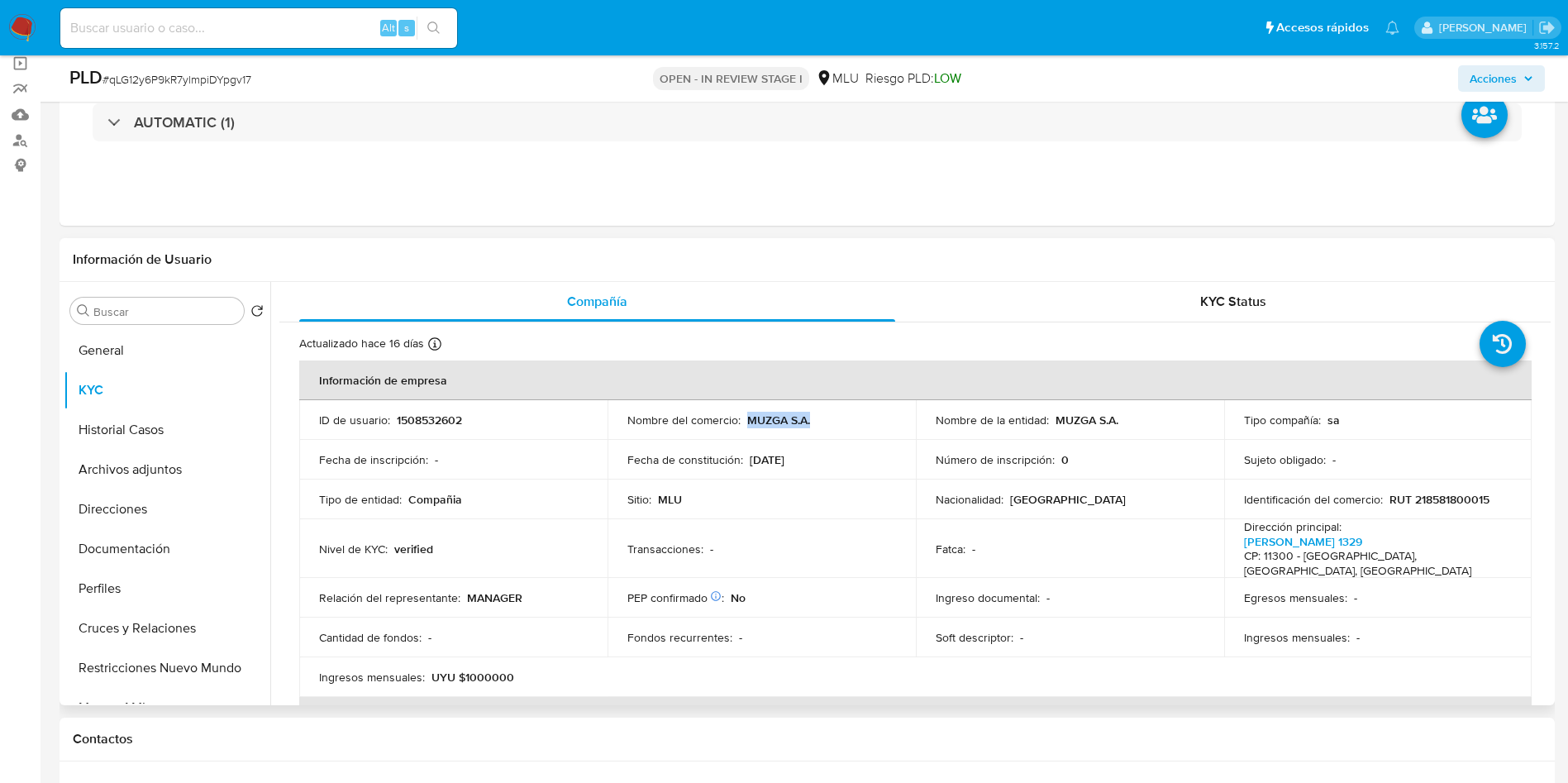
drag, startPoint x: 808, startPoint y: 422, endPoint x: 749, endPoint y: 420, distance: 59.0
click at [749, 420] on p "MUZGA S.A." at bounding box center [778, 420] width 63 height 15
copy p "MUZGA S.A."
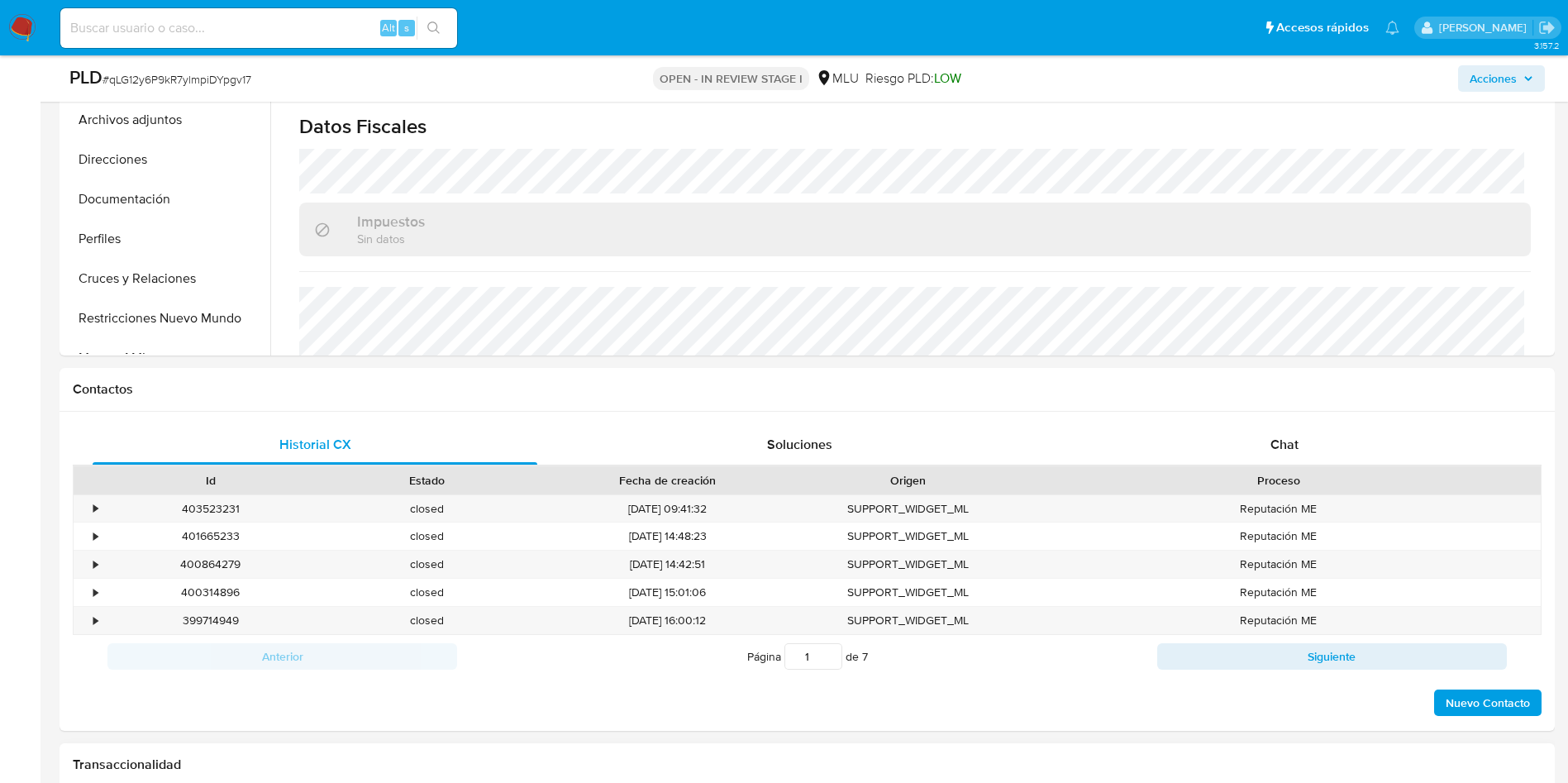
scroll to position [745, 0]
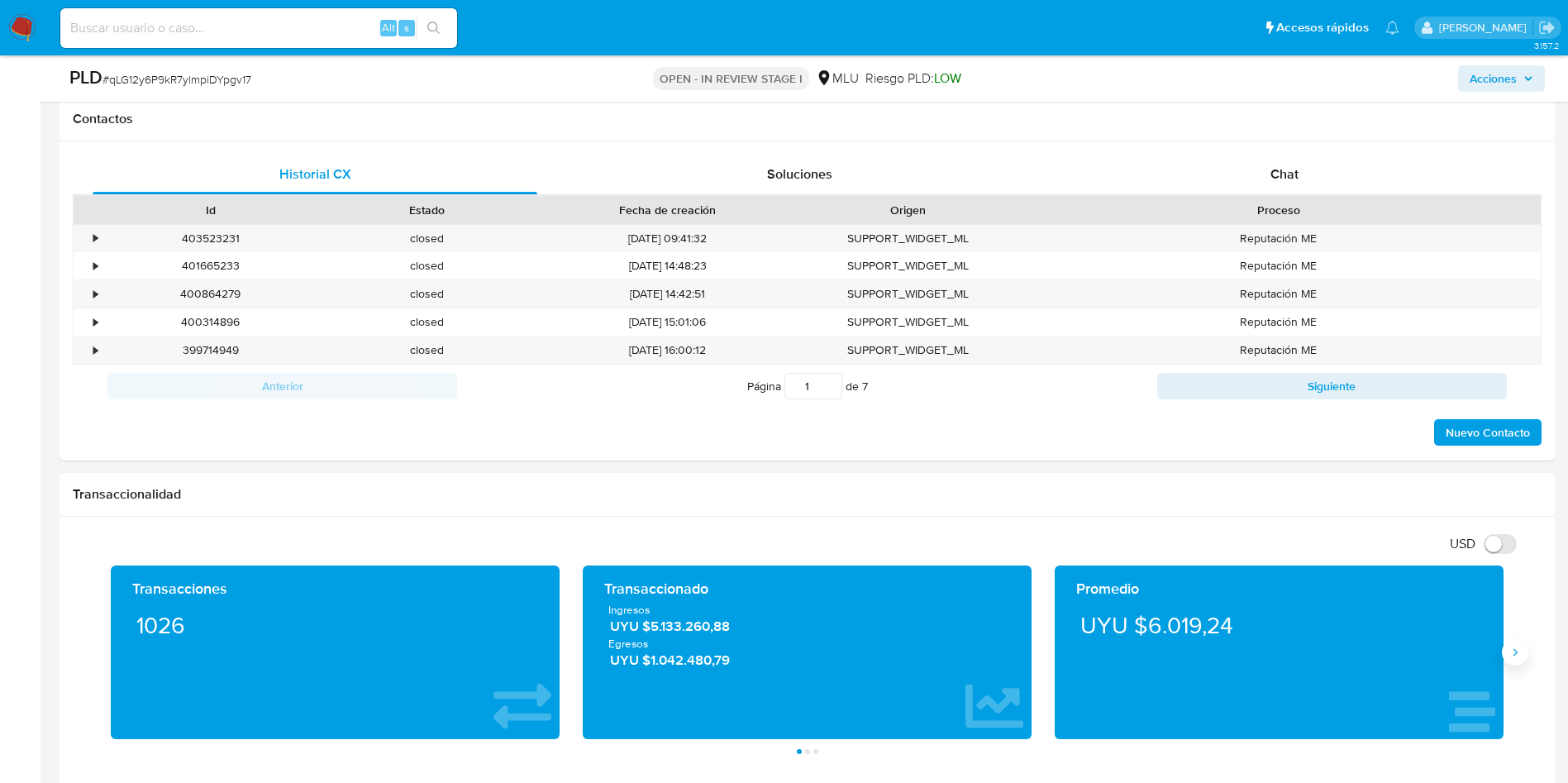
click at [1507, 662] on button "Siguiente" at bounding box center [1515, 653] width 27 height 27
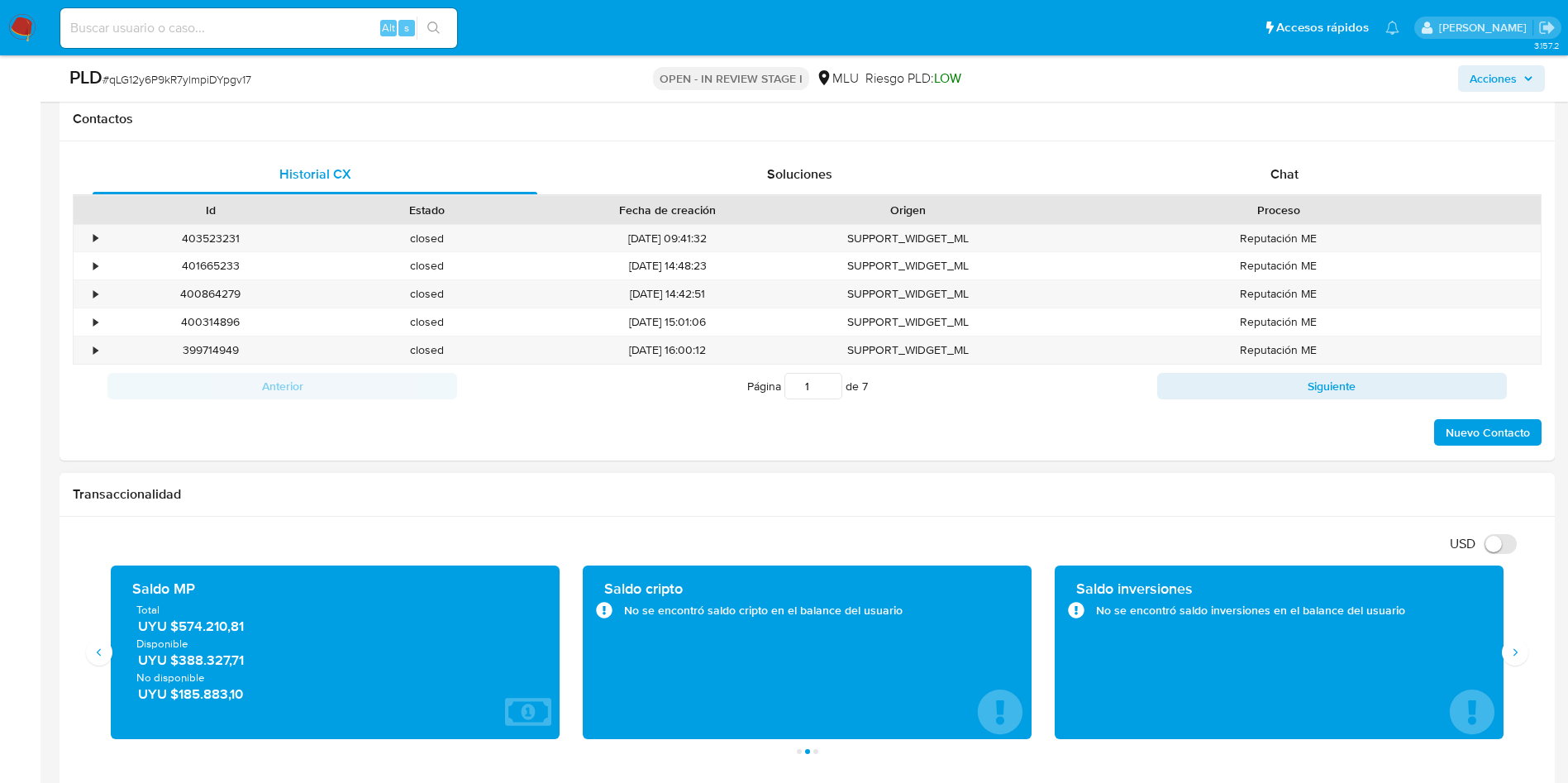
click at [230, 632] on span "UYU $574.210,81" at bounding box center [336, 626] width 396 height 19
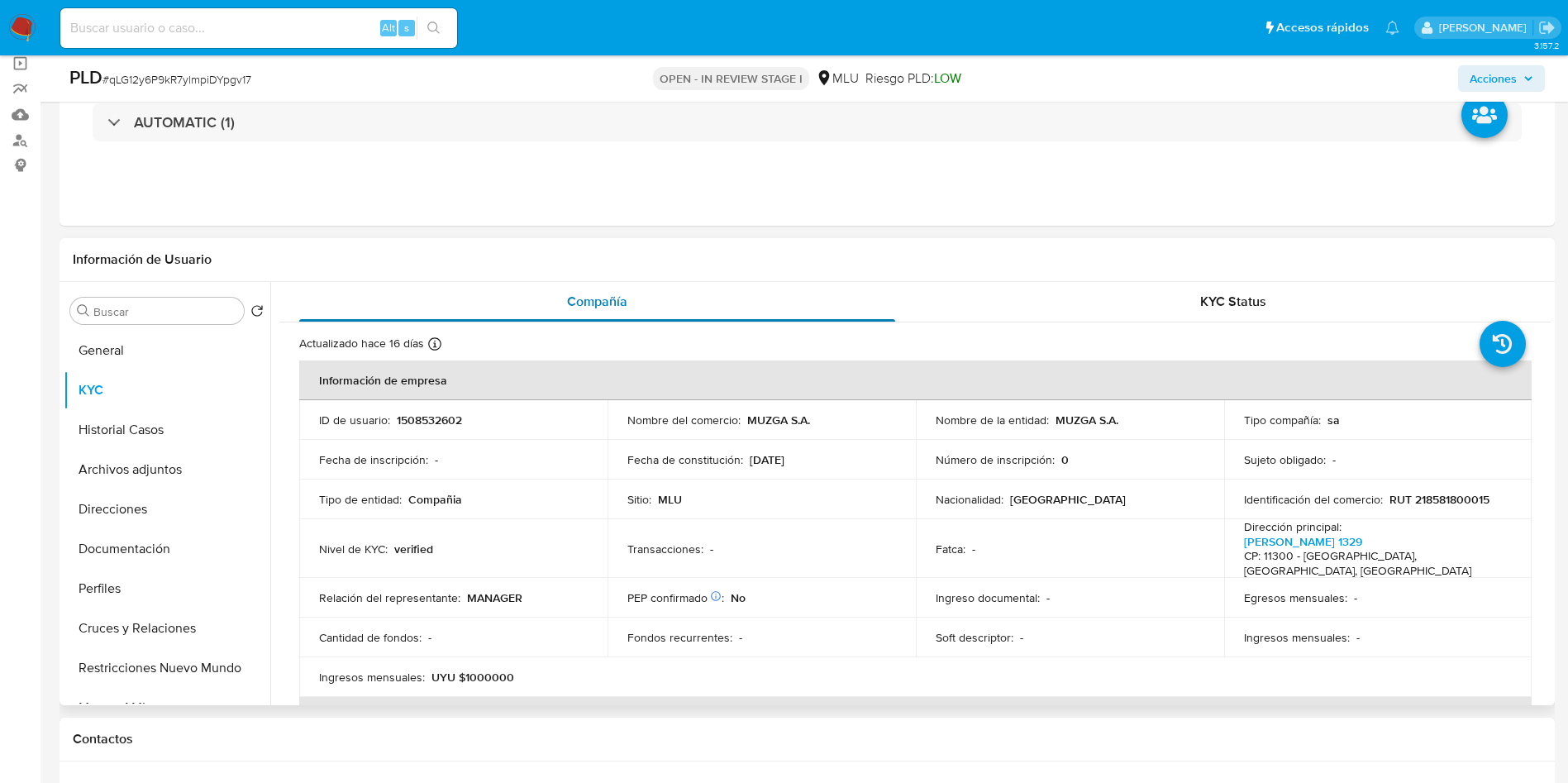
scroll to position [0, 0]
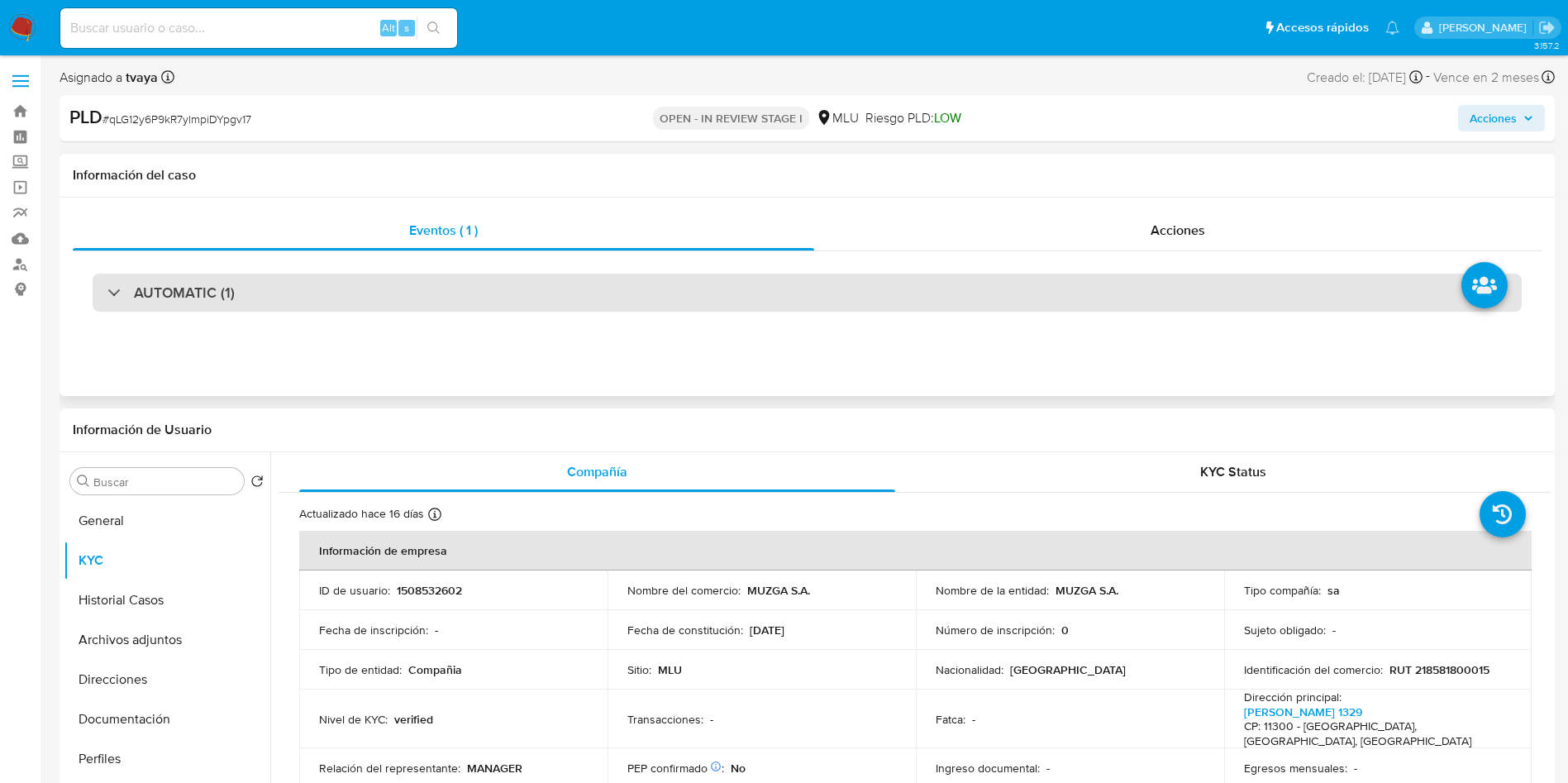
click at [467, 306] on div "AUTOMATIC (1)" at bounding box center [807, 292] width 1429 height 38
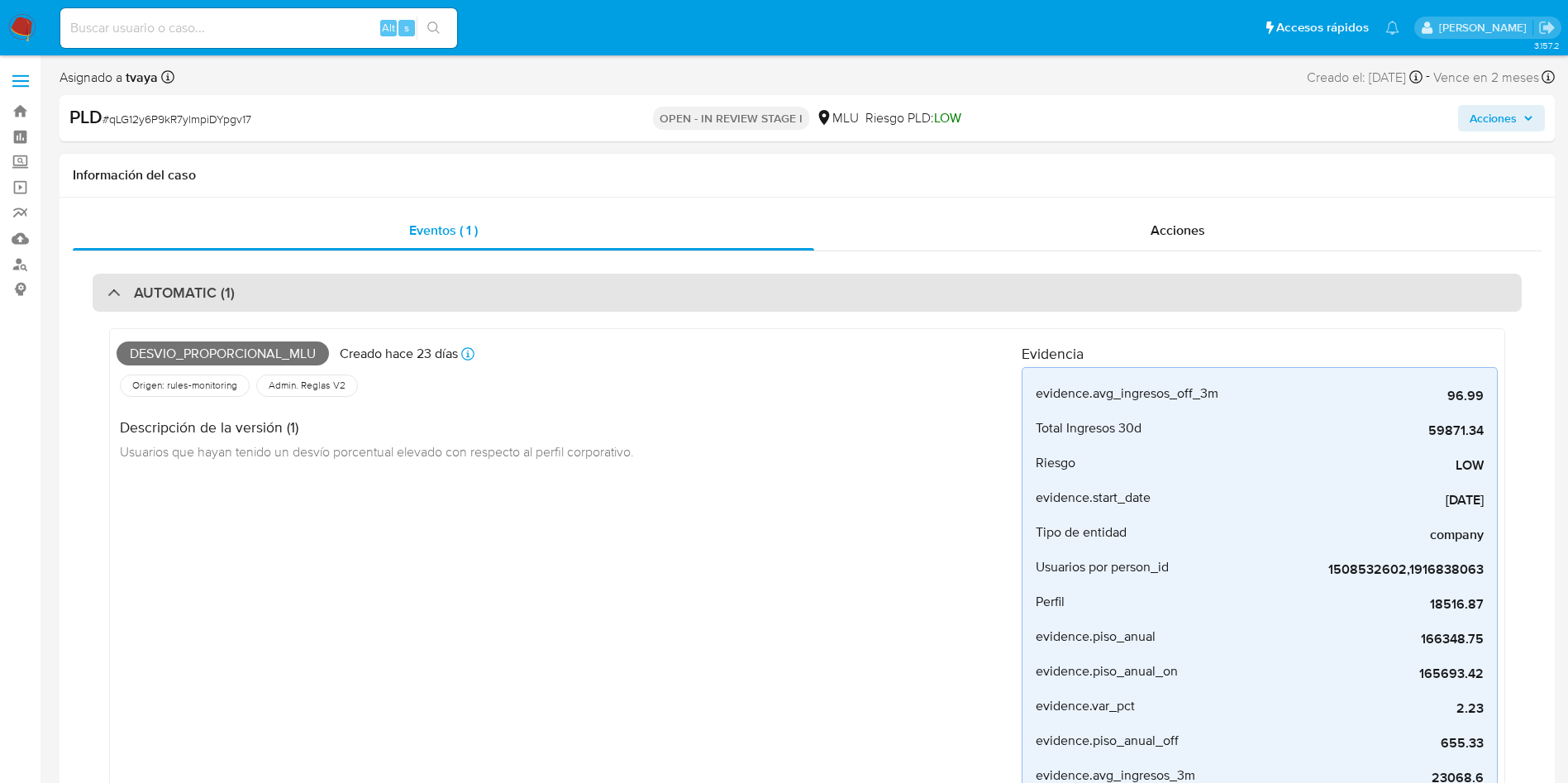
click at [479, 301] on div "AUTOMATIC (1)" at bounding box center [807, 292] width 1429 height 38
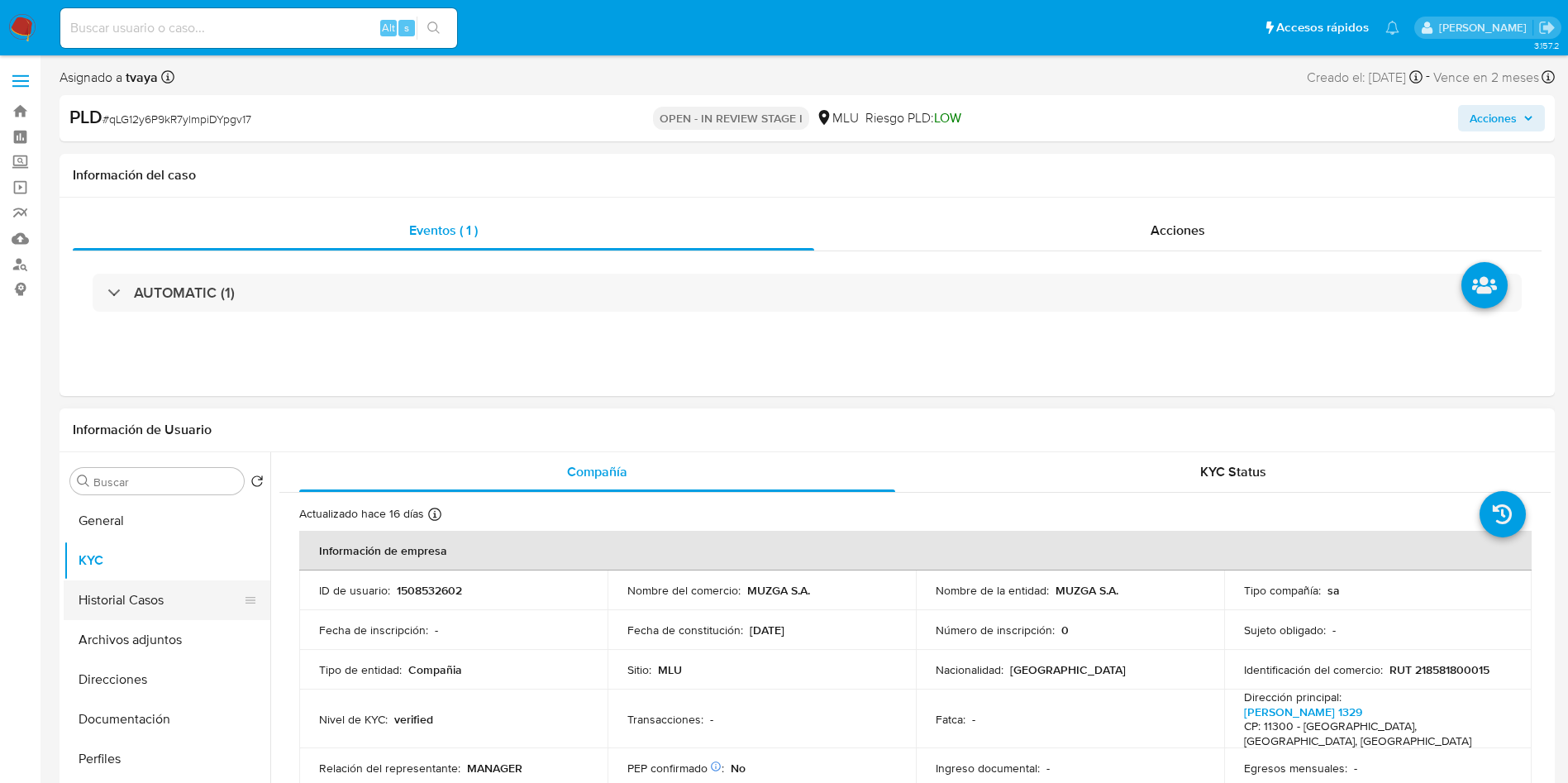
click at [152, 597] on button "Historial Casos" at bounding box center [159, 600] width 193 height 40
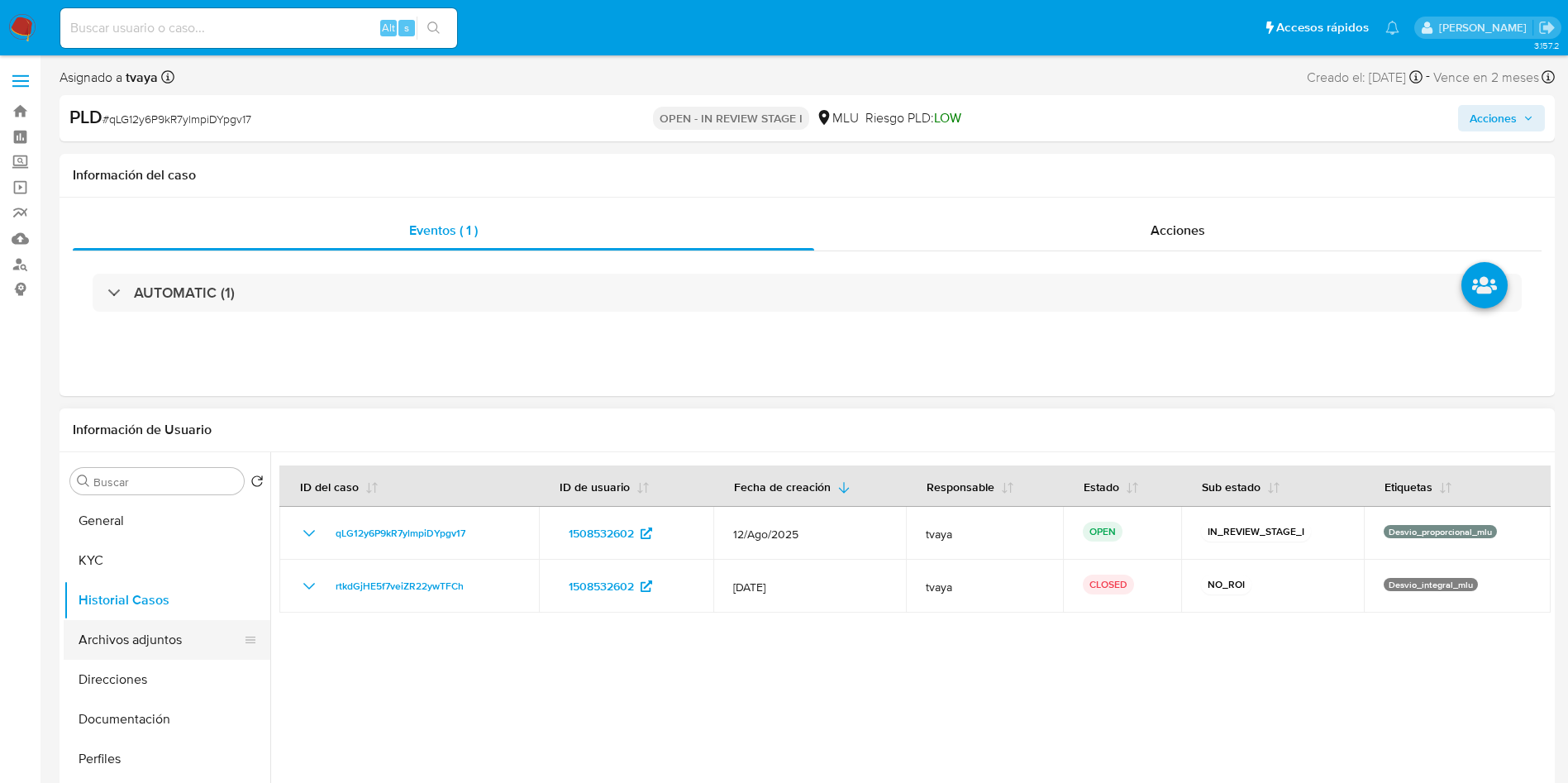
click at [126, 638] on button "Archivos adjuntos" at bounding box center [159, 640] width 193 height 40
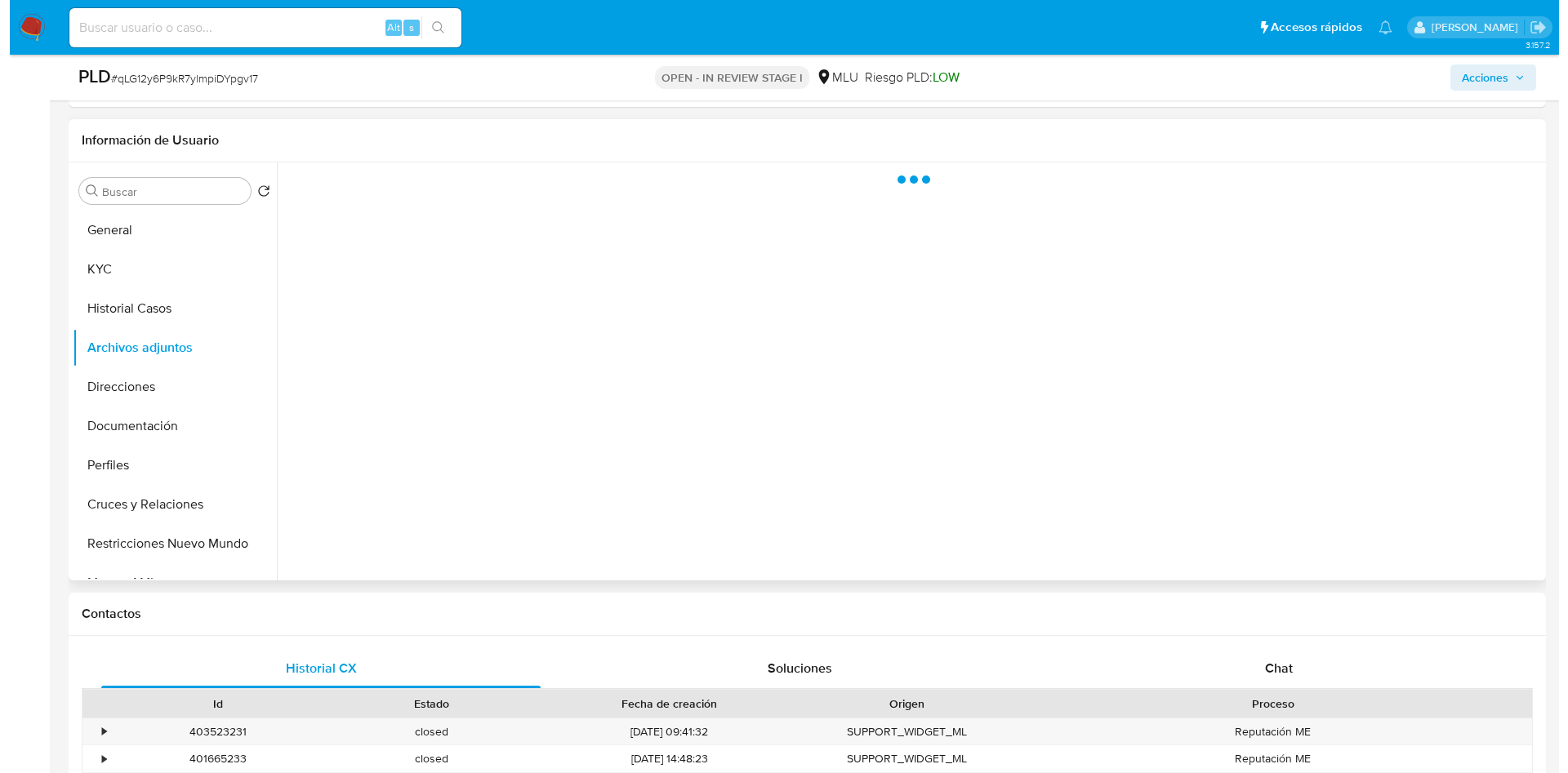
scroll to position [245, 0]
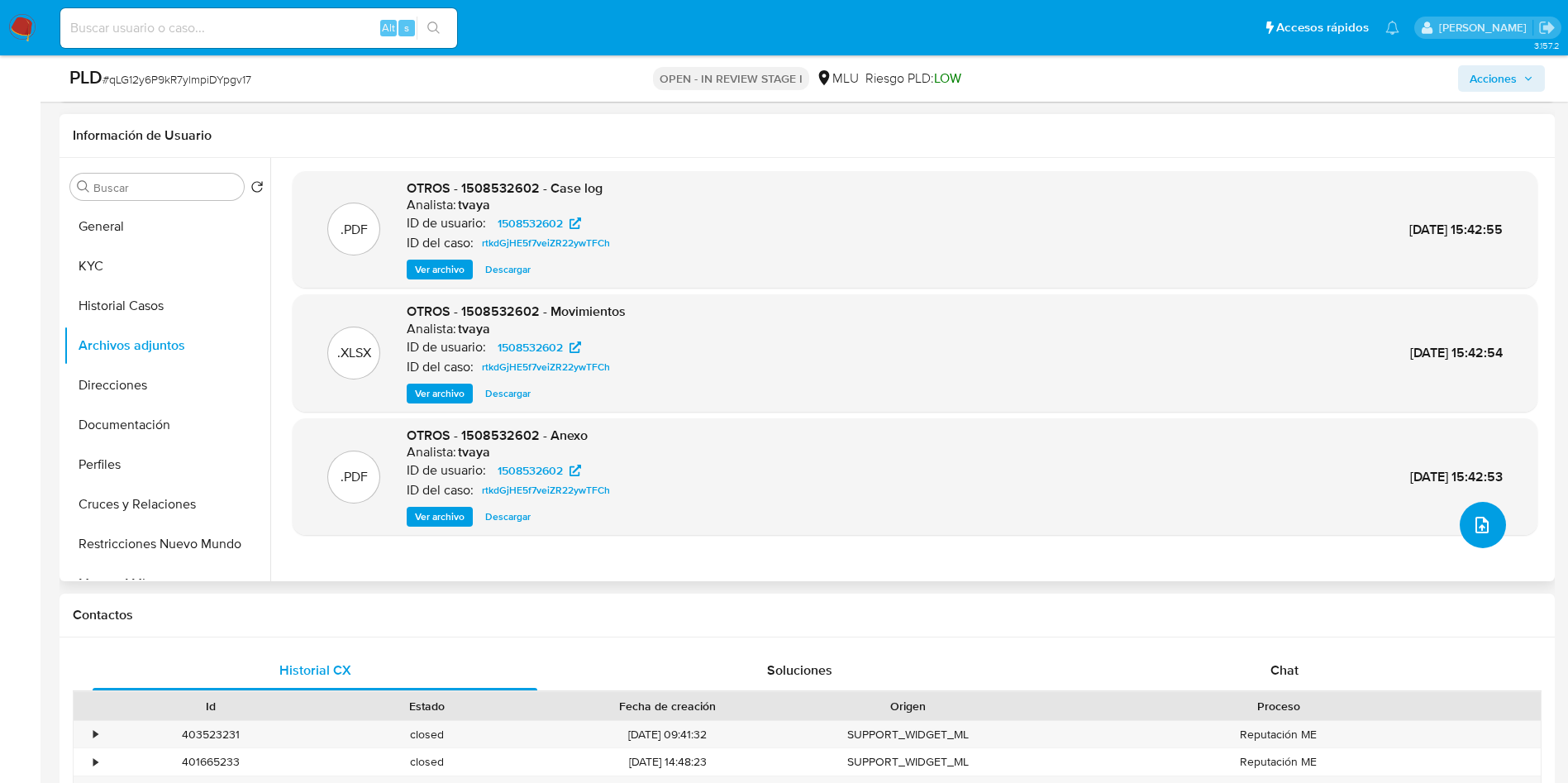
click at [1481, 525] on icon "upload-file" at bounding box center [1482, 525] width 13 height 17
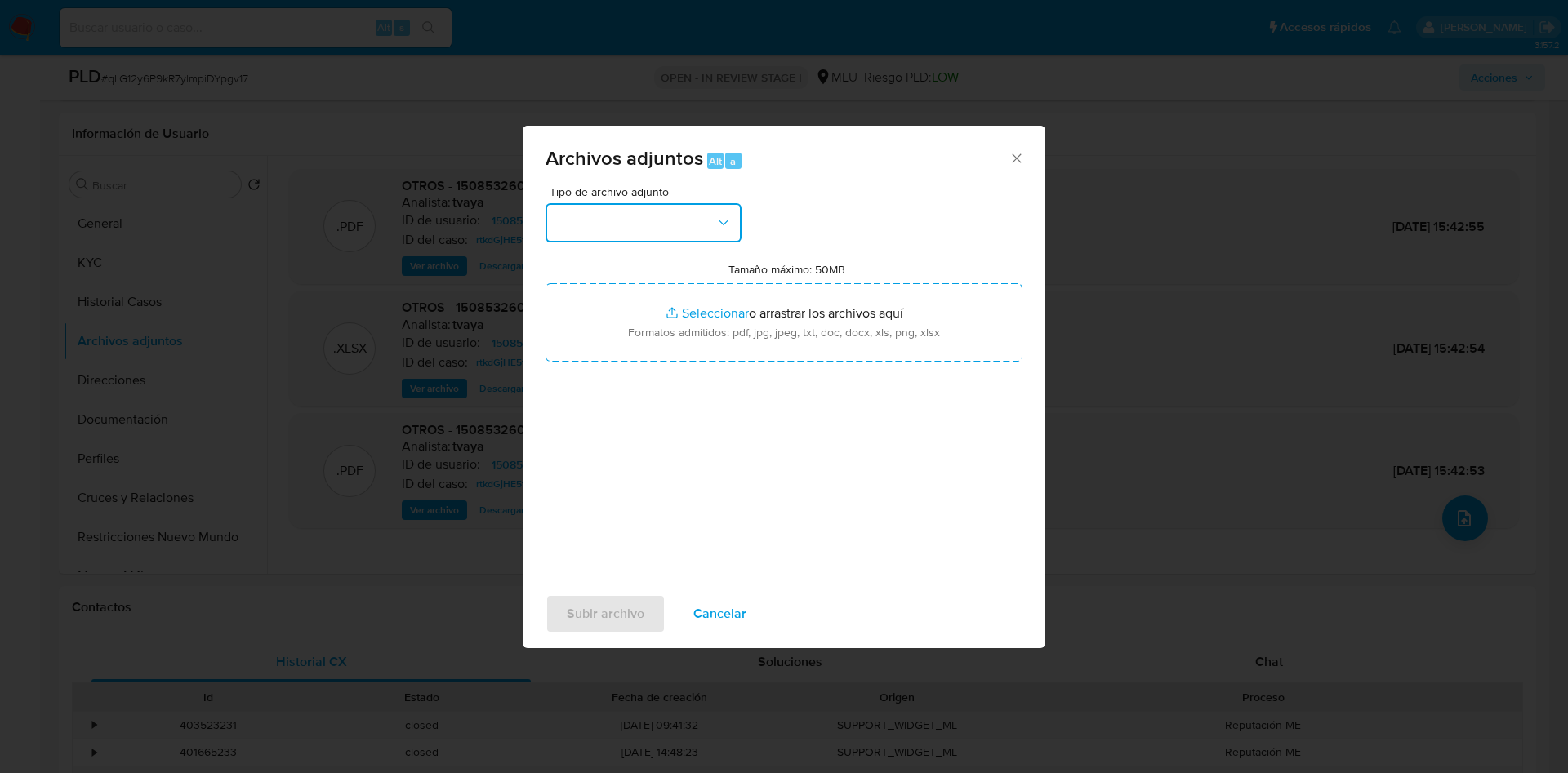
click at [649, 235] on button "button" at bounding box center [643, 222] width 196 height 40
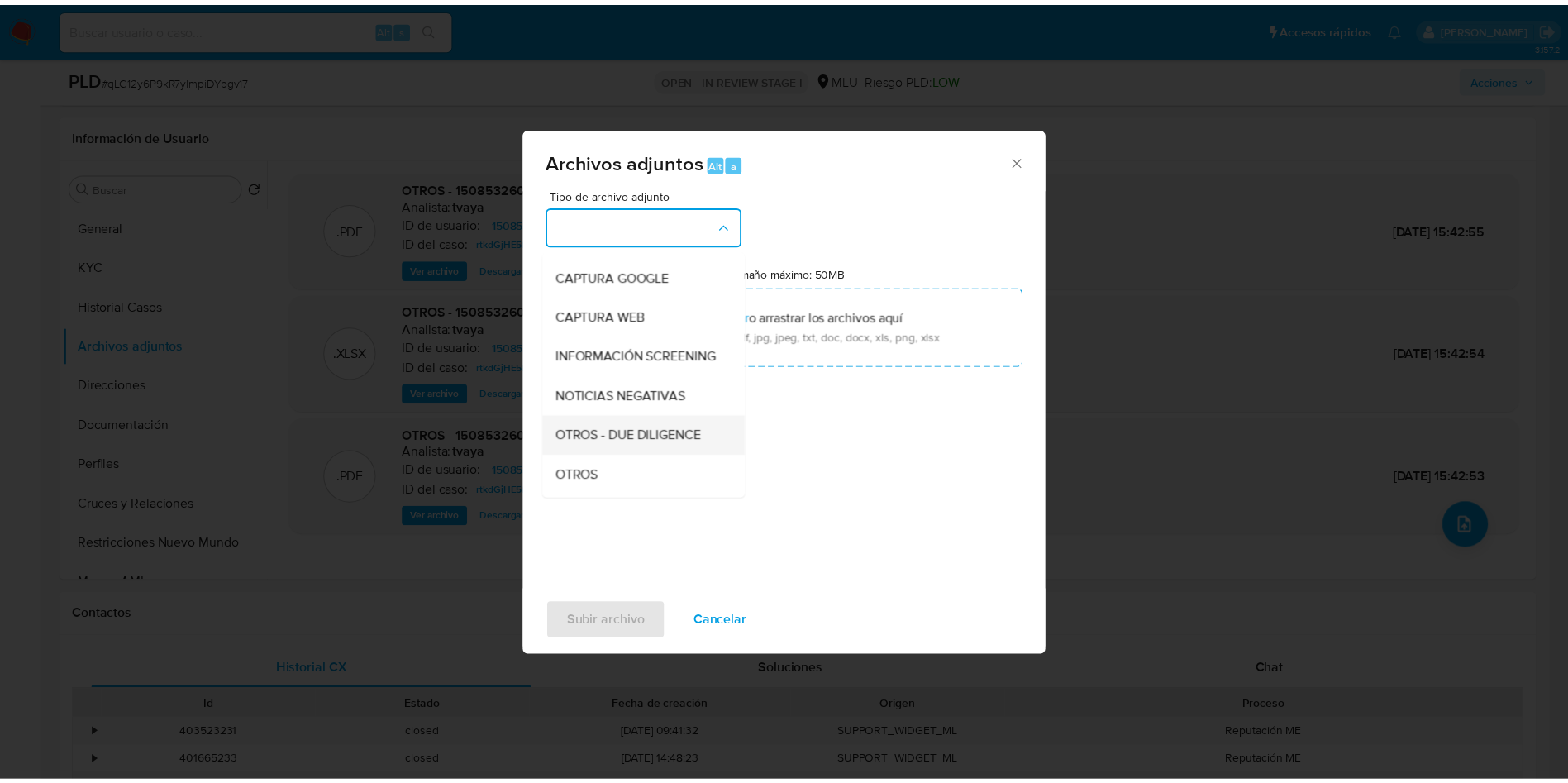
scroll to position [124, 0]
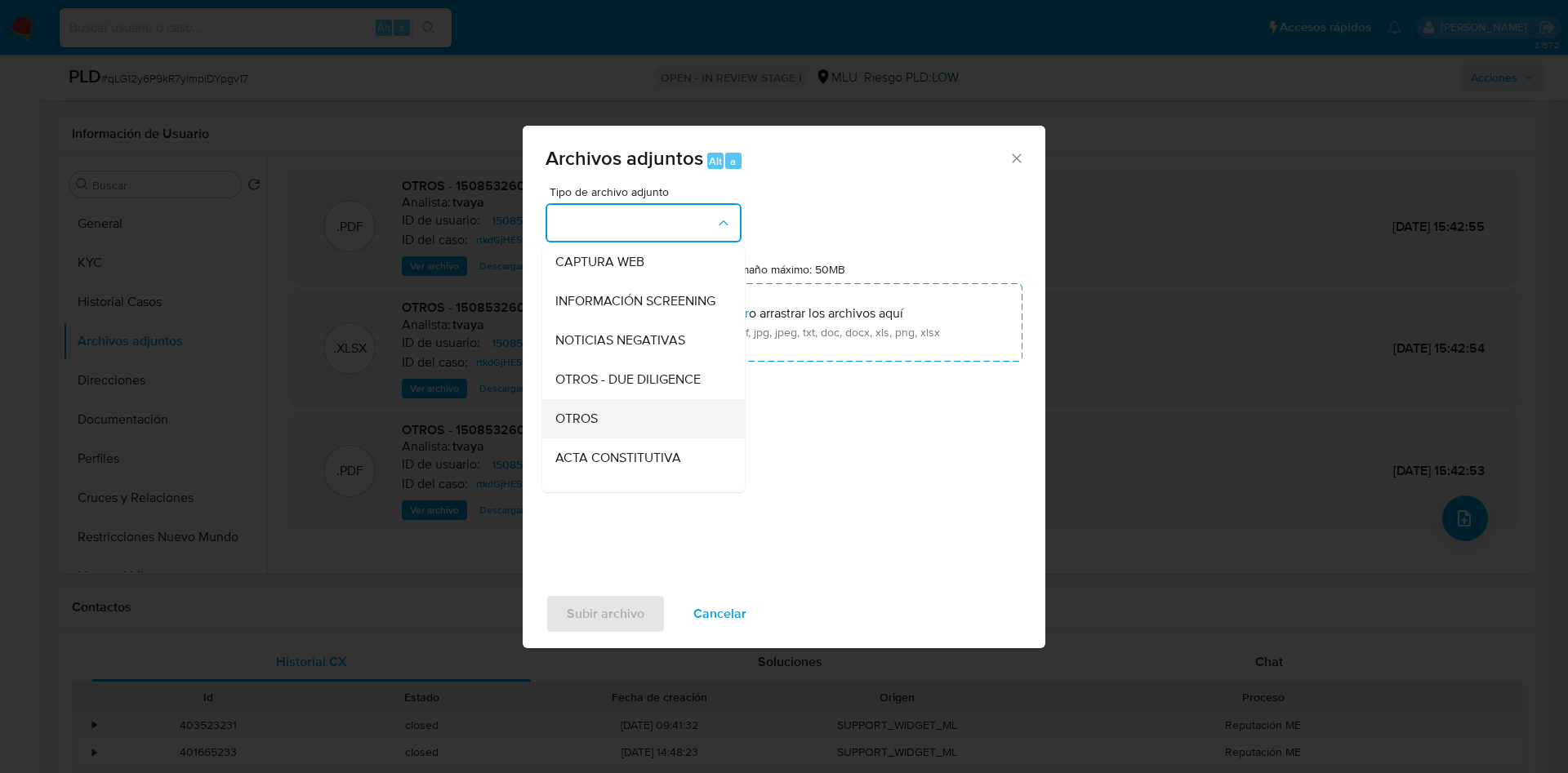
click at [604, 428] on div "OTROS" at bounding box center [638, 419] width 166 height 40
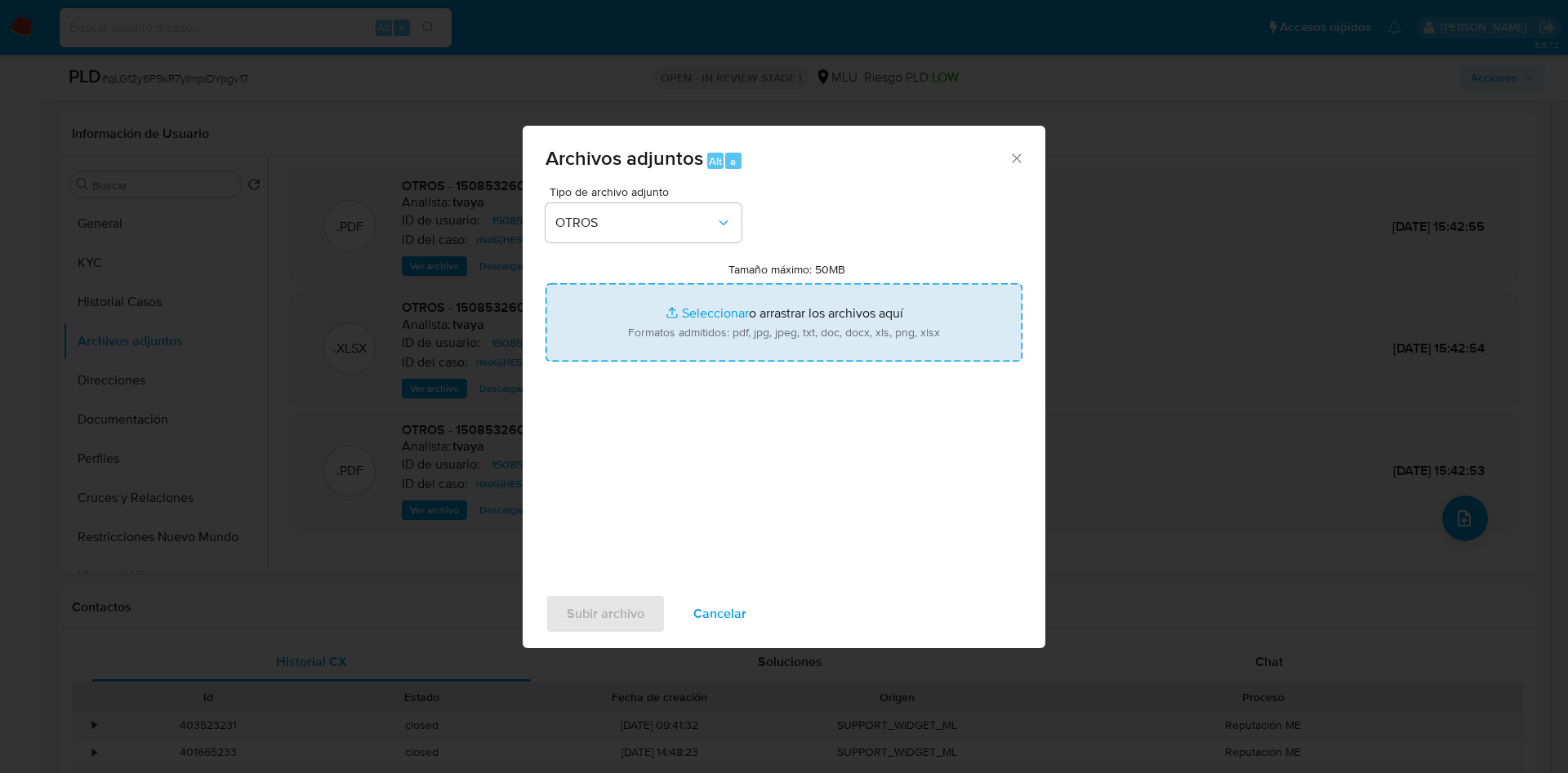
click at [714, 312] on input "Tamaño máximo: 50MB Seleccionar archivos" at bounding box center [784, 322] width 477 height 78
type input "C:\fakepath\1508532602 - Anexo.pdf"
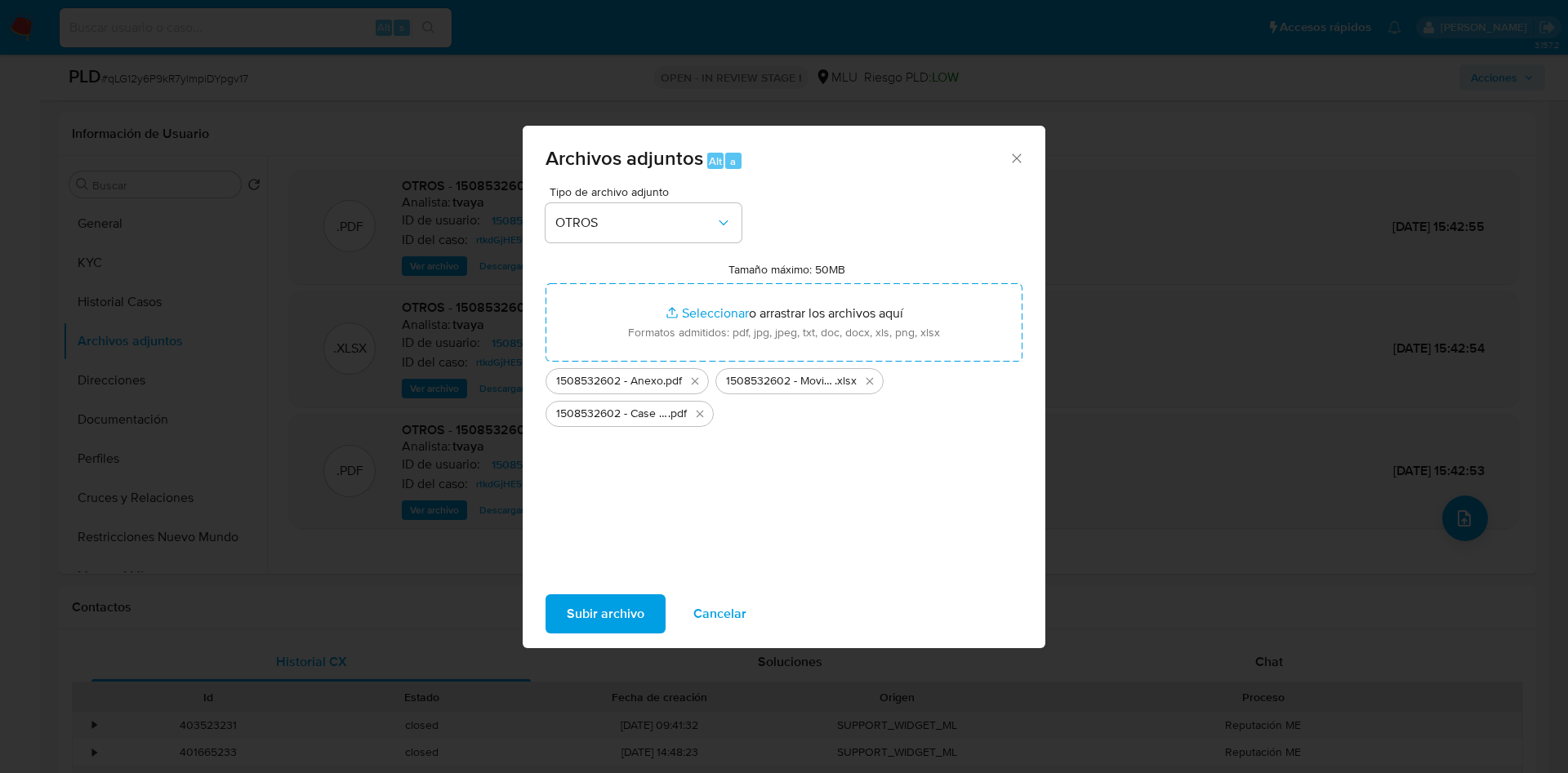
click at [613, 606] on span "Subir archivo" at bounding box center [605, 614] width 77 height 36
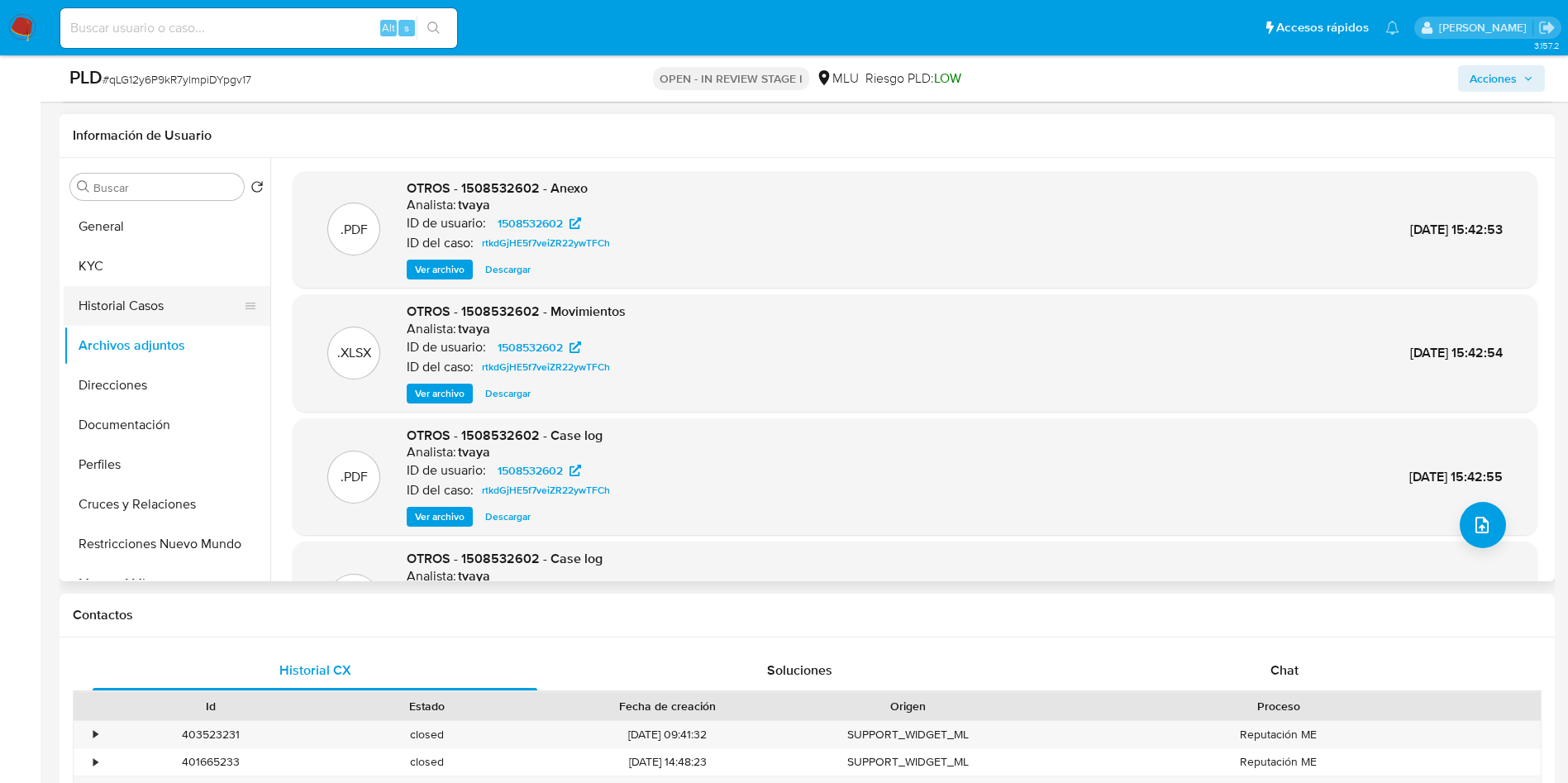
click at [112, 310] on button "Historial Casos" at bounding box center [159, 306] width 193 height 40
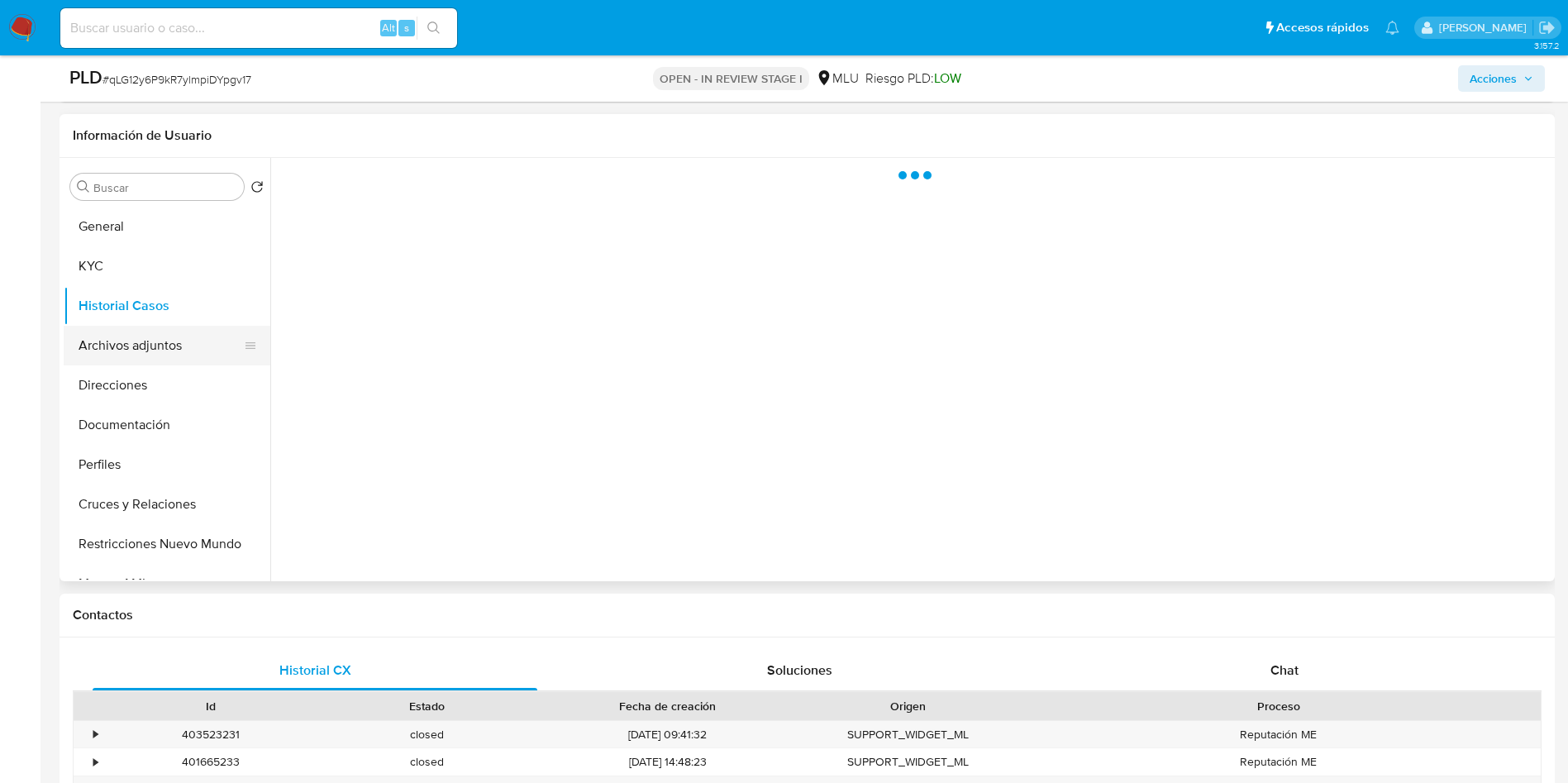
click at [138, 343] on button "Archivos adjuntos" at bounding box center [159, 346] width 193 height 40
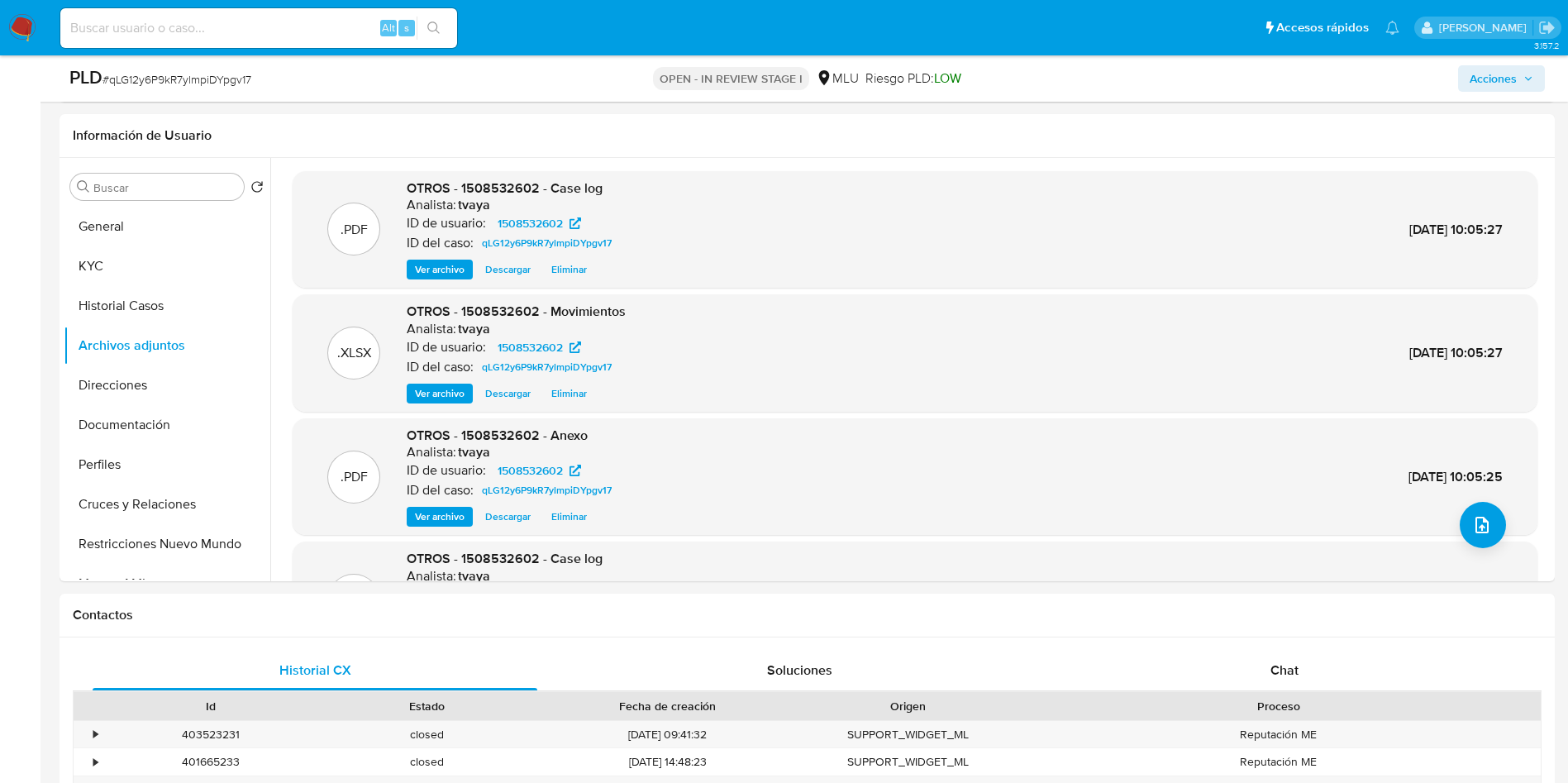
click at [1500, 71] on span "Acciones" at bounding box center [1493, 78] width 47 height 27
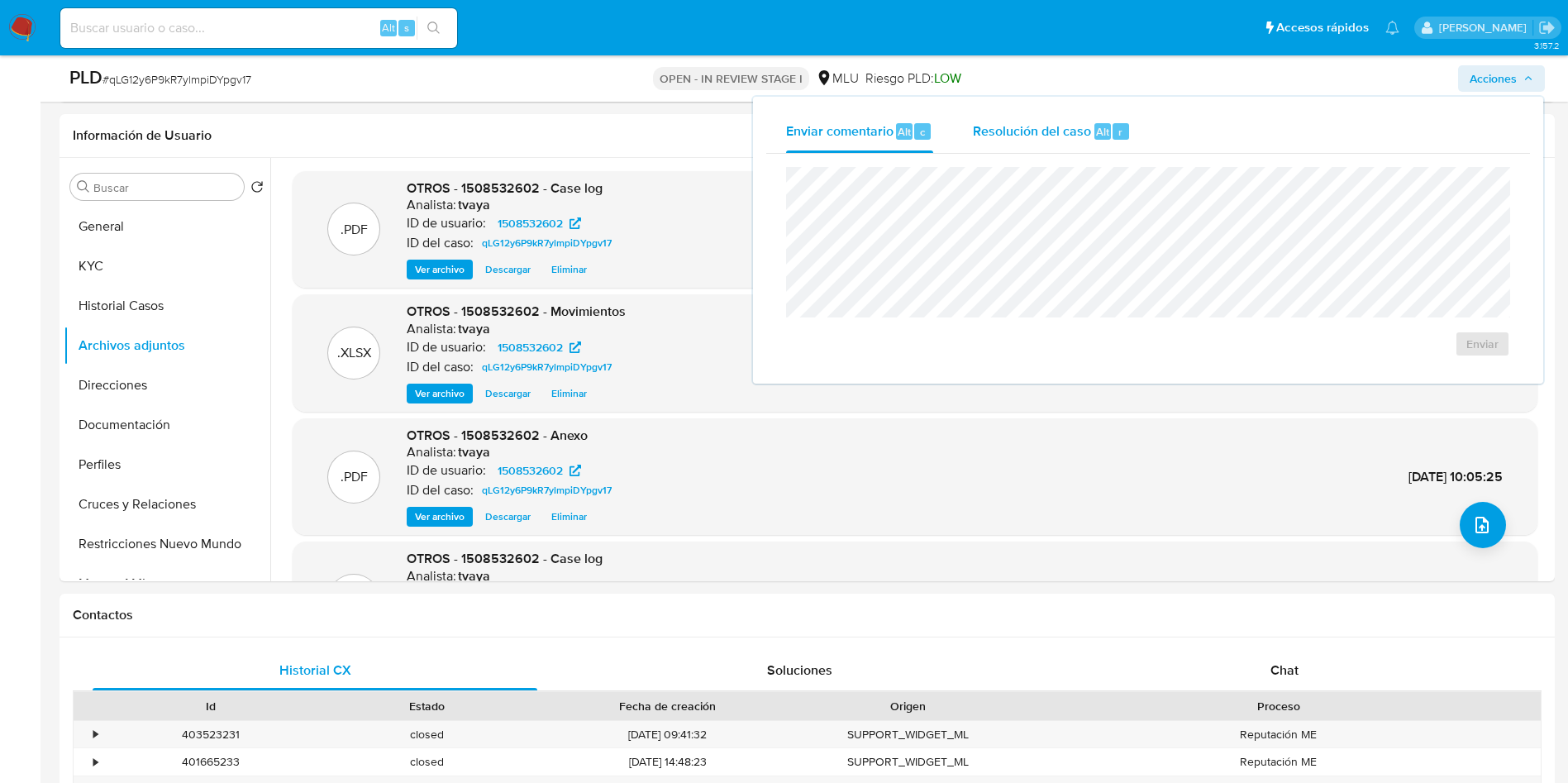
click at [1044, 136] on span "Resolución del caso" at bounding box center [1032, 130] width 118 height 19
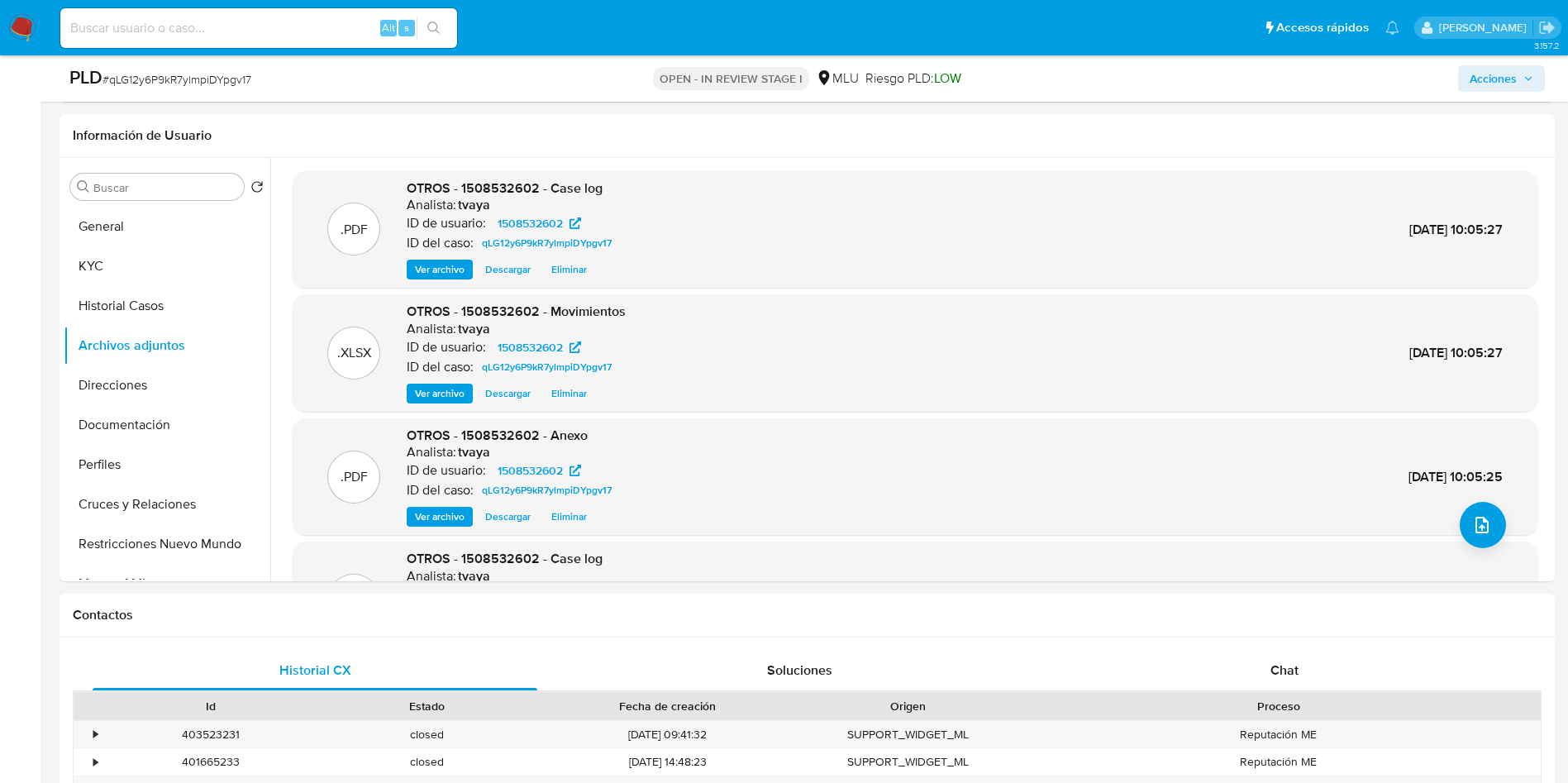
click at [1472, 84] on span "Acciones" at bounding box center [1493, 78] width 47 height 27
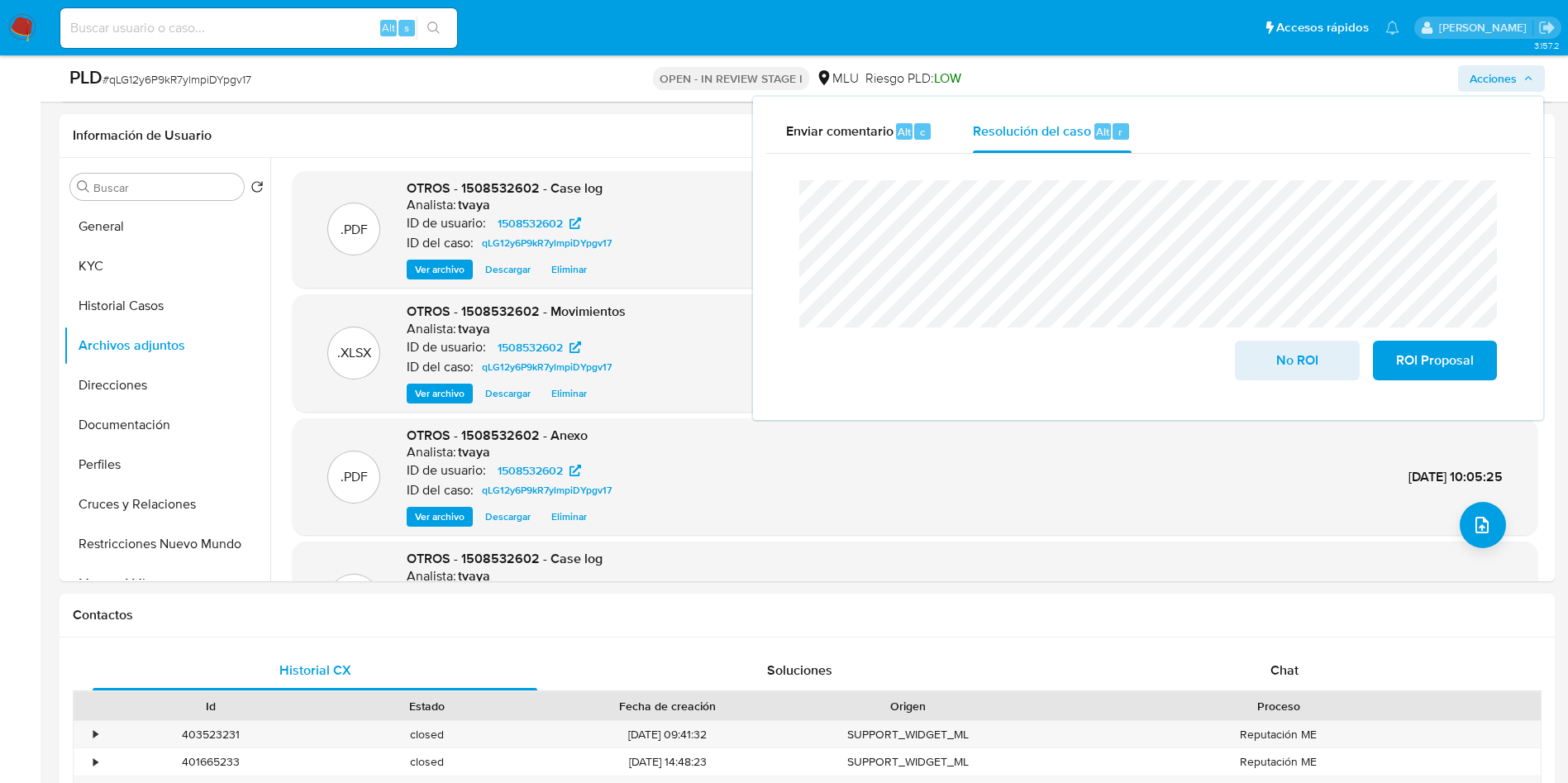
click at [784, 201] on div "Cierre de caso No ROI ROI Proposal" at bounding box center [1149, 281] width 764 height 253
click at [1292, 367] on span "No ROI" at bounding box center [1296, 360] width 81 height 37
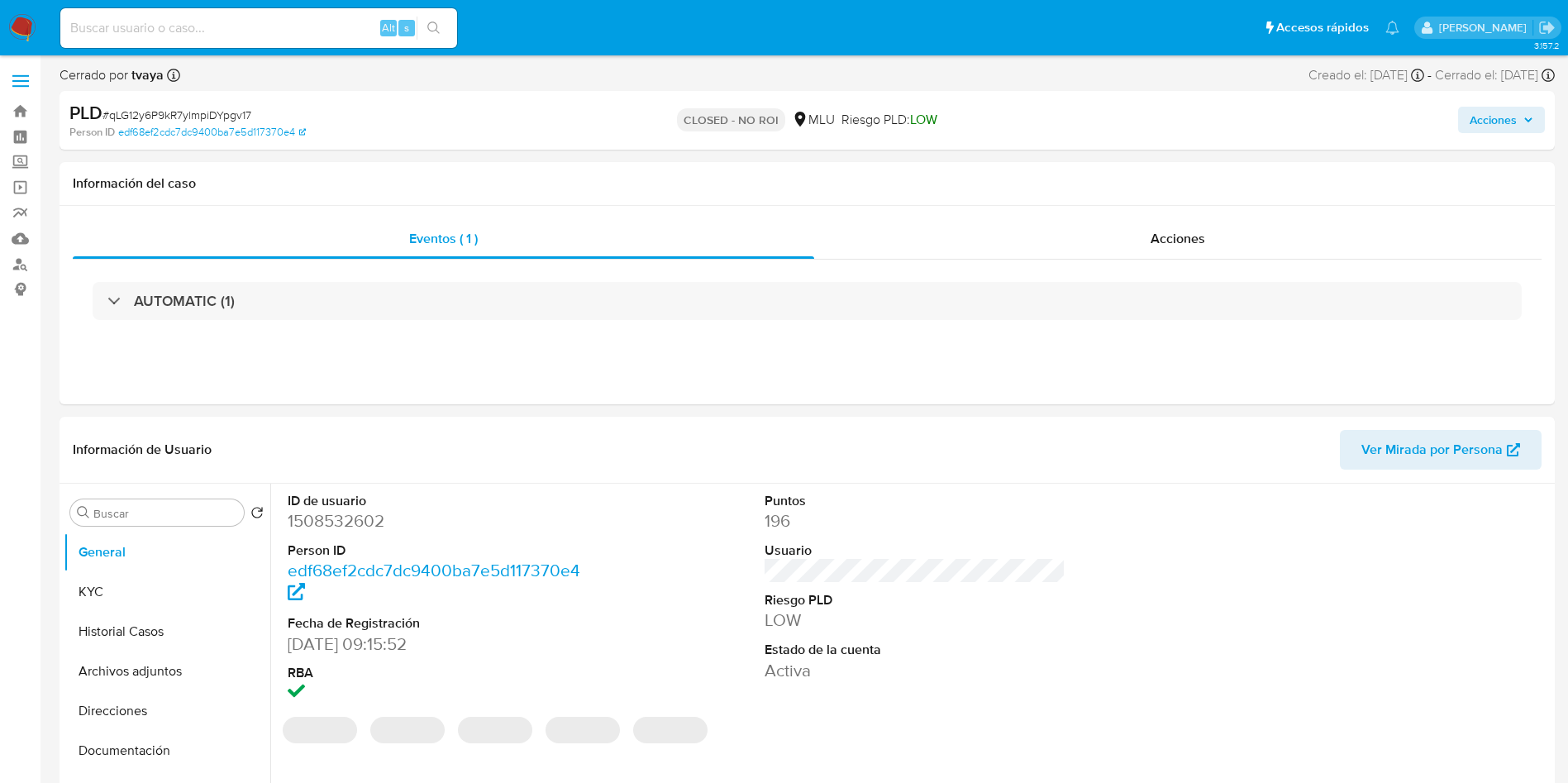
select select "10"
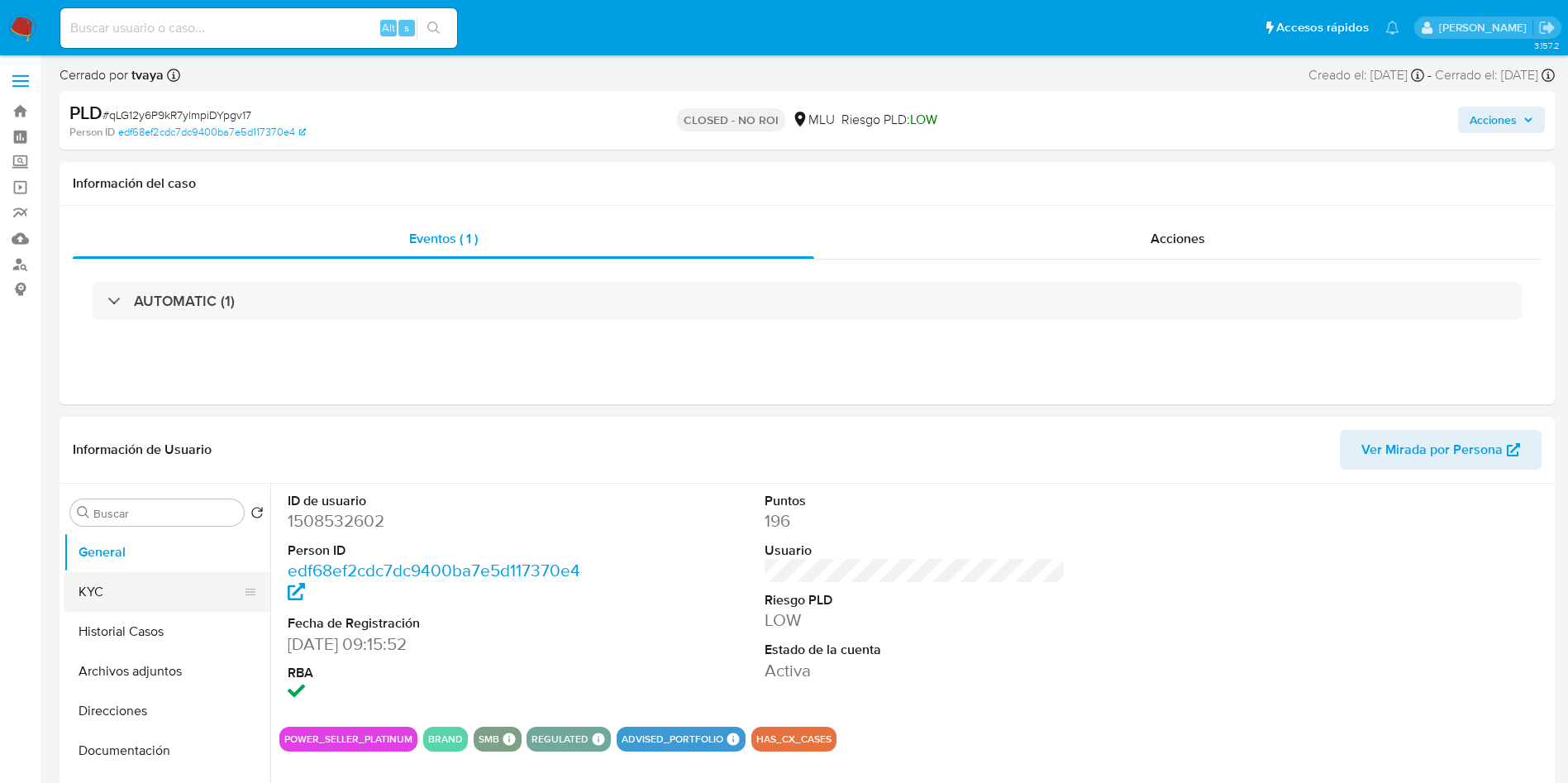
click at [137, 596] on button "KYC" at bounding box center [159, 592] width 193 height 40
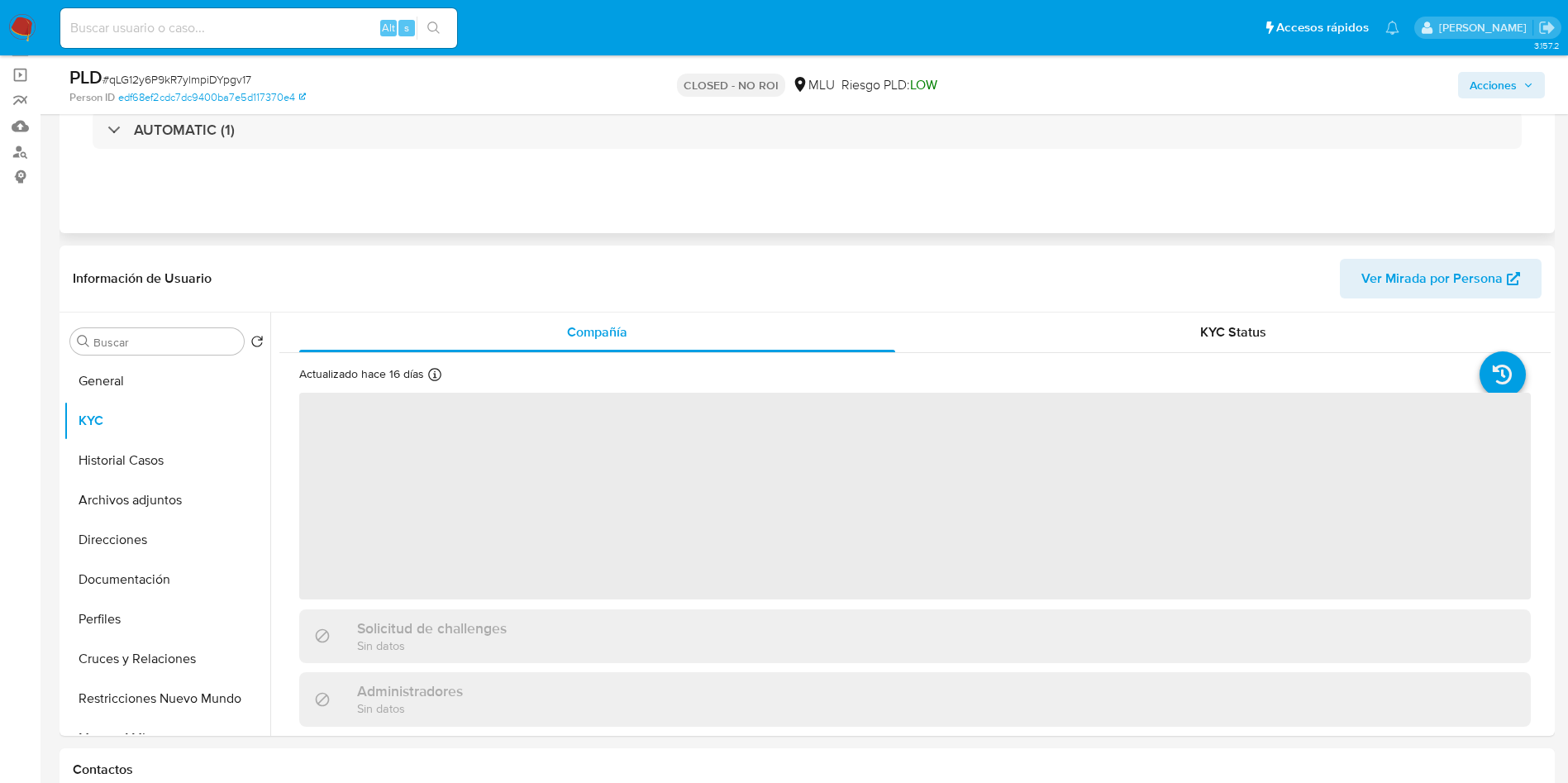
scroll to position [249, 0]
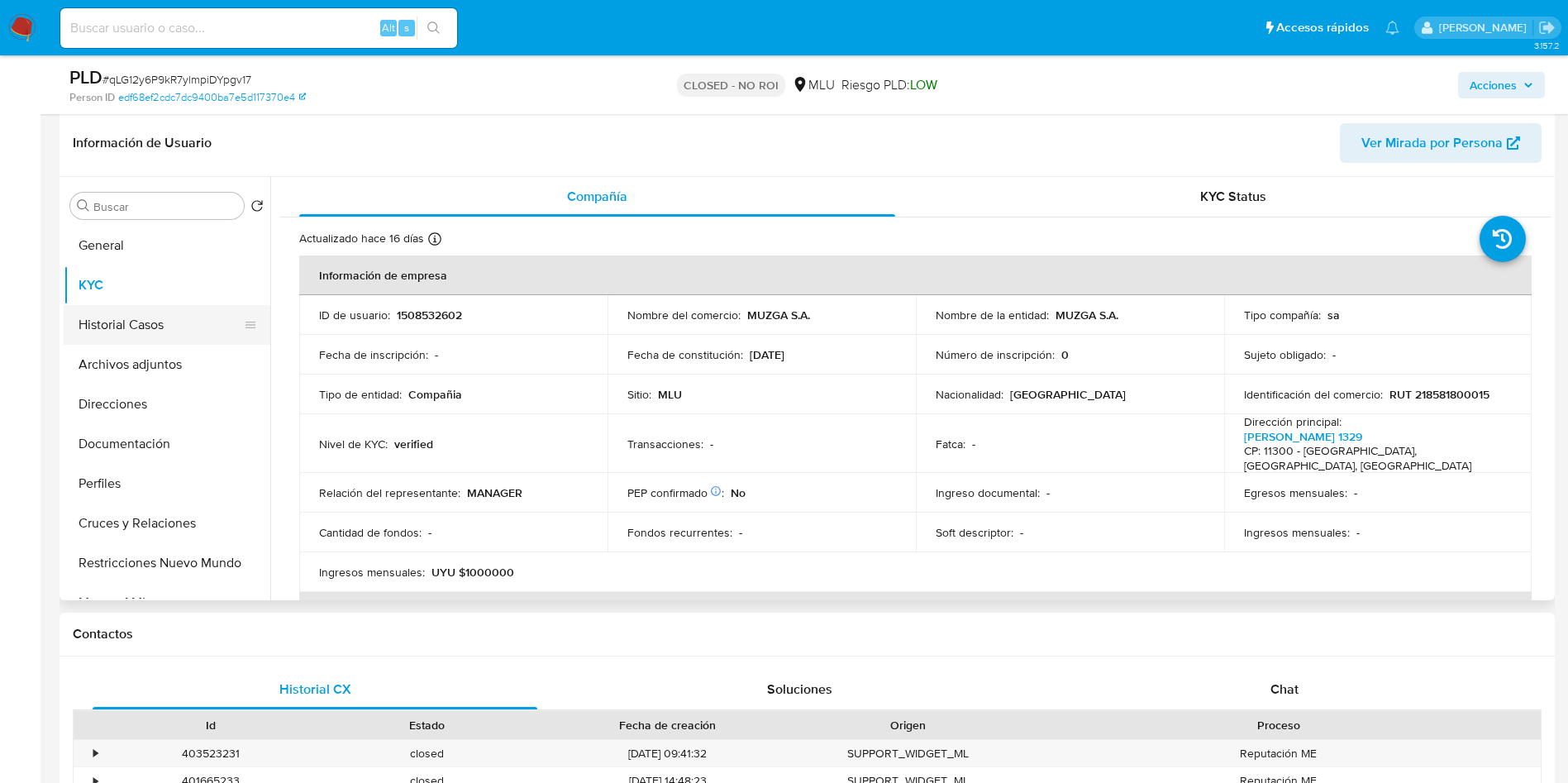
click at [137, 326] on button "Historial Casos" at bounding box center [159, 325] width 193 height 40
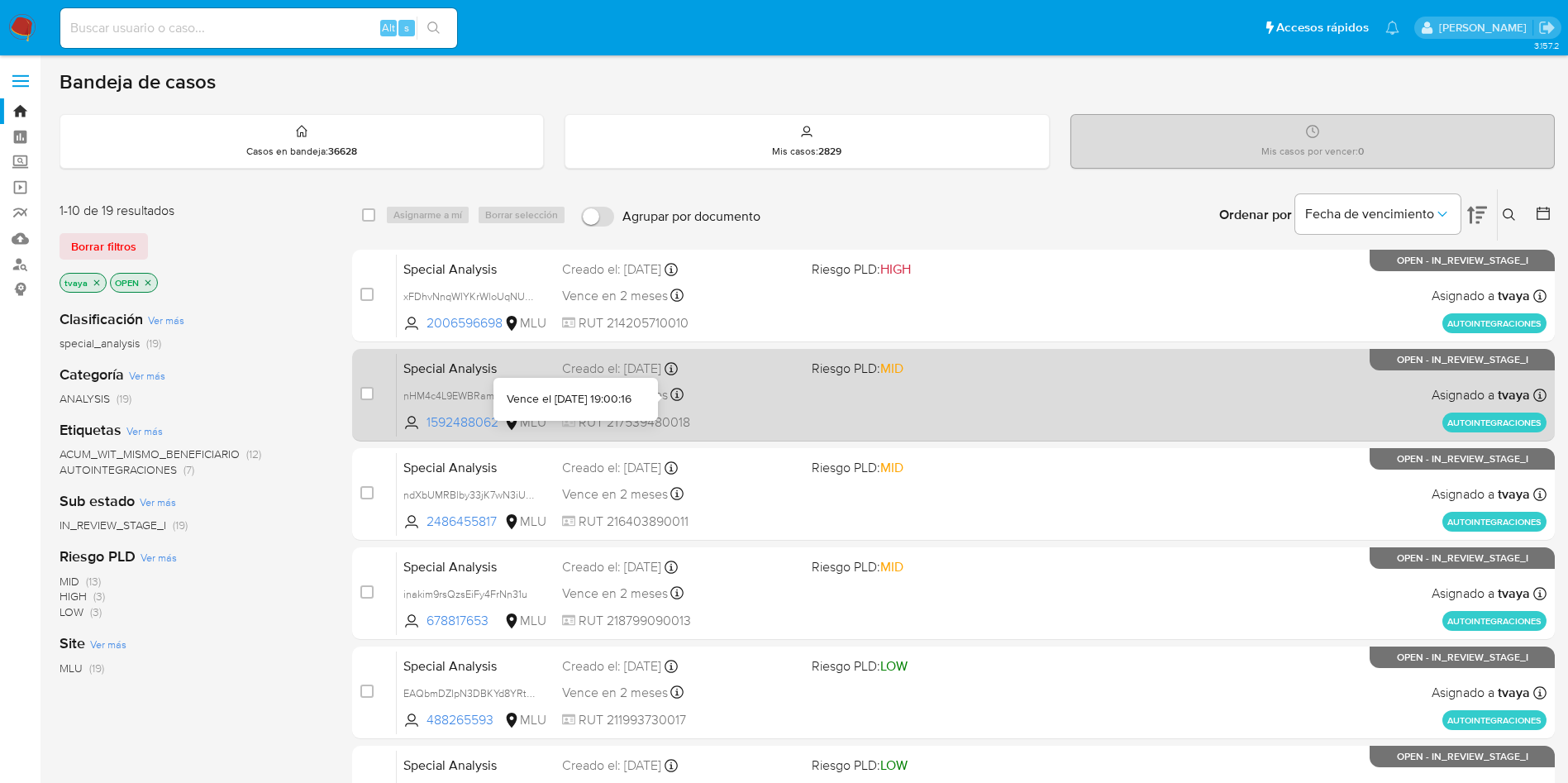
click at [831, 407] on div "Special Analysis nHM4c4L9EWBRamjGh7qPNG0h 1592488062 MLU Riesgo PLD: MID Creado…" at bounding box center [972, 395] width 1150 height 84
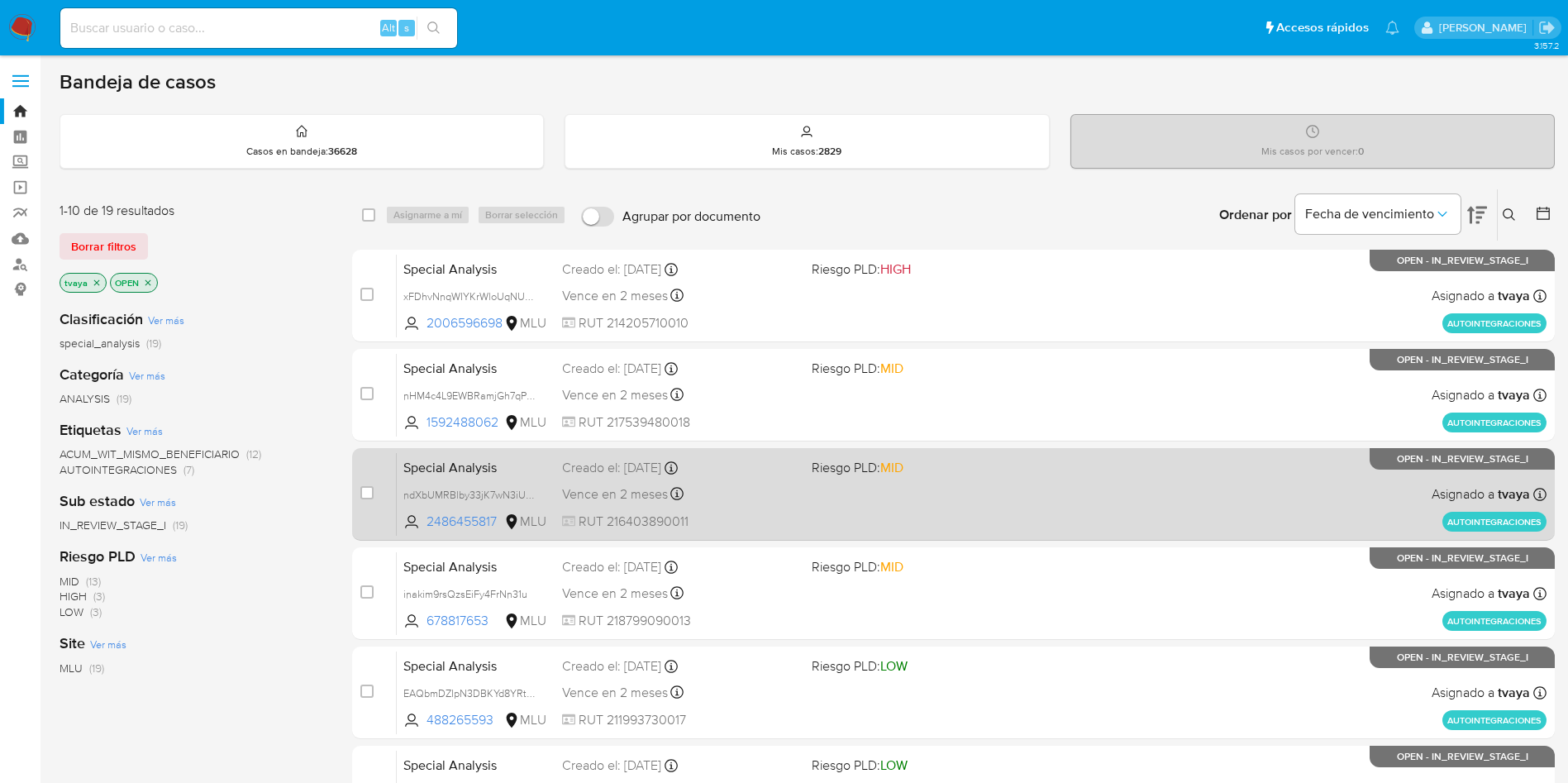
click at [938, 513] on div "Special Analysis ndXbUMRBlby33jK7wN3iUnMe 2486455817 MLU Riesgo PLD: MID Creado…" at bounding box center [972, 494] width 1150 height 84
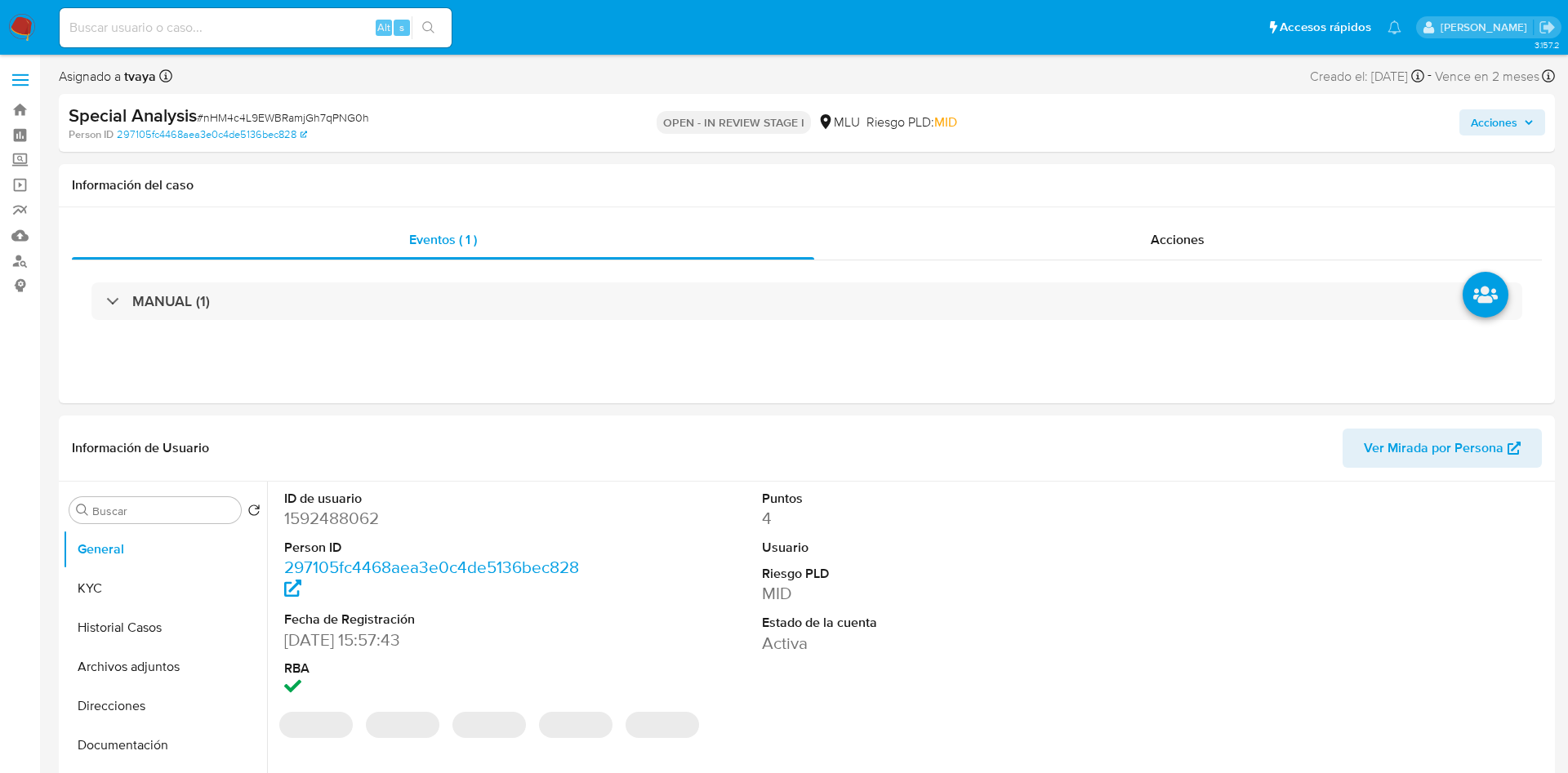
select select "10"
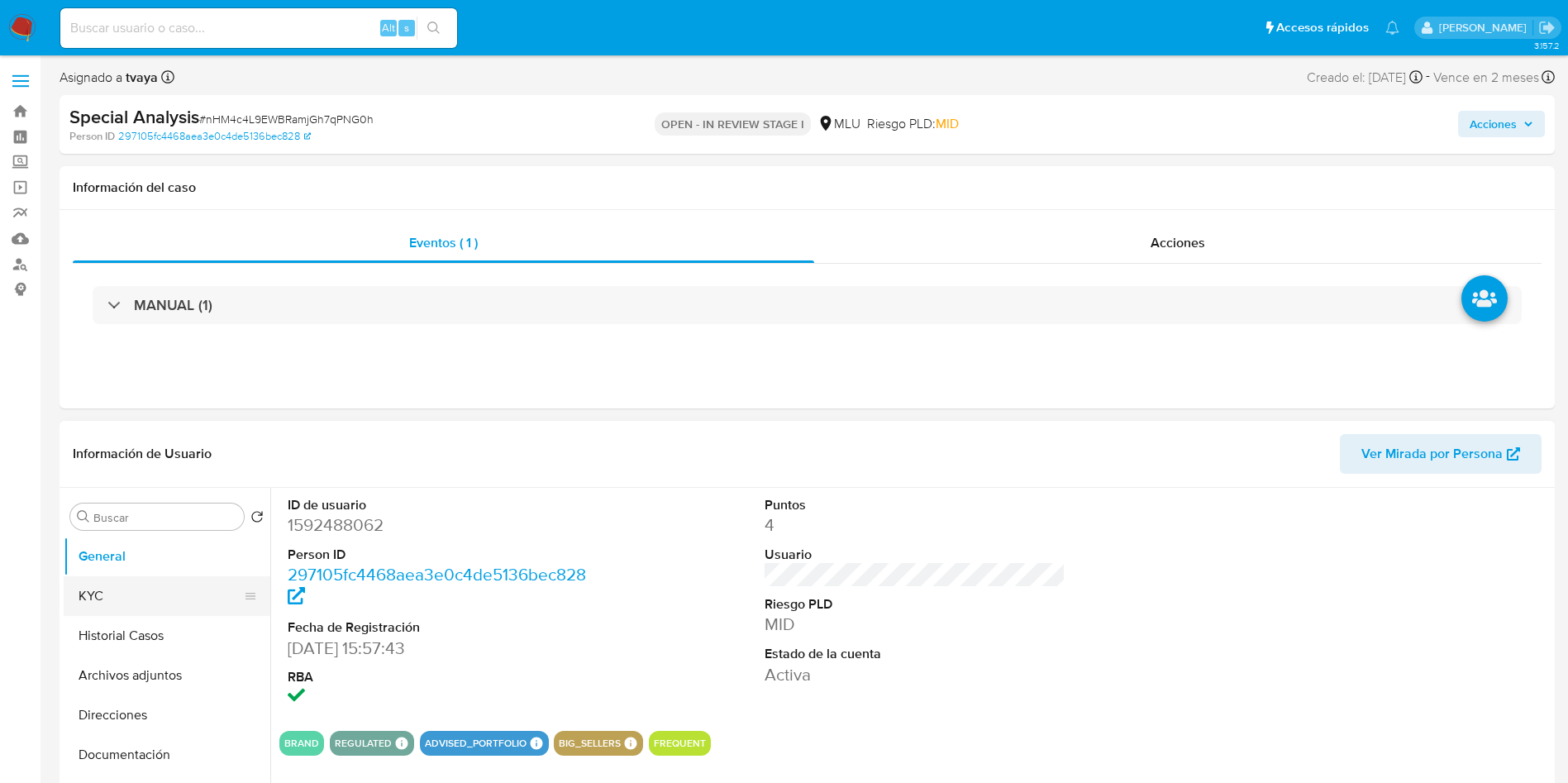
click at [157, 584] on button "KYC" at bounding box center [159, 596] width 193 height 40
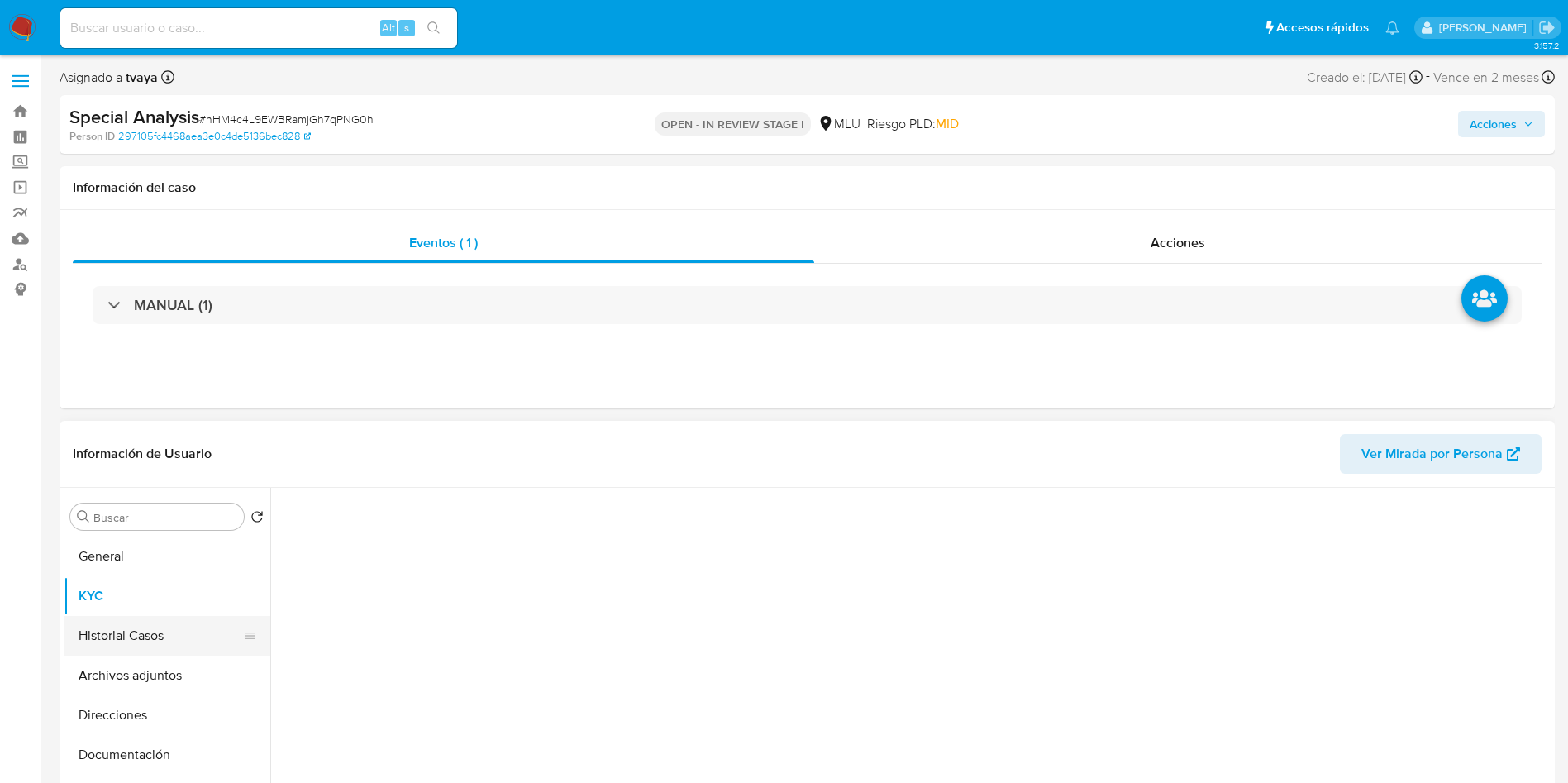
click at [156, 622] on button "Historial Casos" at bounding box center [159, 636] width 193 height 40
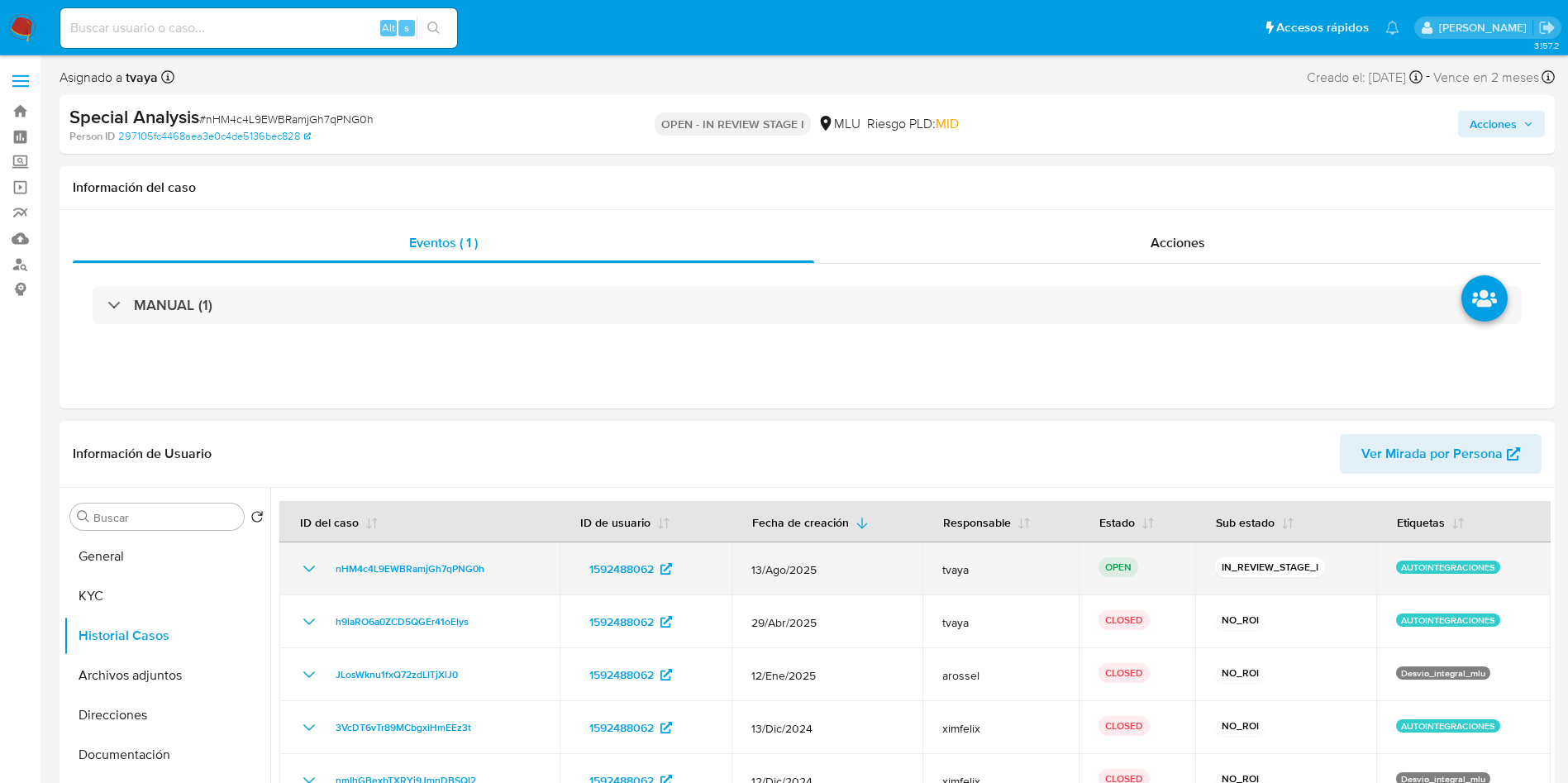
drag, startPoint x: 495, startPoint y: 575, endPoint x: 321, endPoint y: 573, distance: 174.0
click at [321, 573] on div "nHM4c4L9EWBRamjGh7qPNG0h" at bounding box center [419, 569] width 240 height 20
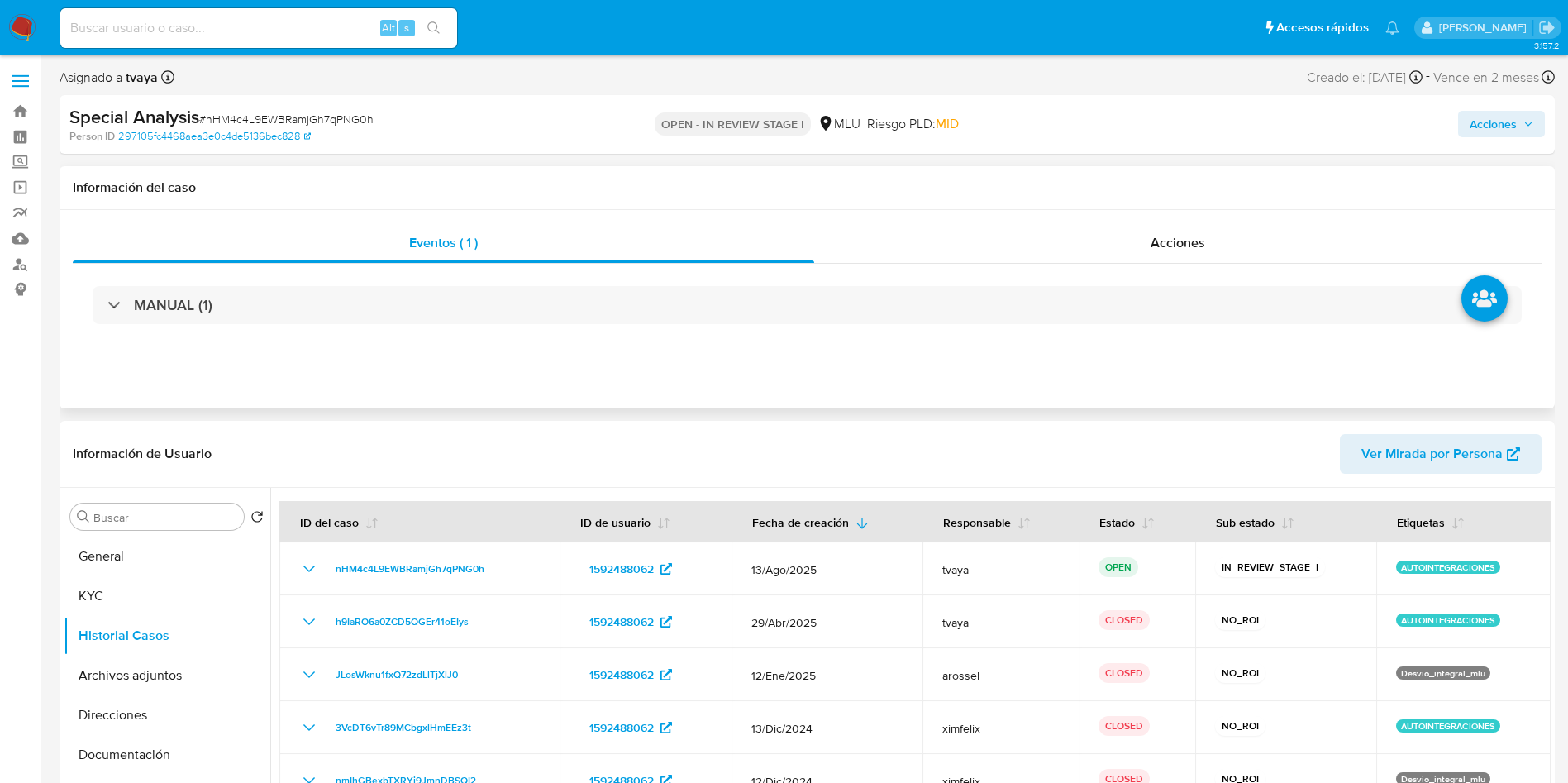
click at [1368, 176] on div "Información del caso" at bounding box center [808, 188] width 1496 height 44
click at [191, 556] on button "General" at bounding box center [159, 557] width 193 height 40
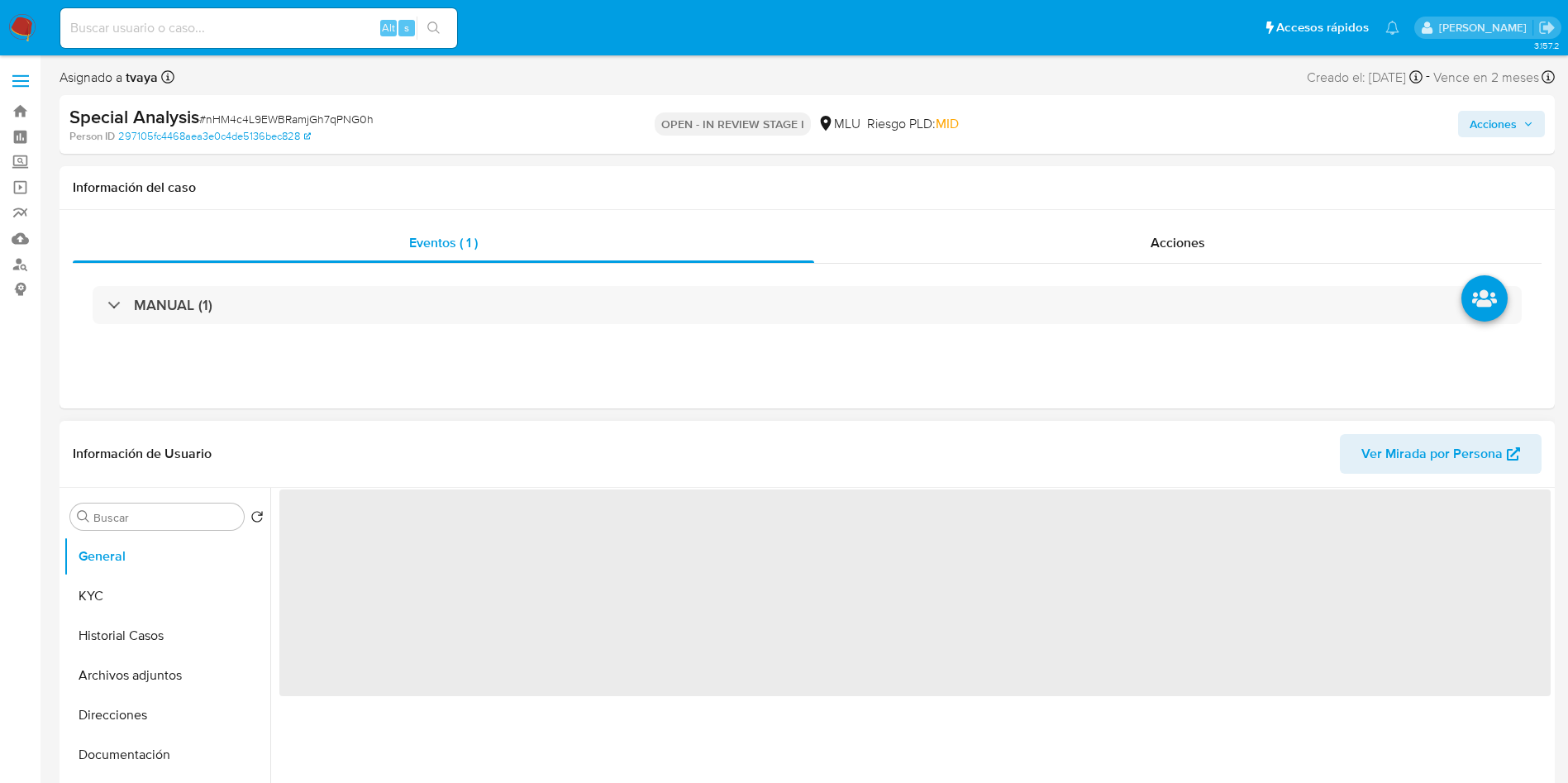
click at [351, 538] on span "‌" at bounding box center [915, 593] width 1271 height 207
click at [360, 533] on span "‌" at bounding box center [915, 593] width 1271 height 207
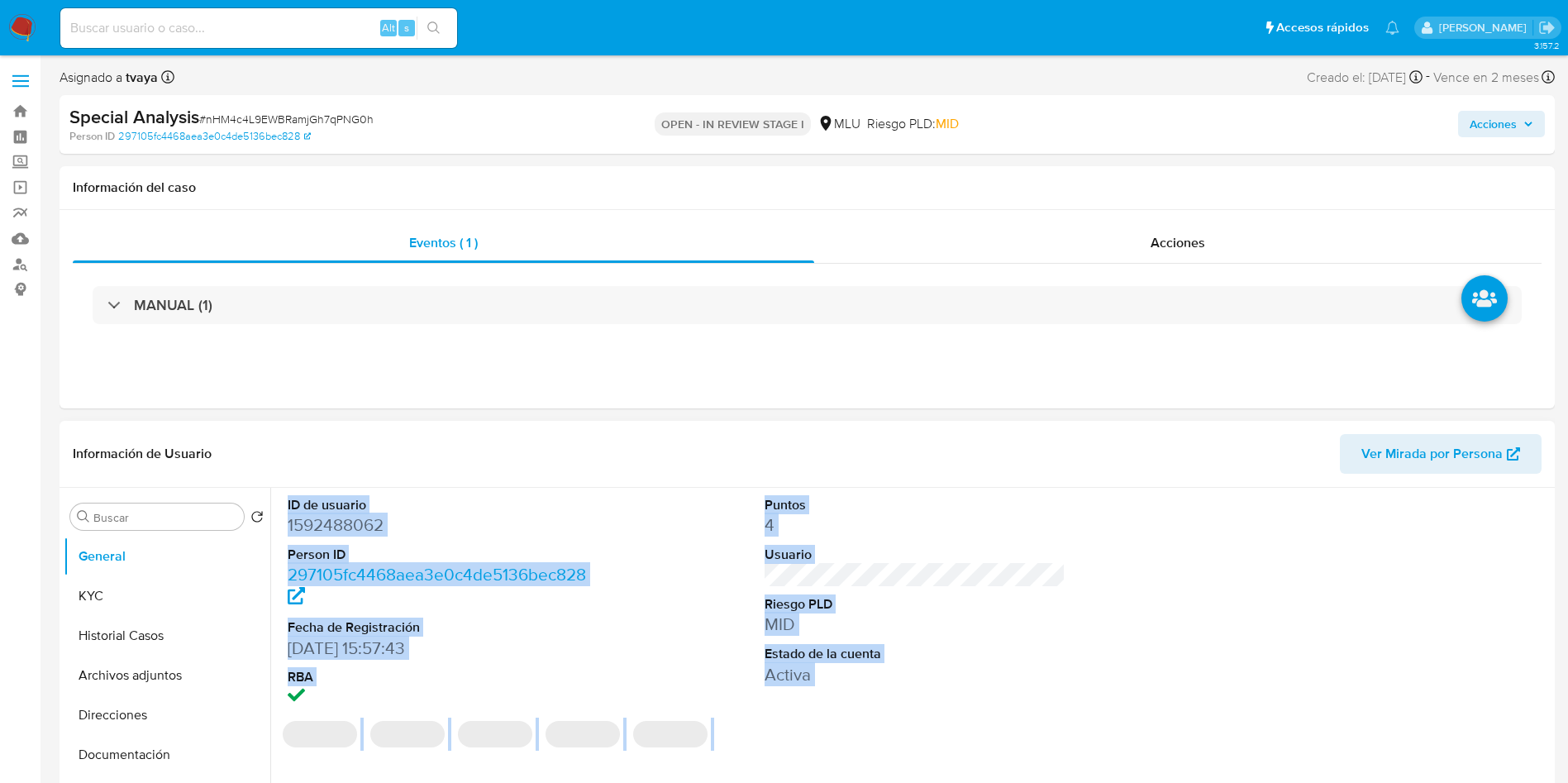
click at [367, 522] on dd "1592488062" at bounding box center [438, 526] width 302 height 23
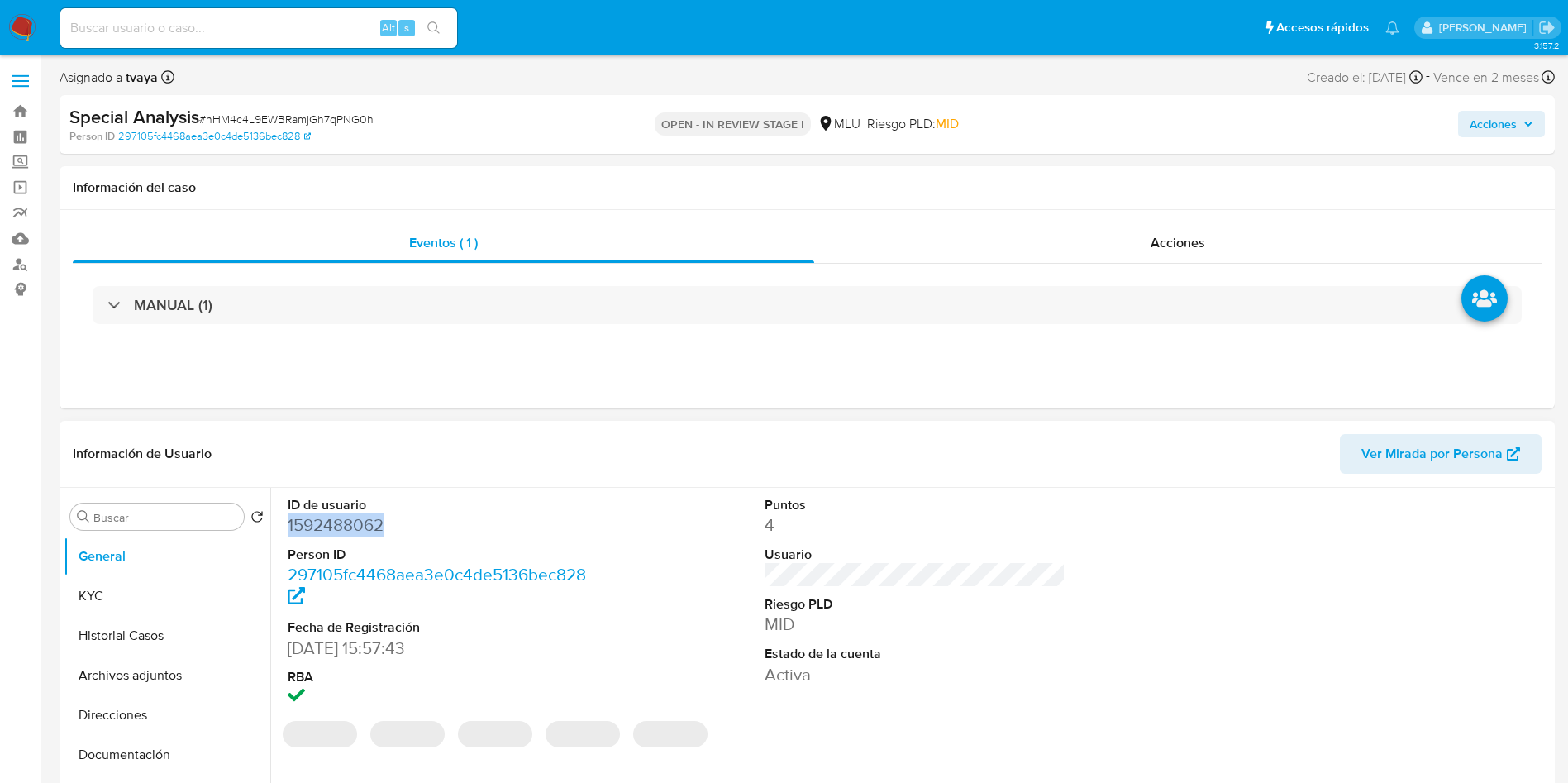
click at [367, 522] on dd "1592488062" at bounding box center [438, 526] width 302 height 23
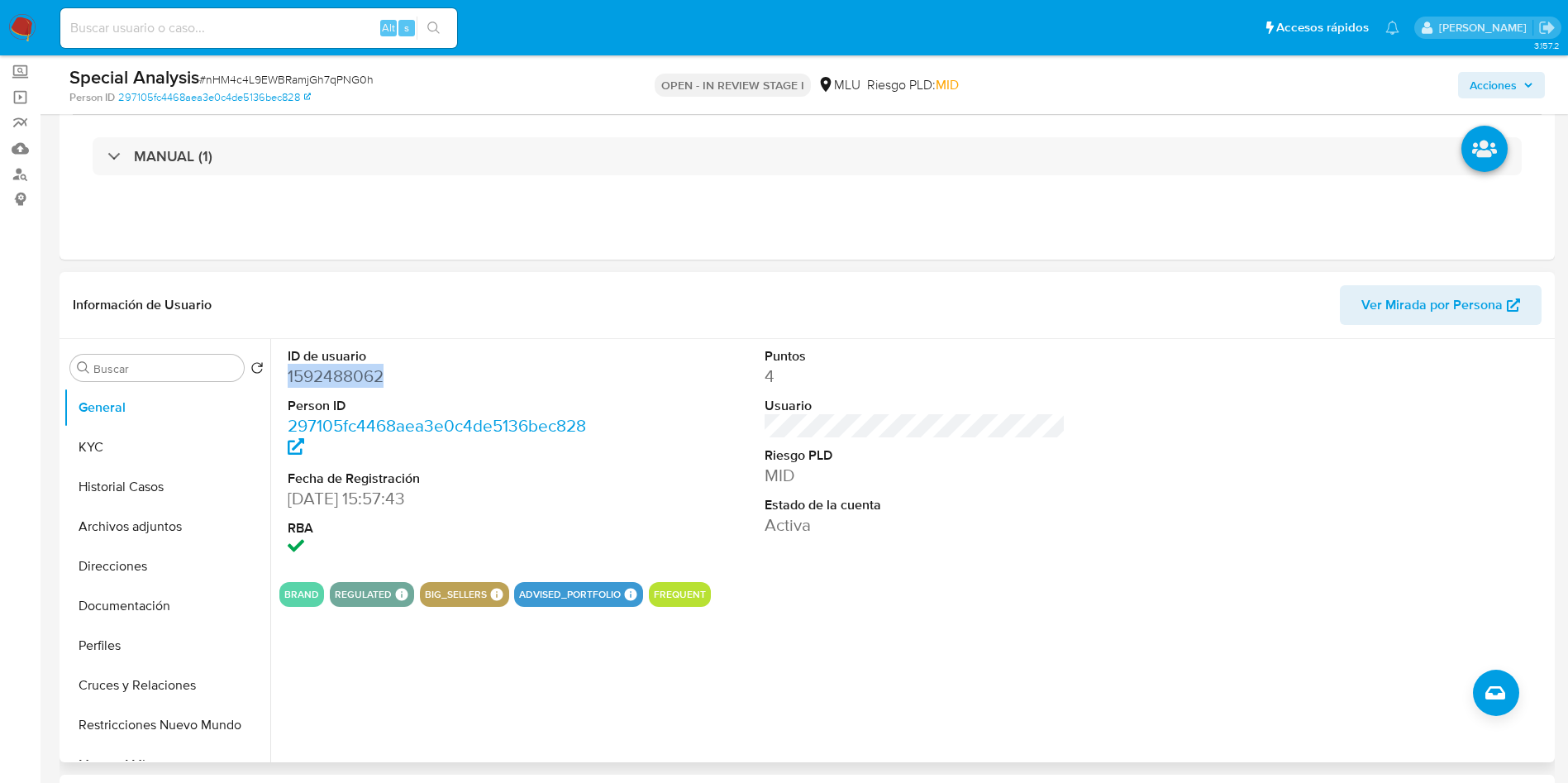
scroll to position [124, 0]
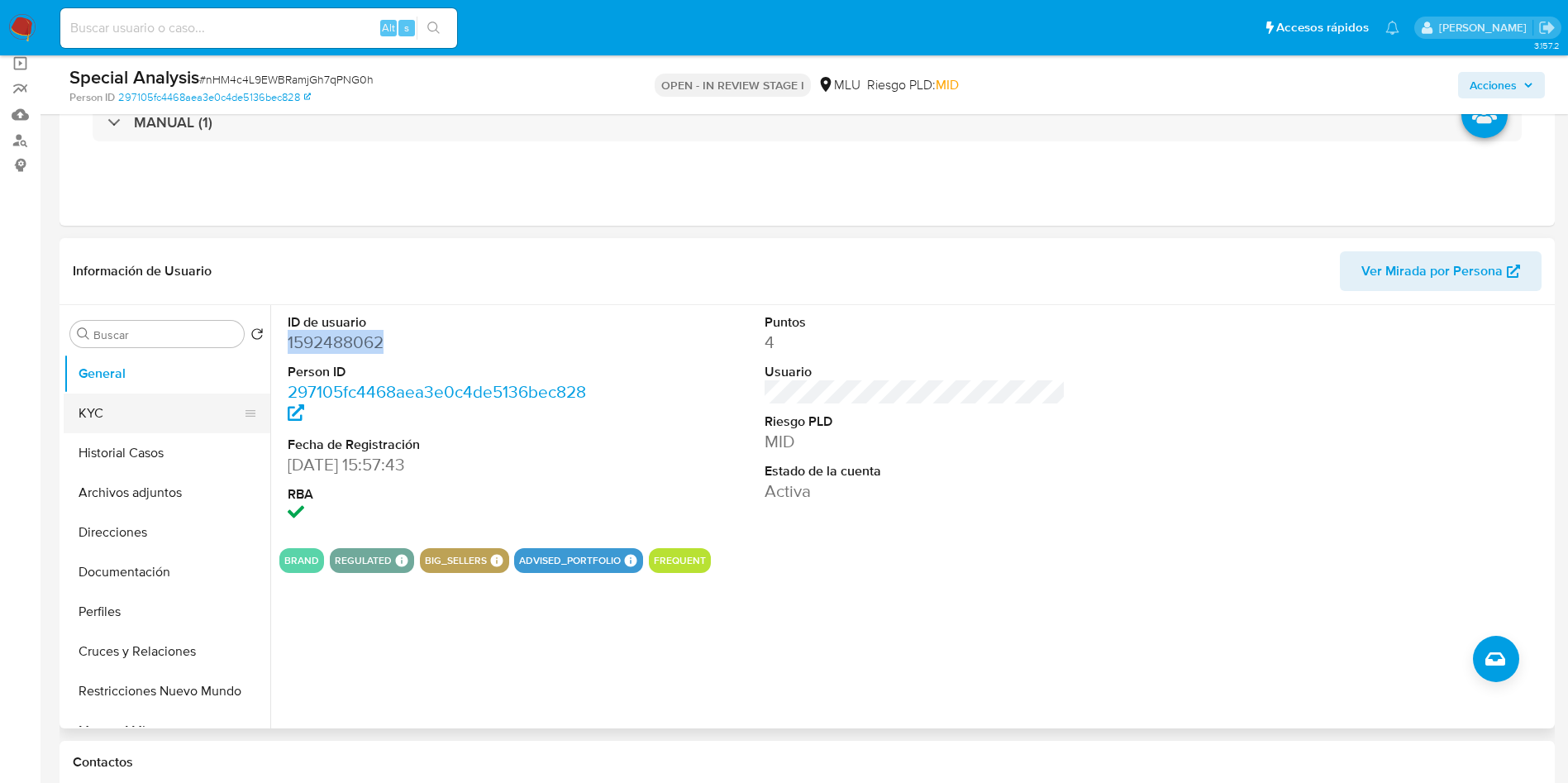
click at [142, 404] on button "KYC" at bounding box center [159, 413] width 193 height 40
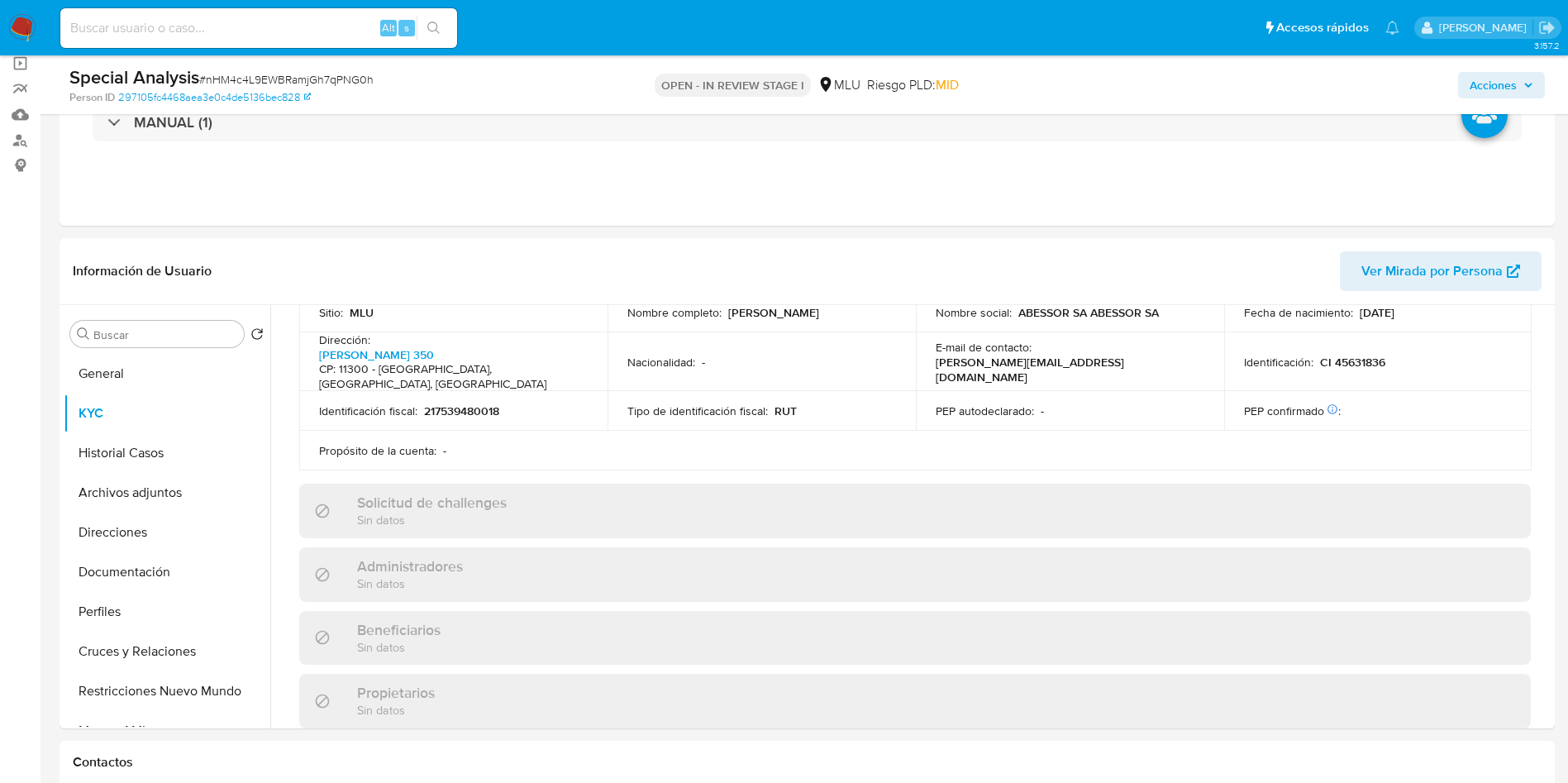
scroll to position [952, 0]
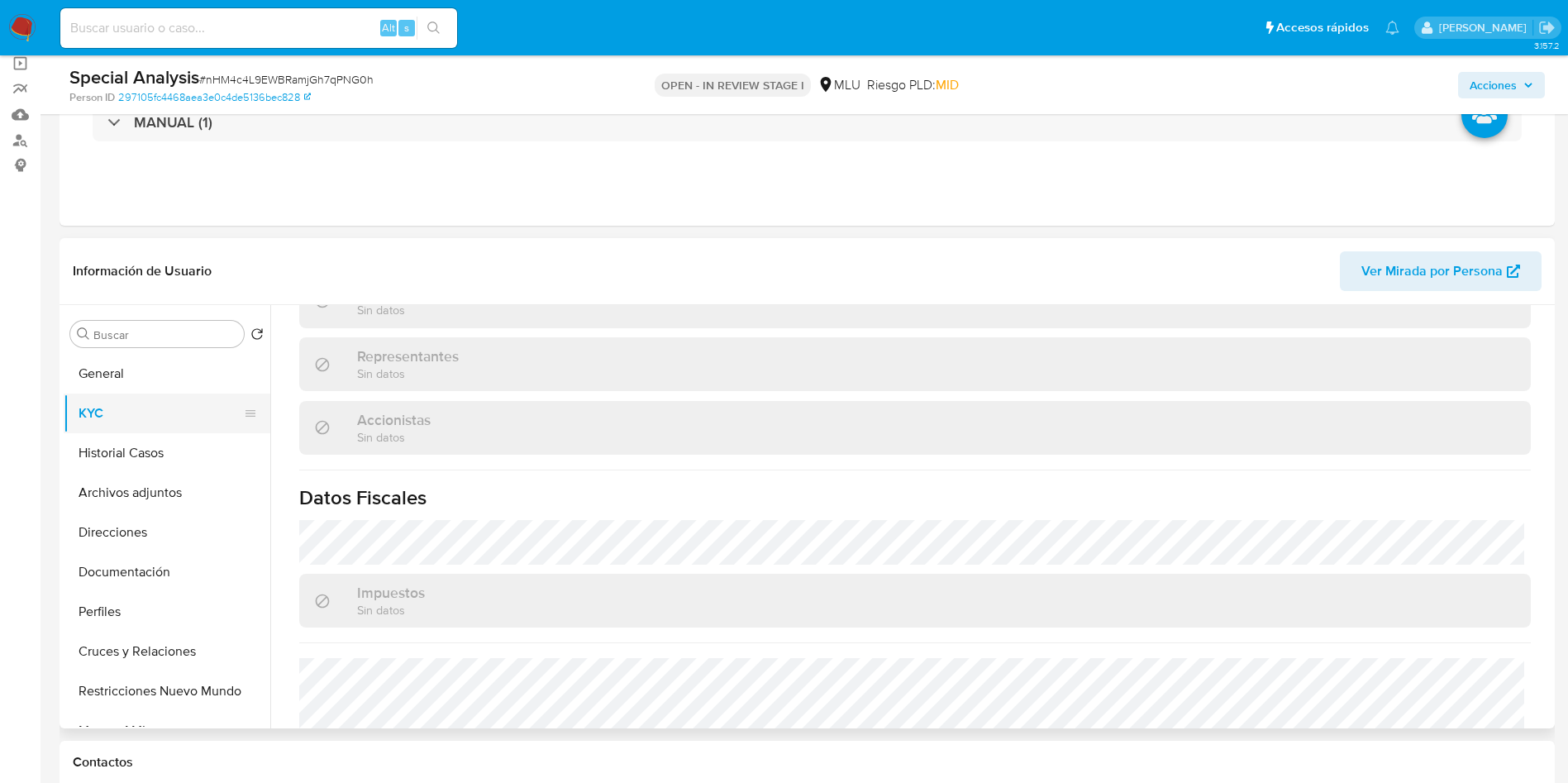
click at [147, 420] on button "KYC" at bounding box center [159, 413] width 193 height 40
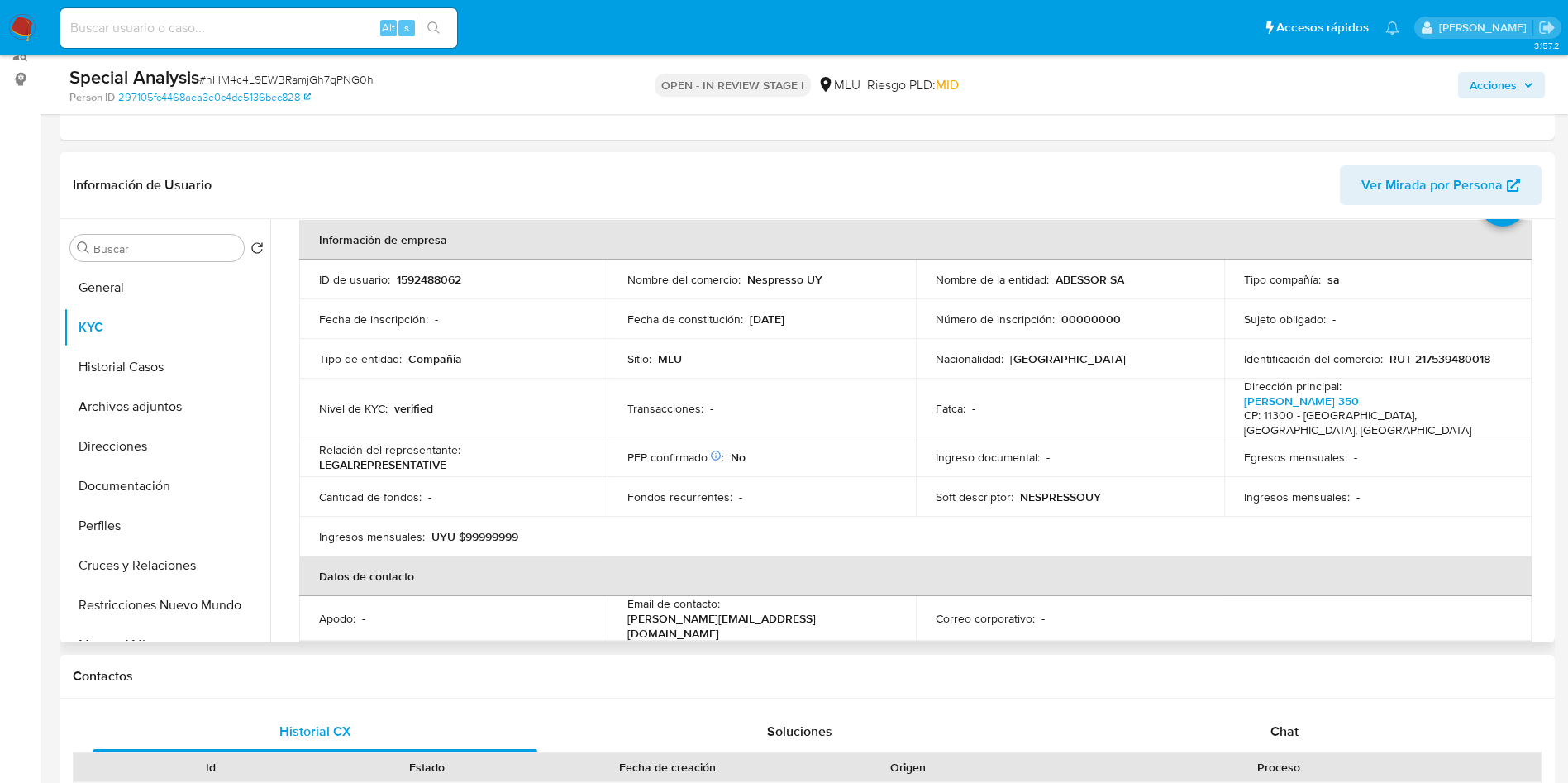
scroll to position [249, 0]
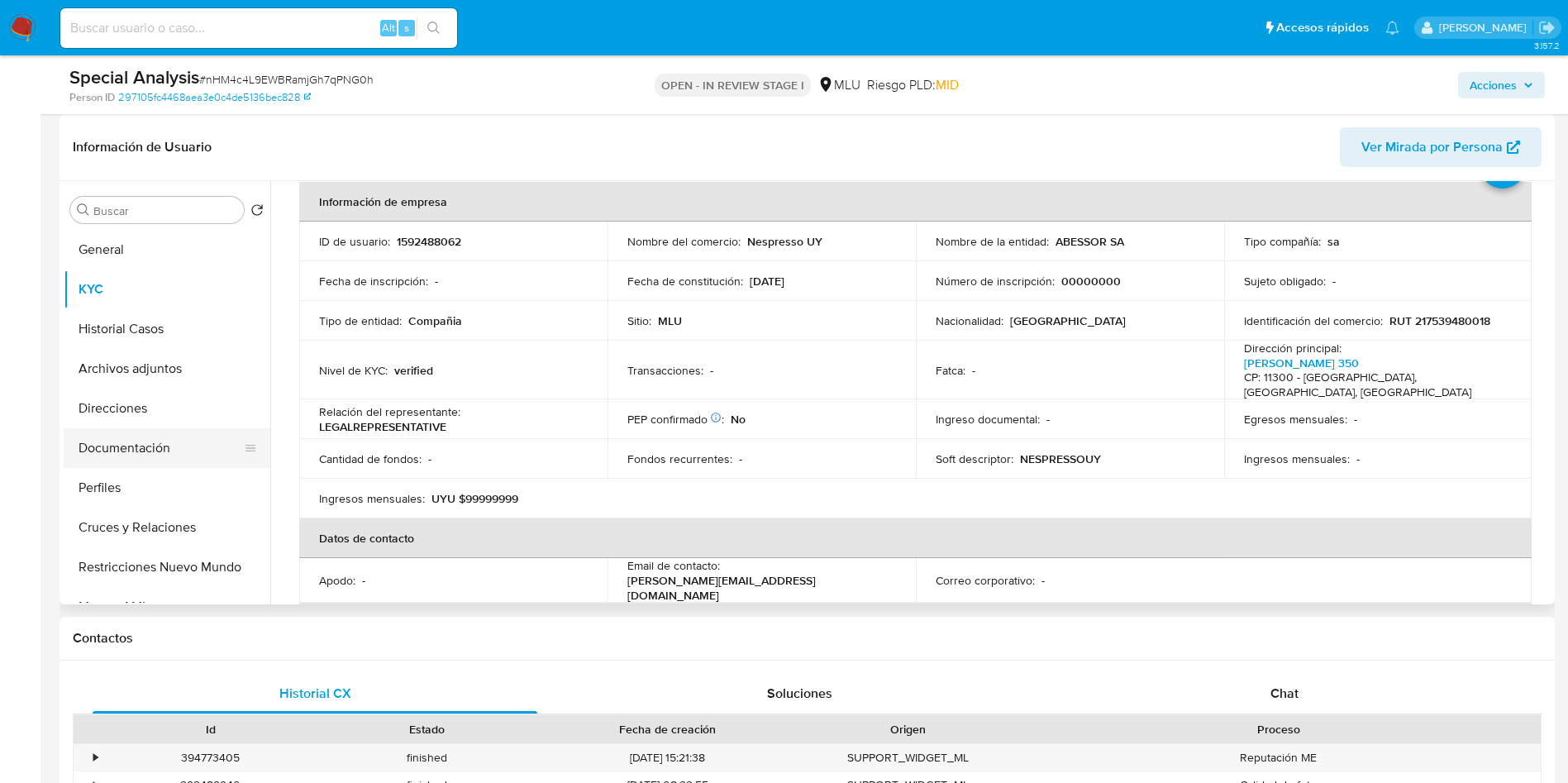
click at [162, 429] on button "Documentación" at bounding box center [159, 448] width 193 height 40
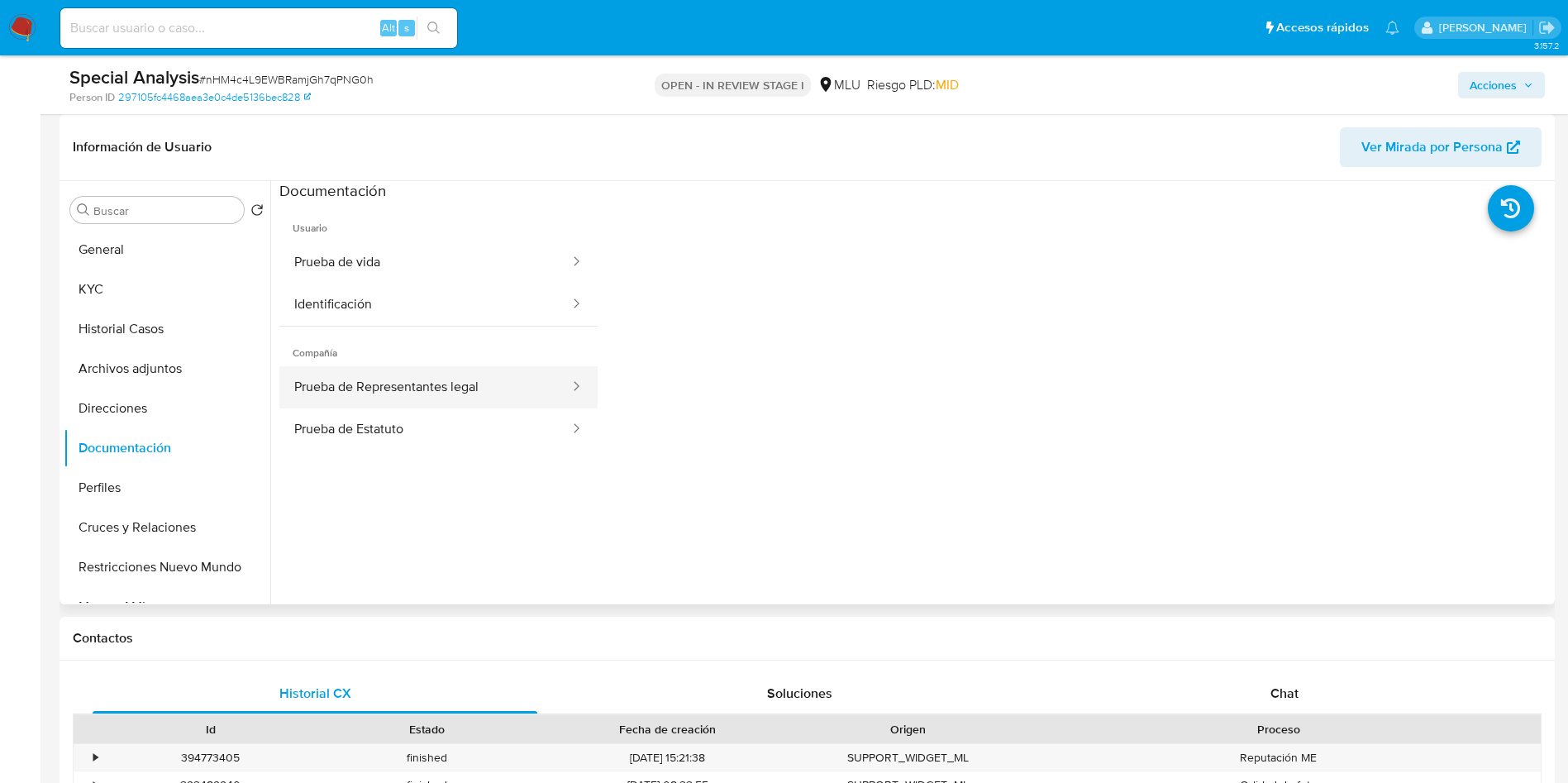
click at [436, 383] on button "Prueba de Representantes legal" at bounding box center [426, 387] width 292 height 42
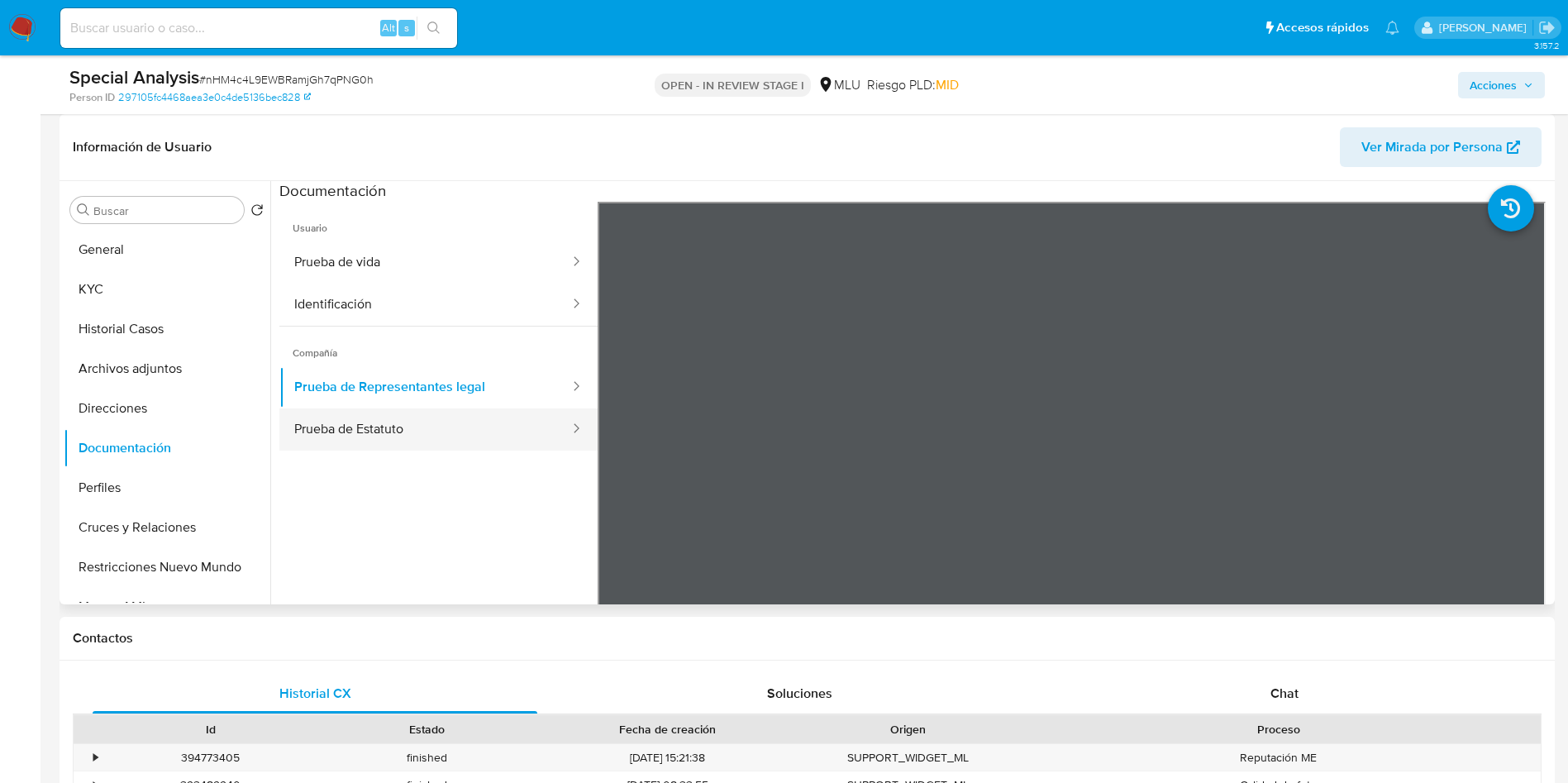
click at [378, 420] on button "Prueba de Estatuto" at bounding box center [426, 429] width 292 height 42
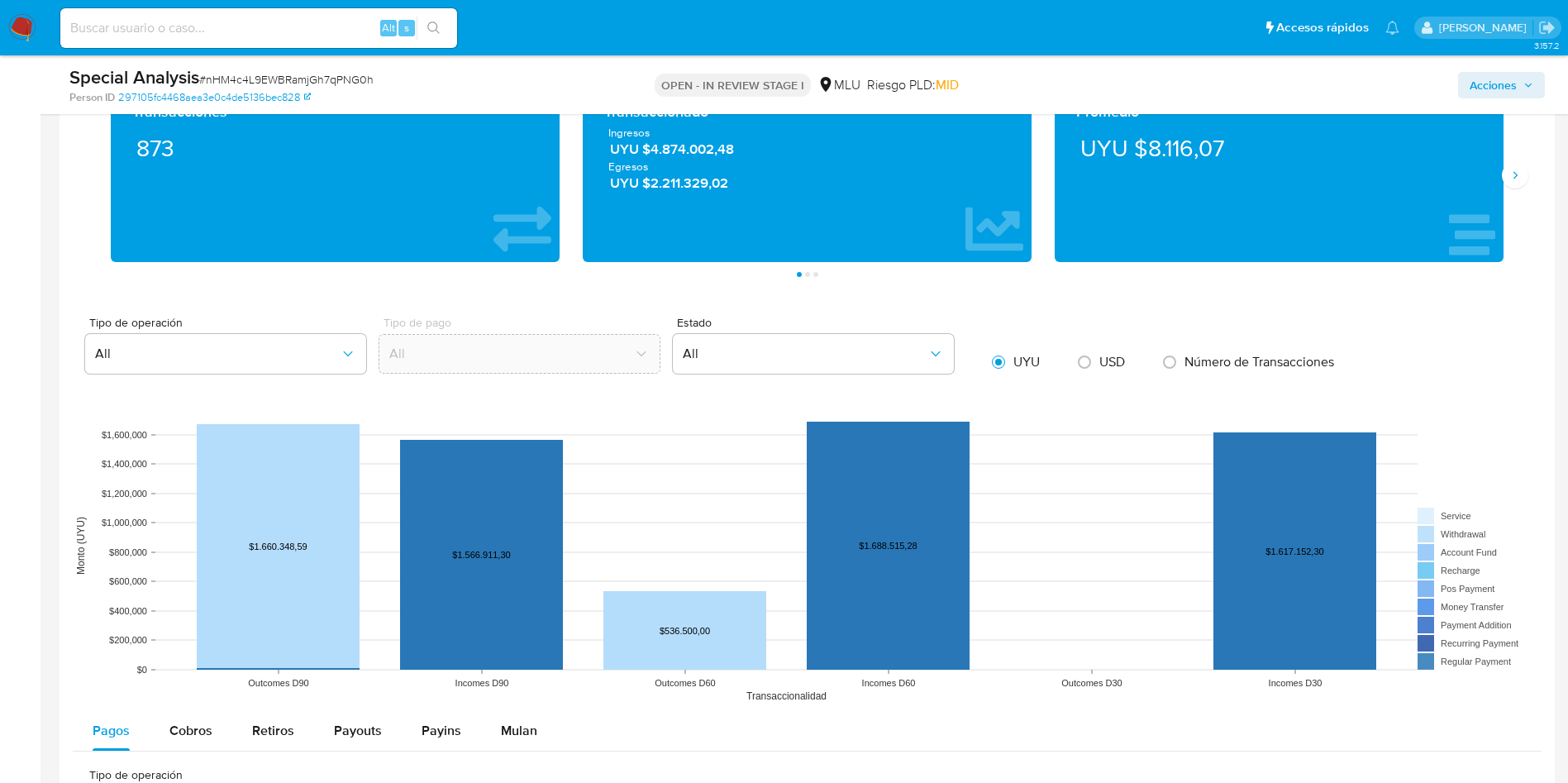
scroll to position [1241, 0]
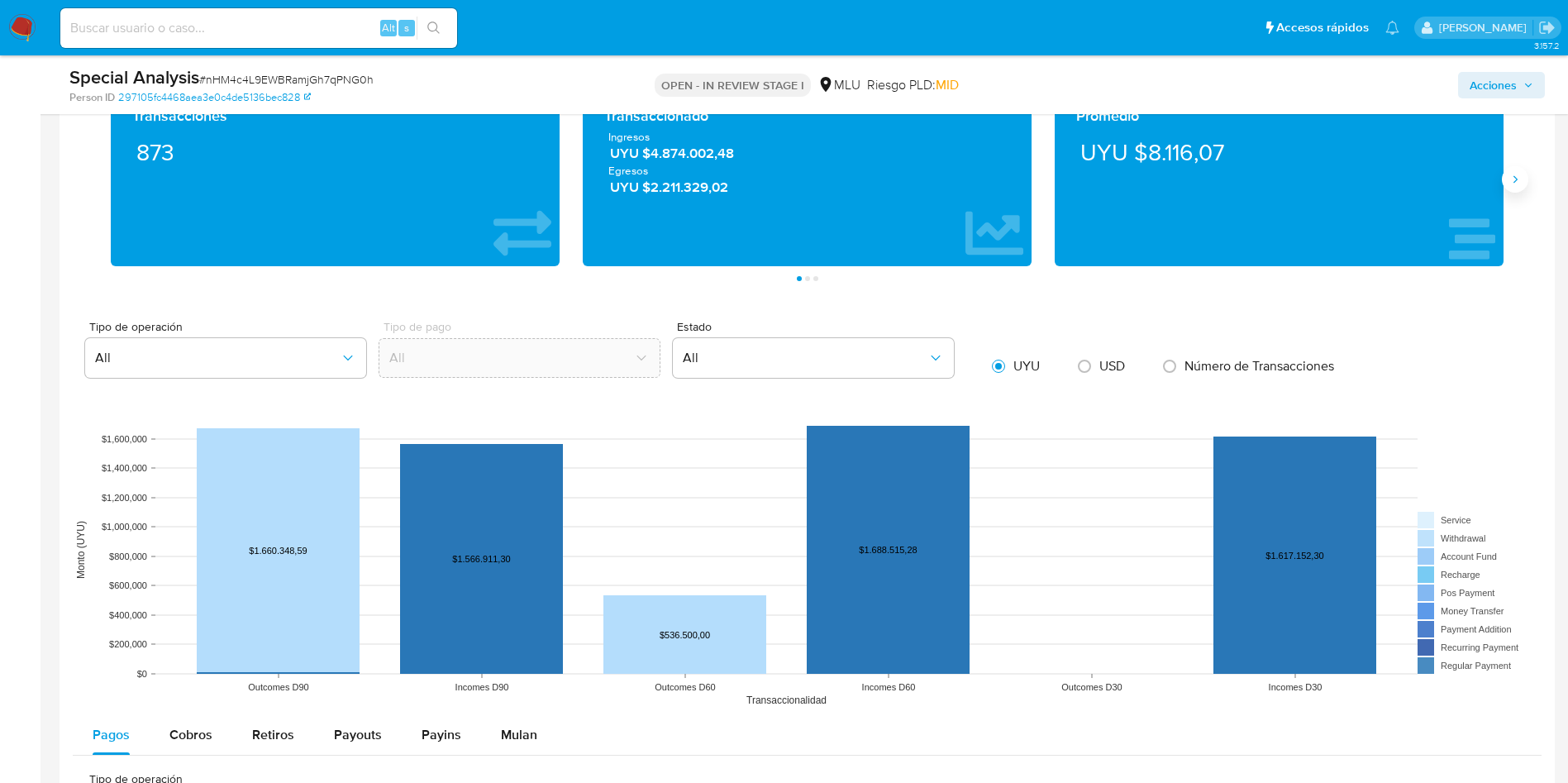
click at [1512, 189] on button "Siguiente" at bounding box center [1515, 180] width 27 height 27
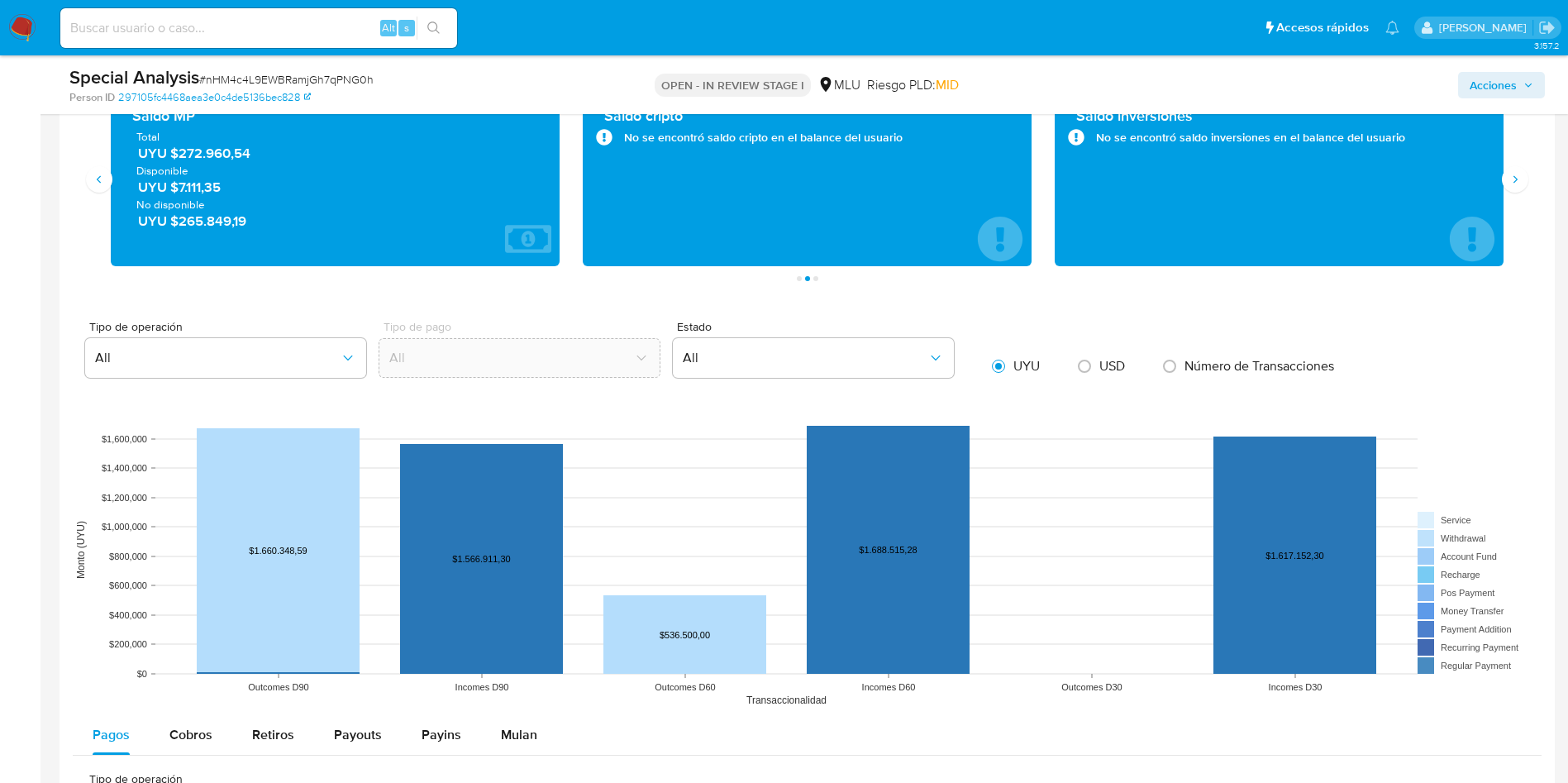
click at [195, 155] on span "UYU $272.960,54" at bounding box center [336, 153] width 396 height 19
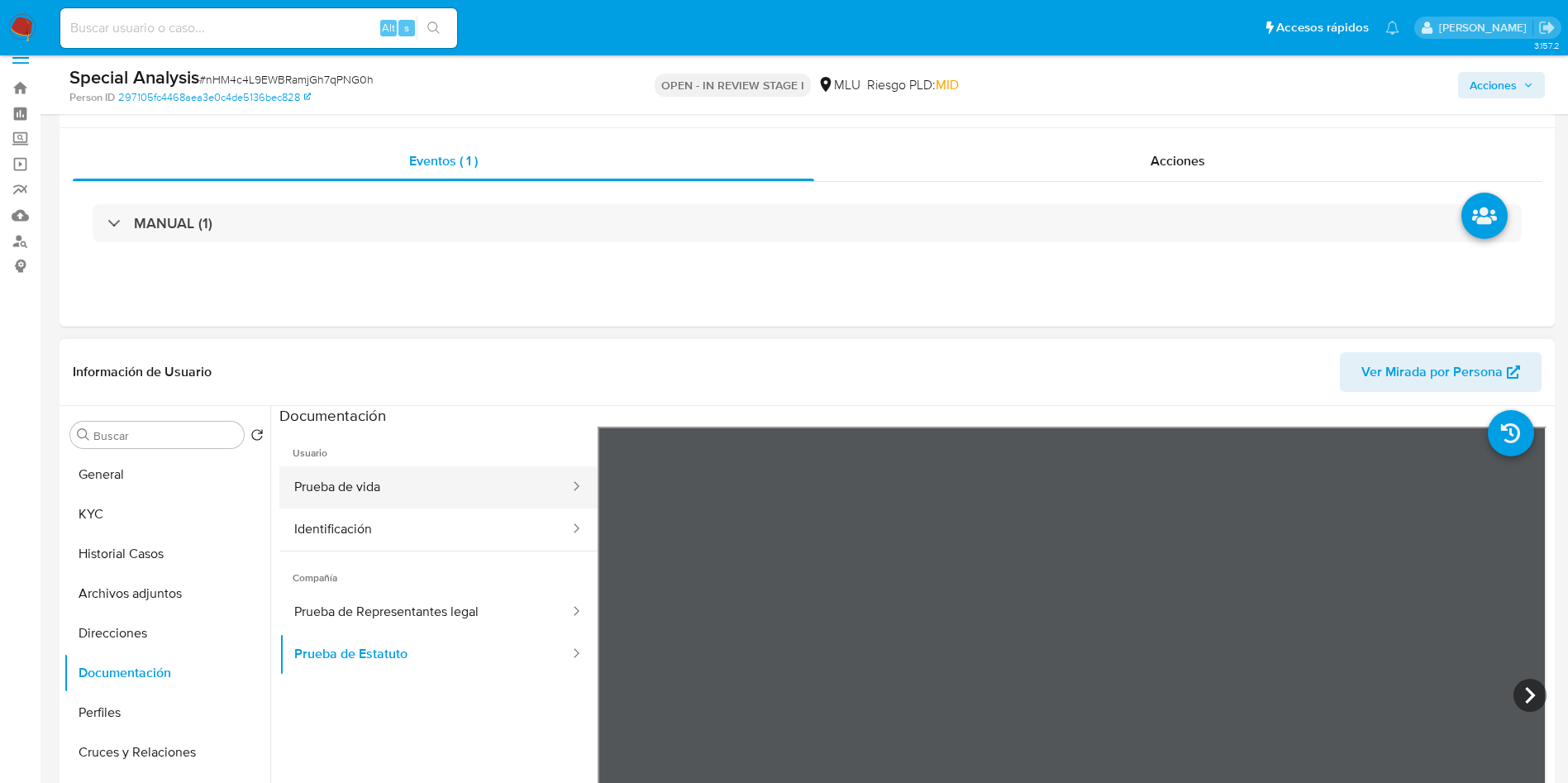
scroll to position [0, 0]
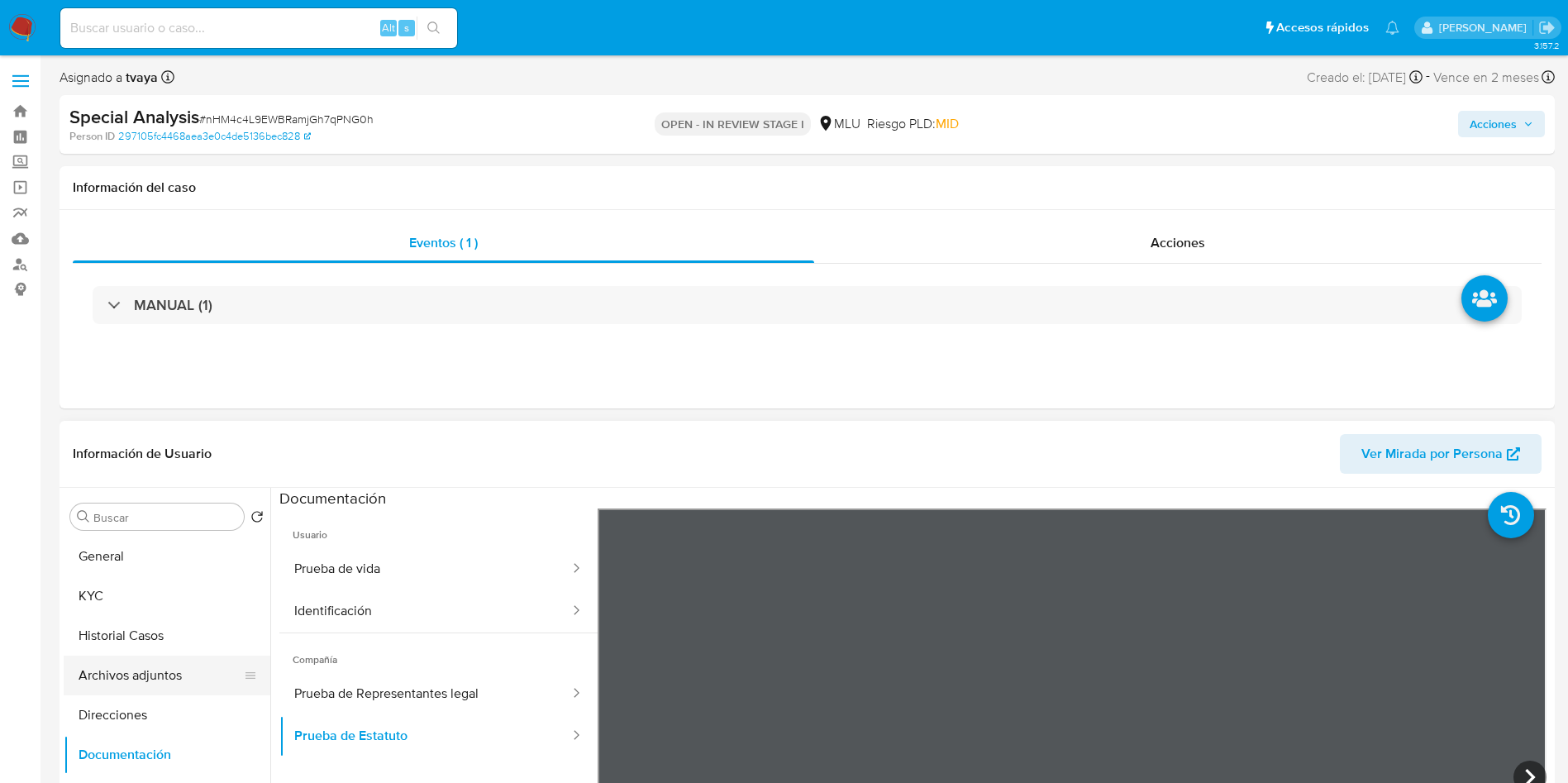
click at [156, 670] on button "Archivos adjuntos" at bounding box center [159, 675] width 193 height 40
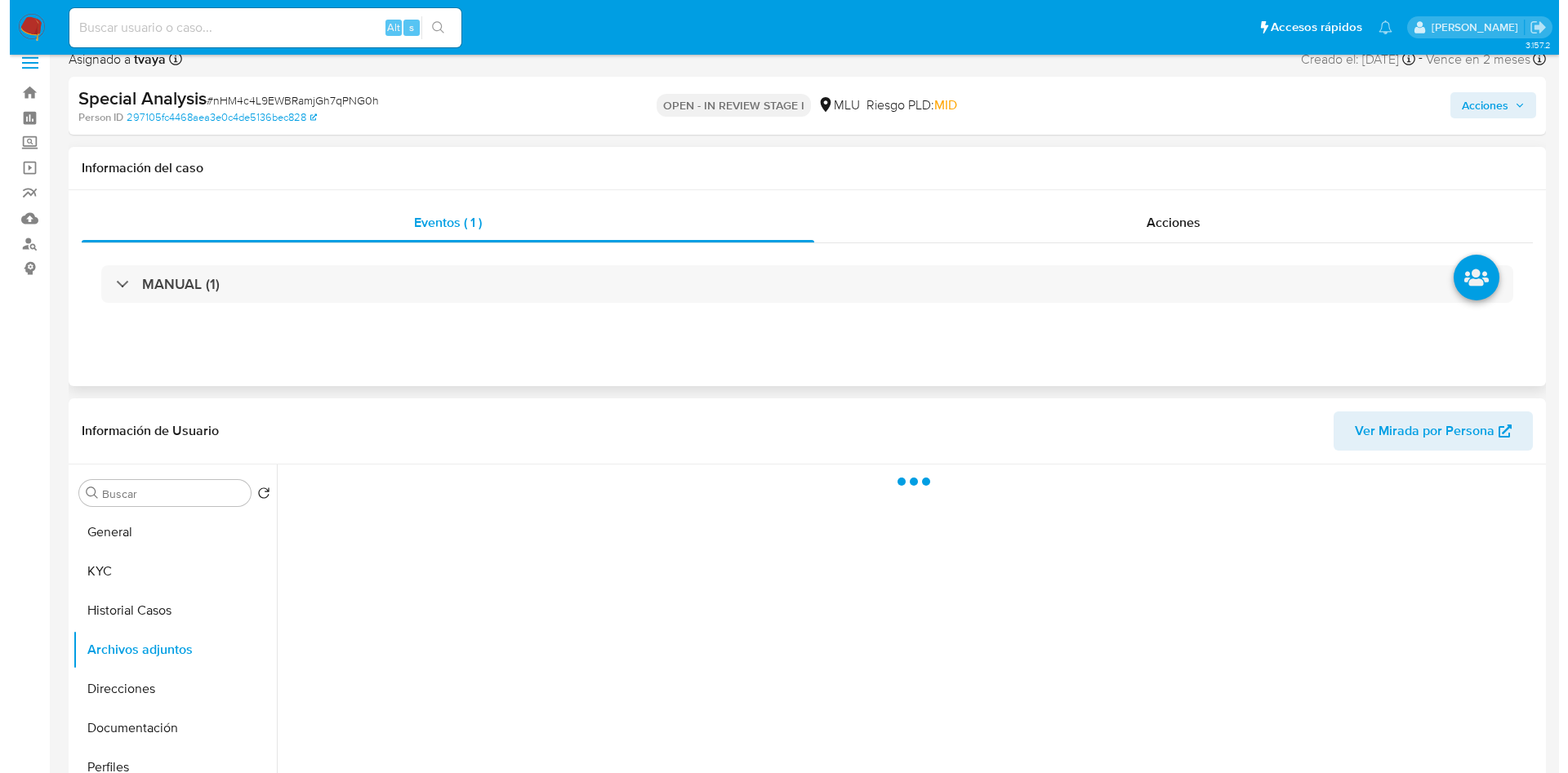
scroll to position [245, 0]
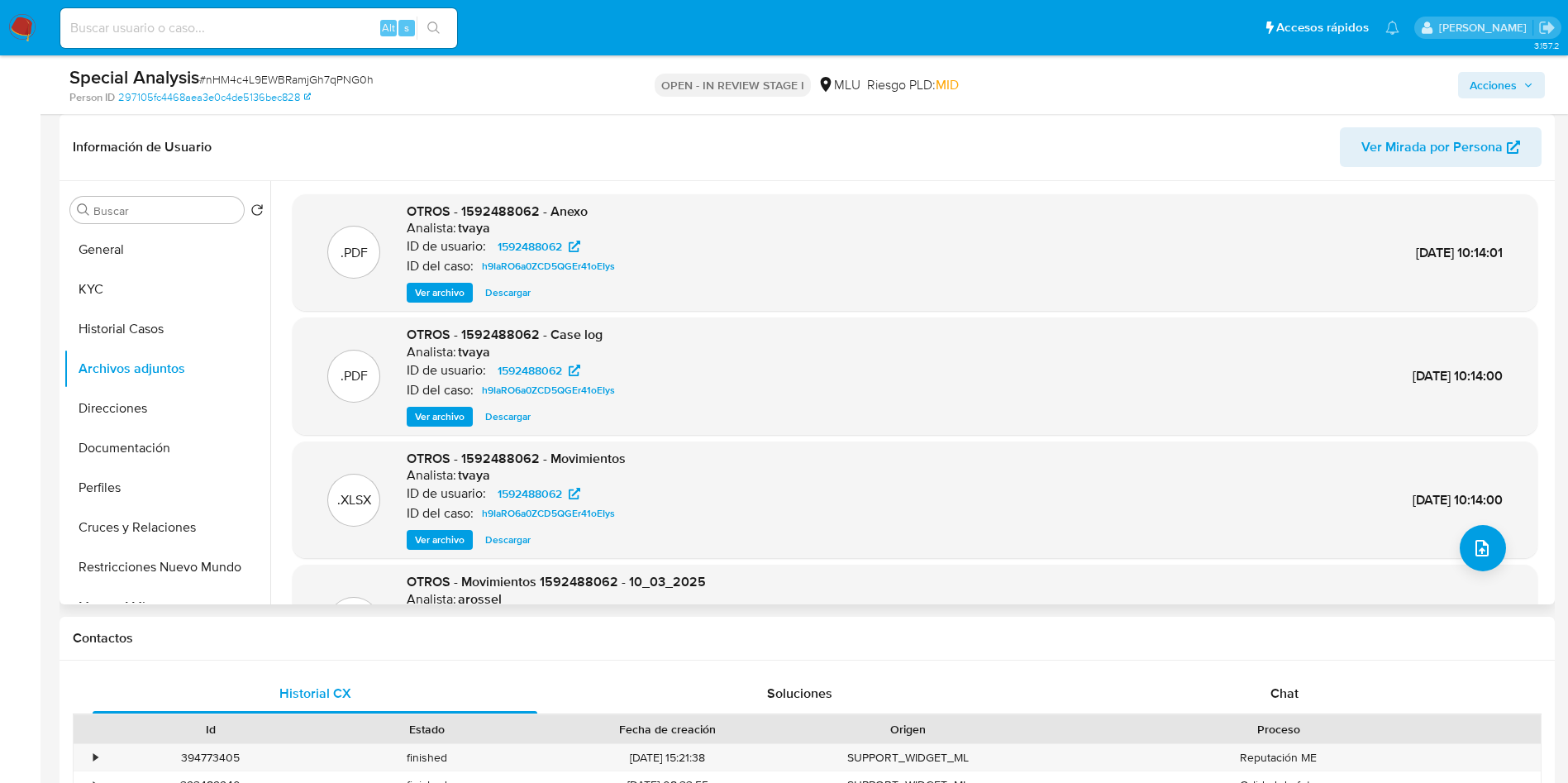
click at [1502, 551] on div ".XLSX OTROS - 1592488062 - Movimientos Analista: tvaya ID de usuario: 159248806…" at bounding box center [915, 501] width 1245 height 118
click at [1491, 552] on button "upload-file" at bounding box center [1483, 549] width 46 height 46
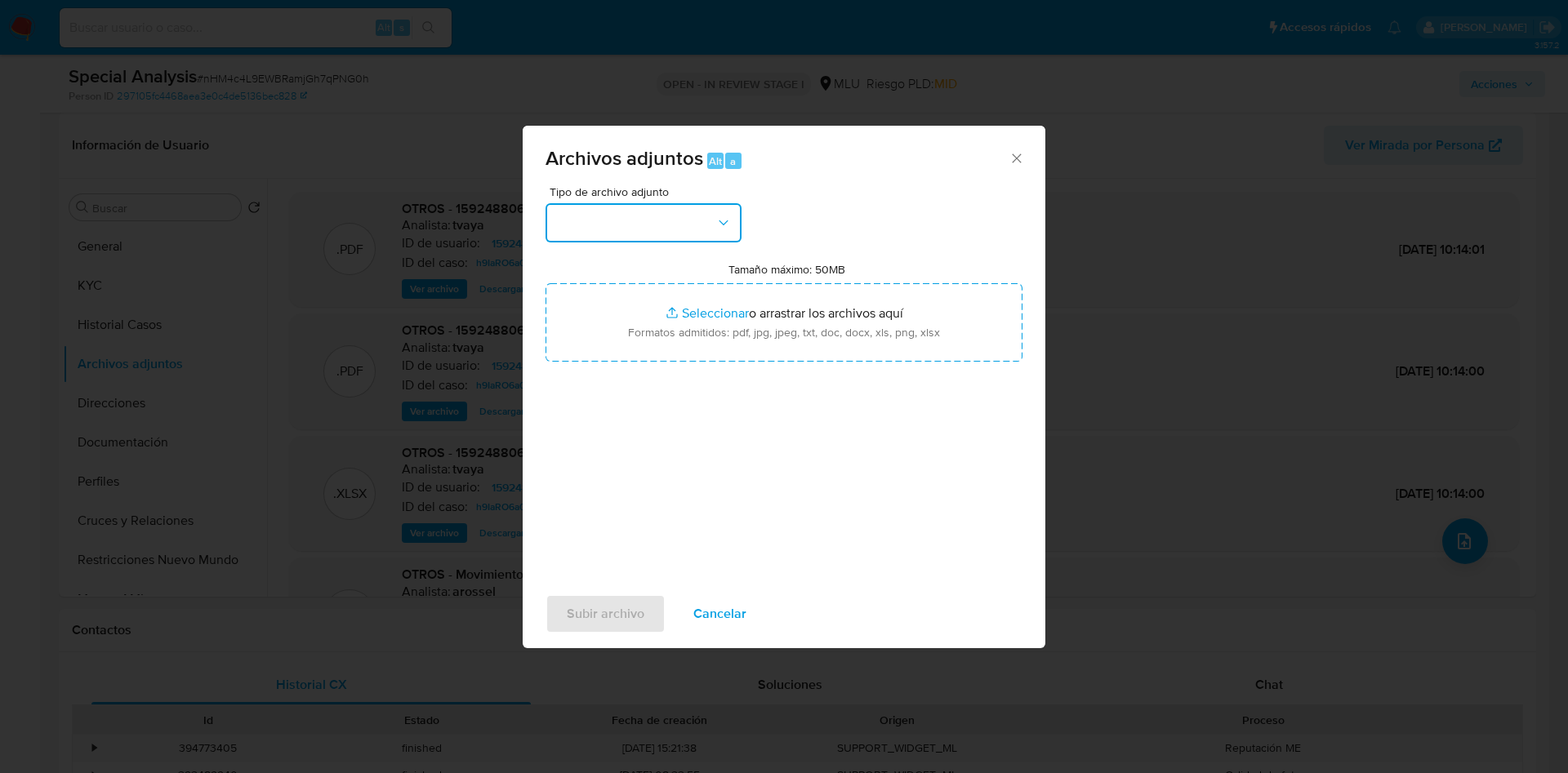
click at [667, 239] on button "button" at bounding box center [643, 222] width 196 height 40
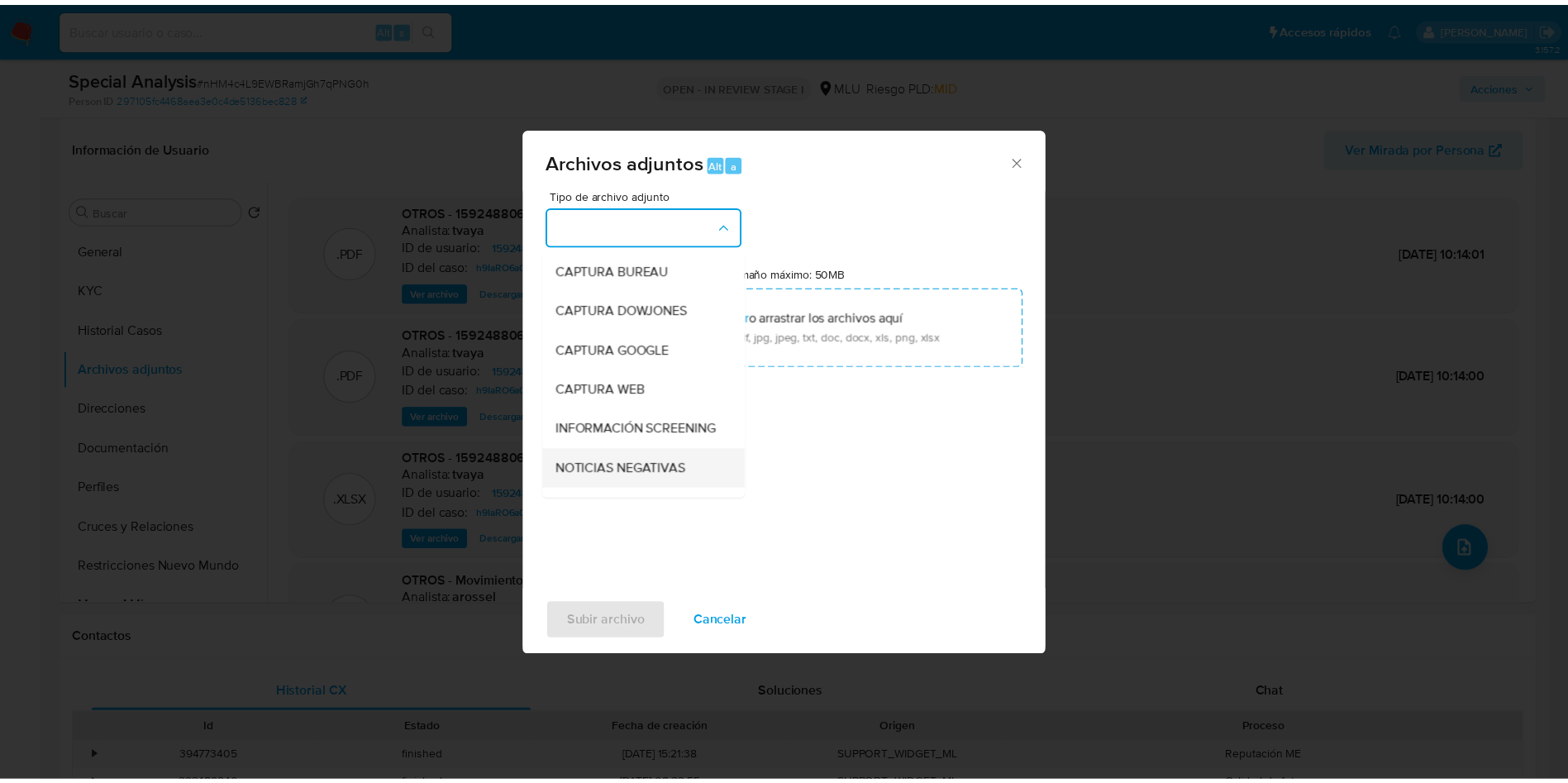
scroll to position [124, 0]
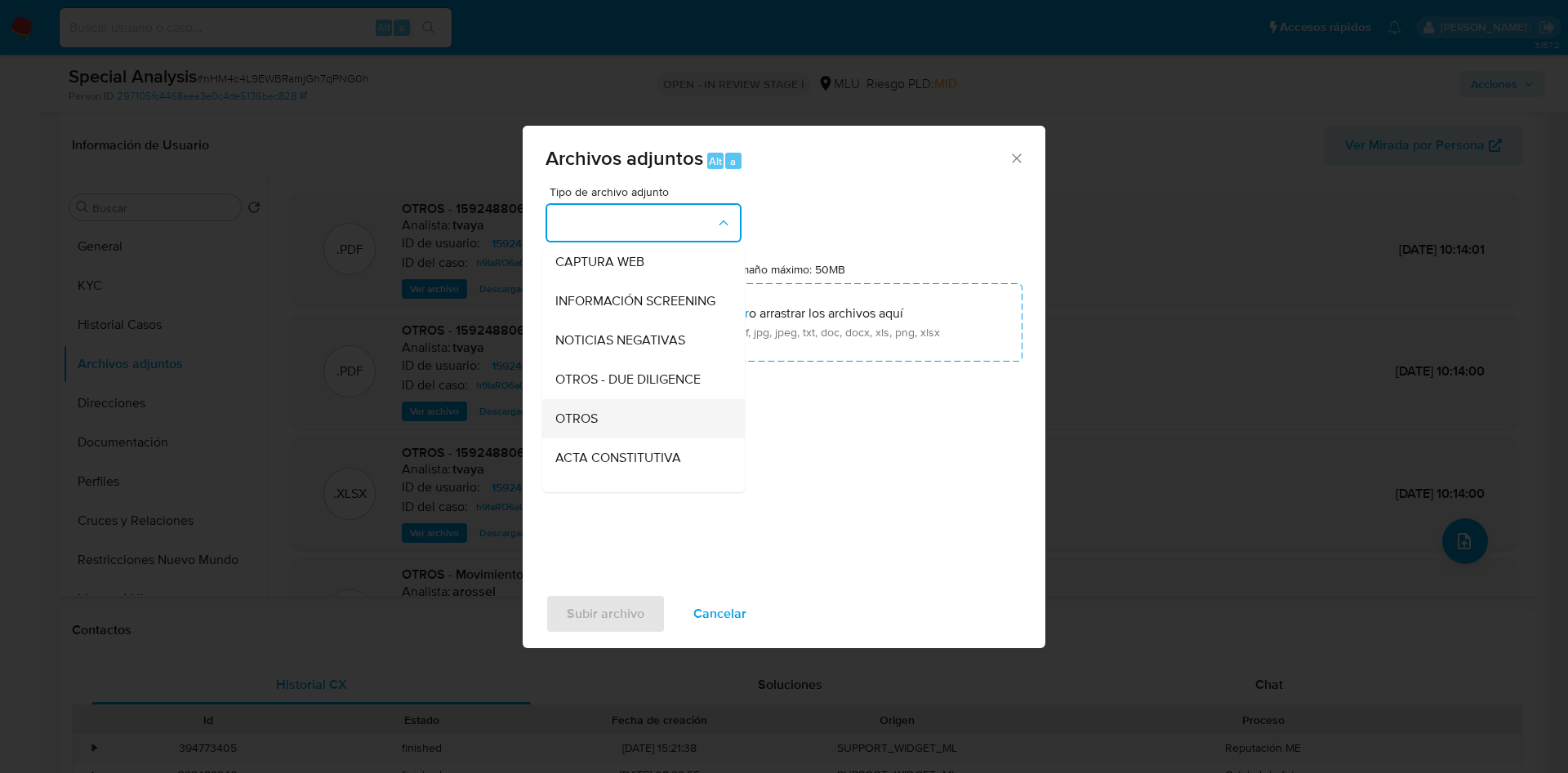
click at [594, 426] on span "OTROS" at bounding box center [576, 419] width 42 height 17
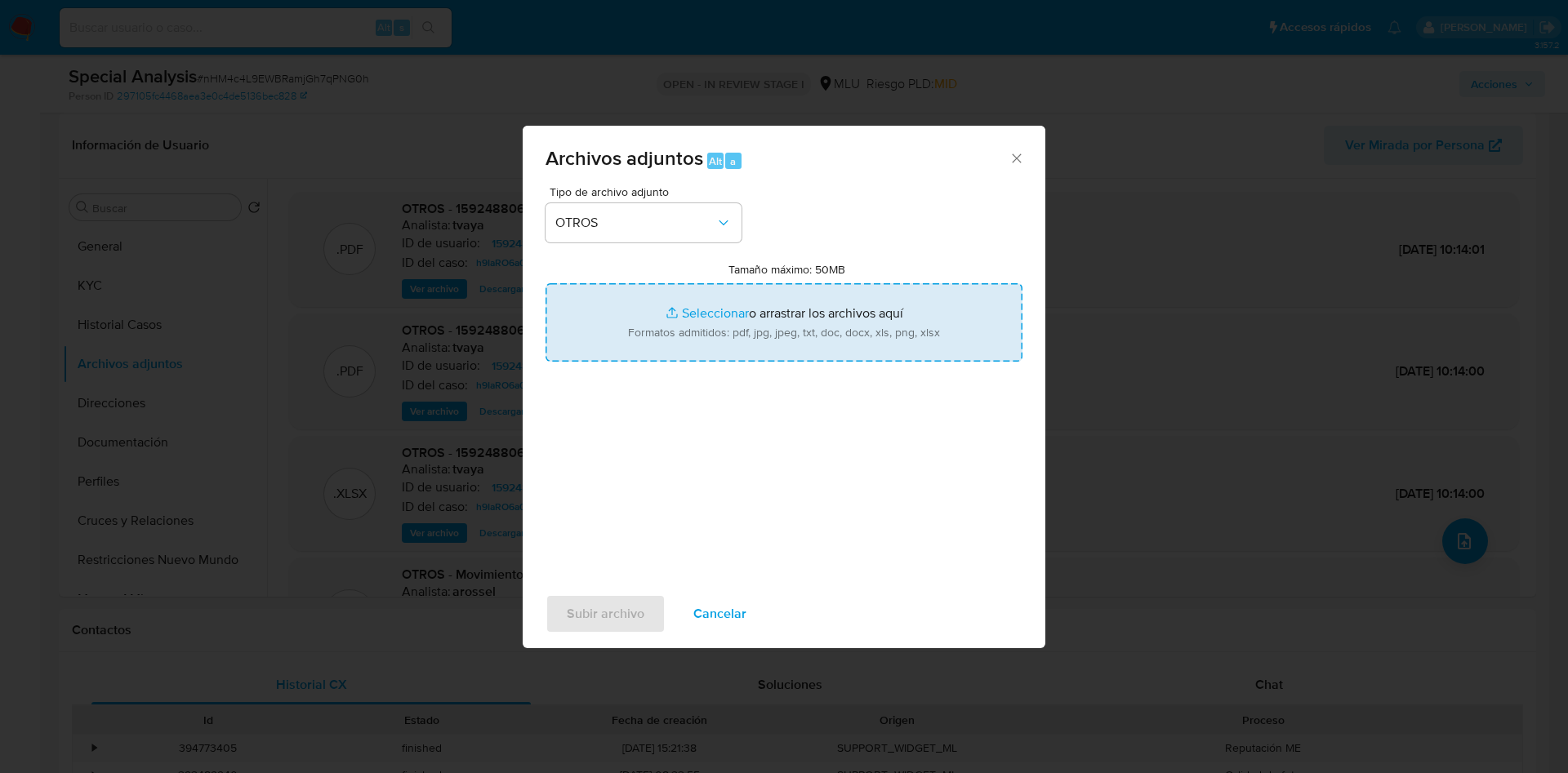
click at [663, 314] on input "Tamaño máximo: 50MB Seleccionar archivos" at bounding box center [784, 322] width 477 height 78
type input "C:\fakepath\1592488062 - Anexo.pdf"
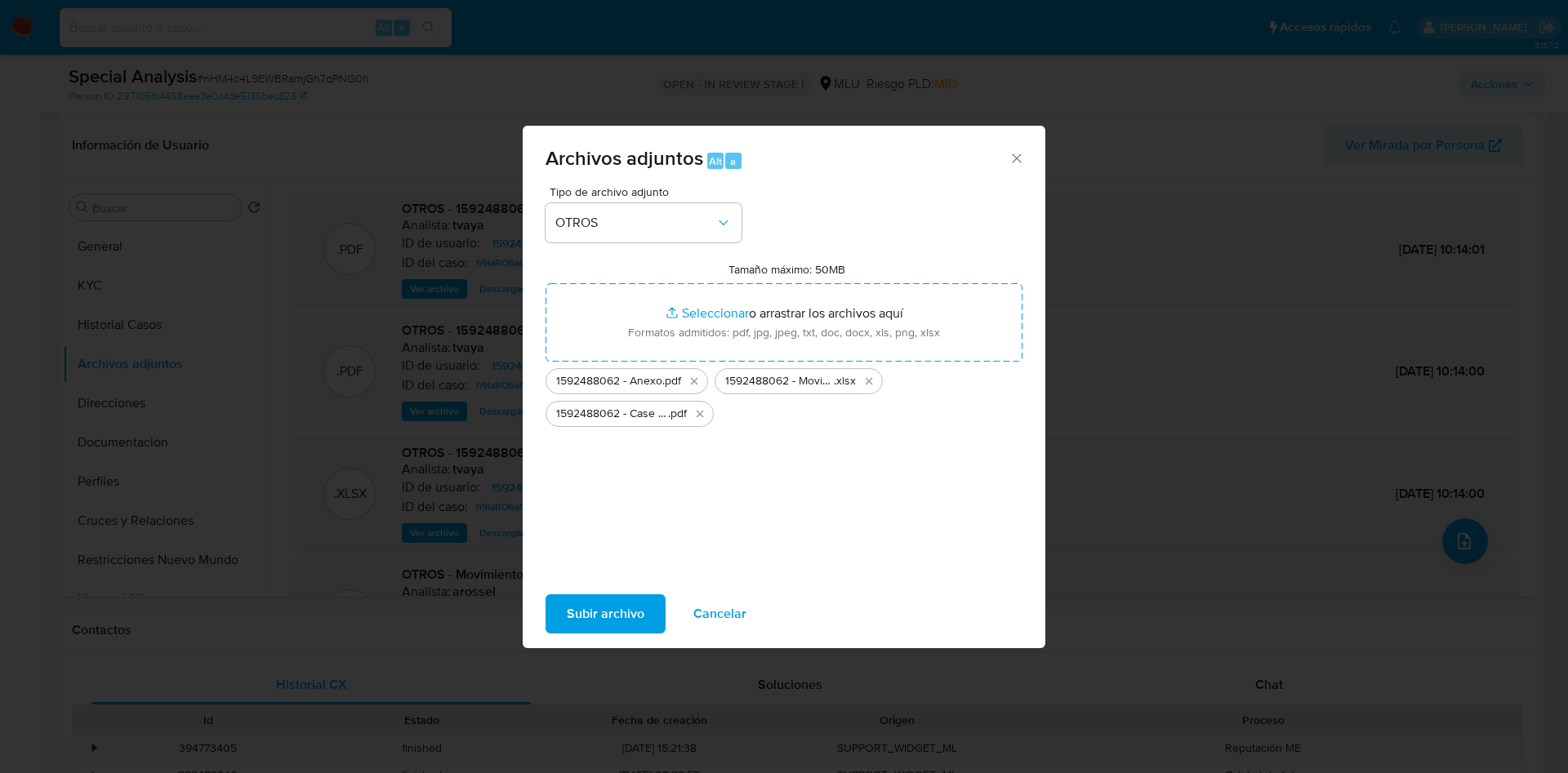
click at [618, 618] on span "Subir archivo" at bounding box center [605, 614] width 77 height 36
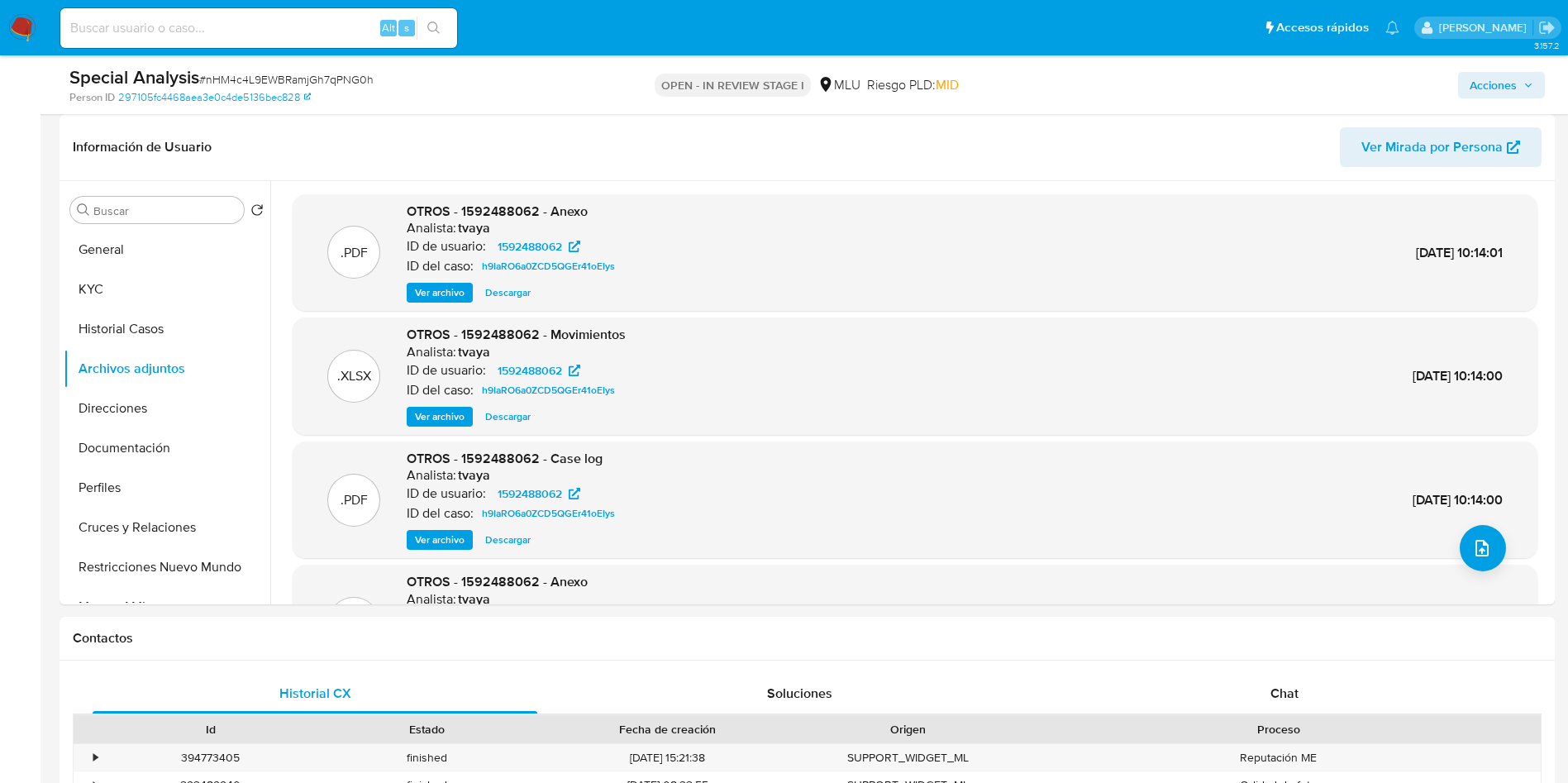
click at [1543, 86] on button "Acciones" at bounding box center [1501, 86] width 86 height 27
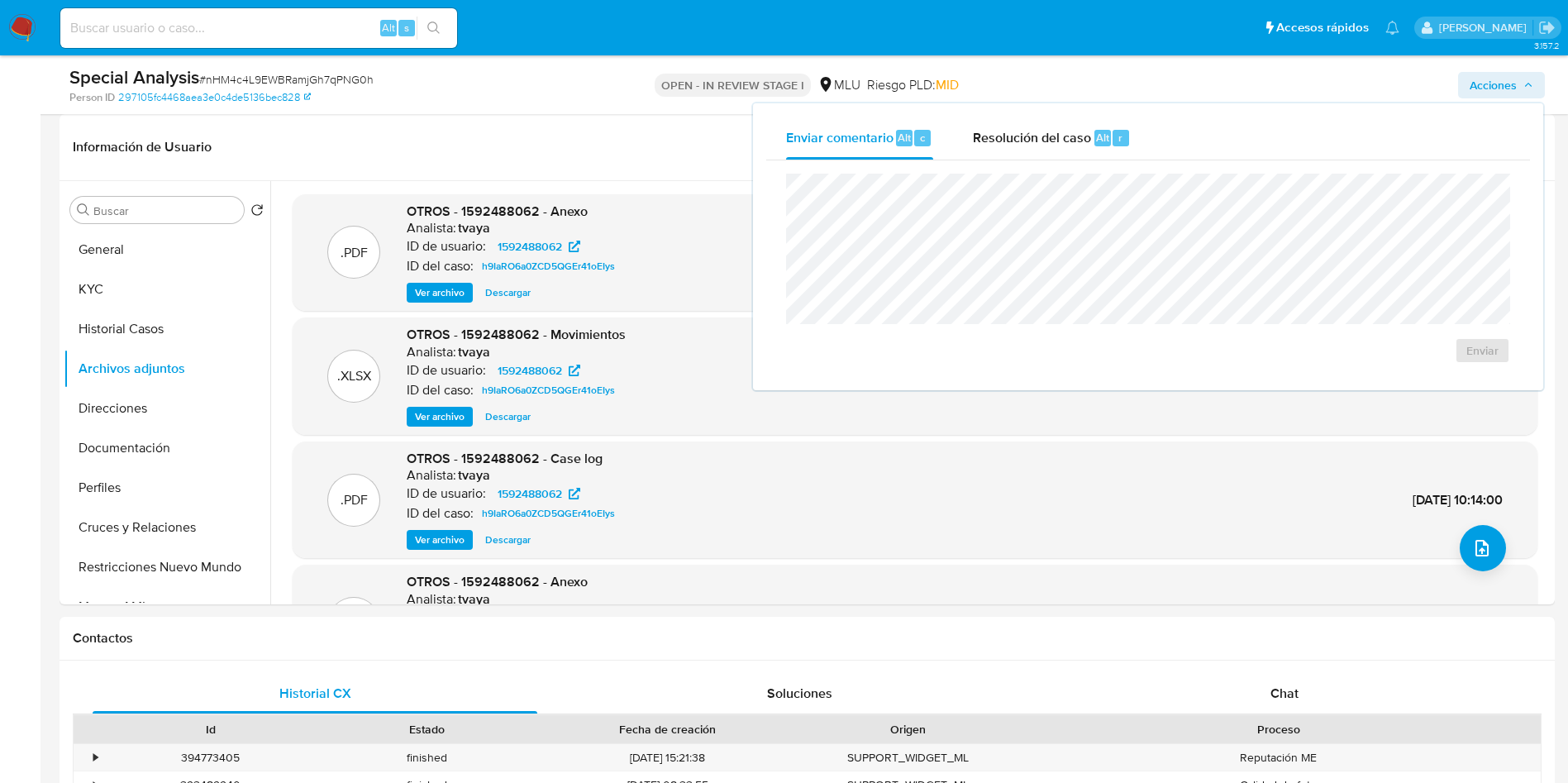
click at [1024, 112] on div "Enviar comentario Alt c Resolución del caso Alt r Enviar" at bounding box center [1149, 247] width 791 height 287
click at [1014, 164] on div "Enviar" at bounding box center [1149, 268] width 764 height 216
click at [1010, 155] on div "Resolución del caso Alt r" at bounding box center [1052, 138] width 158 height 43
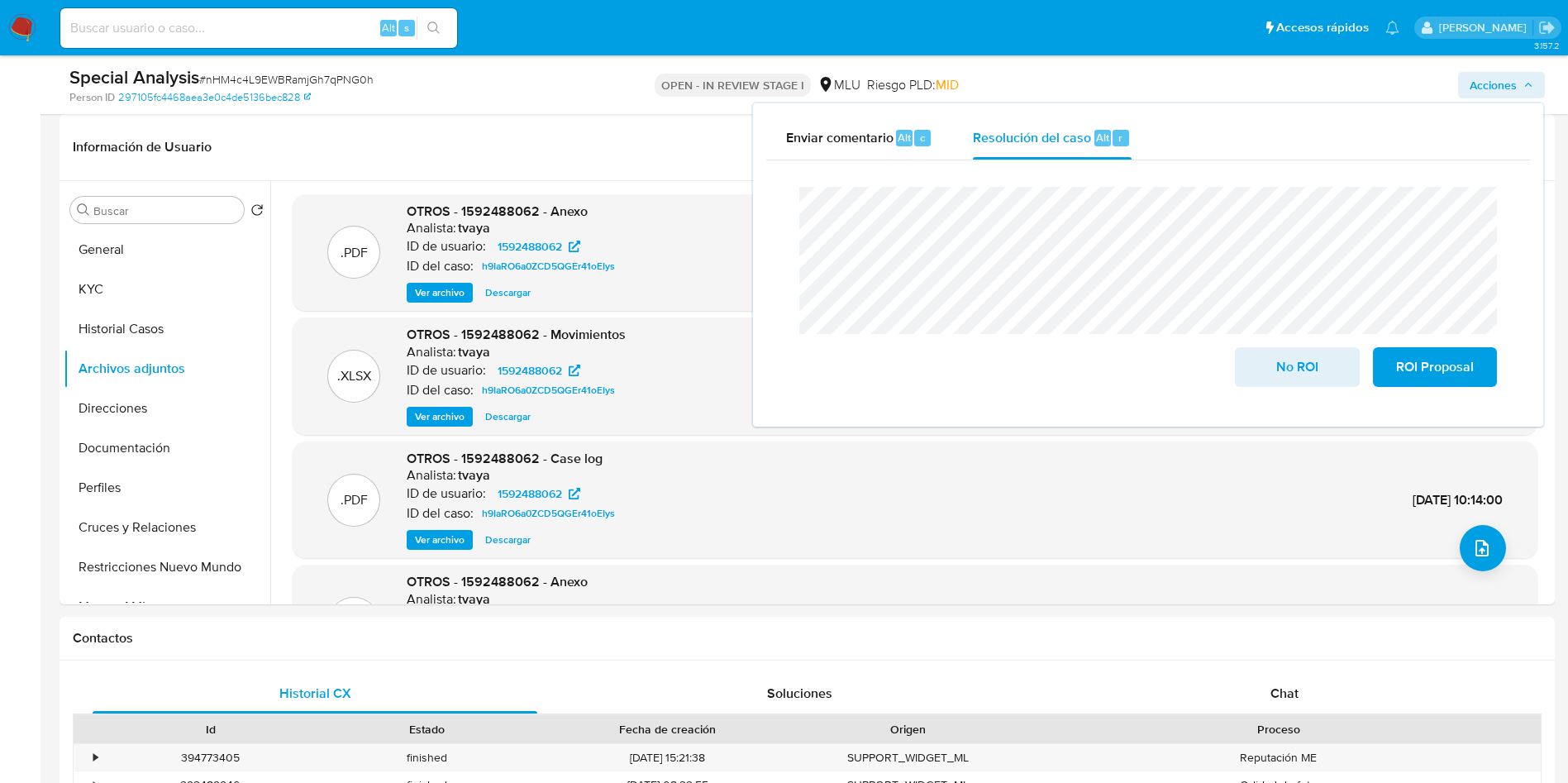
click at [781, 200] on div "Cierre de caso No ROI ROI Proposal" at bounding box center [1149, 287] width 764 height 253
click at [1280, 373] on span "No ROI" at bounding box center [1296, 367] width 81 height 37
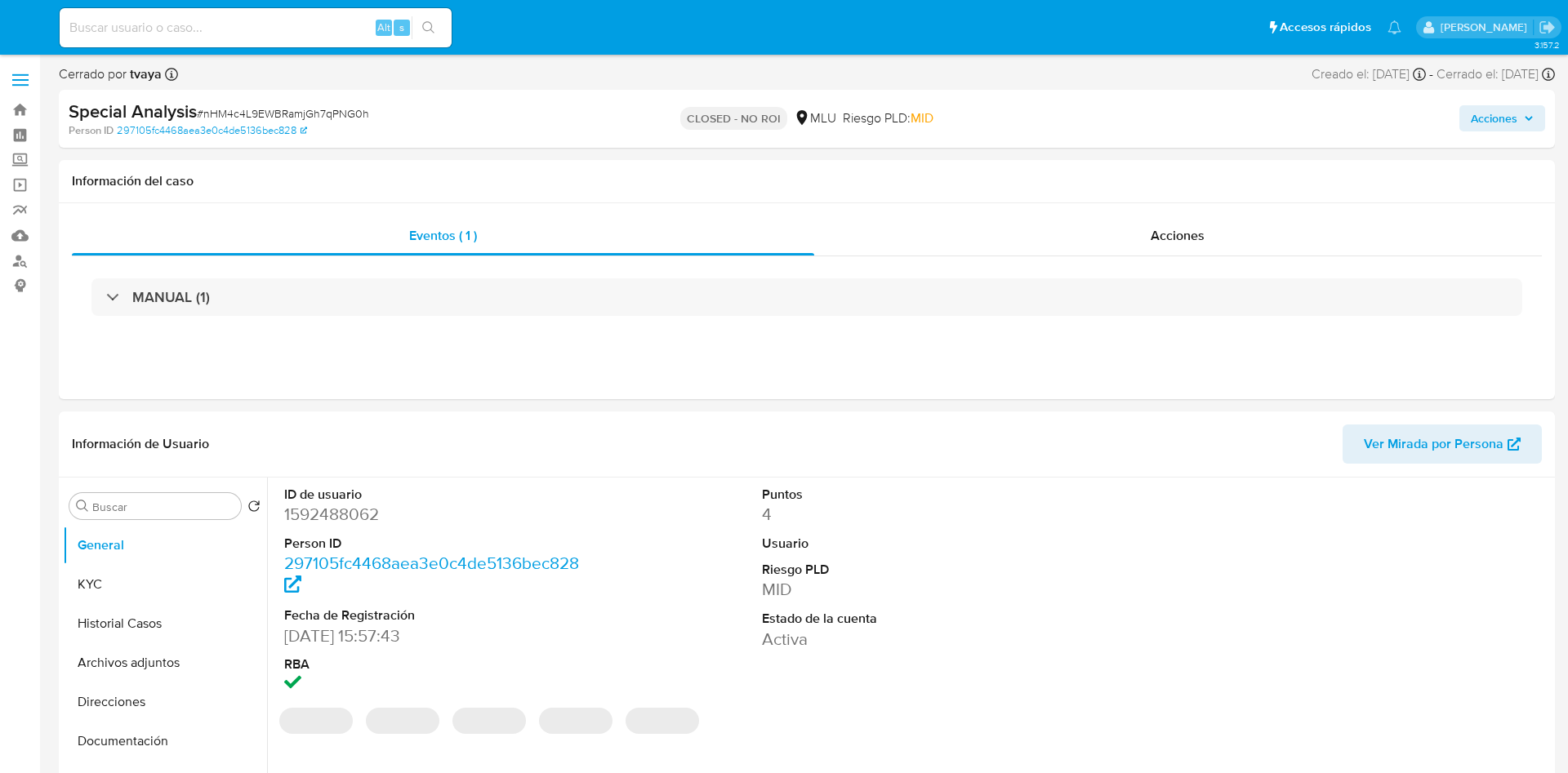
select select "10"
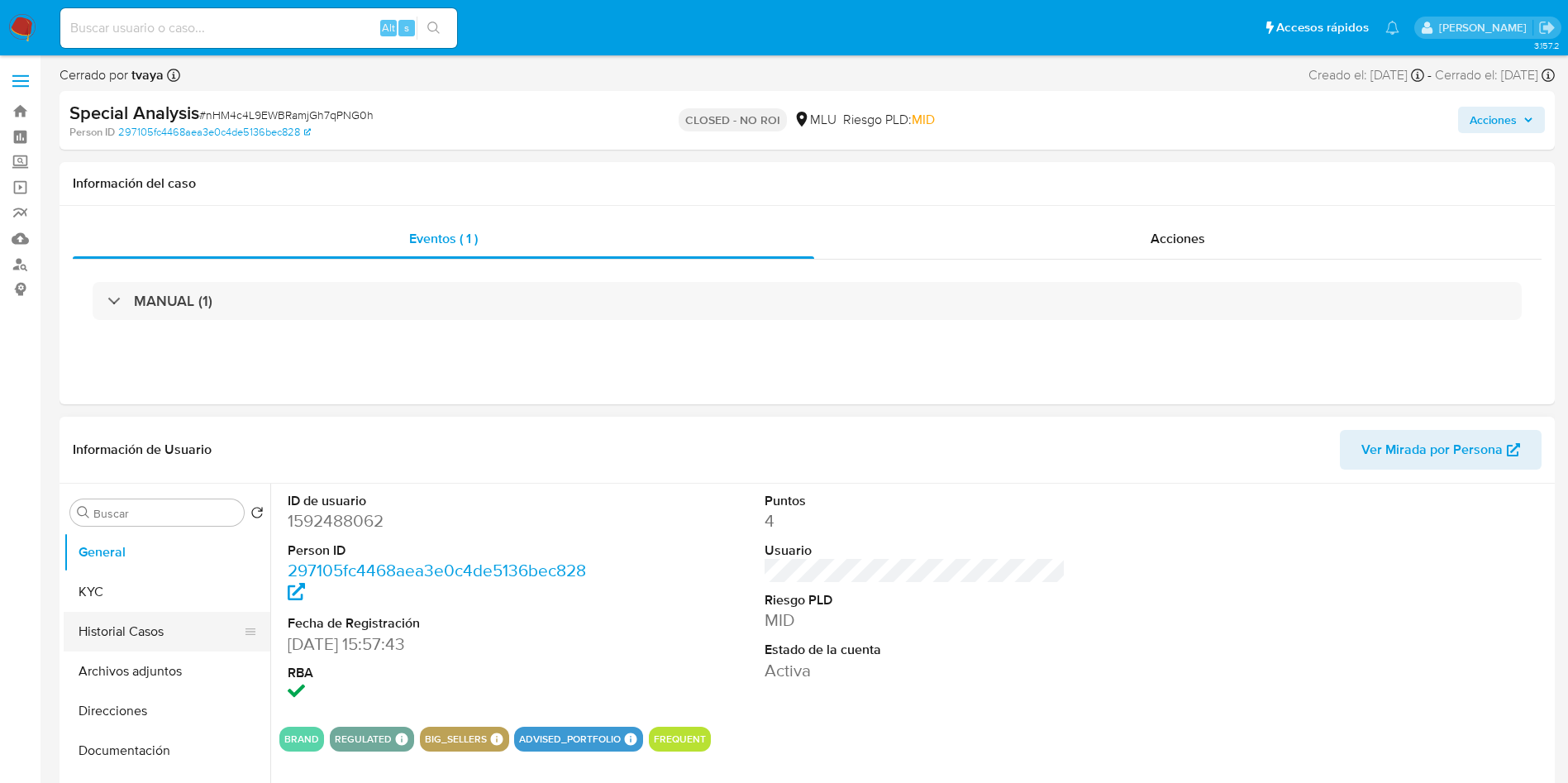
click at [126, 633] on button "Historial Casos" at bounding box center [159, 632] width 193 height 40
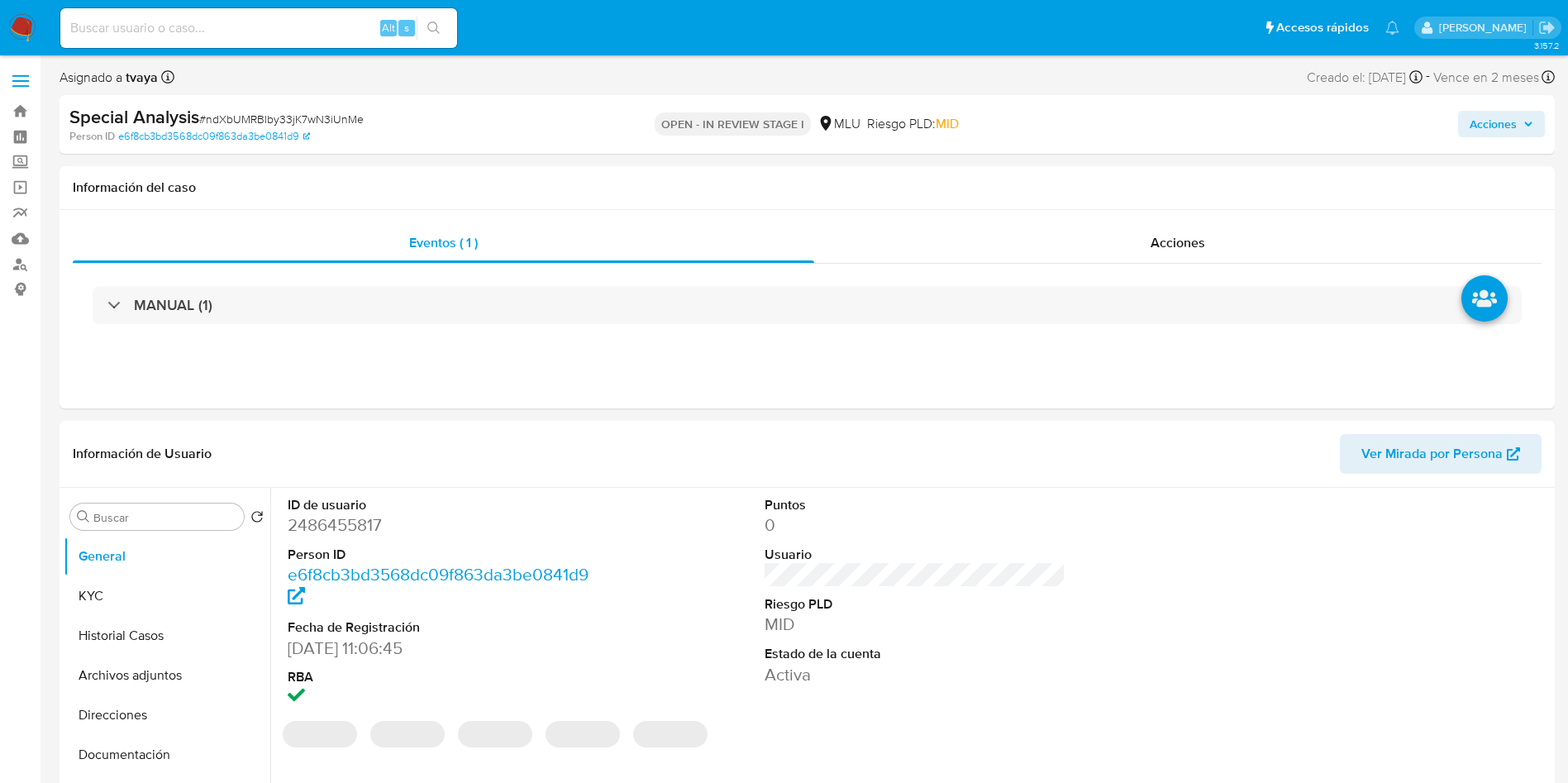
select select "10"
click at [122, 601] on button "KYC" at bounding box center [159, 596] width 193 height 40
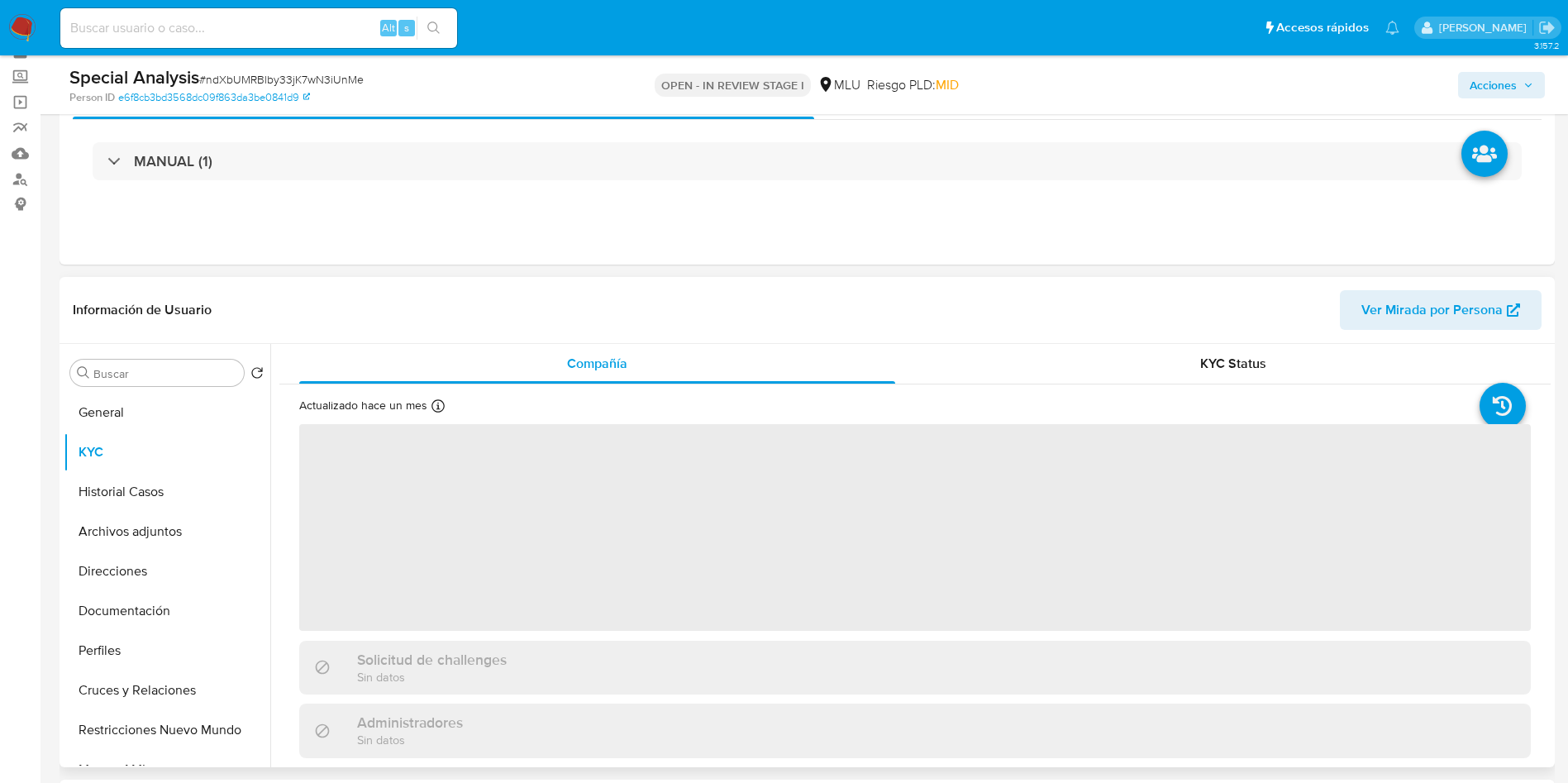
scroll to position [124, 0]
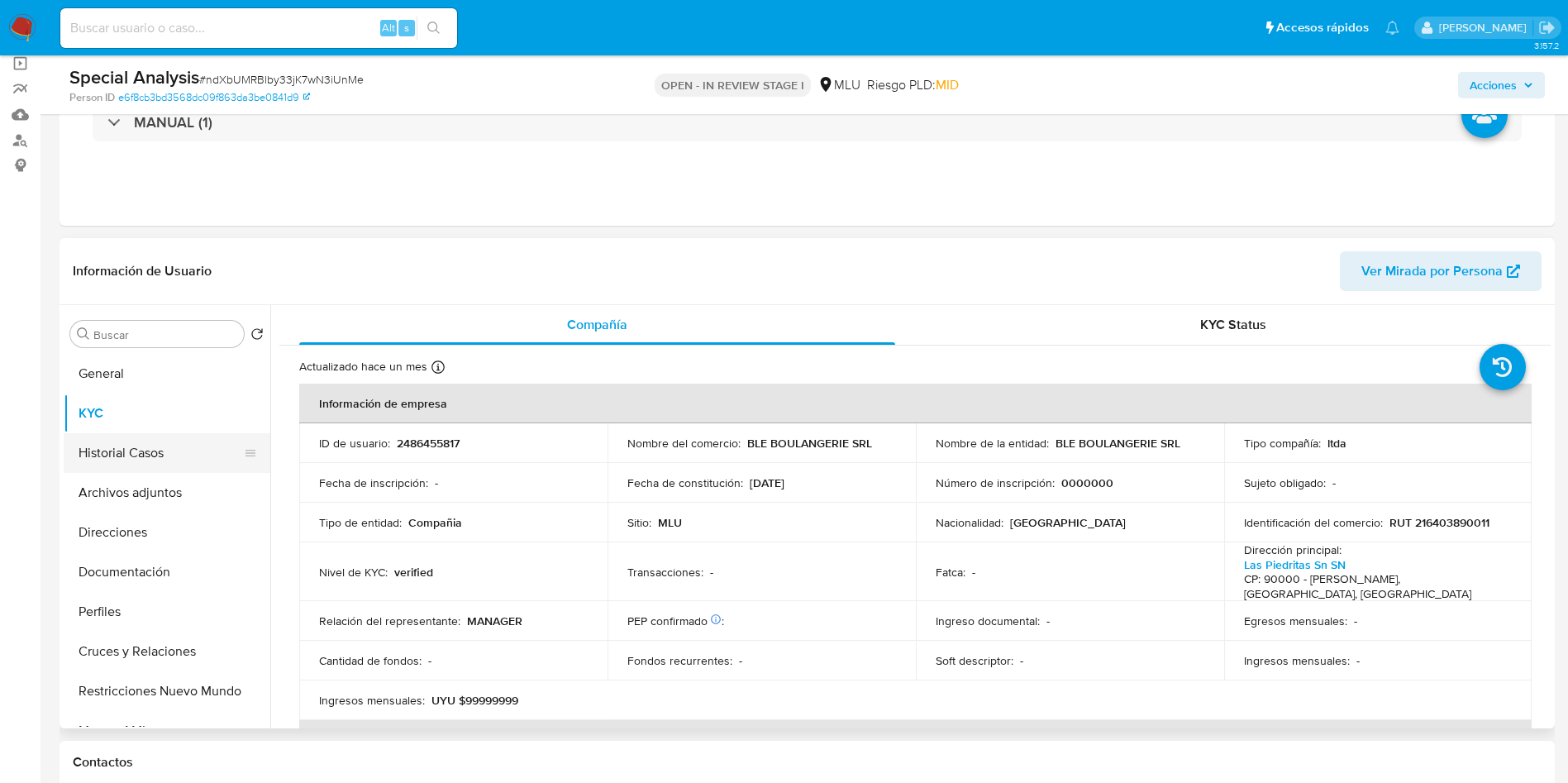
click at [126, 457] on button "Historial Casos" at bounding box center [159, 453] width 193 height 40
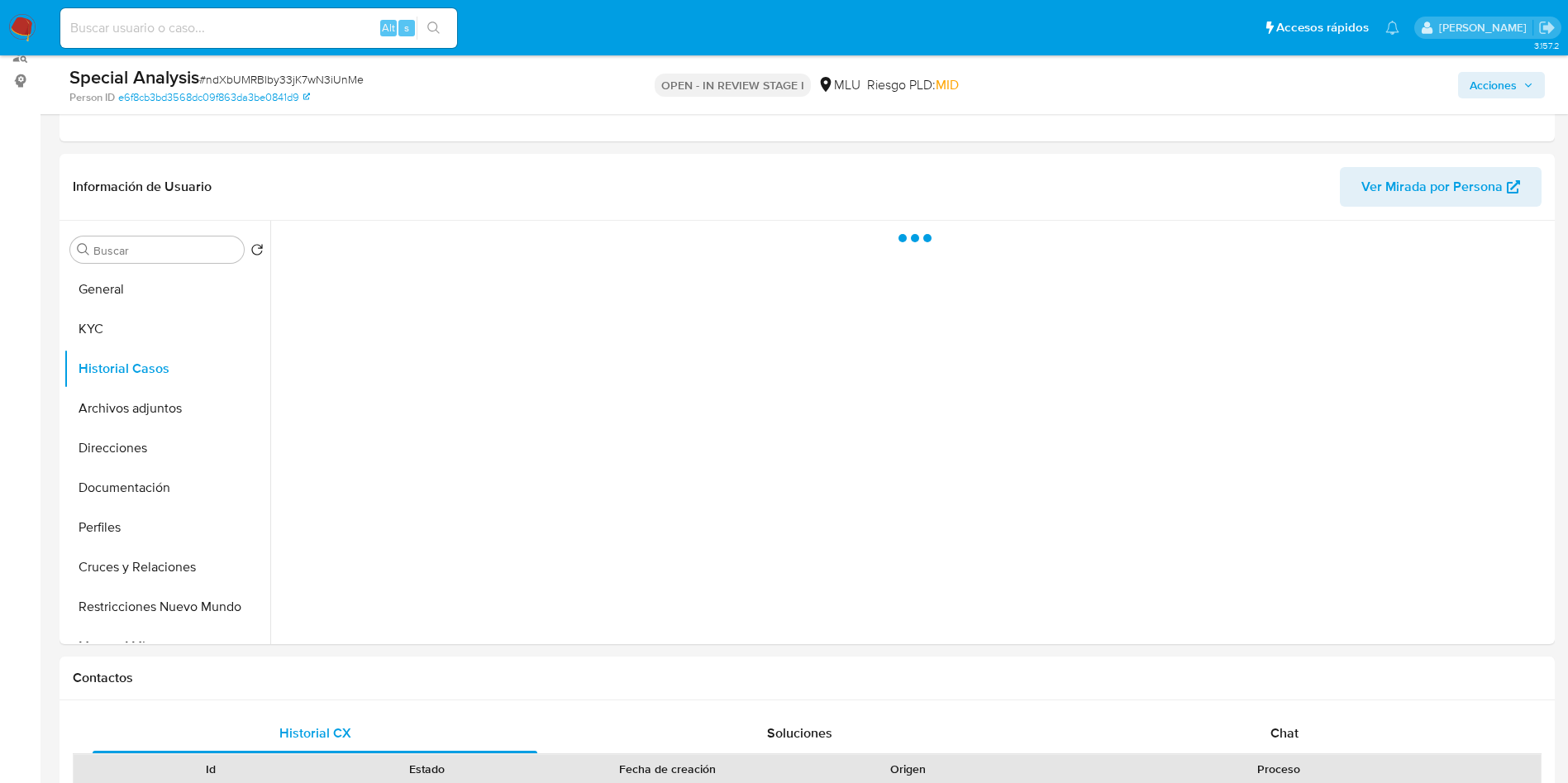
scroll to position [249, 0]
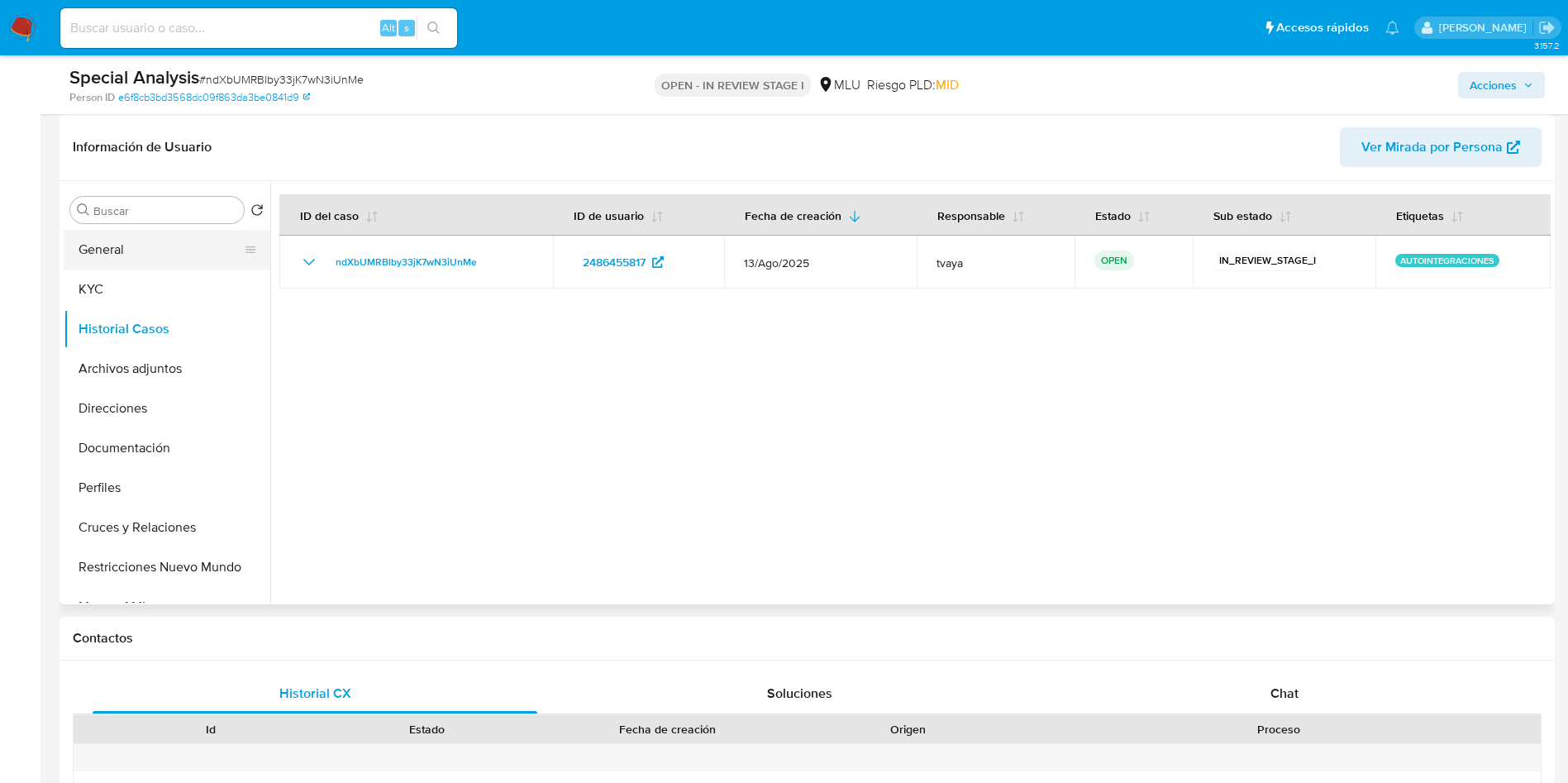
click at [102, 256] on button "General" at bounding box center [159, 249] width 193 height 40
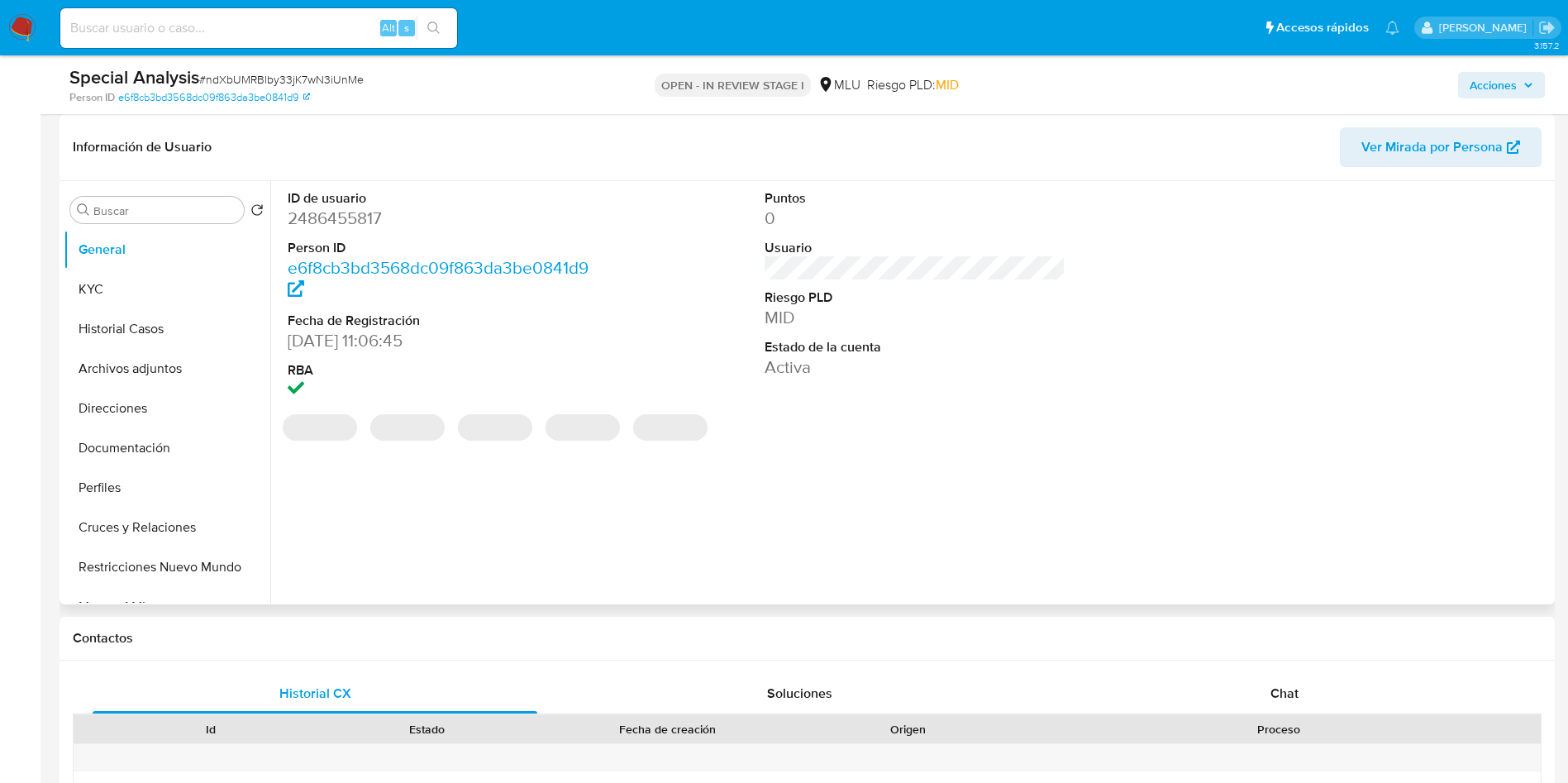
click at [357, 220] on dd "2486455817" at bounding box center [438, 218] width 302 height 23
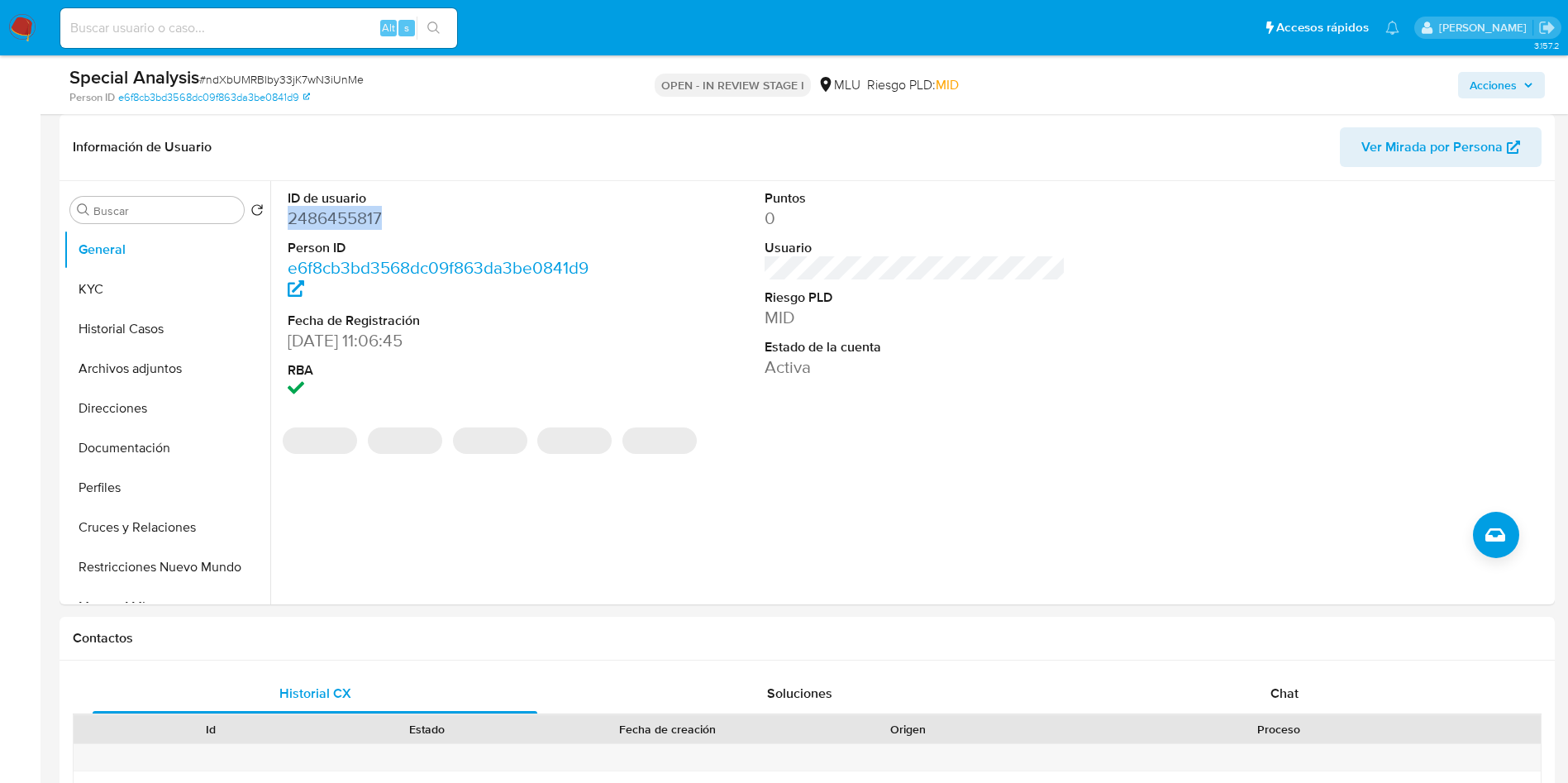
copy dd "2486455817"
click at [364, 216] on dd "2486455817" at bounding box center [438, 218] width 302 height 23
copy dd "2486455817"
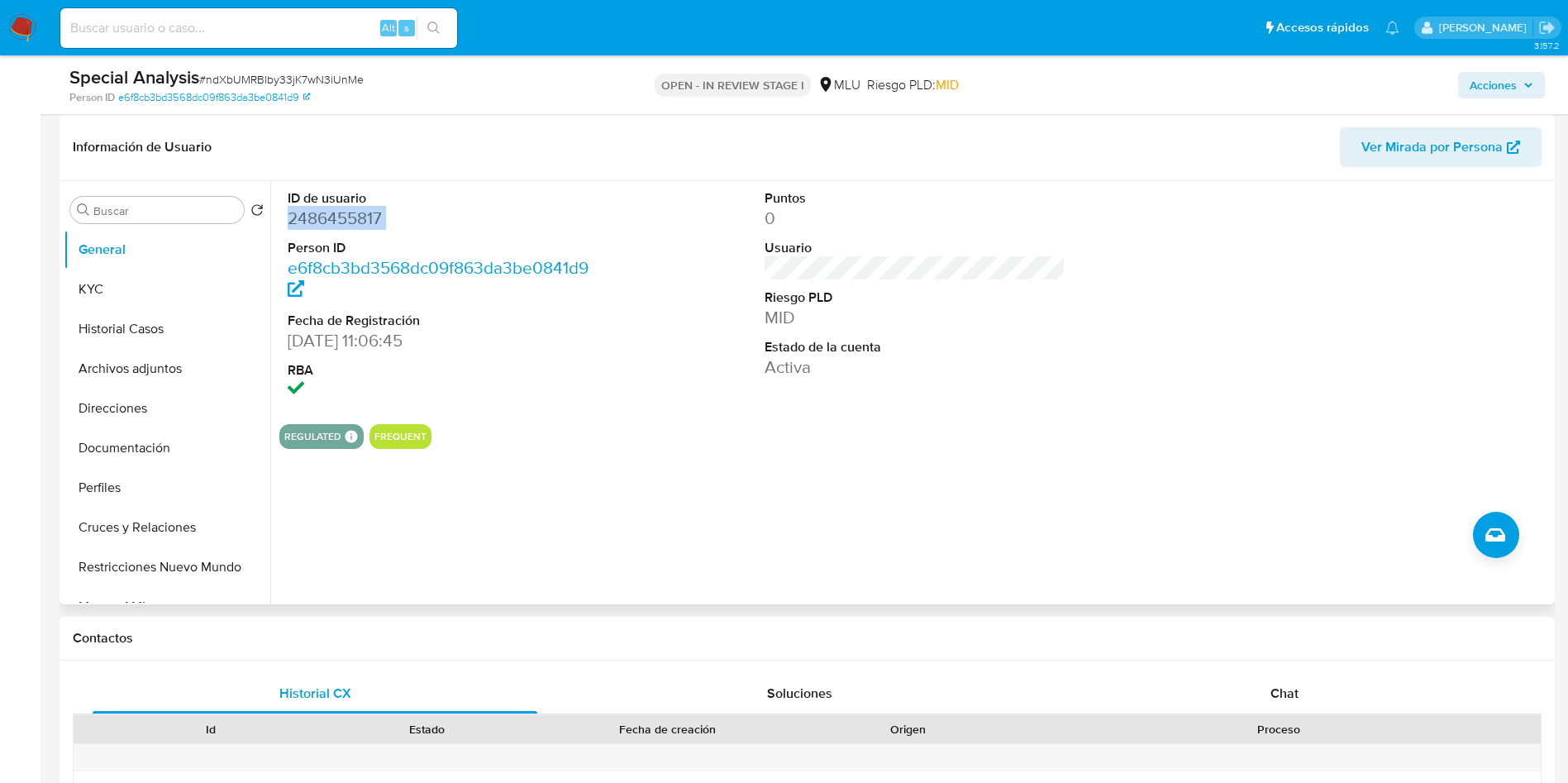
click at [310, 221] on dd "2486455817" at bounding box center [438, 218] width 302 height 23
click at [141, 324] on button "Historial Casos" at bounding box center [159, 329] width 193 height 40
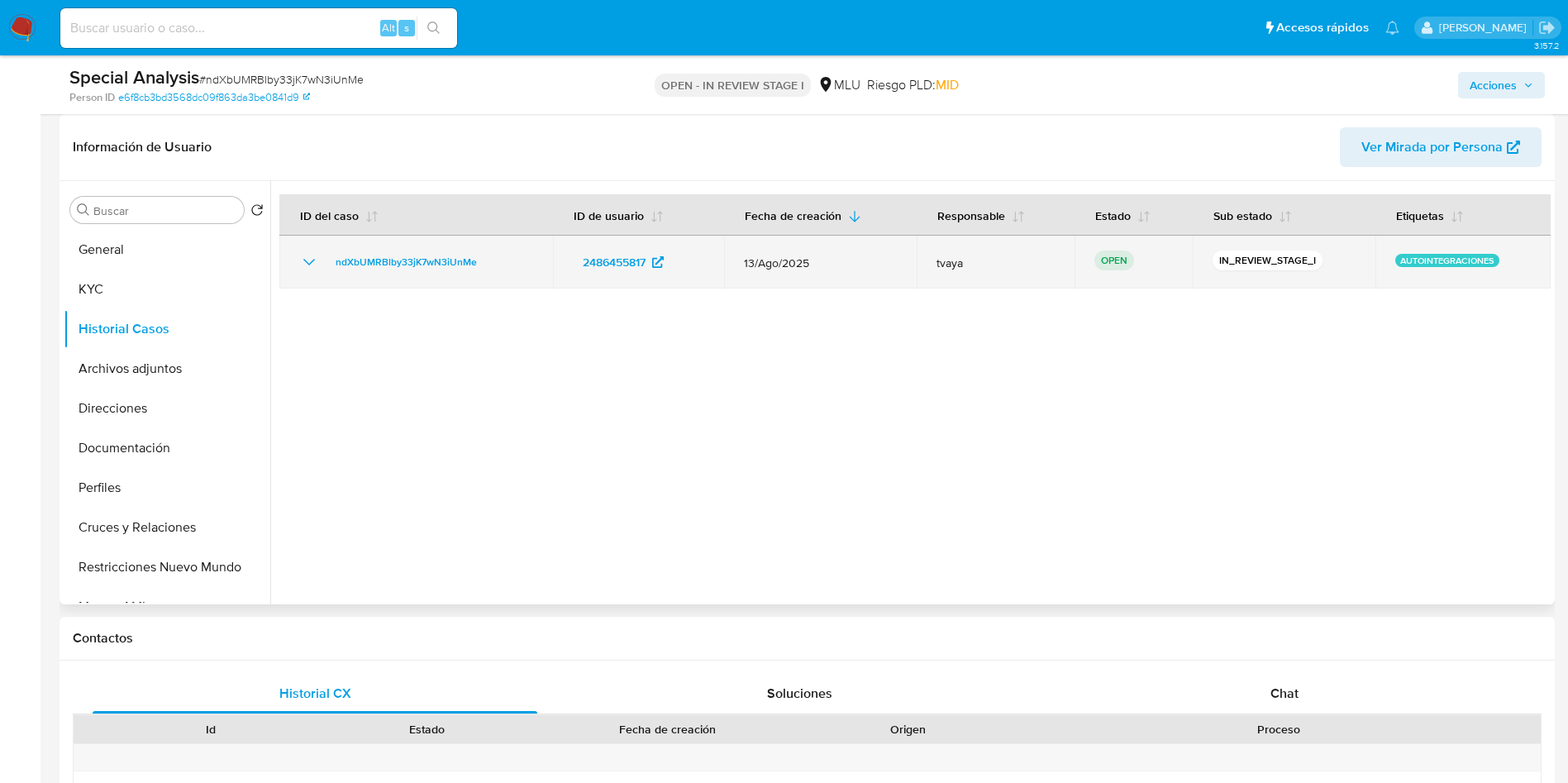
drag, startPoint x: 481, startPoint y: 265, endPoint x: 321, endPoint y: 268, distance: 160.0
click at [321, 268] on div "ndXbUMRBlby33jK7wN3iUnMe" at bounding box center [416, 262] width 234 height 20
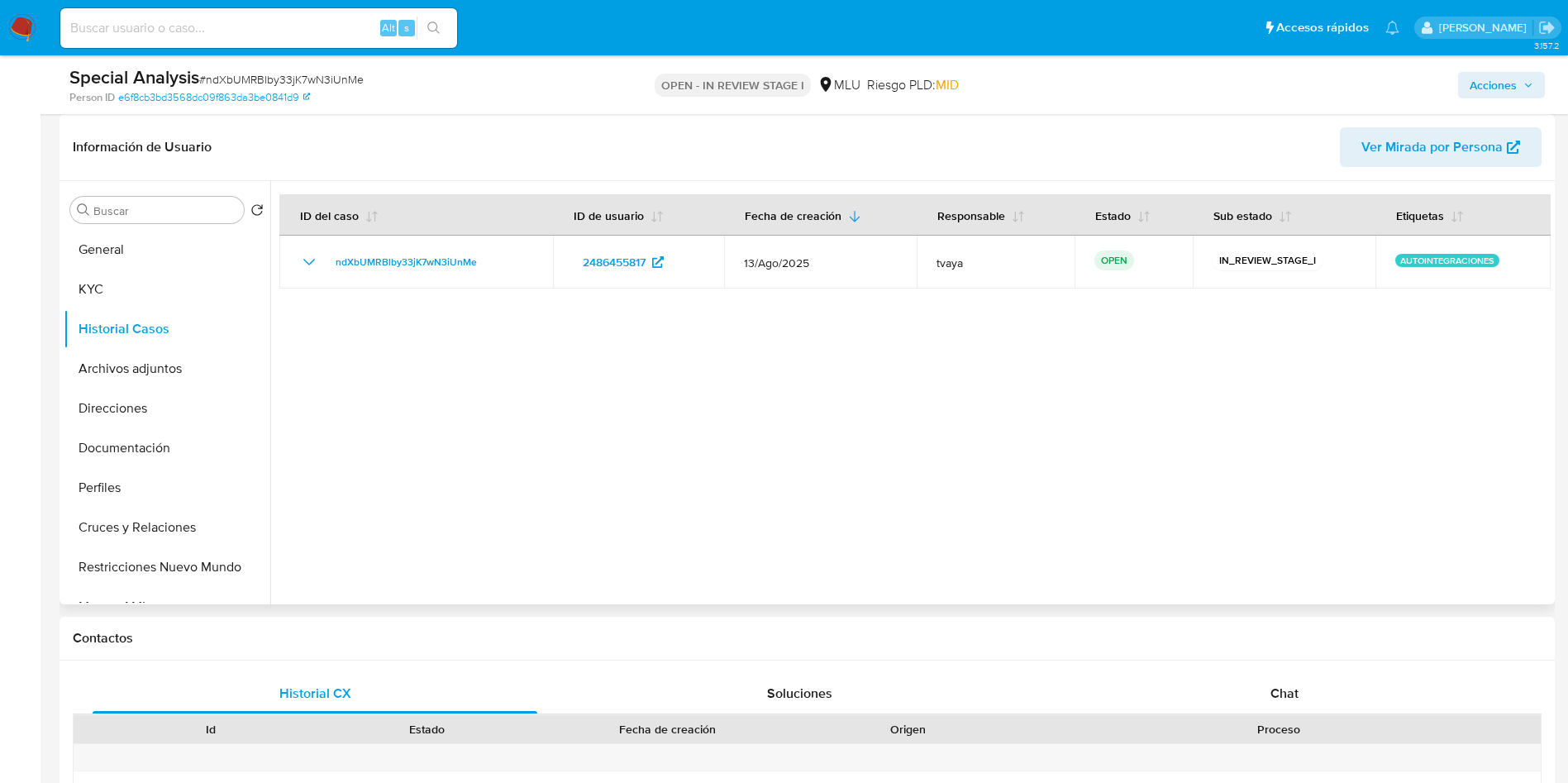
click at [1118, 404] on div at bounding box center [911, 392] width 1280 height 423
click at [116, 290] on button "KYC" at bounding box center [159, 290] width 193 height 40
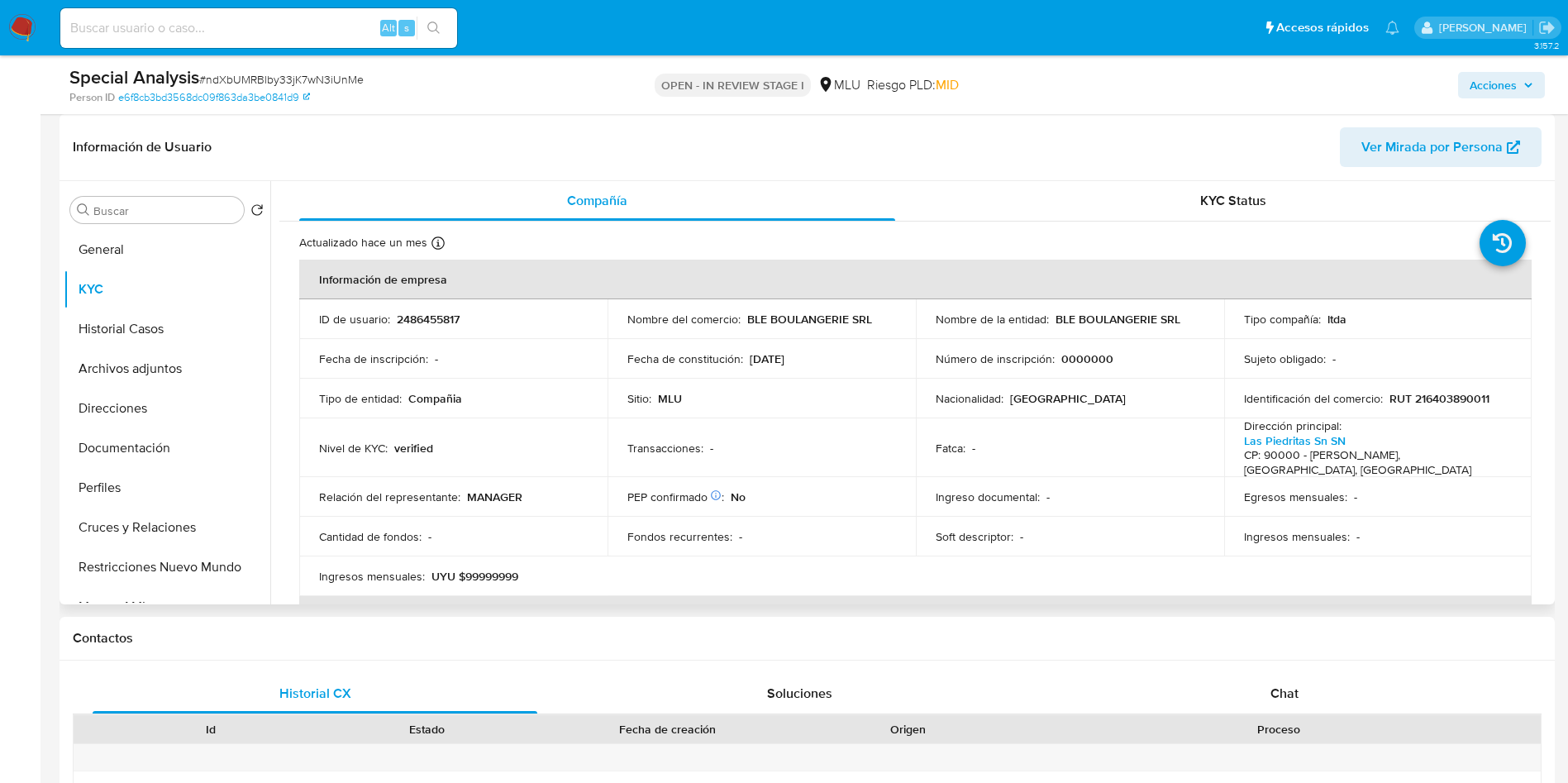
click at [1156, 316] on p "BLE BOULANGERIE SRL" at bounding box center [1118, 319] width 125 height 15
click at [1177, 321] on div "Nombre de la entidad : BLE BOULANGERIE SRL" at bounding box center [1070, 319] width 269 height 15
click at [1410, 400] on p "RUT 216403890011" at bounding box center [1440, 398] width 100 height 15
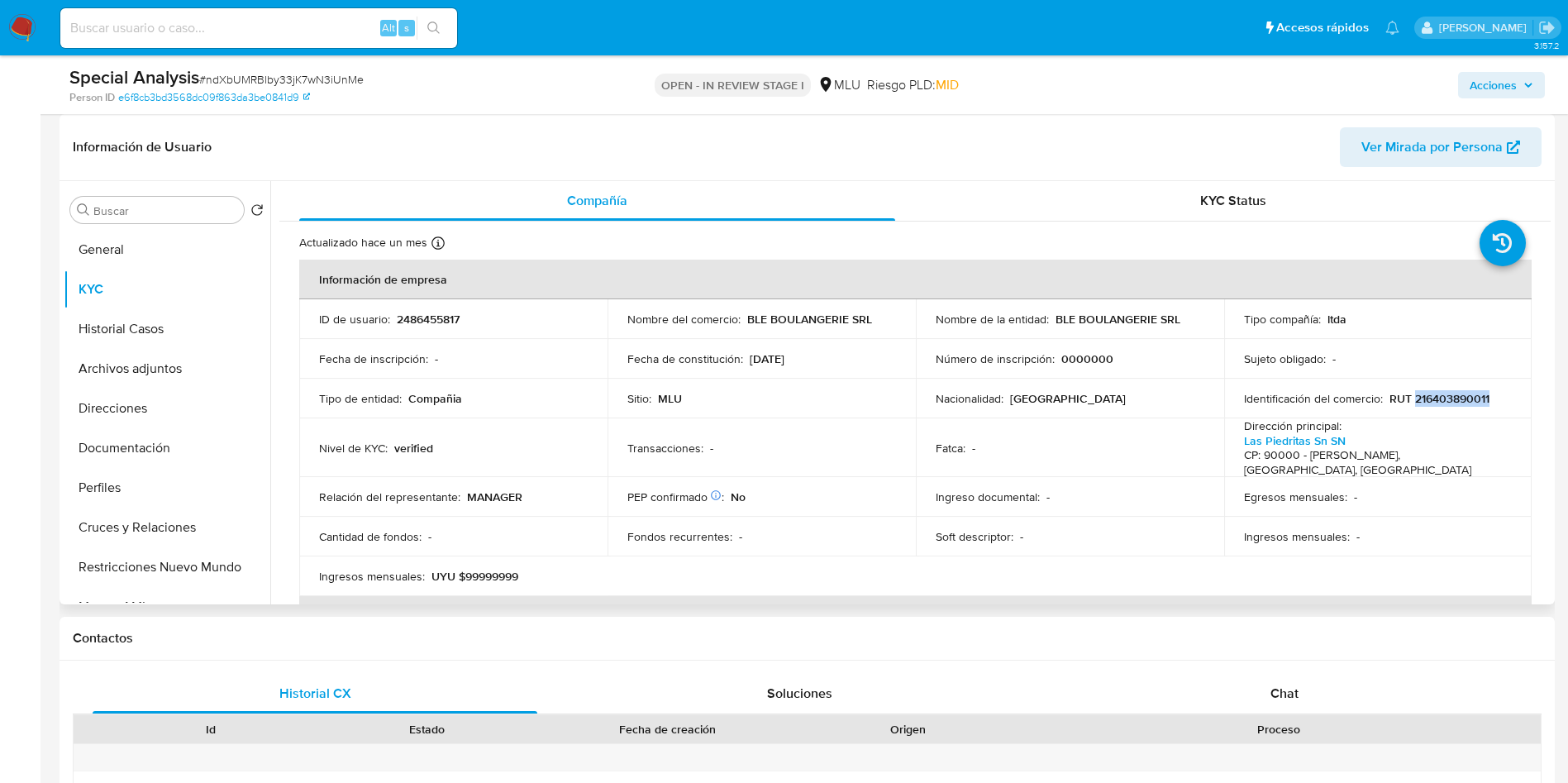
click at [1410, 400] on p "RUT 216403890011" at bounding box center [1440, 398] width 100 height 15
copy p "216403890011"
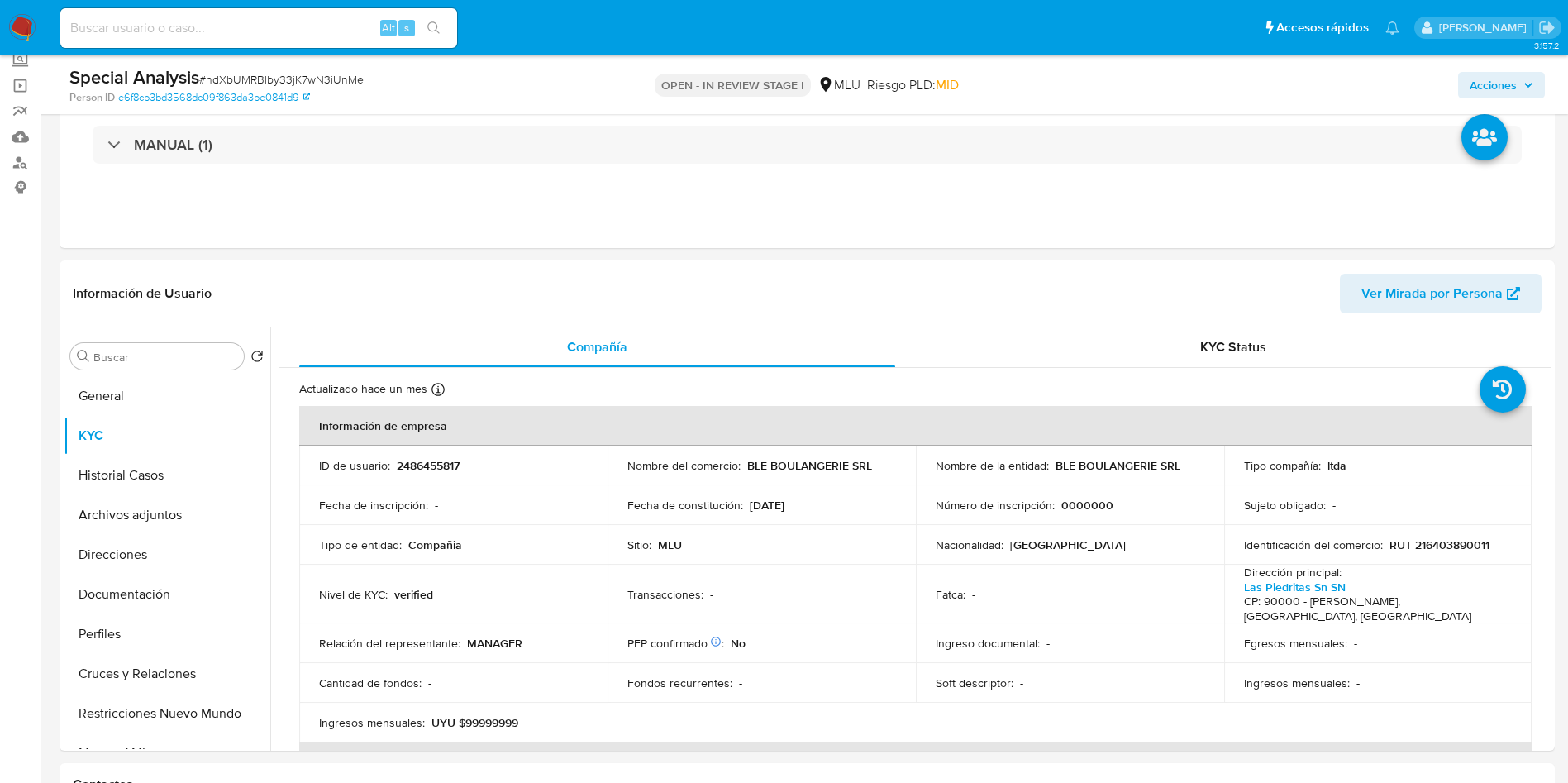
scroll to position [124, 0]
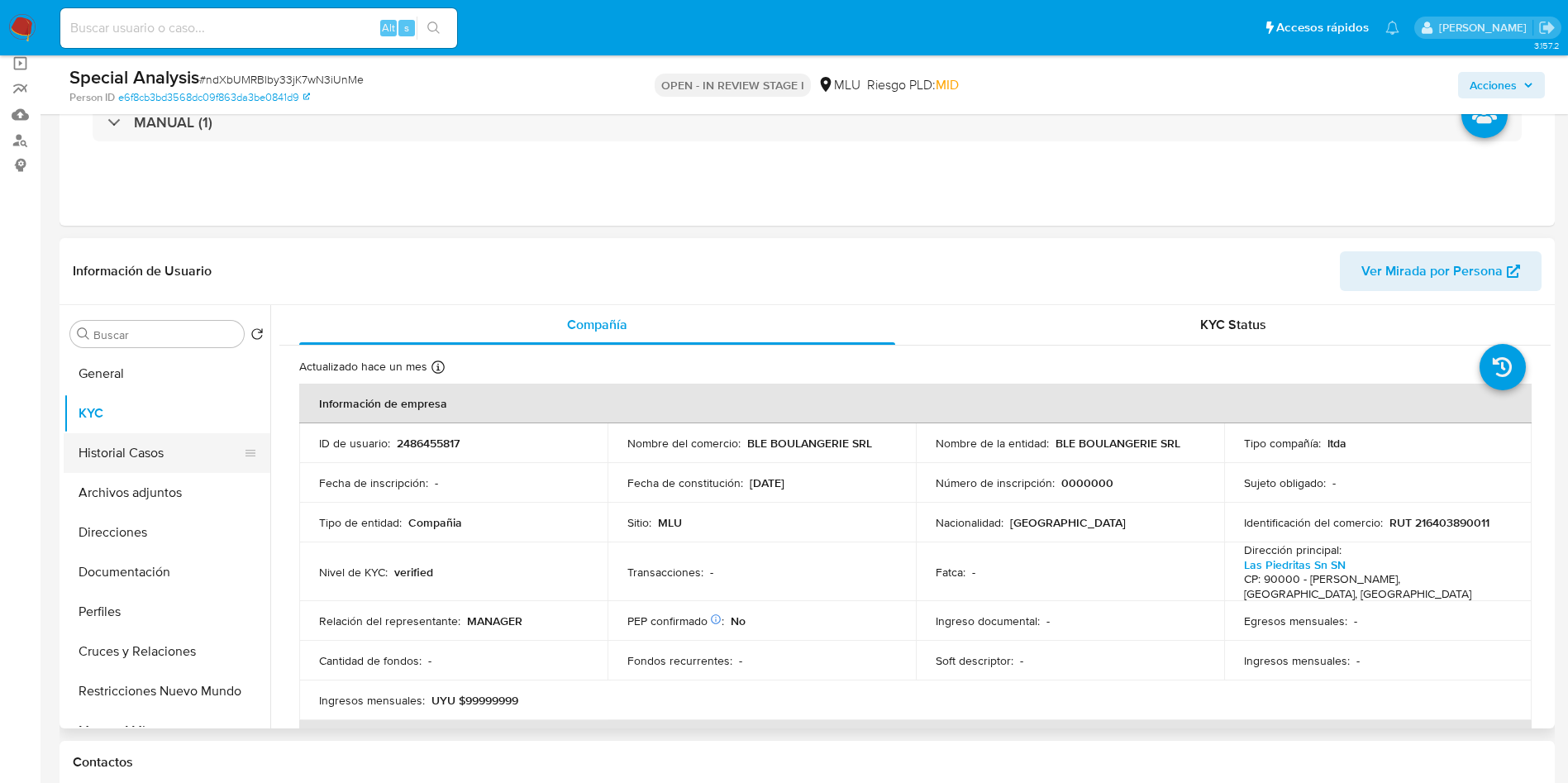
click at [91, 454] on button "Historial Casos" at bounding box center [159, 453] width 193 height 40
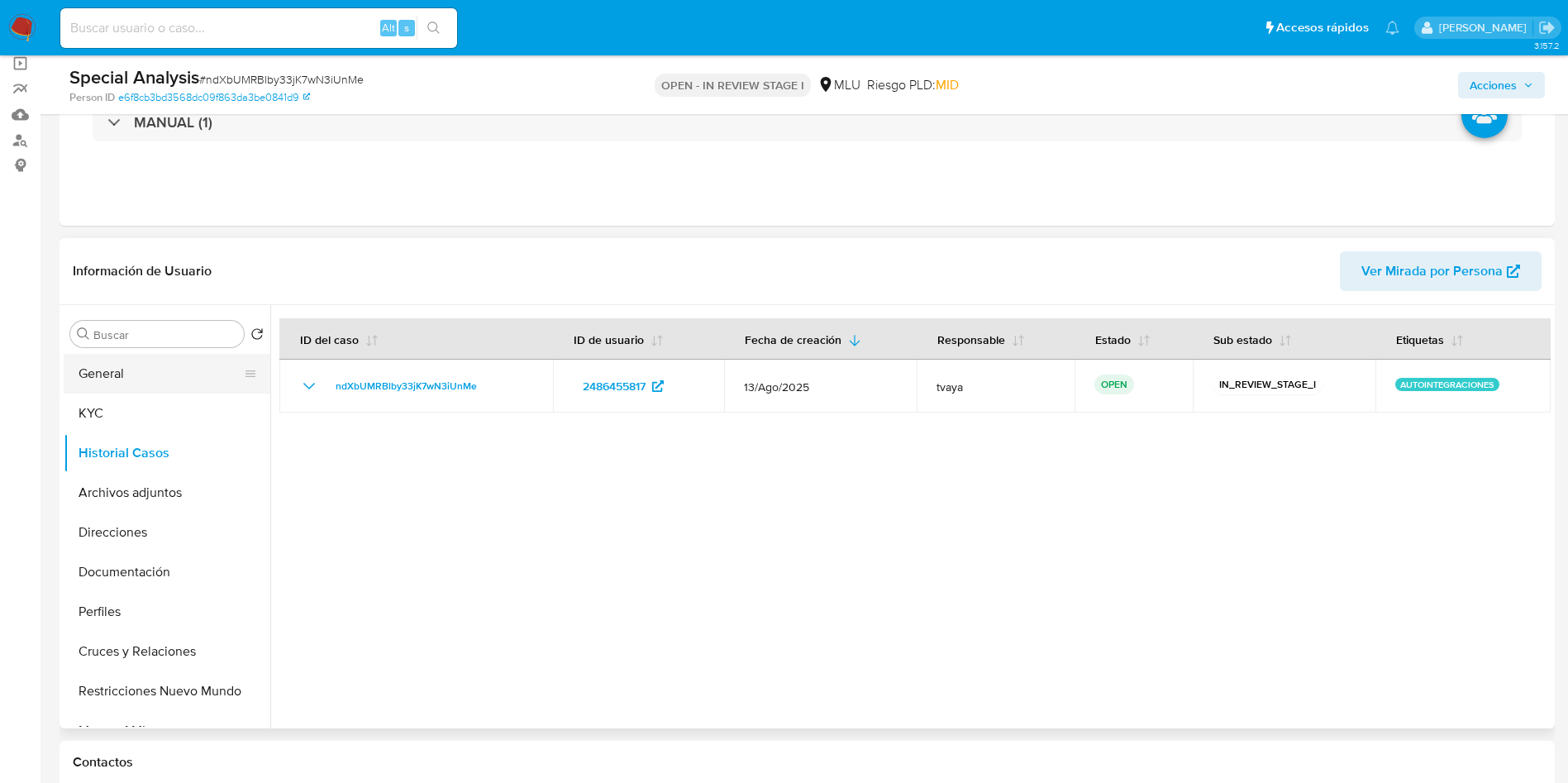
click at [145, 363] on button "General" at bounding box center [159, 373] width 193 height 40
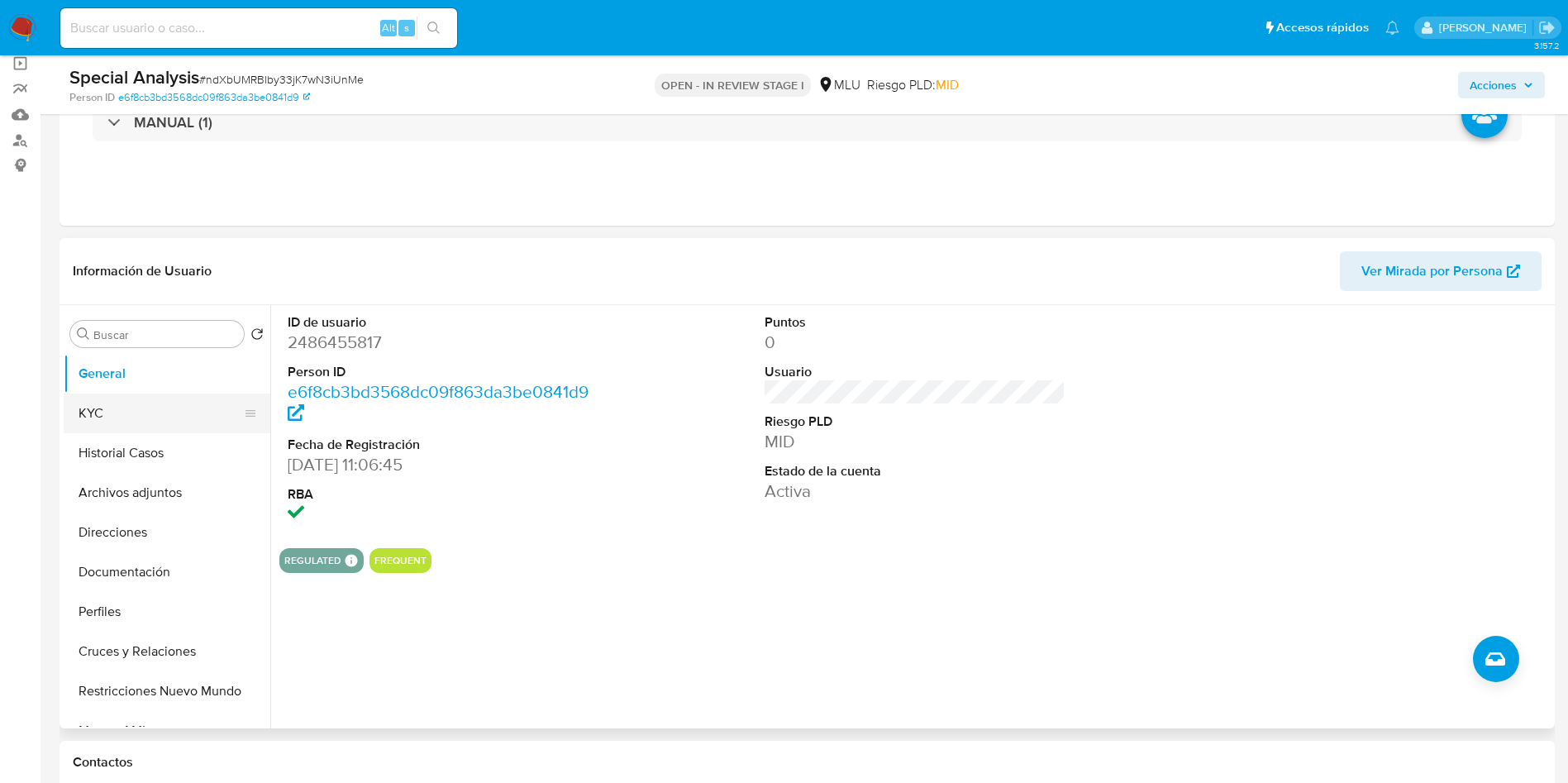
click at [81, 411] on button "KYC" at bounding box center [159, 413] width 193 height 40
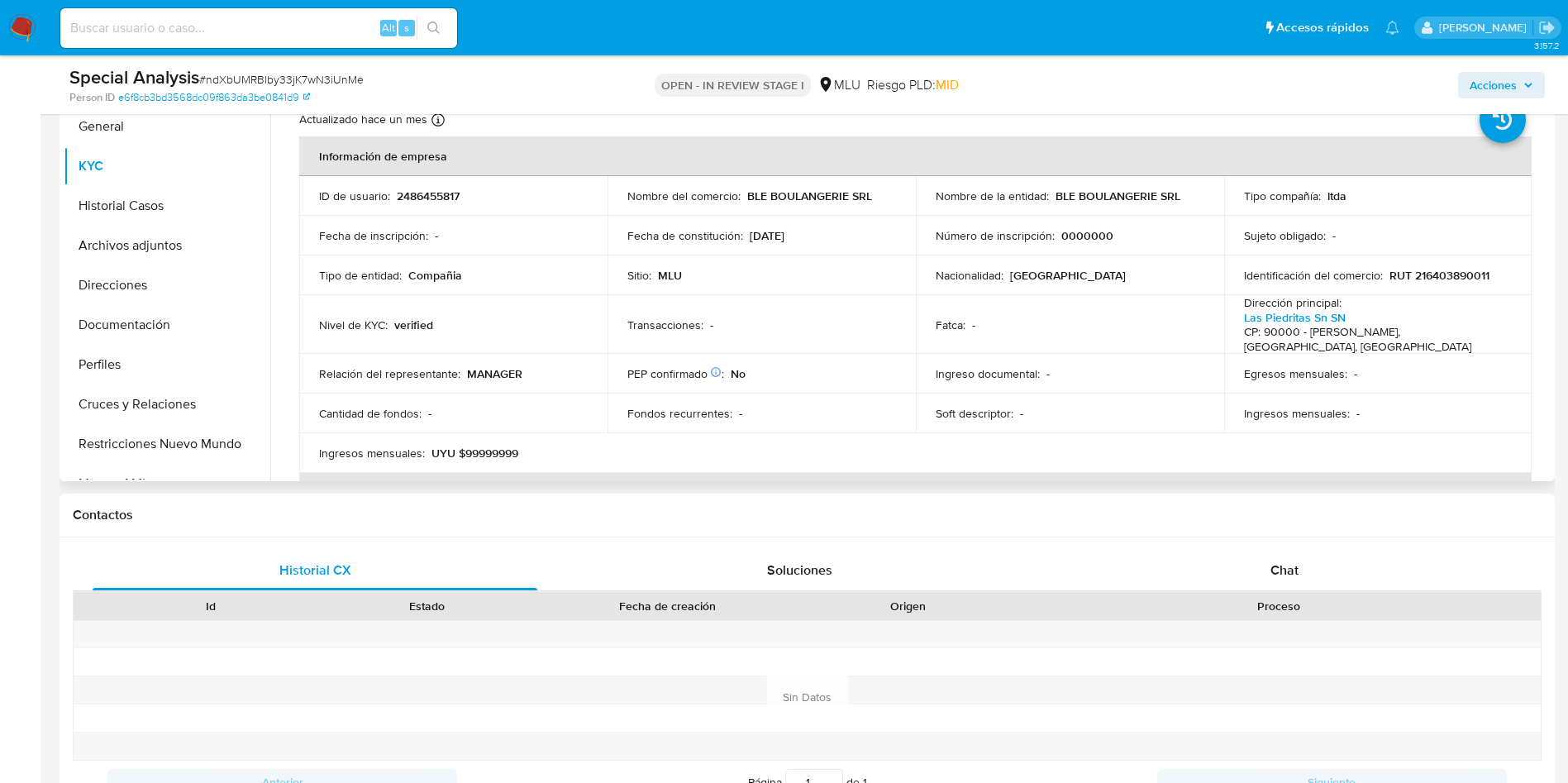
scroll to position [372, 0]
drag, startPoint x: 1544, startPoint y: 176, endPoint x: 1552, endPoint y: 185, distance: 12.0
click at [1410, 184] on div "Buscar Volver al orden por defecto General KYC Historial Casos Archivos adjunto…" at bounding box center [808, 268] width 1496 height 423
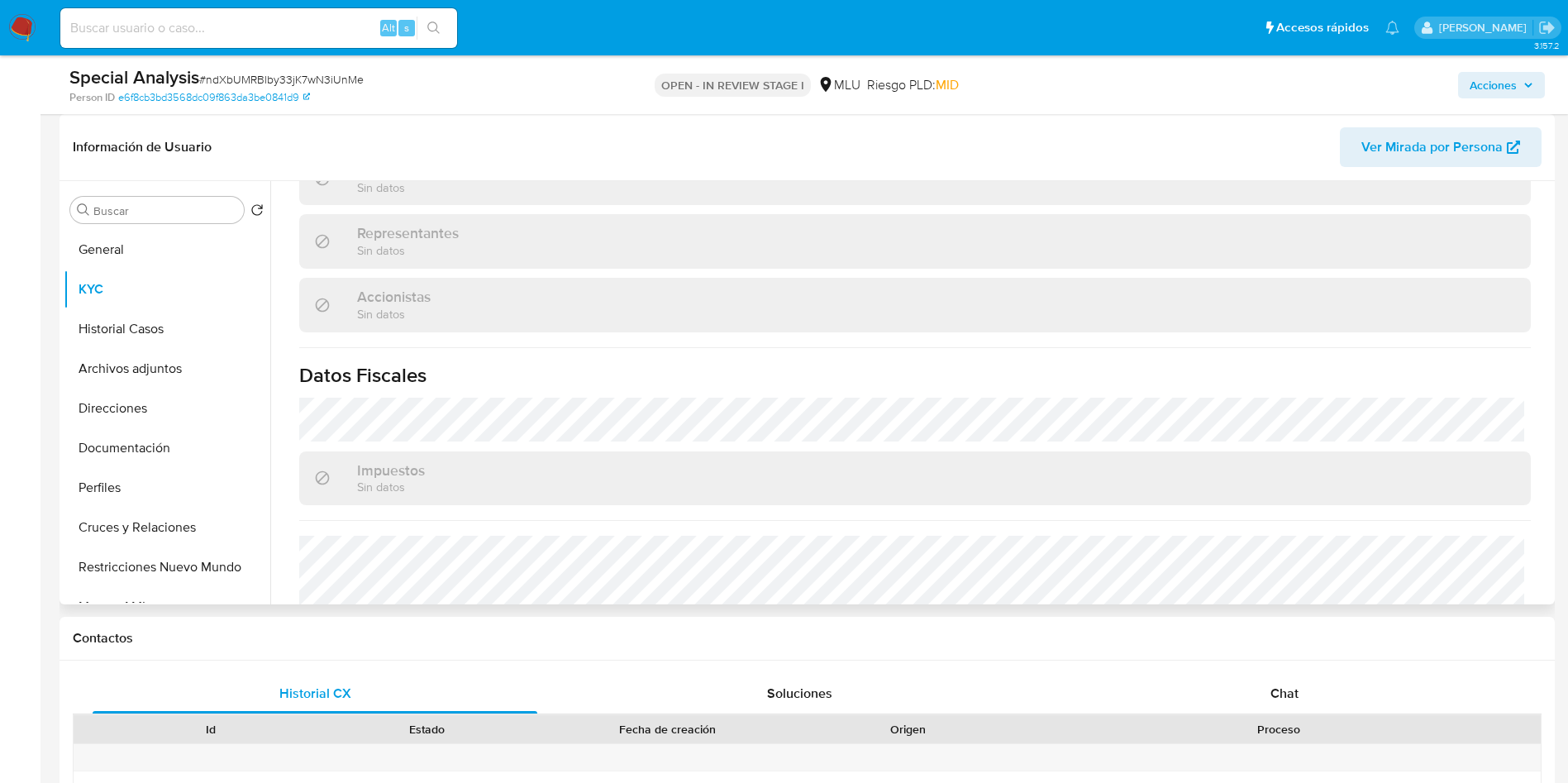
scroll to position [438, 0]
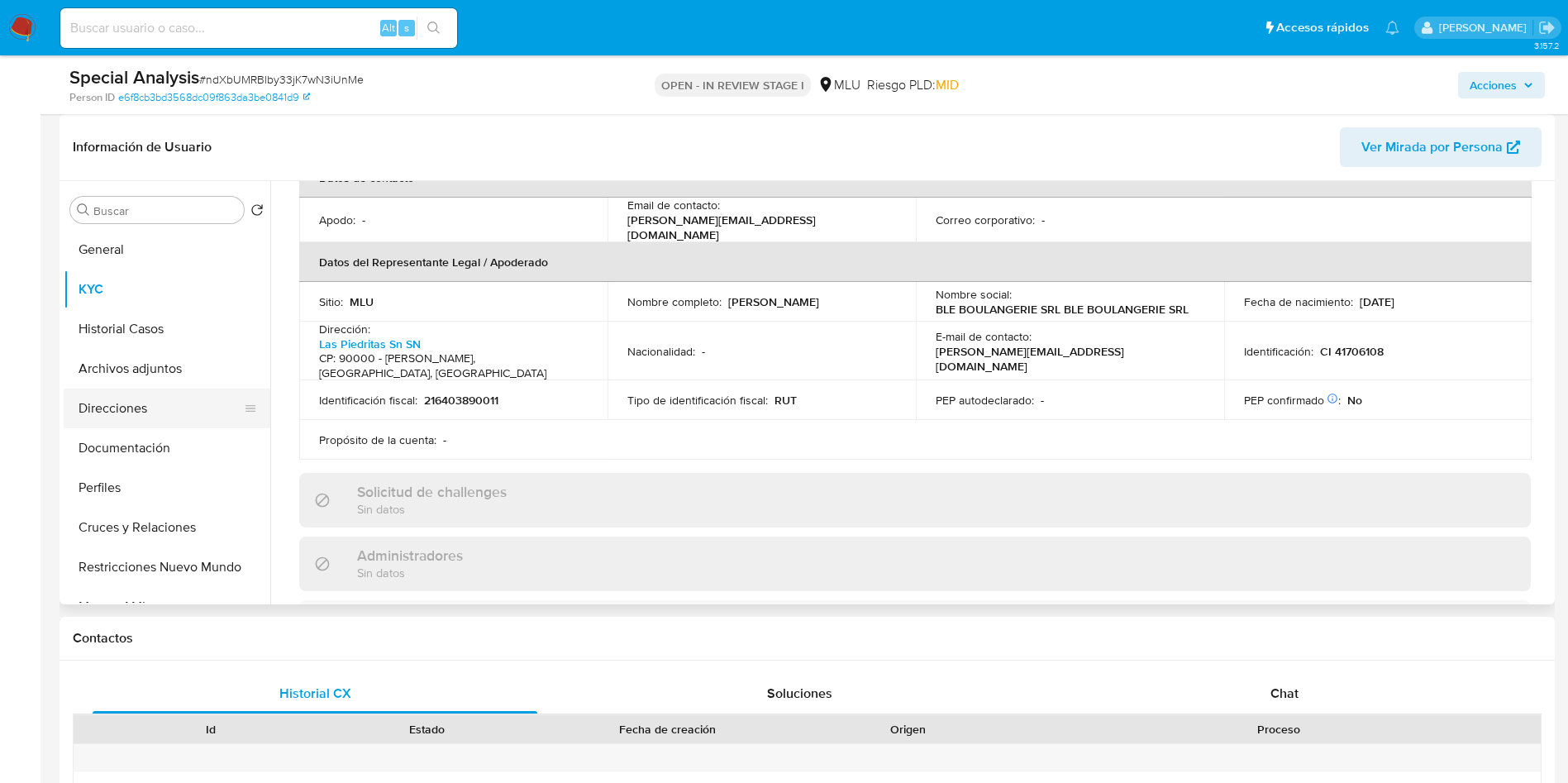
click at [111, 413] on button "Direcciones" at bounding box center [159, 408] width 193 height 40
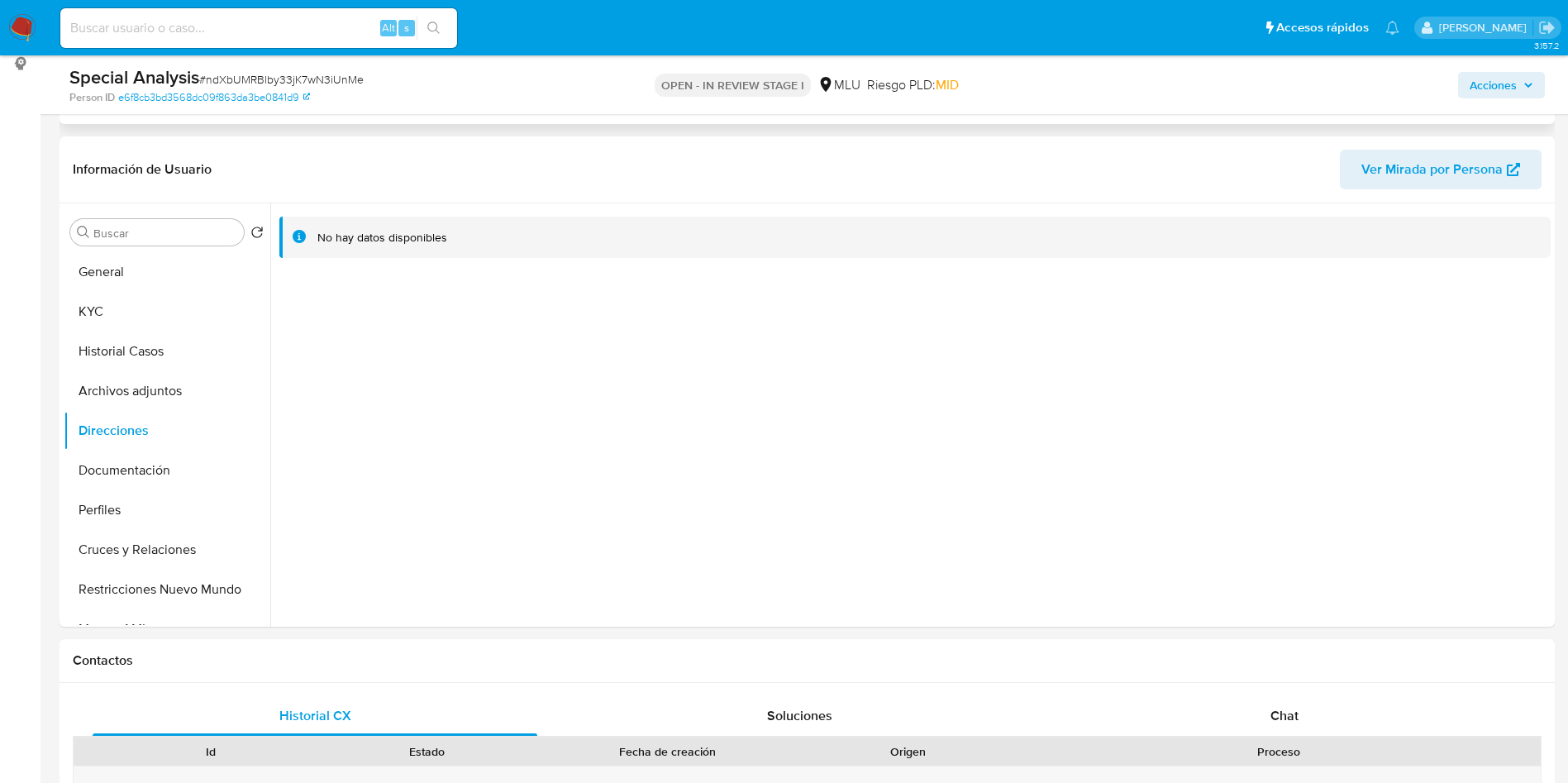
scroll to position [0, 0]
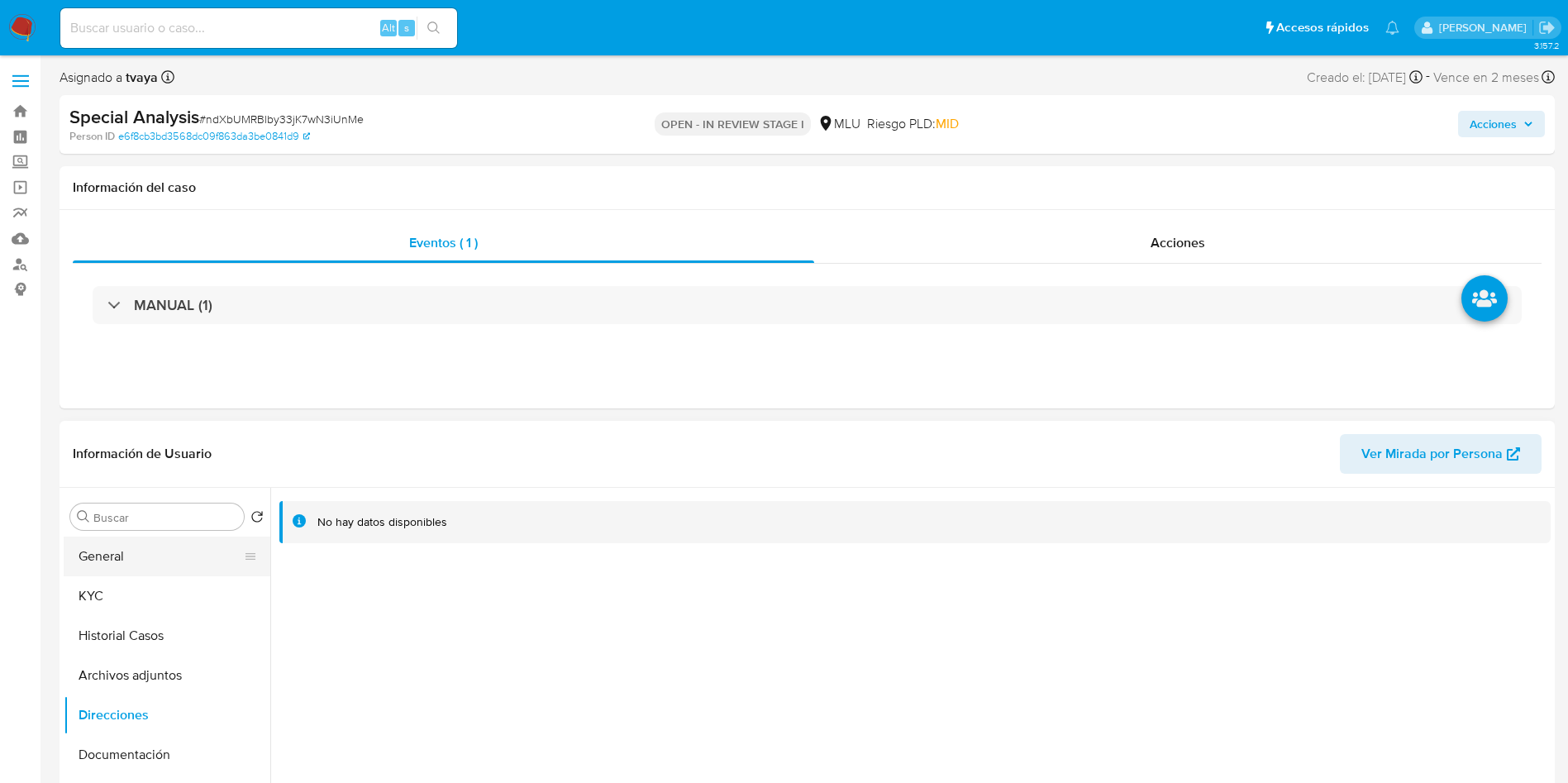
drag, startPoint x: 125, startPoint y: 557, endPoint x: 141, endPoint y: 543, distance: 21.3
click at [126, 557] on button "General" at bounding box center [159, 557] width 193 height 40
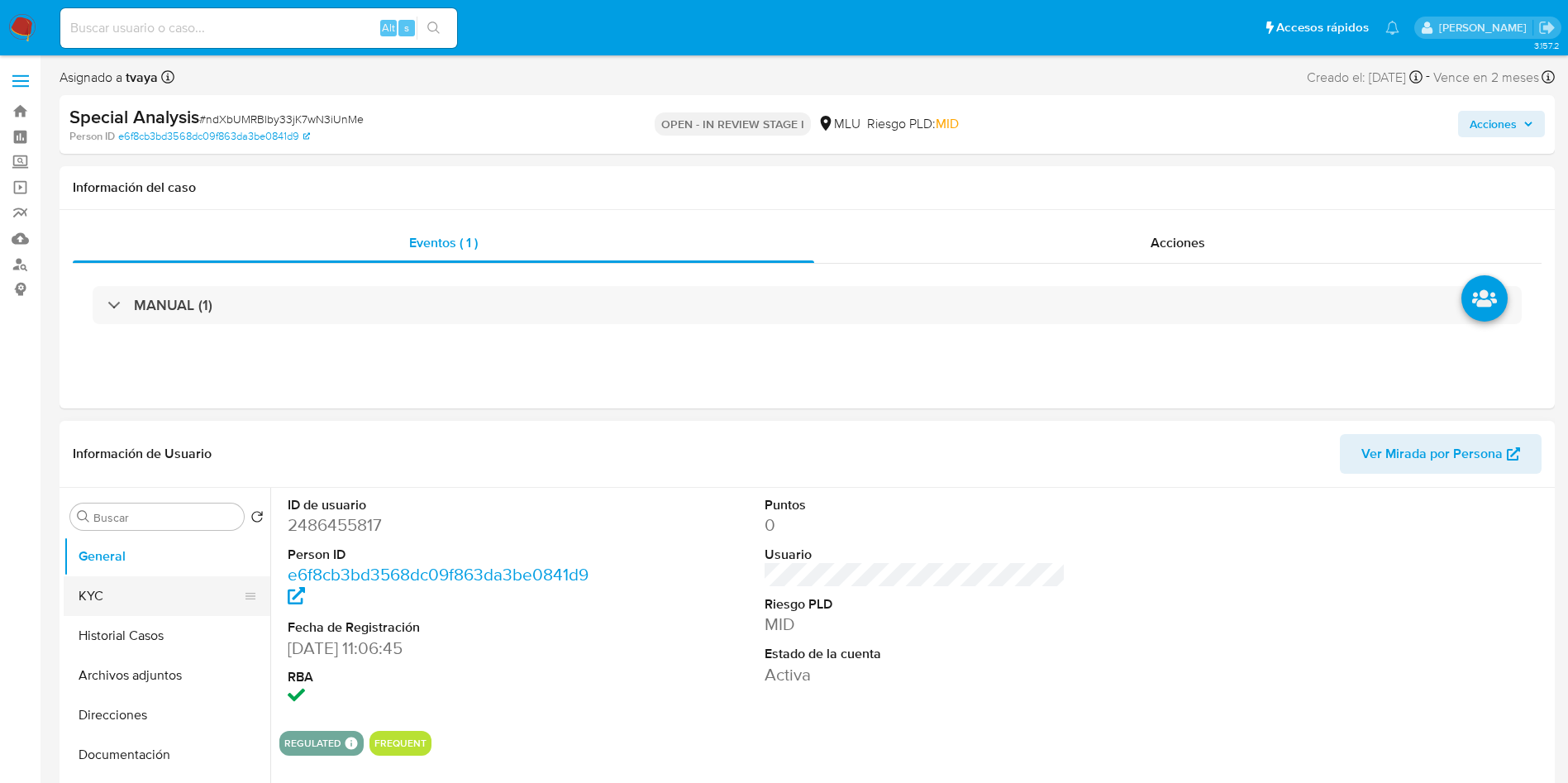
click at [144, 602] on button "KYC" at bounding box center [159, 596] width 193 height 40
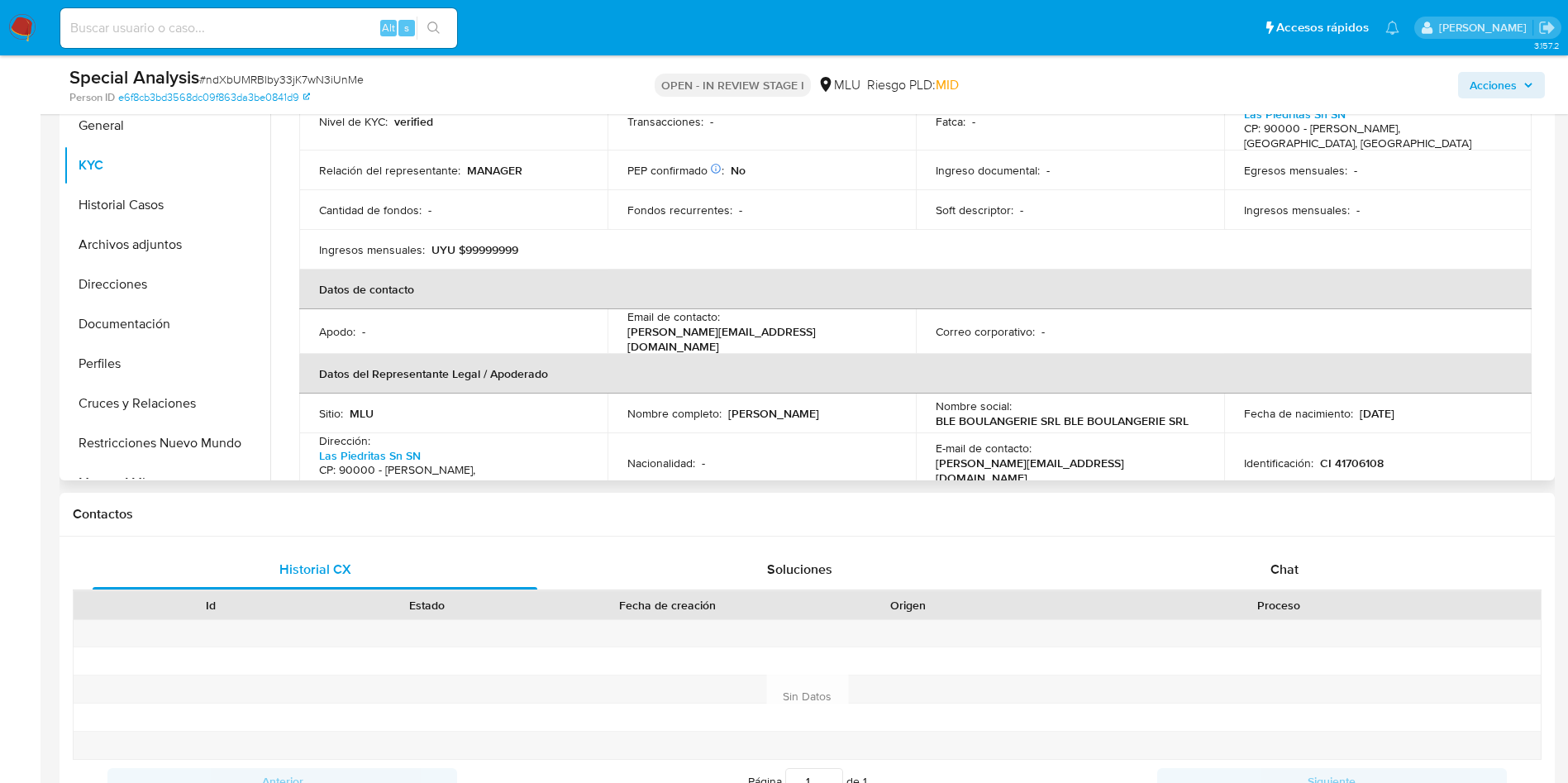
scroll to position [66, 0]
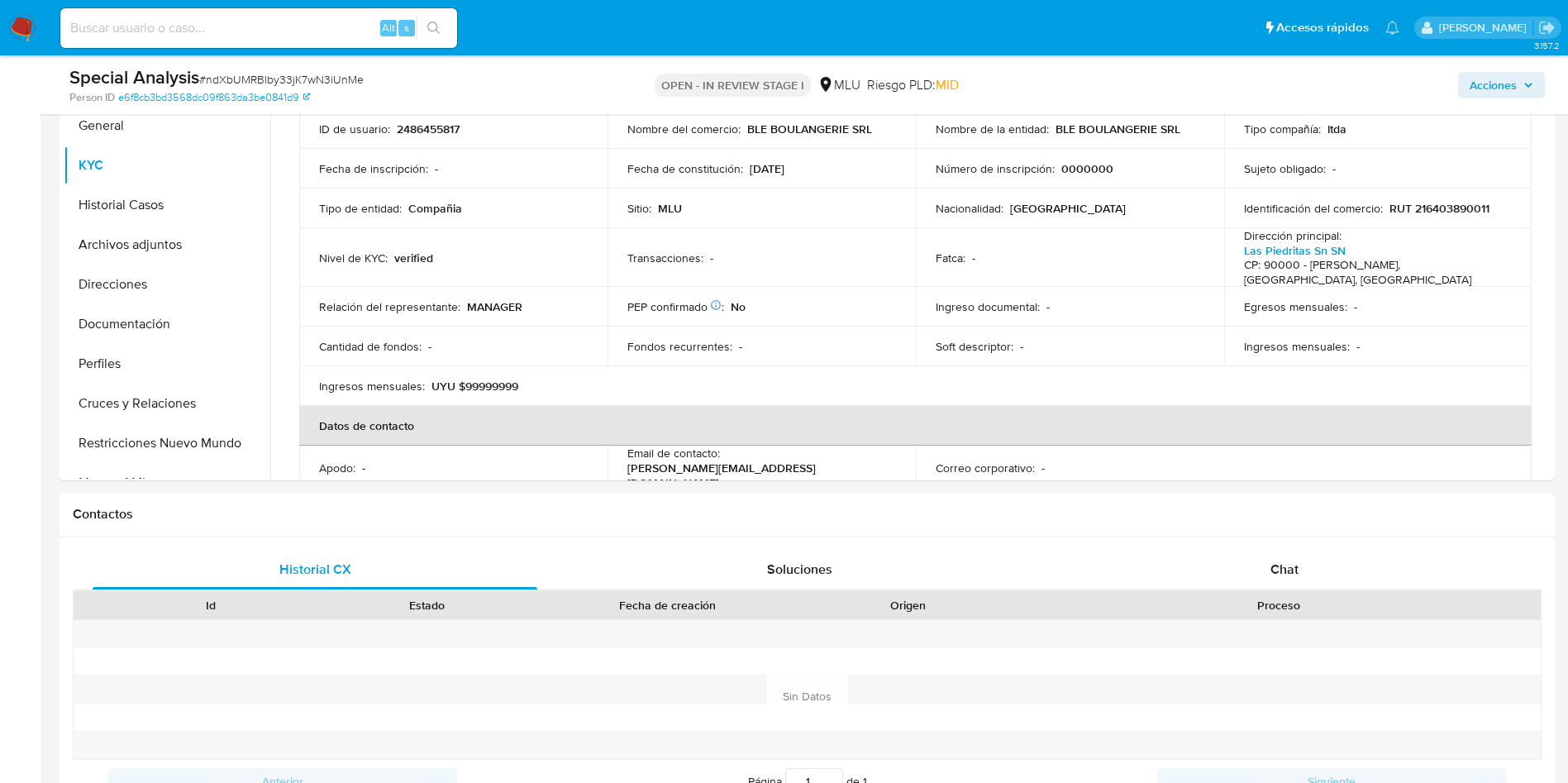
click at [130, 340] on button "Documentación" at bounding box center [159, 324] width 193 height 40
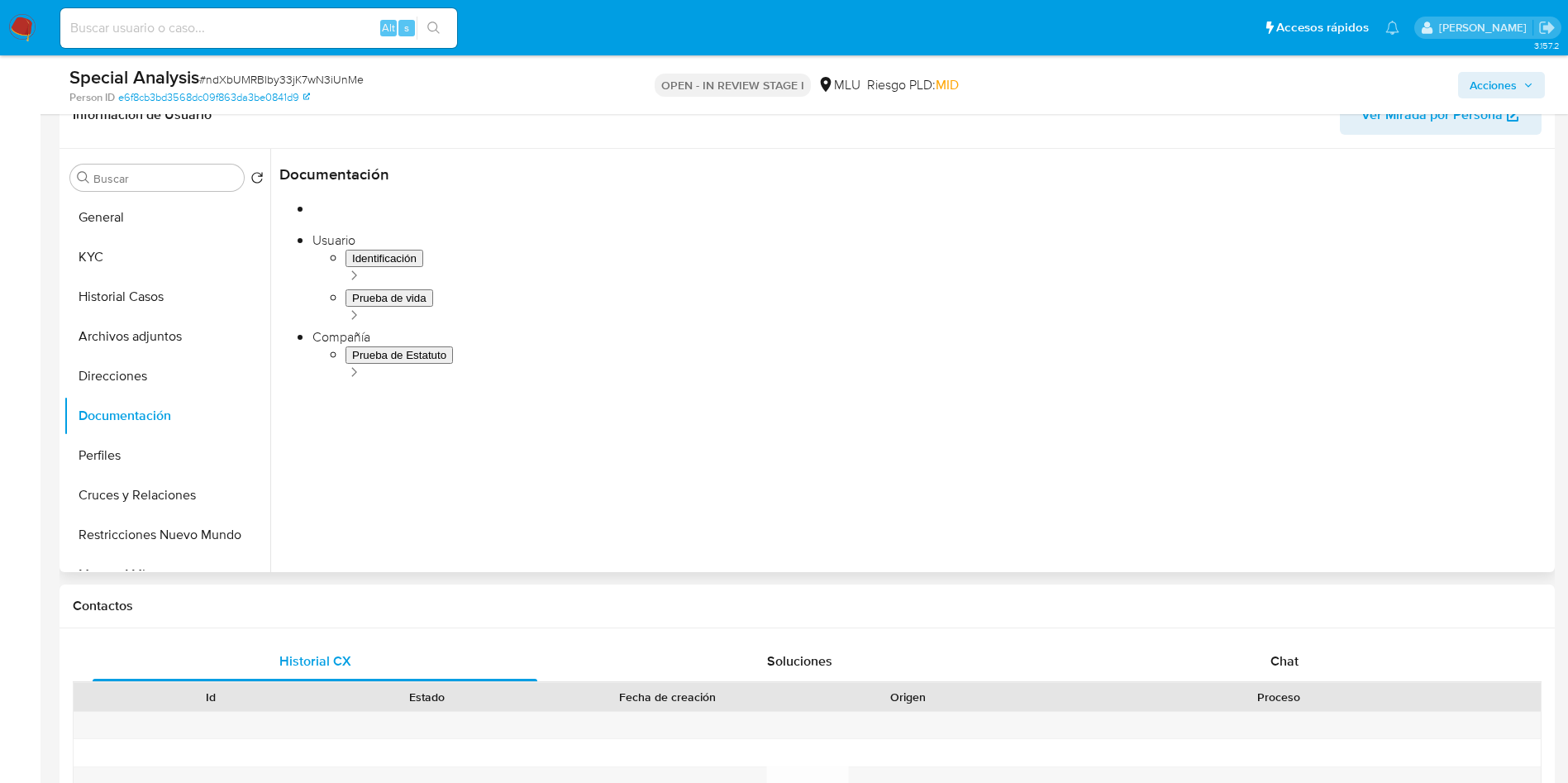
scroll to position [249, 0]
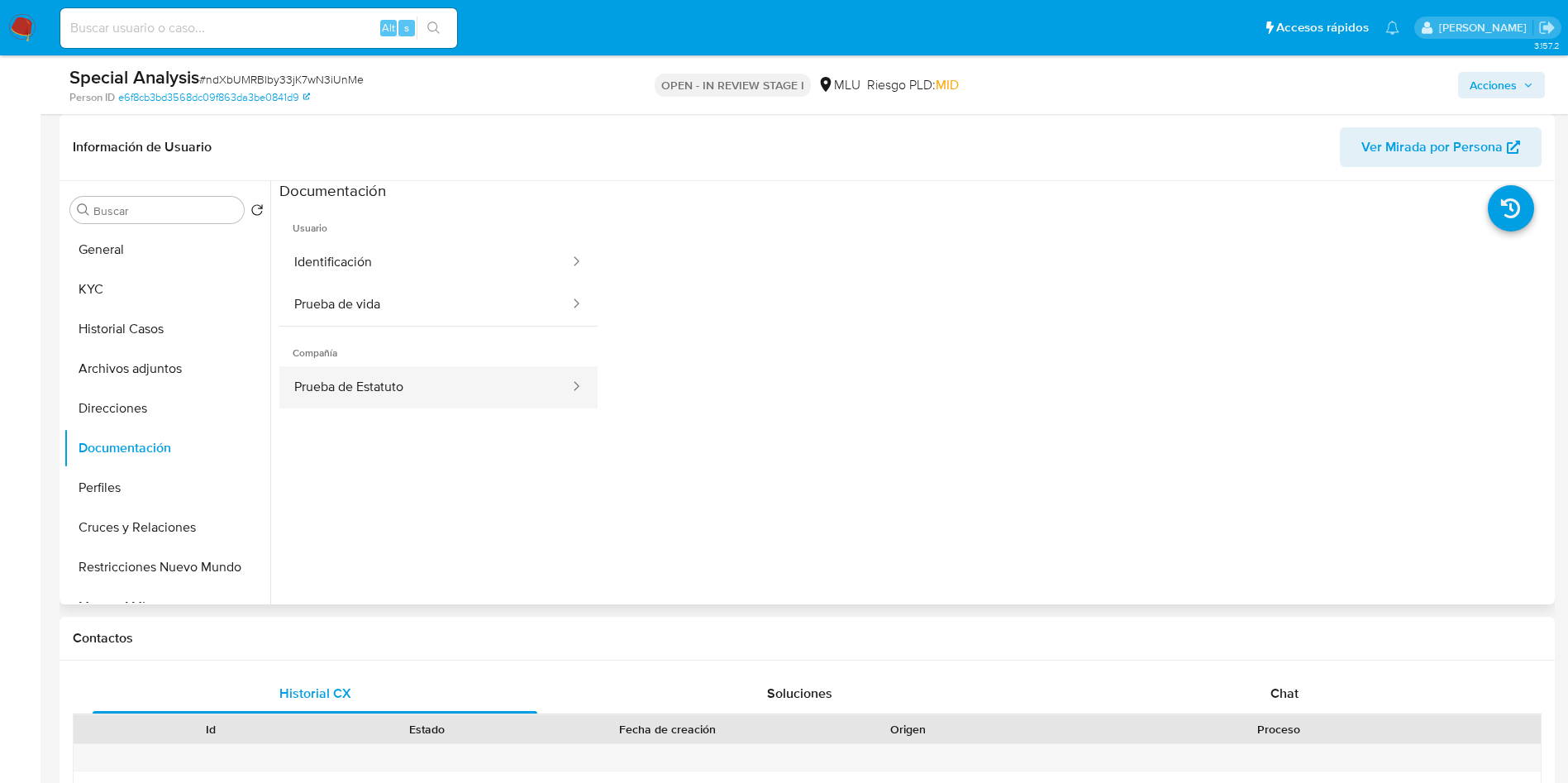
click at [450, 391] on button "Prueba de Estatuto" at bounding box center [426, 387] width 292 height 42
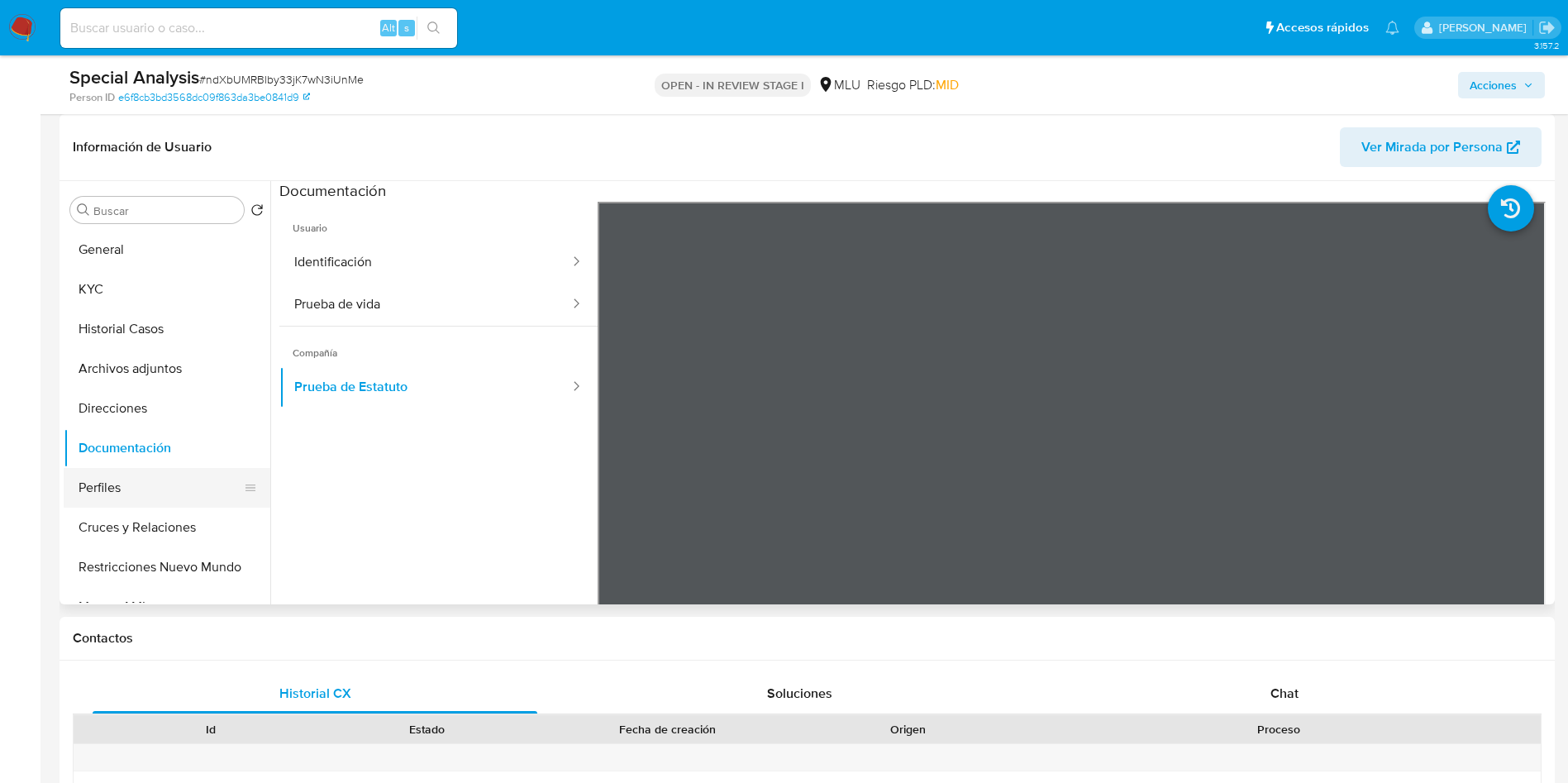
click at [118, 485] on button "Perfiles" at bounding box center [159, 488] width 193 height 40
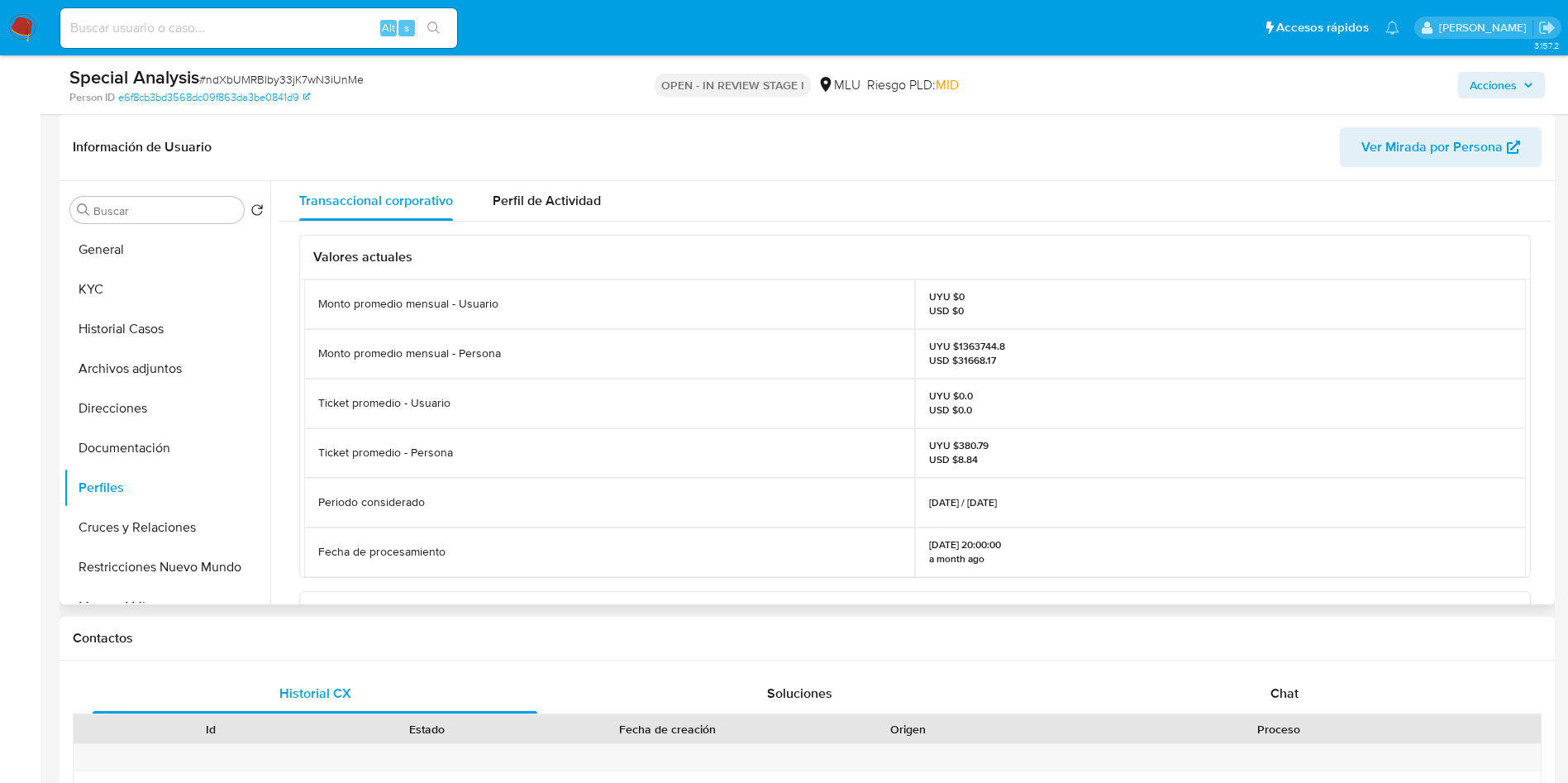
click at [1267, 352] on div "UYU $1363744.8 USD $31668.17" at bounding box center [1221, 355] width 611 height 50
drag, startPoint x: 1215, startPoint y: 316, endPoint x: 1174, endPoint y: 294, distance: 46.5
click at [1215, 316] on div "UYU $0 USD $0" at bounding box center [1221, 305] width 611 height 50
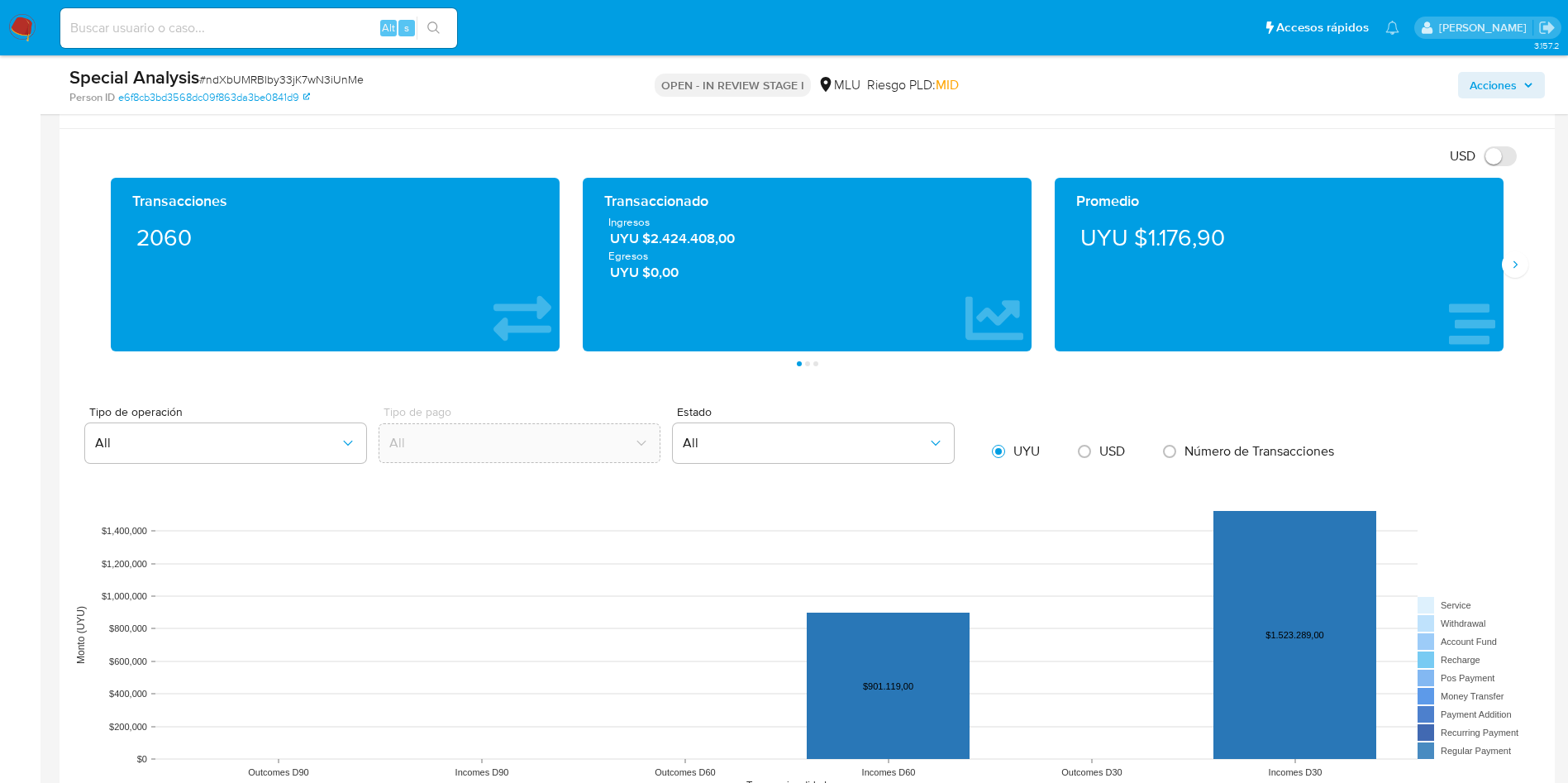
scroll to position [1117, 0]
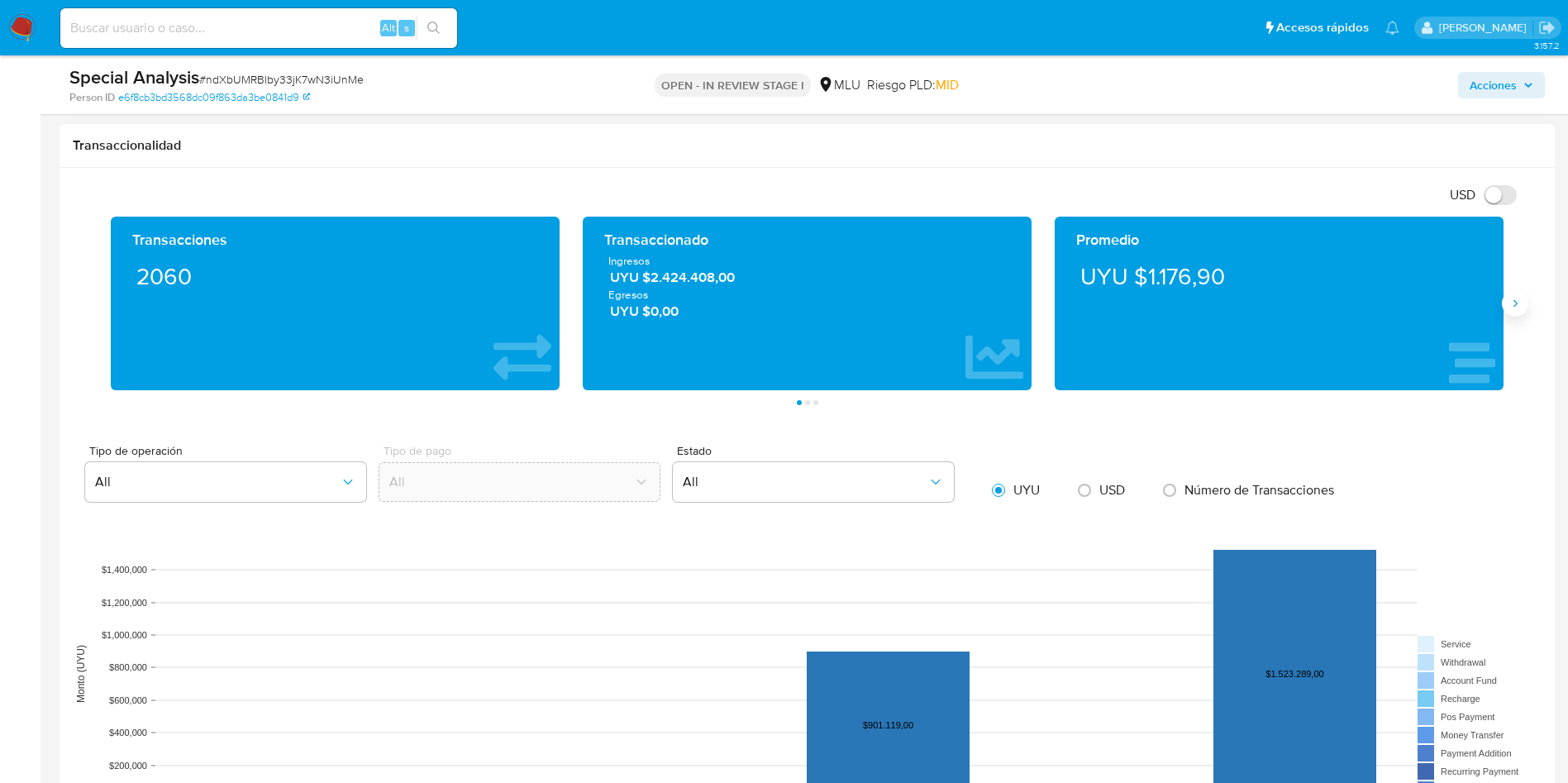
click at [1410, 302] on icon "Siguiente" at bounding box center [1515, 303] width 13 height 13
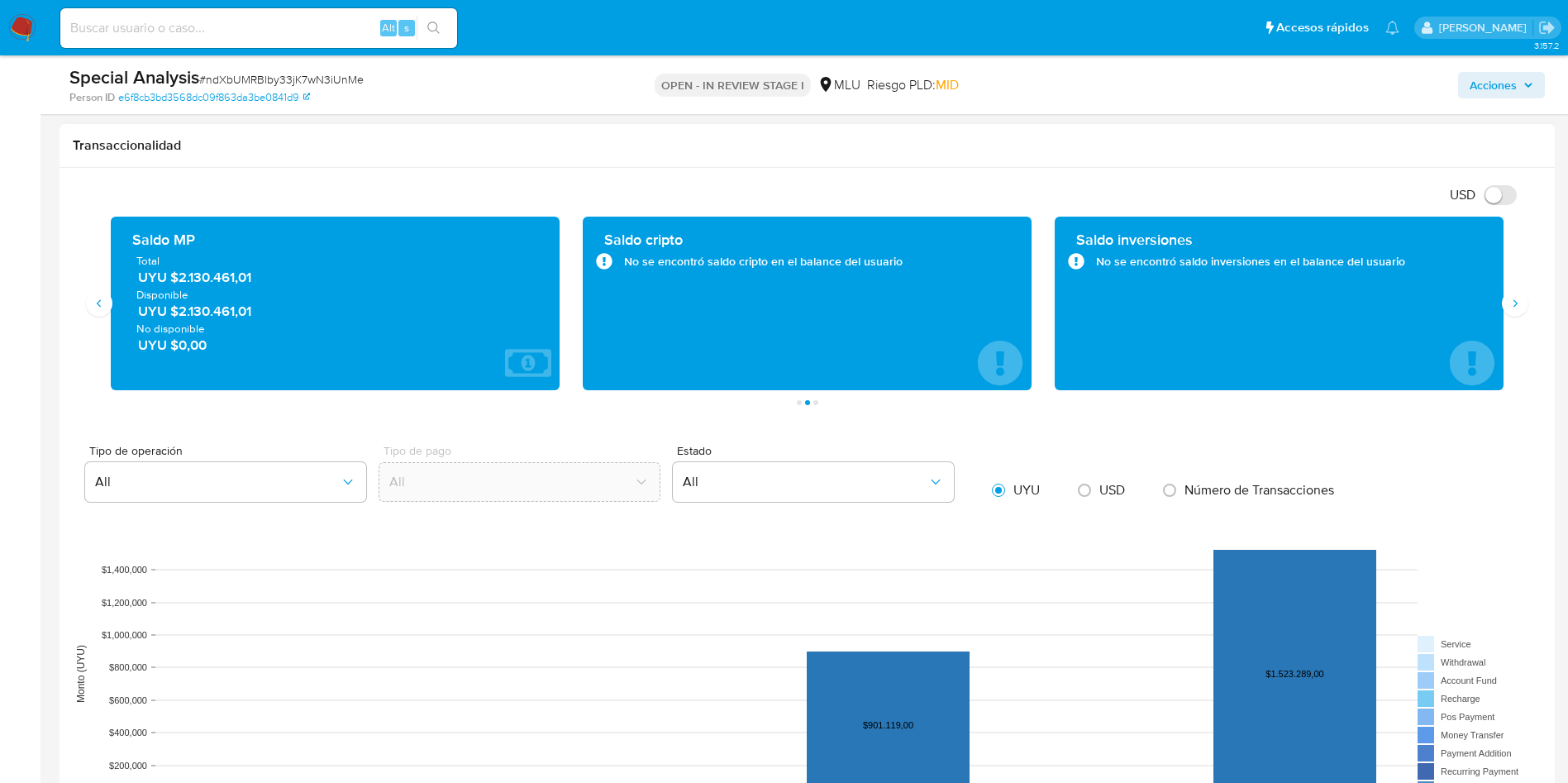
click at [213, 285] on span "UYU $2.130.461,01" at bounding box center [336, 277] width 396 height 19
drag, startPoint x: 28, startPoint y: 391, endPoint x: 486, endPoint y: 4, distance: 599.6
click at [28, 391] on aside "Bandeja Tablero Screening Búsqueda en Listas Watchlist Herramientas Operaciones…" at bounding box center [20, 556] width 40 height 3347
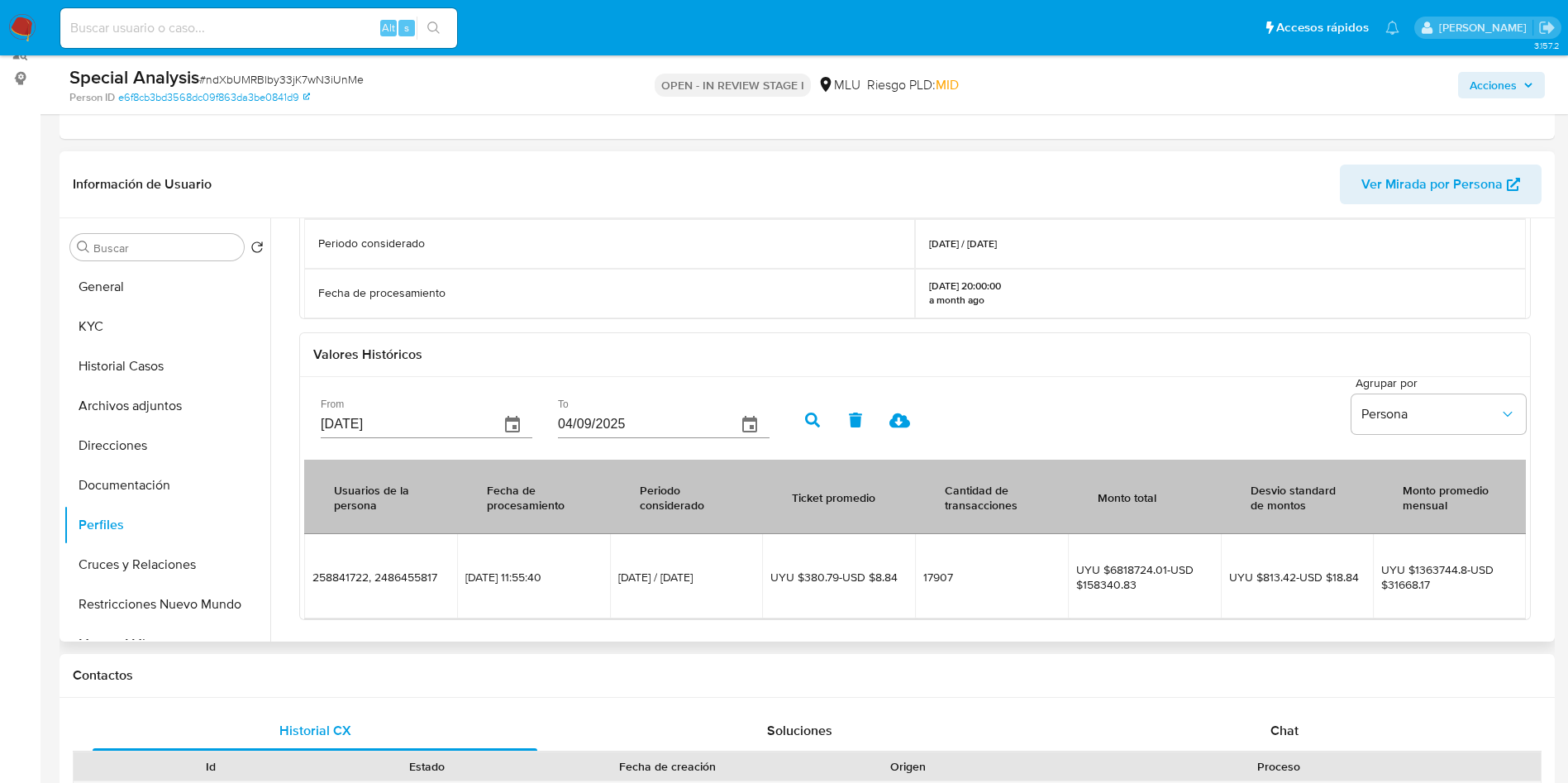
scroll to position [124, 0]
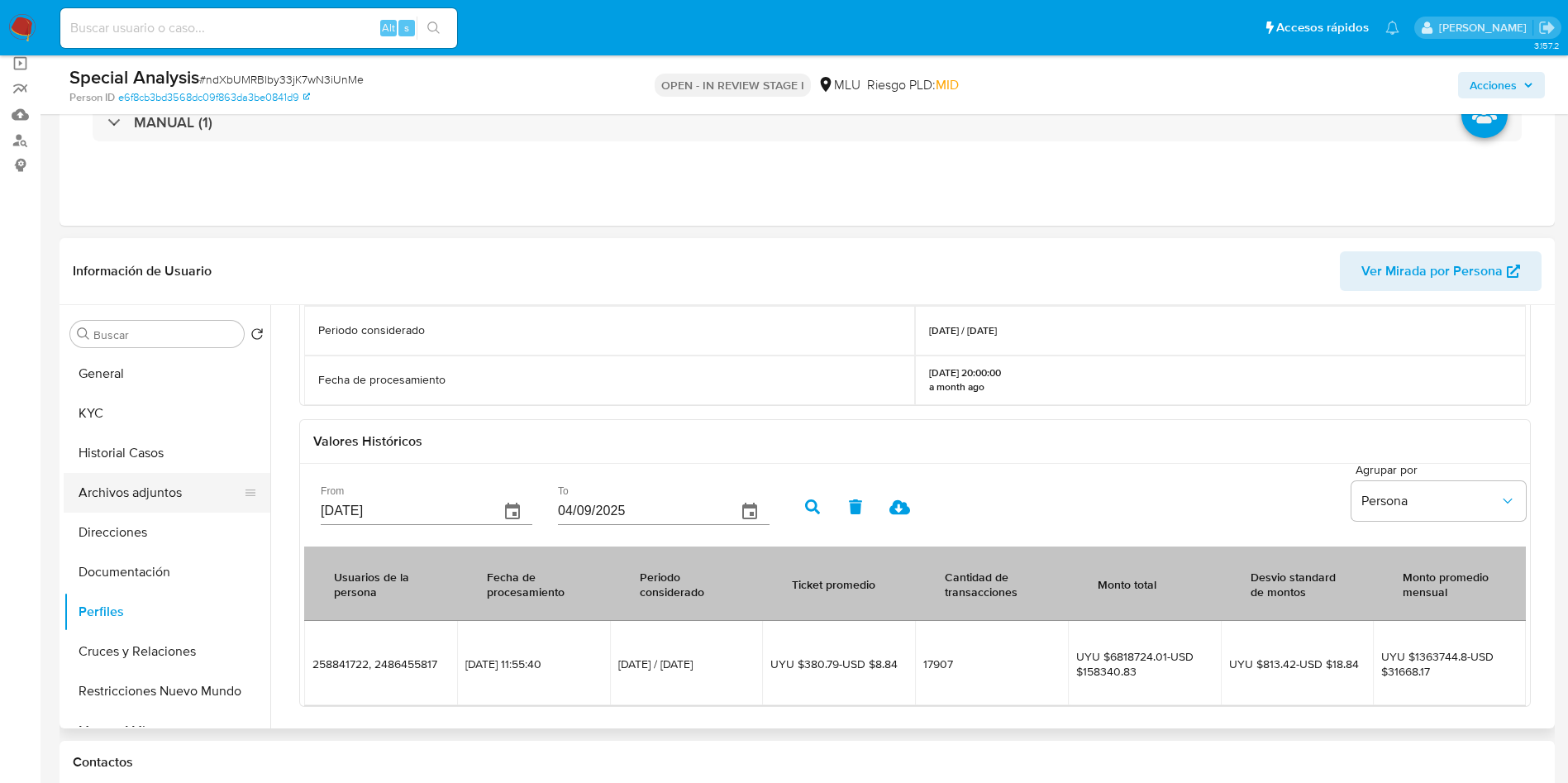
click at [115, 503] on button "Archivos adjuntos" at bounding box center [159, 493] width 193 height 40
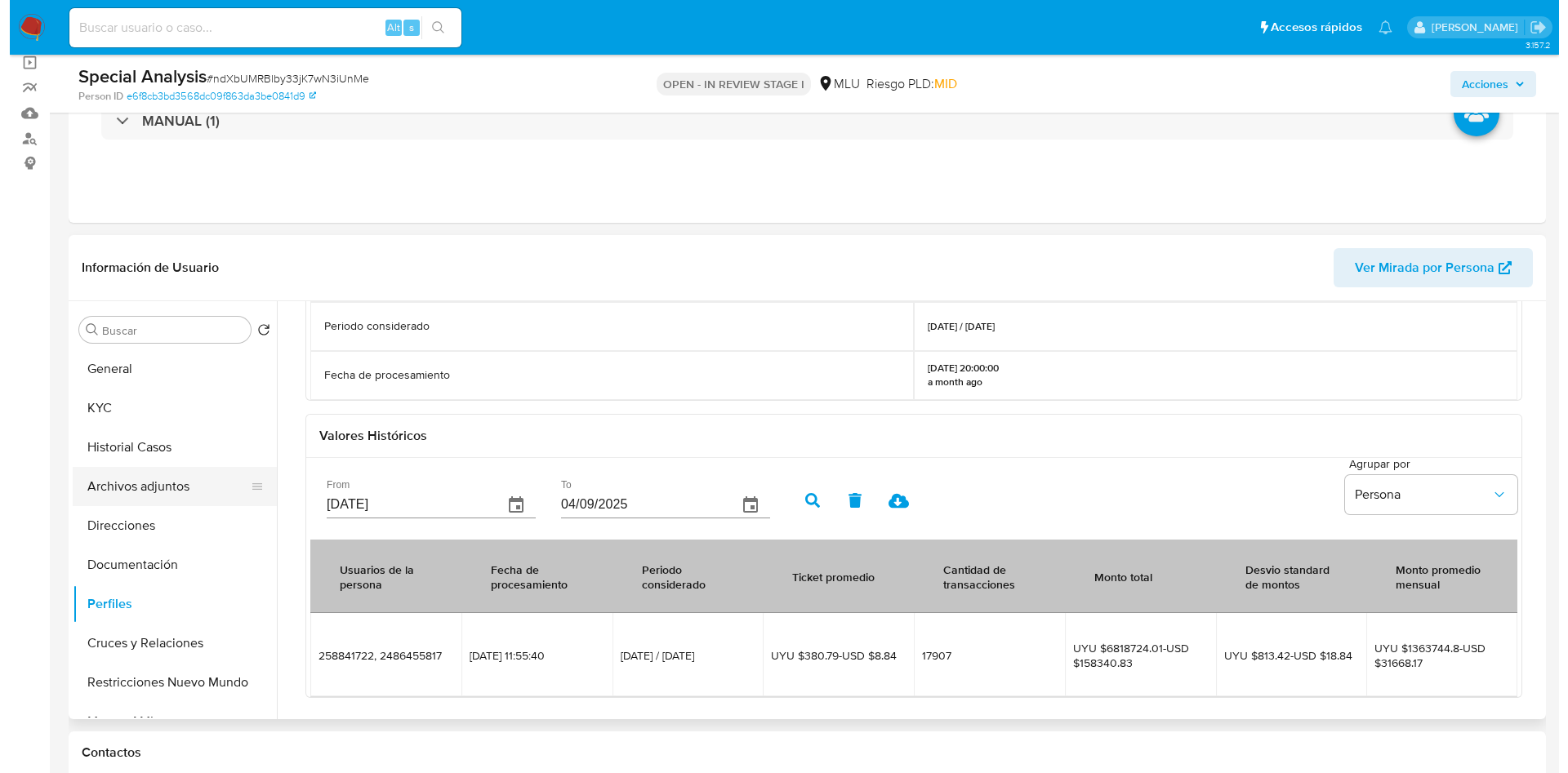
scroll to position [0, 0]
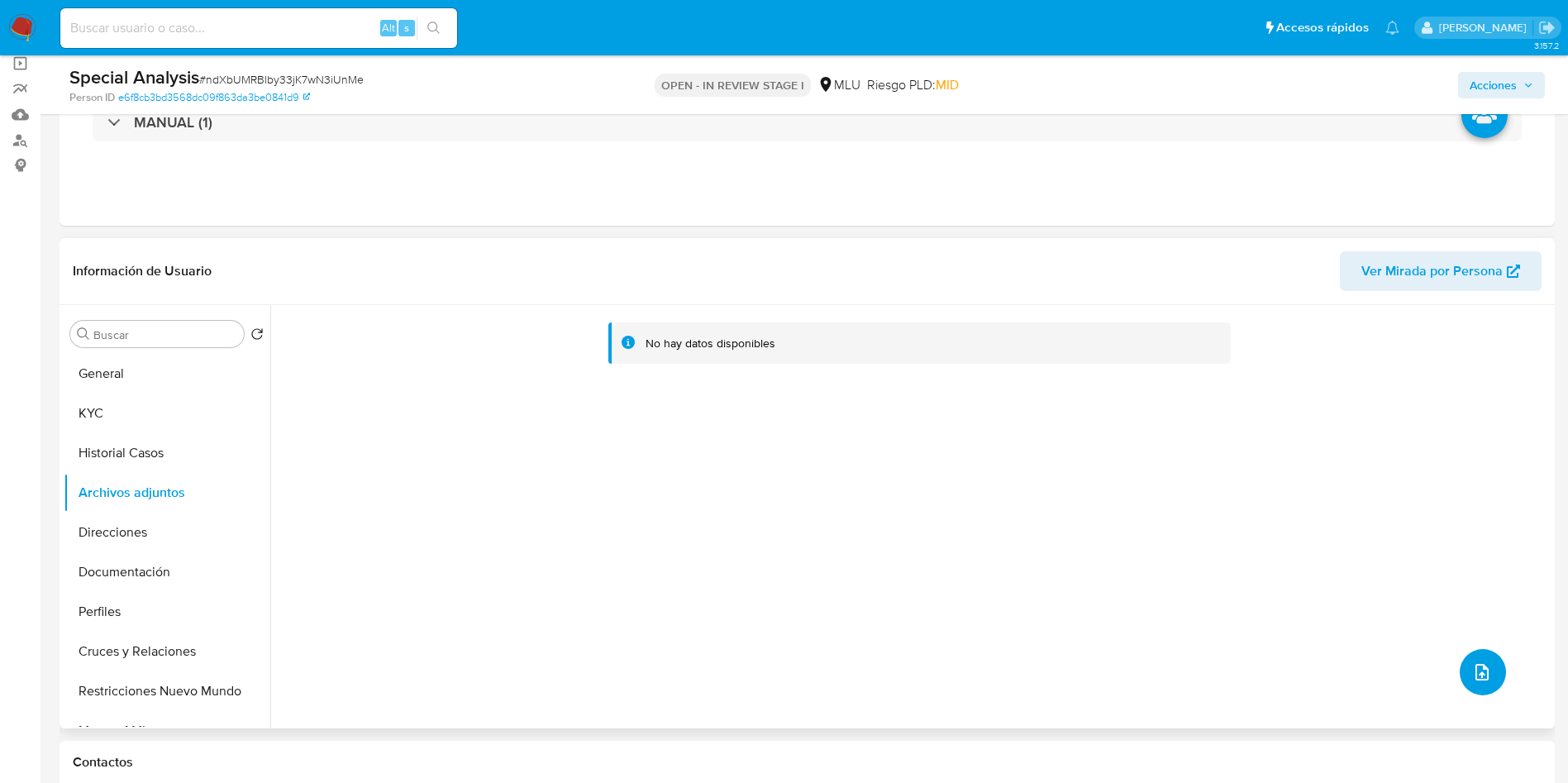
click at [1410, 681] on button "upload-file" at bounding box center [1483, 673] width 46 height 46
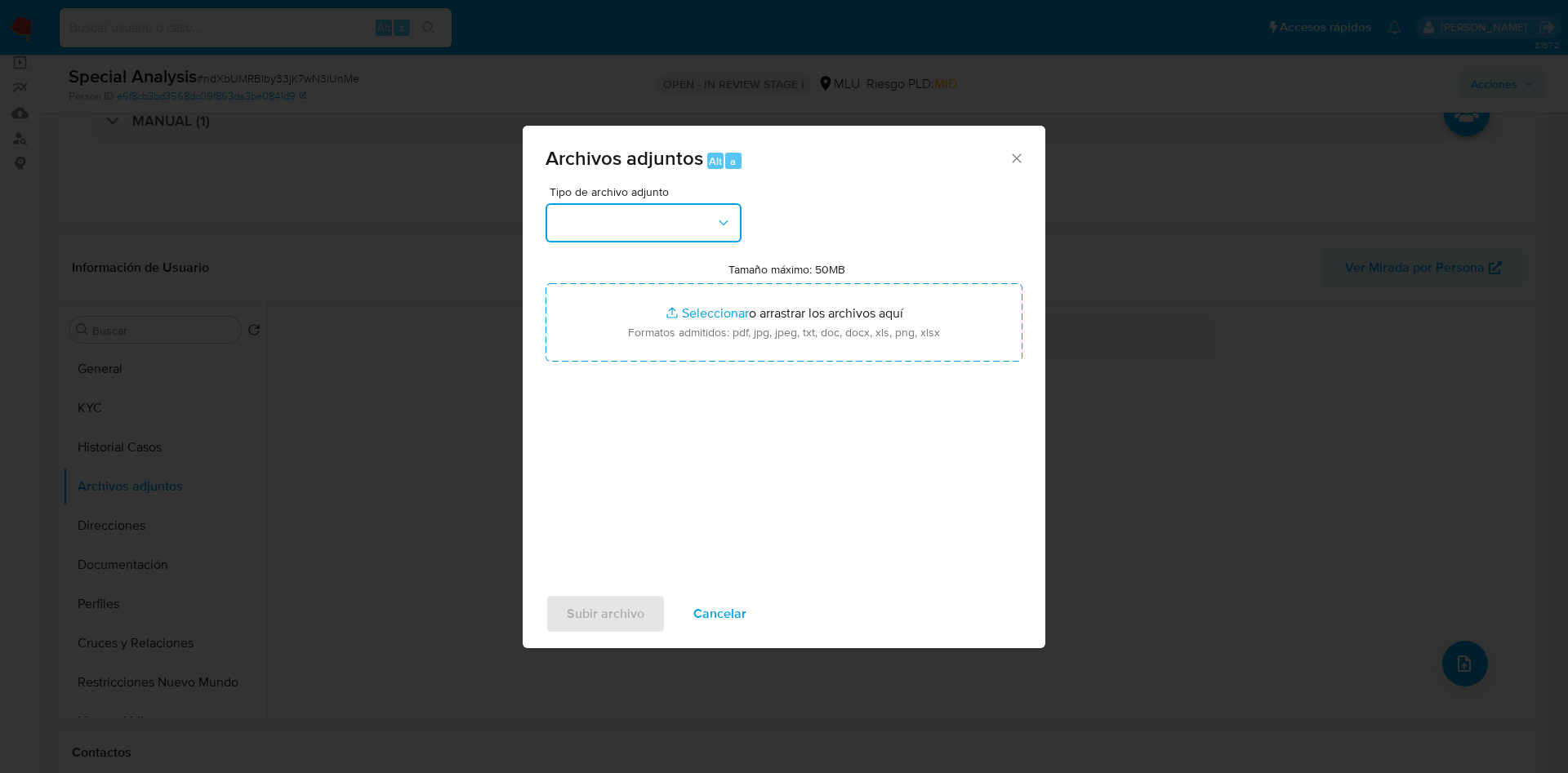
click at [654, 234] on button "button" at bounding box center [643, 222] width 196 height 40
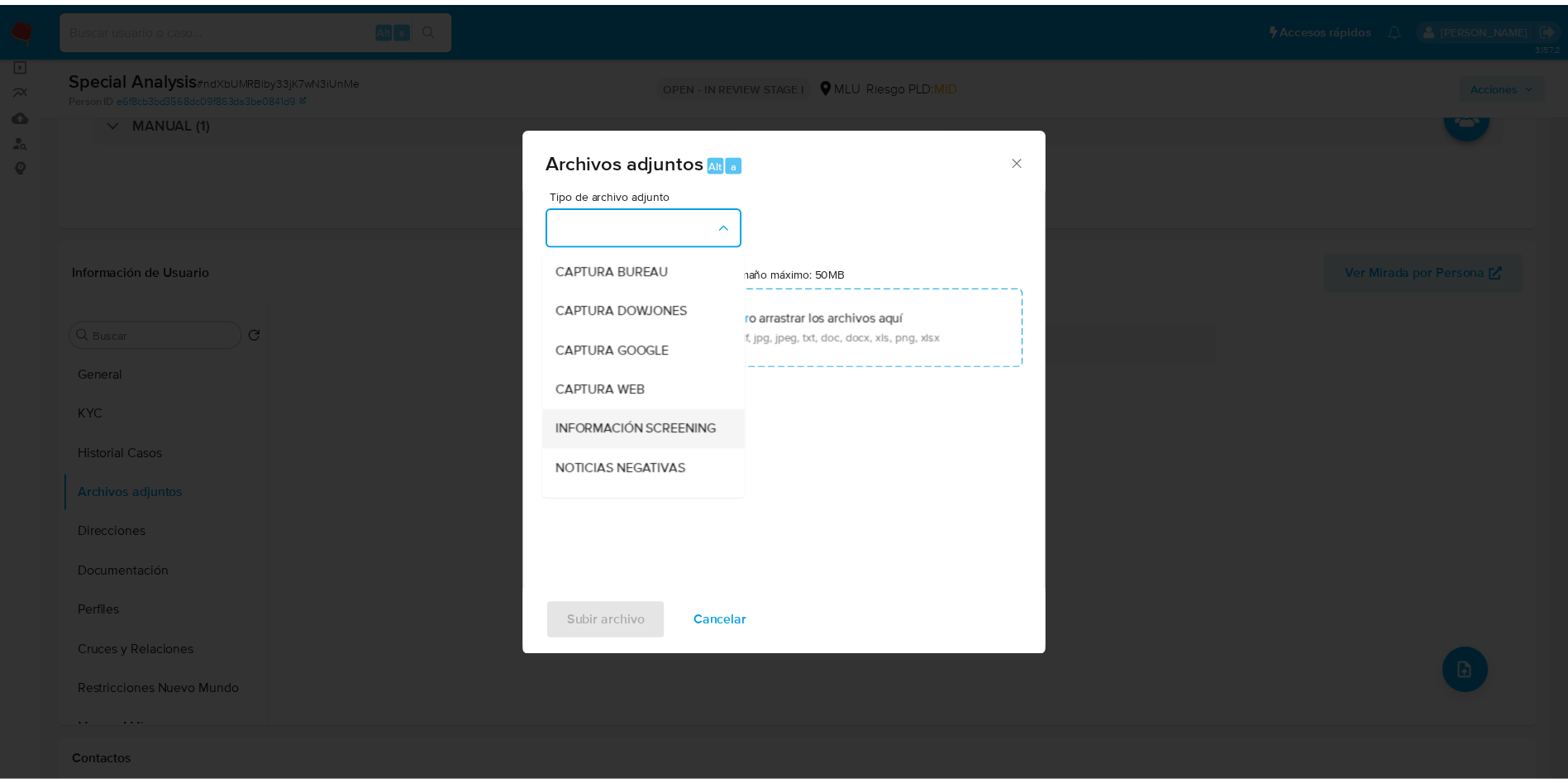
scroll to position [124, 0]
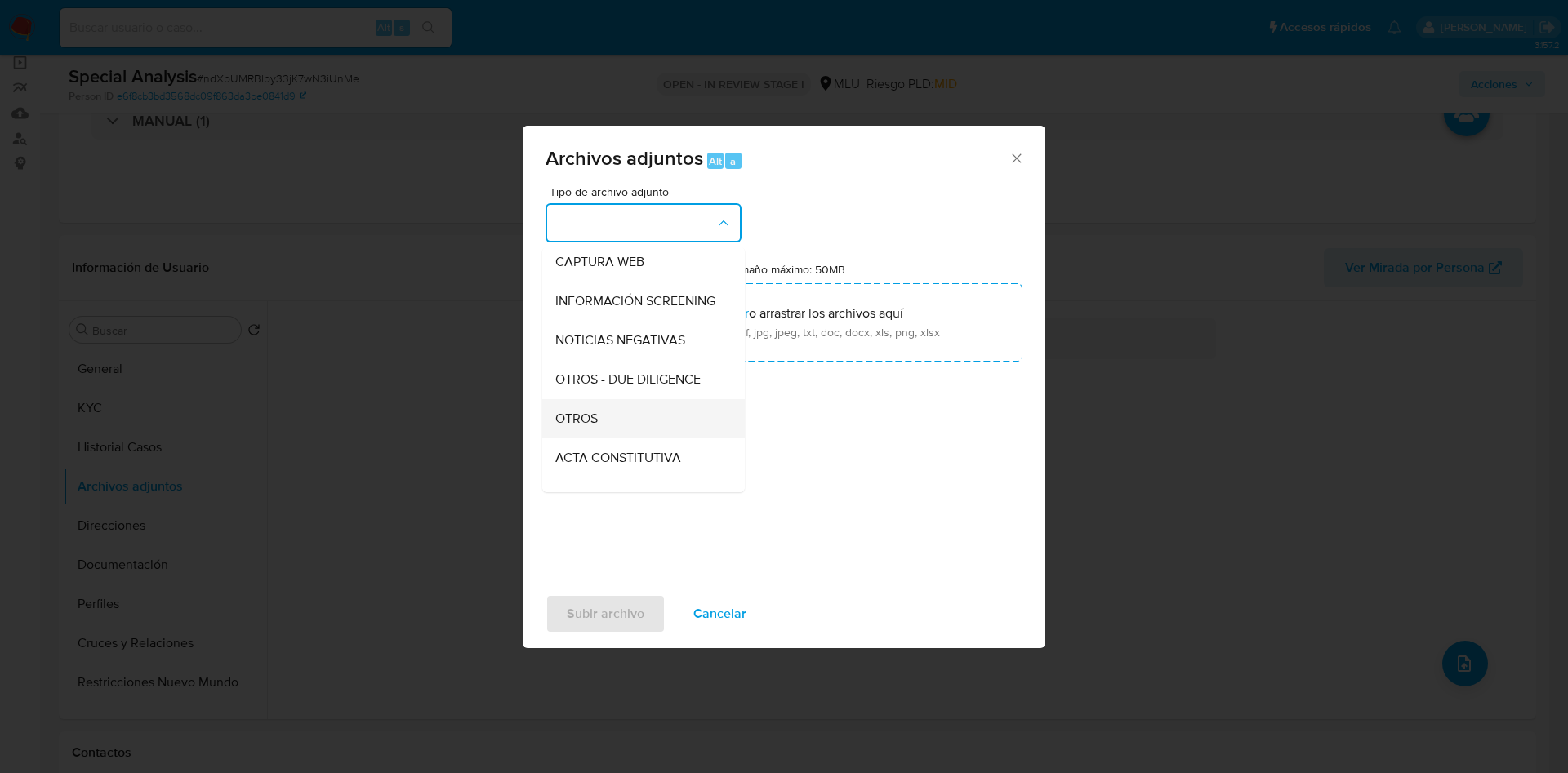
click at [617, 431] on div "OTROS" at bounding box center [638, 419] width 166 height 40
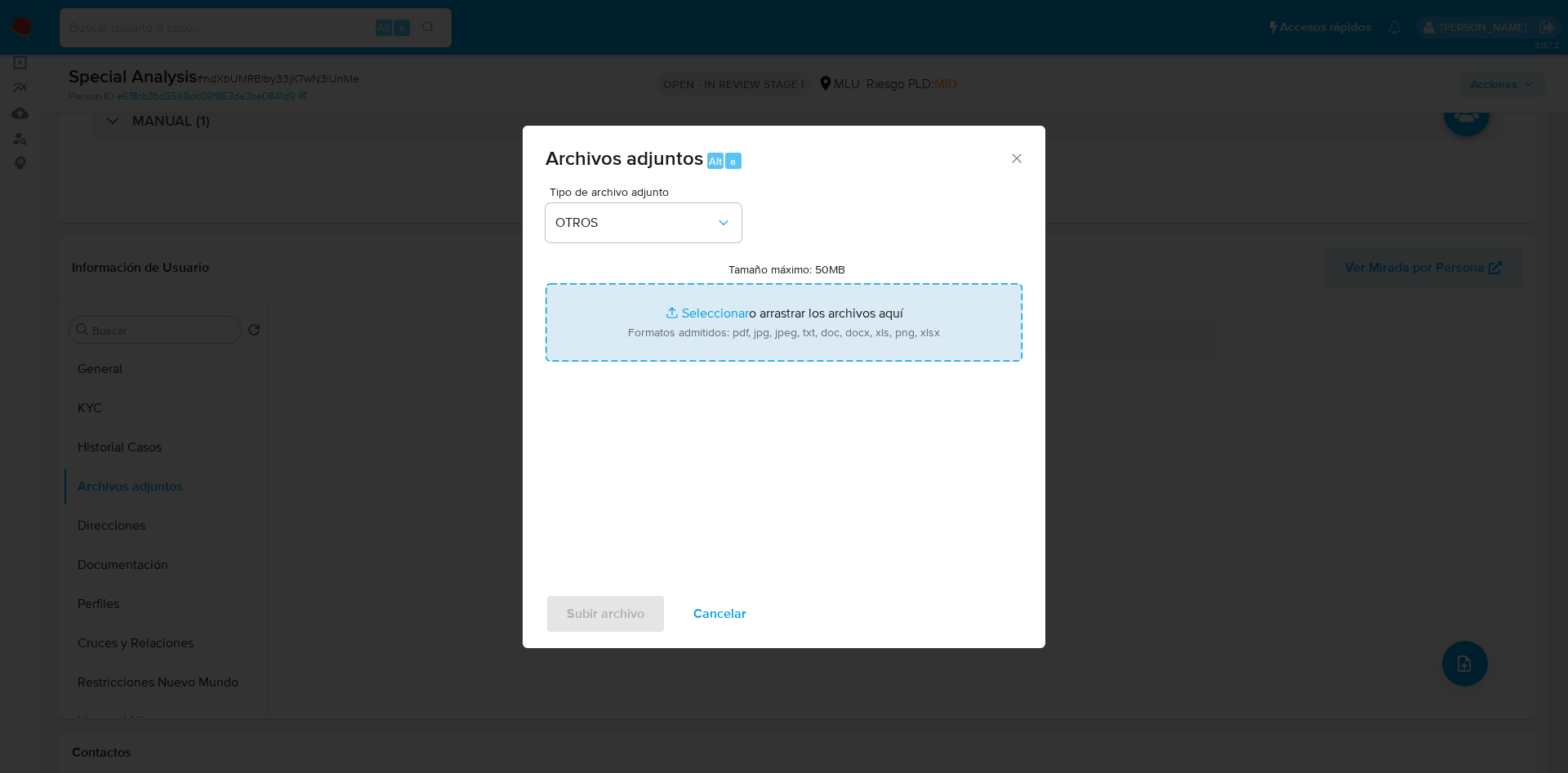
click at [675, 326] on input "Tamaño máximo: 50MB Seleccionar archivos" at bounding box center [784, 322] width 477 height 78
click at [760, 342] on input "Tamaño máximo: 50MB Seleccionar archivos" at bounding box center [784, 322] width 477 height 78
click at [667, 318] on input "Tamaño máximo: 50MB Seleccionar archivos" at bounding box center [784, 322] width 477 height 78
click at [653, 342] on input "Tamaño máximo: 50MB Seleccionar archivos" at bounding box center [784, 322] width 477 height 78
type input "C:\fakepath\2486455817 - Anexo.pdf"
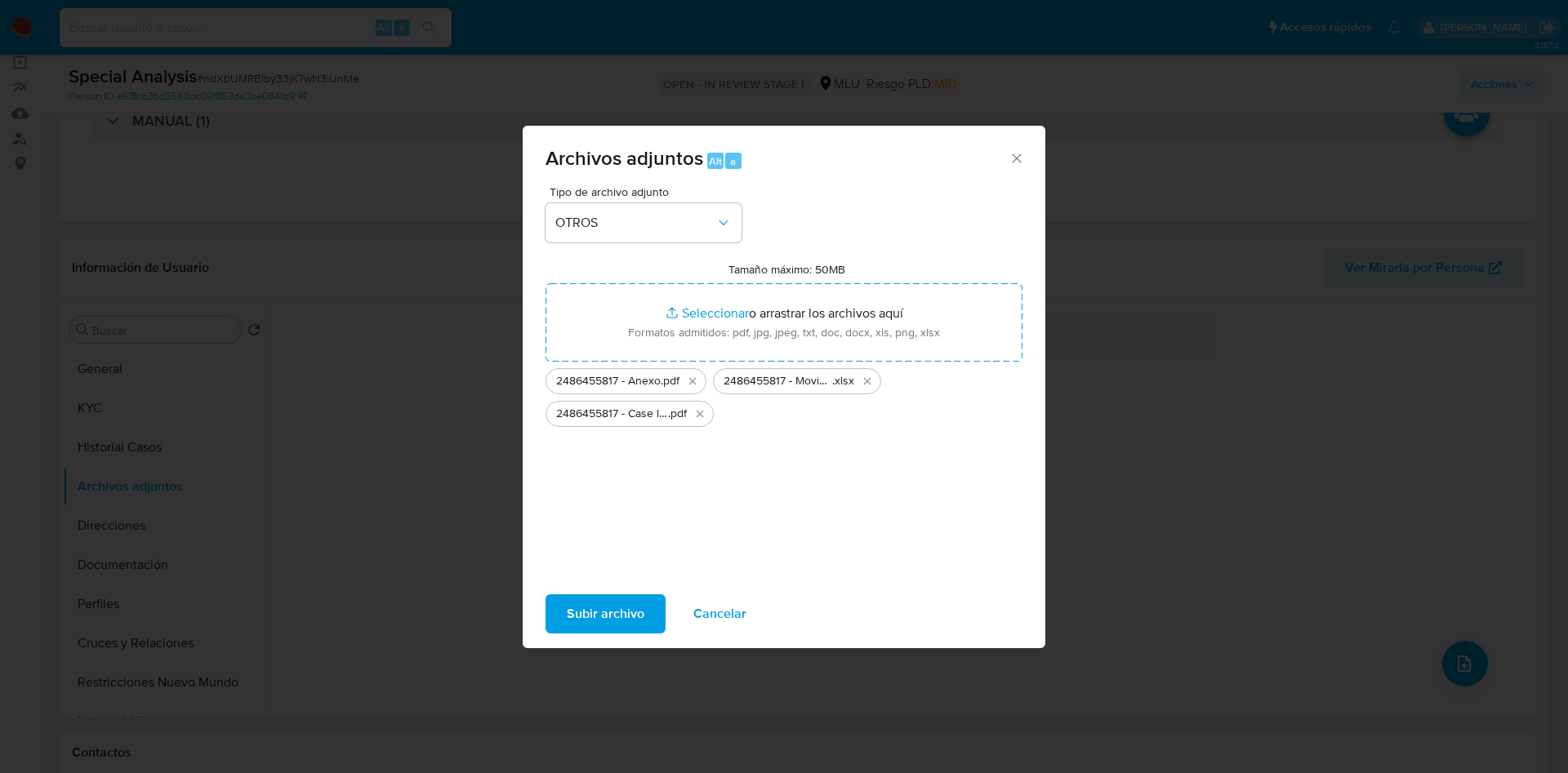
click at [591, 616] on span "Subir archivo" at bounding box center [605, 614] width 77 height 36
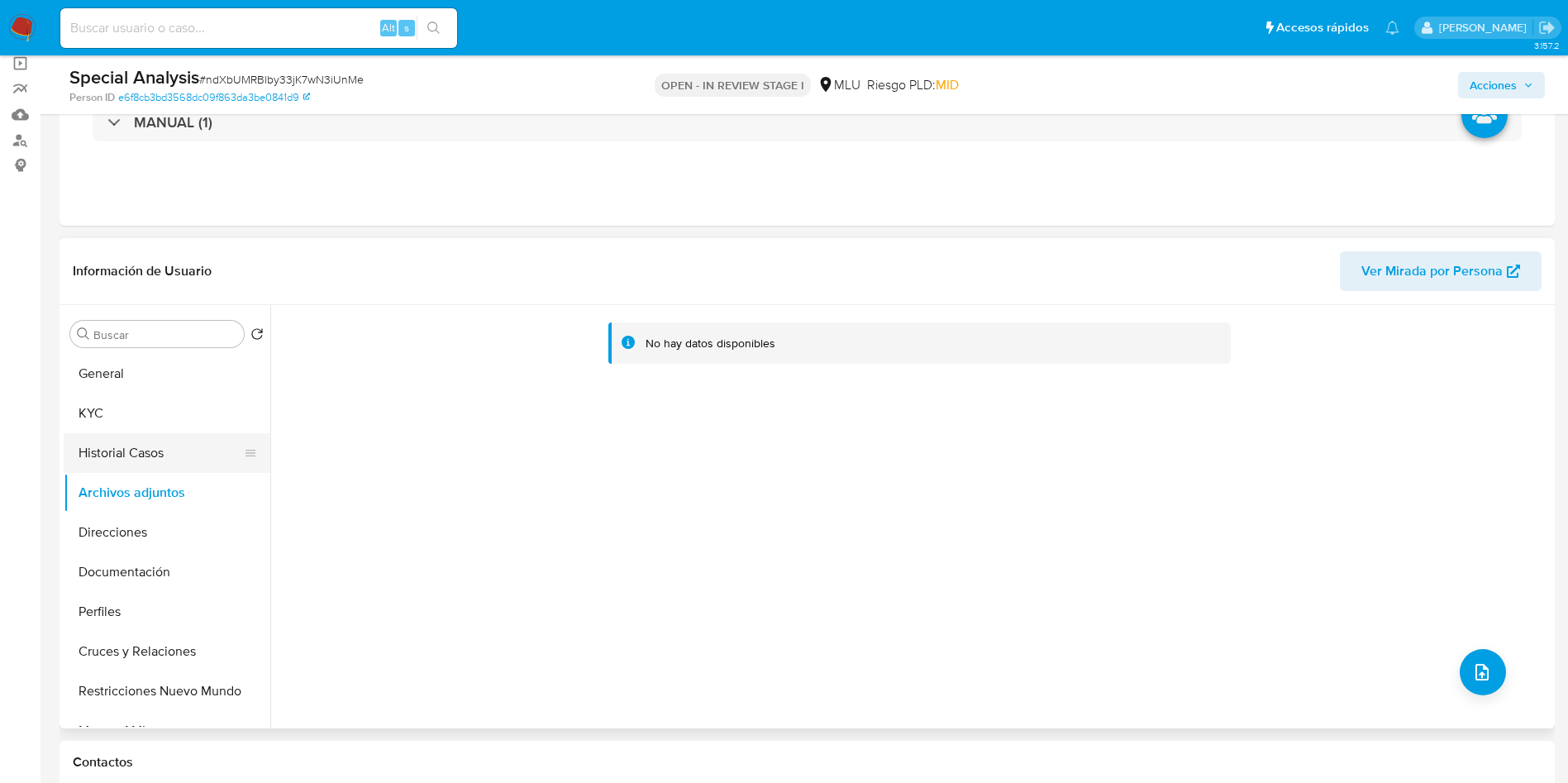
click at [127, 440] on button "Historial Casos" at bounding box center [159, 453] width 193 height 40
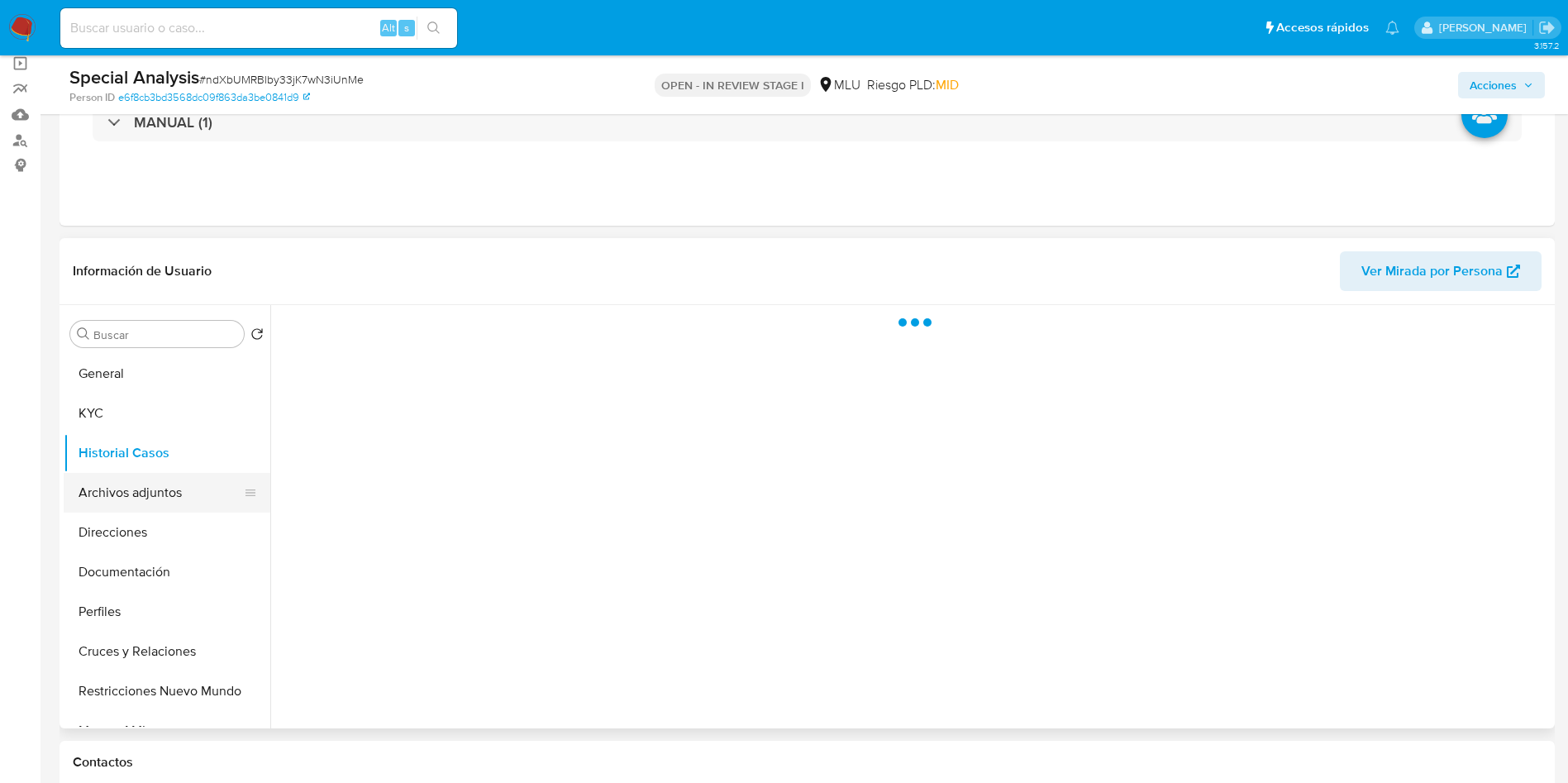
click at [129, 492] on button "Archivos adjuntos" at bounding box center [159, 493] width 193 height 40
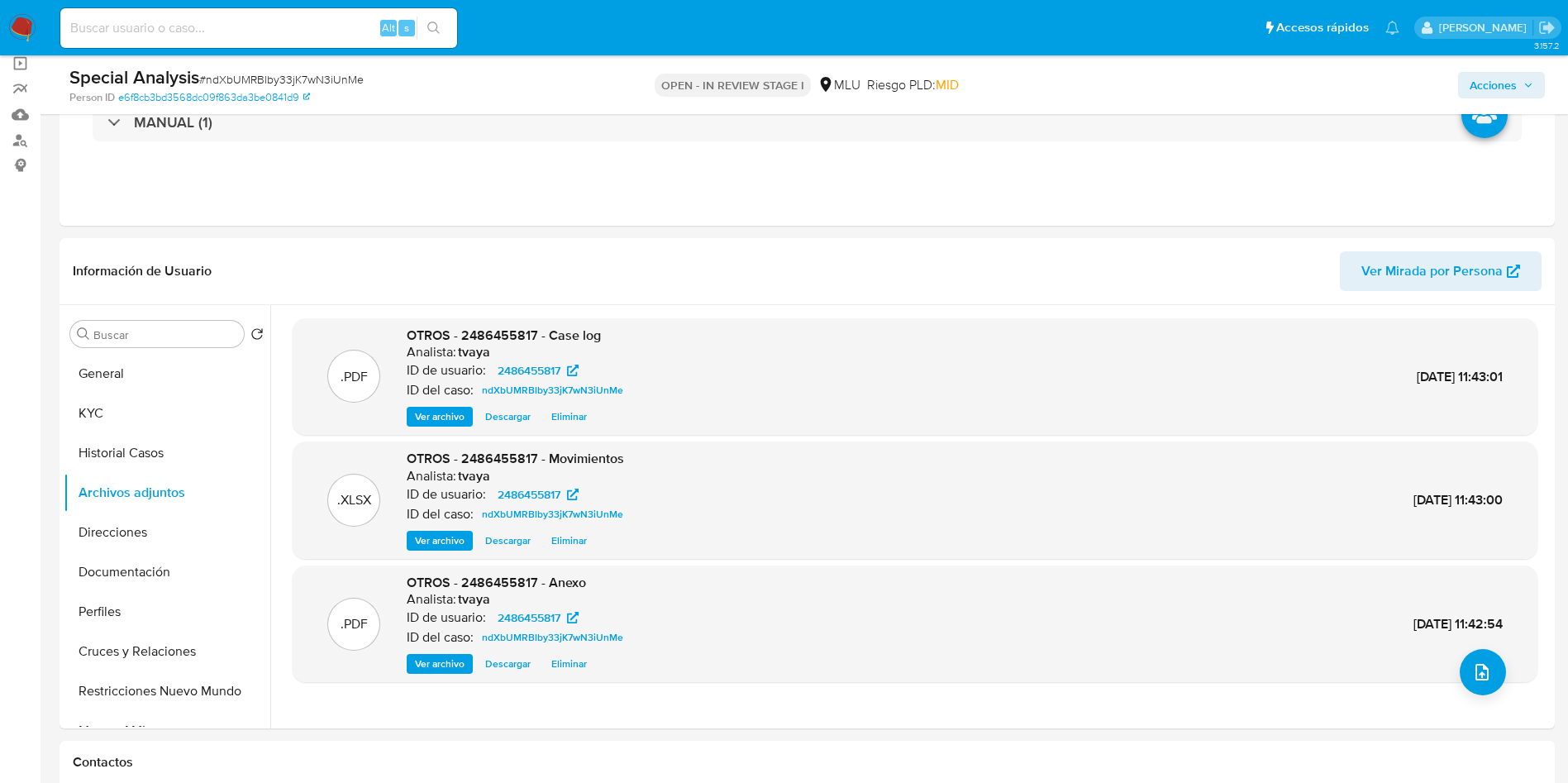
click at [1410, 86] on span "Acciones" at bounding box center [1501, 86] width 63 height 23
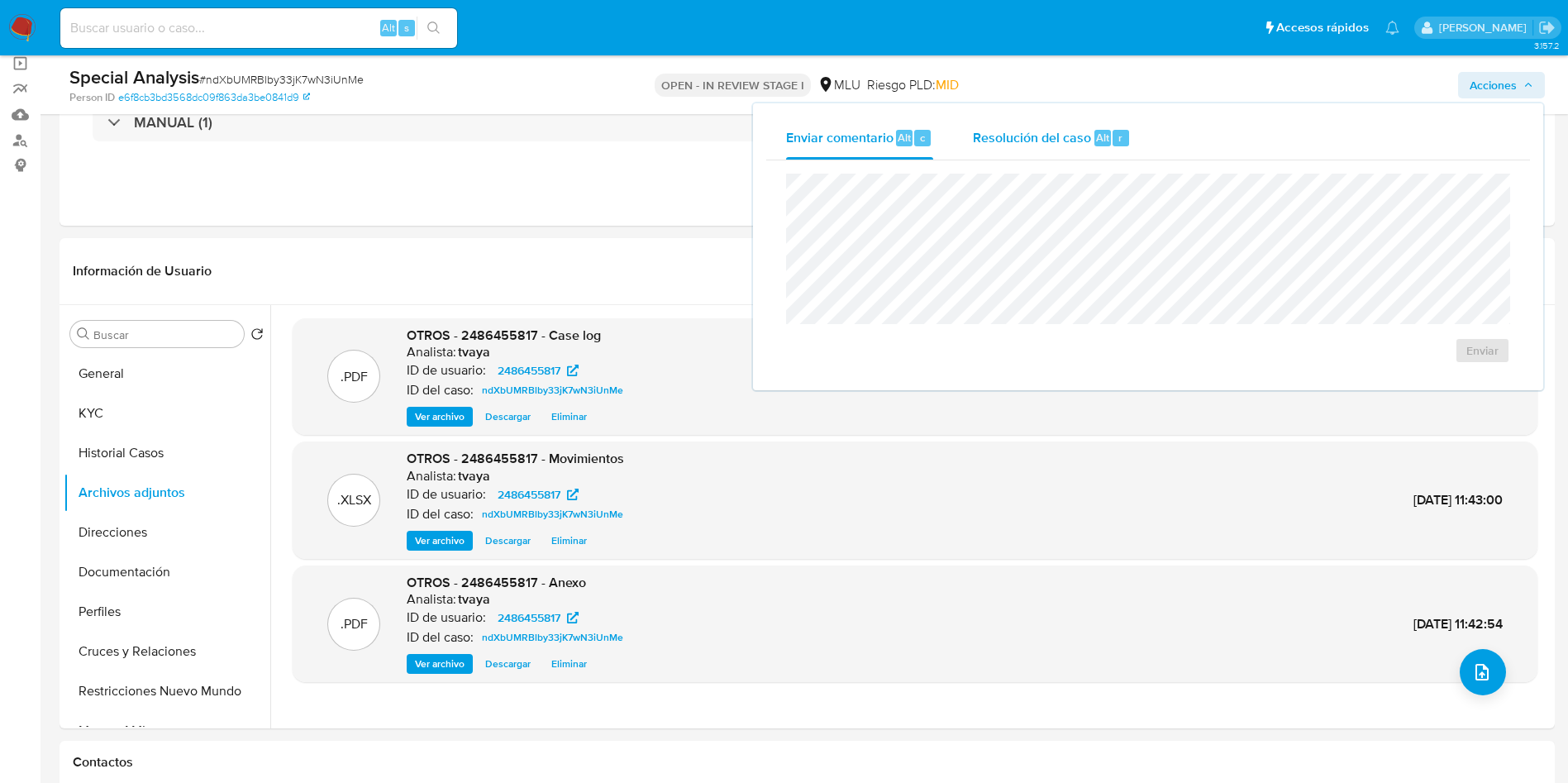
click at [1023, 143] on span "Resolución del caso" at bounding box center [1032, 136] width 118 height 19
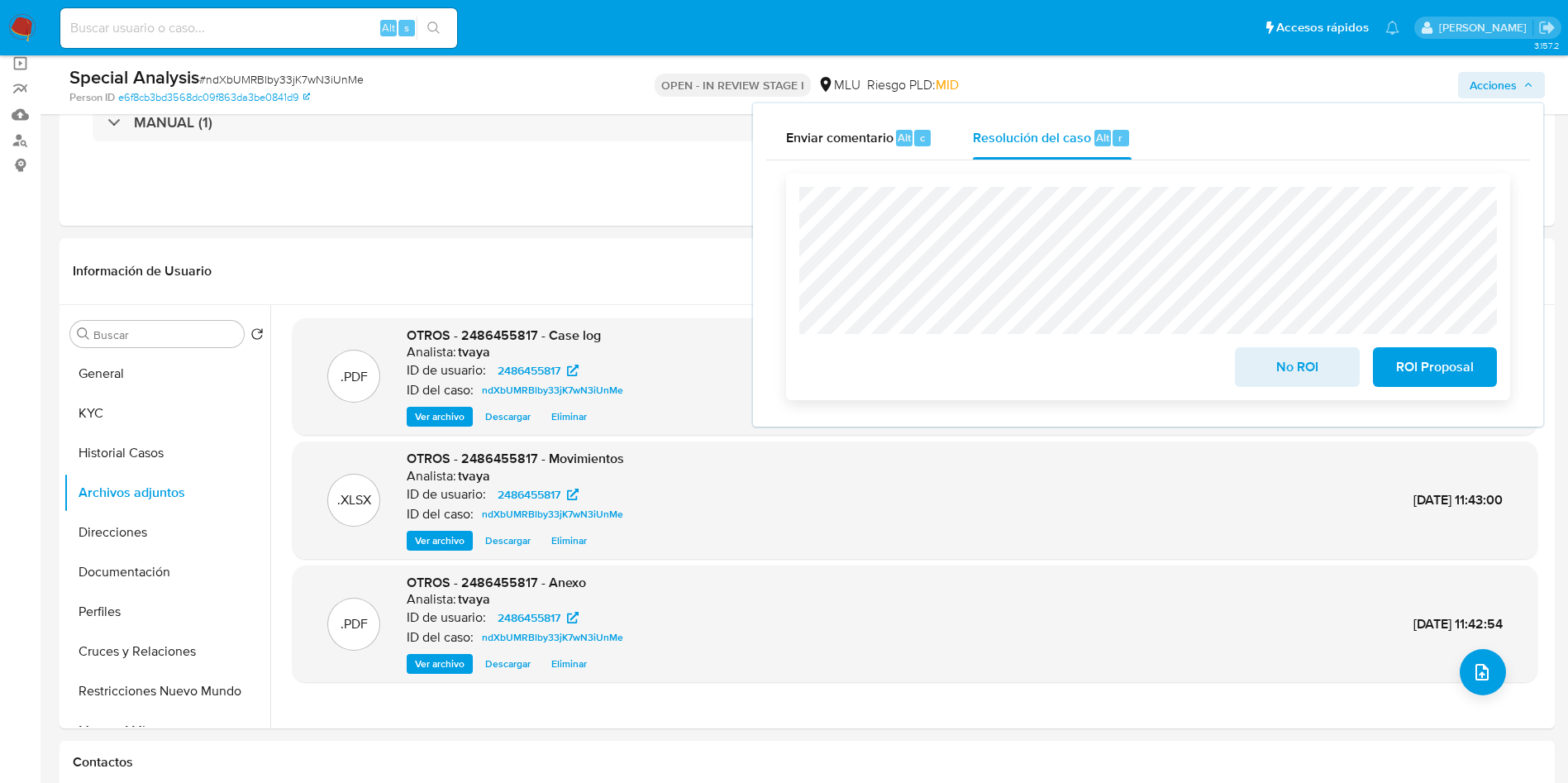
click at [1335, 371] on span "No ROI" at bounding box center [1296, 367] width 81 height 37
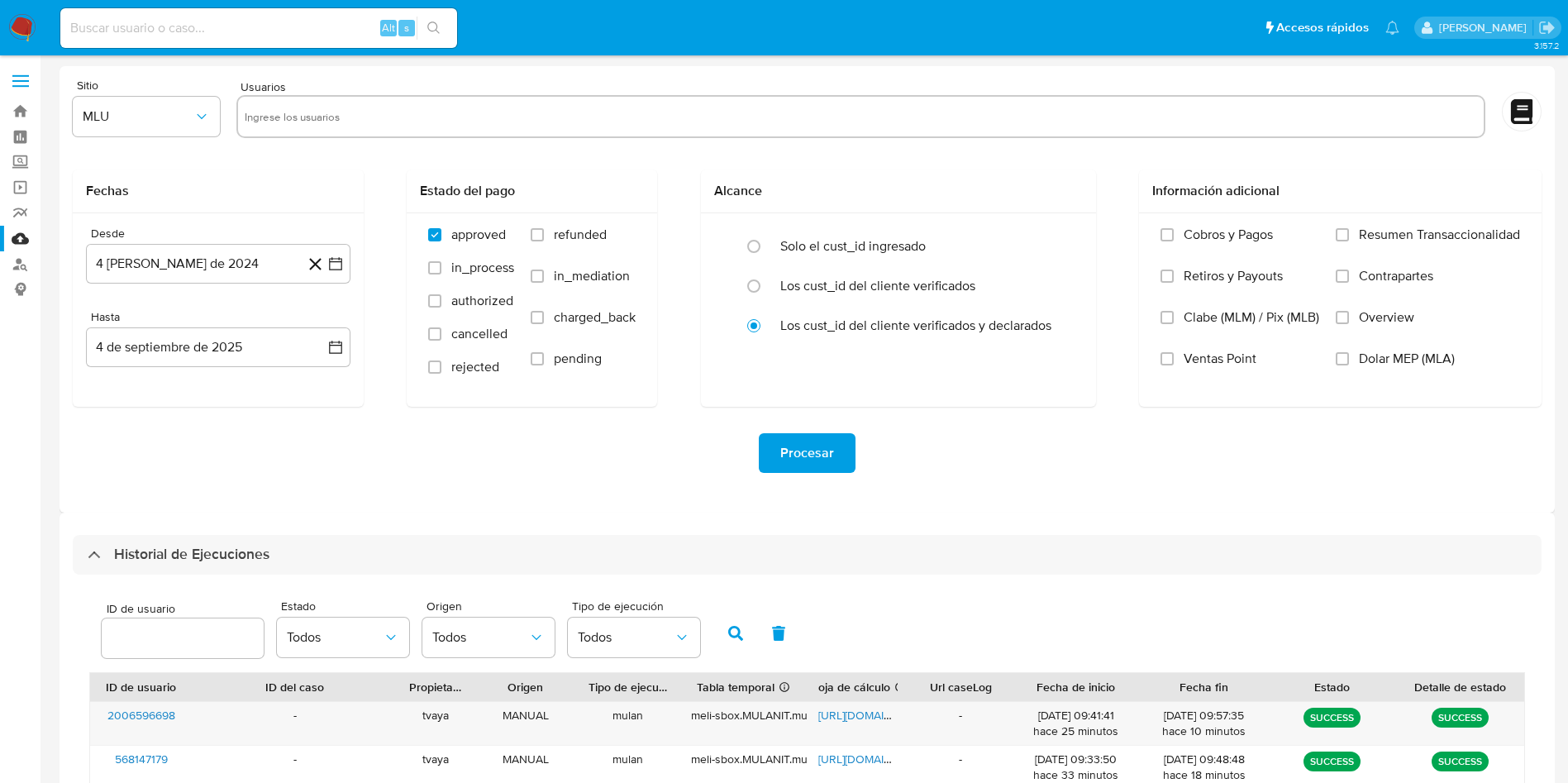
select select "10"
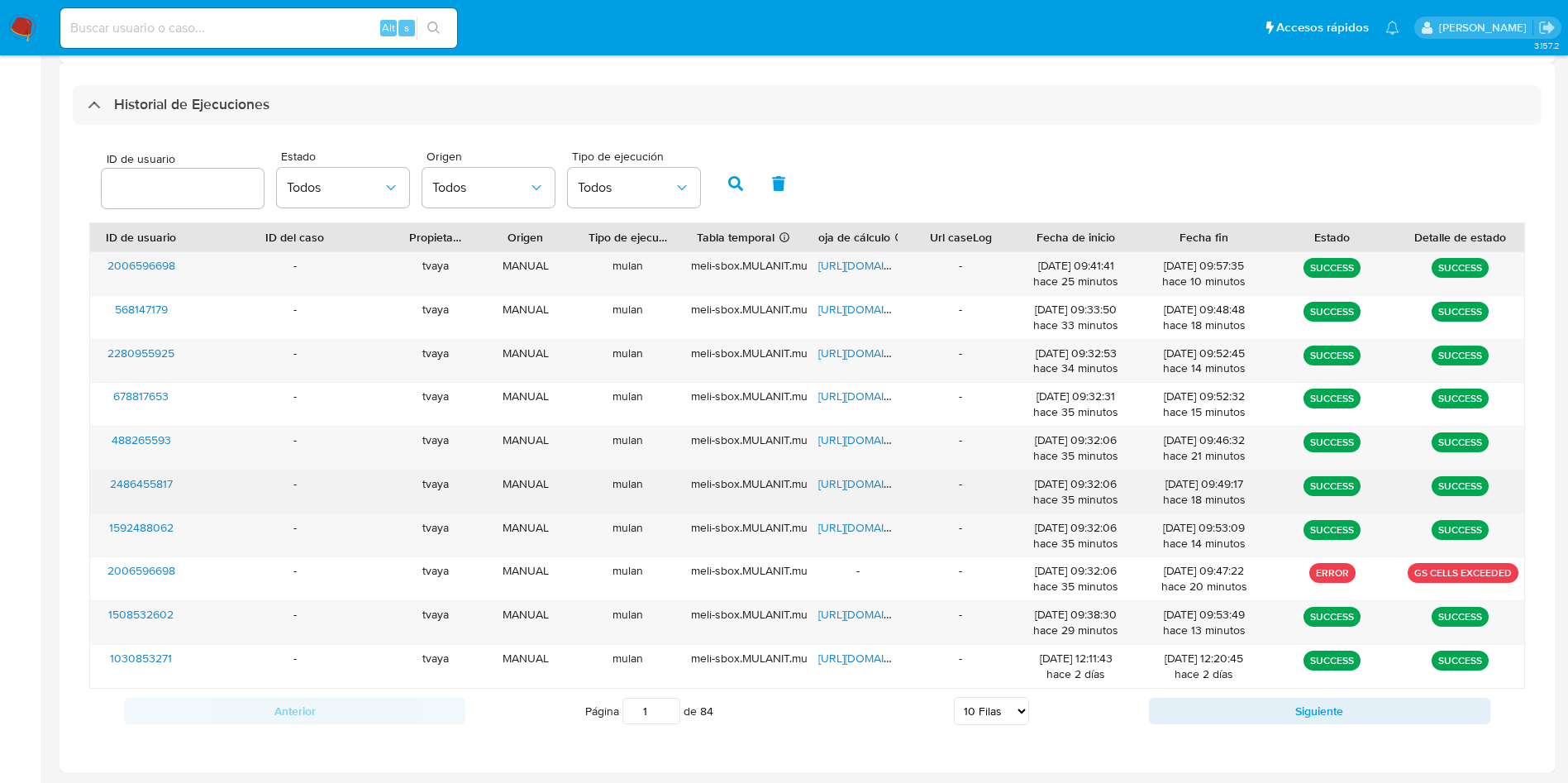
click at [841, 481] on span "[URL][DOMAIN_NAME]" at bounding box center [875, 484] width 114 height 17
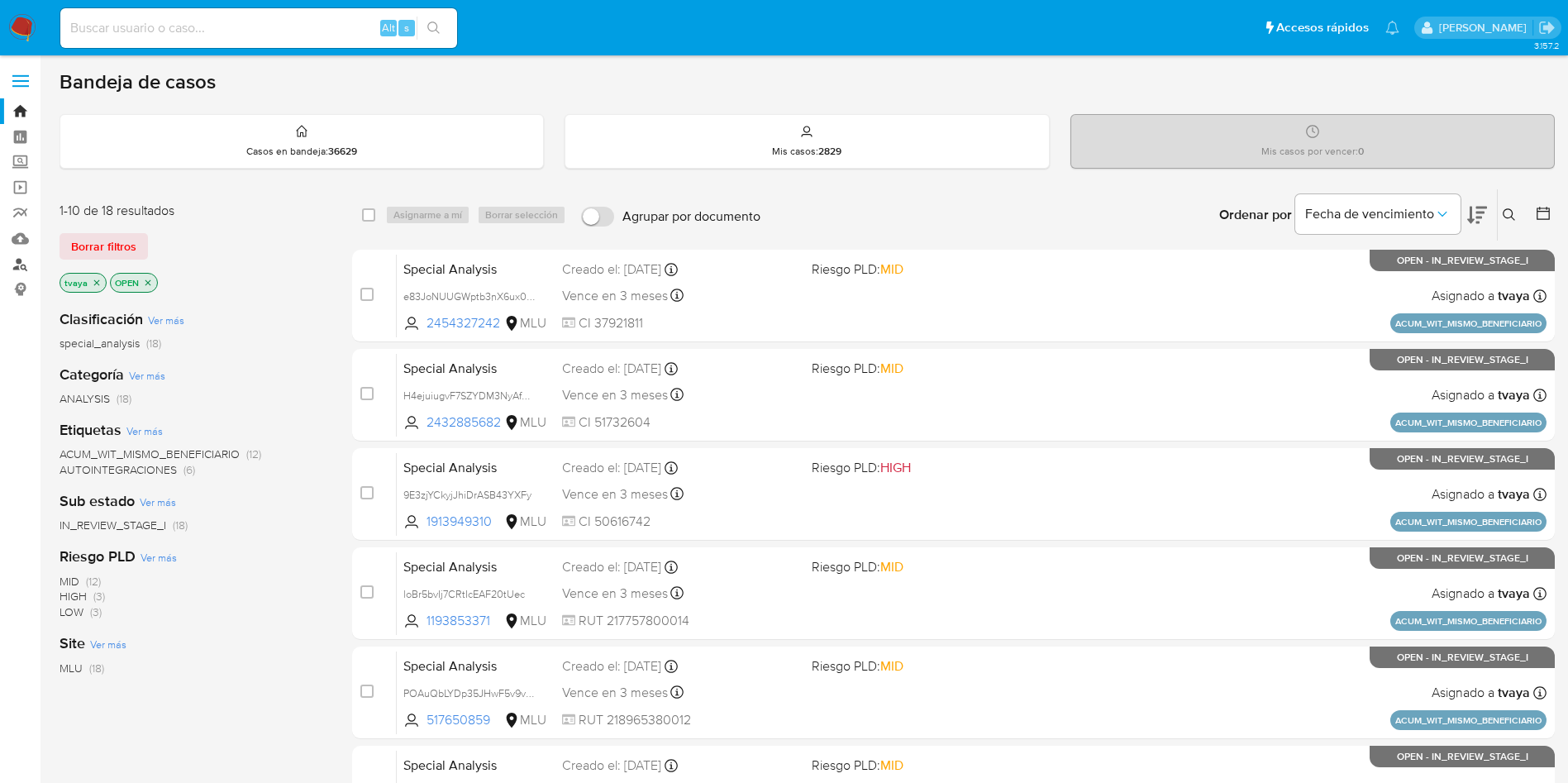
click at [21, 266] on link "Buscador de personas" at bounding box center [98, 264] width 197 height 26
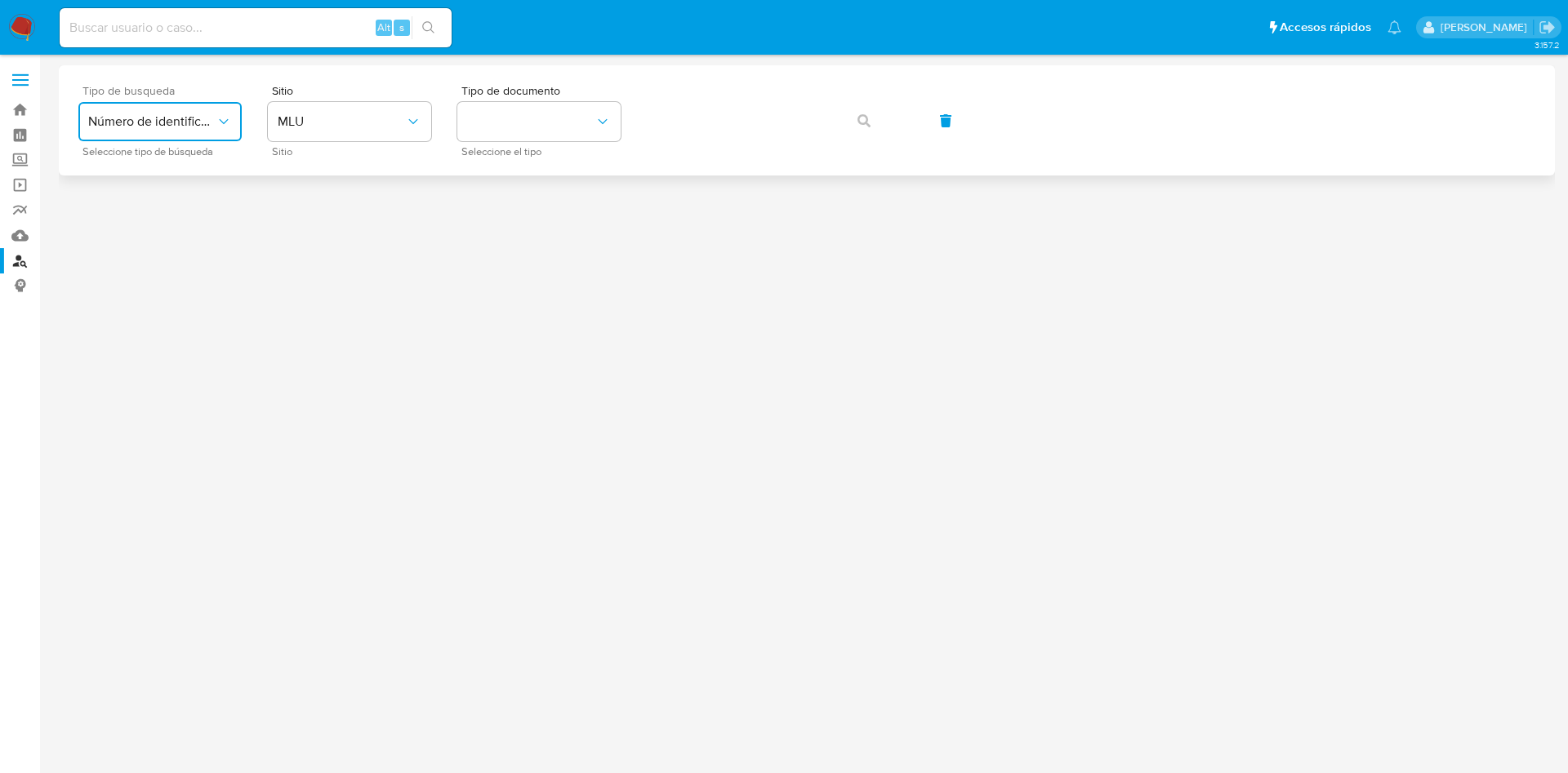
click at [217, 124] on icon "typeSearch" at bounding box center [223, 121] width 17 height 17
click at [161, 175] on span "Número de identificación" at bounding box center [155, 173] width 134 height 33
click at [318, 118] on button "site_id" at bounding box center [350, 121] width 164 height 40
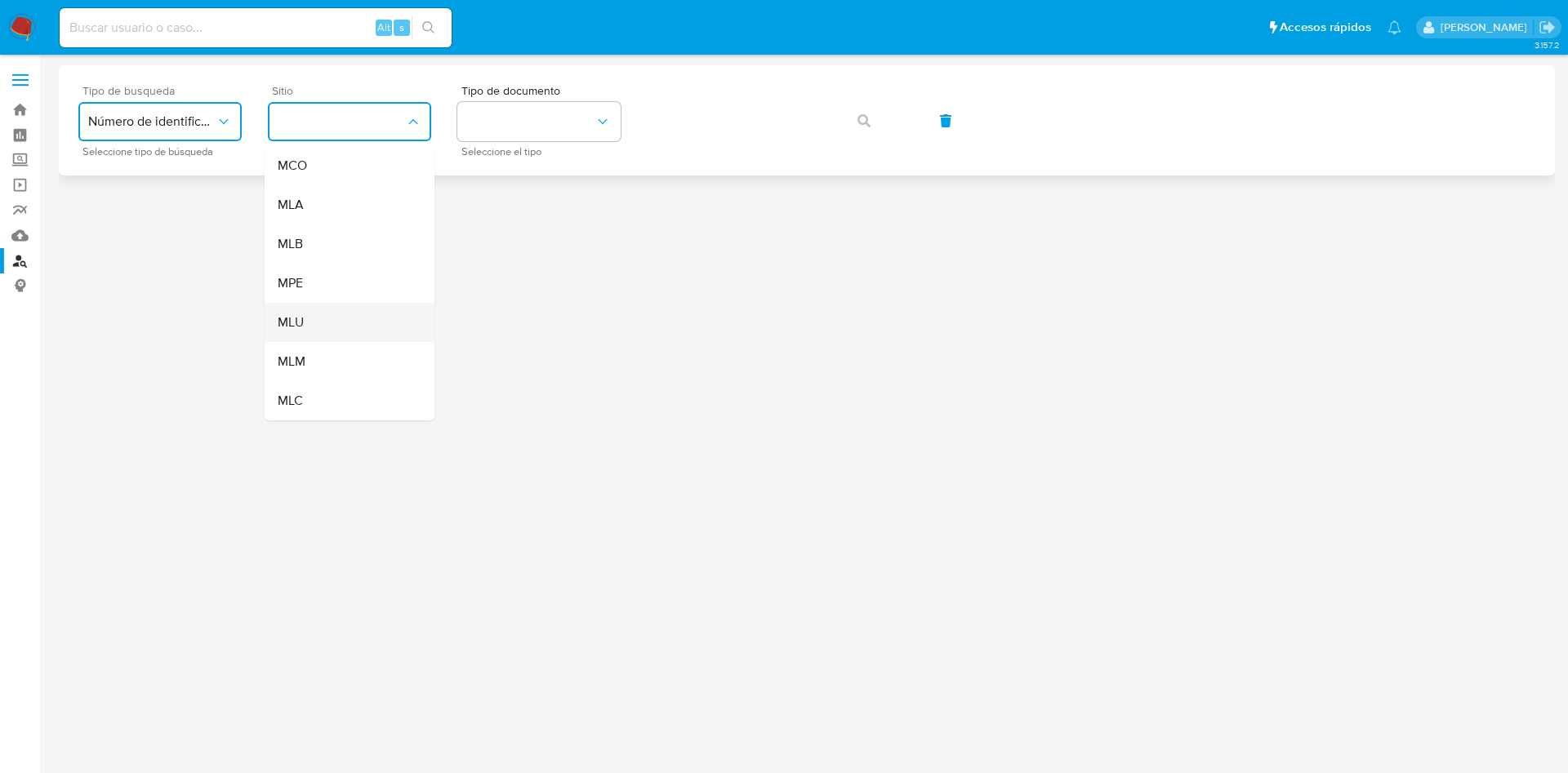
click at [310, 318] on div "MLU" at bounding box center [345, 322] width 134 height 40
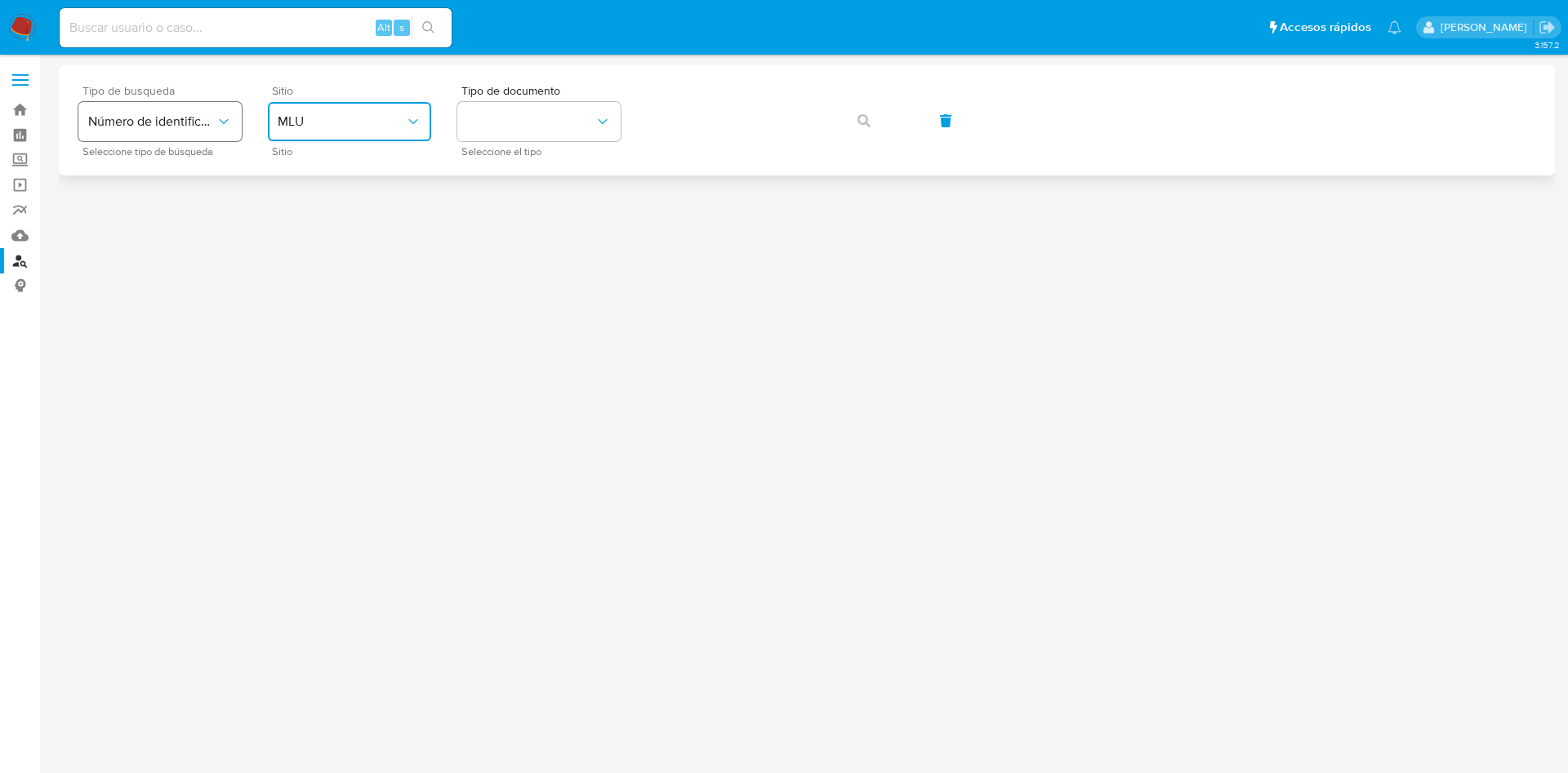
click at [182, 121] on span "Número de identificación" at bounding box center [151, 121] width 128 height 17
click at [531, 122] on button "identificationType" at bounding box center [539, 121] width 164 height 40
click at [514, 239] on div "RUT RUT" at bounding box center [534, 229] width 134 height 55
click at [872, 120] on button "button" at bounding box center [864, 120] width 55 height 40
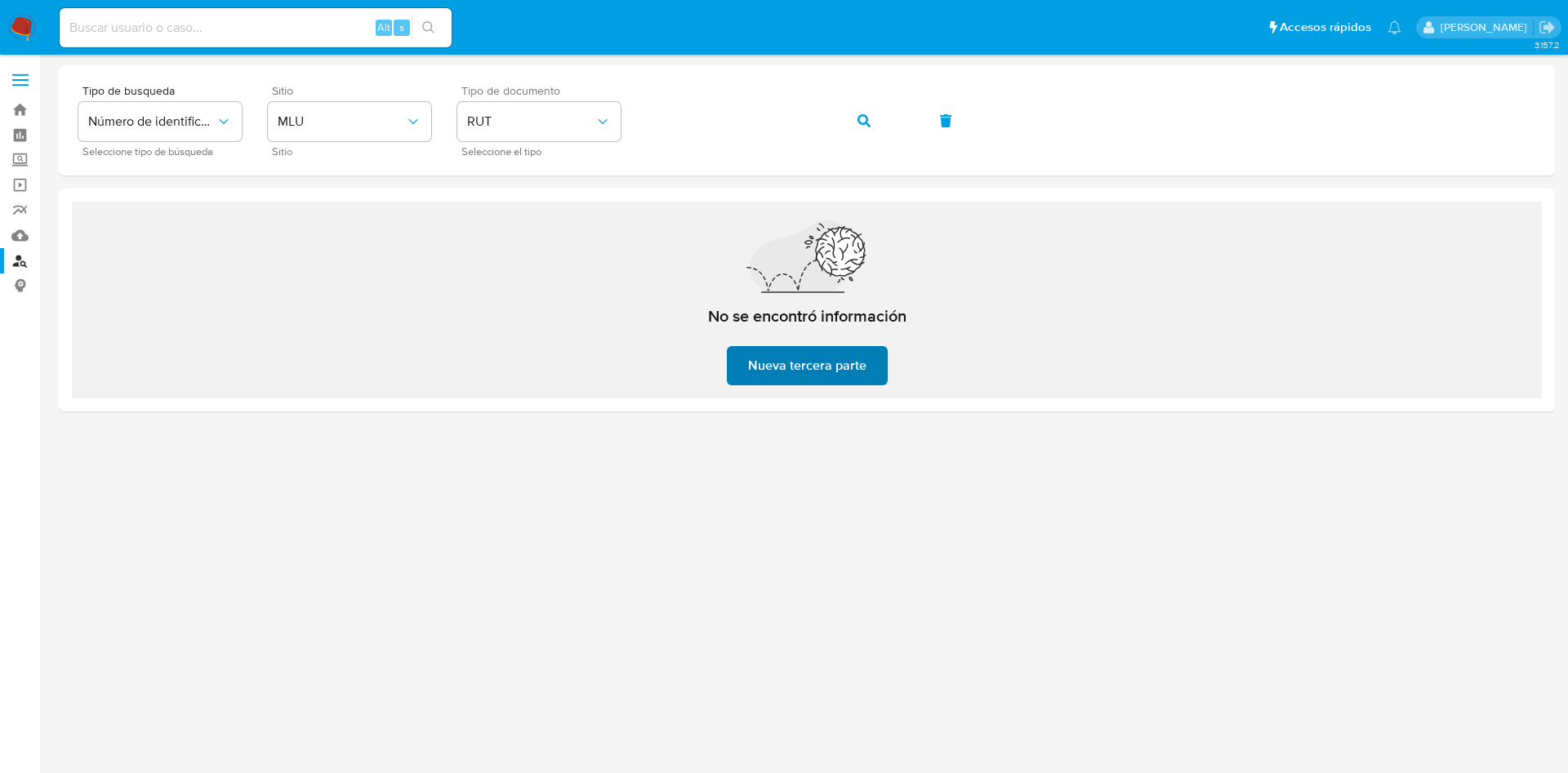
click at [782, 366] on span "Nueva tercera parte" at bounding box center [807, 366] width 119 height 36
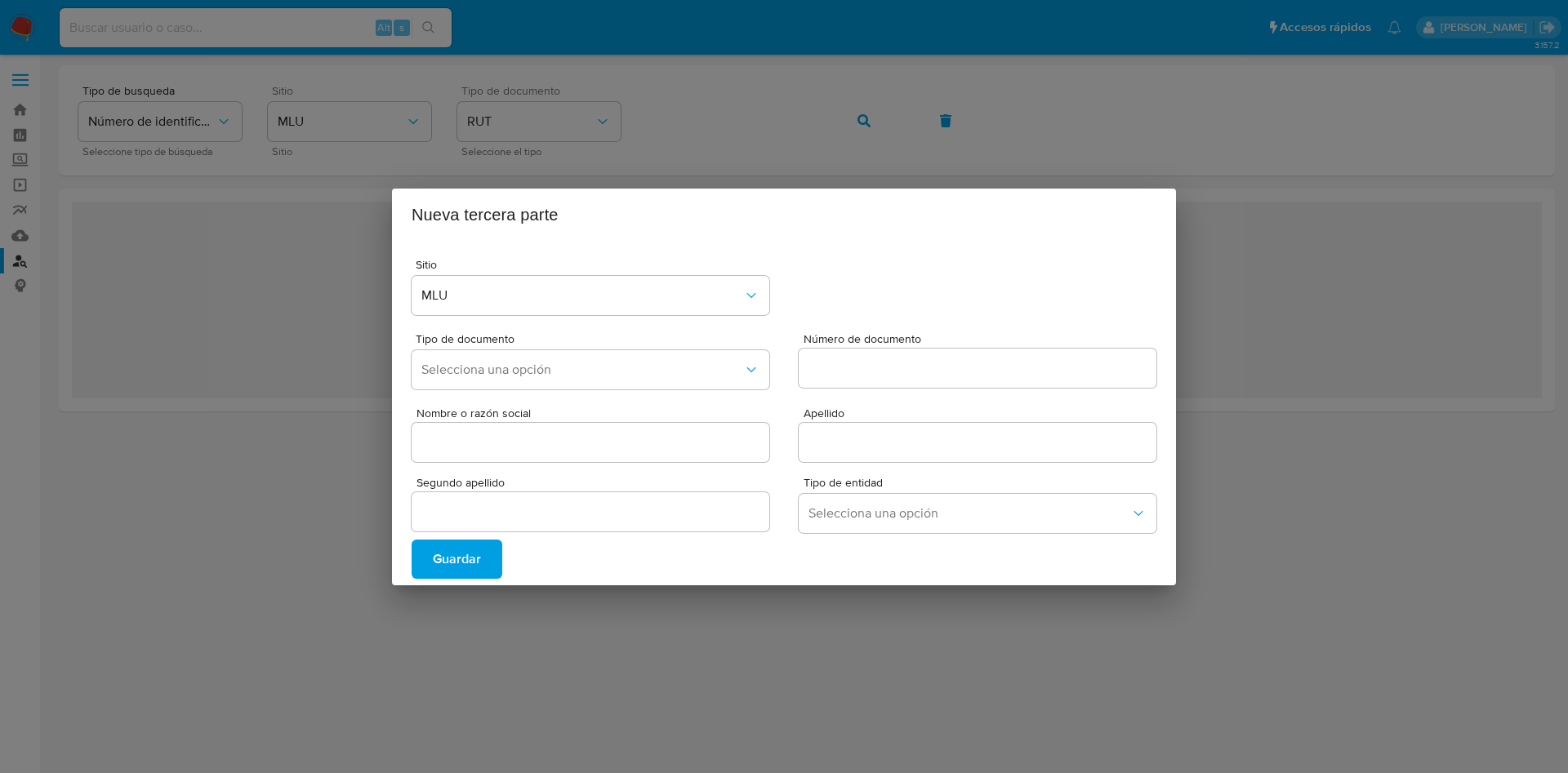
click at [840, 159] on div "Nueva tercera parte Sitio MLU Tipo de documento Selecciona una opción Número de…" at bounding box center [784, 386] width 1568 height 773
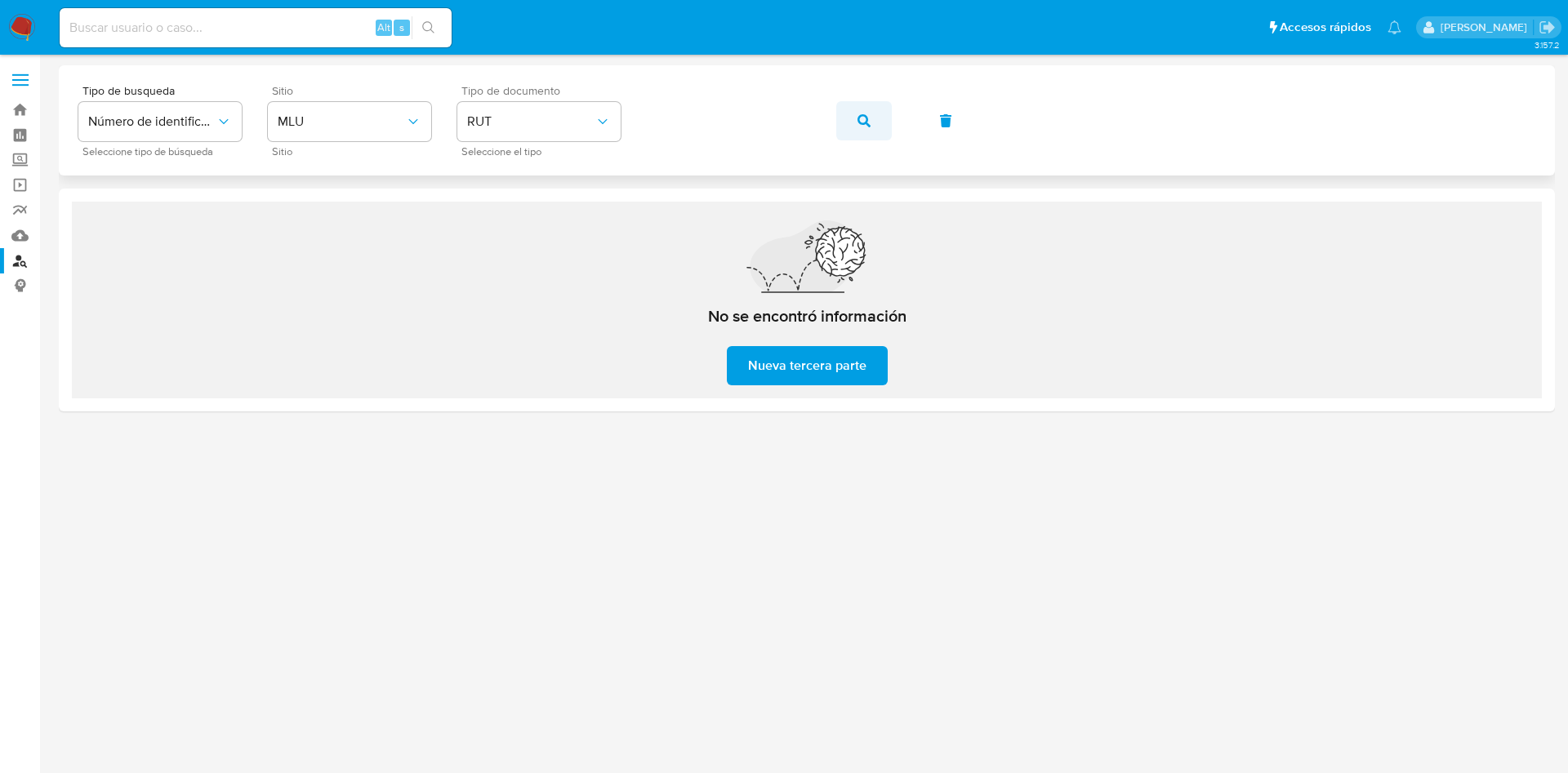
click at [871, 121] on button "button" at bounding box center [864, 120] width 55 height 40
click at [871, 122] on button "button" at bounding box center [864, 120] width 55 height 40
click at [4, 27] on nav "Pausado Ver notificaciones Alt s Accesos rápidos Presiona las siguientes teclas…" at bounding box center [784, 27] width 1568 height 55
click at [22, 21] on img at bounding box center [22, 28] width 28 height 28
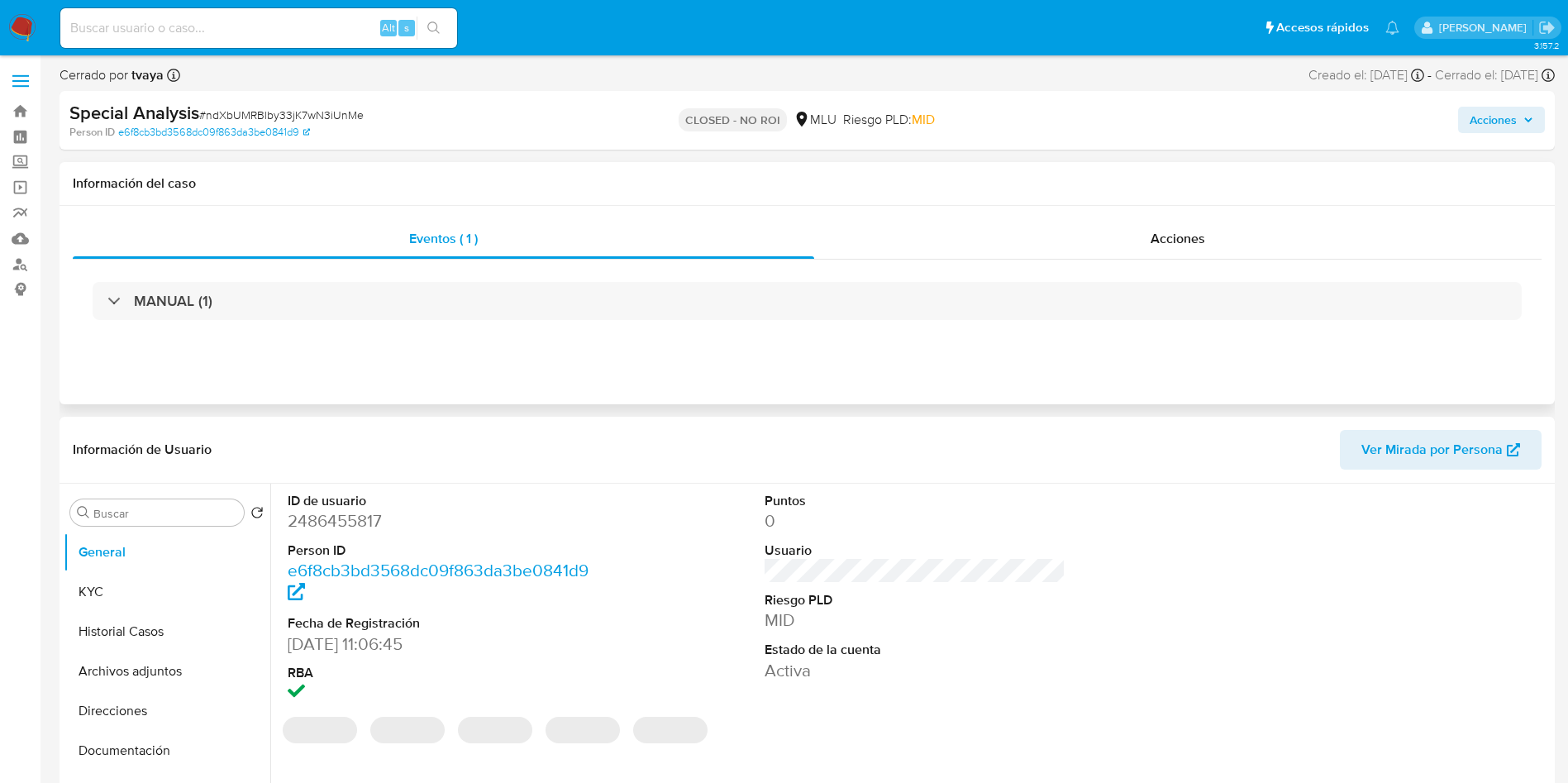
select select "10"
click at [136, 621] on button "Historial Casos" at bounding box center [159, 632] width 193 height 40
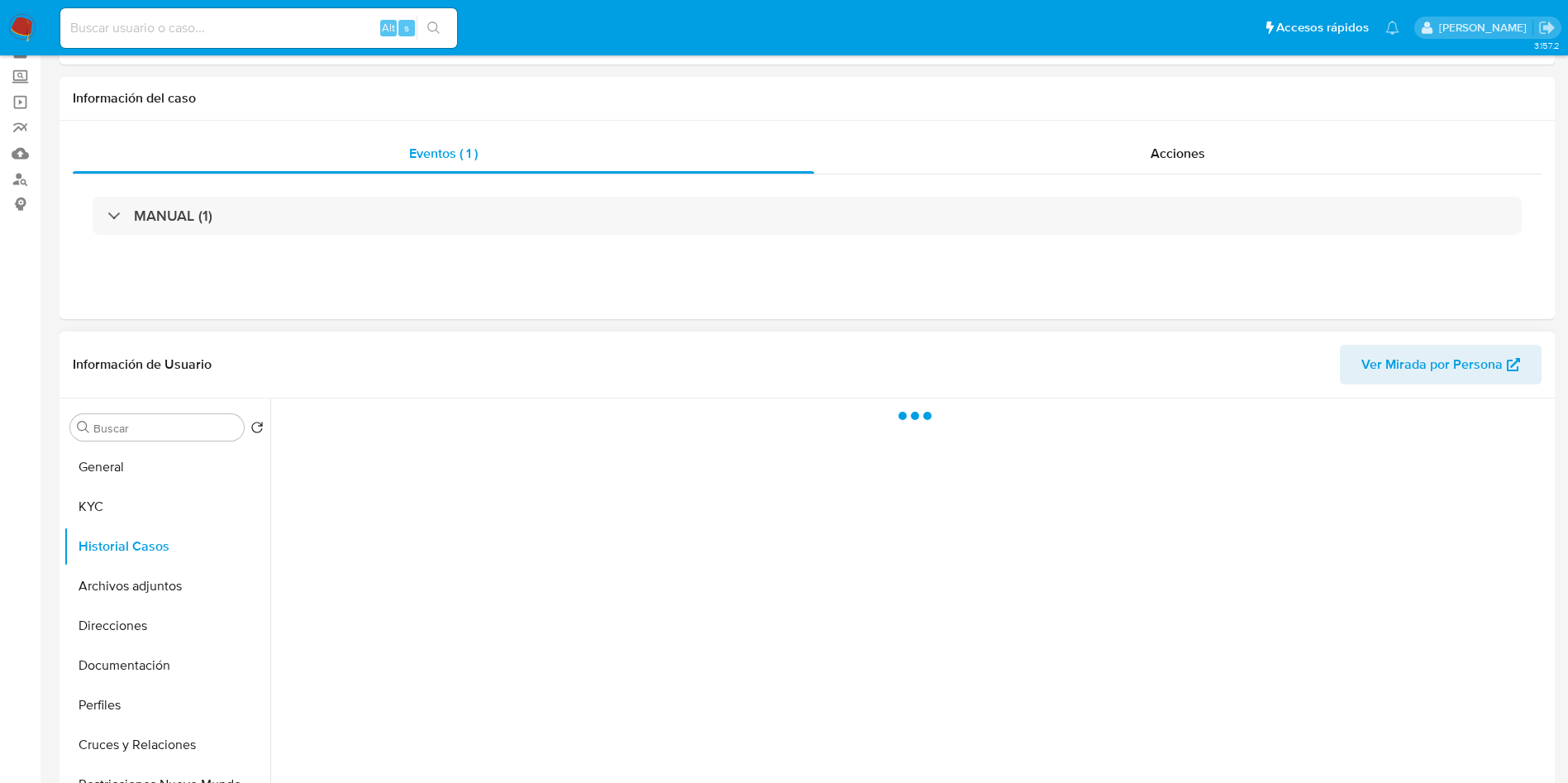
scroll to position [124, 0]
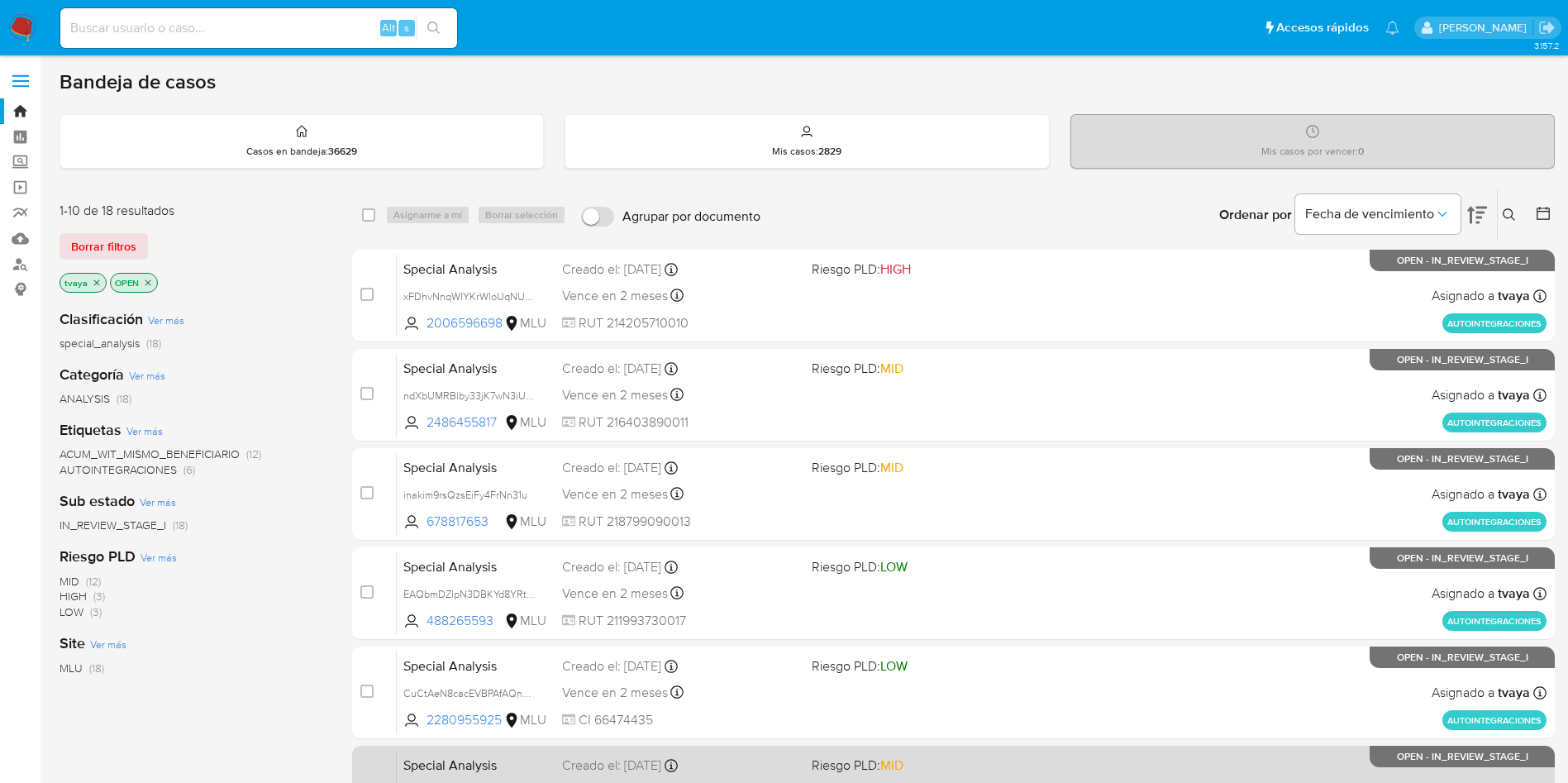
scroll to position [428, 0]
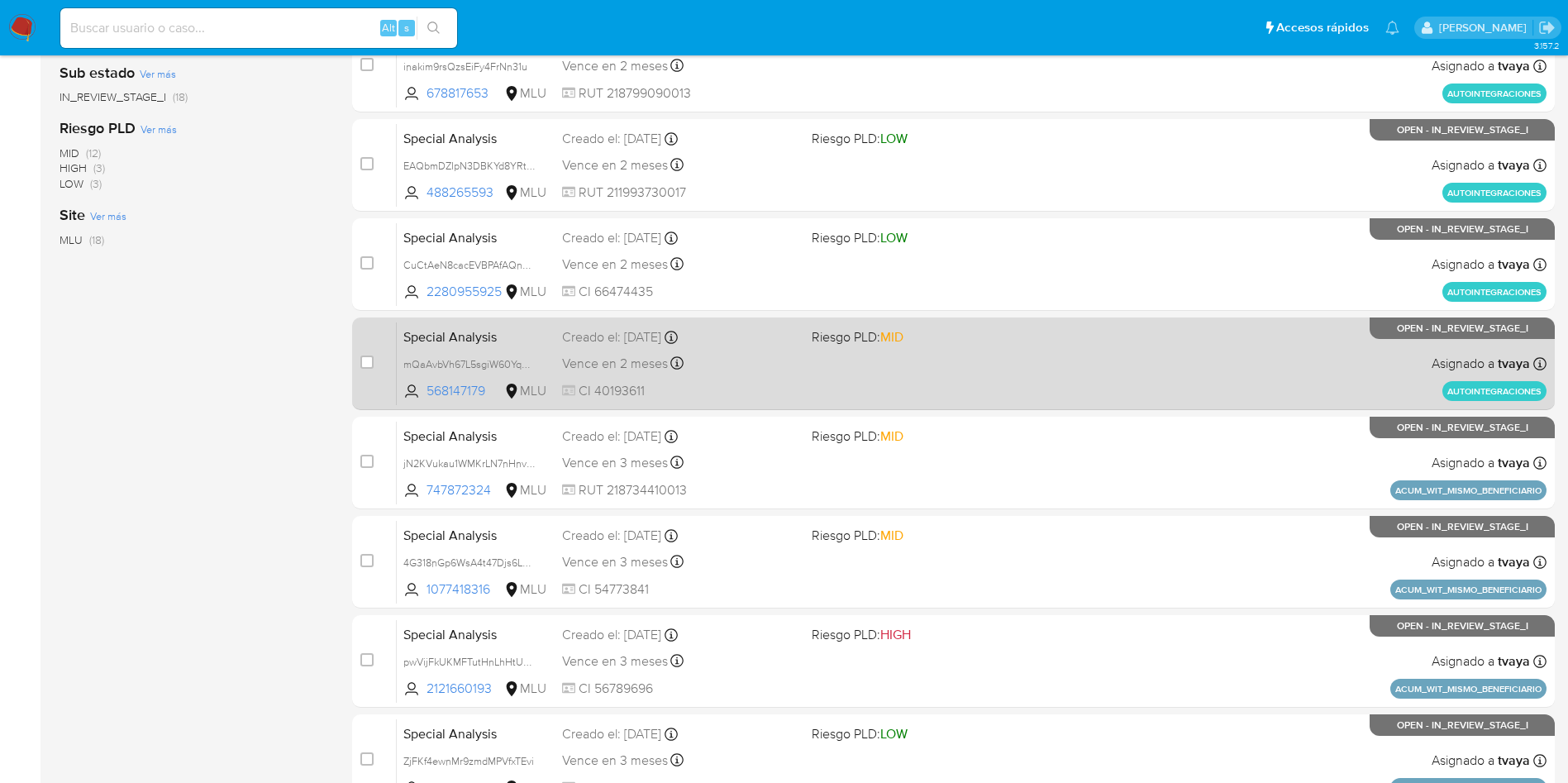
click at [898, 384] on div "Special Analysis mQaAvbVh67L5sgiW60YqMANa 568147179 MLU Riesgo PLD: MID Creado …" at bounding box center [972, 363] width 1150 height 84
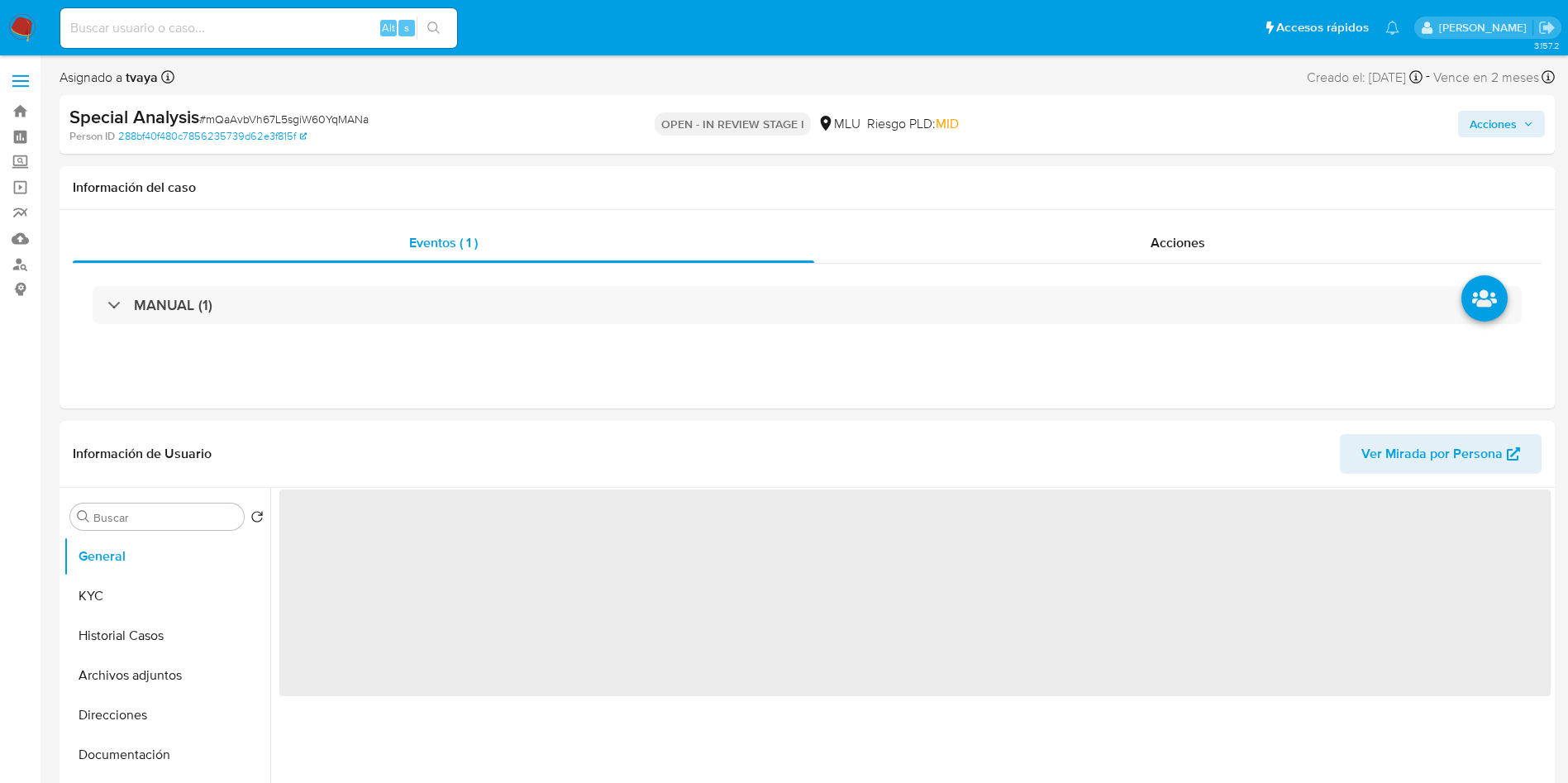
select select "10"
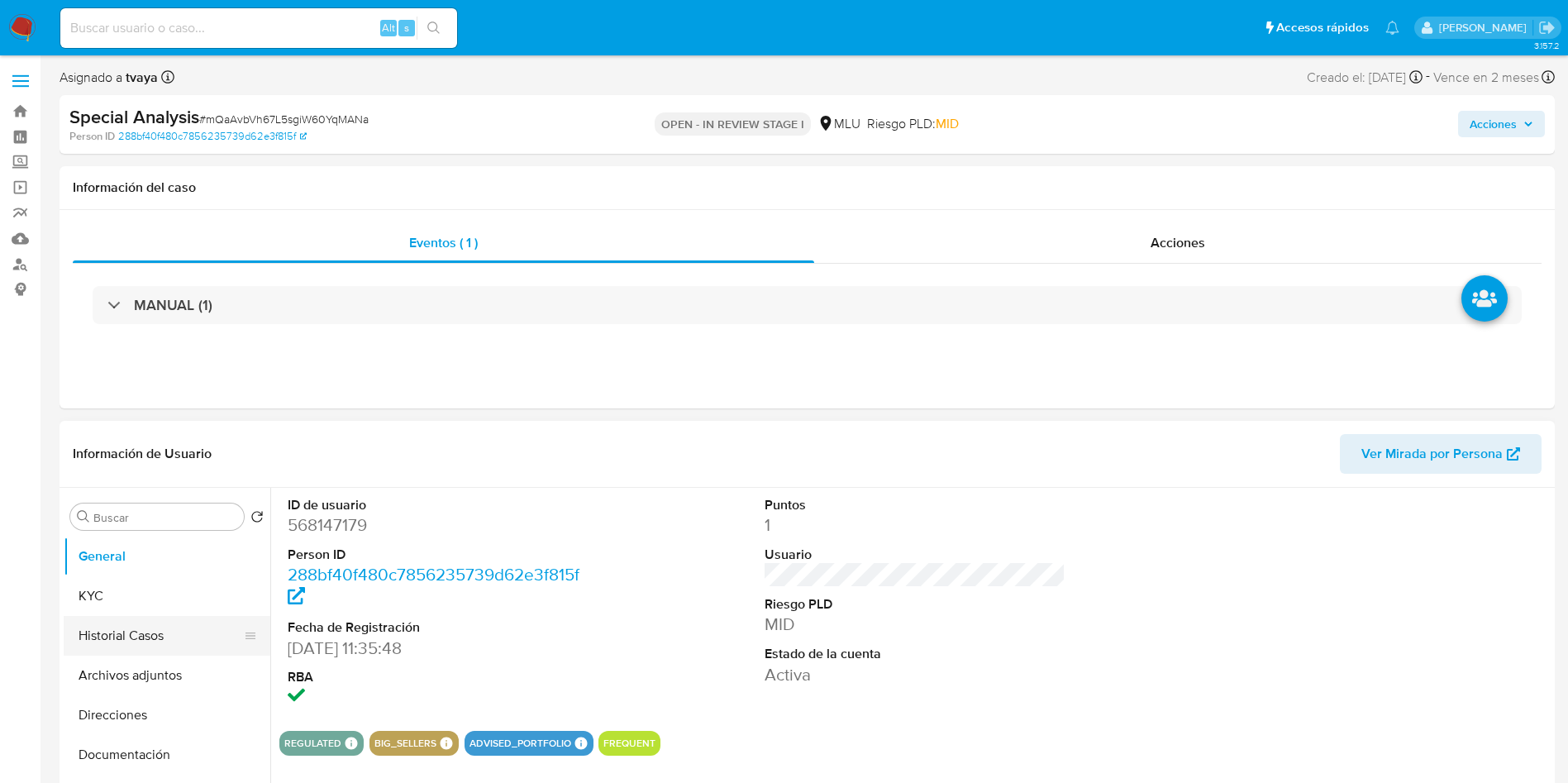
drag, startPoint x: 129, startPoint y: 648, endPoint x: 129, endPoint y: 628, distance: 20.0
click at [131, 648] on button "Historial Casos" at bounding box center [159, 636] width 193 height 40
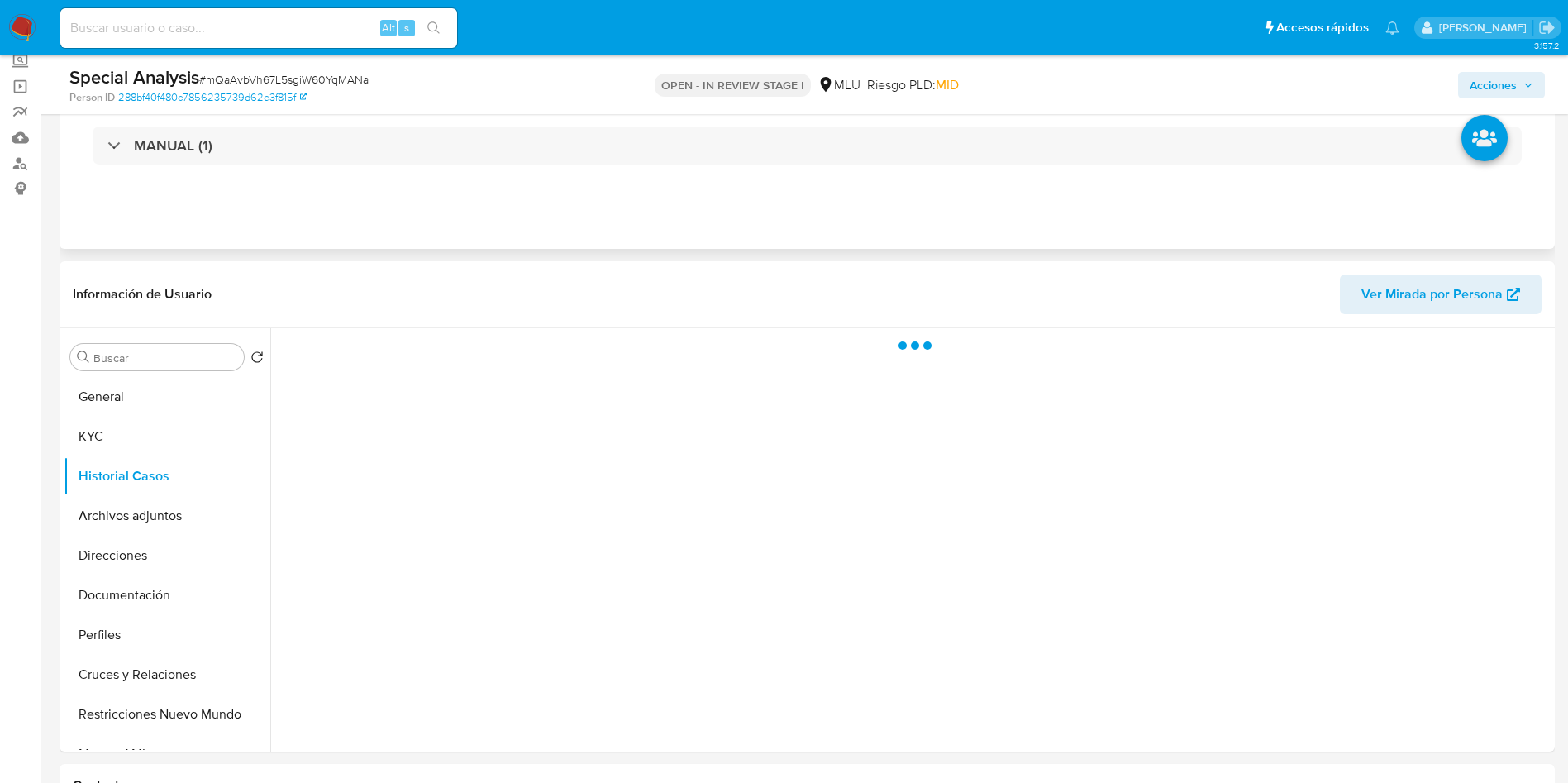
scroll to position [124, 0]
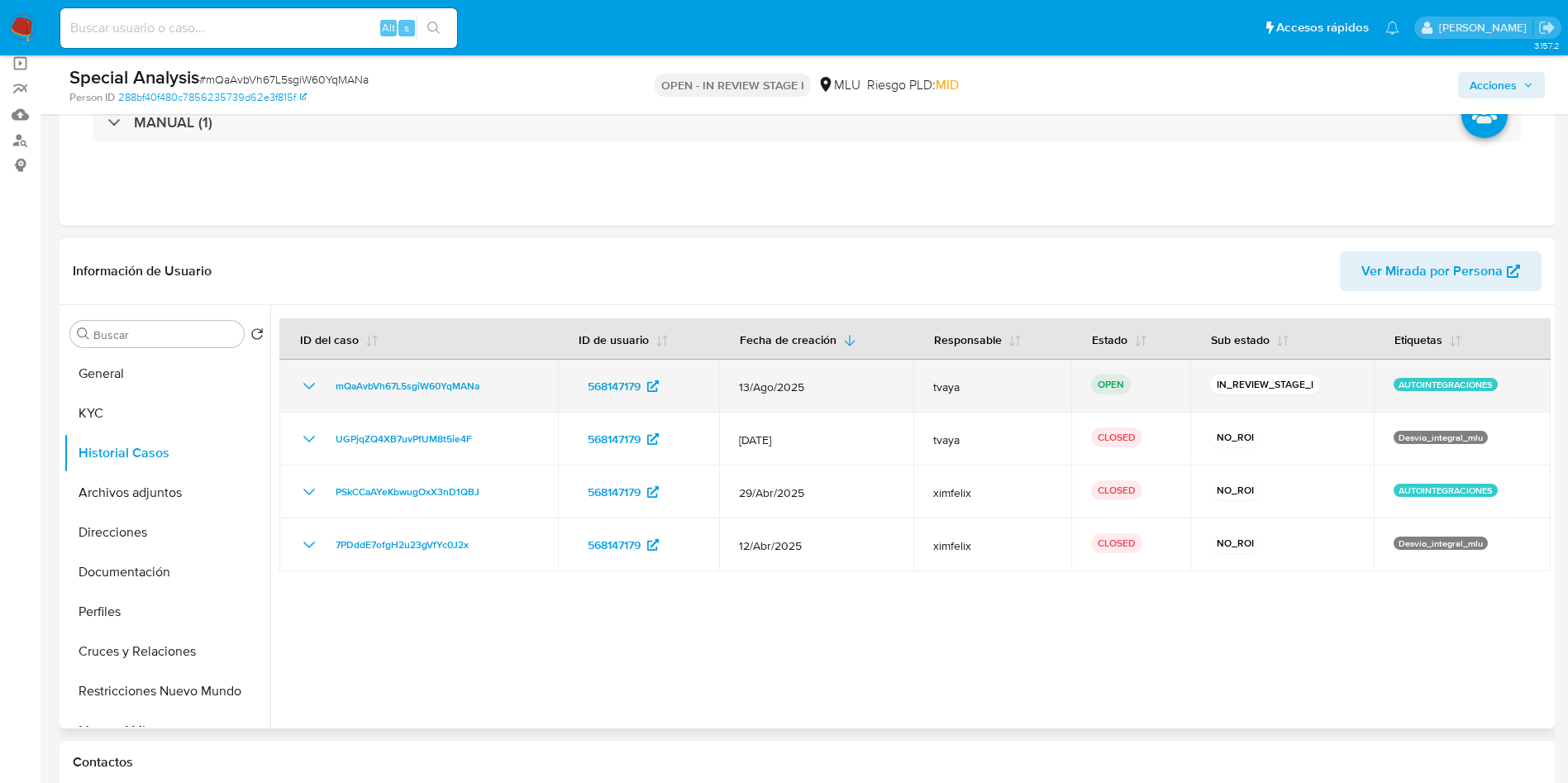
drag, startPoint x: 491, startPoint y: 386, endPoint x: 316, endPoint y: 396, distance: 175.3
click at [316, 396] on td "mQaAvbVh67L5sgiW60YqMANa" at bounding box center [418, 386] width 279 height 53
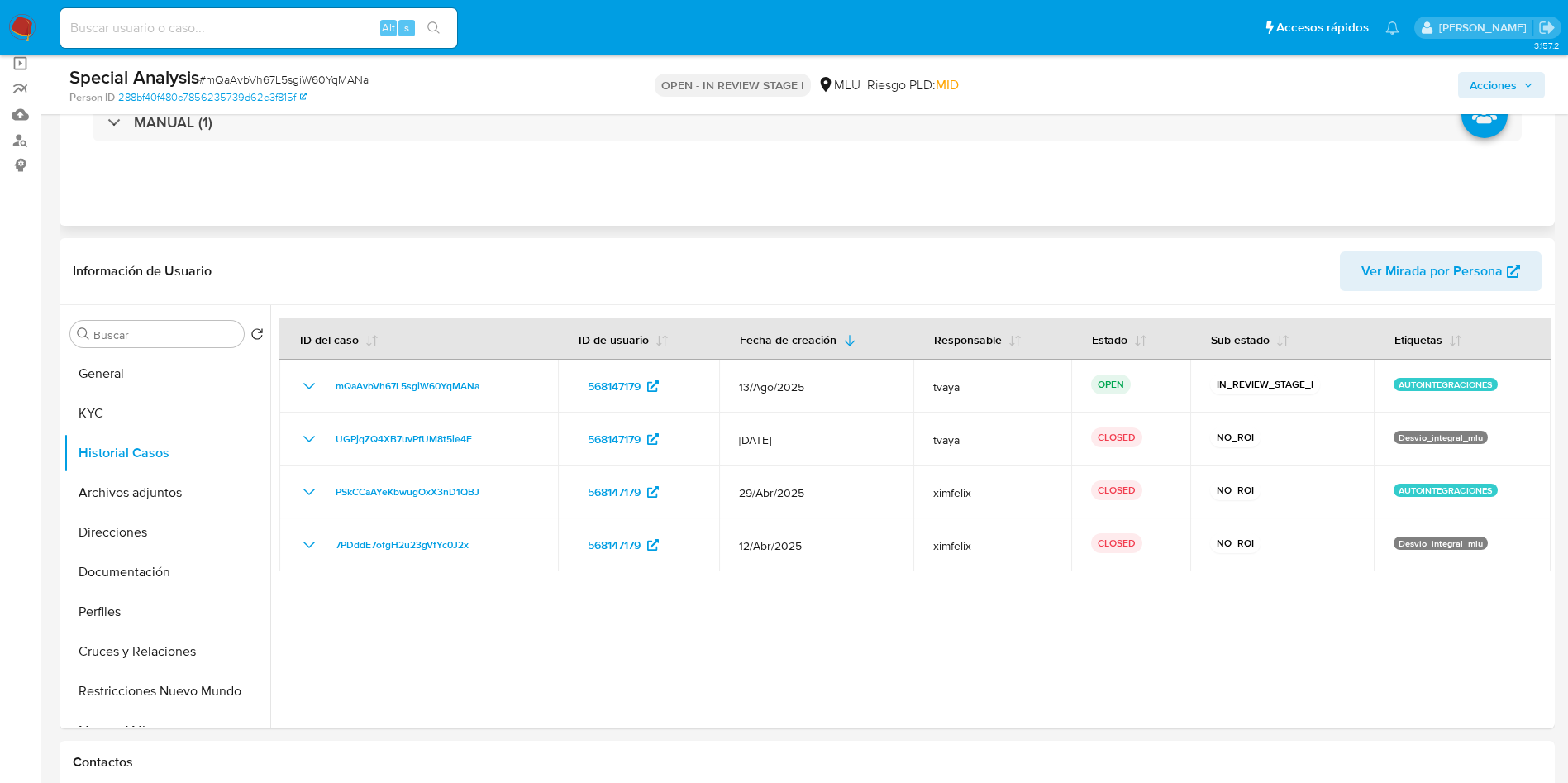
drag, startPoint x: 1333, startPoint y: 183, endPoint x: 1320, endPoint y: 178, distance: 13.9
click at [1333, 183] on div "Eventos ( 1 ) Acciones MANUAL (1)" at bounding box center [808, 126] width 1496 height 199
click at [121, 406] on button "KYC" at bounding box center [159, 413] width 193 height 40
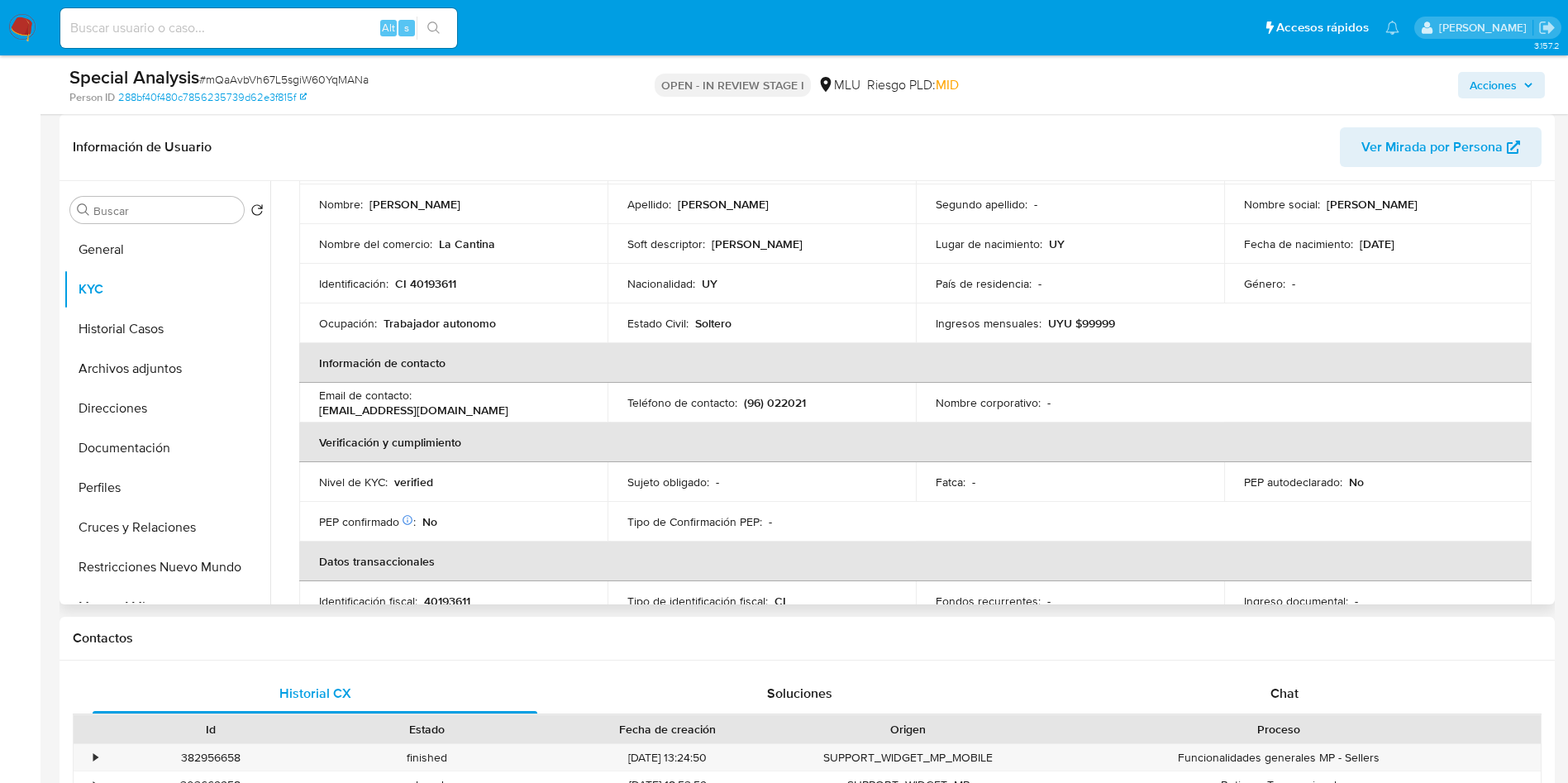
scroll to position [70, 0]
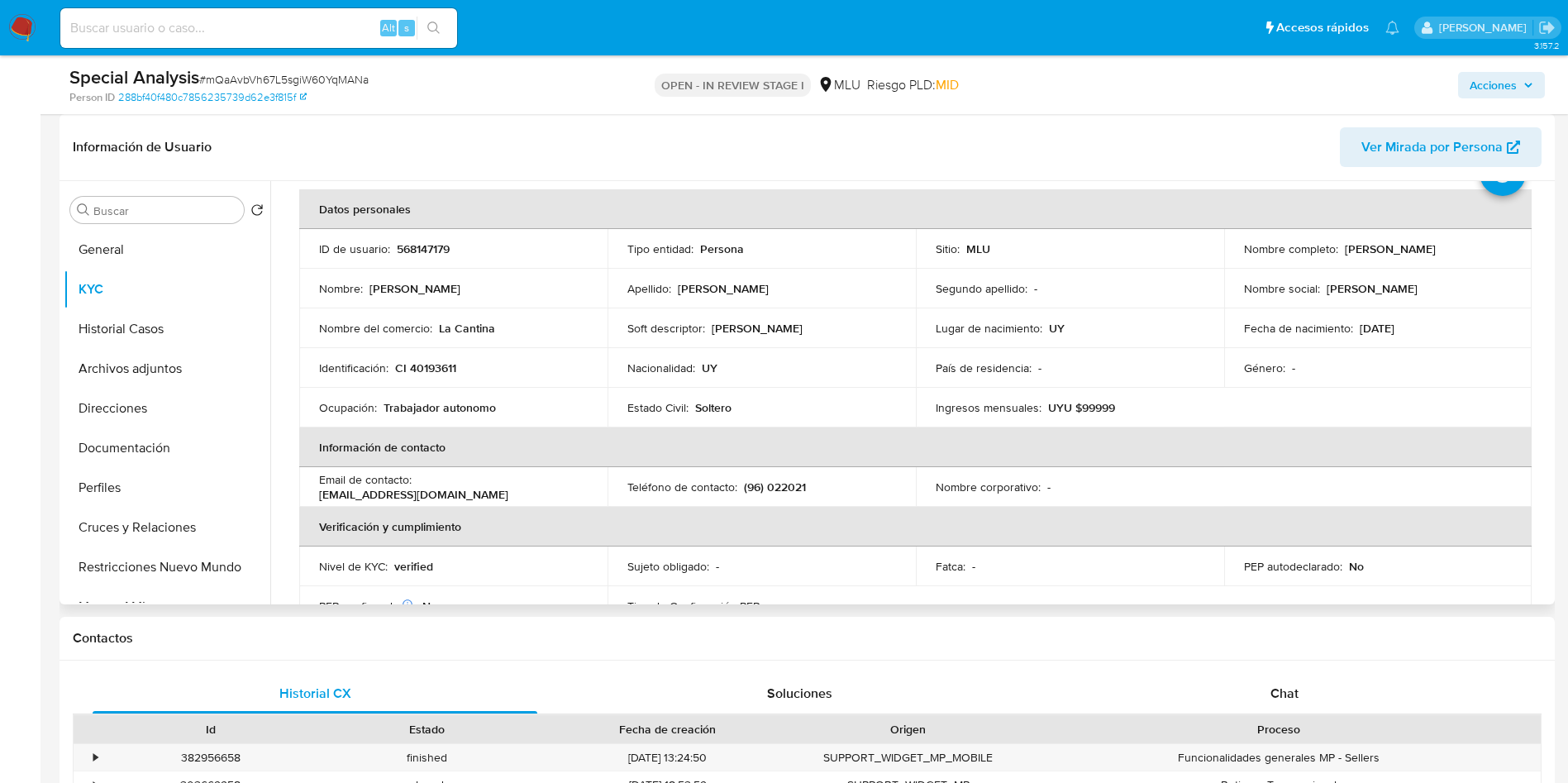
click at [424, 244] on p "568147179" at bounding box center [423, 249] width 53 height 15
copy p "568147179"
click at [411, 257] on td "ID de usuario : 568147179" at bounding box center [453, 249] width 308 height 40
click at [422, 245] on p "568147179" at bounding box center [423, 249] width 53 height 15
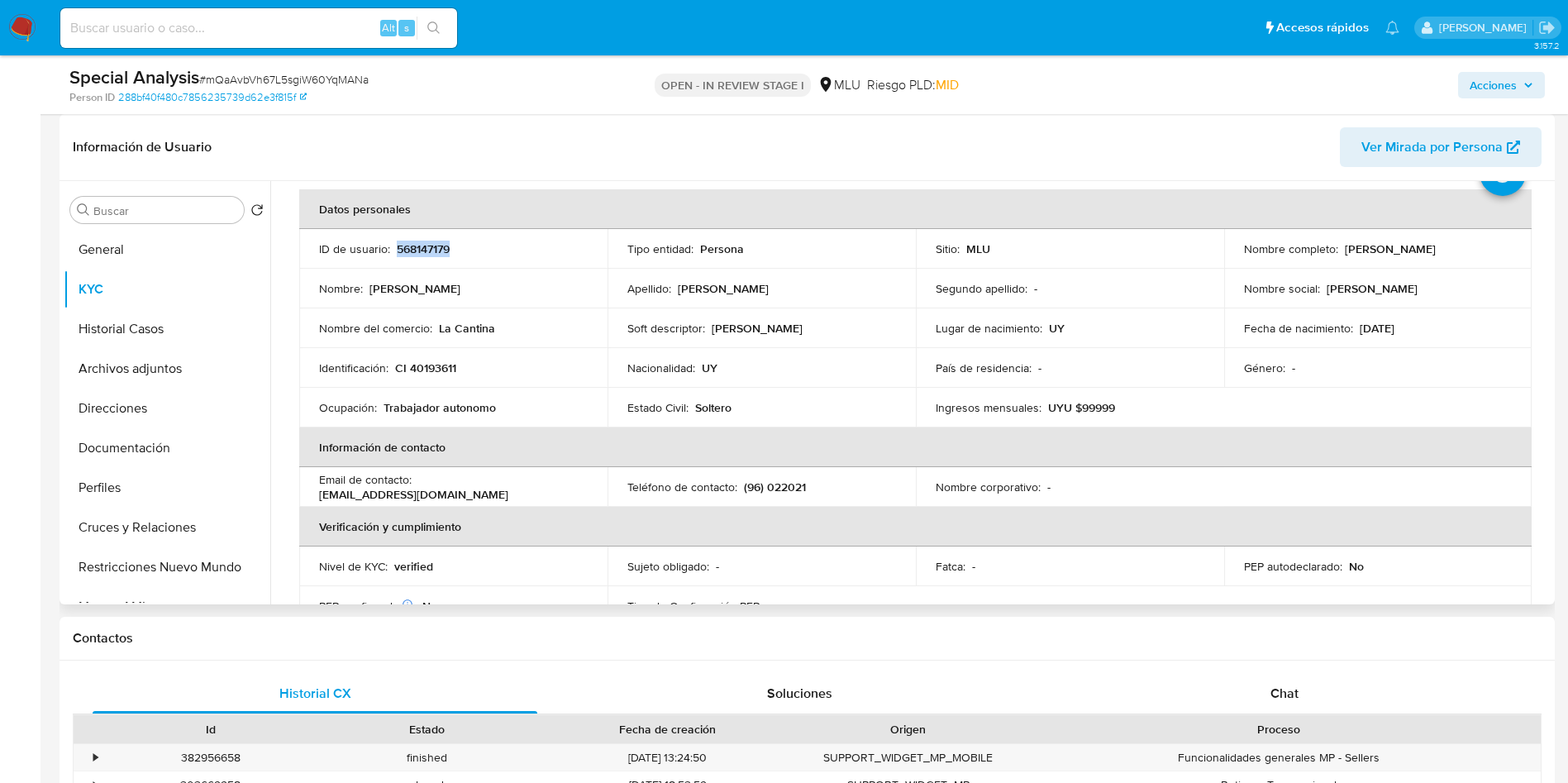
click at [422, 245] on p "568147179" at bounding box center [423, 249] width 53 height 15
copy p "568147179"
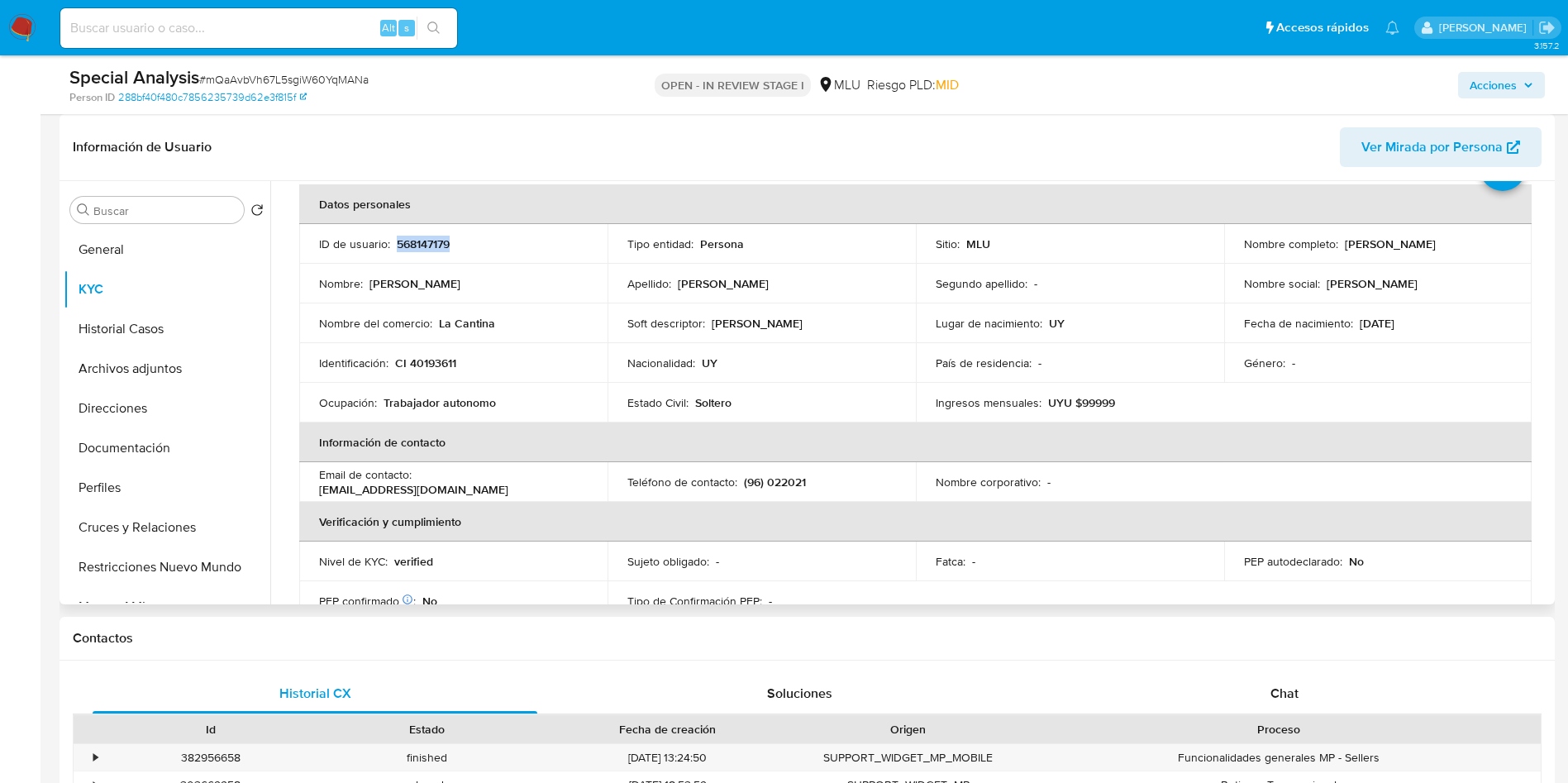
scroll to position [79, 0]
click at [126, 493] on button "Perfiles" at bounding box center [159, 488] width 193 height 40
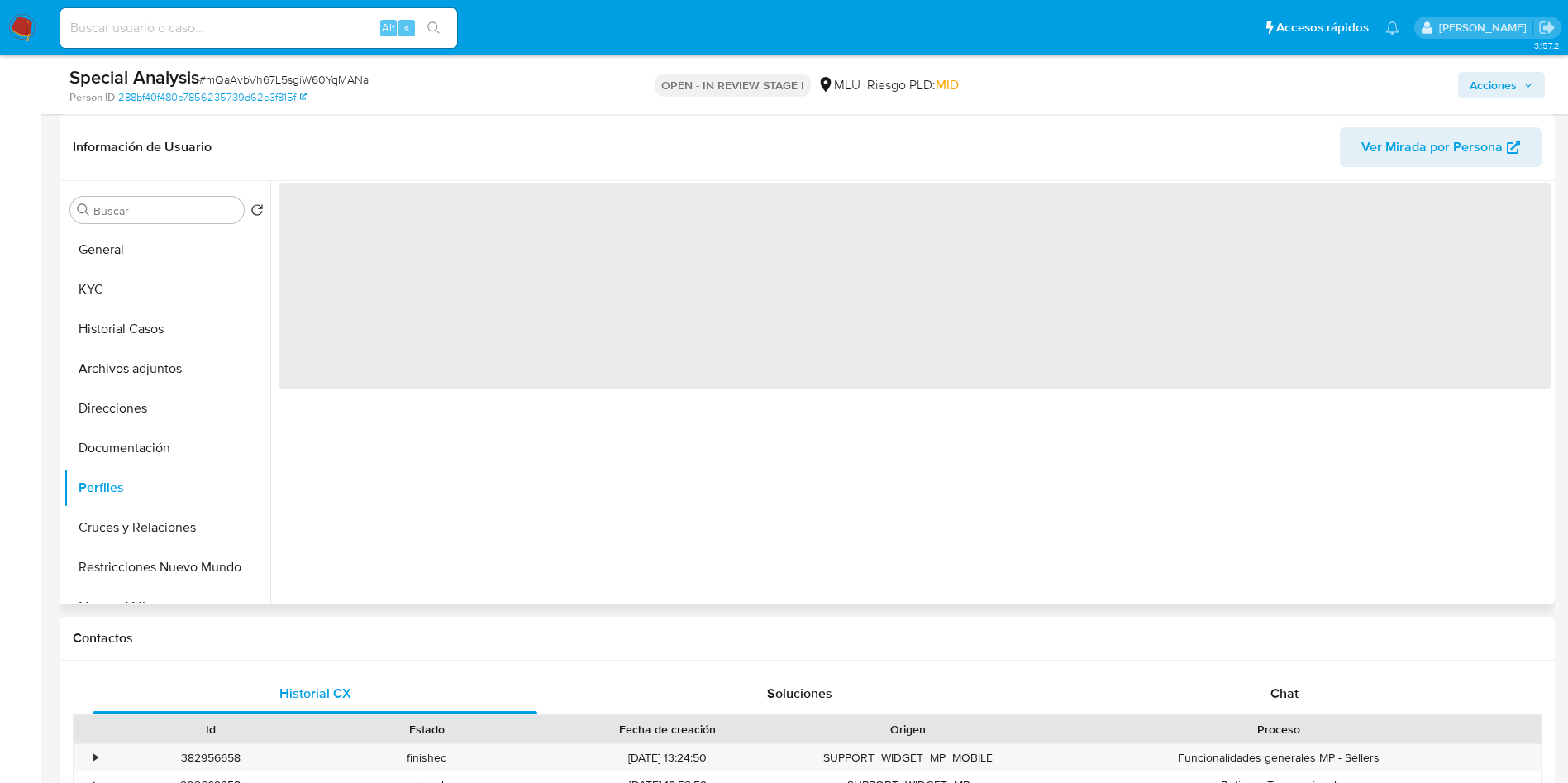
scroll to position [0, 0]
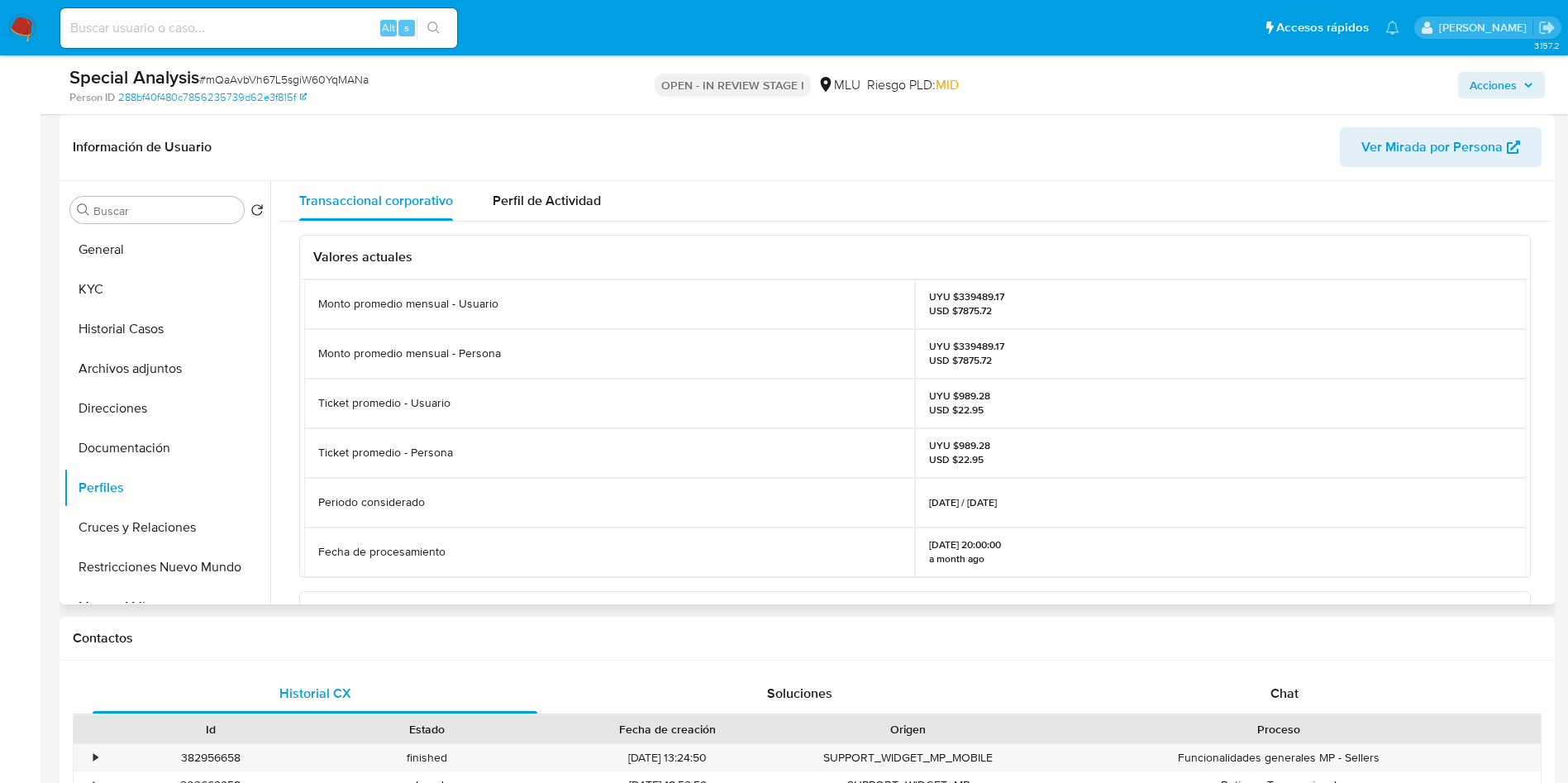
click at [957, 297] on p "UYU $339489.17 USD $7875.72" at bounding box center [967, 304] width 75 height 27
copy p "339489.17"
click at [132, 445] on button "Documentación" at bounding box center [159, 448] width 193 height 40
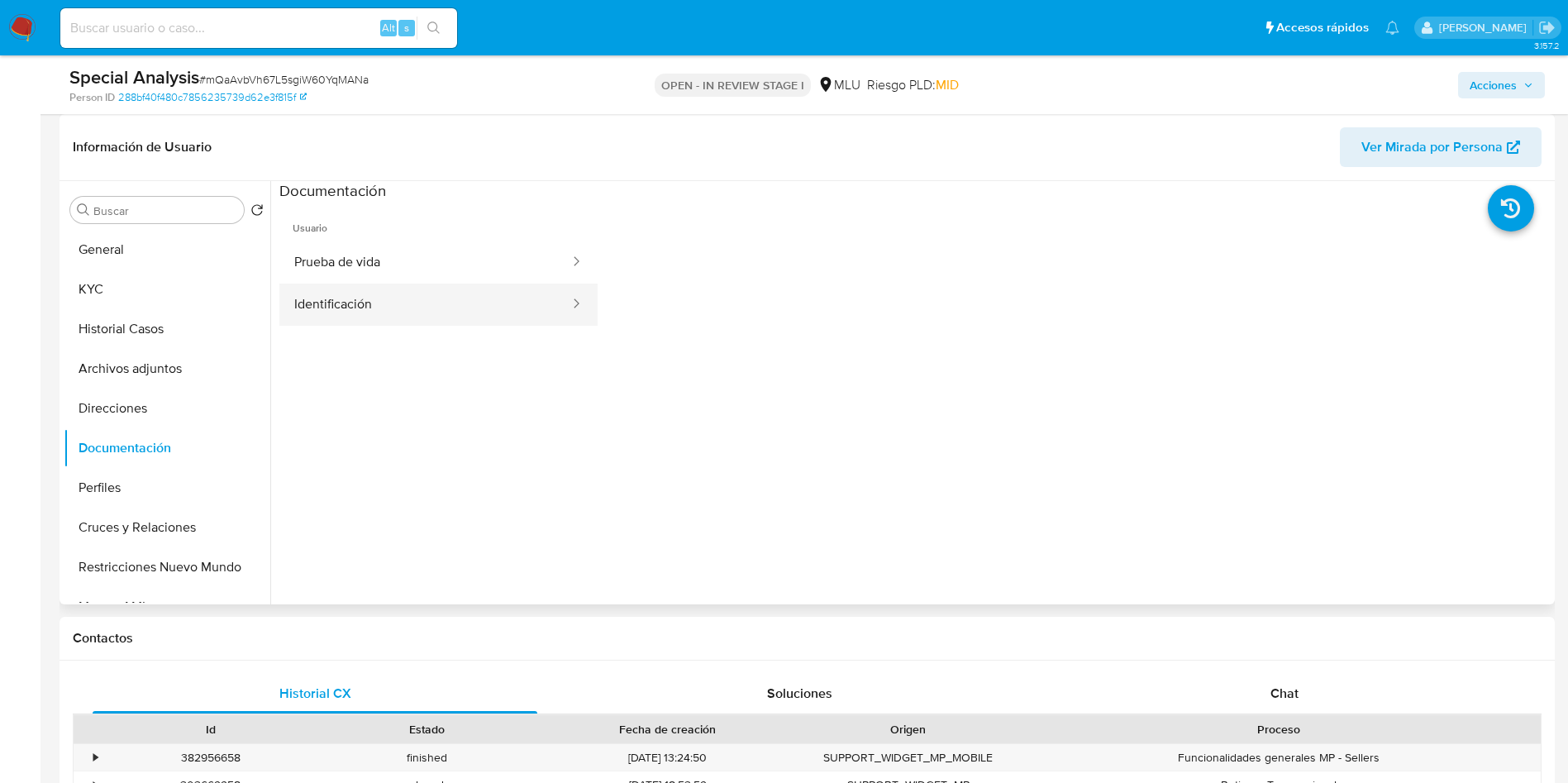
click at [408, 305] on button "Identificación" at bounding box center [426, 304] width 292 height 42
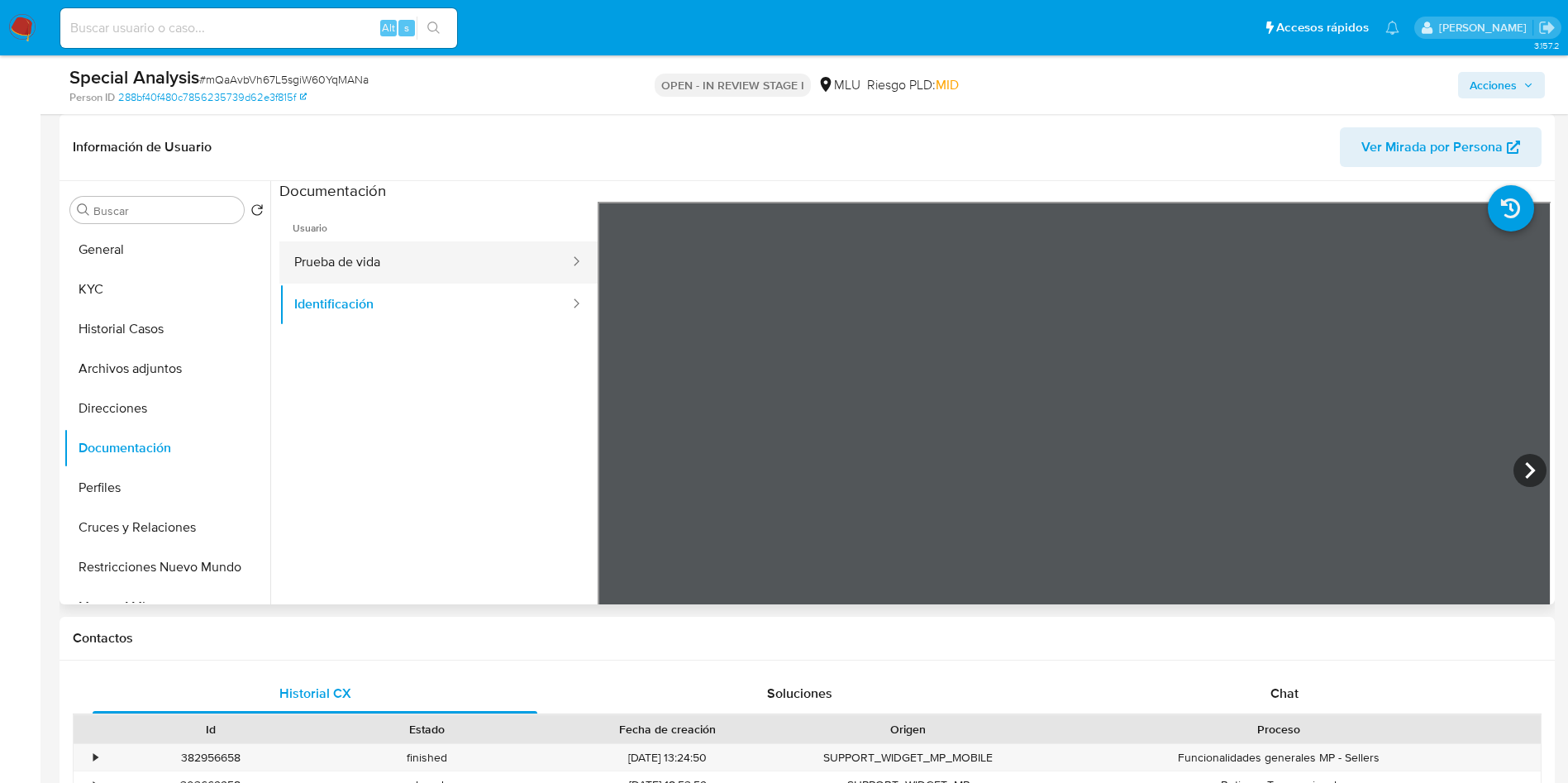
click at [439, 257] on button "Prueba de vida" at bounding box center [426, 262] width 292 height 42
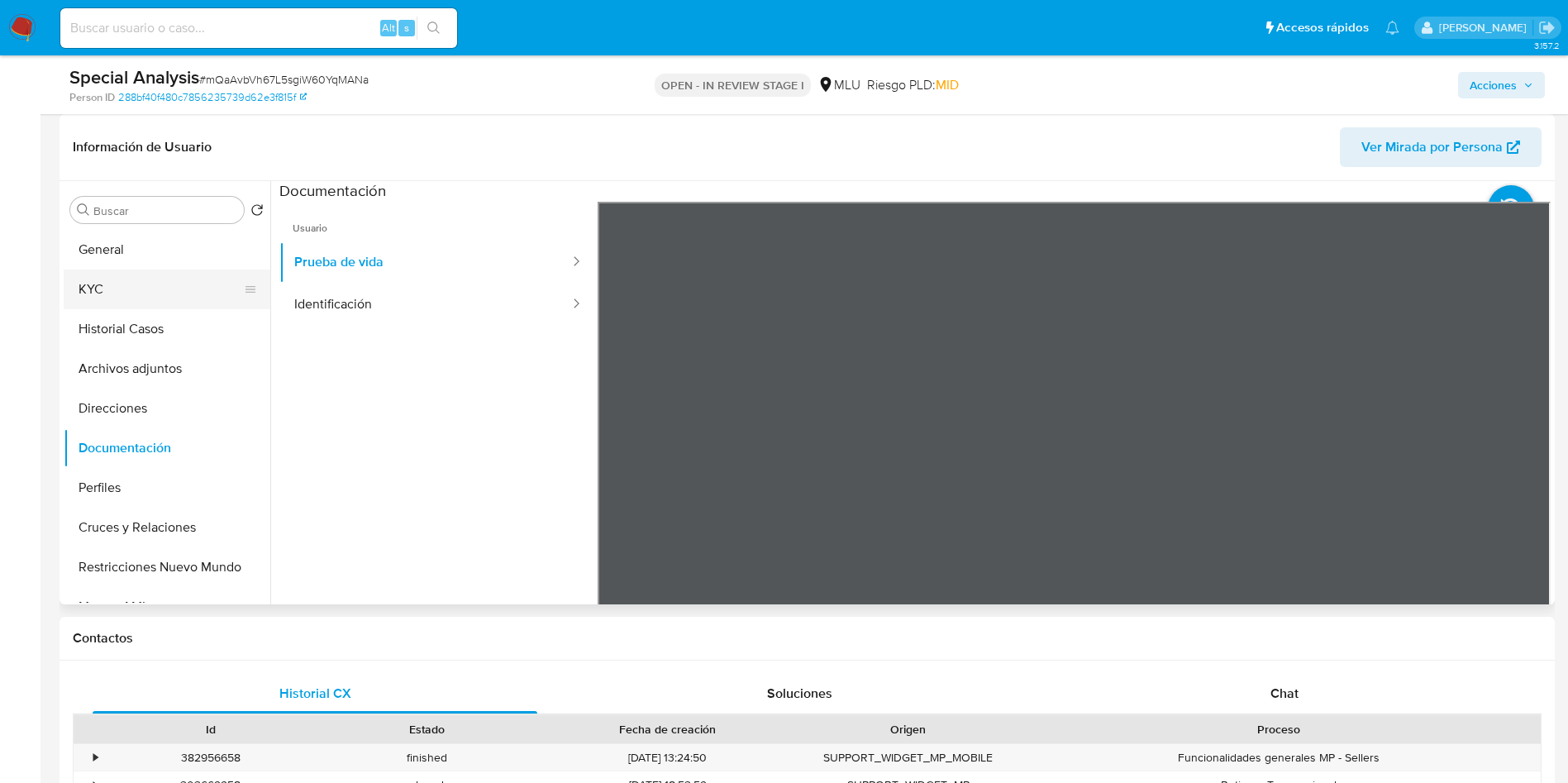
click at [113, 288] on button "KYC" at bounding box center [159, 290] width 193 height 40
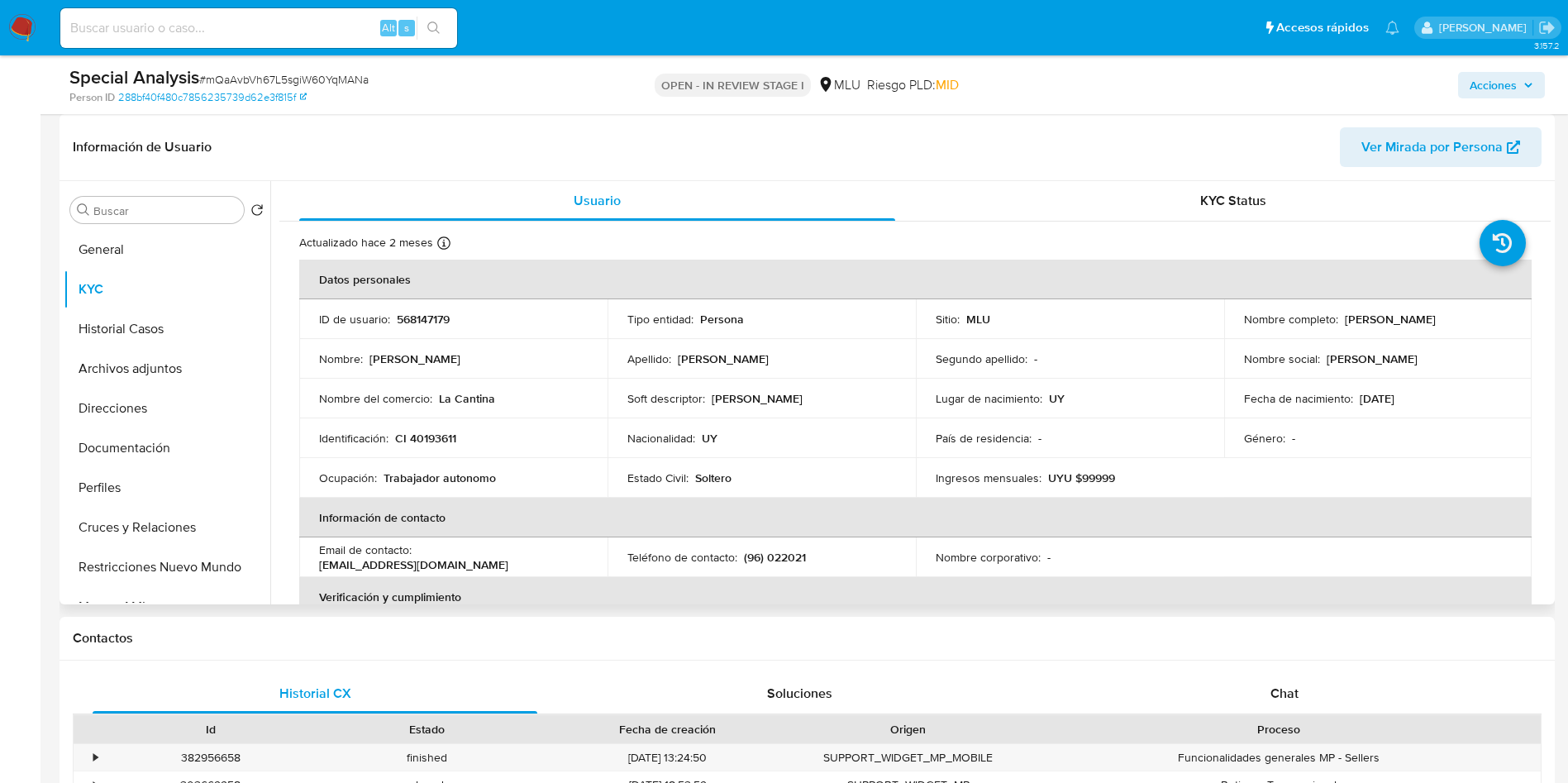
click at [1442, 460] on table "Datos personales ID de usuario : 568147179 Tipo entidad : Persona Sitio : MLU N…" at bounding box center [915, 558] width 1232 height 596
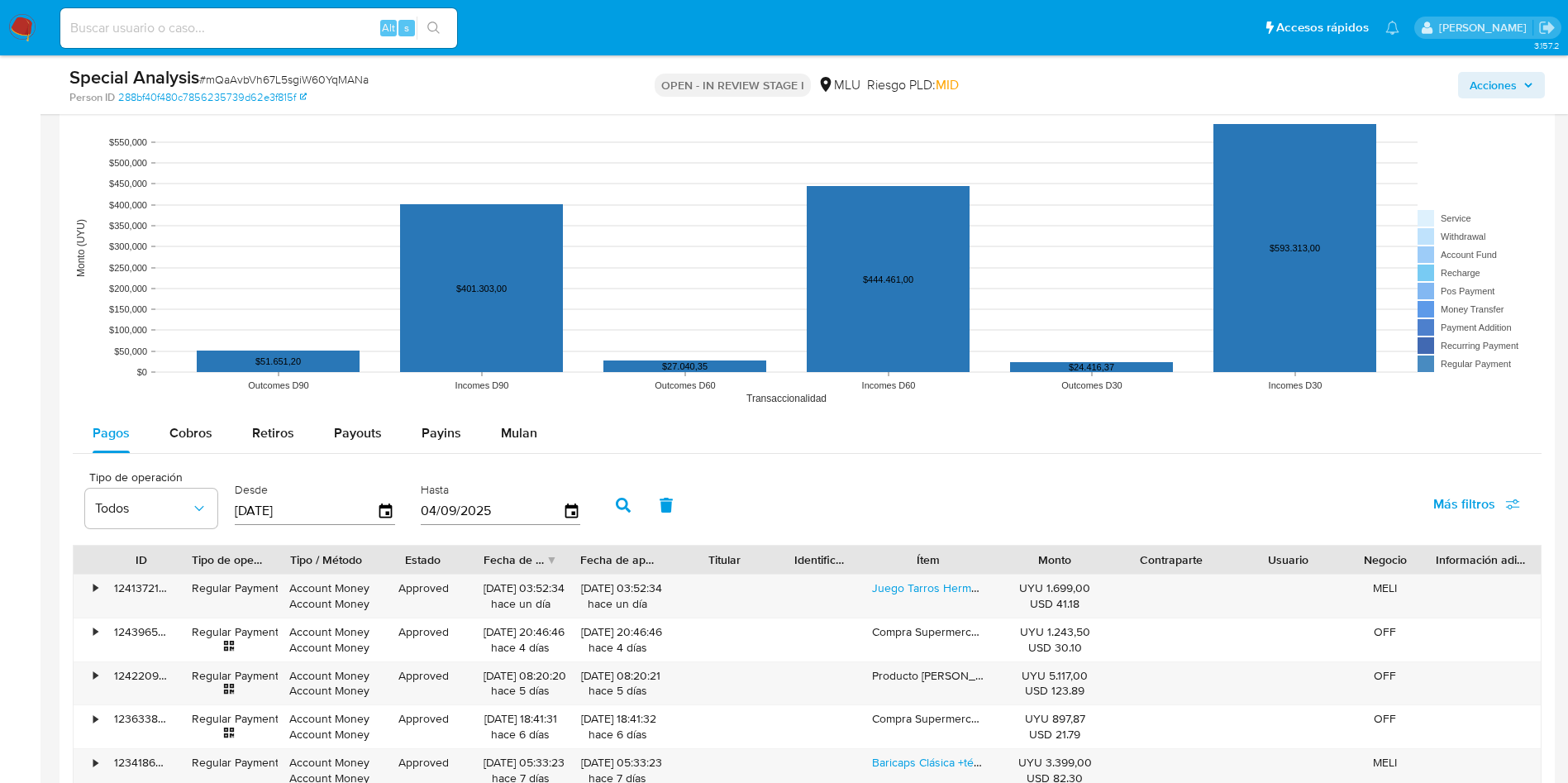
scroll to position [1613, 0]
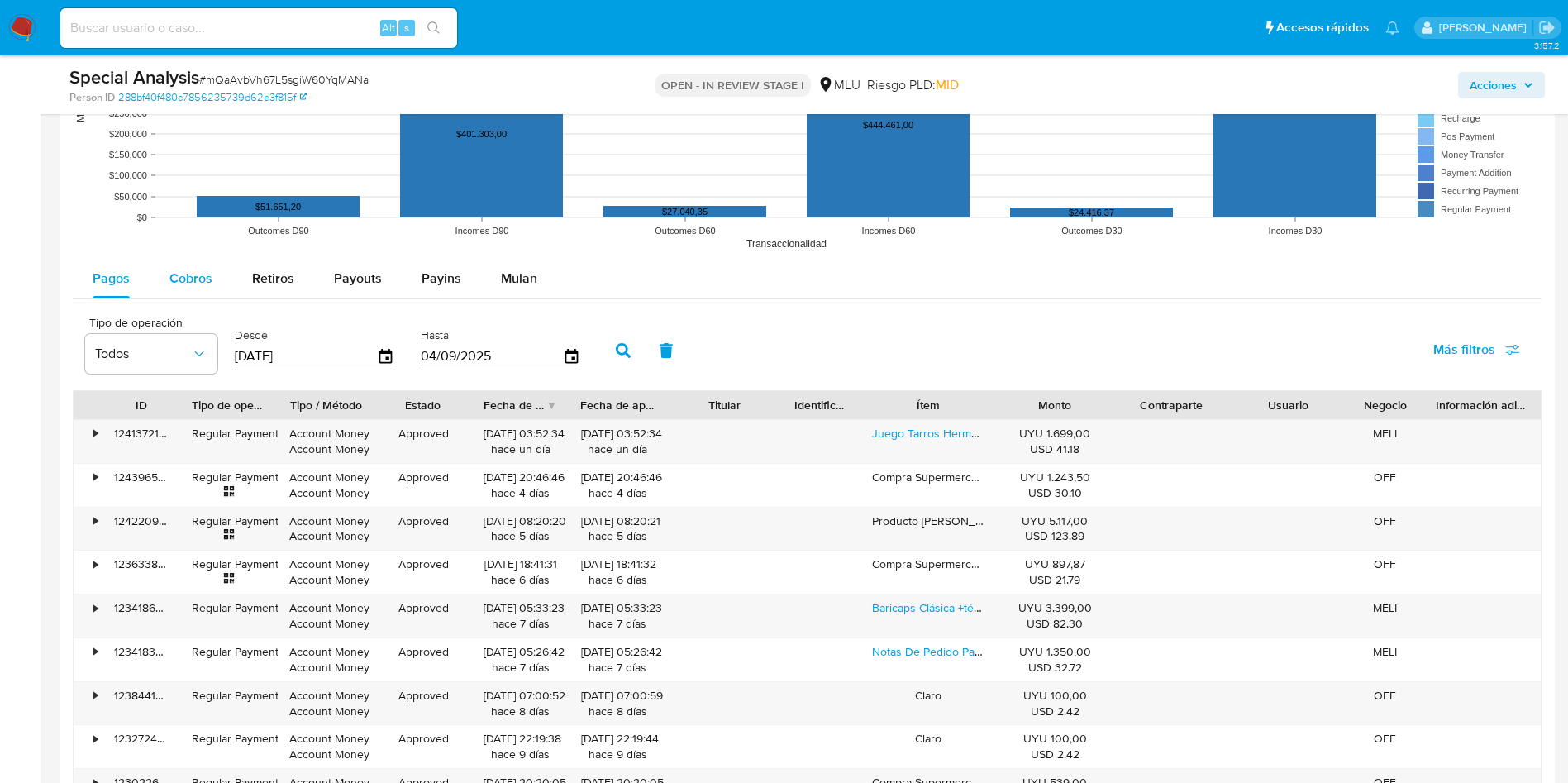
click at [165, 266] on button "Cobros" at bounding box center [191, 279] width 83 height 40
select select "10"
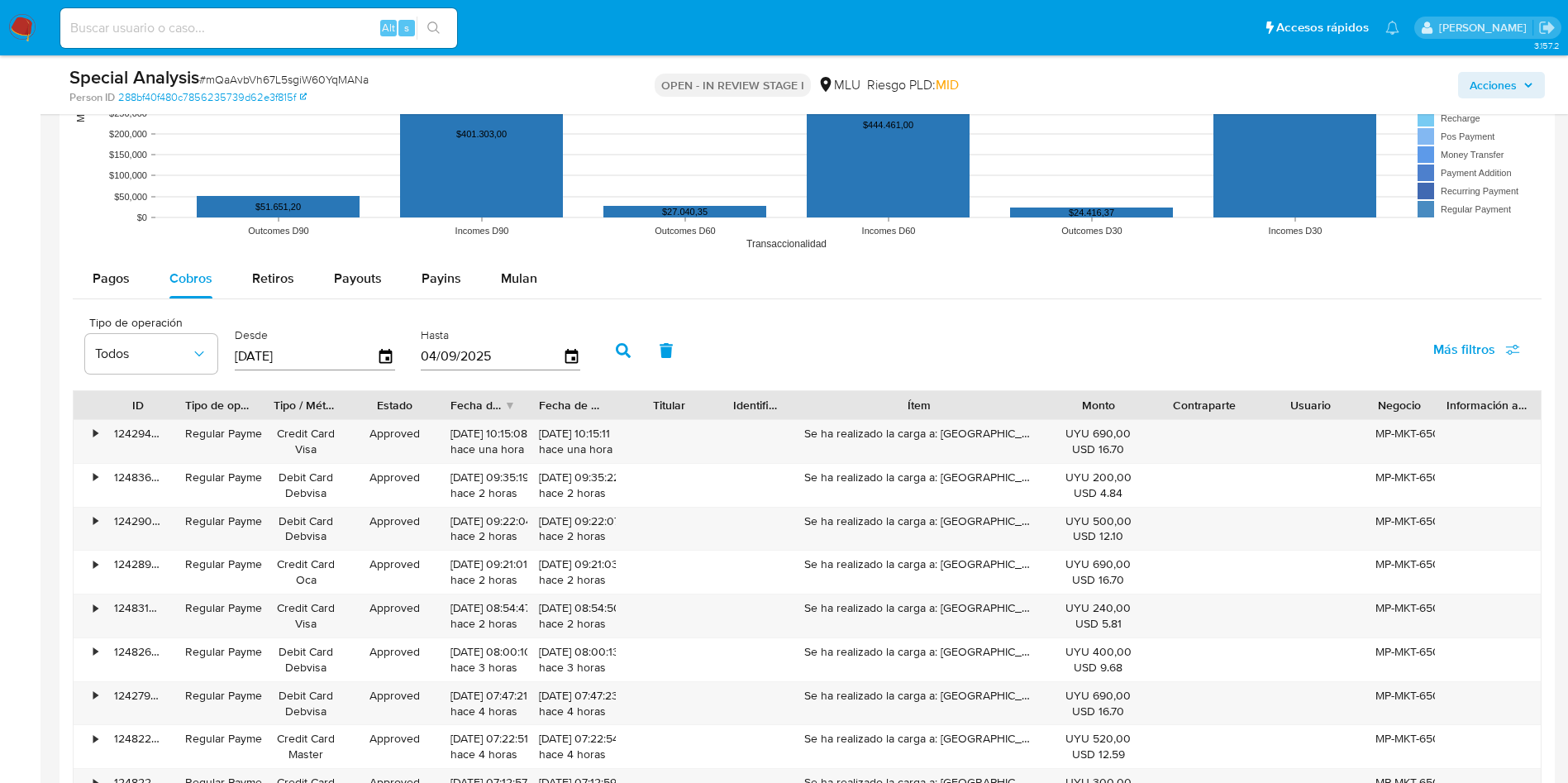
drag, startPoint x: 998, startPoint y: 413, endPoint x: 1056, endPoint y: 406, distance: 58.4
click at [1056, 406] on div "ID Tipo de operación Tipo / Método Estado Fecha de creación Fecha de aprobación…" at bounding box center [808, 405] width 1467 height 29
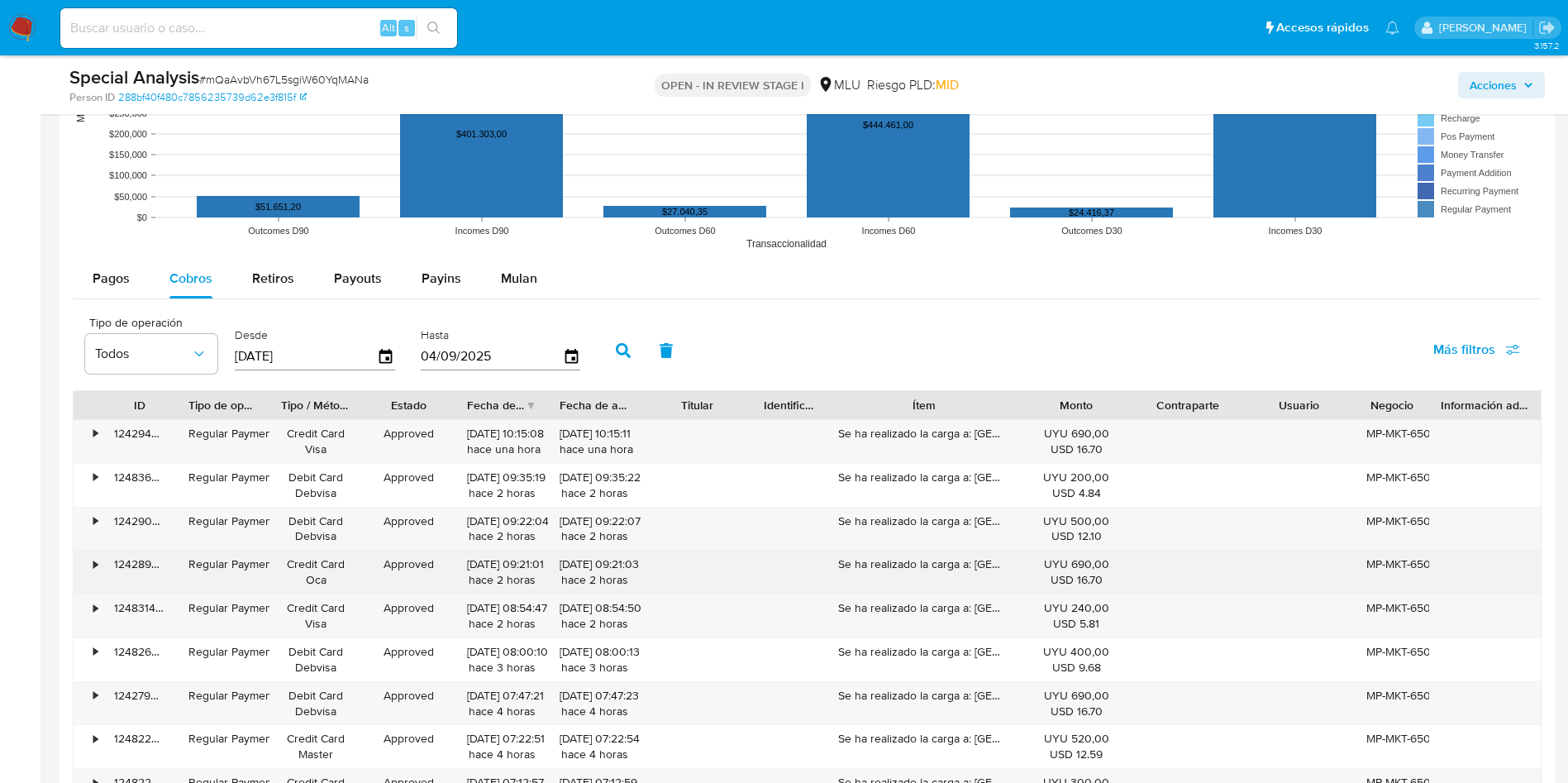
click at [167, 584] on div "124289971047" at bounding box center [140, 572] width 75 height 43
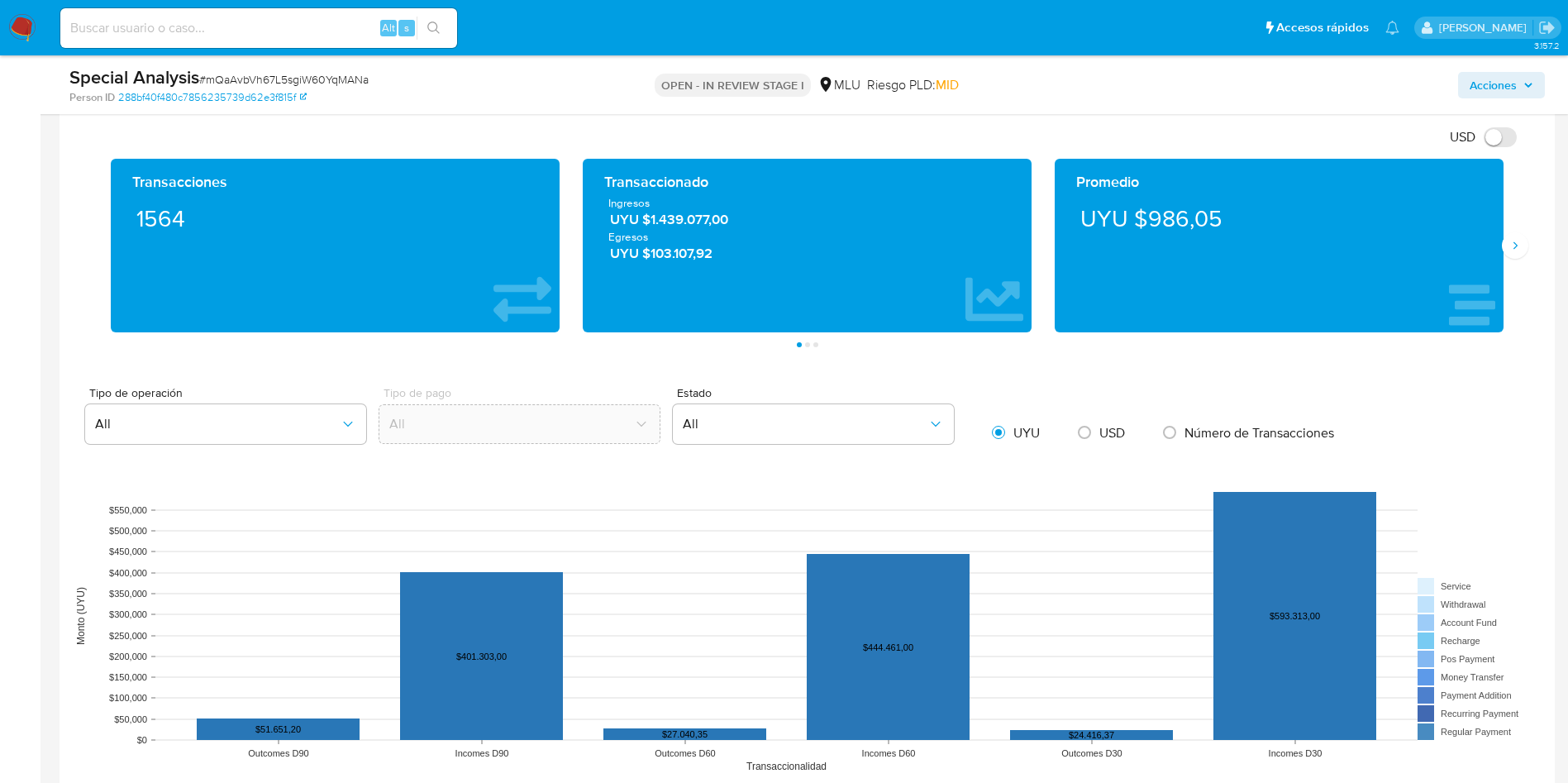
scroll to position [1056, 0]
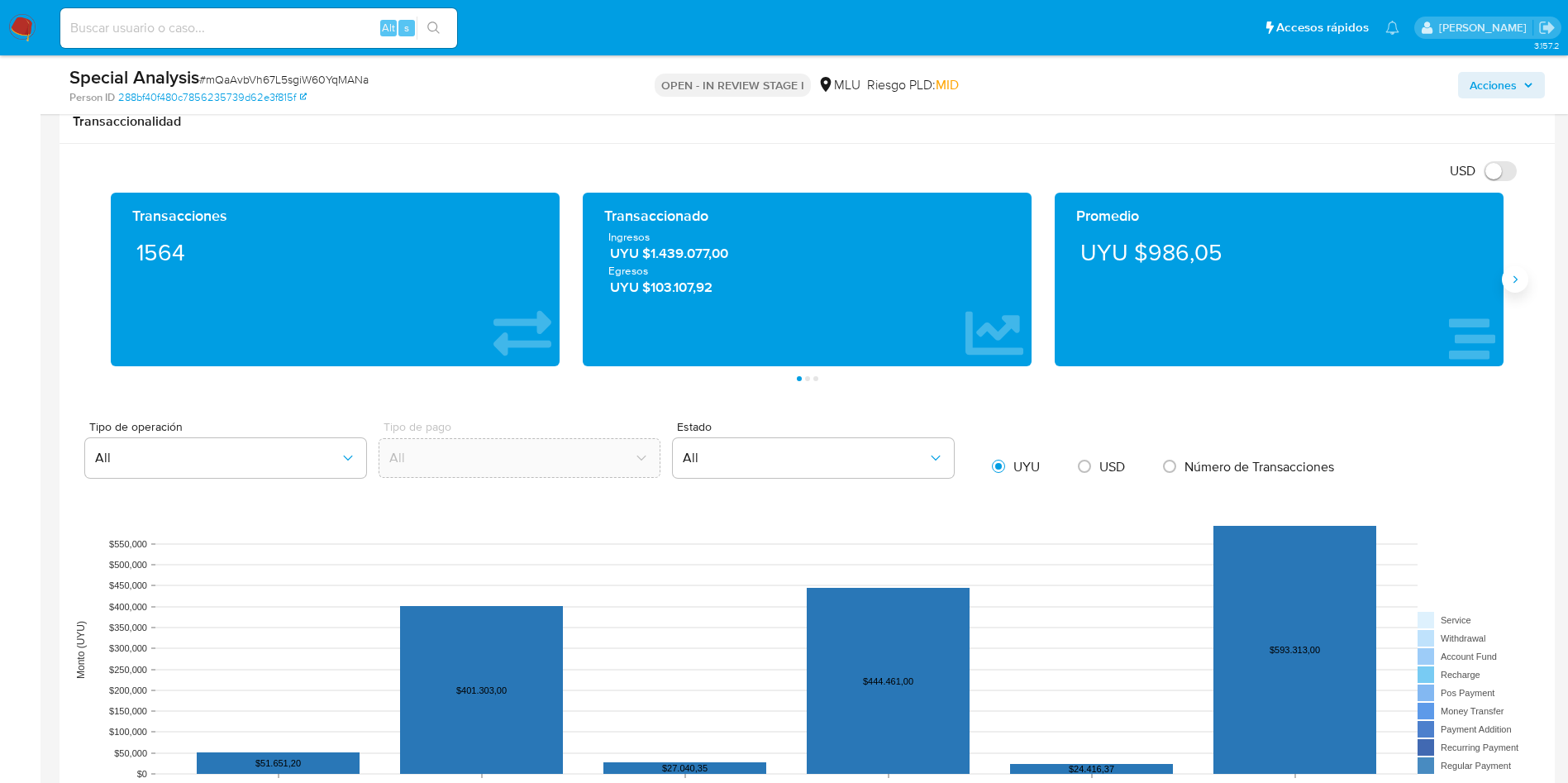
click at [1513, 275] on icon "Siguiente" at bounding box center [1515, 279] width 13 height 13
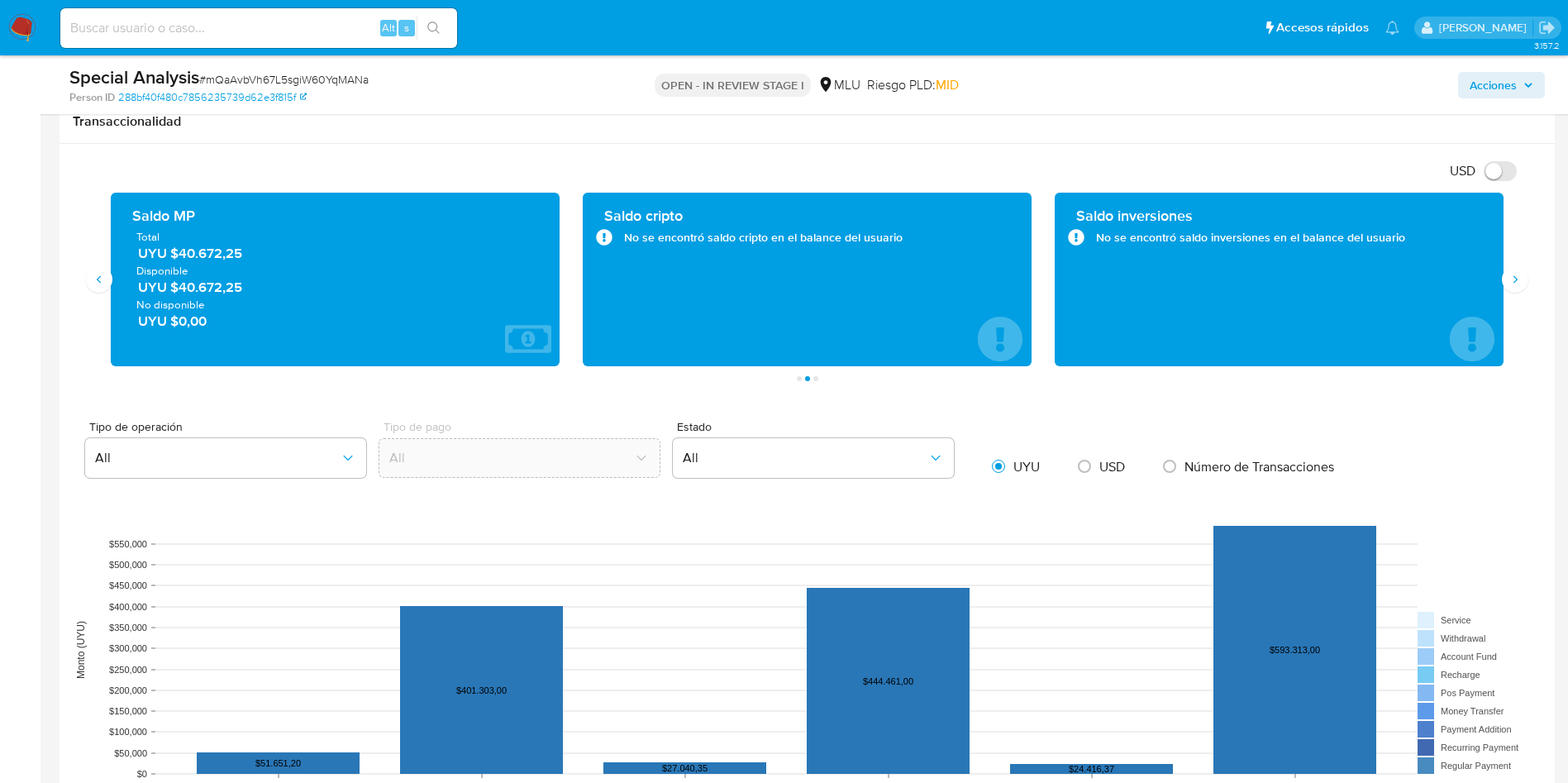
click at [200, 254] on span "UYU $40.672,25" at bounding box center [336, 253] width 396 height 19
click at [40, 279] on main "3.157.2 Asignado a tvaya Asignado el: [DATE] 19:00:23 Creado el: [DATE] Creado …" at bounding box center [784, 545] width 1568 height 3204
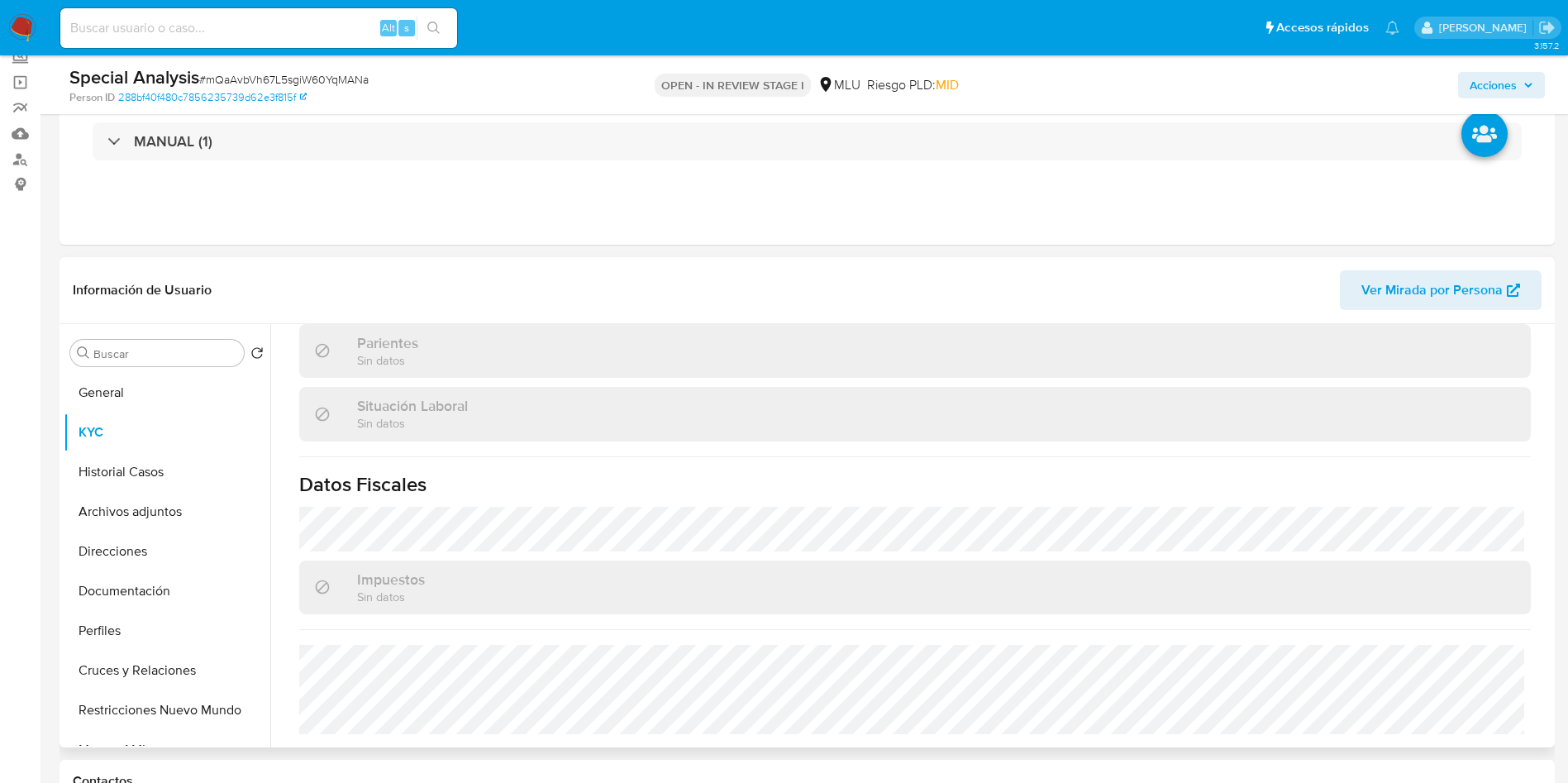
scroll to position [63, 0]
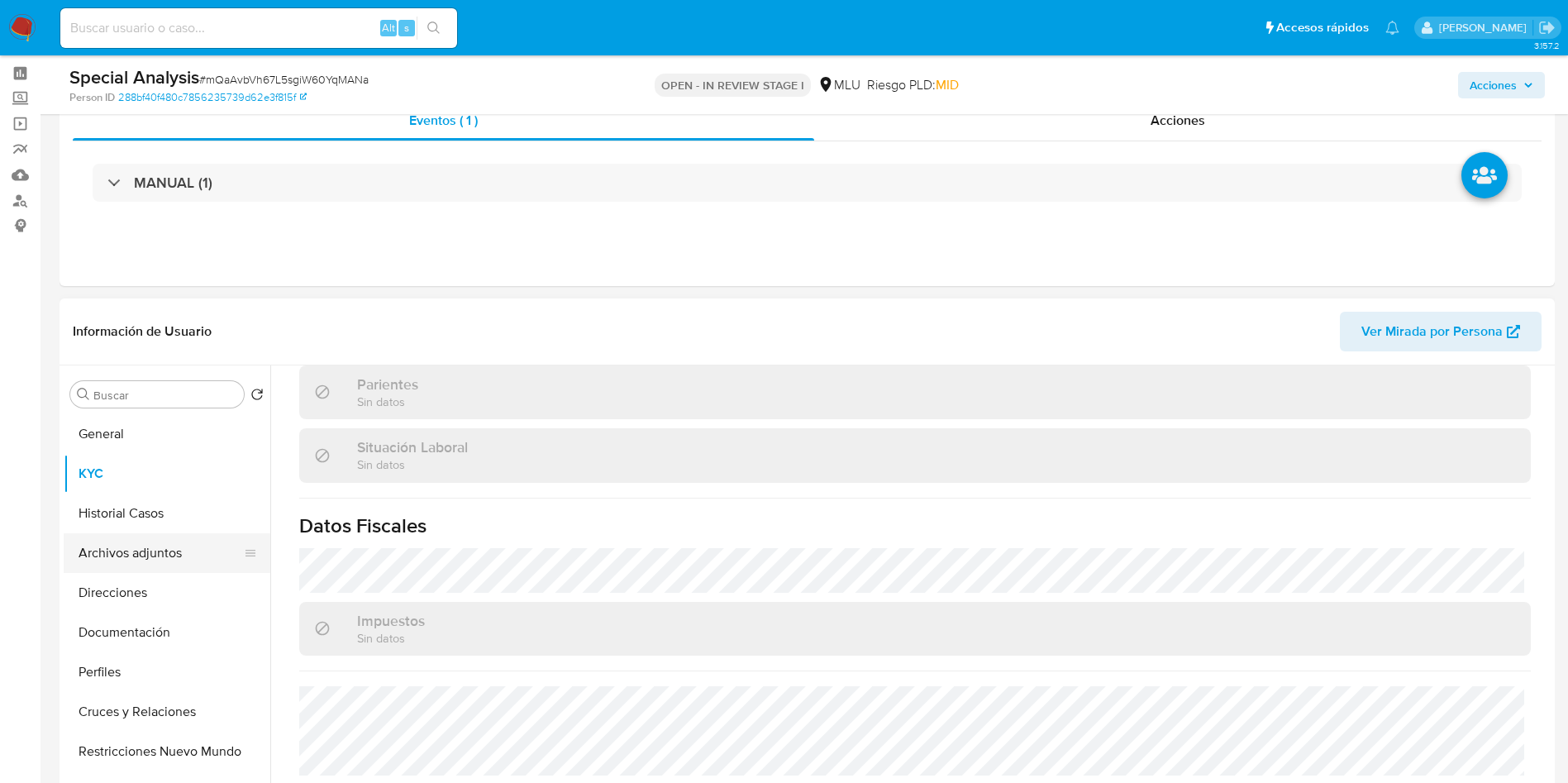
click at [158, 561] on button "Archivos adjuntos" at bounding box center [159, 553] width 193 height 40
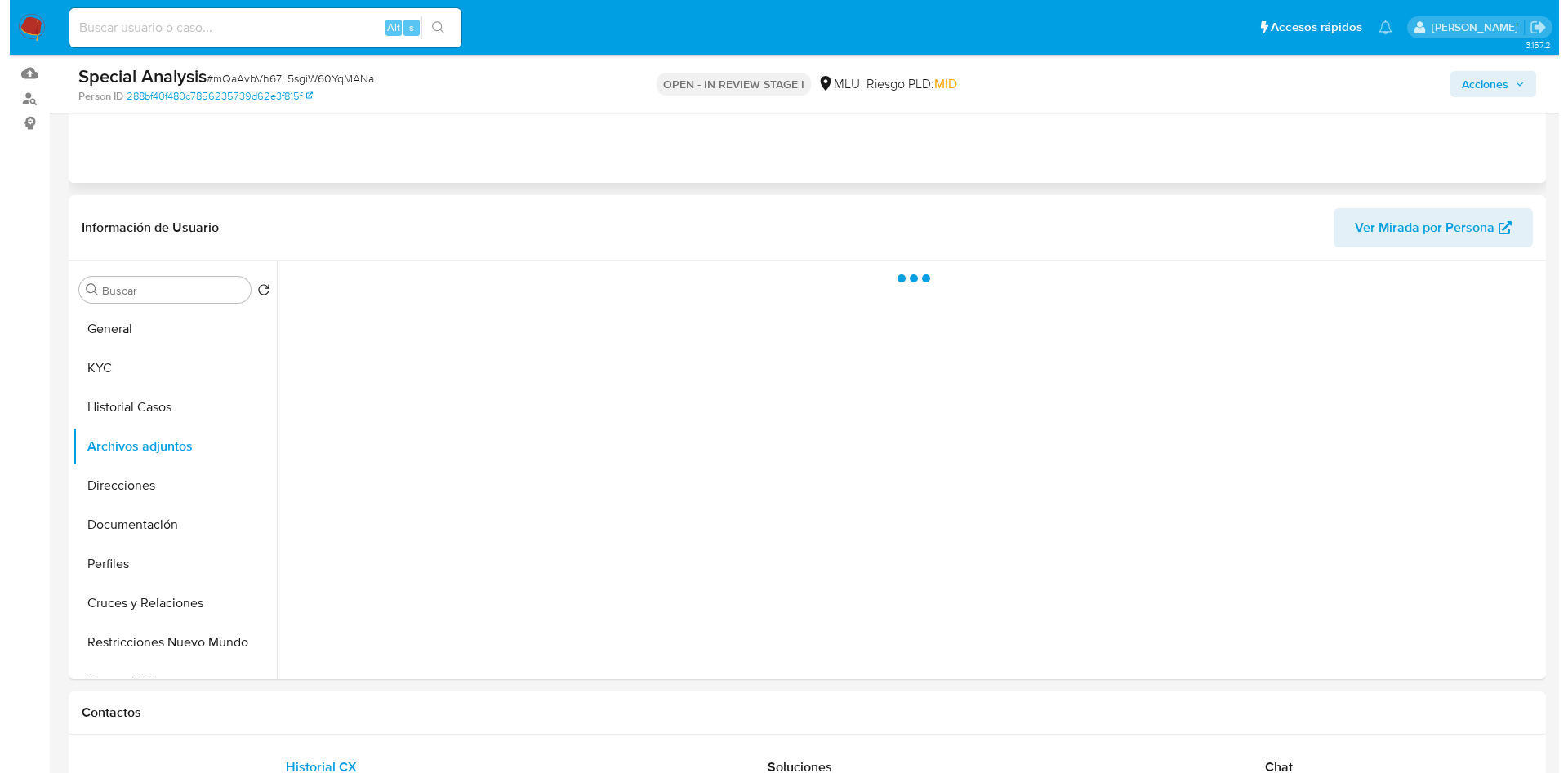
scroll to position [186, 0]
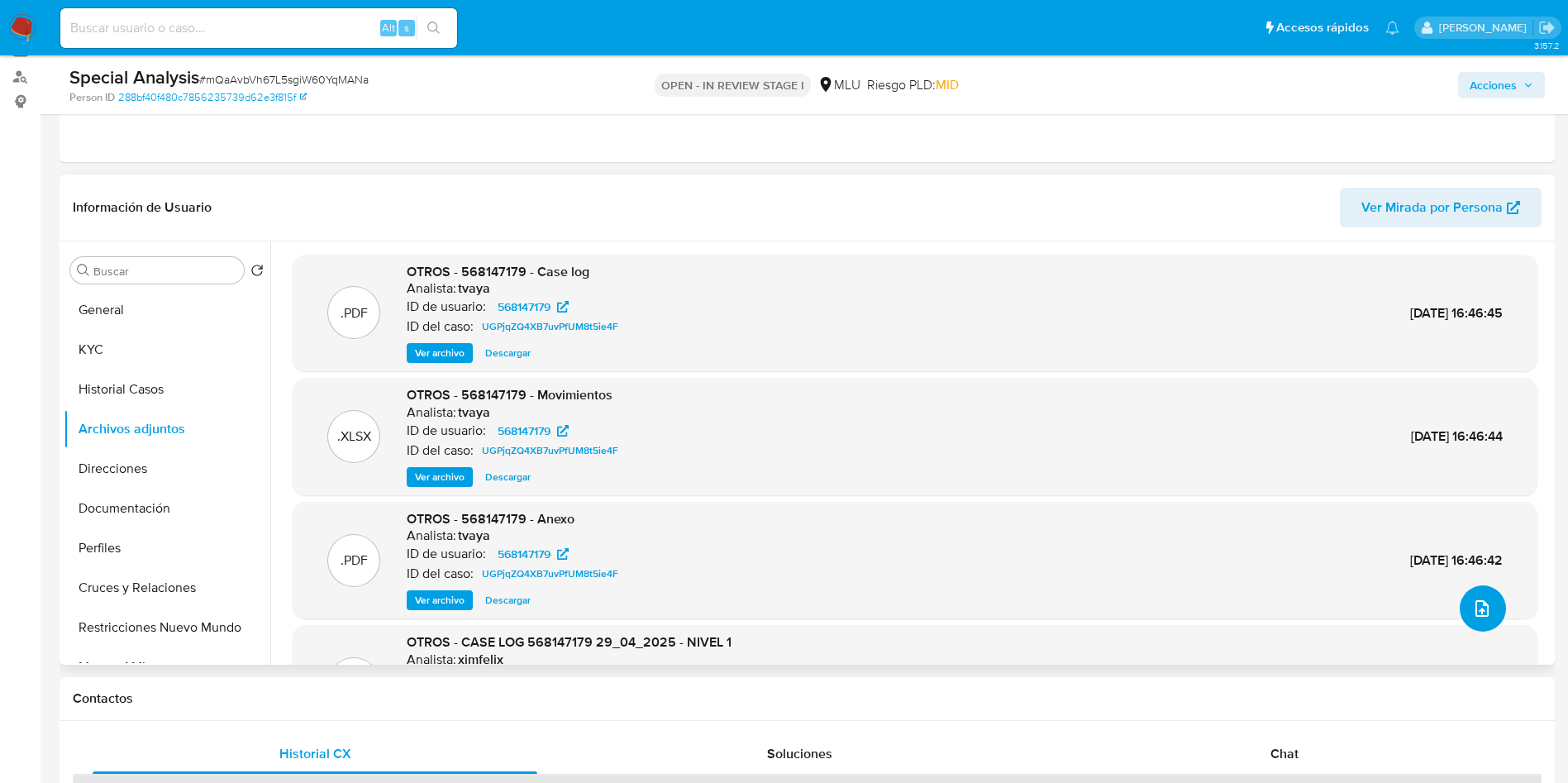
click at [1475, 611] on icon "upload-file" at bounding box center [1483, 608] width 20 height 20
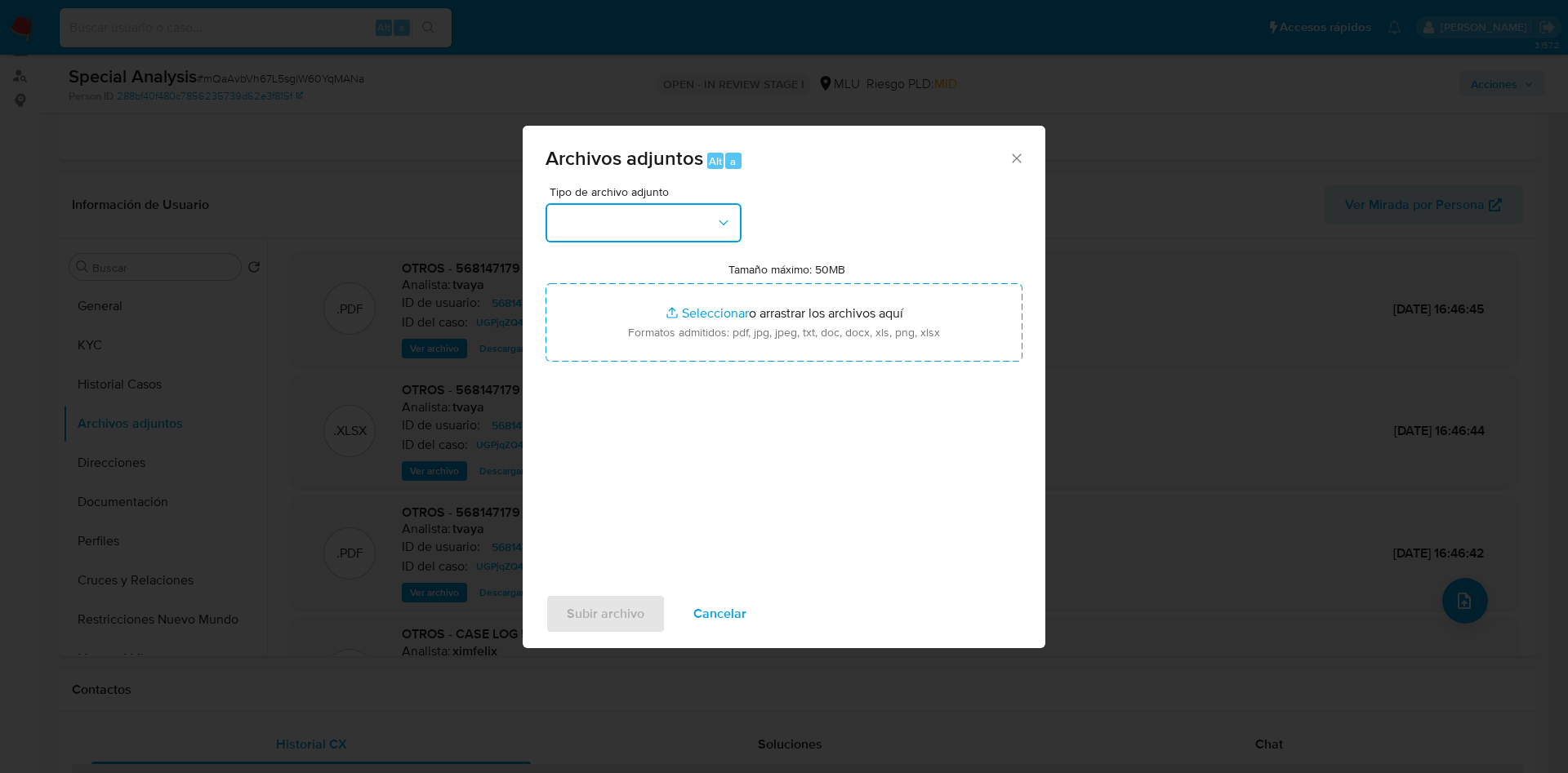
click at [660, 208] on button "button" at bounding box center [643, 222] width 196 height 40
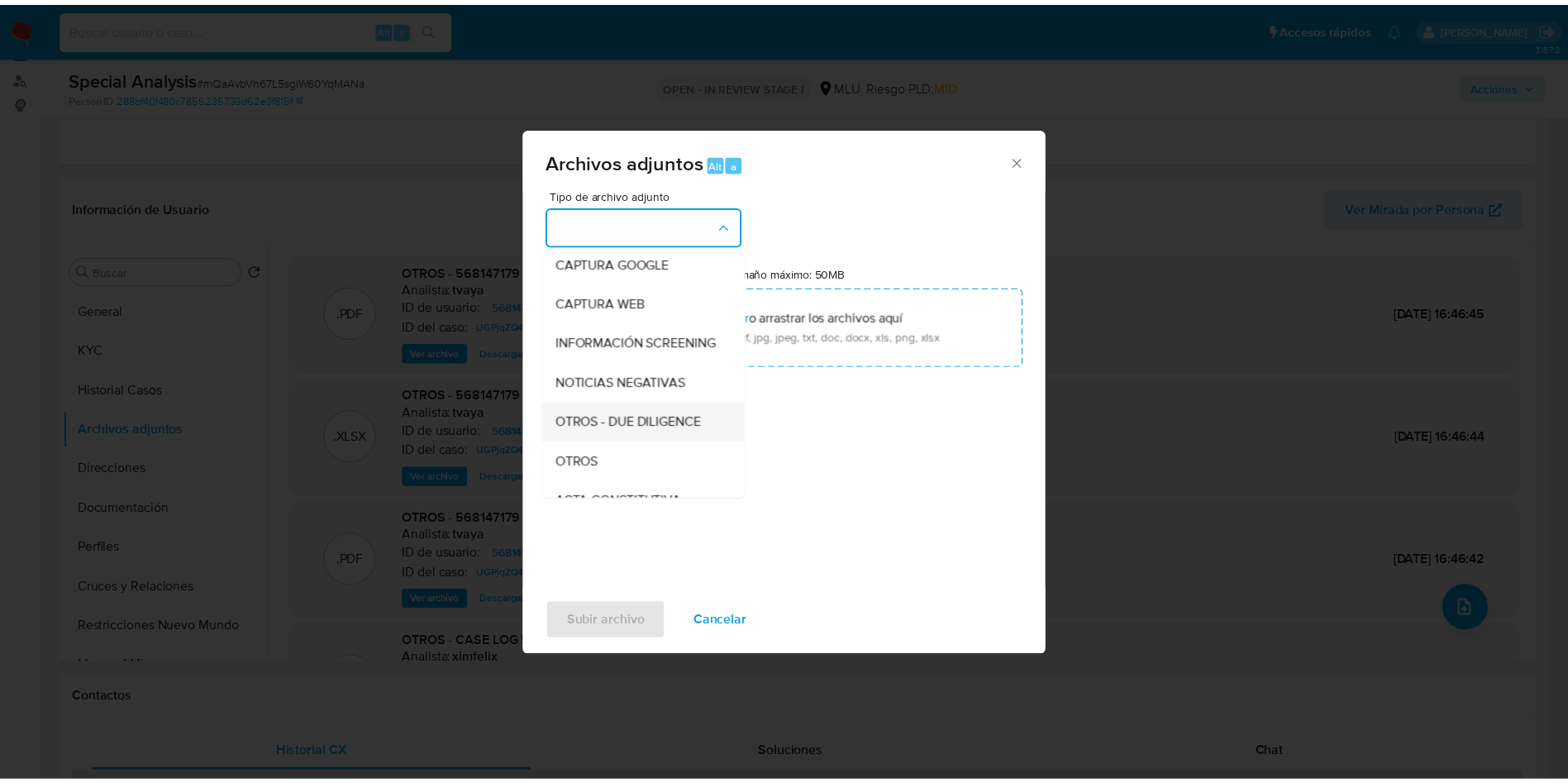
scroll to position [124, 0]
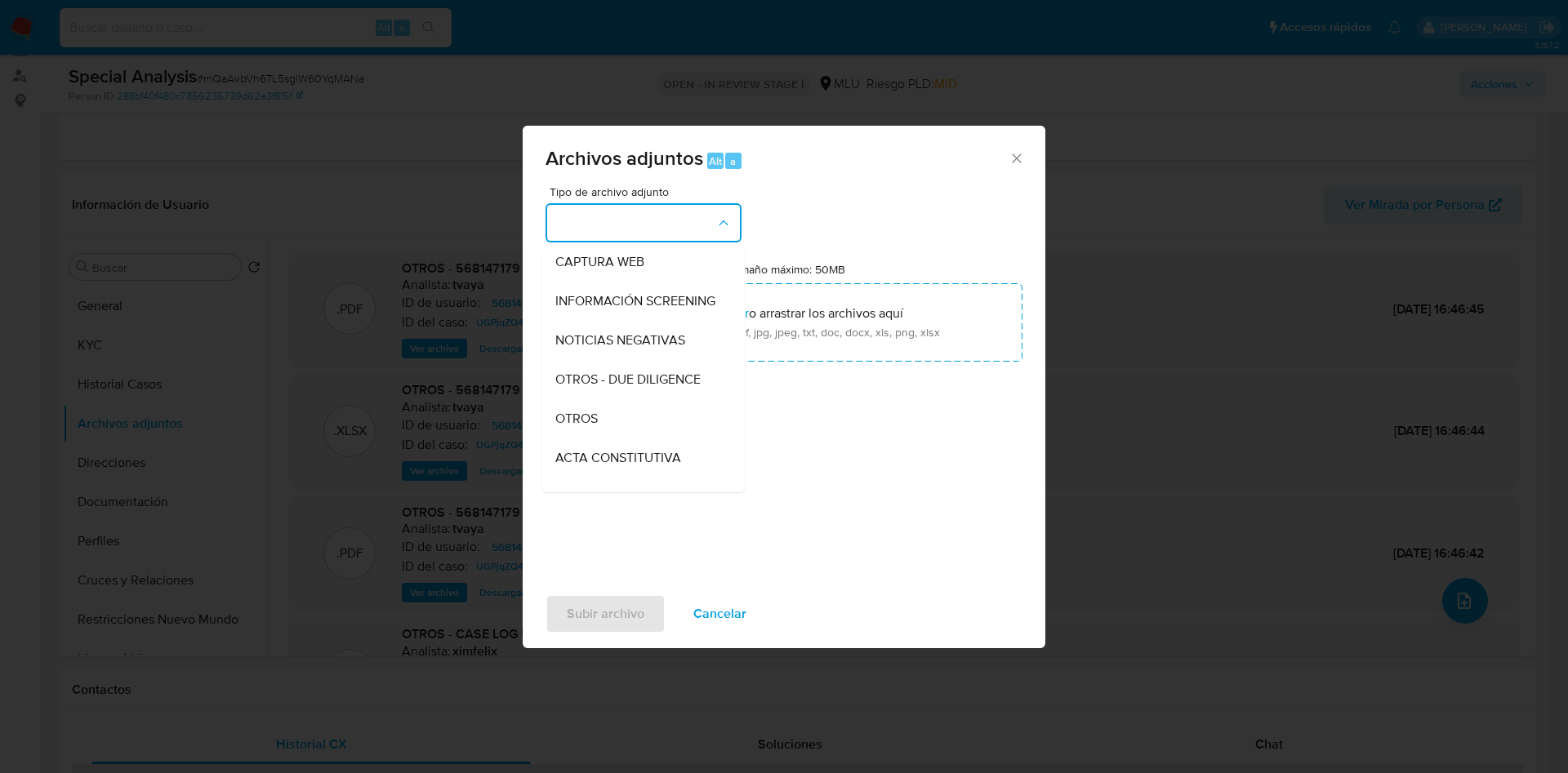
click at [589, 439] on div "OTROS" at bounding box center [638, 419] width 166 height 40
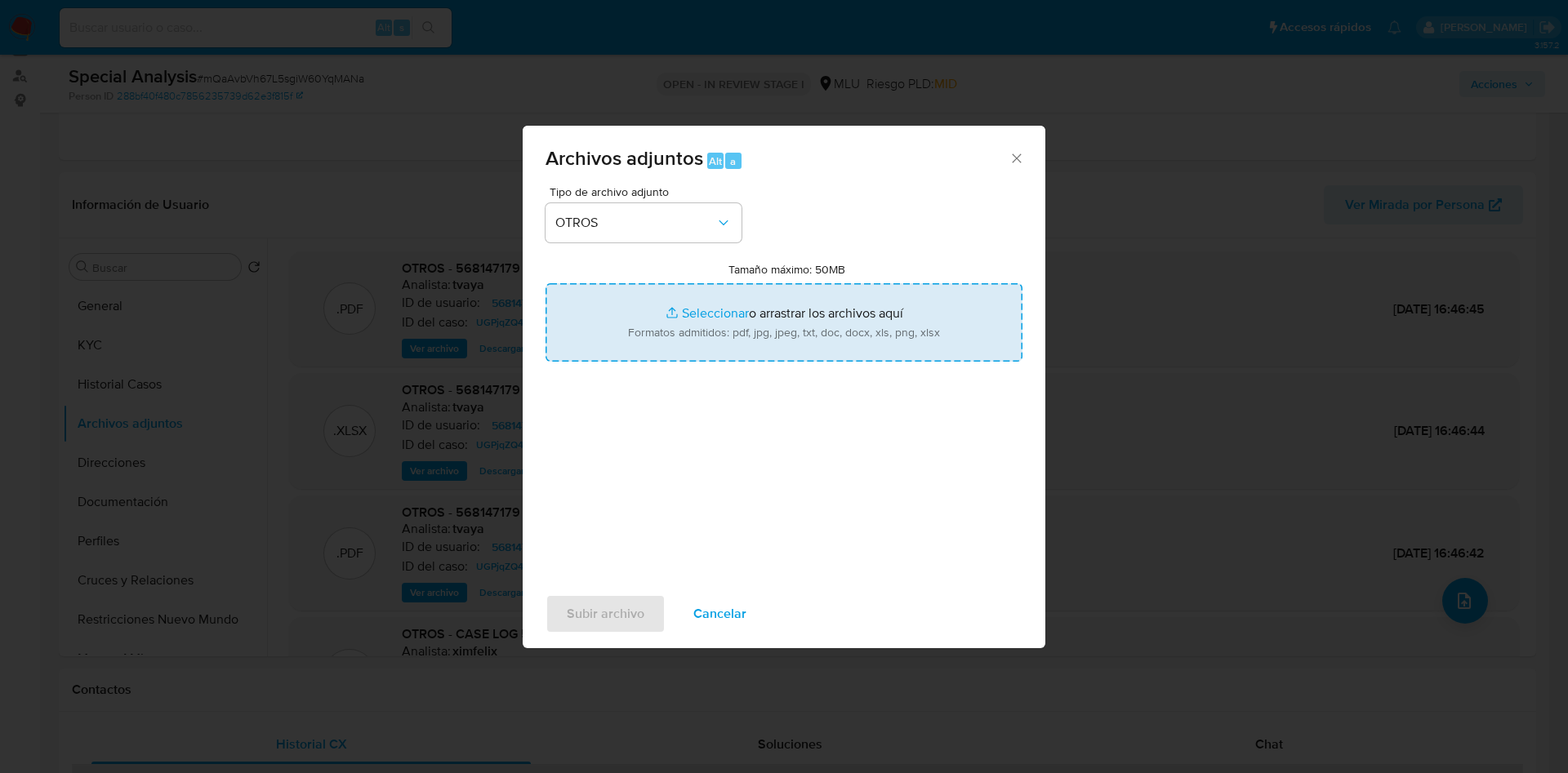
click at [765, 338] on input "Tamaño máximo: 50MB Seleccionar archivos" at bounding box center [784, 322] width 477 height 78
type input "C:\fakepath\568147179 - Anexo.pdf"
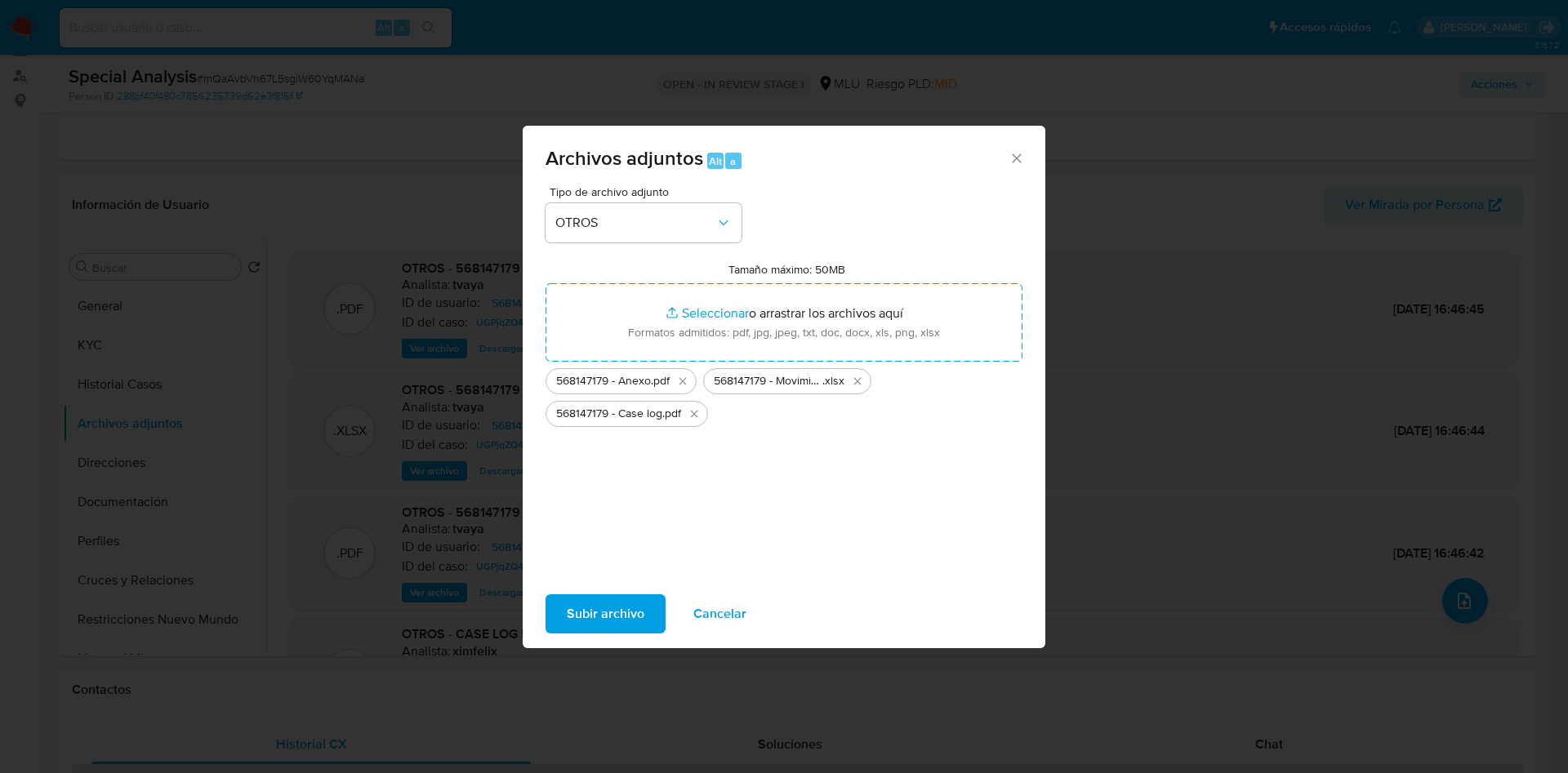
click at [580, 619] on span "Subir archivo" at bounding box center [605, 614] width 77 height 36
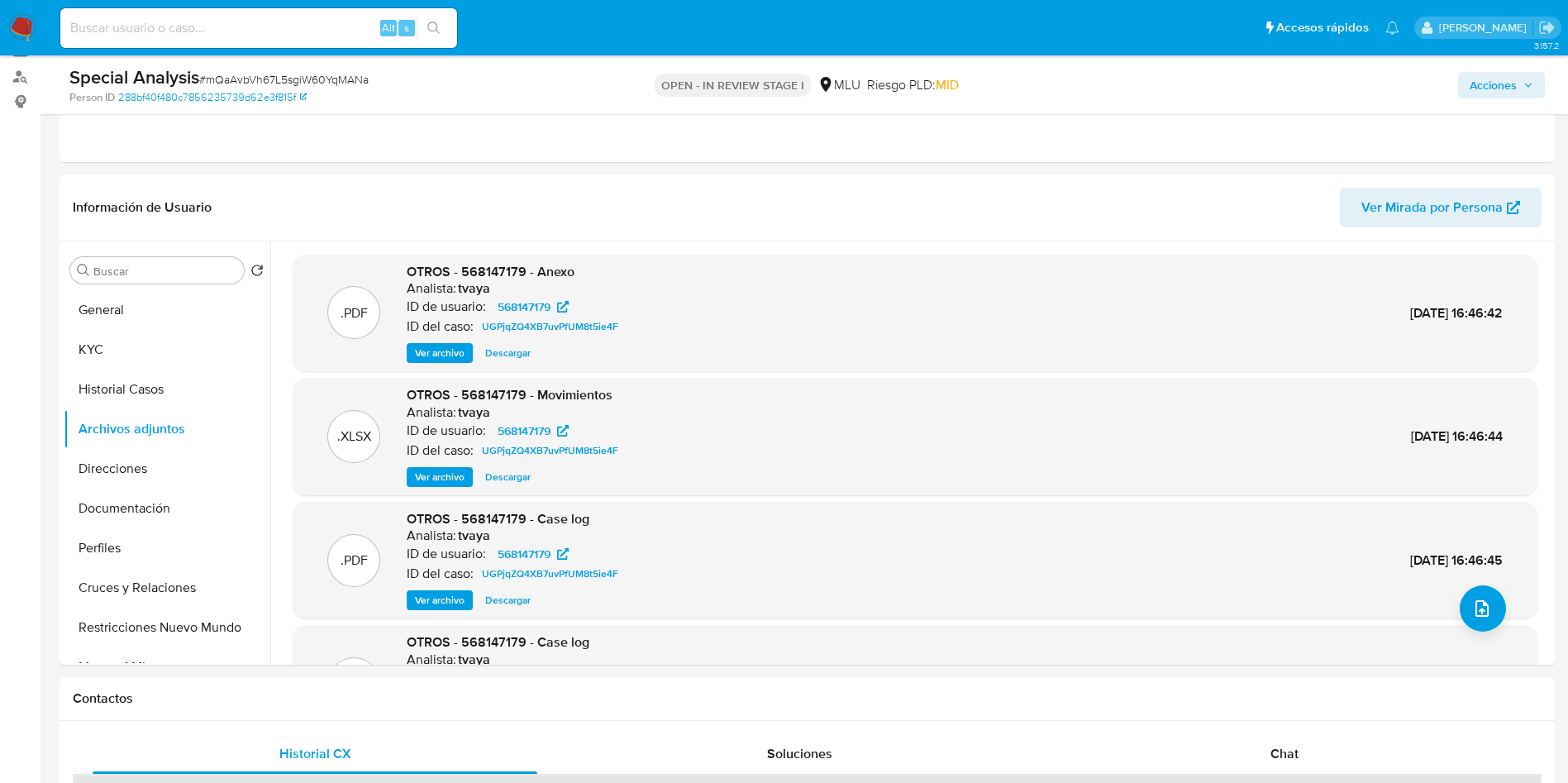
click at [1494, 86] on span "Acciones" at bounding box center [1493, 86] width 47 height 27
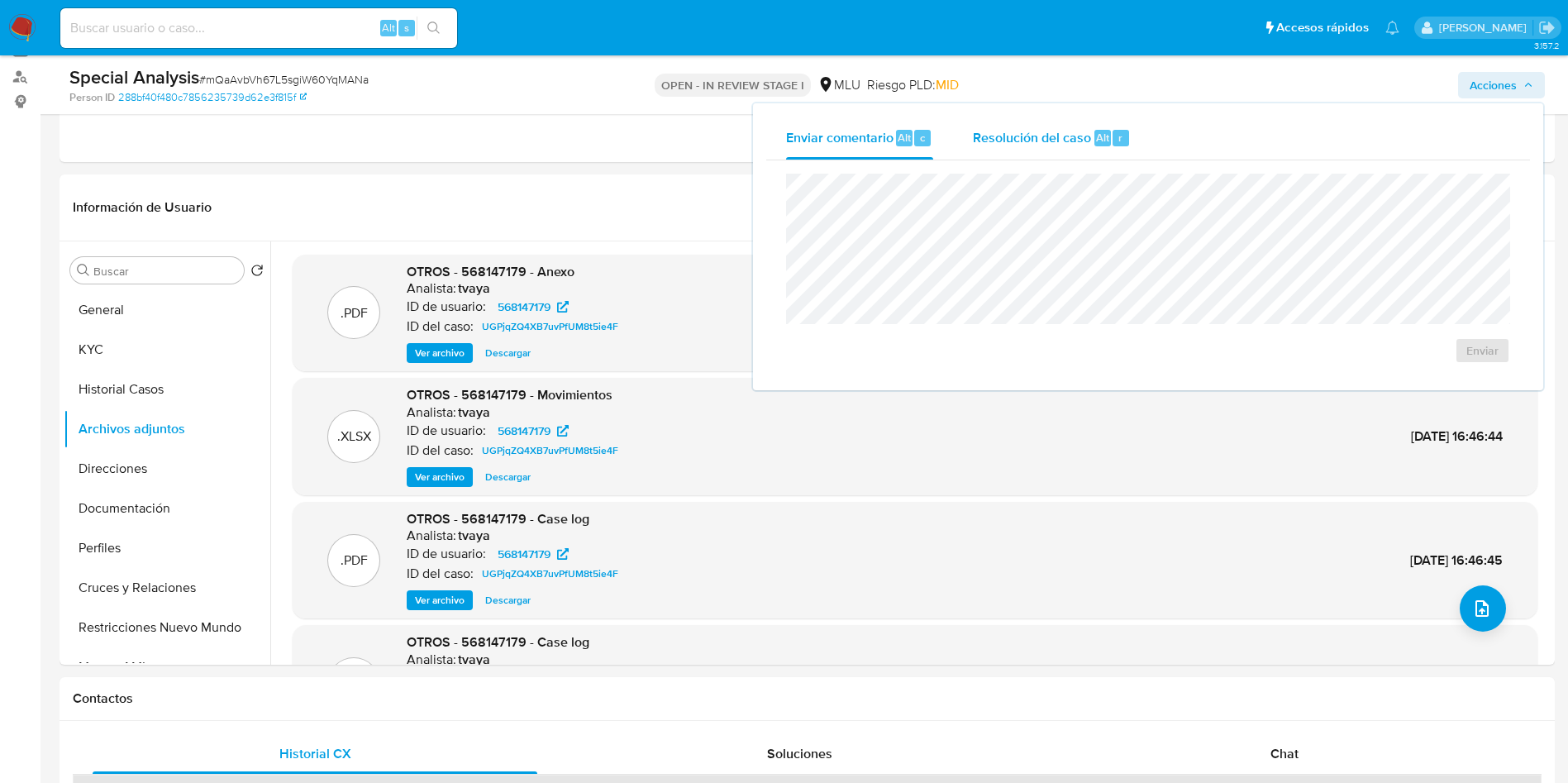
click at [1018, 138] on span "Resolución del caso" at bounding box center [1032, 136] width 118 height 19
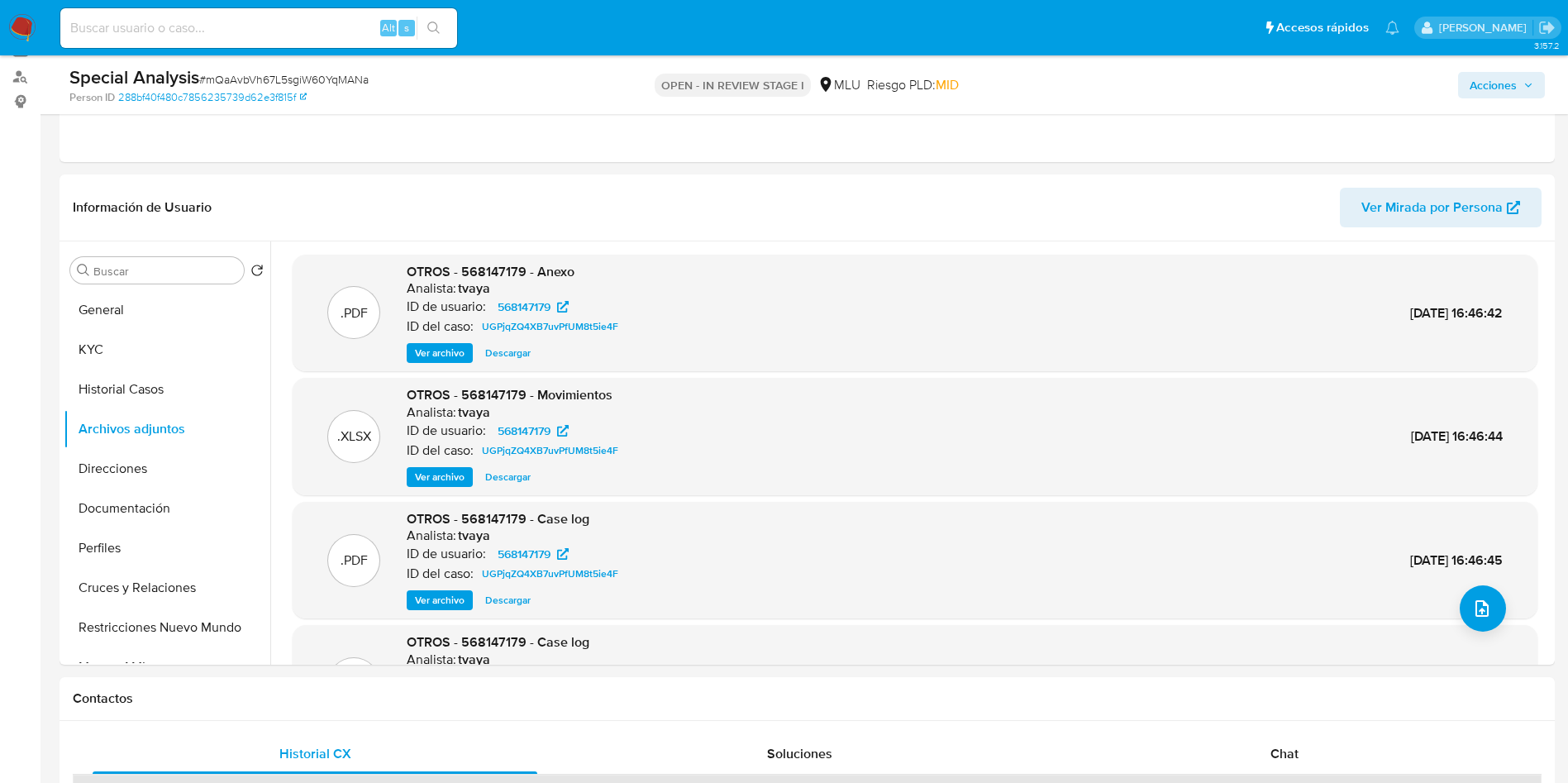
click at [1463, 89] on button "Acciones" at bounding box center [1501, 86] width 86 height 27
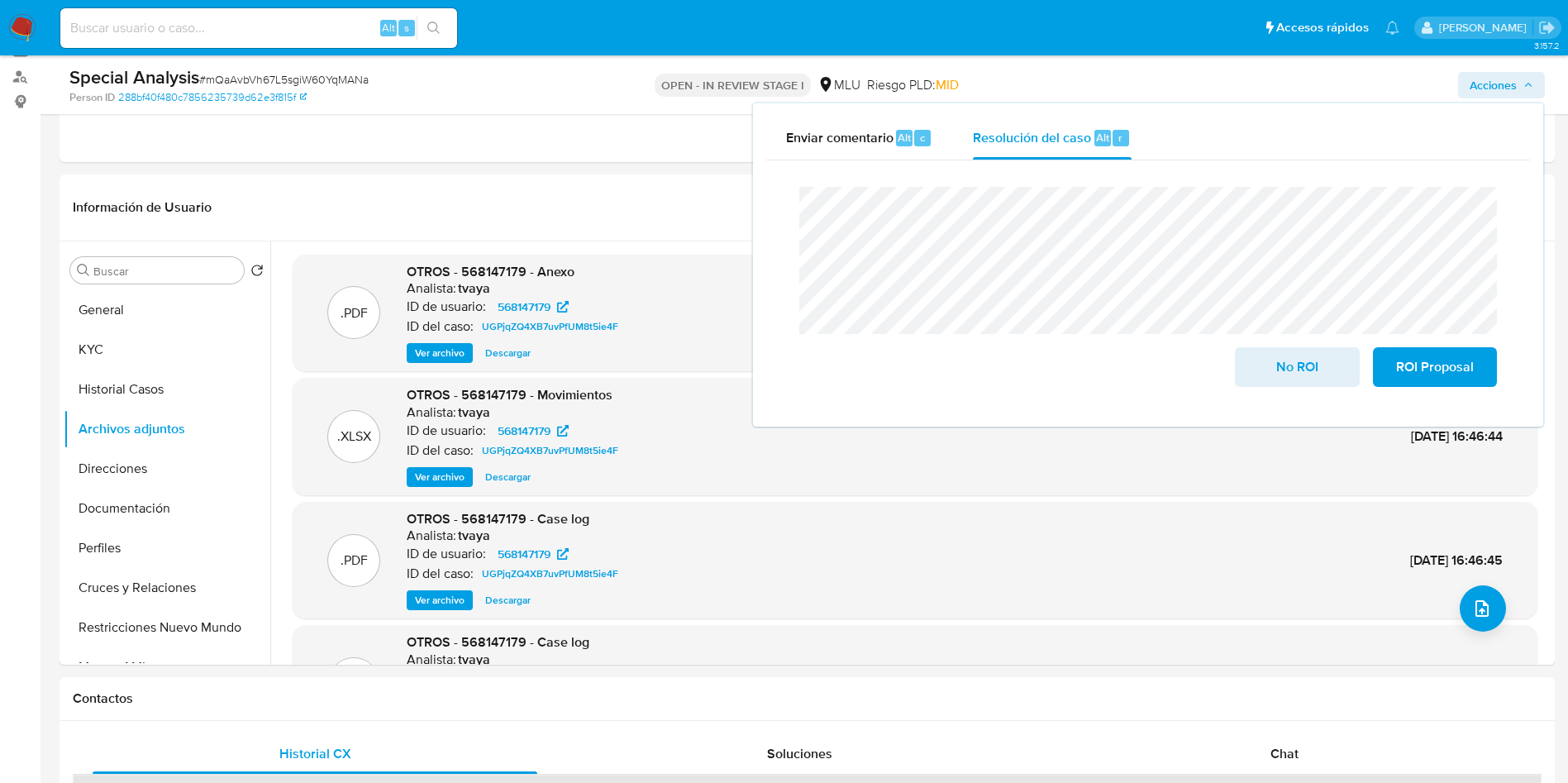
click at [774, 203] on div "Cierre de caso No ROI ROI Proposal" at bounding box center [1149, 287] width 764 height 253
drag, startPoint x: 1302, startPoint y: 372, endPoint x: 473, endPoint y: 183, distance: 850.3
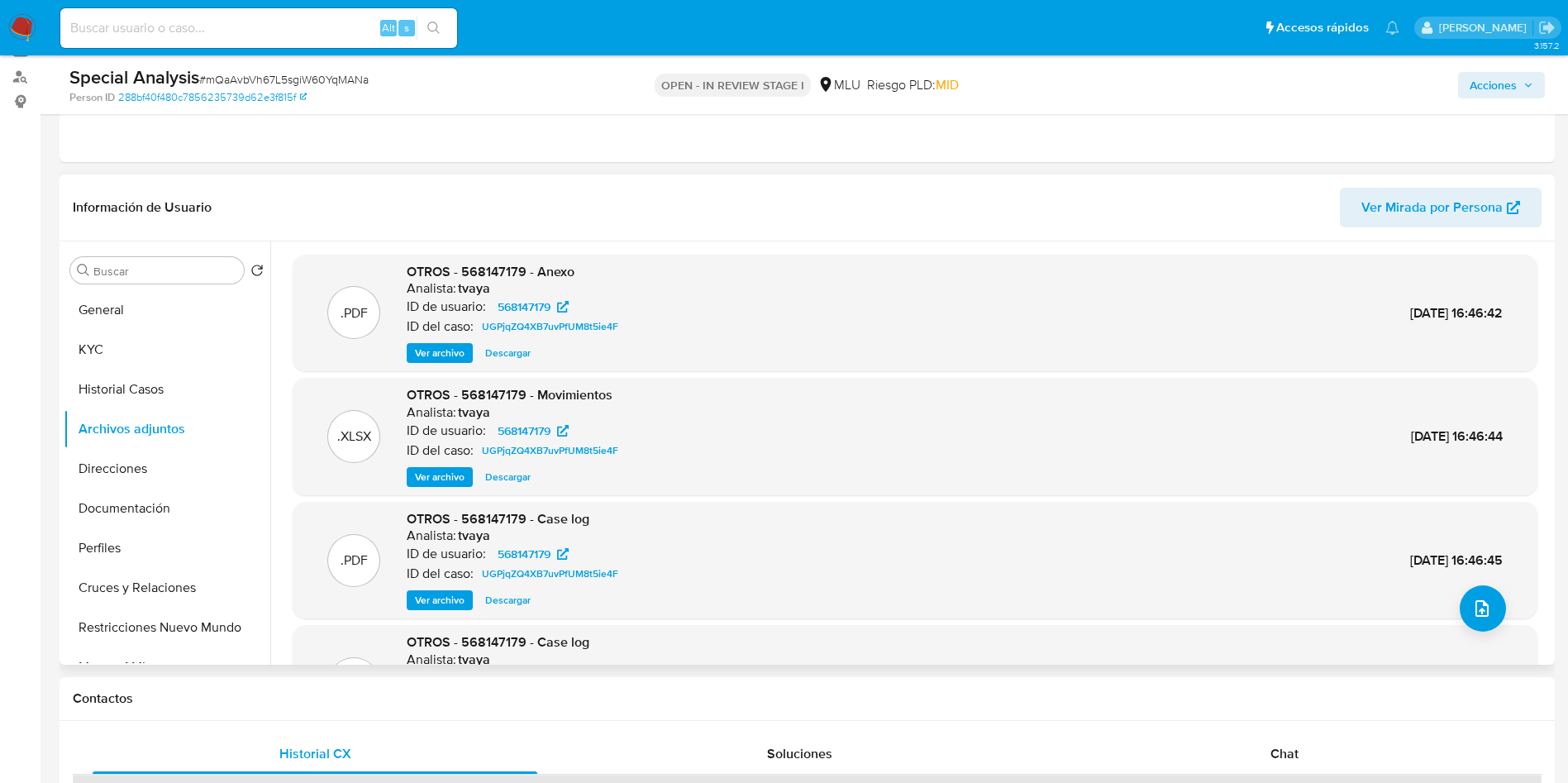
click at [495, 191] on header "Información de Usuario Ver Mirada por Persona" at bounding box center [808, 208] width 1469 height 40
click at [161, 402] on button "Historial Casos" at bounding box center [159, 389] width 193 height 40
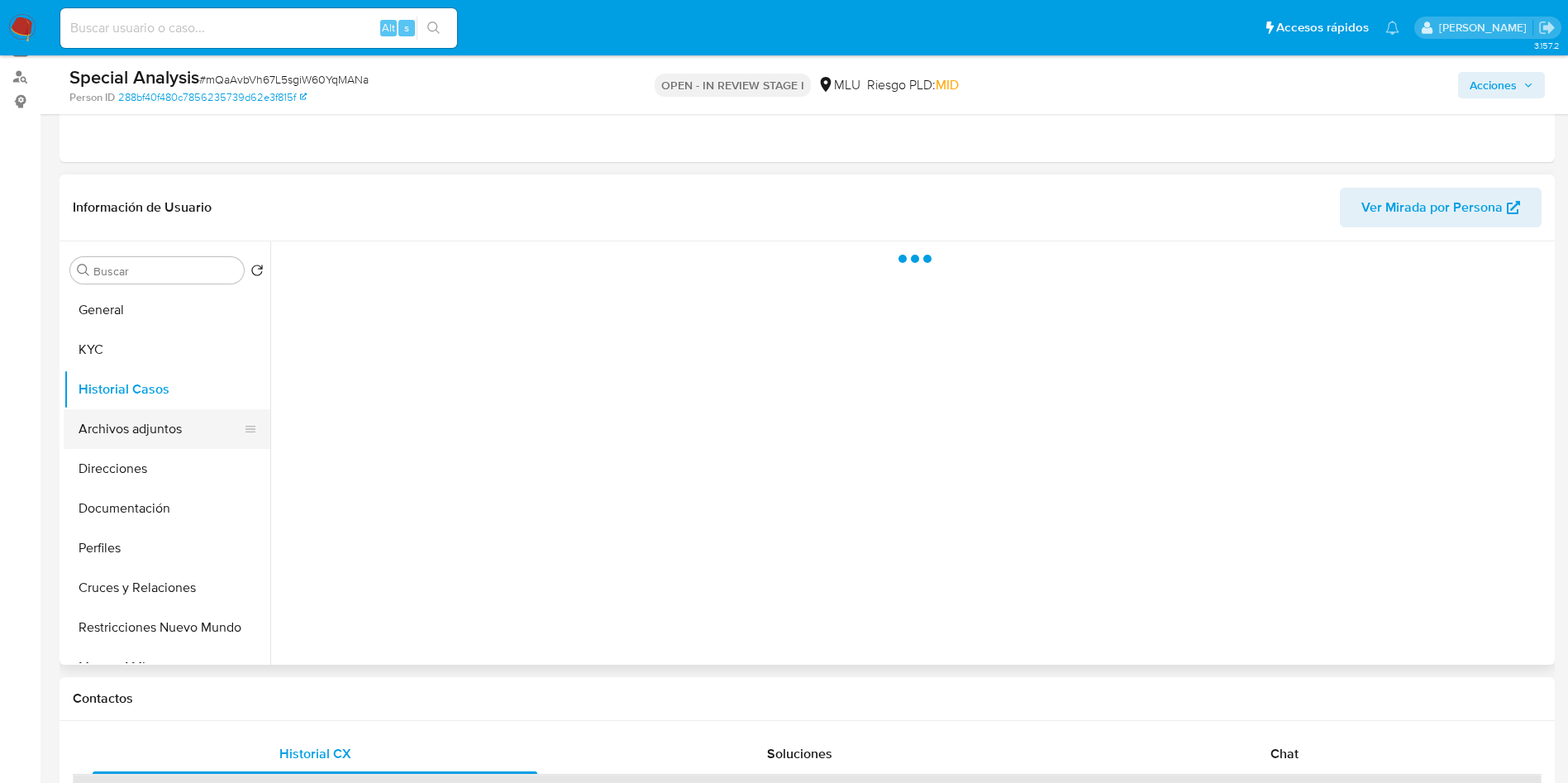
click at [165, 446] on button "Archivos adjuntos" at bounding box center [159, 429] width 193 height 40
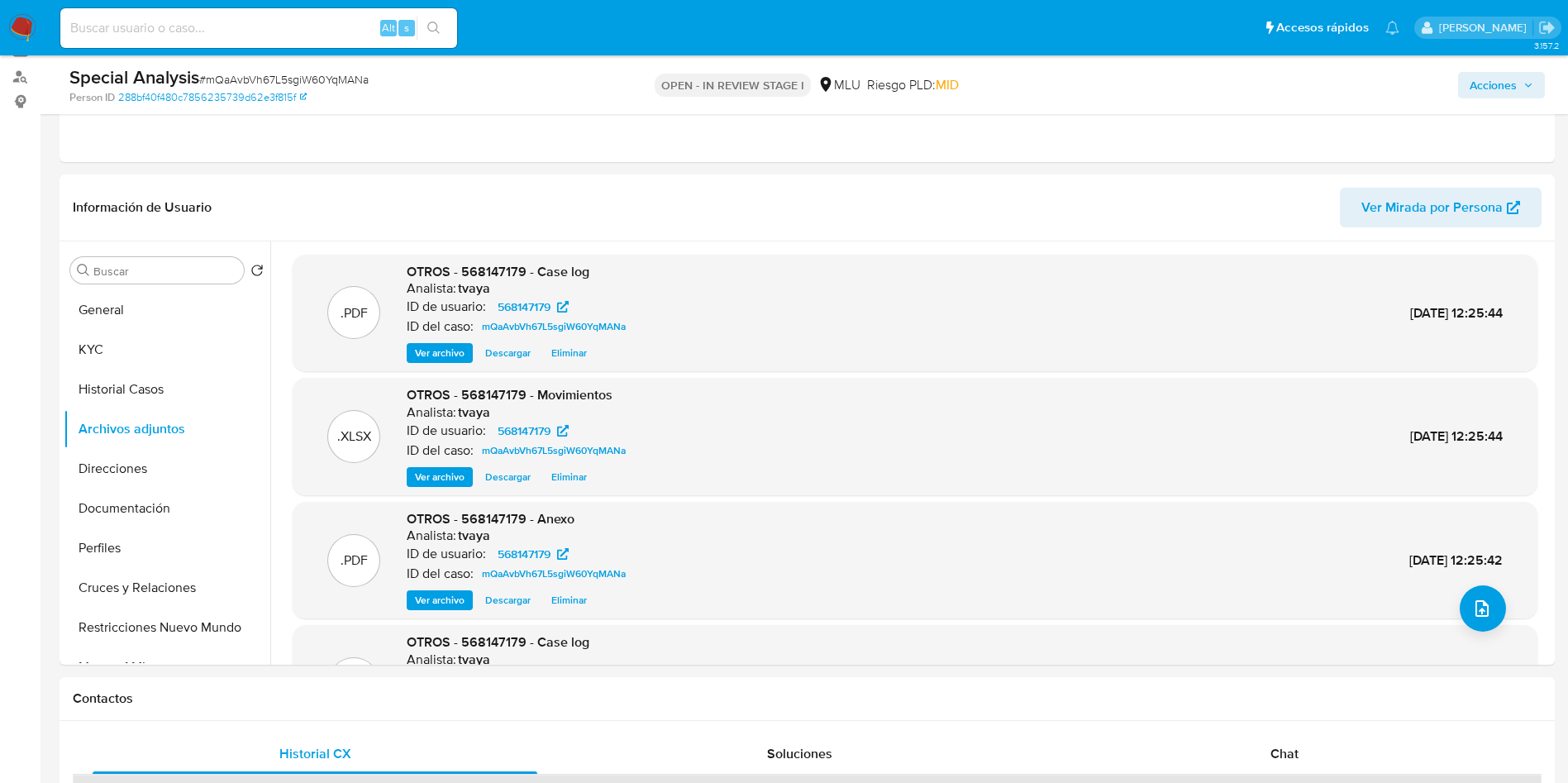
click at [1507, 87] on span "Acciones" at bounding box center [1493, 86] width 47 height 27
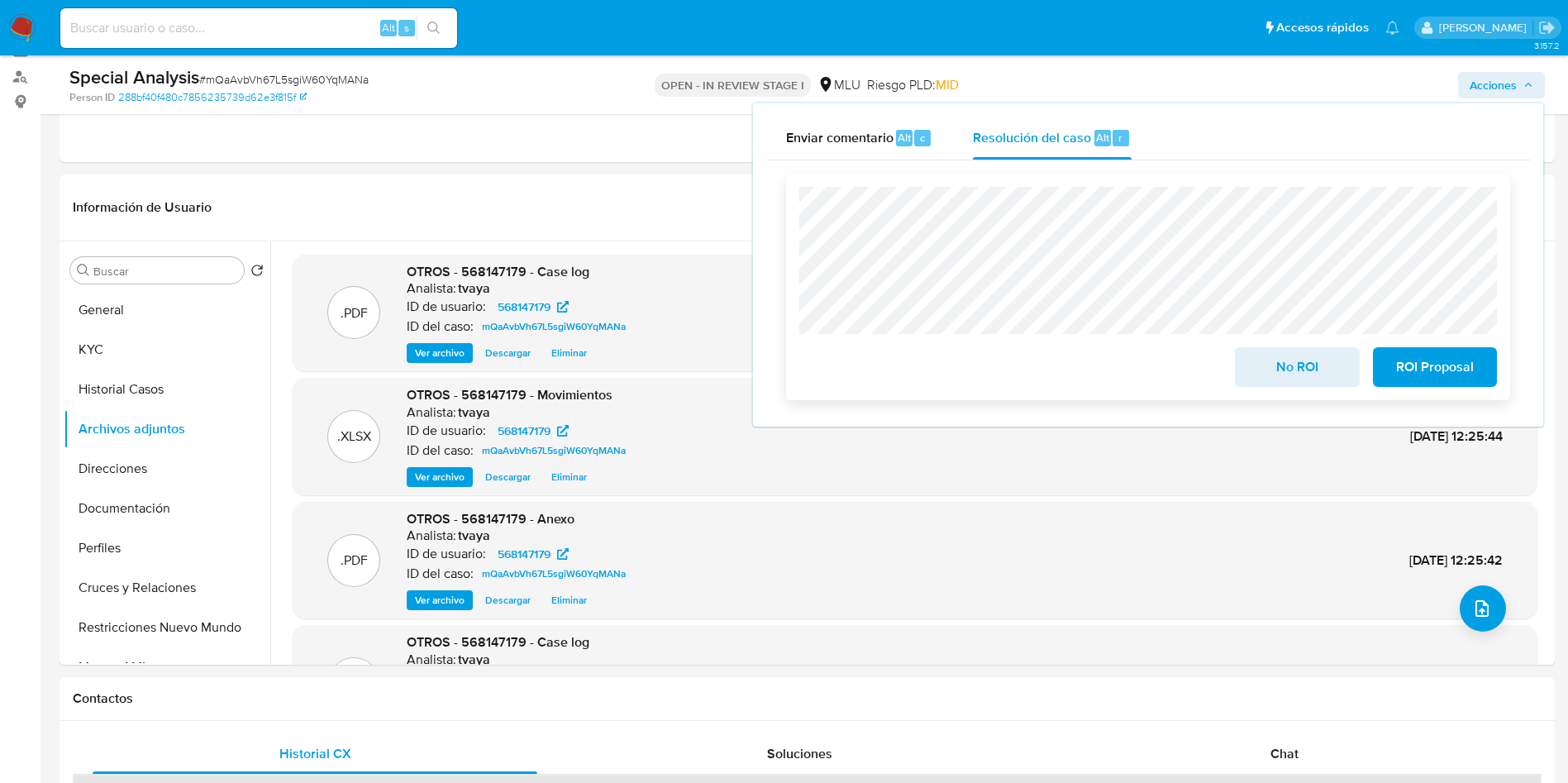
click at [1280, 365] on span "No ROI" at bounding box center [1296, 367] width 81 height 37
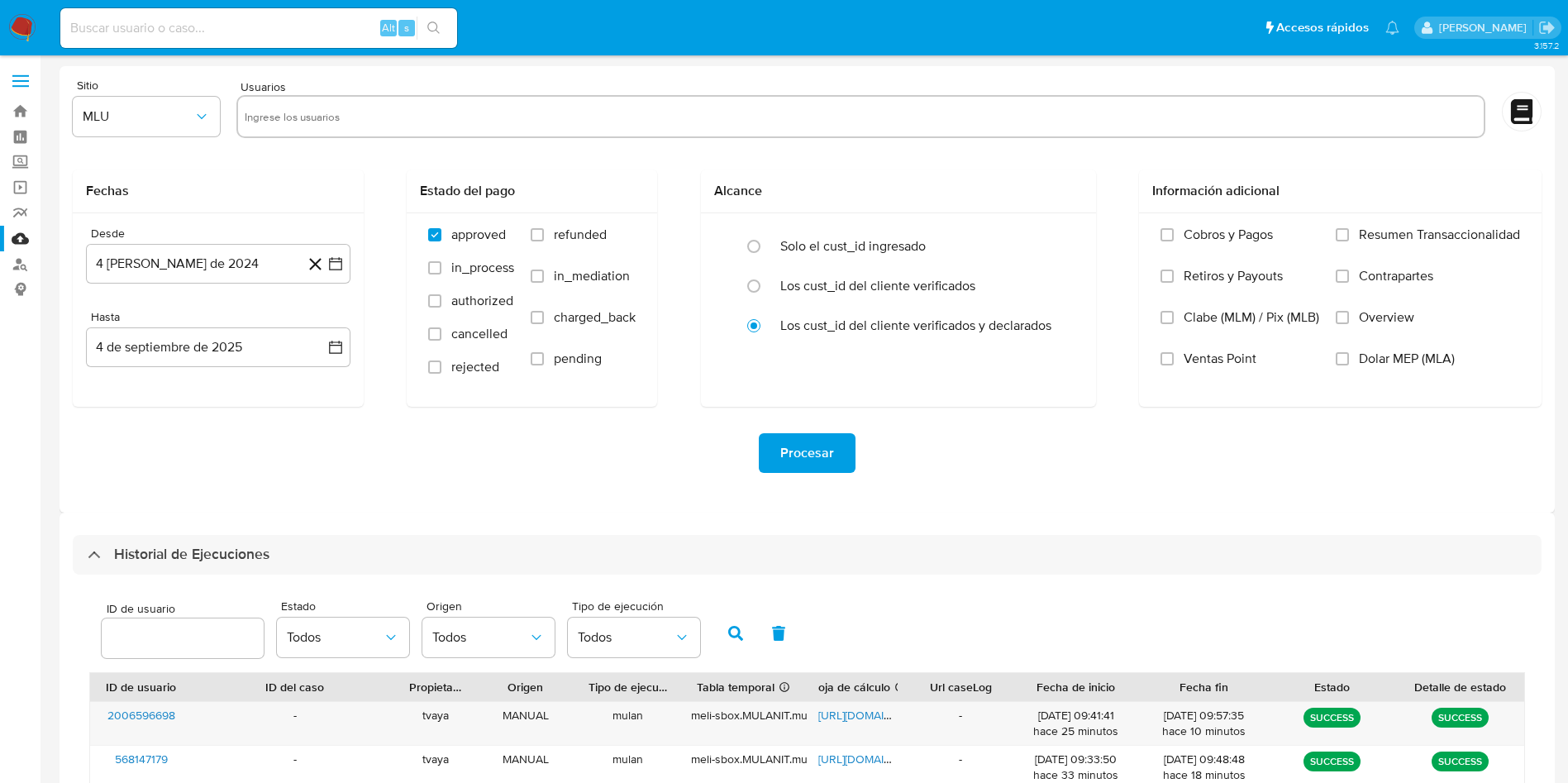
select select "10"
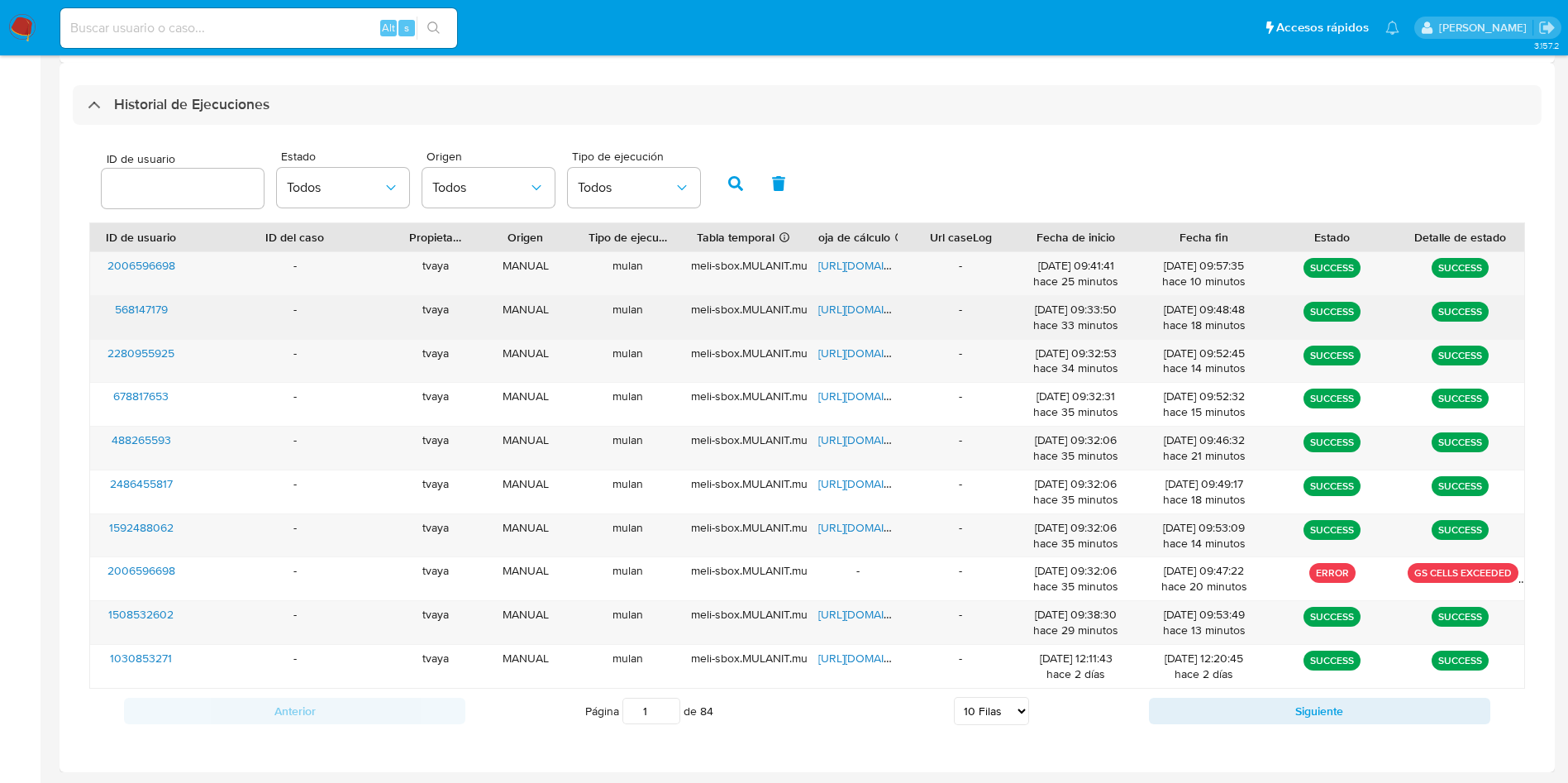
click at [870, 313] on span "https://docs.google.com/spreadsheets/d/1eo_PJKnCcW_QDdJijUQZFOo3_wRCCRfrD1-bLiO…" at bounding box center [875, 309] width 114 height 17
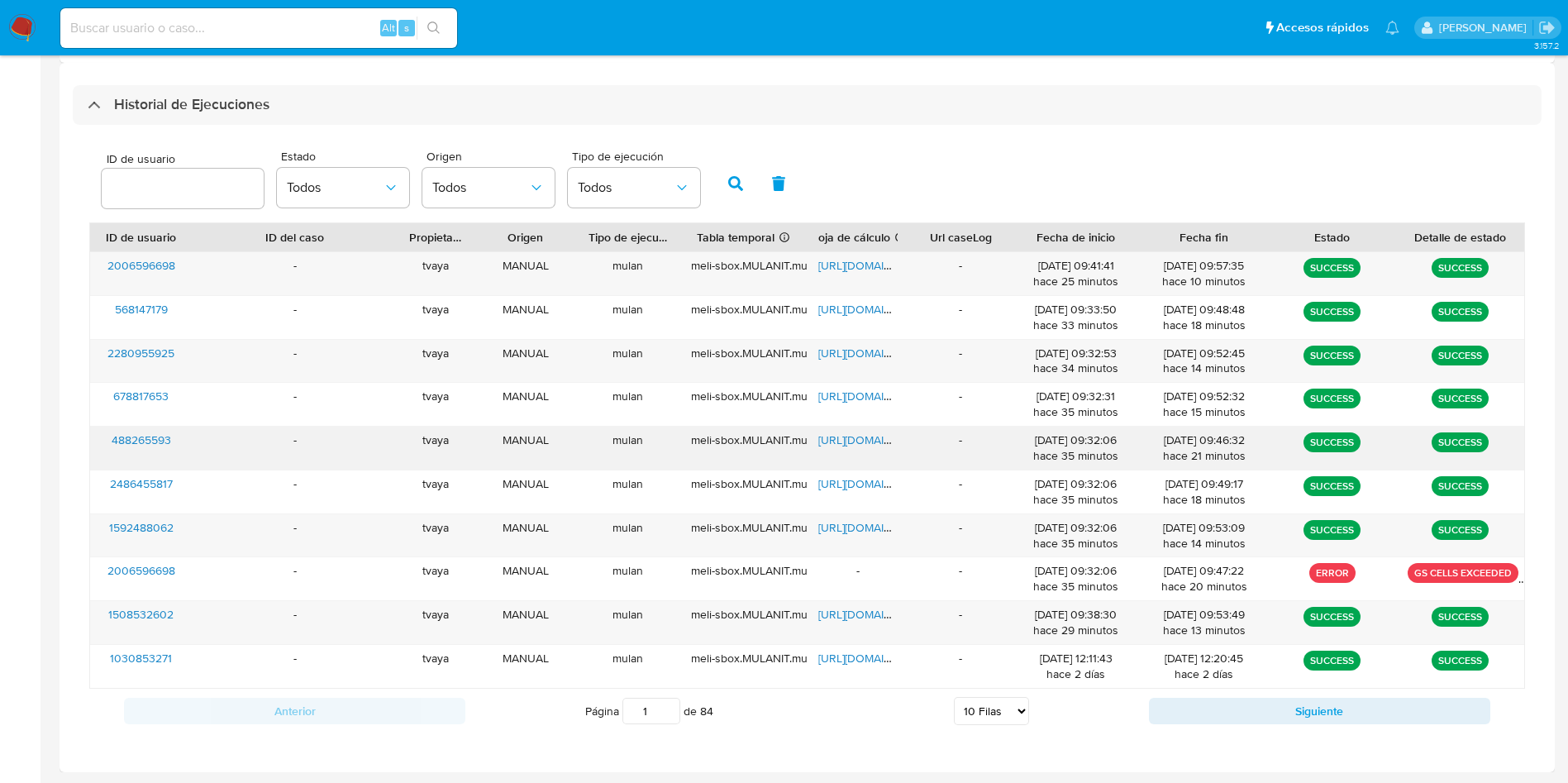
click at [837, 440] on span "https://docs.google.com/spreadsheets/d/1DYchwvtIfLJG94gLuDQsqG3e2h-YX2_Bh_iCIaa…" at bounding box center [875, 440] width 114 height 17
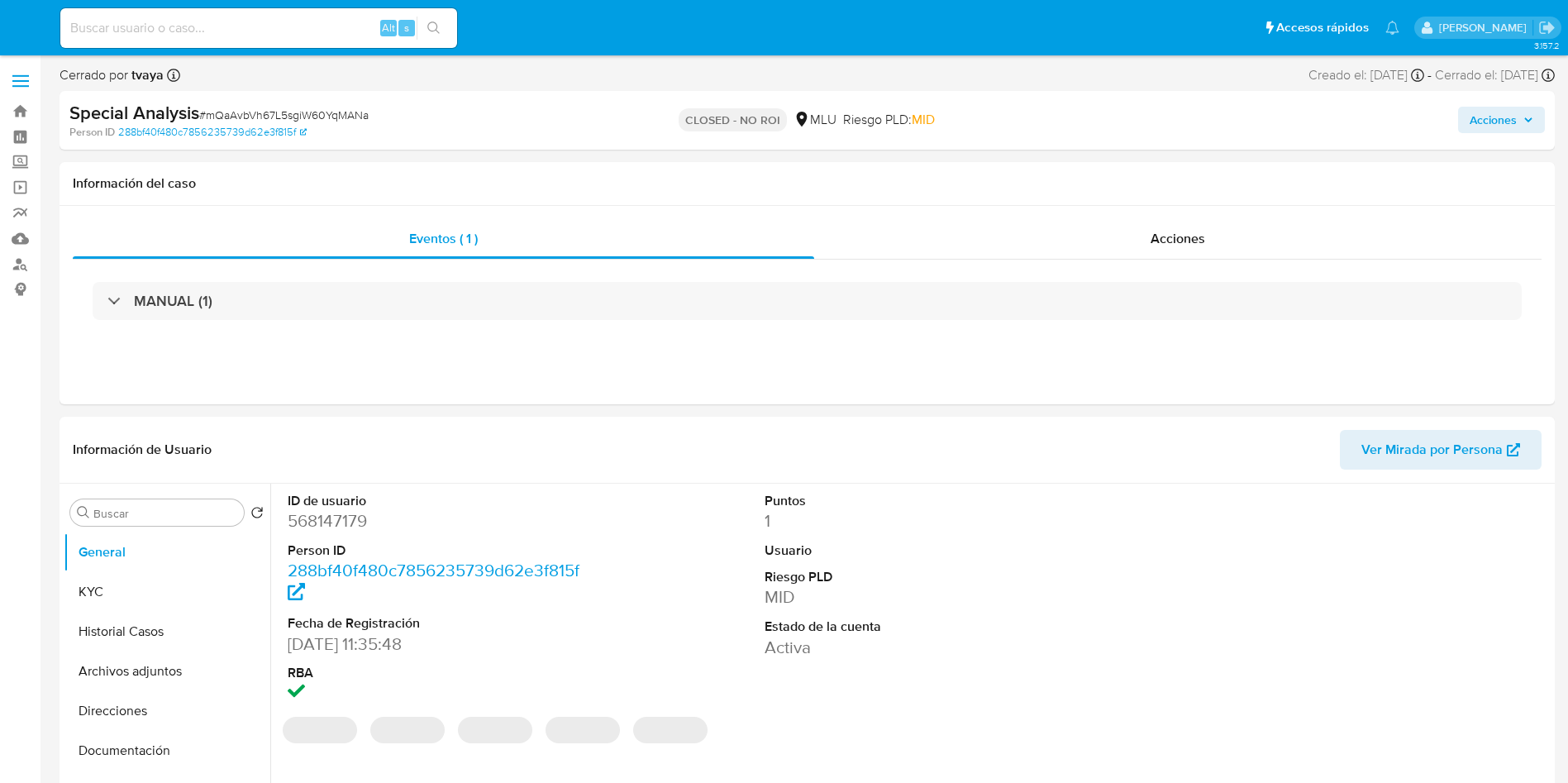
select select "10"
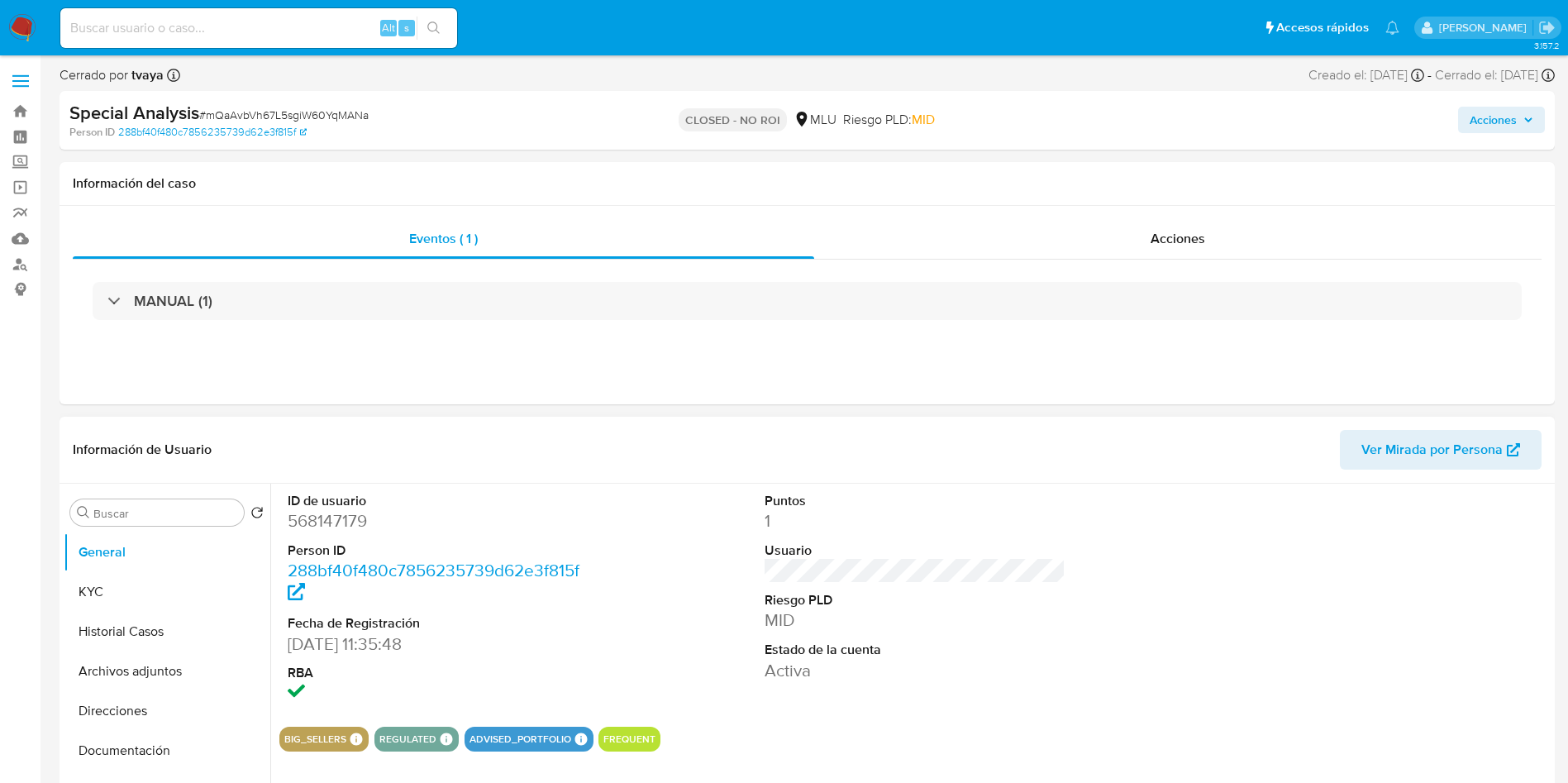
click at [1073, 538] on div "ID de usuario 568147179 Person ID 288bf40f480c7856235739d62e3f815f Fecha de Reg…" at bounding box center [915, 599] width 1271 height 230
click at [148, 626] on button "Historial Casos" at bounding box center [159, 632] width 193 height 40
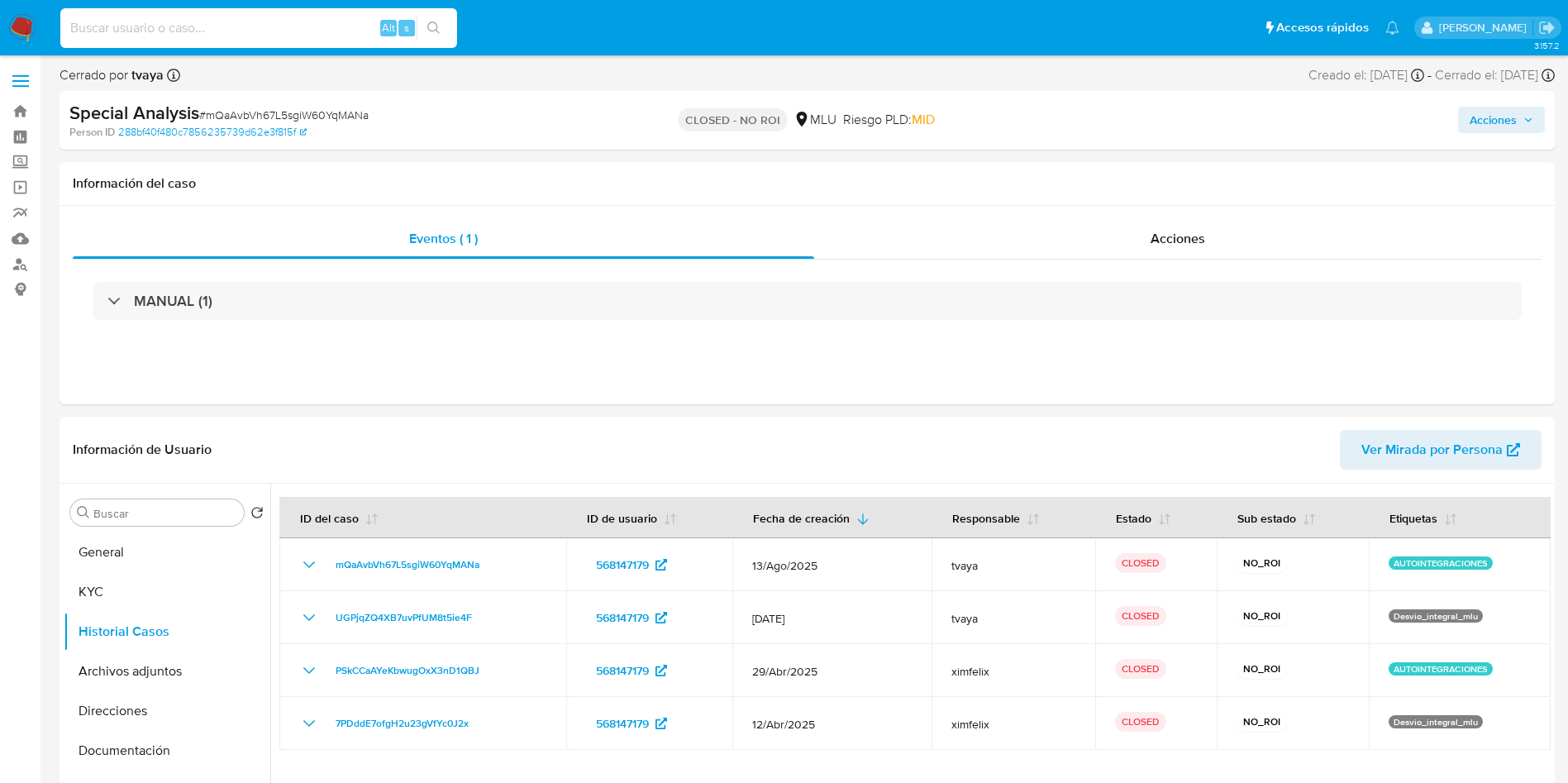
click at [311, 36] on input at bounding box center [259, 28] width 397 height 21
paste input "488265593"
type input "488265593"
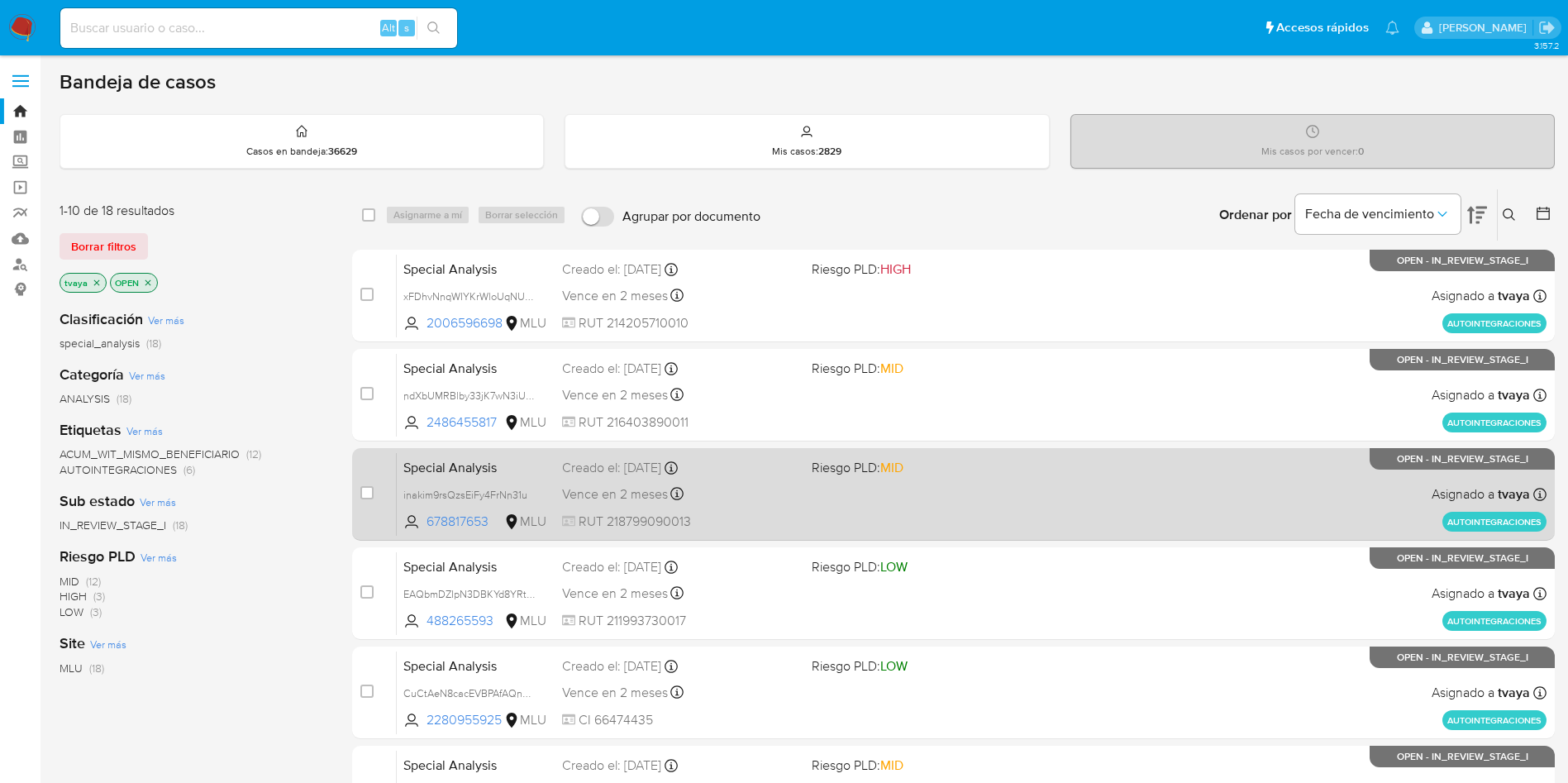
scroll to position [428, 0]
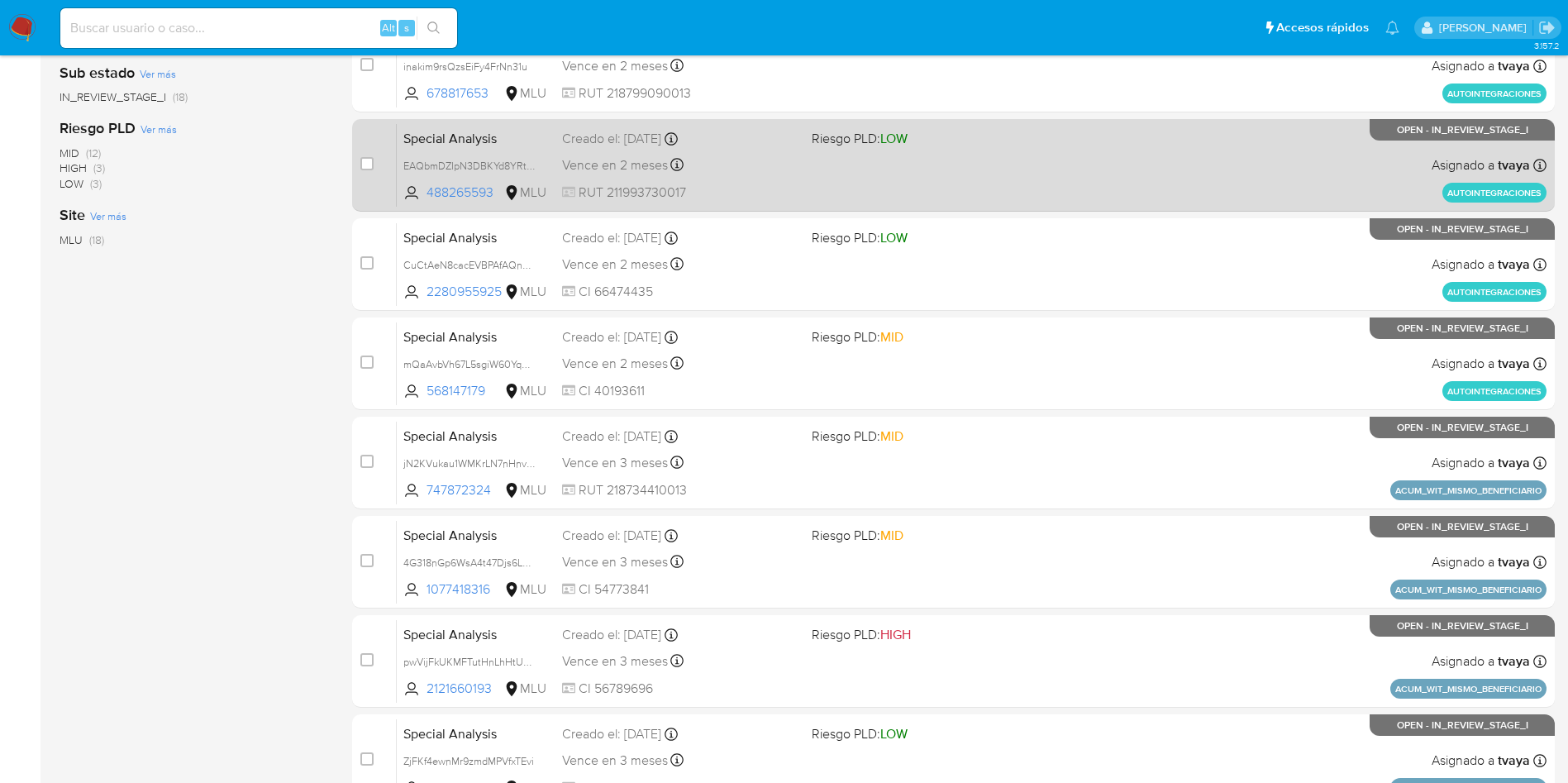
click at [858, 168] on div "Special Analysis EAQbmDZIpN3DBKYd8YRtX61r 488265593 MLU Riesgo PLD: LOW Creado …" at bounding box center [972, 165] width 1150 height 84
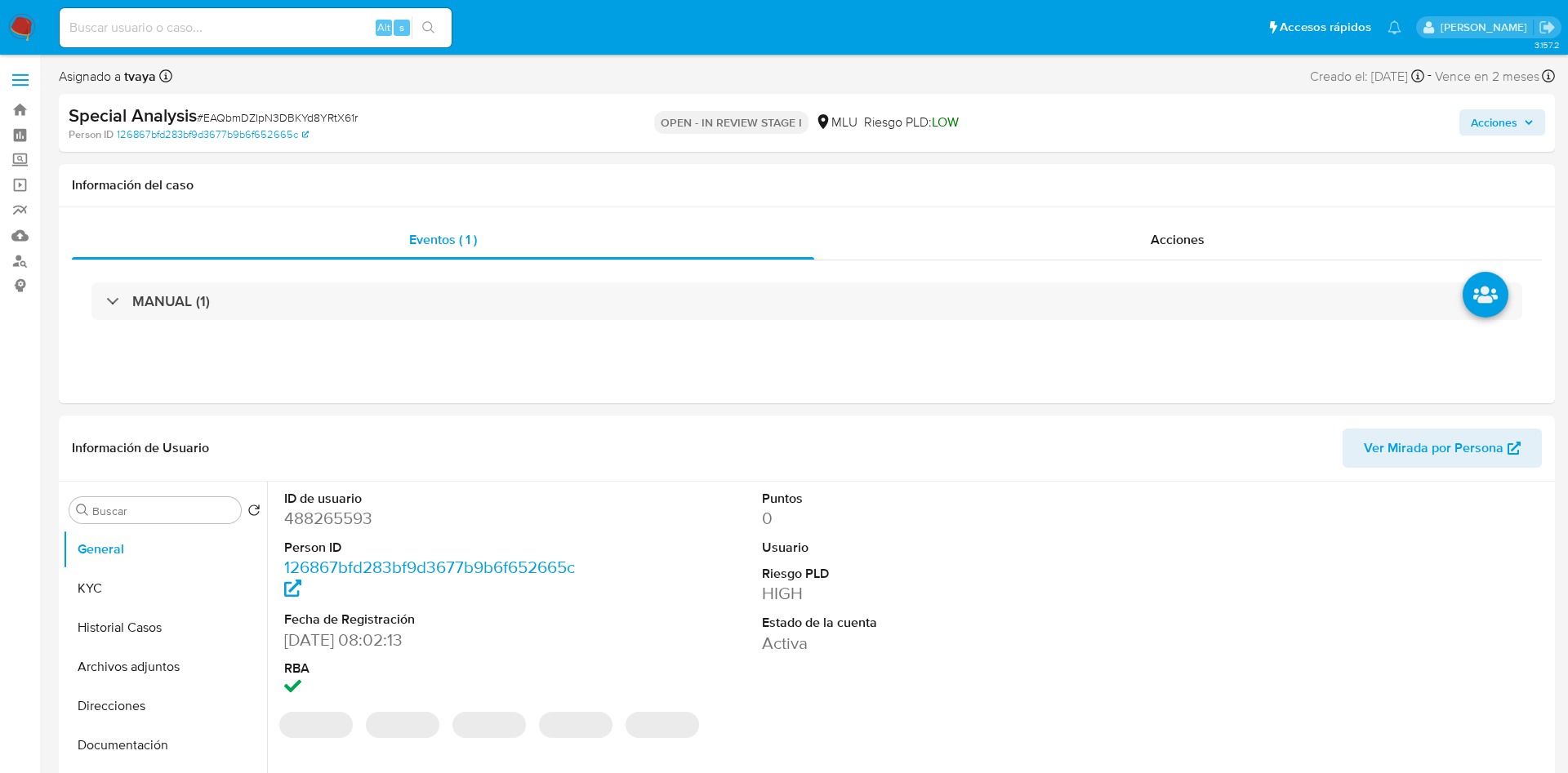
select select "10"
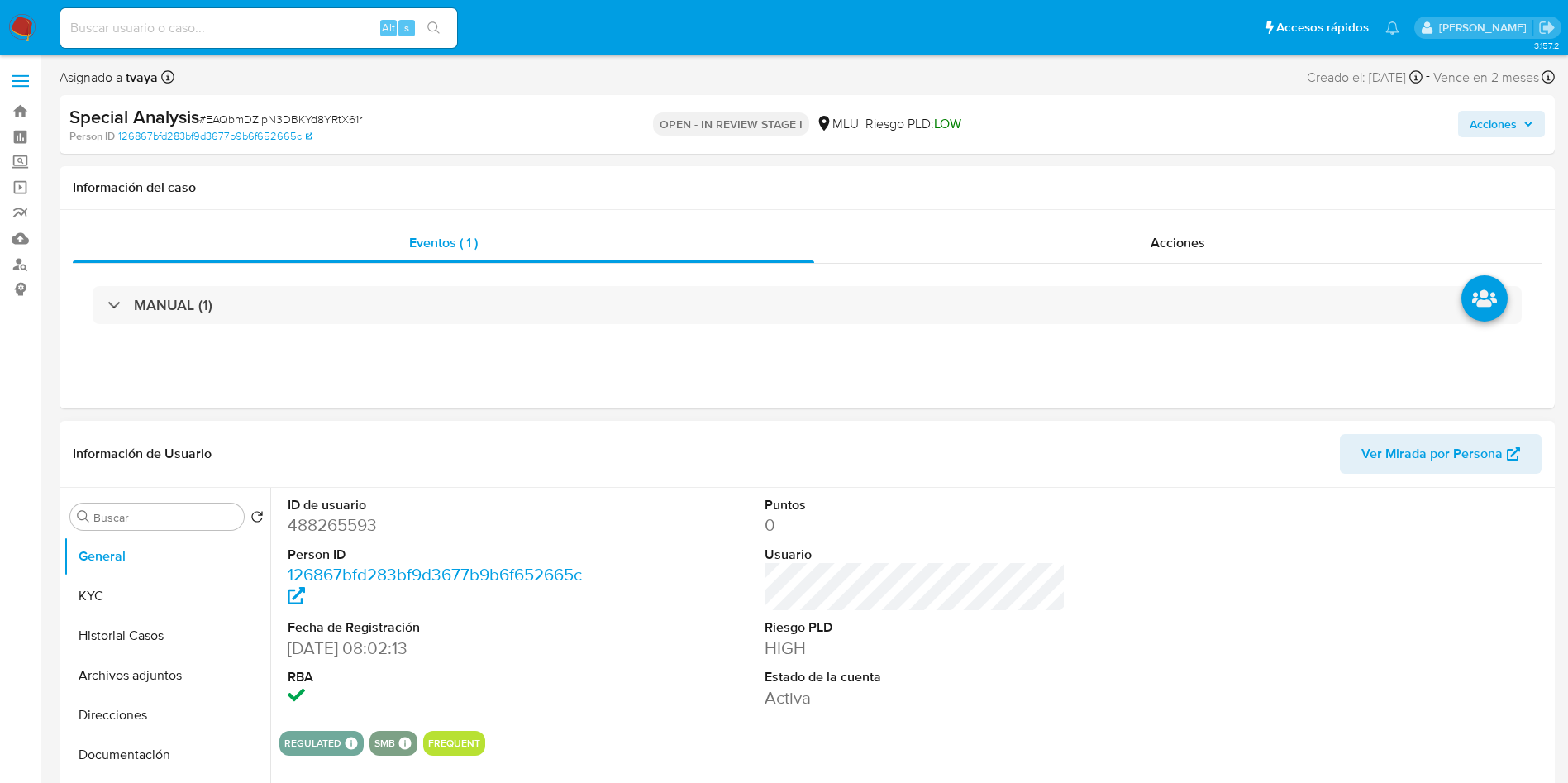
click at [345, 527] on dd "488265593" at bounding box center [438, 526] width 302 height 23
copy dd "488265593"
click at [98, 623] on button "Historial Casos" at bounding box center [159, 636] width 193 height 40
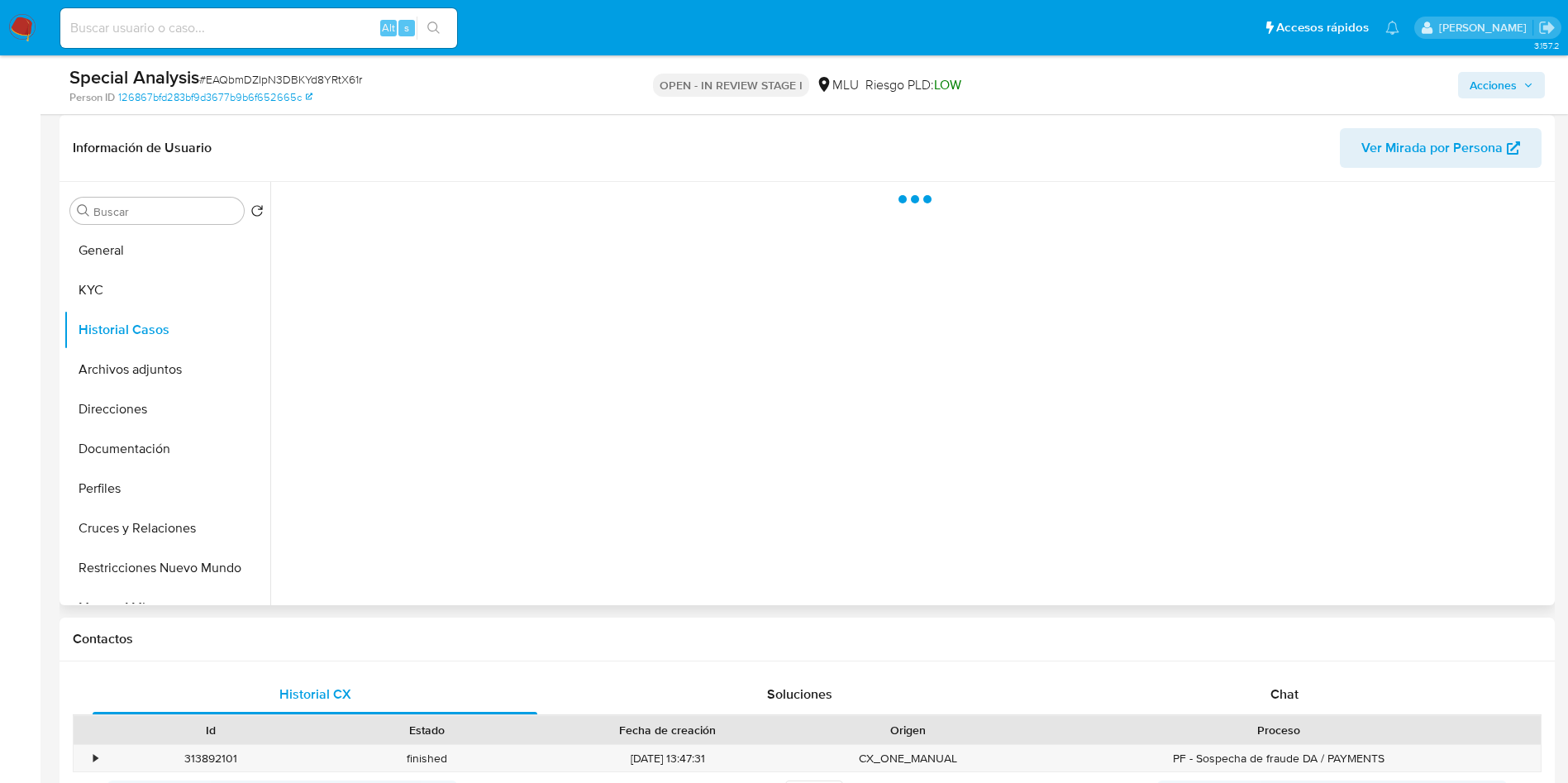
scroll to position [249, 0]
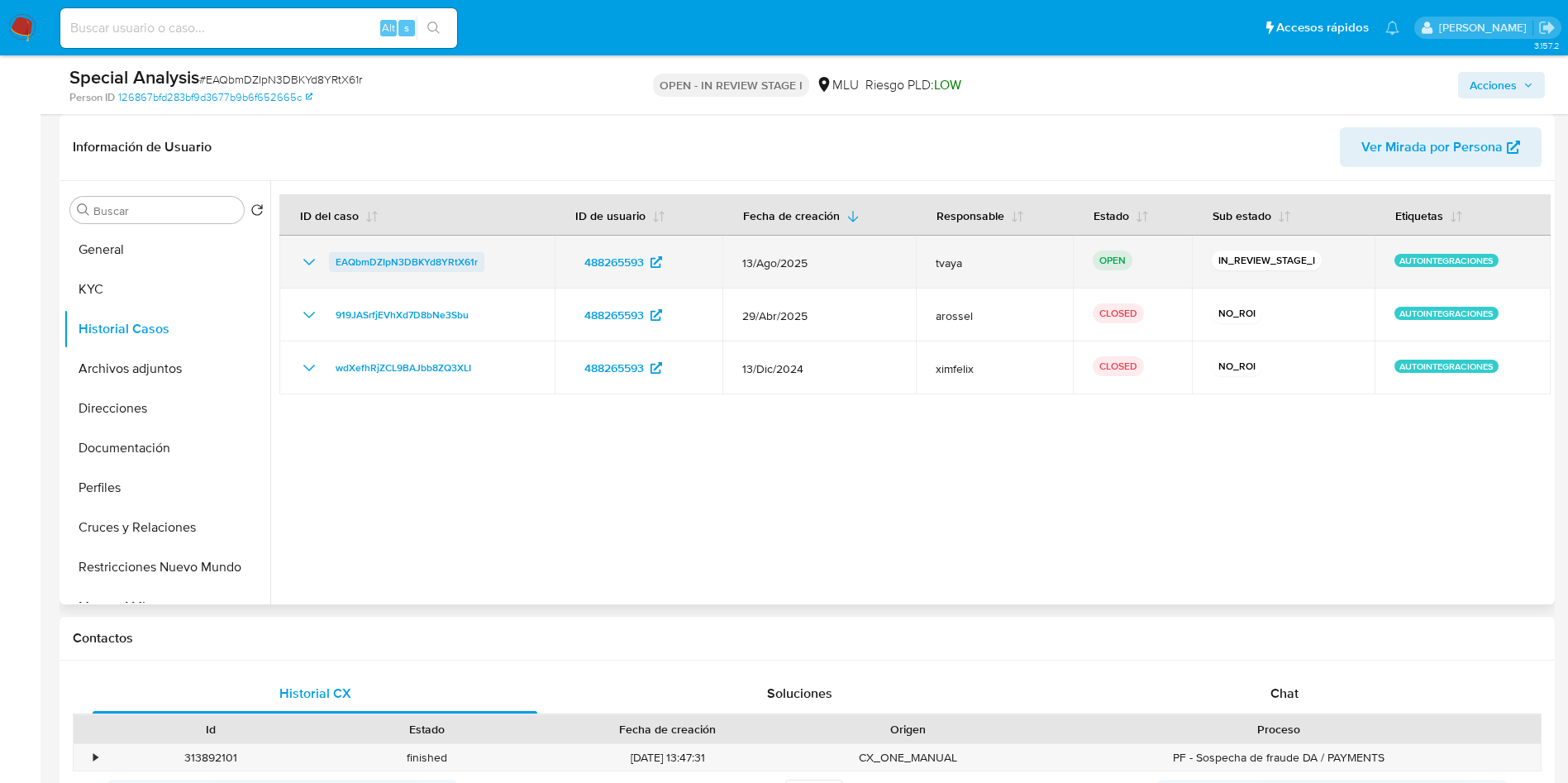
drag, startPoint x: 508, startPoint y: 257, endPoint x: 330, endPoint y: 260, distance: 178.0
click at [330, 260] on div "EAQbmDZIpN3DBKYd8YRtX61r" at bounding box center [417, 262] width 236 height 20
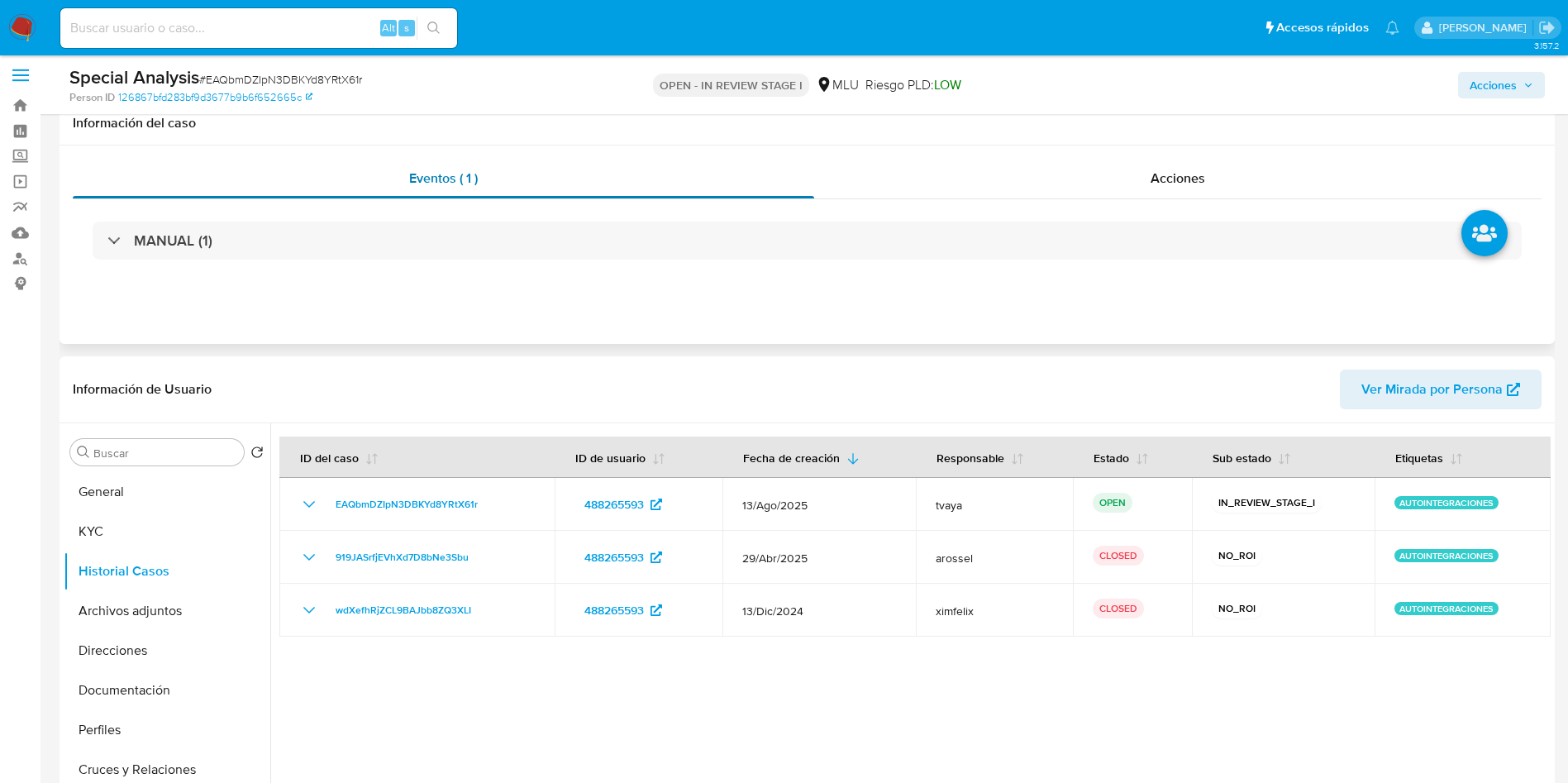
scroll to position [0, 0]
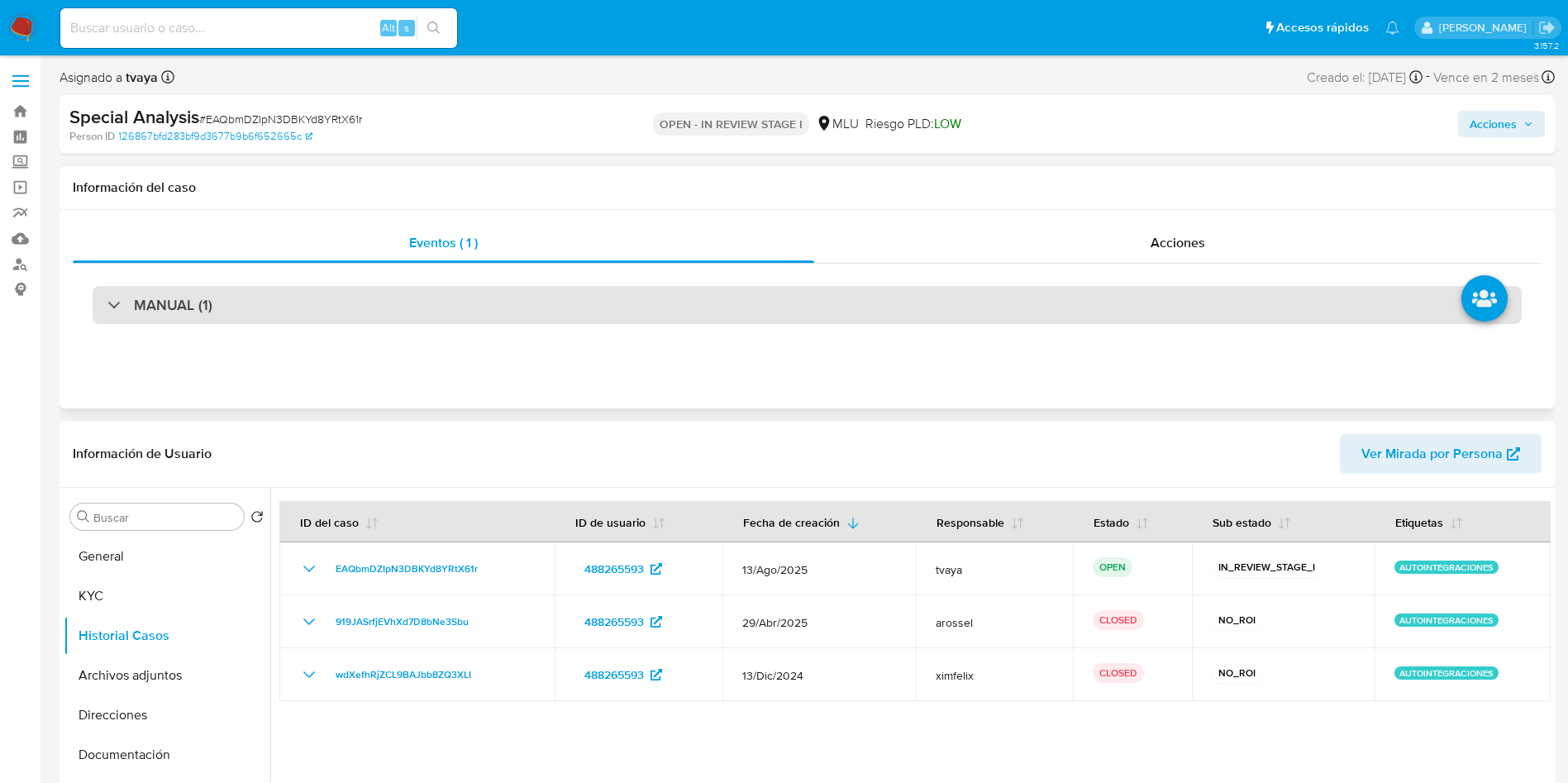
click at [314, 319] on div "MANUAL (1)" at bounding box center [807, 305] width 1429 height 38
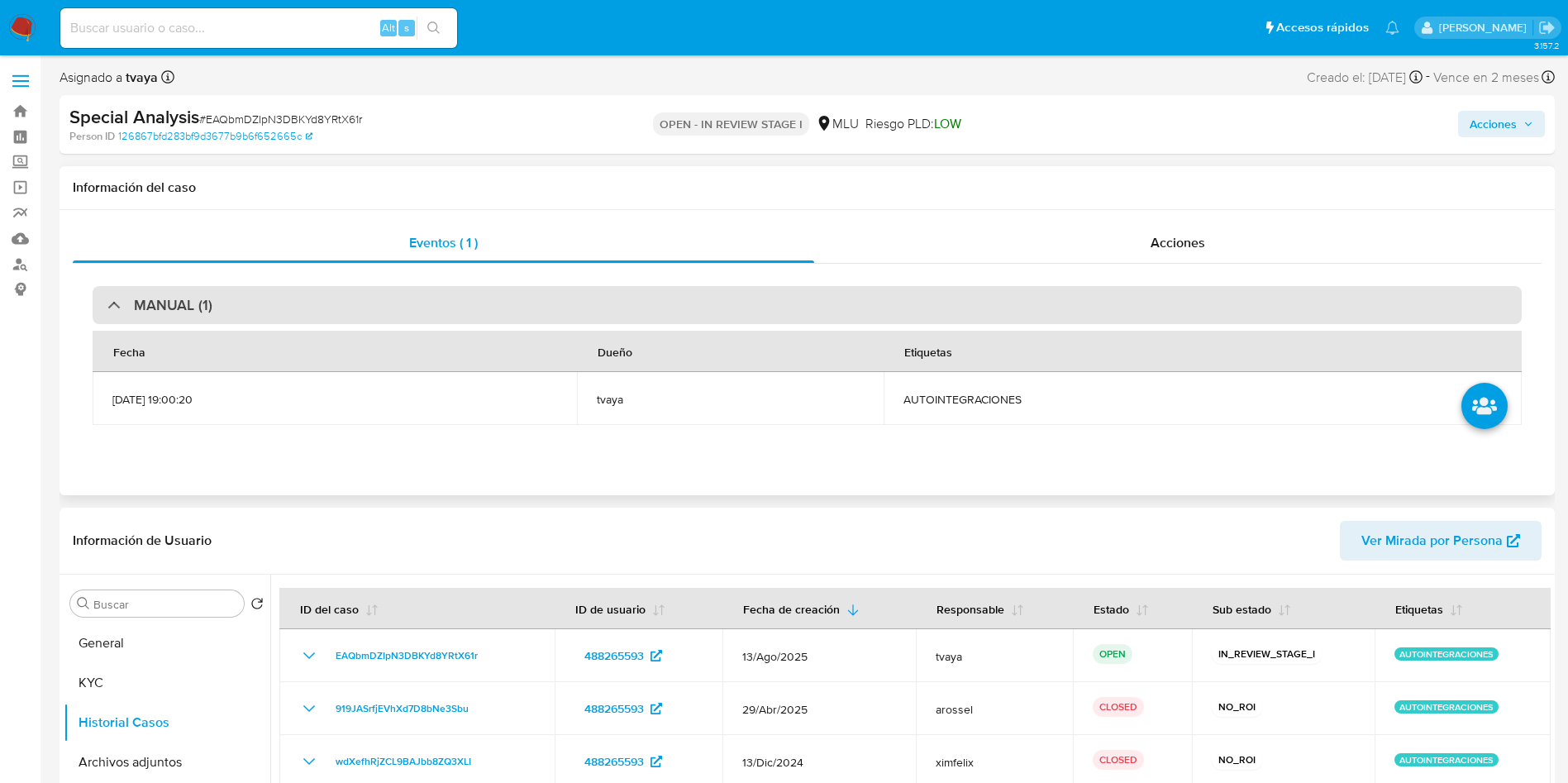
click at [351, 307] on div "MANUAL (1)" at bounding box center [807, 305] width 1429 height 38
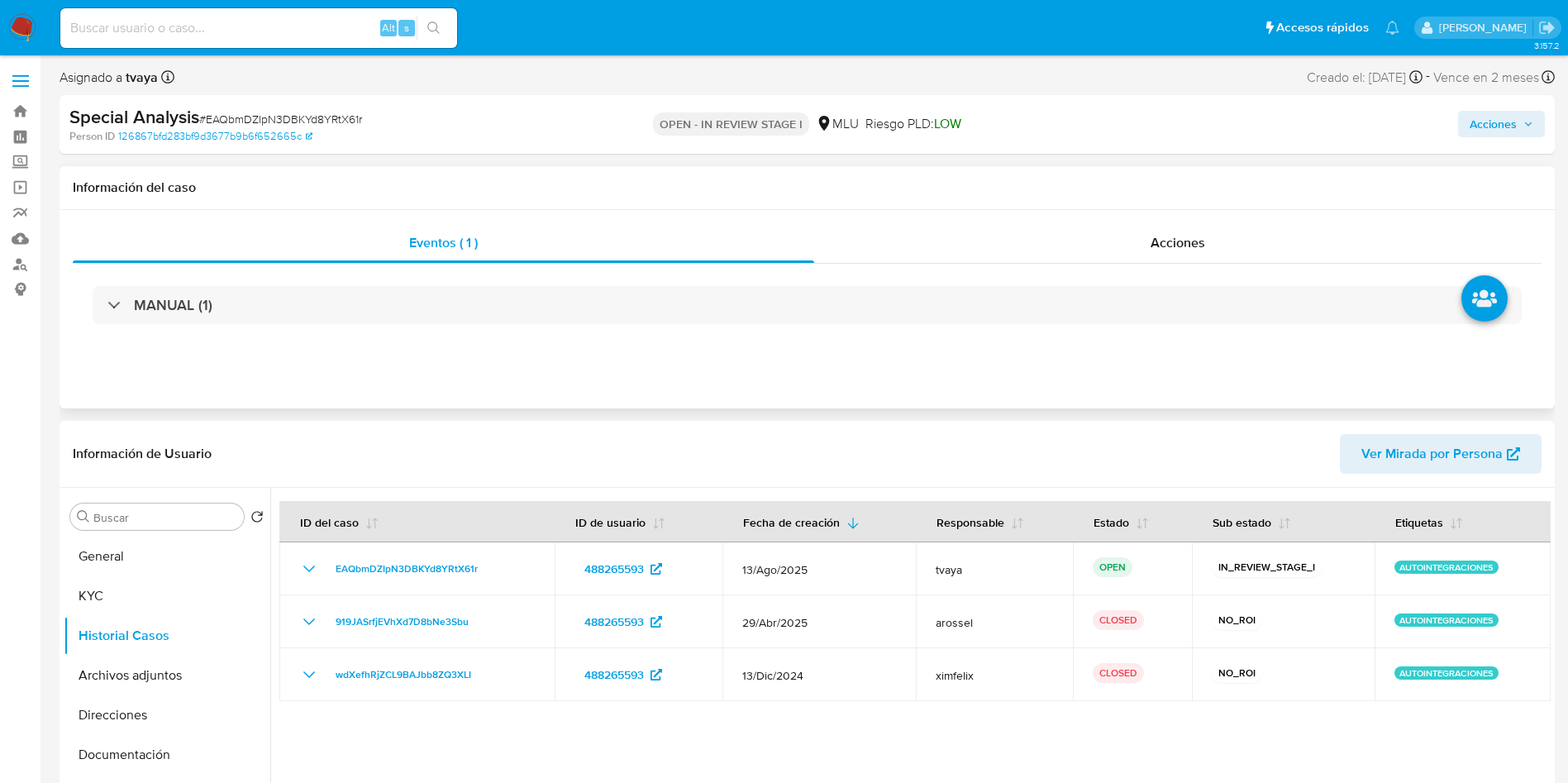
drag, startPoint x: 1361, startPoint y: 181, endPoint x: 1093, endPoint y: 181, distance: 268.0
click at [1361, 181] on h1 "Información del caso" at bounding box center [808, 187] width 1469 height 17
click at [91, 595] on button "KYC" at bounding box center [159, 596] width 193 height 40
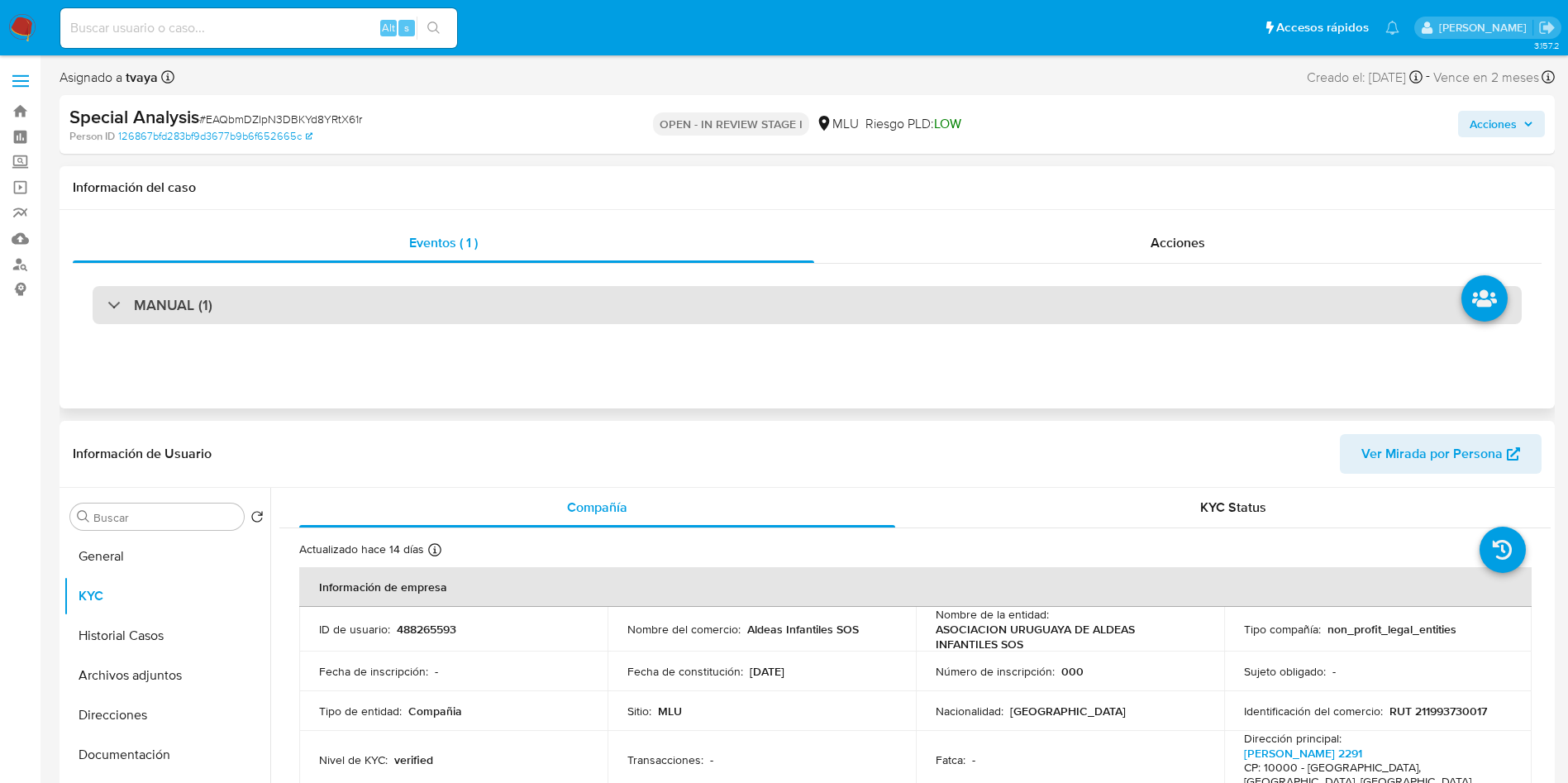
scroll to position [124, 0]
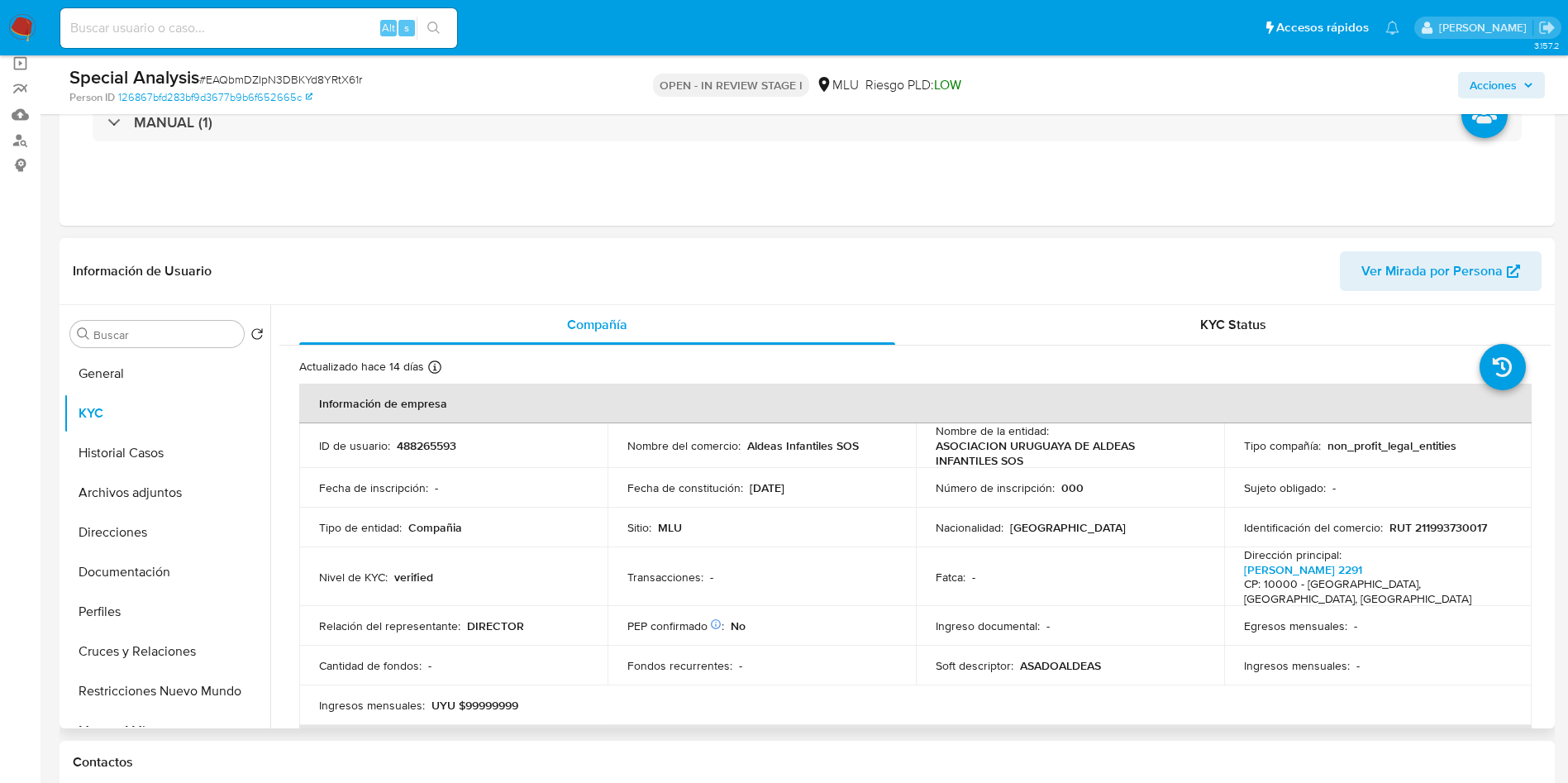
click at [1441, 531] on p "RUT 211993730017" at bounding box center [1439, 527] width 98 height 15
copy p "211993730017"
drag, startPoint x: 978, startPoint y: 464, endPoint x: 925, endPoint y: 459, distance: 53.2
click at [925, 459] on td "Nombre de la entidad : ASOCIACION URUGUAYA DE ALDEAS INFANTILES SOS" at bounding box center [1070, 445] width 308 height 45
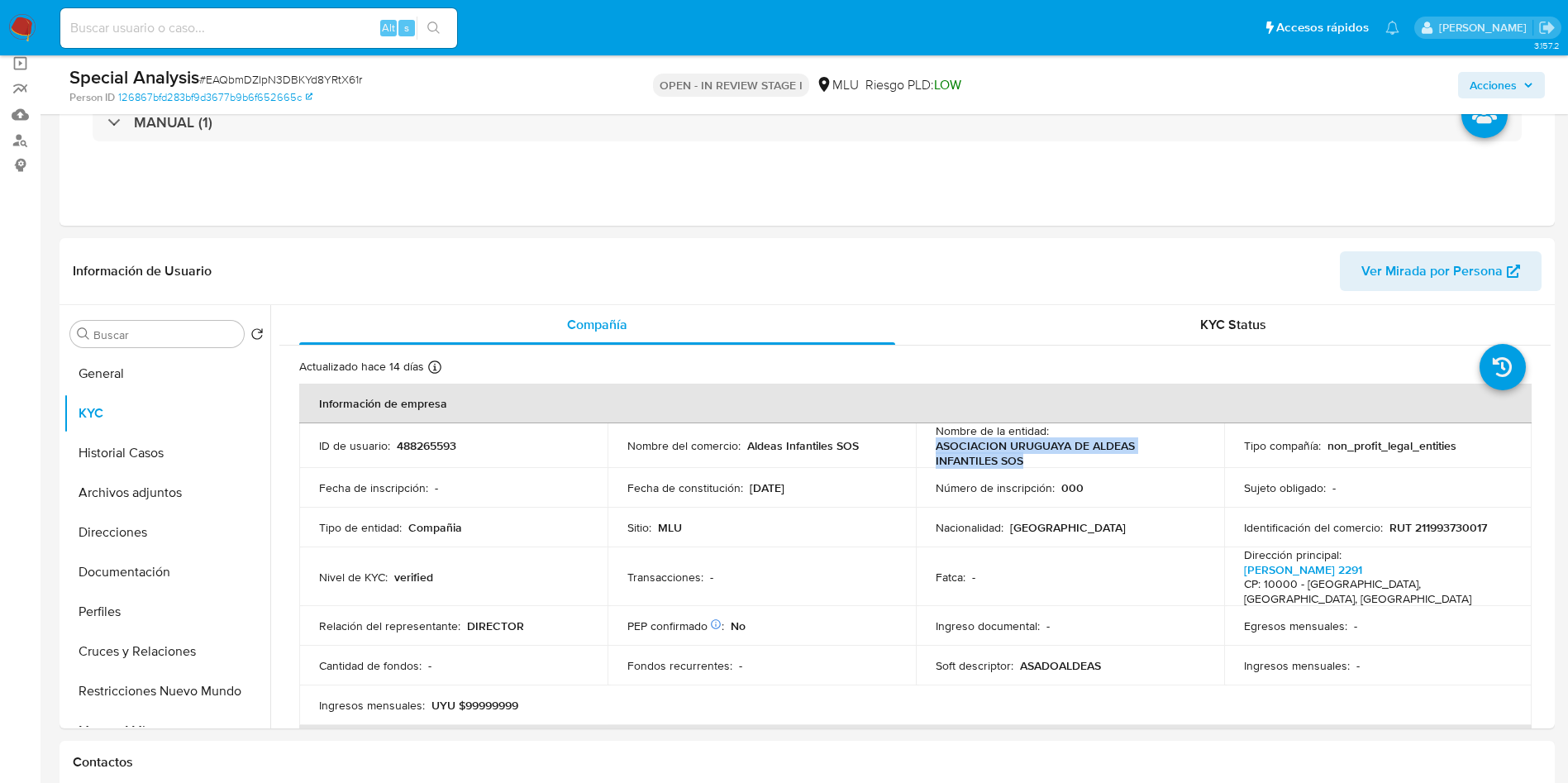
copy p "ASOCIACION URUGUAYA DE ALDEAS INFANTILES SOS"
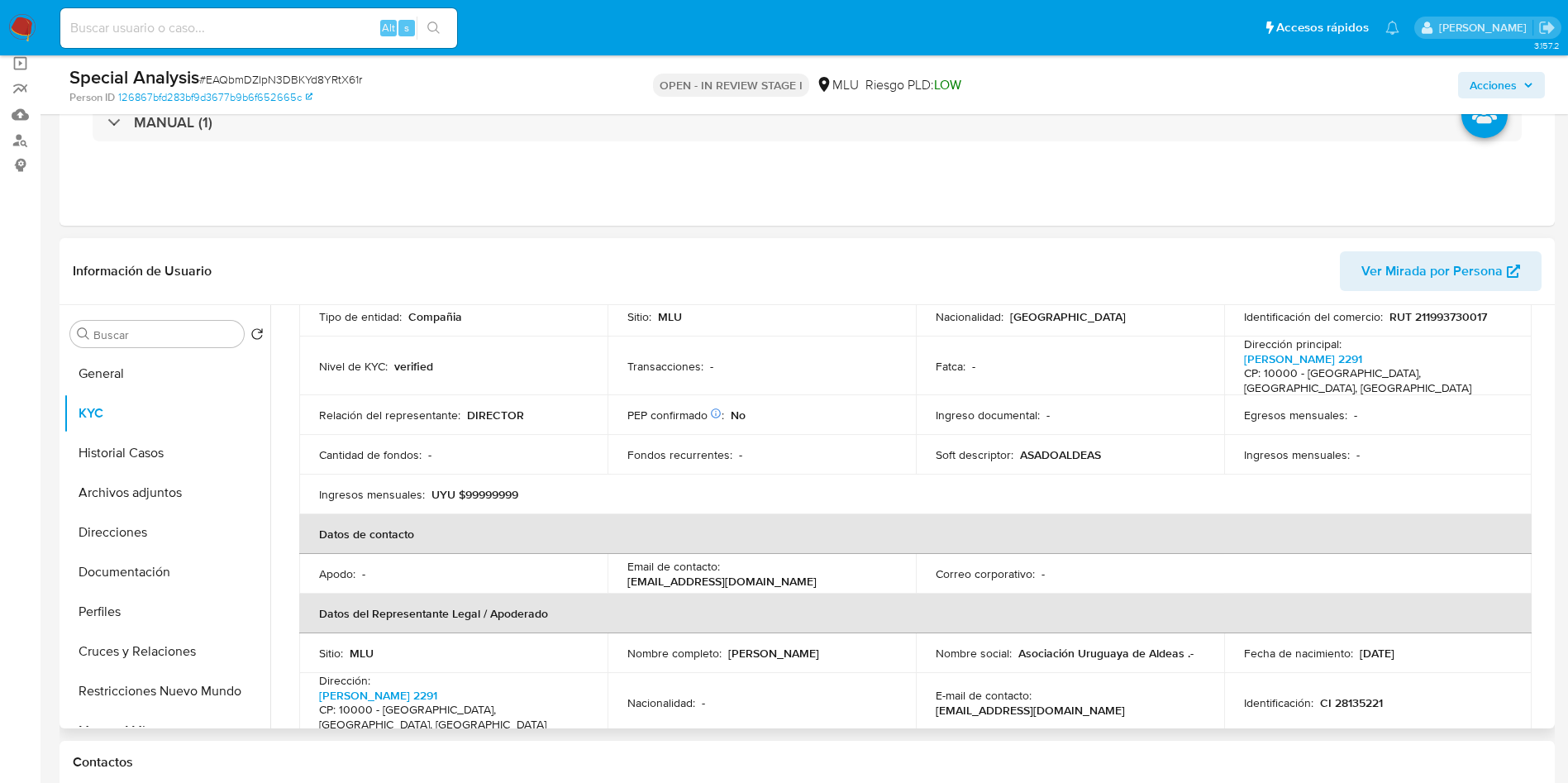
scroll to position [86, 0]
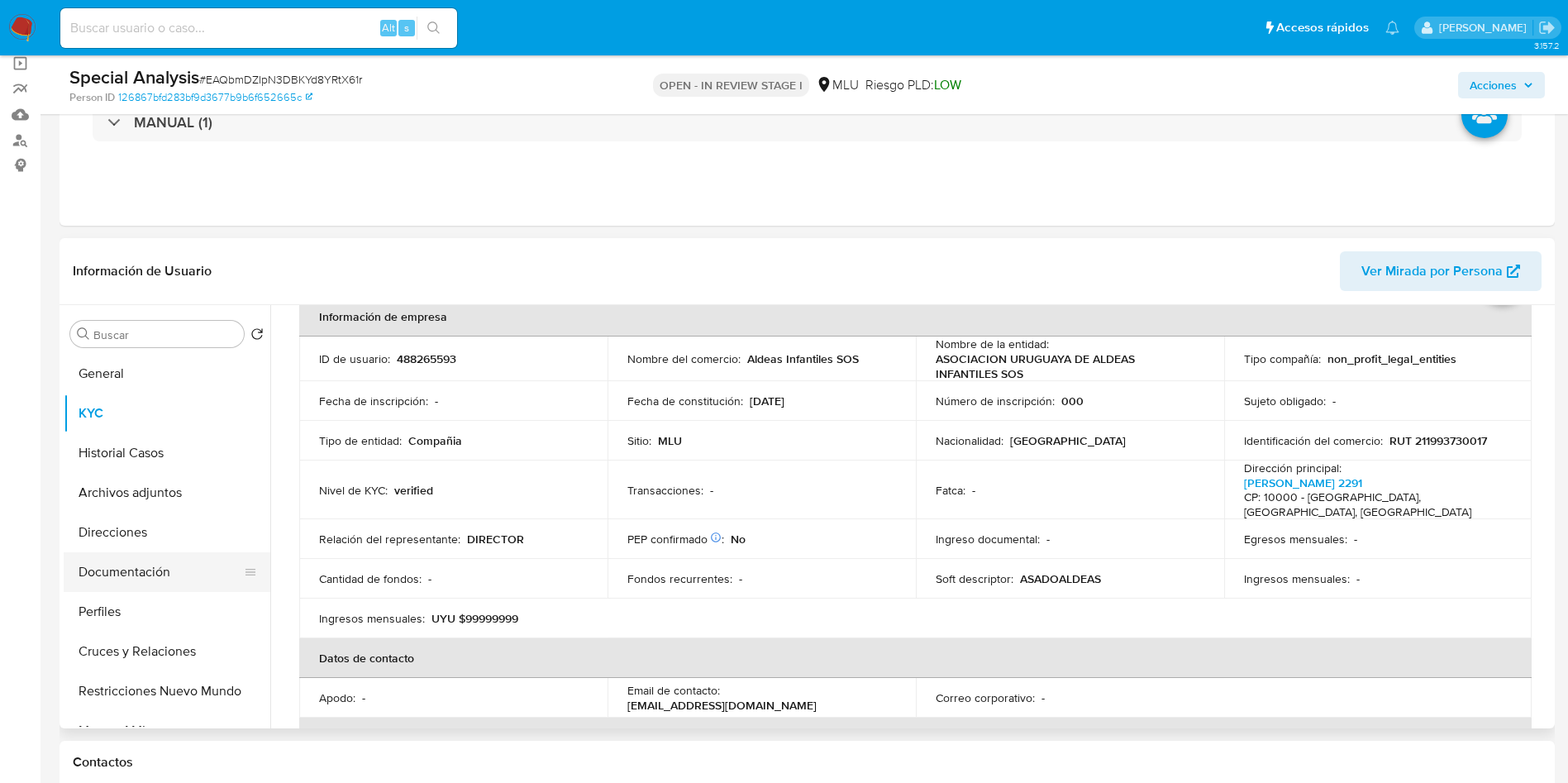
click at [134, 584] on button "Documentación" at bounding box center [159, 572] width 193 height 40
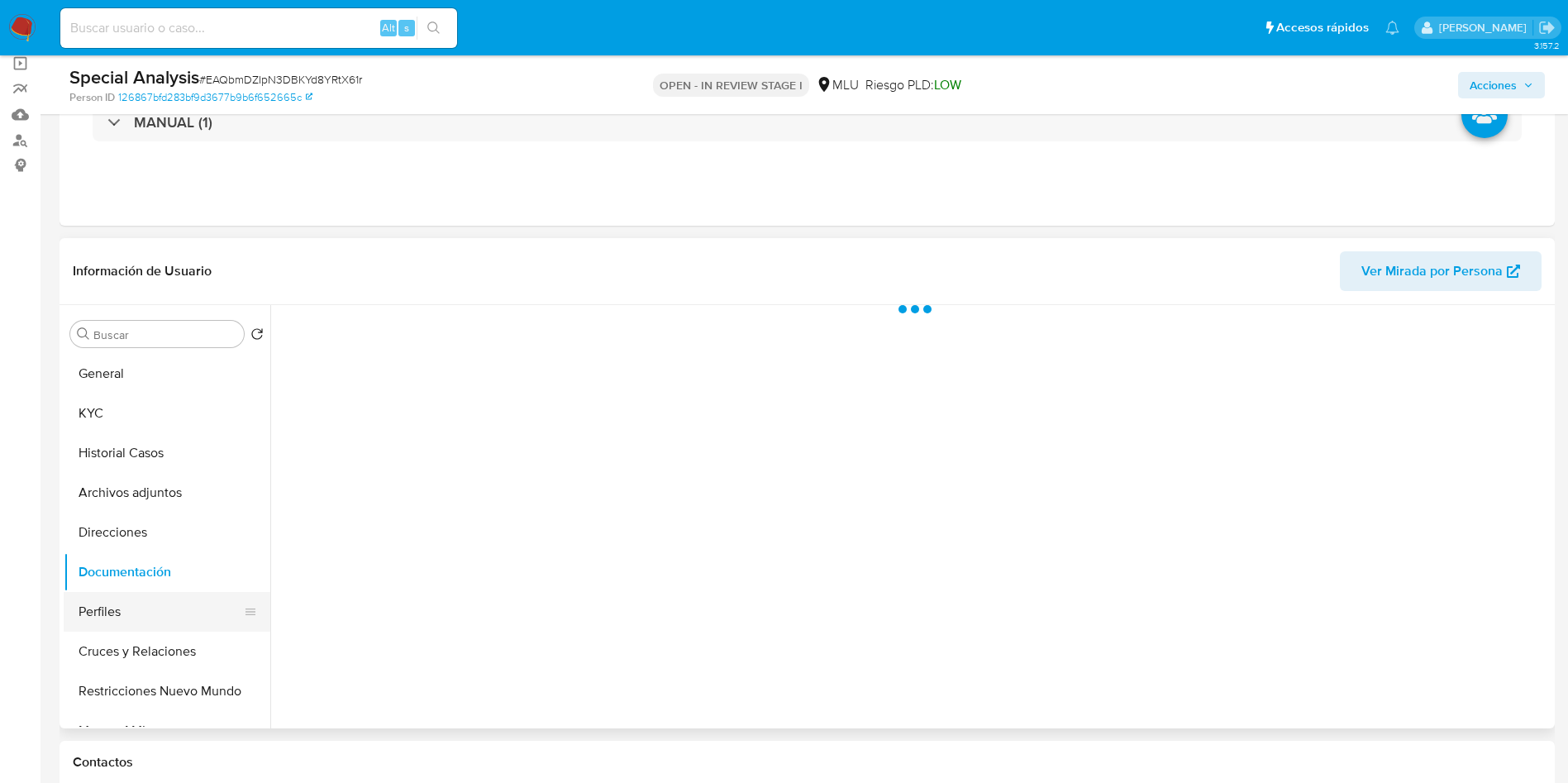
scroll to position [0, 0]
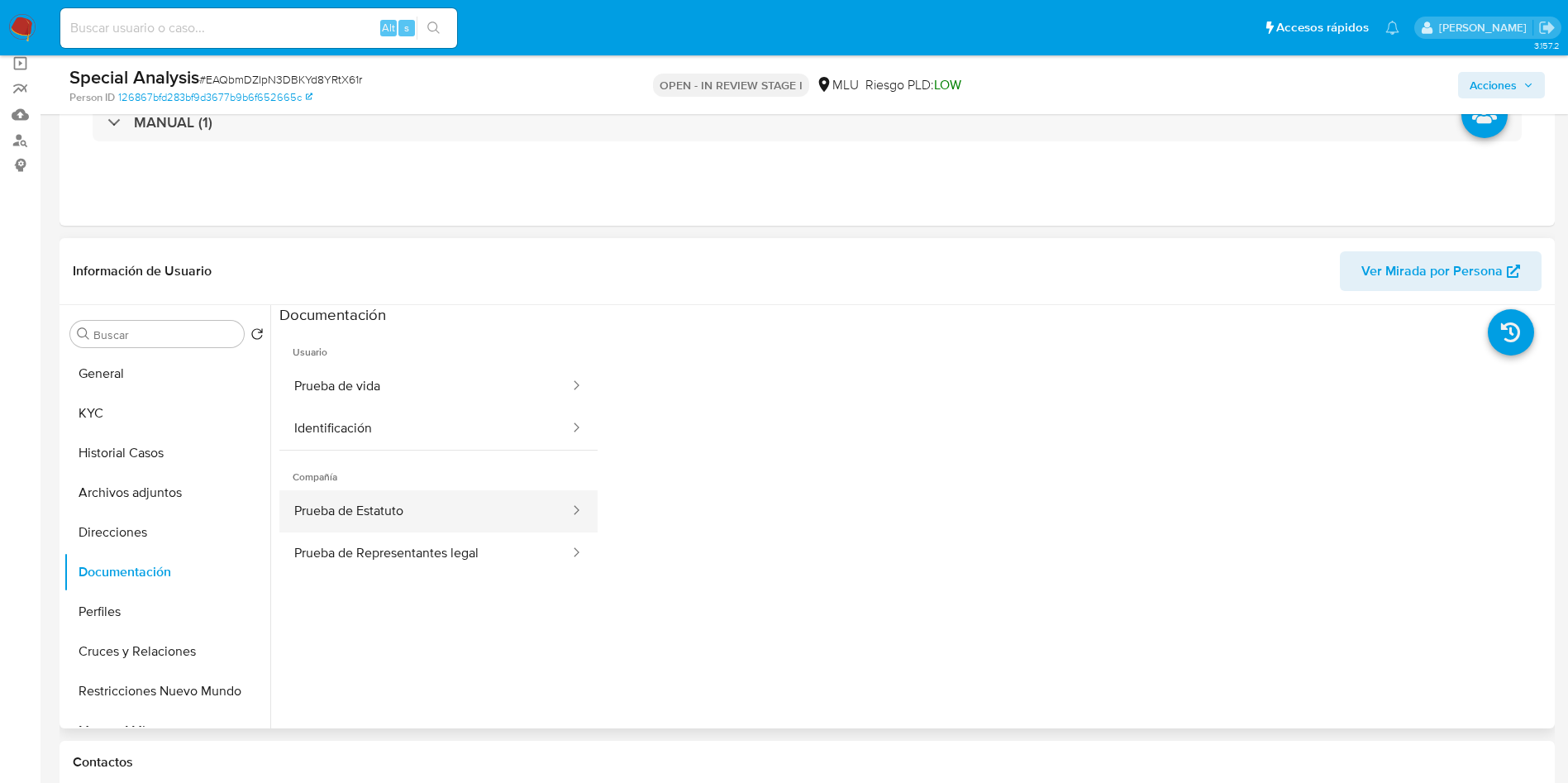
click at [427, 506] on button "Prueba de Estatuto" at bounding box center [426, 511] width 292 height 42
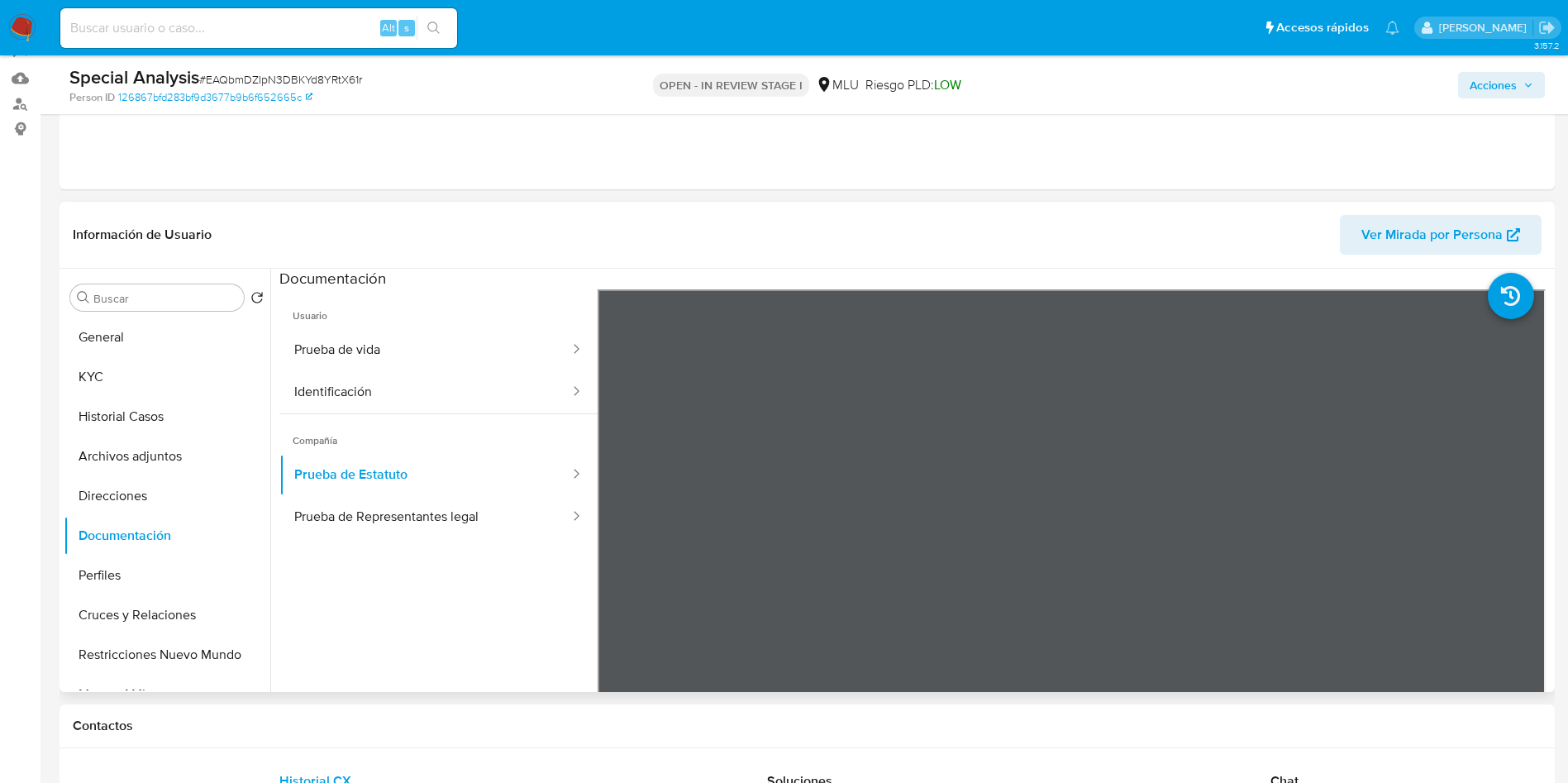
scroll to position [124, 0]
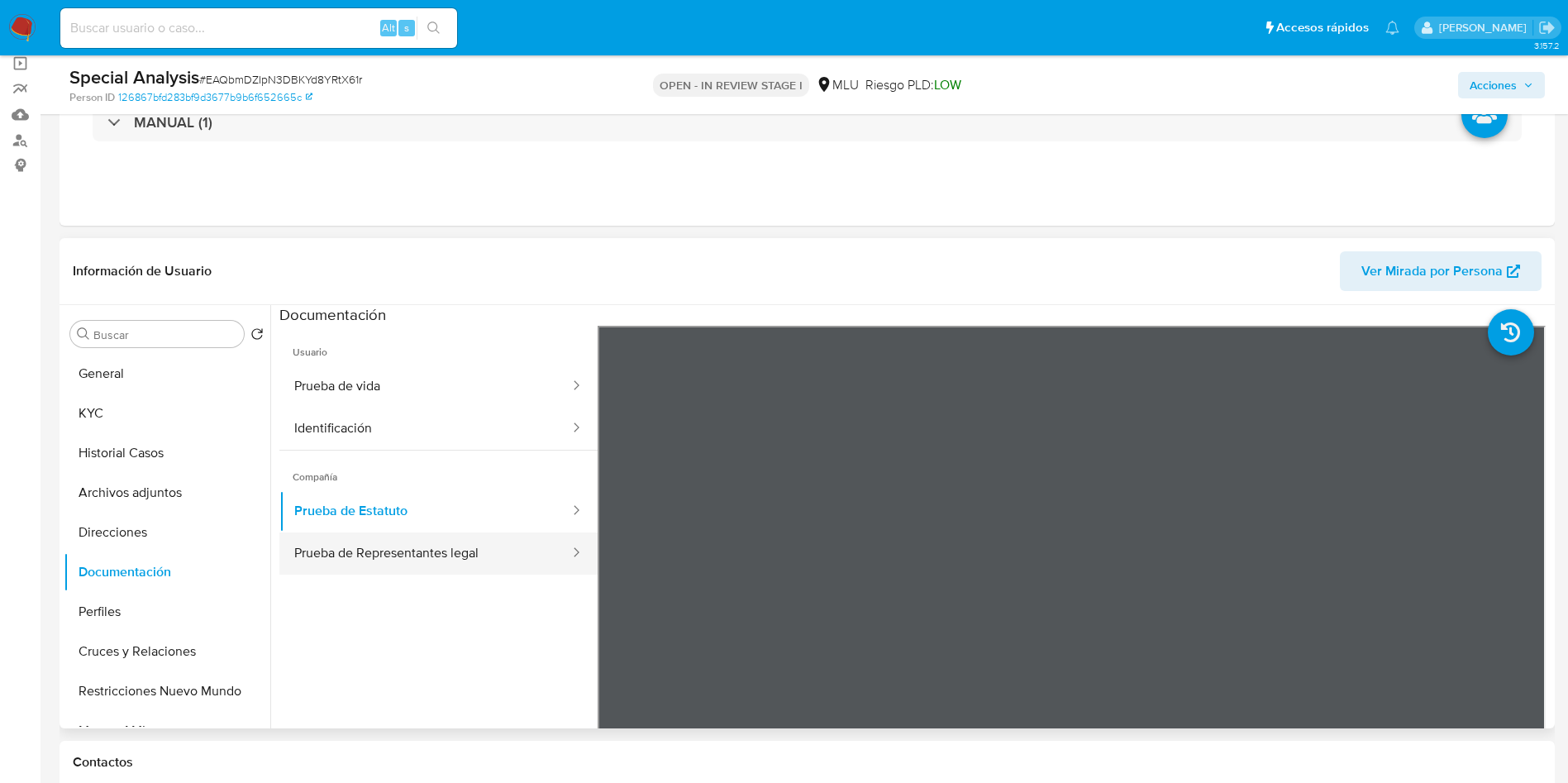
drag, startPoint x: 418, startPoint y: 573, endPoint x: 410, endPoint y: 558, distance: 17.0
click at [418, 573] on button "Prueba de Representantes legal" at bounding box center [426, 553] width 292 height 42
click at [416, 550] on button "Prueba de Representantes legal" at bounding box center [426, 553] width 292 height 42
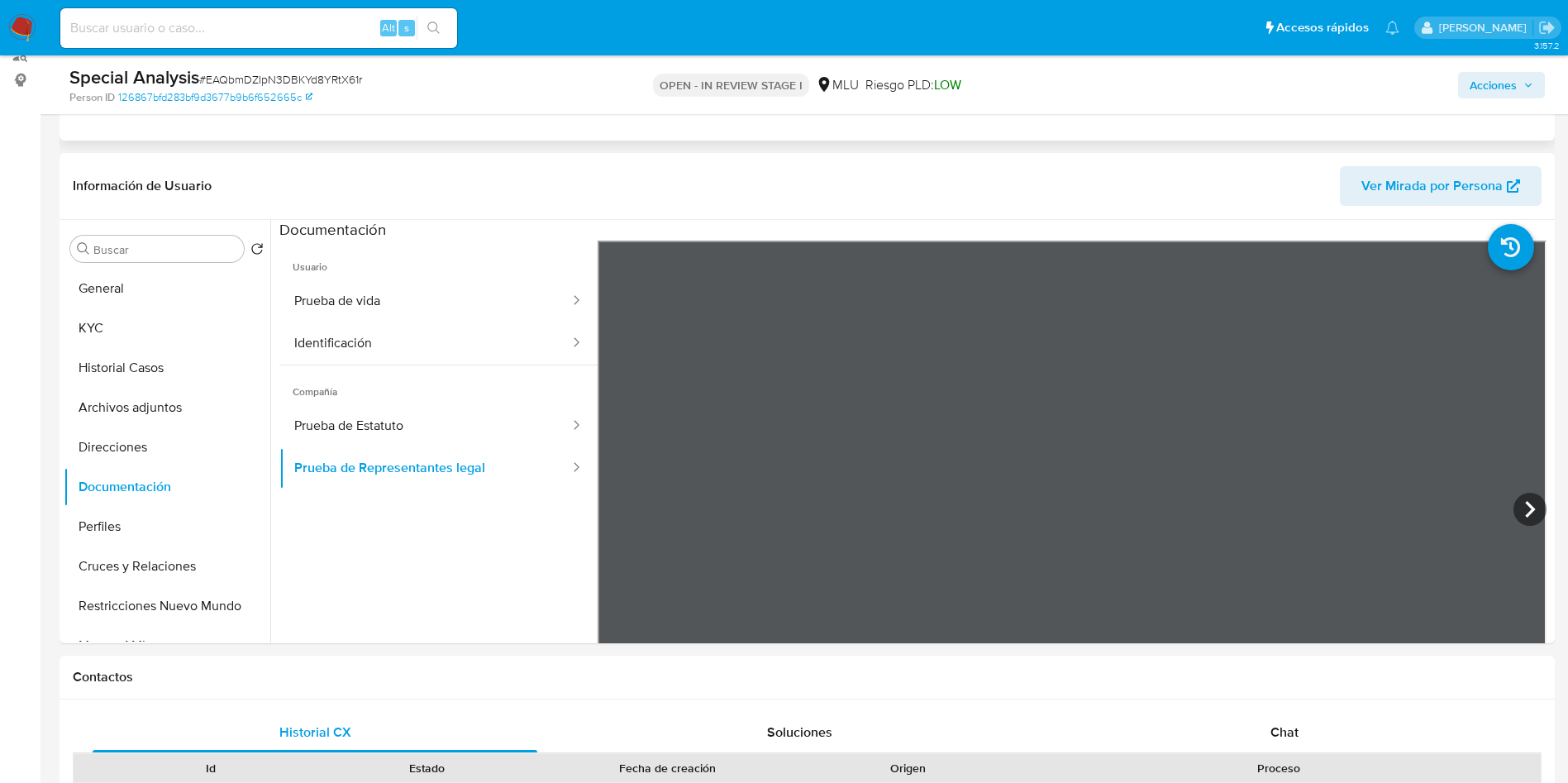
scroll to position [249, 0]
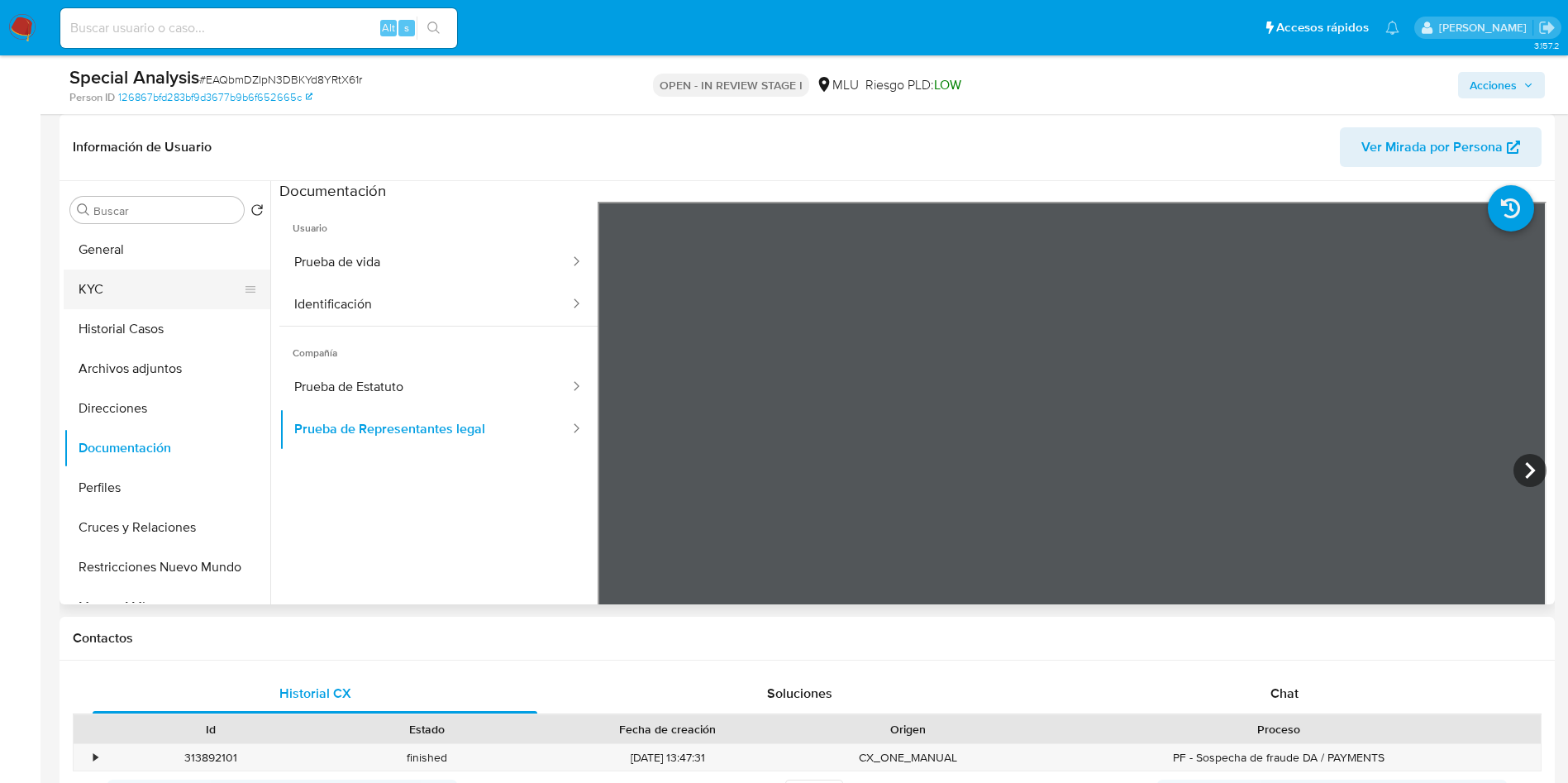
click at [166, 283] on button "KYC" at bounding box center [159, 290] width 193 height 40
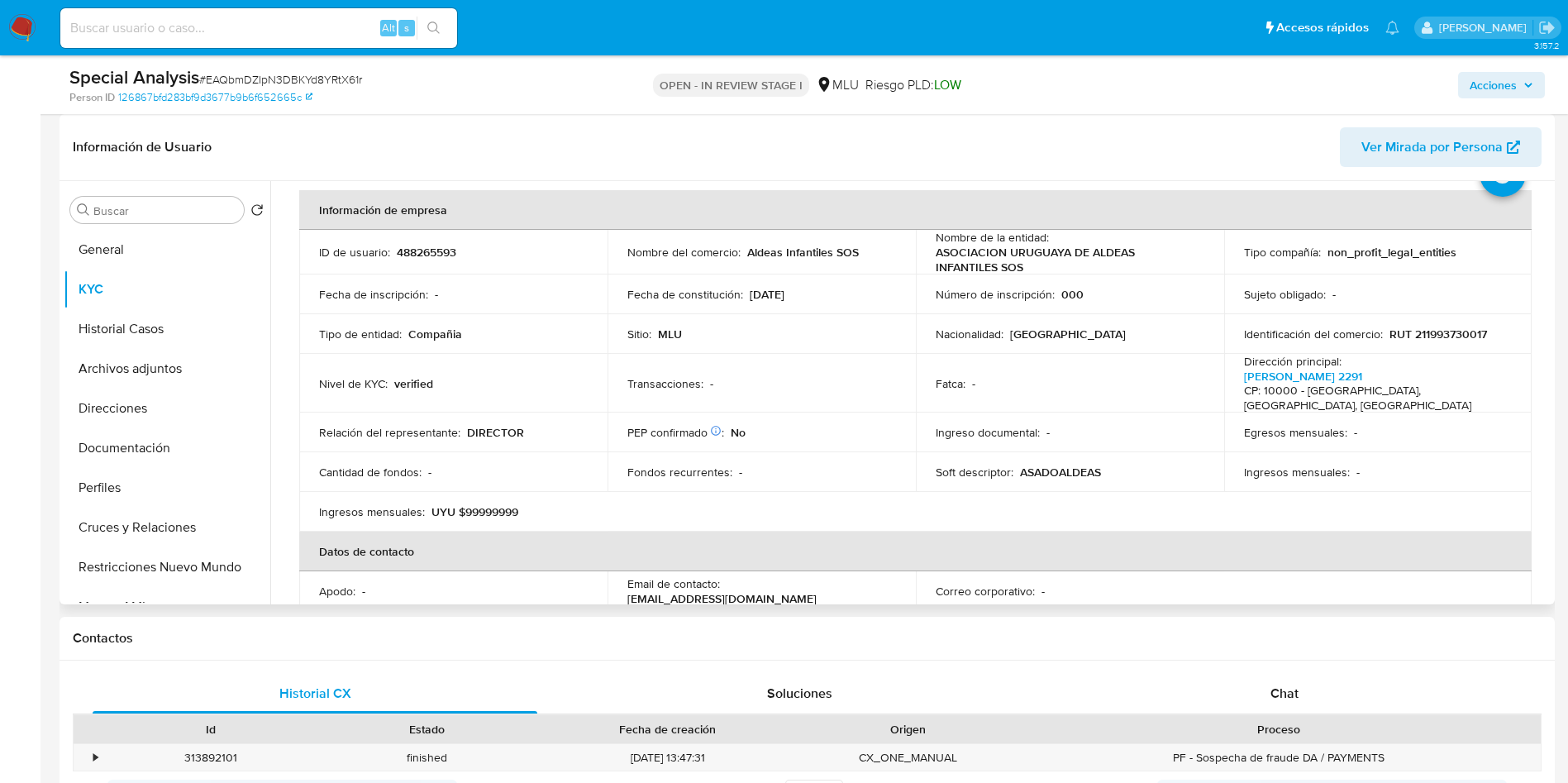
scroll to position [83, 0]
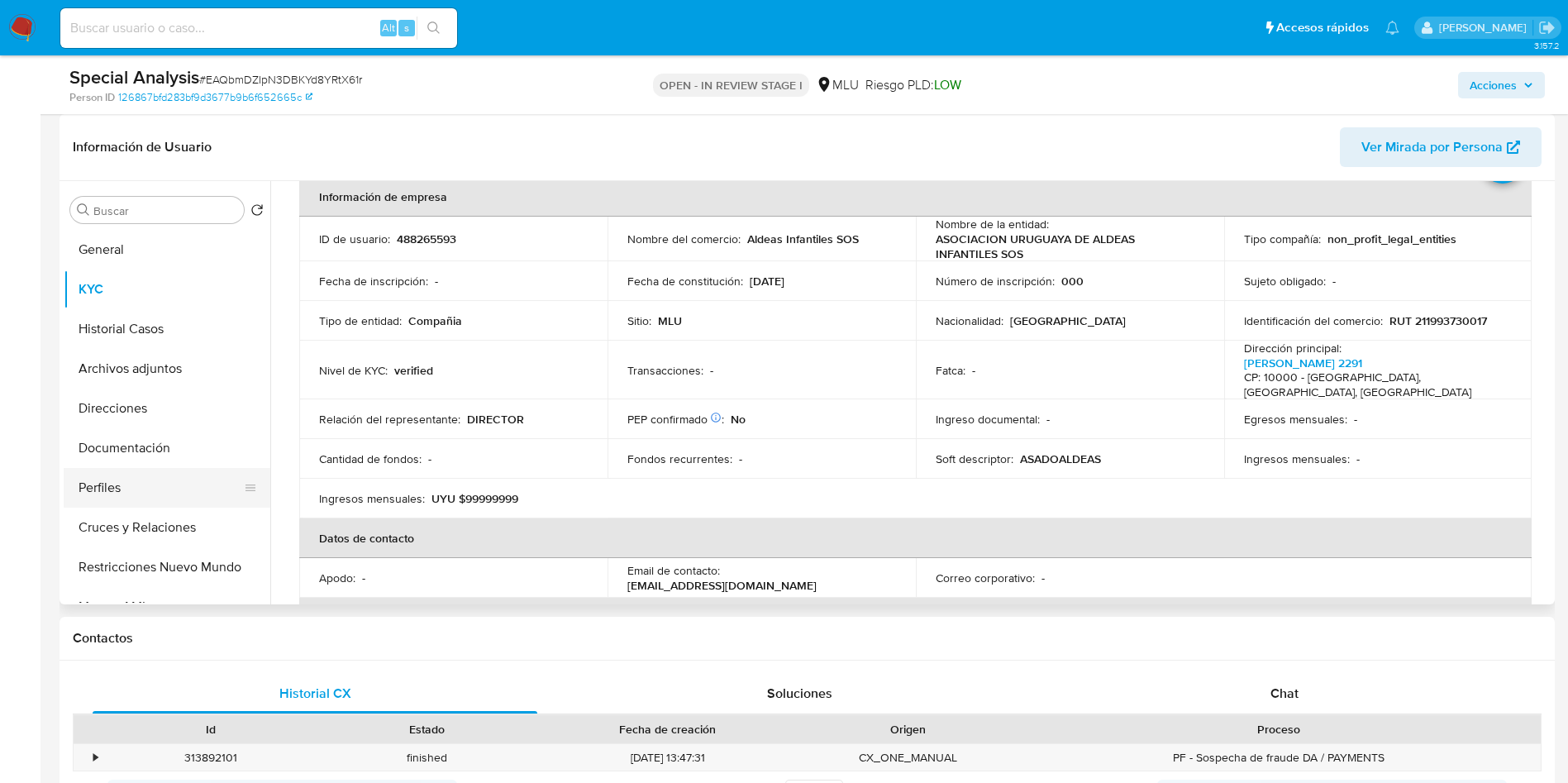
click at [126, 478] on button "Perfiles" at bounding box center [159, 488] width 193 height 40
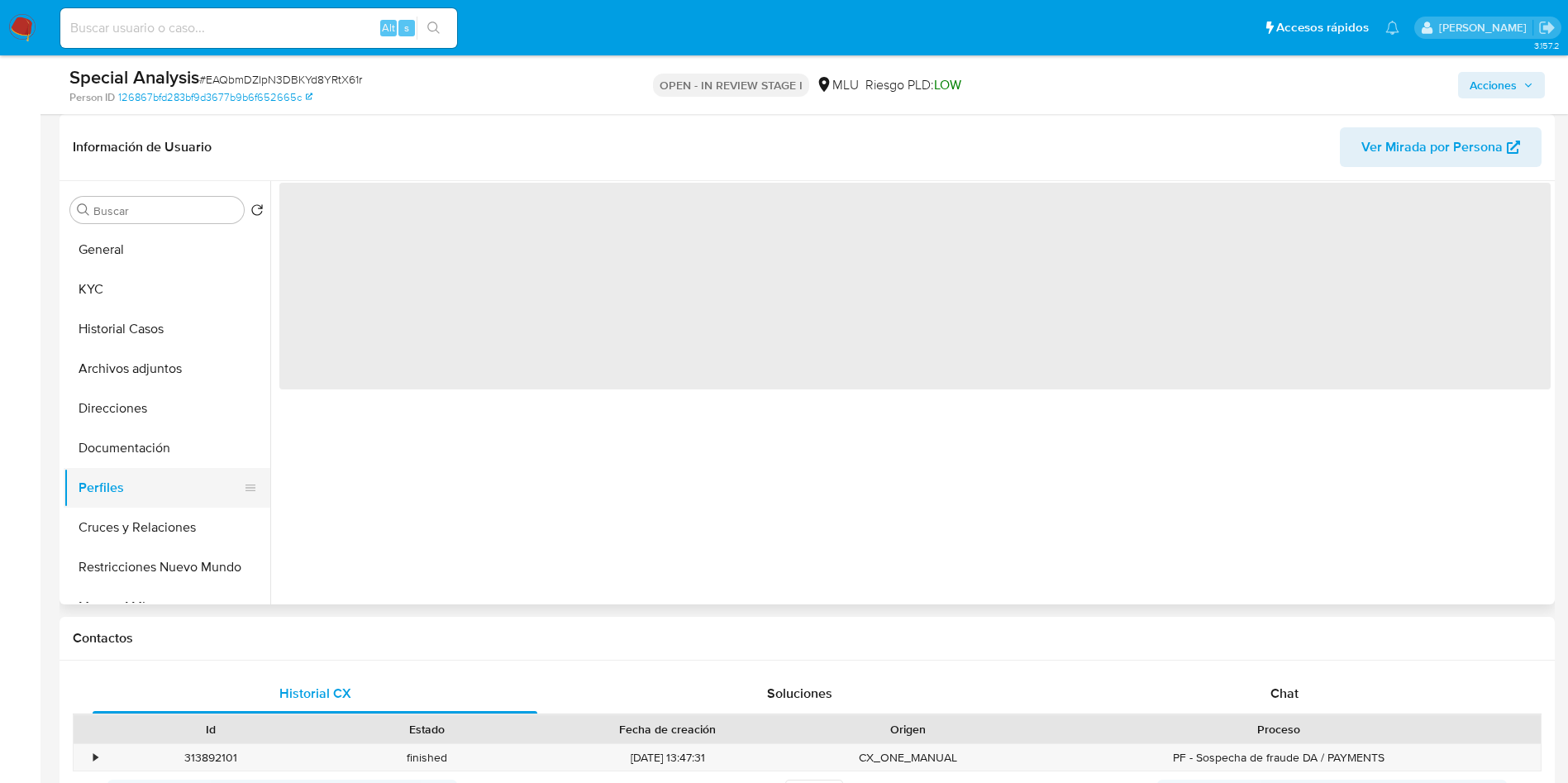
click at [126, 478] on button "Perfiles" at bounding box center [159, 488] width 193 height 40
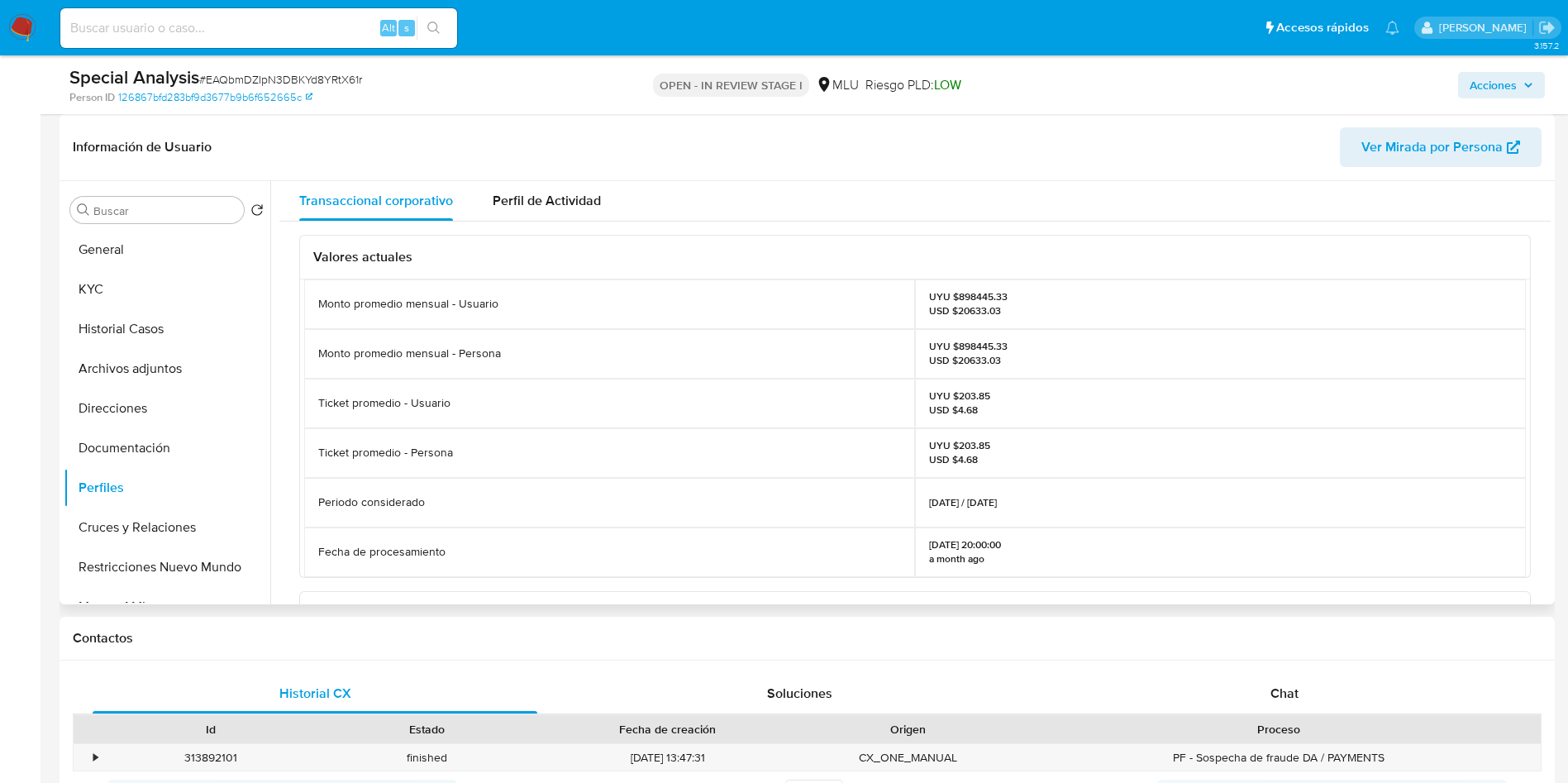
click at [978, 296] on p "UYU $898445.33 USD $20633.03" at bounding box center [969, 304] width 78 height 27
copy p "898445.33"
click at [167, 486] on button "Perfiles" at bounding box center [159, 488] width 193 height 40
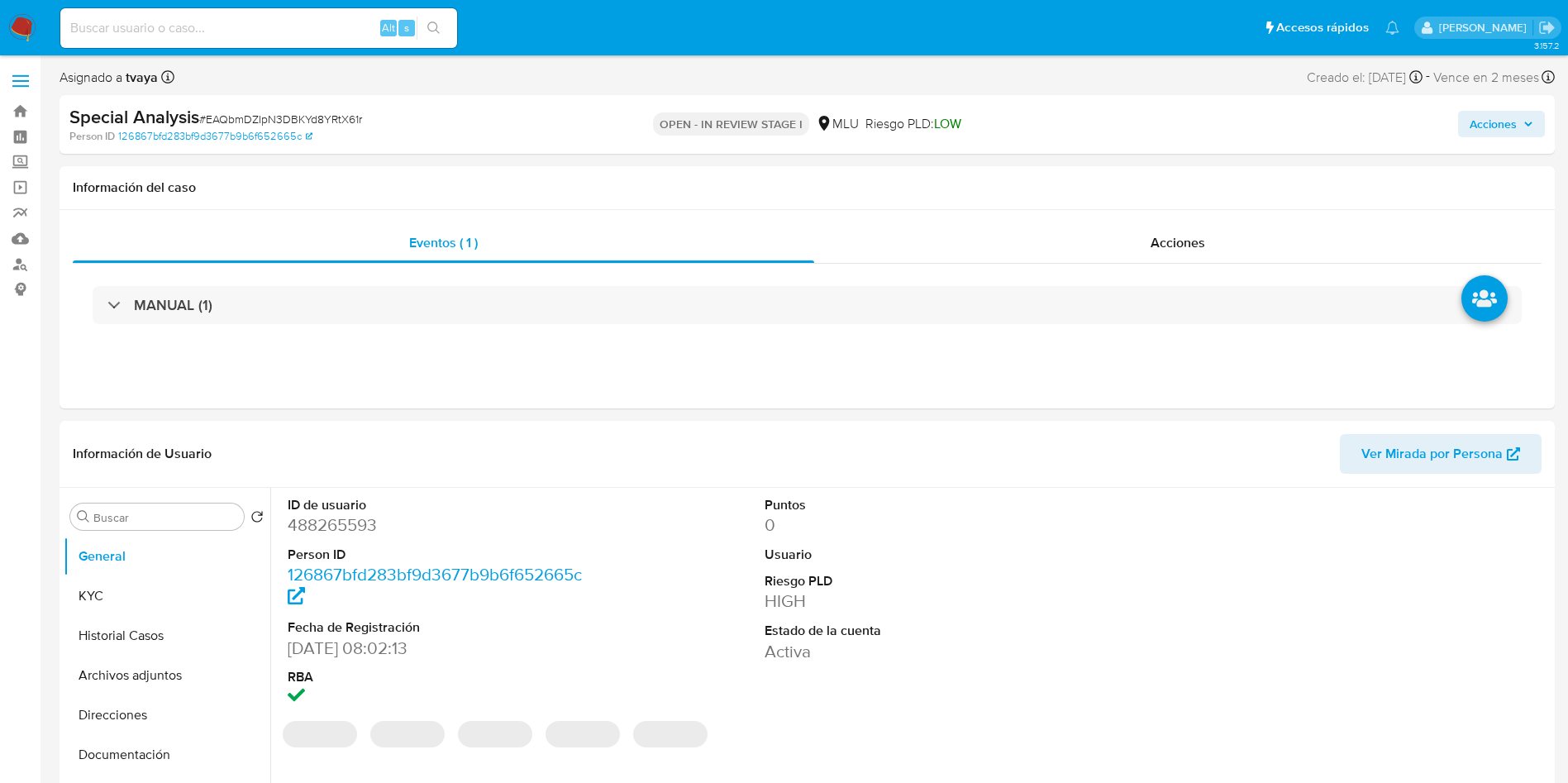
select select "10"
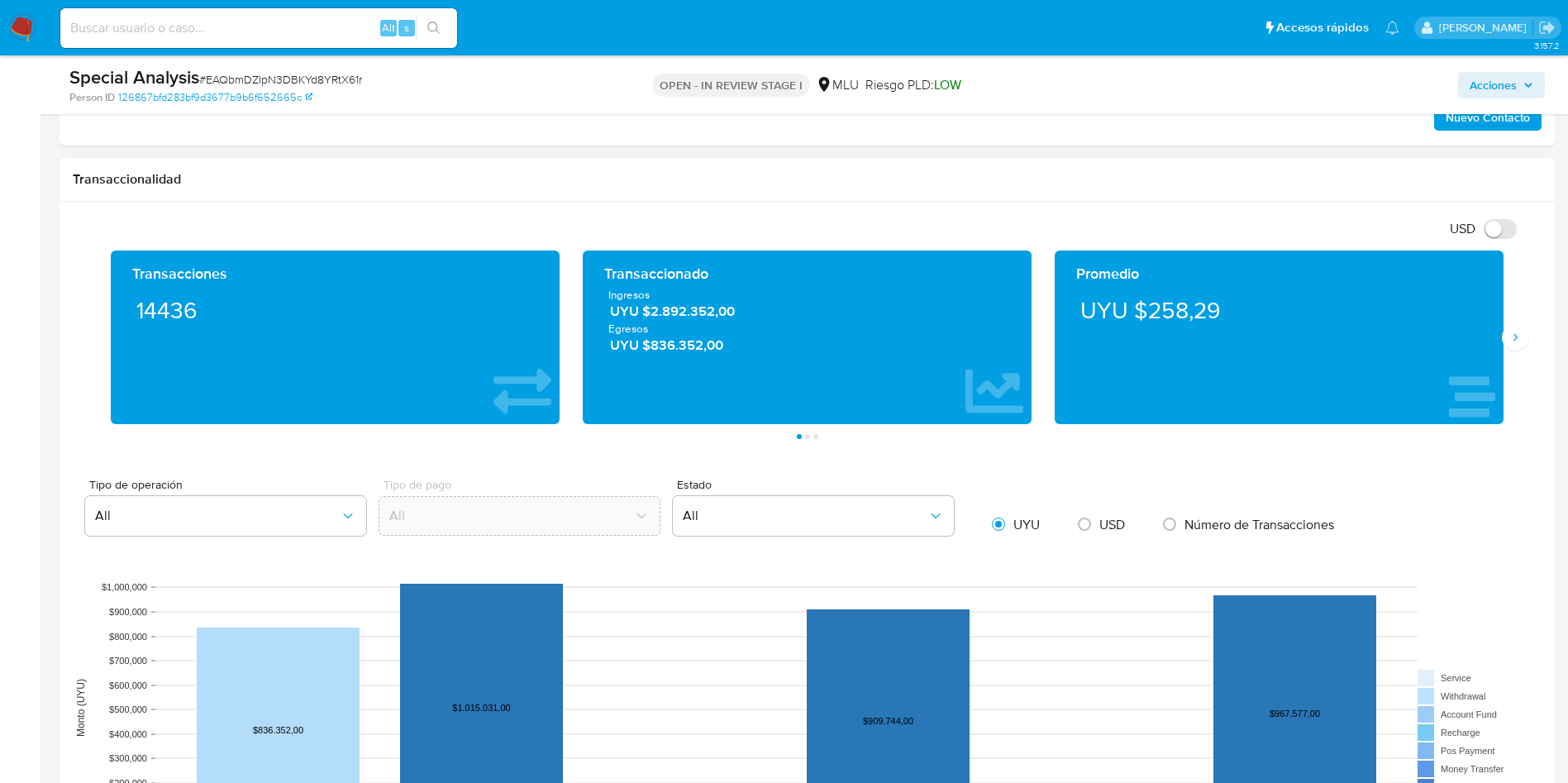
scroll to position [869, 0]
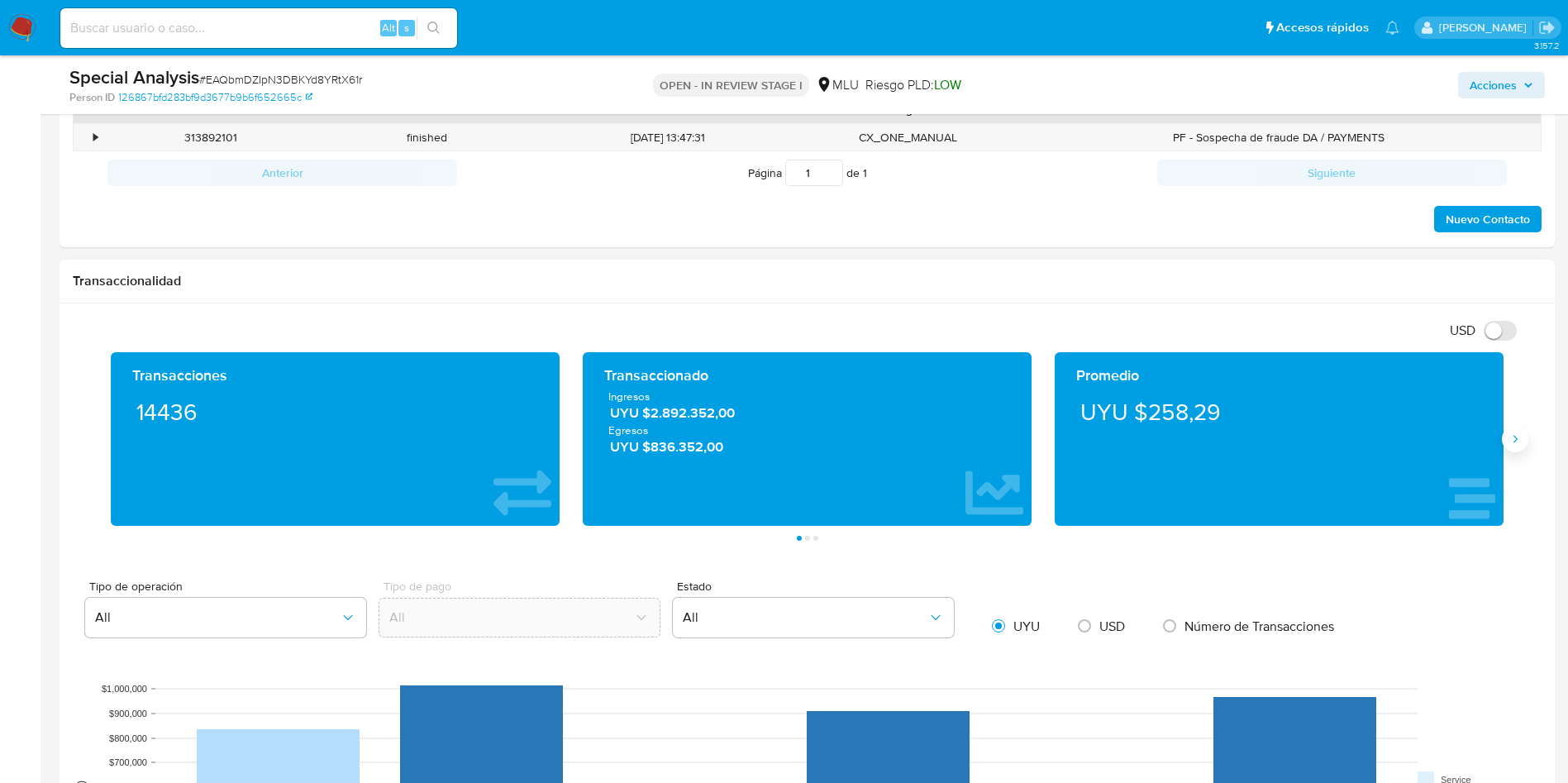
click at [1516, 434] on icon "Siguiente" at bounding box center [1515, 439] width 13 height 13
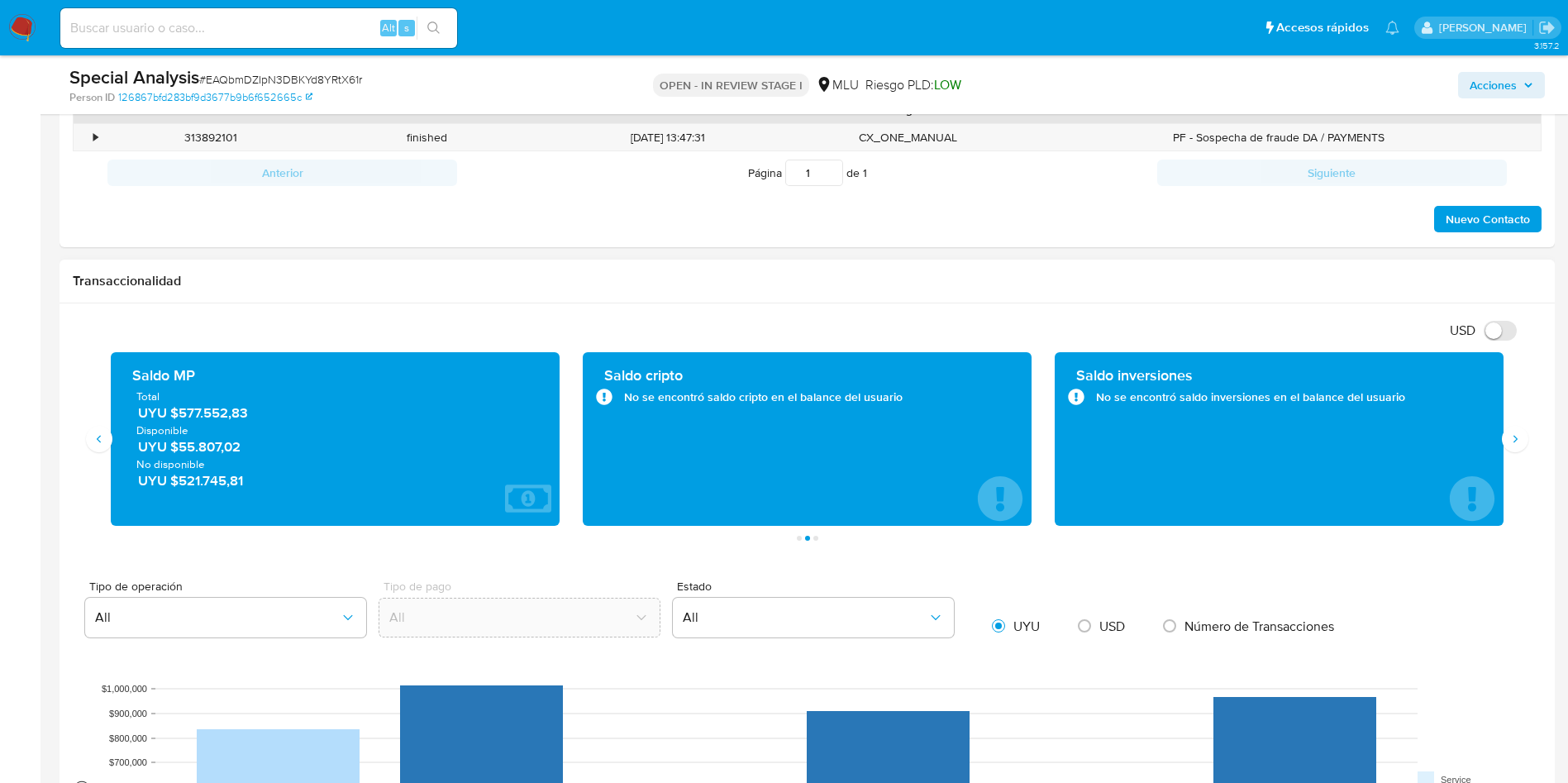
click at [191, 412] on span "UYU $577.552,83" at bounding box center [336, 413] width 396 height 19
click at [86, 378] on div "Transacciones 14436 Transaccionado Ingresos UYU $2.892.352,00 Egresos UYU $836.…" at bounding box center [808, 447] width 1469 height 189
